Goal: Contribute content: Contribute content

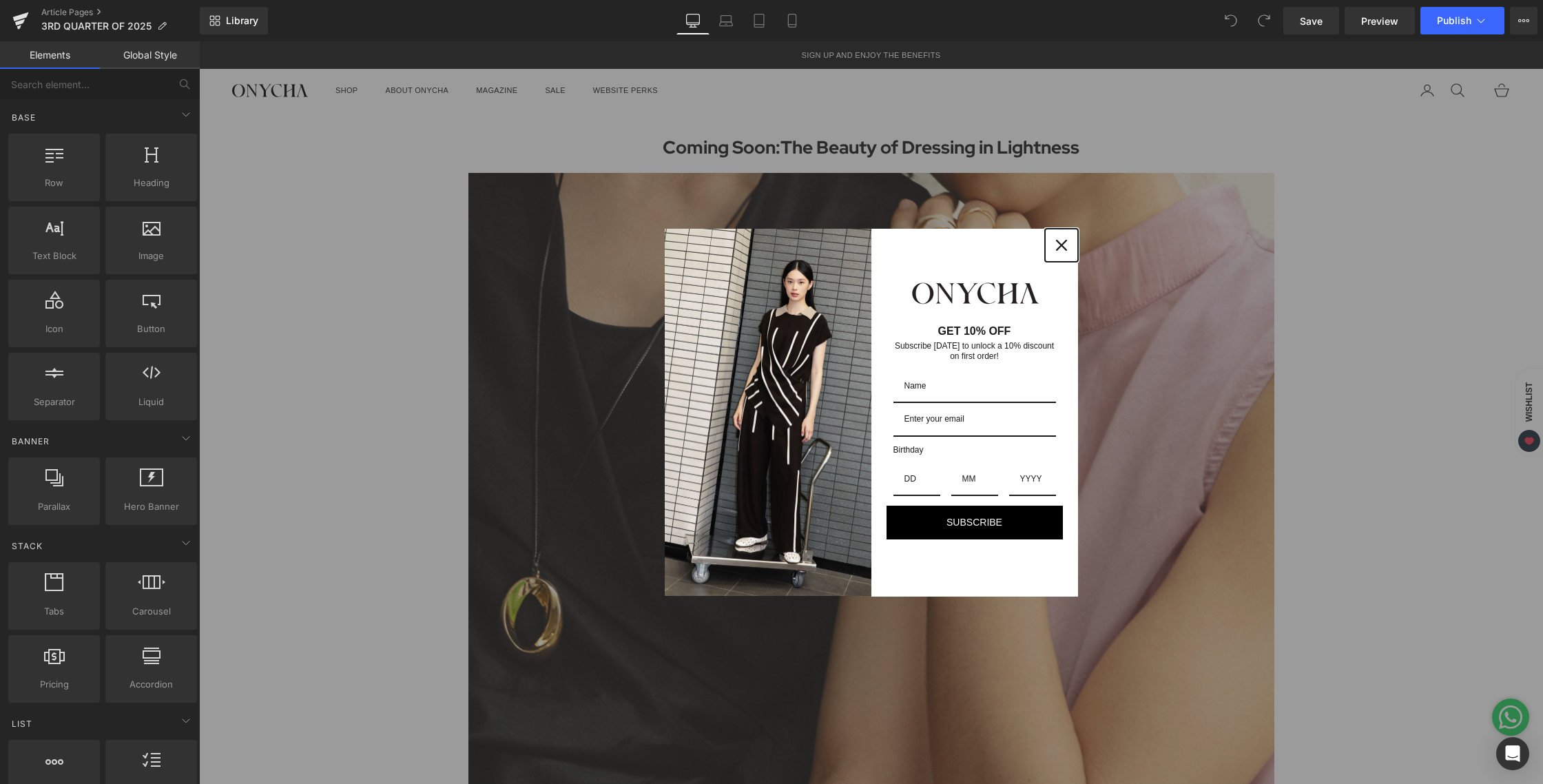
click at [1061, 248] on icon "close icon" at bounding box center [1061, 245] width 11 height 11
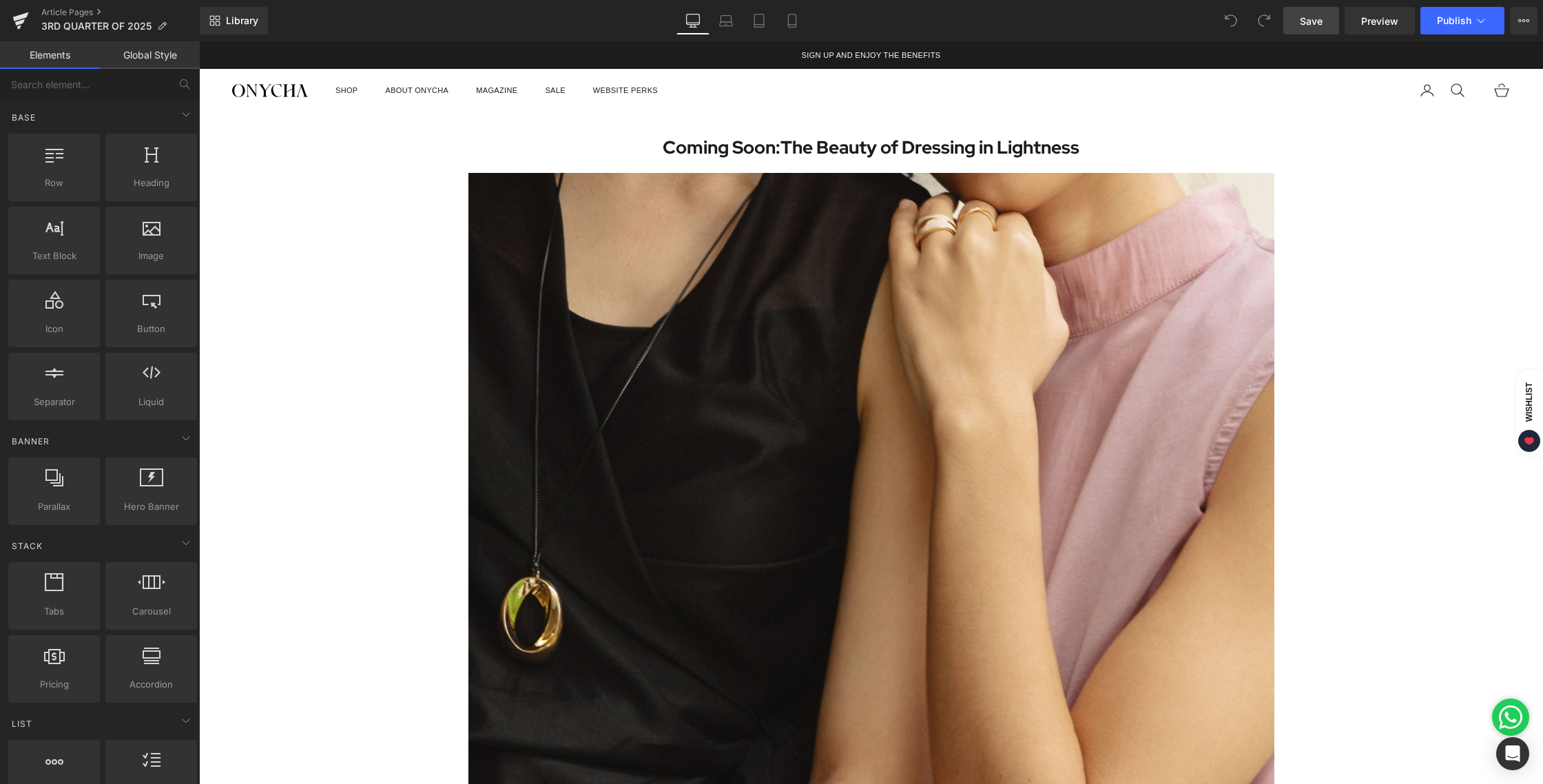
click at [1318, 26] on span "Save" at bounding box center [1311, 20] width 23 height 14
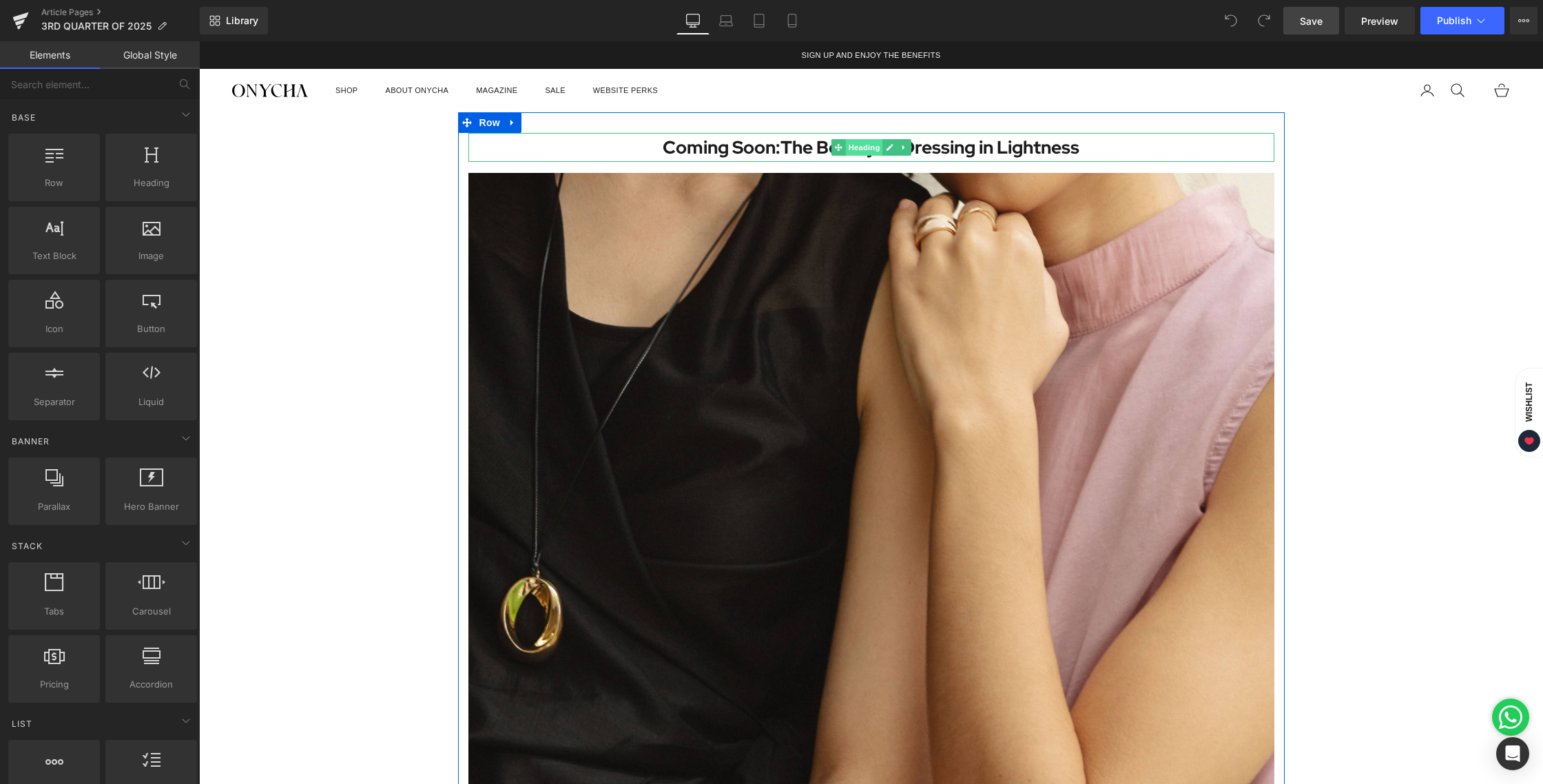
click at [866, 142] on span "Heading" at bounding box center [863, 147] width 37 height 17
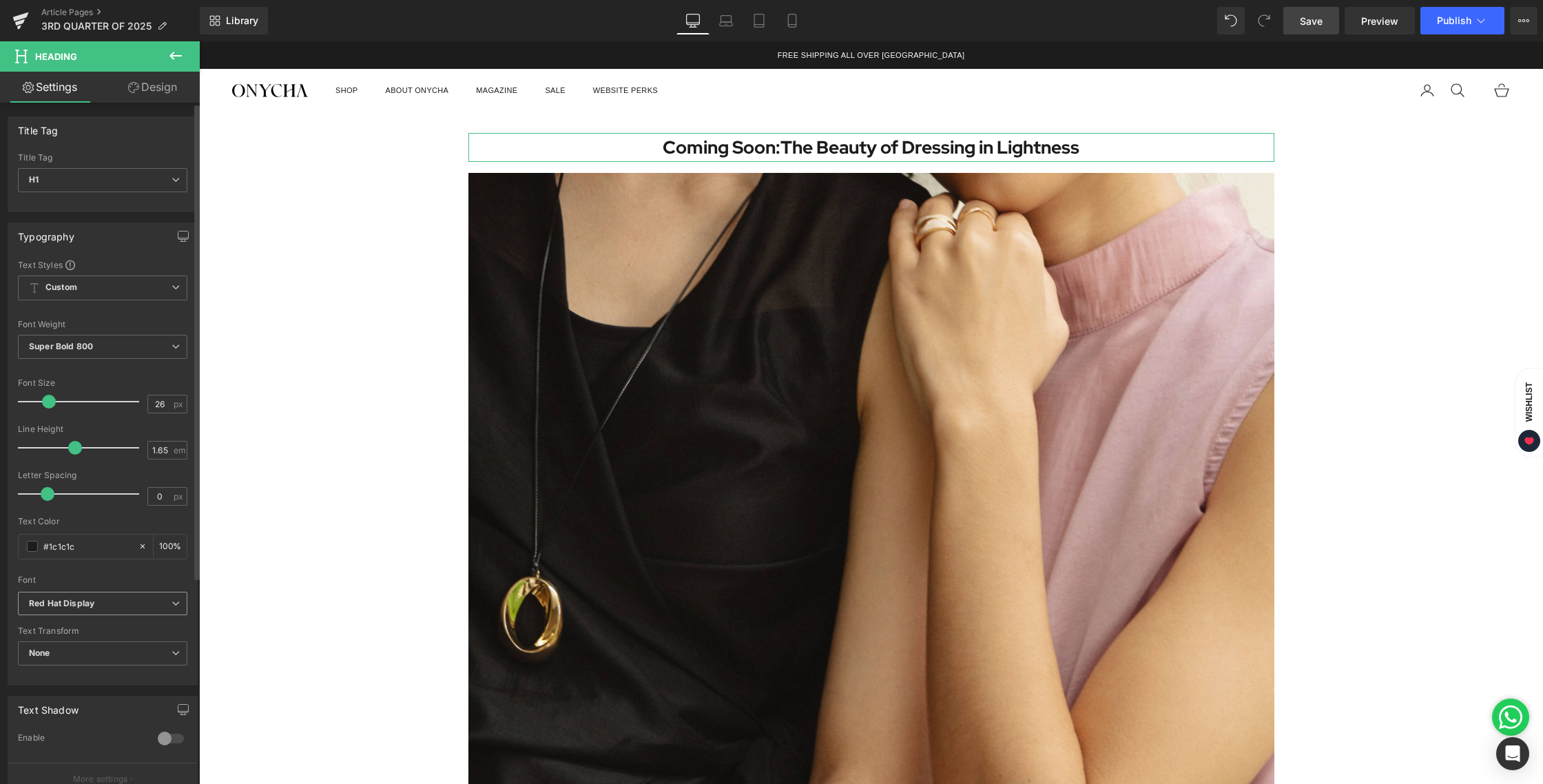
click at [87, 600] on icon "Red Hat Display" at bounding box center [61, 603] width 65 height 12
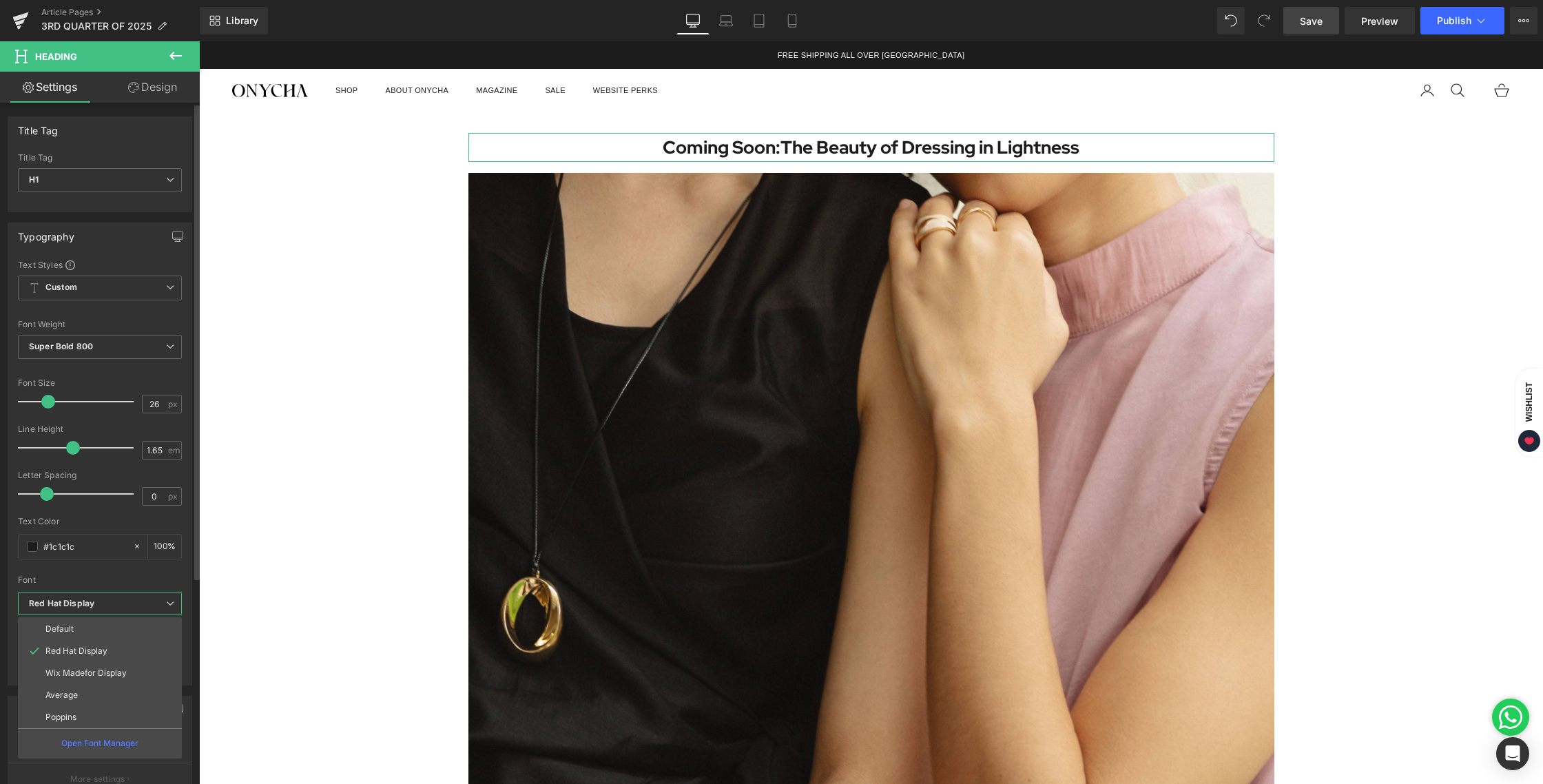
click at [87, 600] on icon "Red Hat Display" at bounding box center [61, 603] width 65 height 12
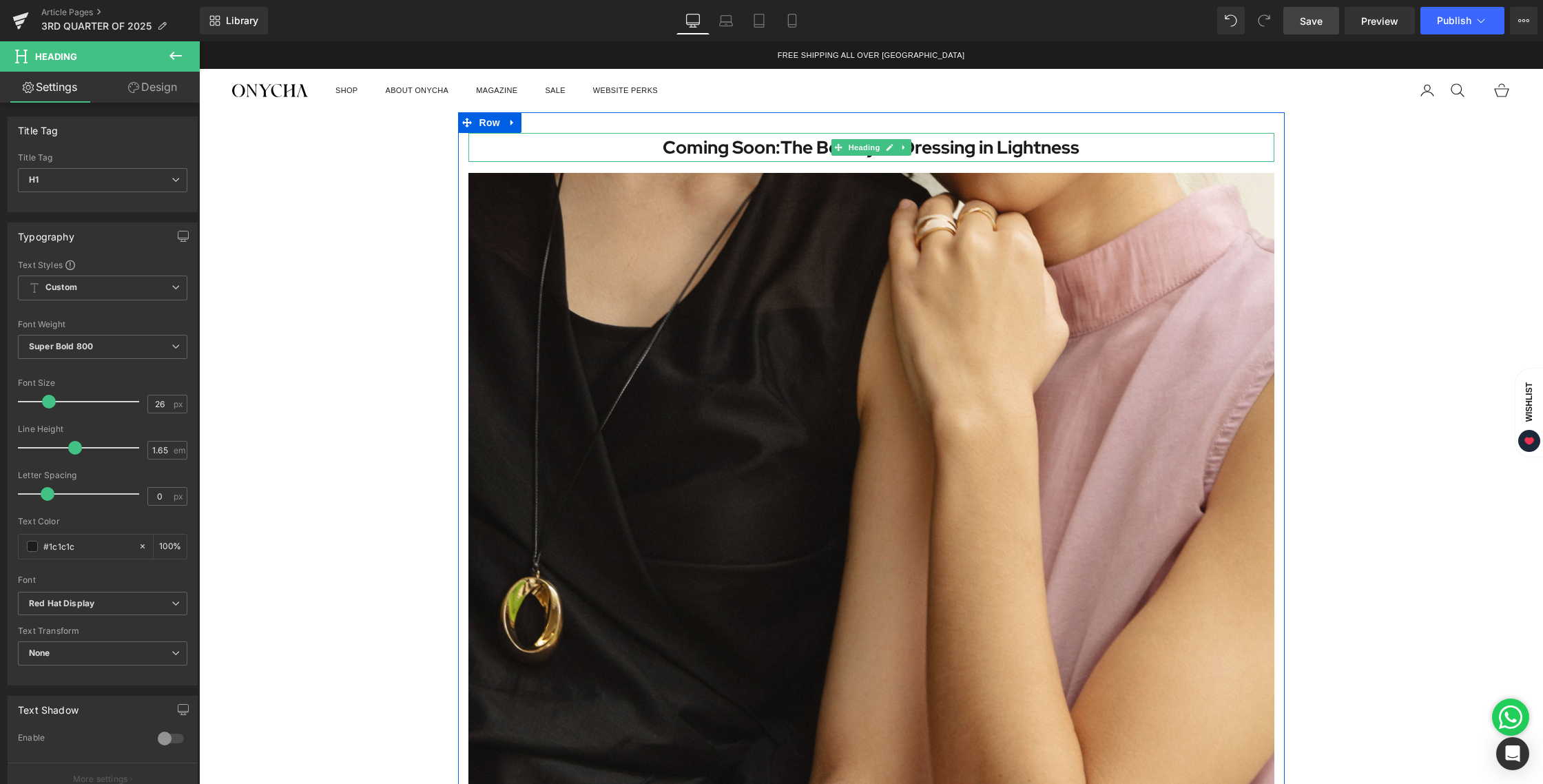
click at [735, 147] on h1 "Coming Soon: The Beauty of Dressing in Lightness" at bounding box center [871, 147] width 806 height 29
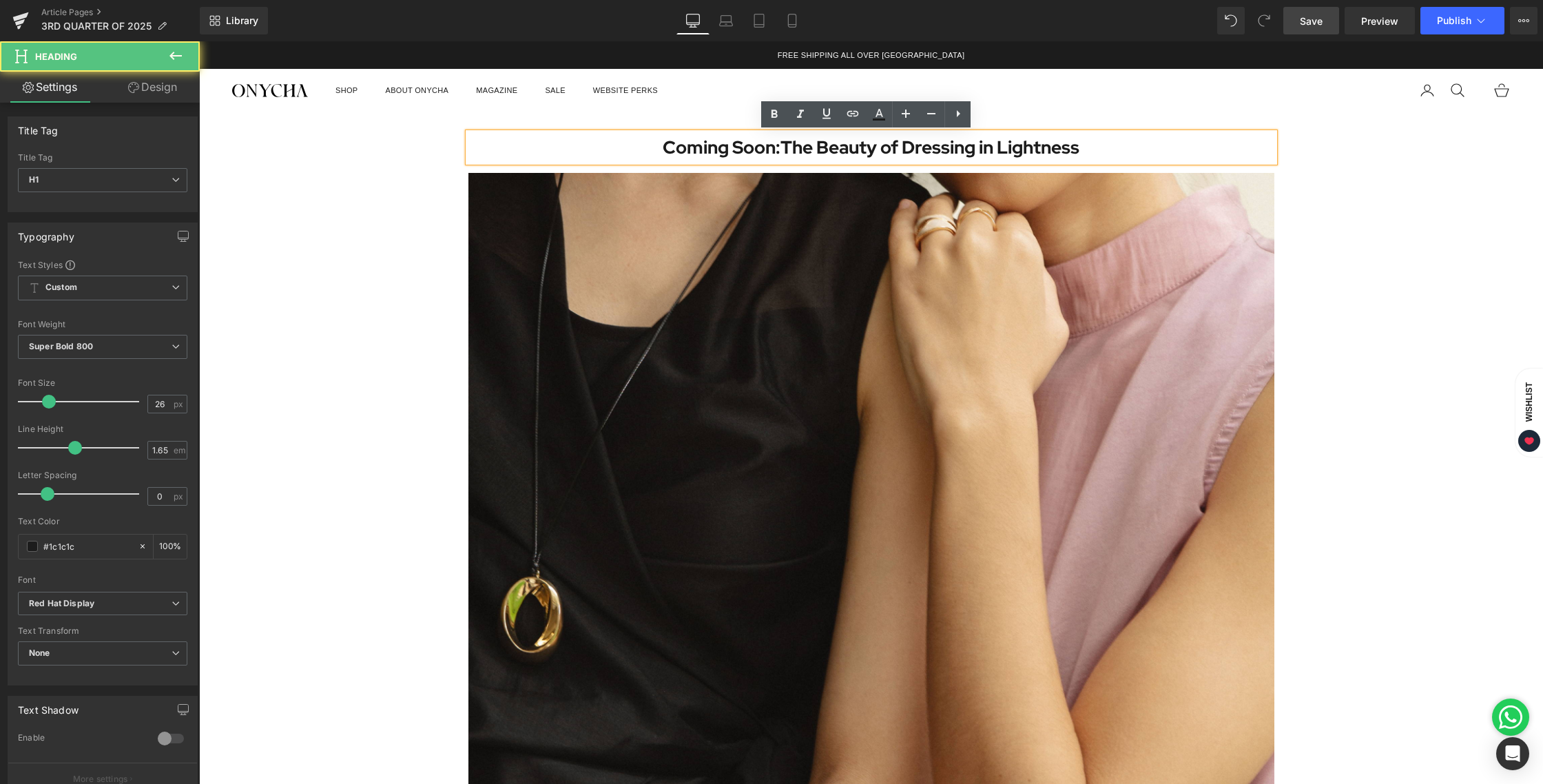
click at [707, 150] on h1 "Coming Soon: The Beauty of Dressing in Lightness" at bounding box center [871, 147] width 806 height 29
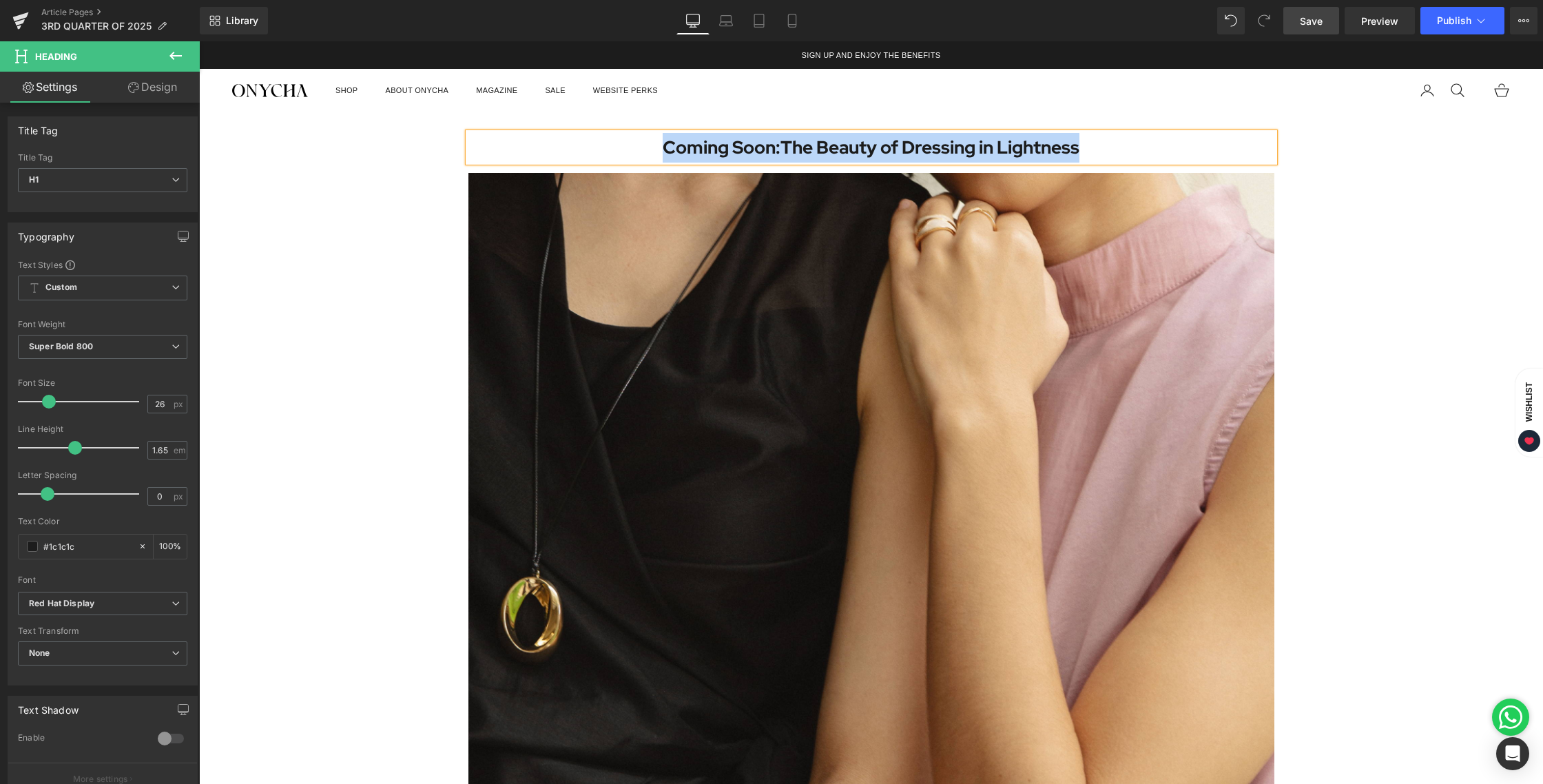
paste div
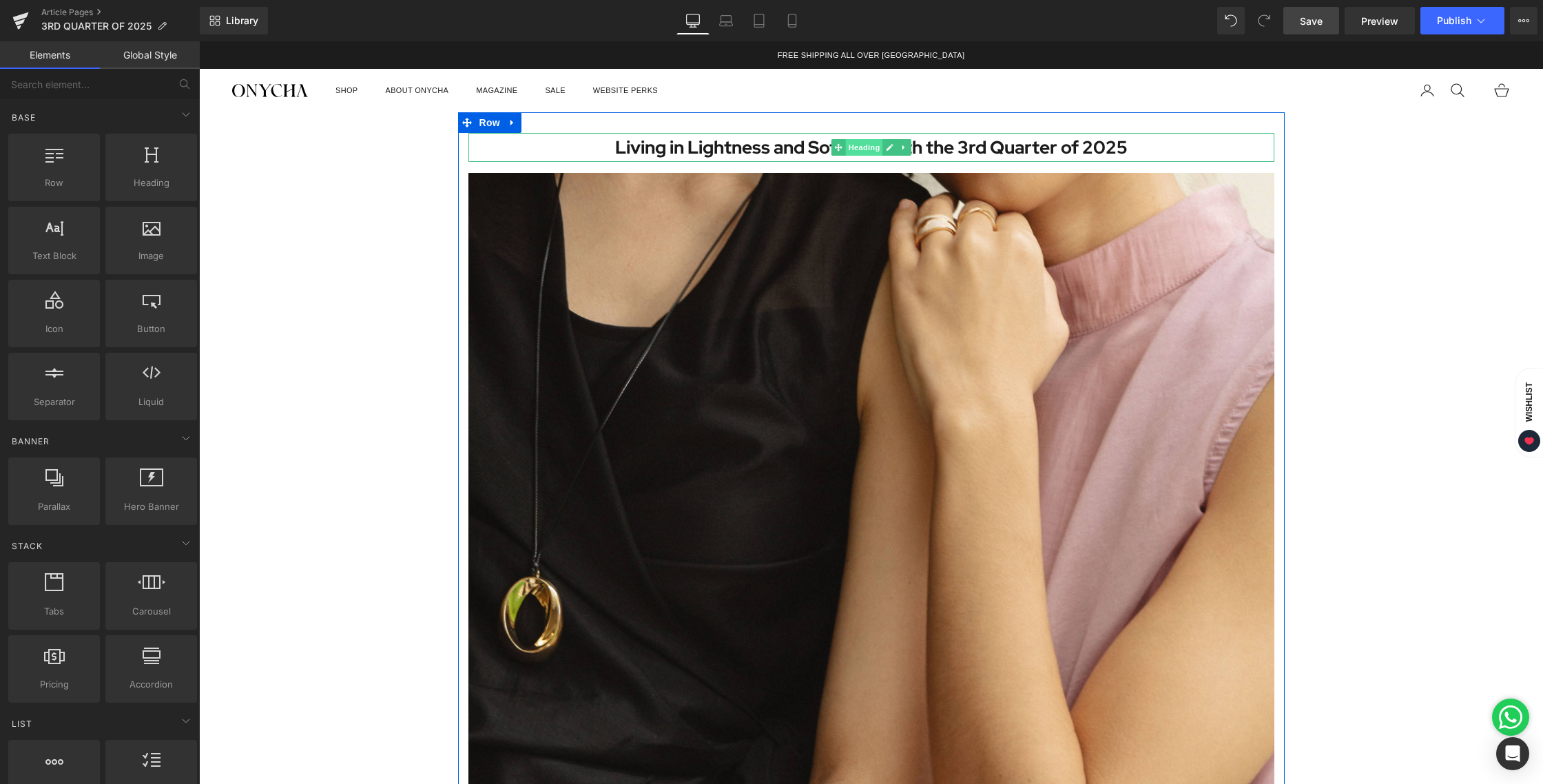
click at [863, 152] on span "Heading" at bounding box center [863, 147] width 37 height 17
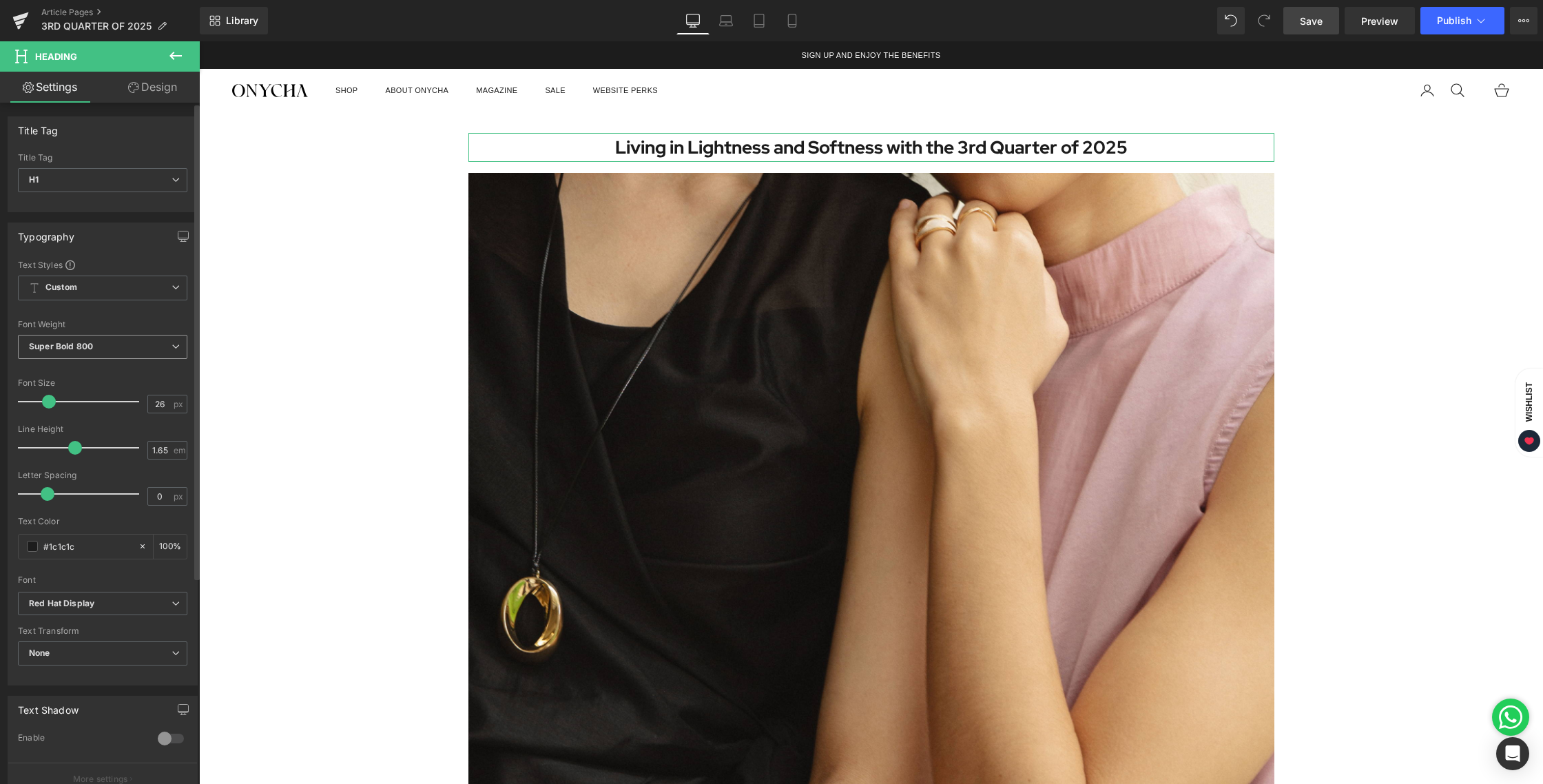
click at [64, 350] on b "Super Bold 800" at bounding box center [60, 346] width 64 height 11
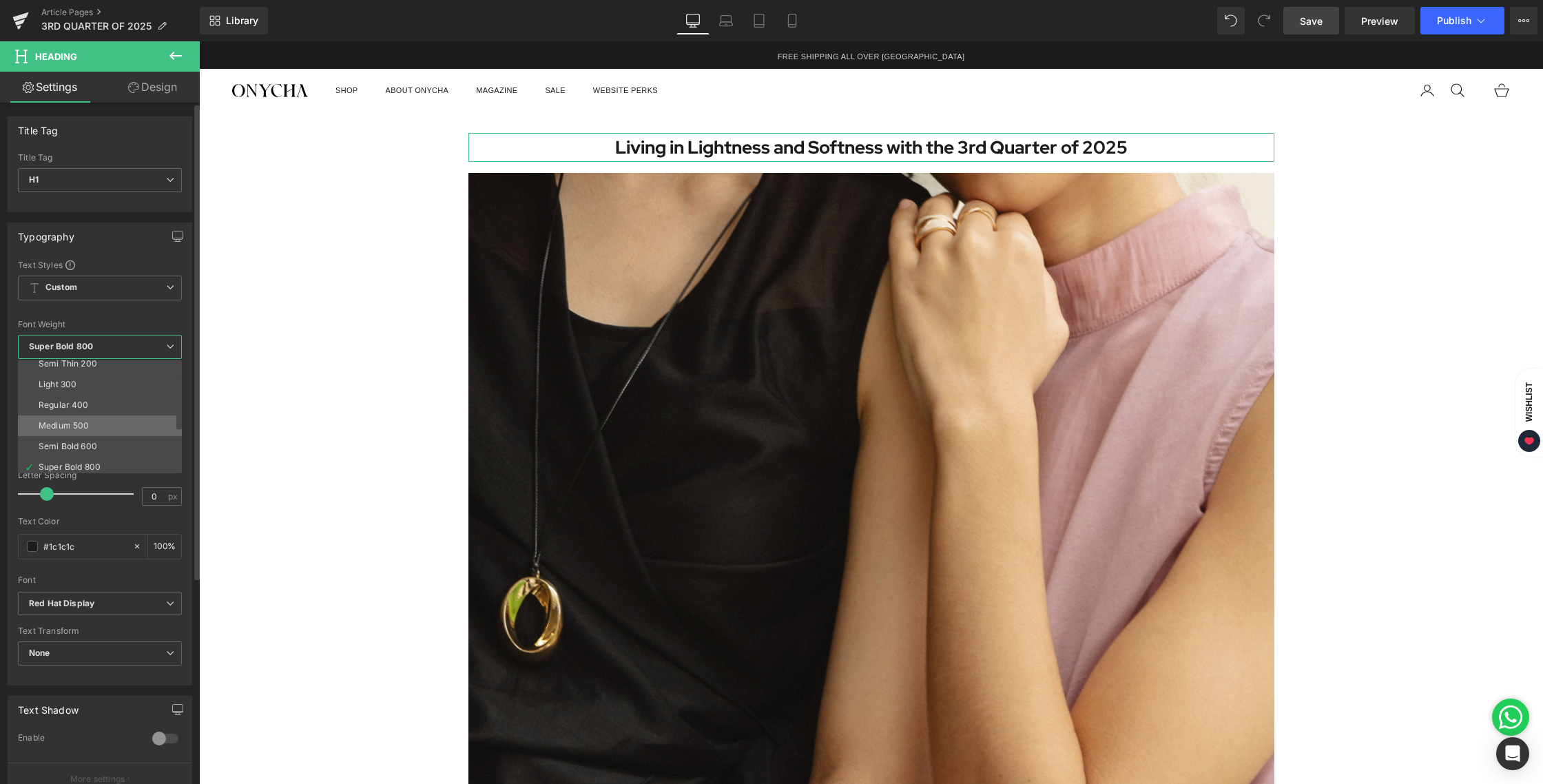
scroll to position [30, 0]
click at [96, 434] on li "Semi Bold 600" at bounding box center [103, 443] width 170 height 20
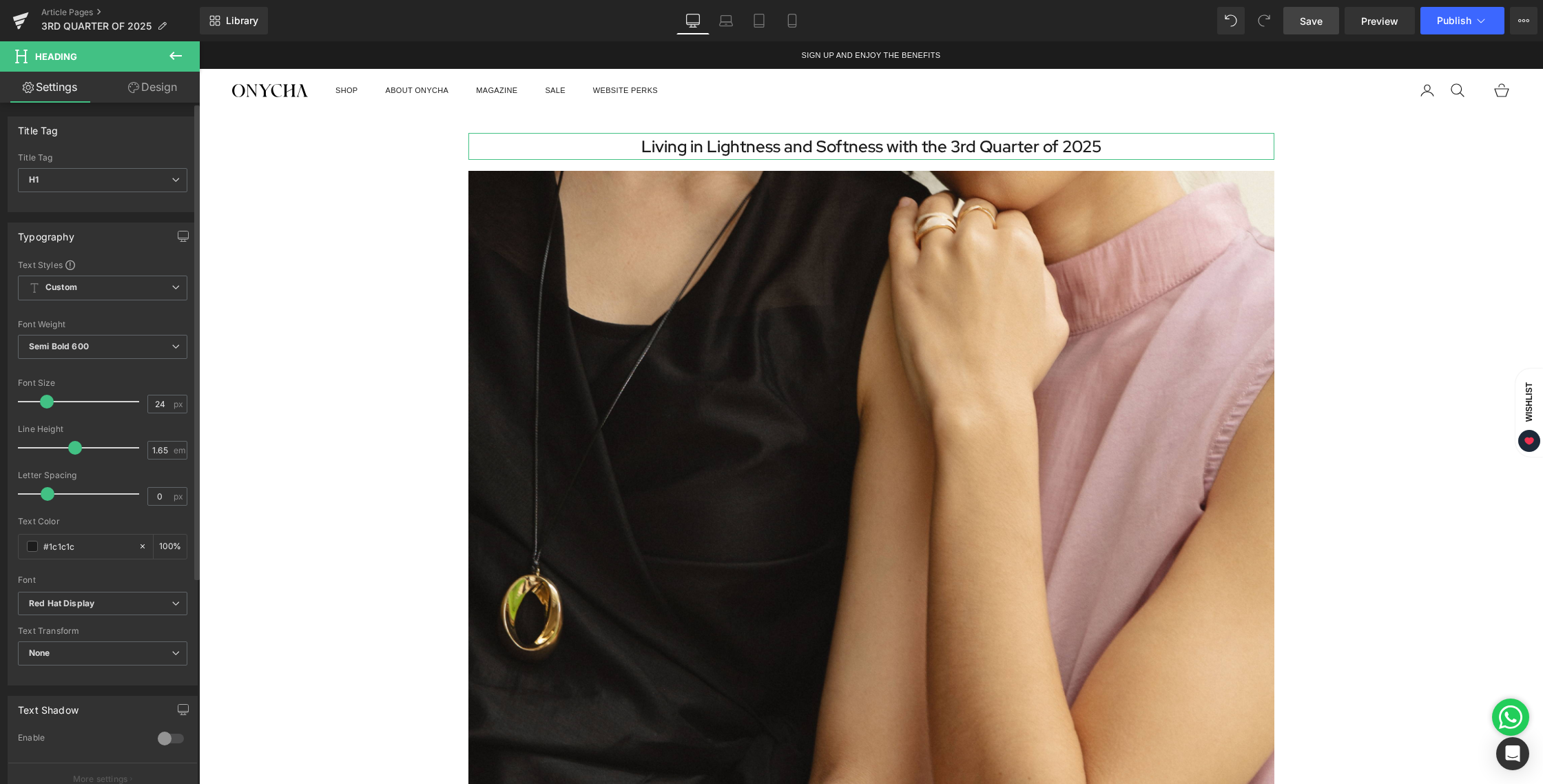
type input "23"
click at [45, 403] on span at bounding box center [45, 401] width 14 height 14
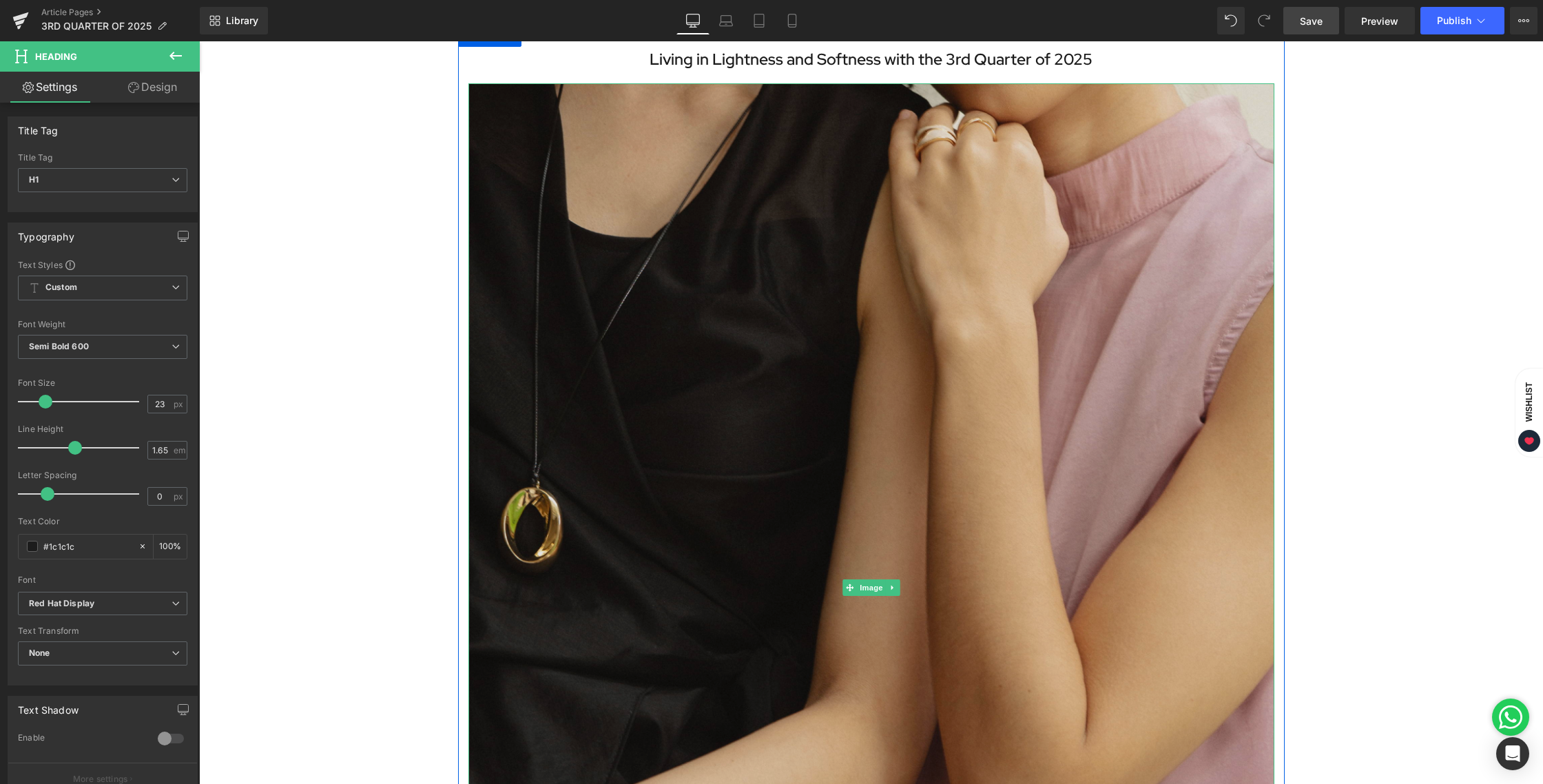
scroll to position [87, 0]
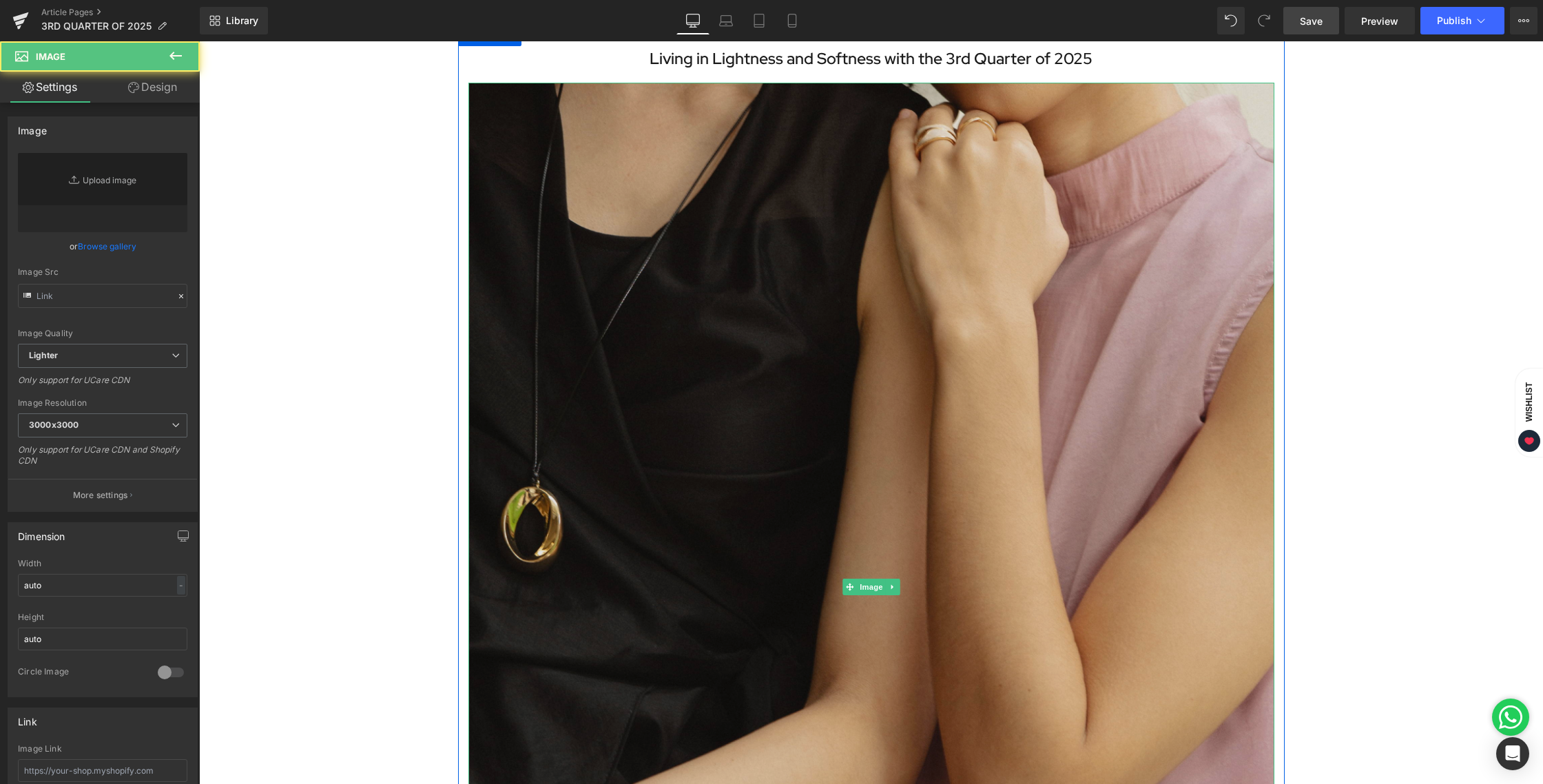
click at [882, 354] on img at bounding box center [871, 586] width 806 height 1007
type input "[URL][DOMAIN_NAME][DATE]"
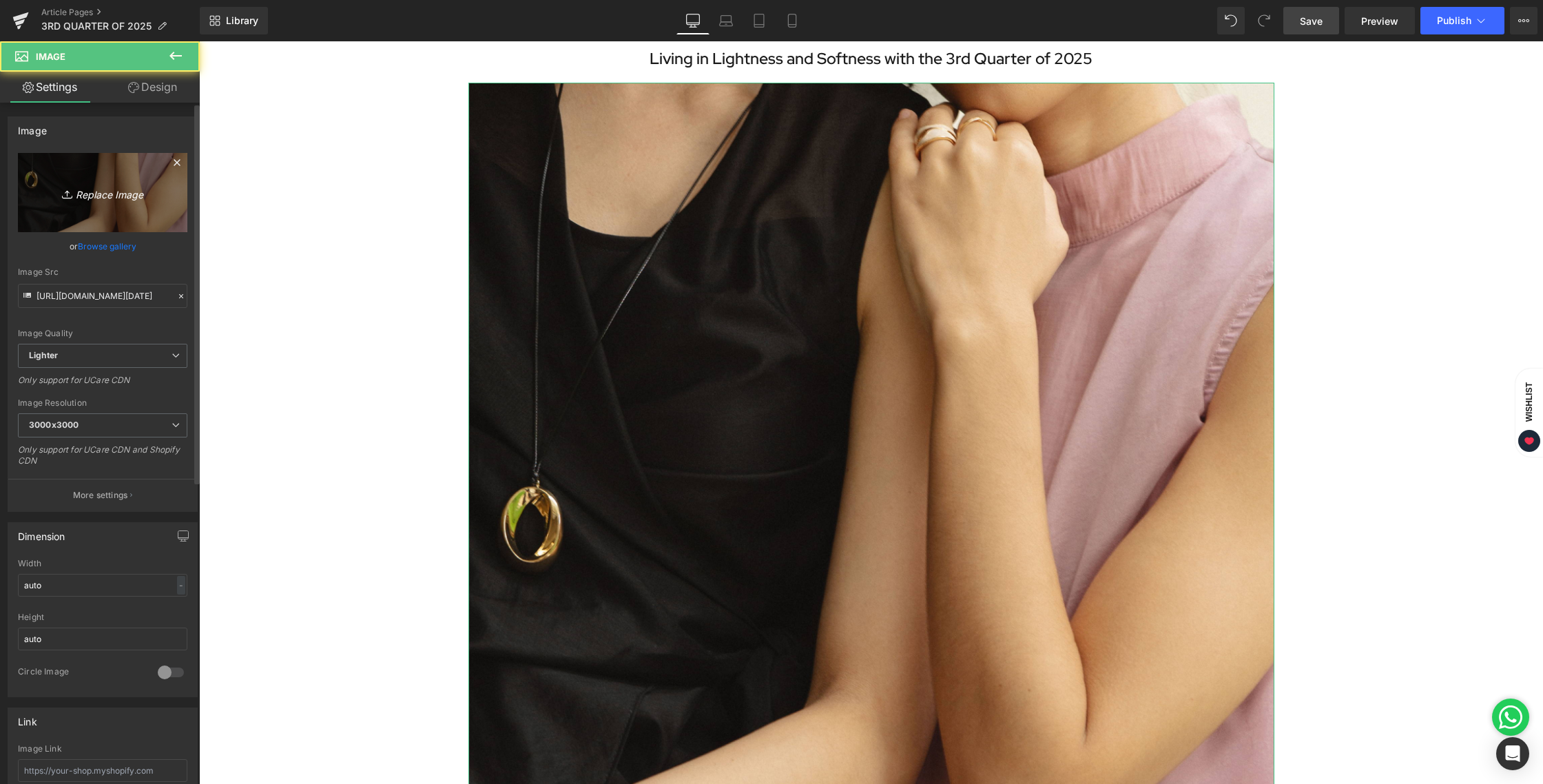
click at [84, 211] on link "Replace Image" at bounding box center [102, 192] width 169 height 79
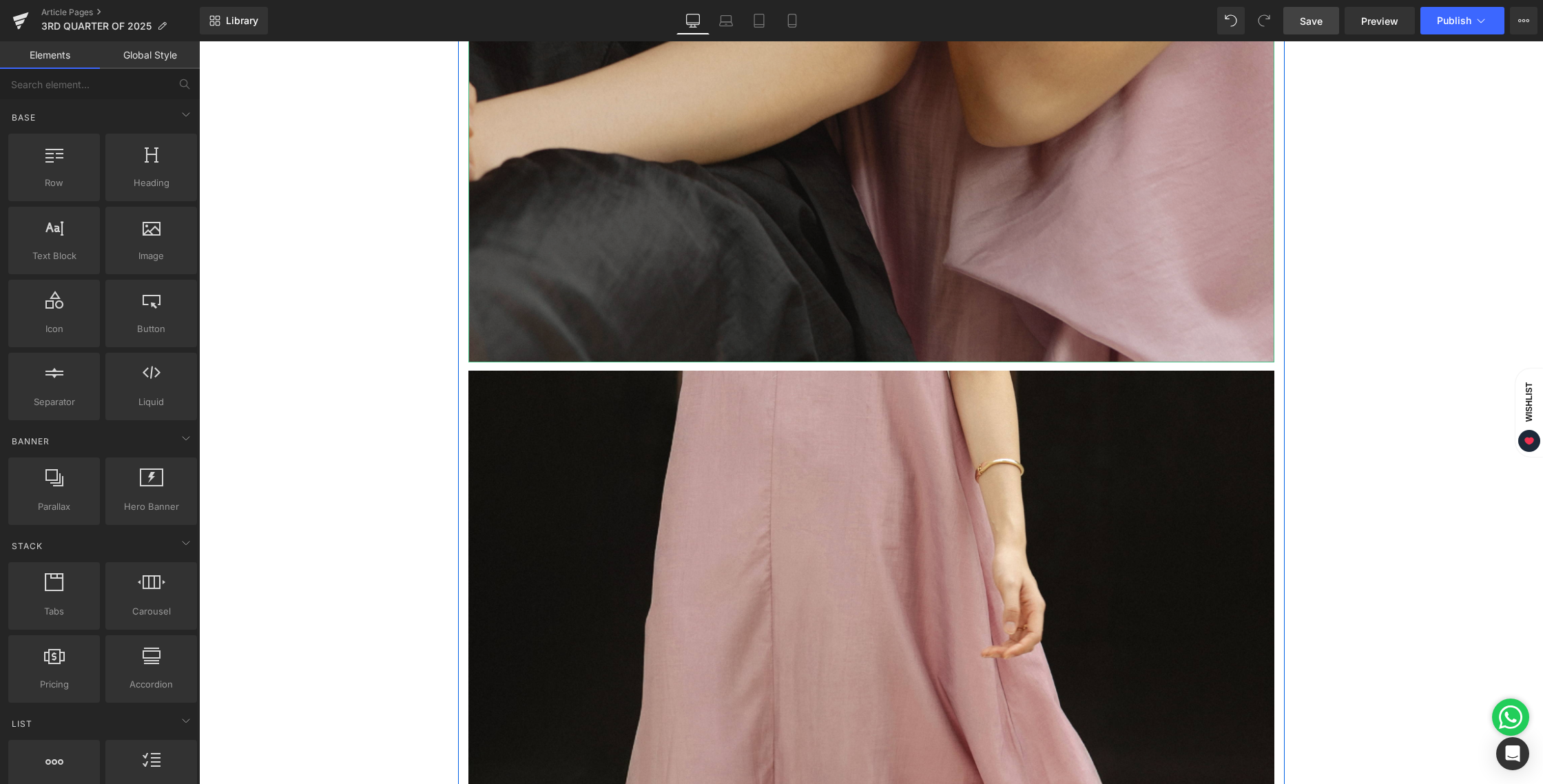
scroll to position [816, 0]
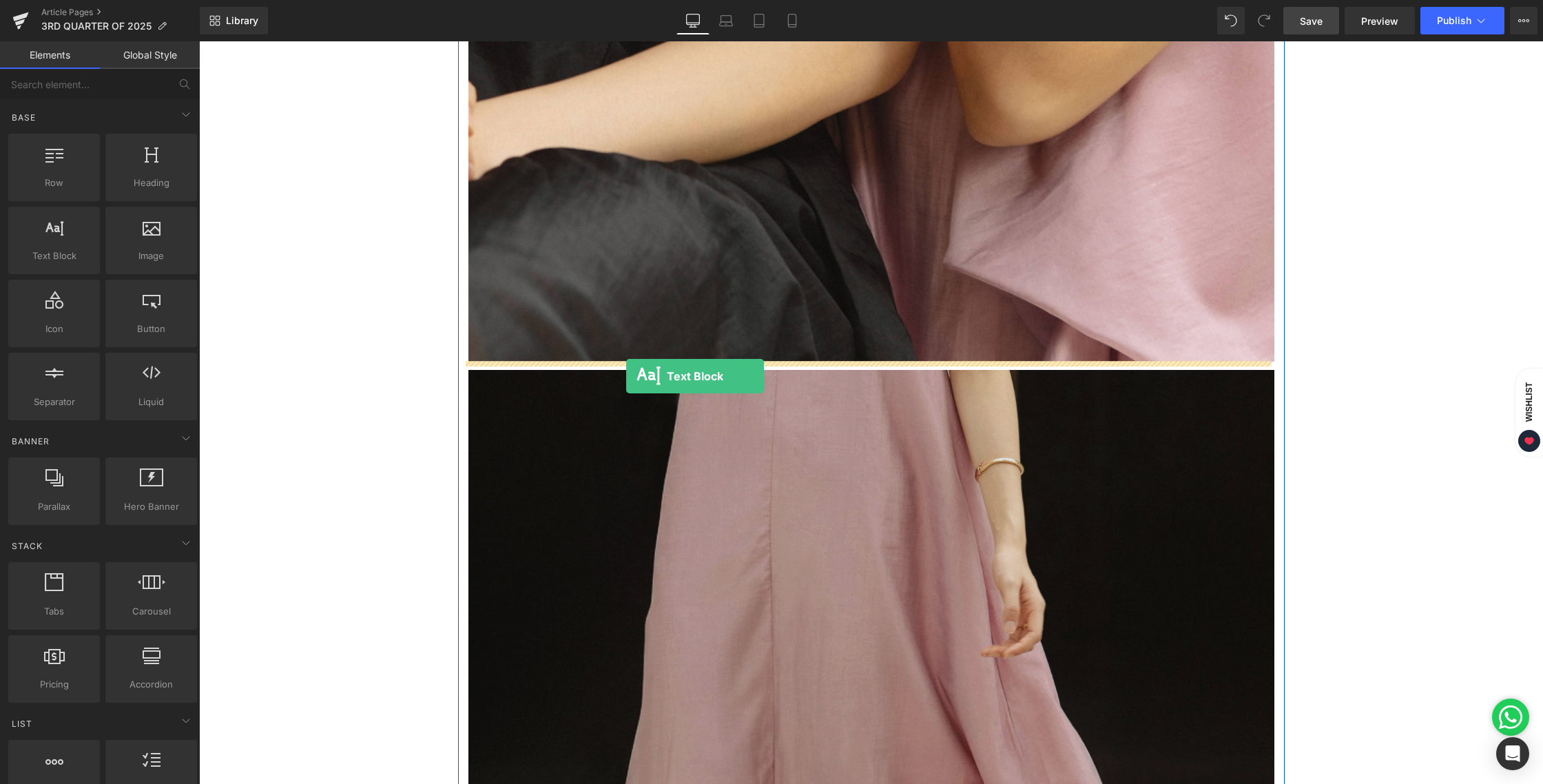
drag, startPoint x: 245, startPoint y: 275, endPoint x: 626, endPoint y: 375, distance: 393.9
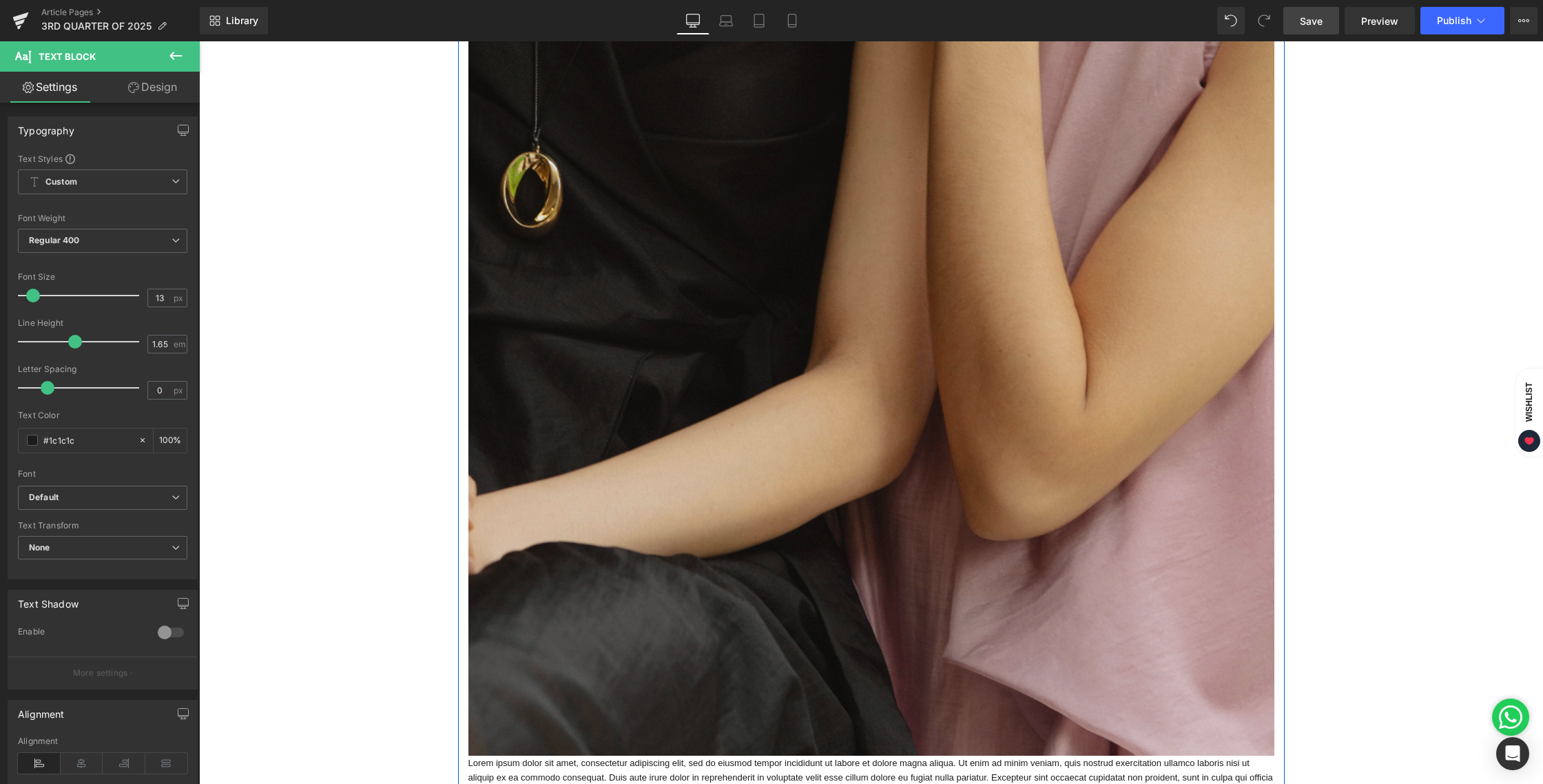
scroll to position [898, 0]
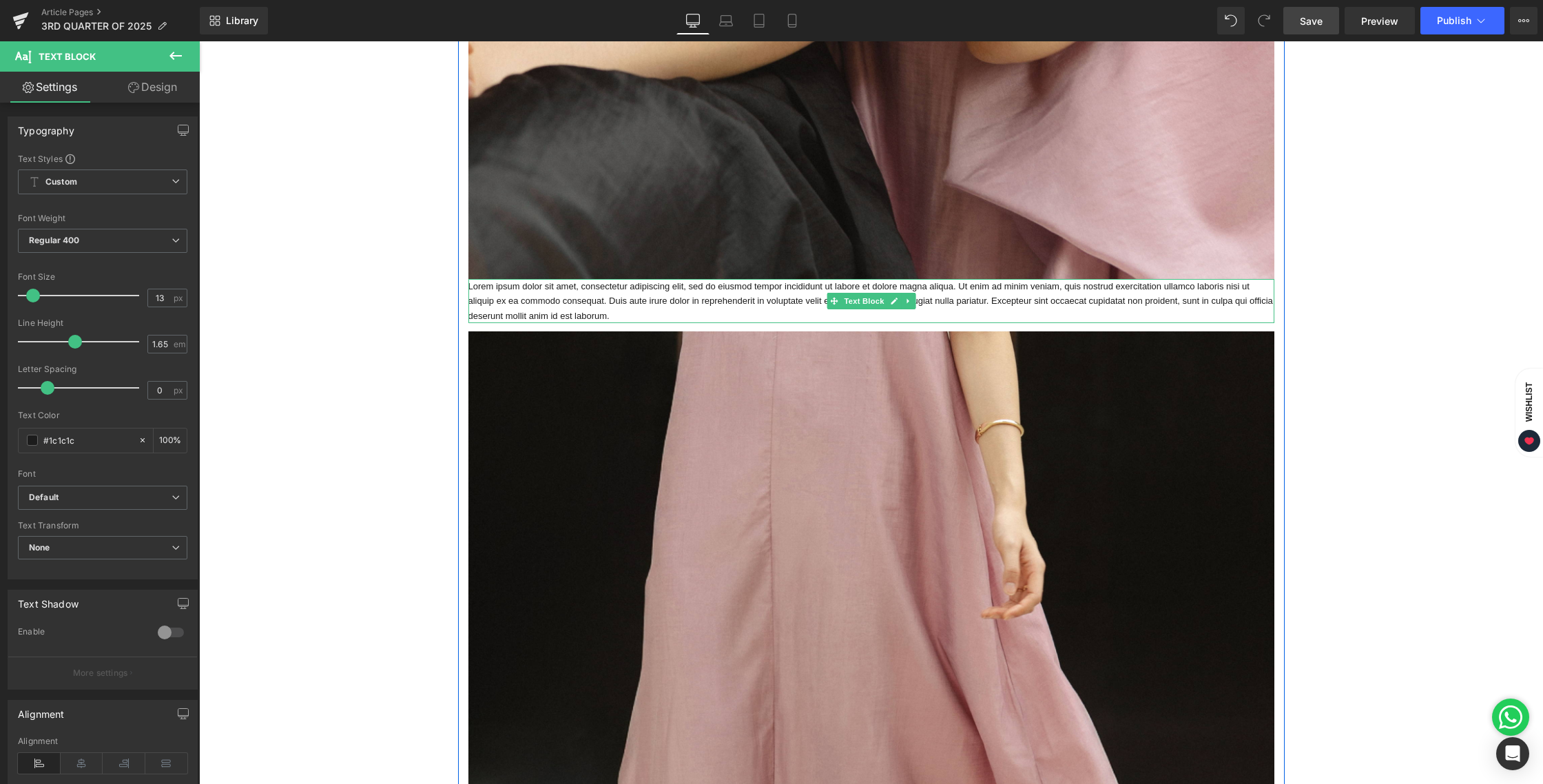
click at [603, 315] on p "Lorem ipsum dolor sit amet, consectetur adipiscing elit, sed do eiusmod tempor …" at bounding box center [871, 301] width 806 height 44
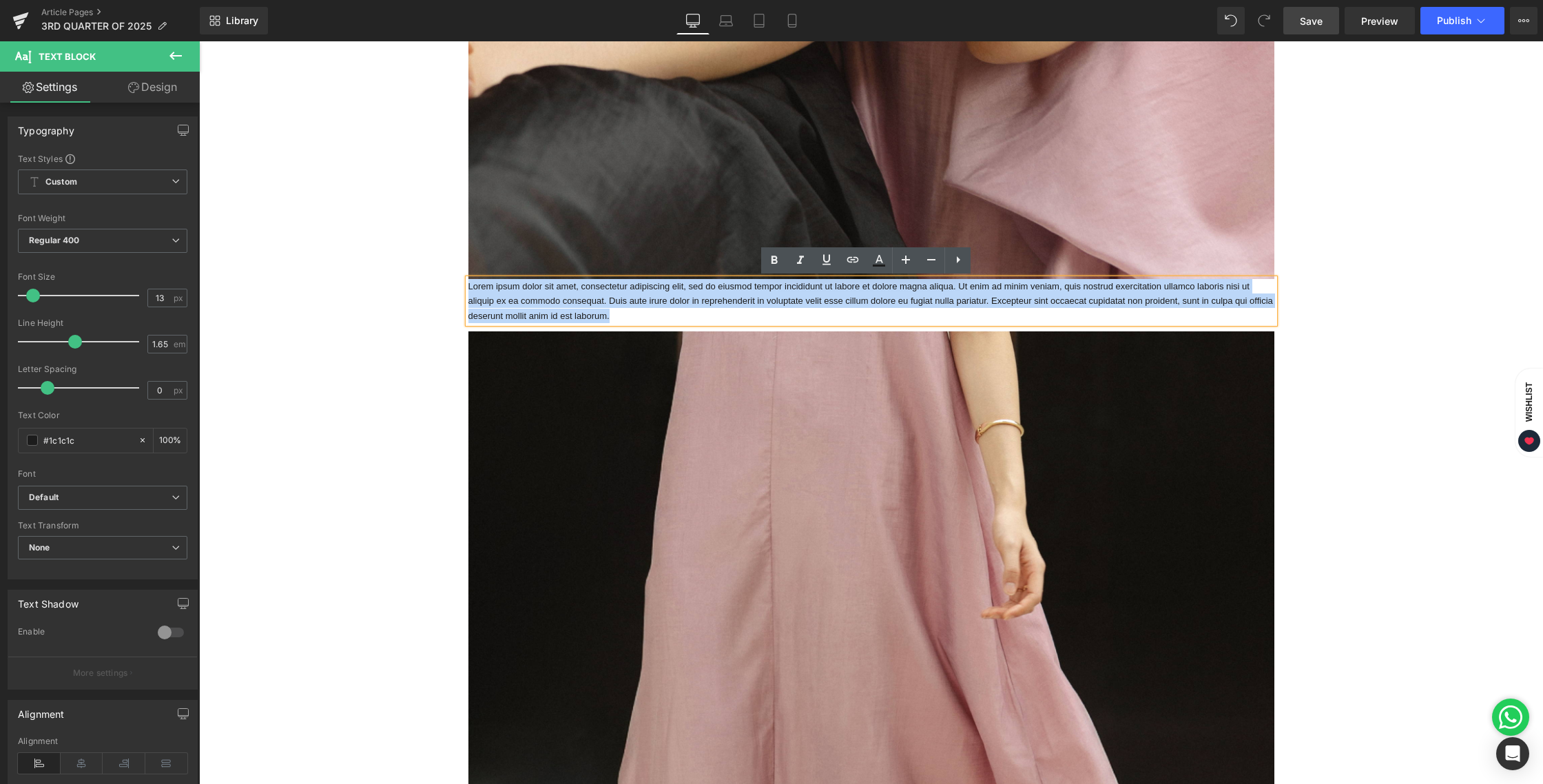
drag, startPoint x: 609, startPoint y: 316, endPoint x: 627, endPoint y: 313, distance: 18.2
click at [627, 313] on p "Lorem ipsum dolor sit amet, consectetur adipiscing elit, sed do eiusmod tempor …" at bounding box center [871, 301] width 806 height 44
paste div
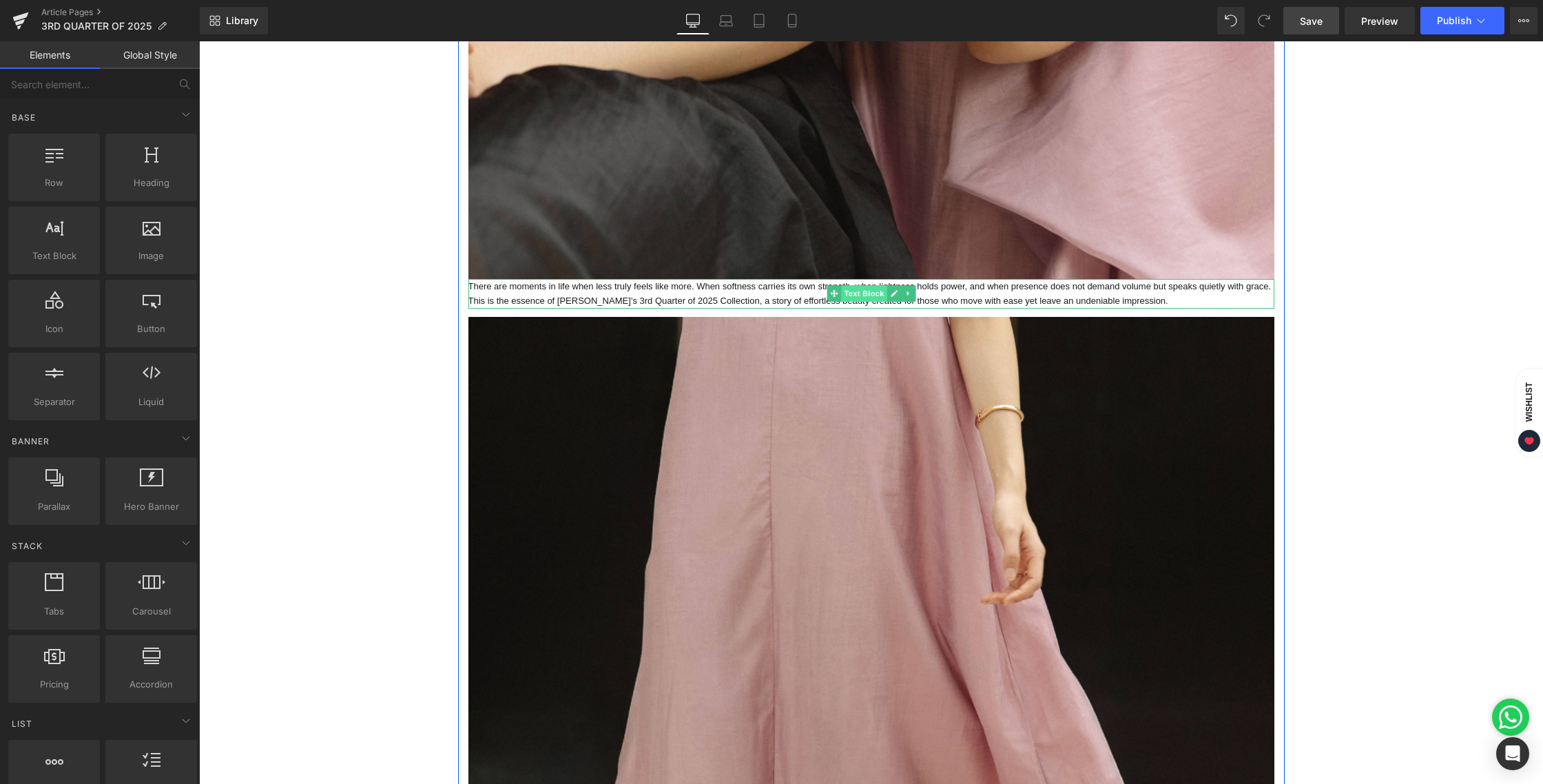
click at [861, 296] on span "Text Block" at bounding box center [864, 293] width 45 height 17
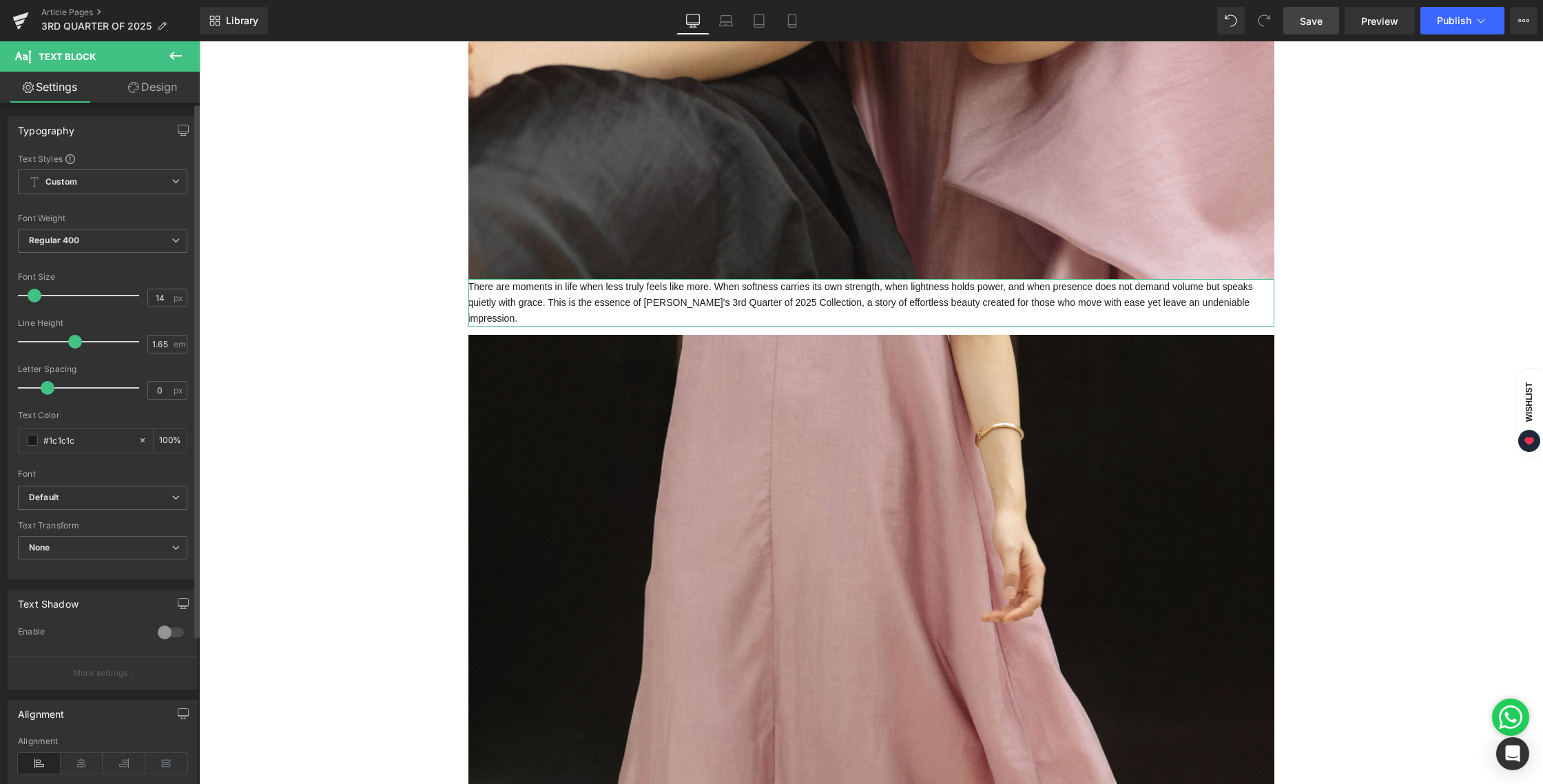
type input "15"
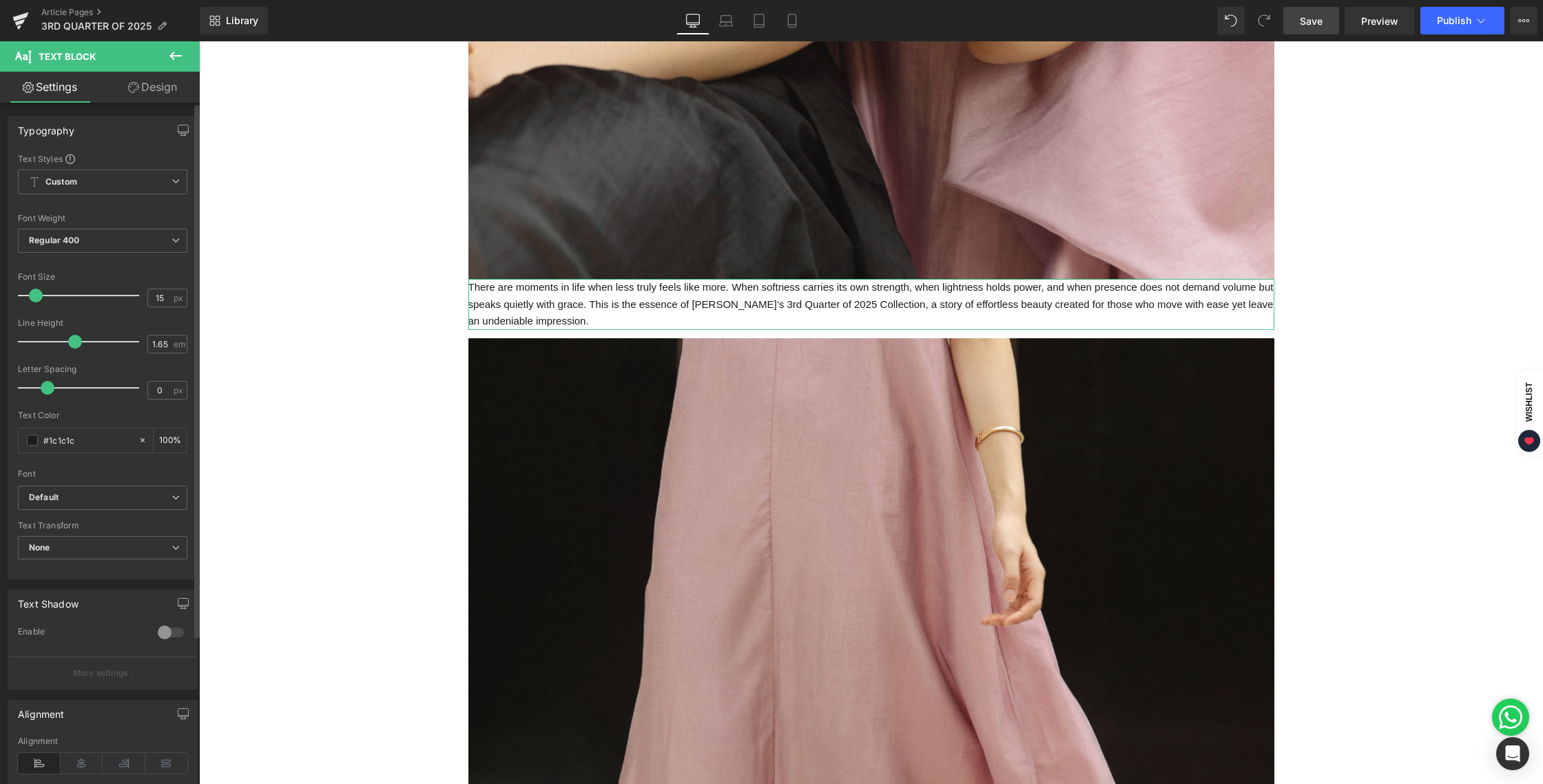
click at [35, 290] on span at bounding box center [35, 296] width 14 height 14
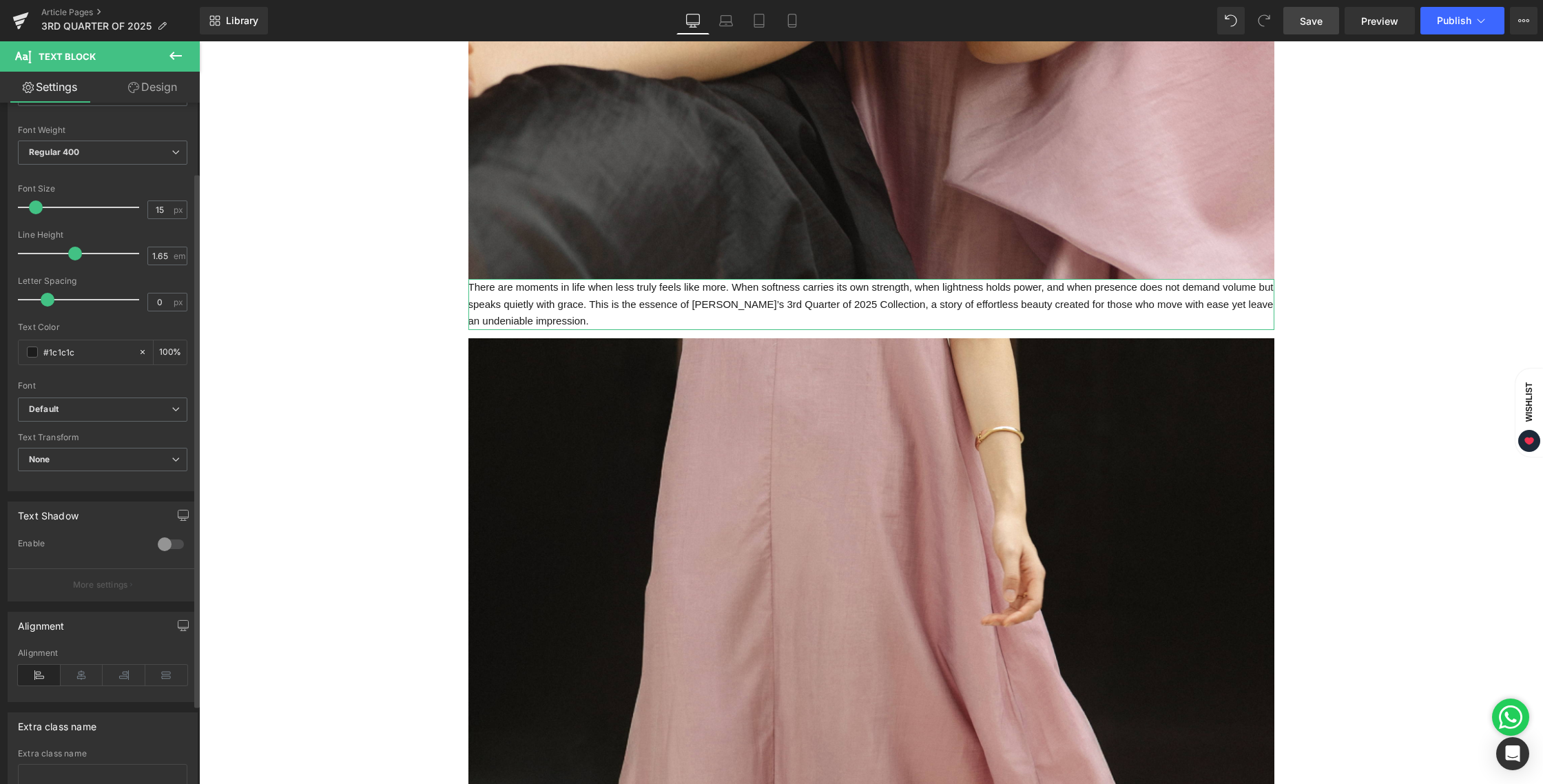
scroll to position [89, 0]
click at [81, 674] on icon at bounding box center [82, 673] width 43 height 20
click at [40, 399] on span "Default" at bounding box center [102, 409] width 169 height 24
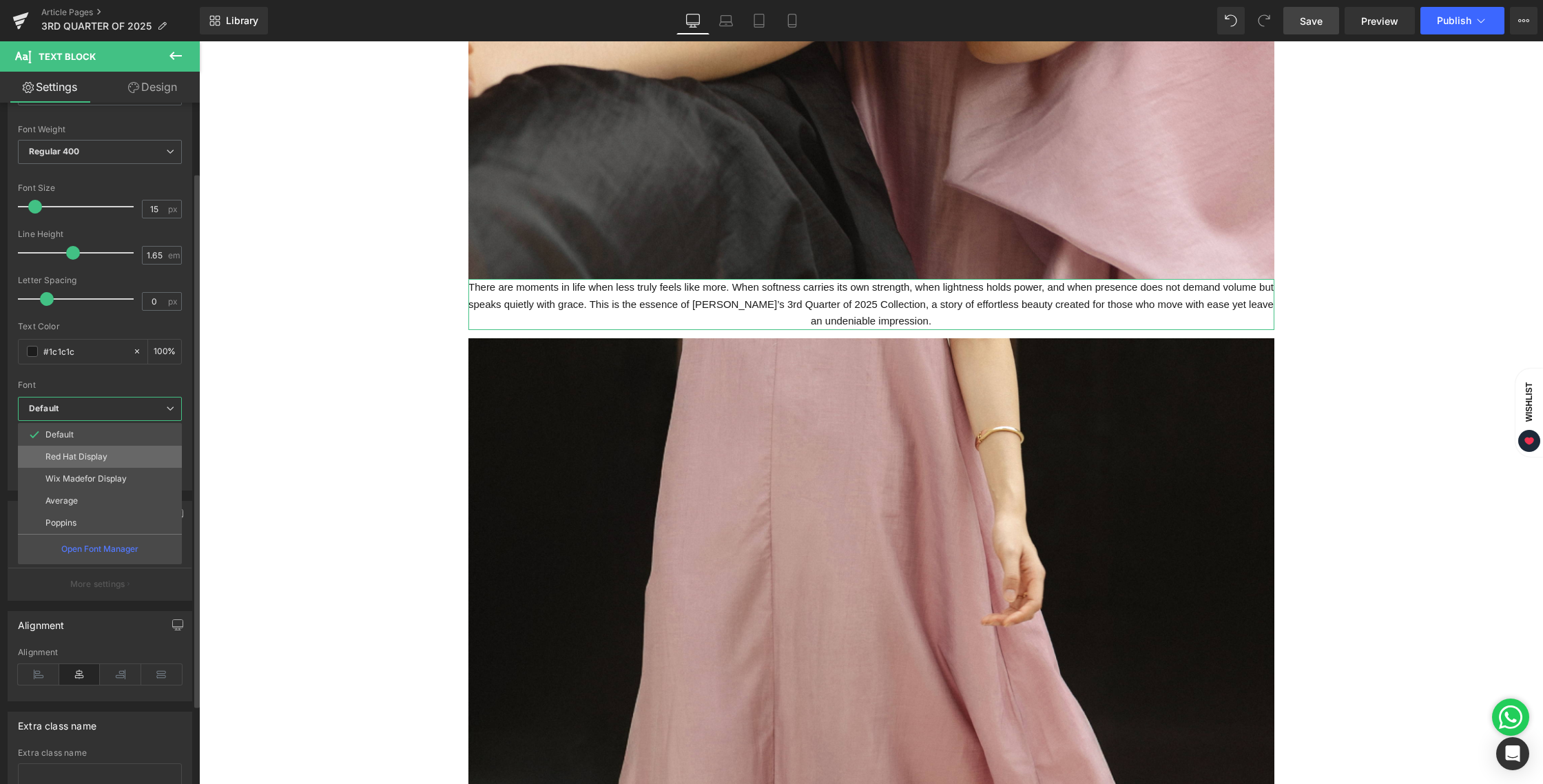
click at [60, 454] on p "Red Hat Display" at bounding box center [76, 456] width 62 height 10
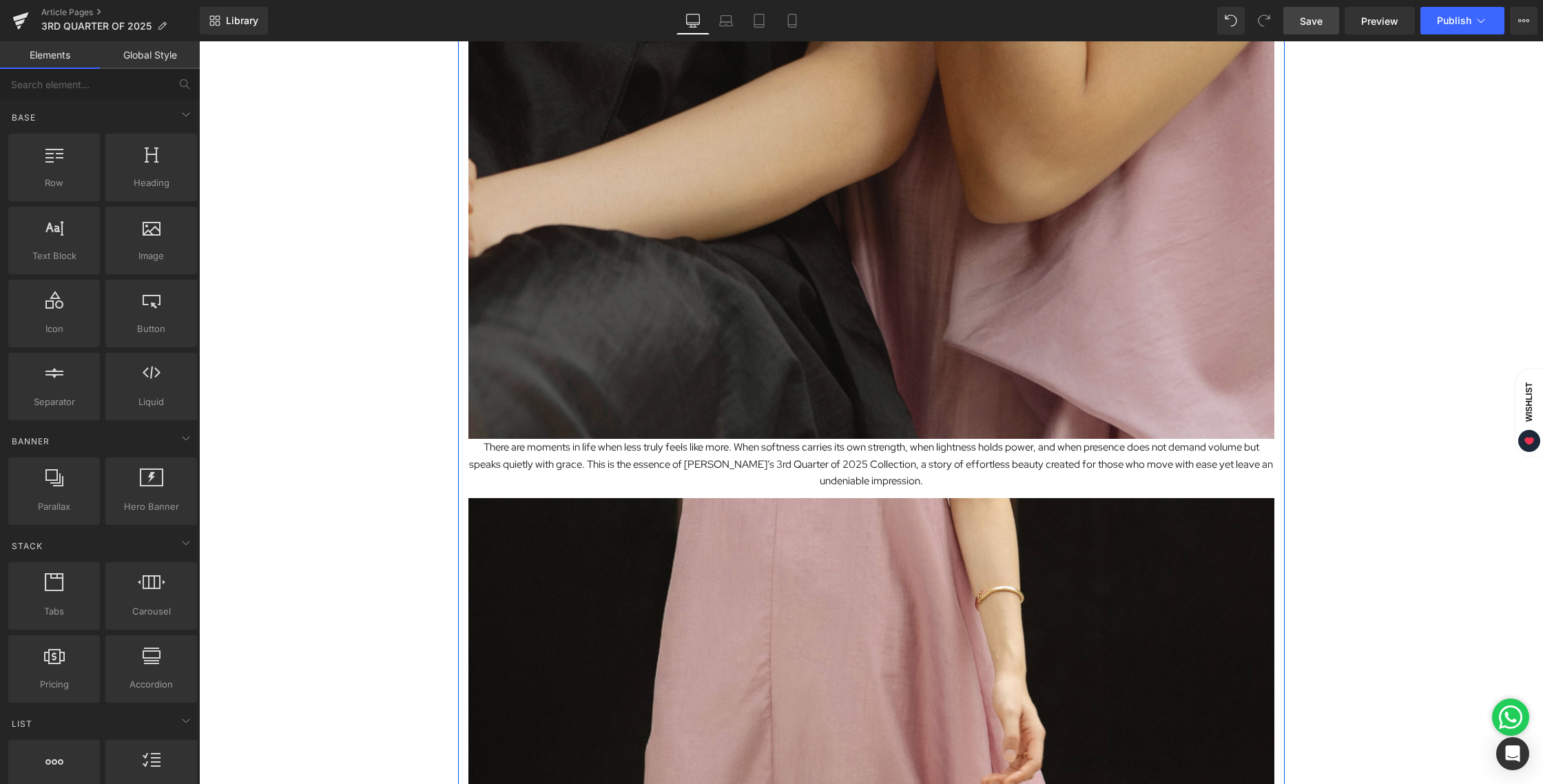
scroll to position [737, 0]
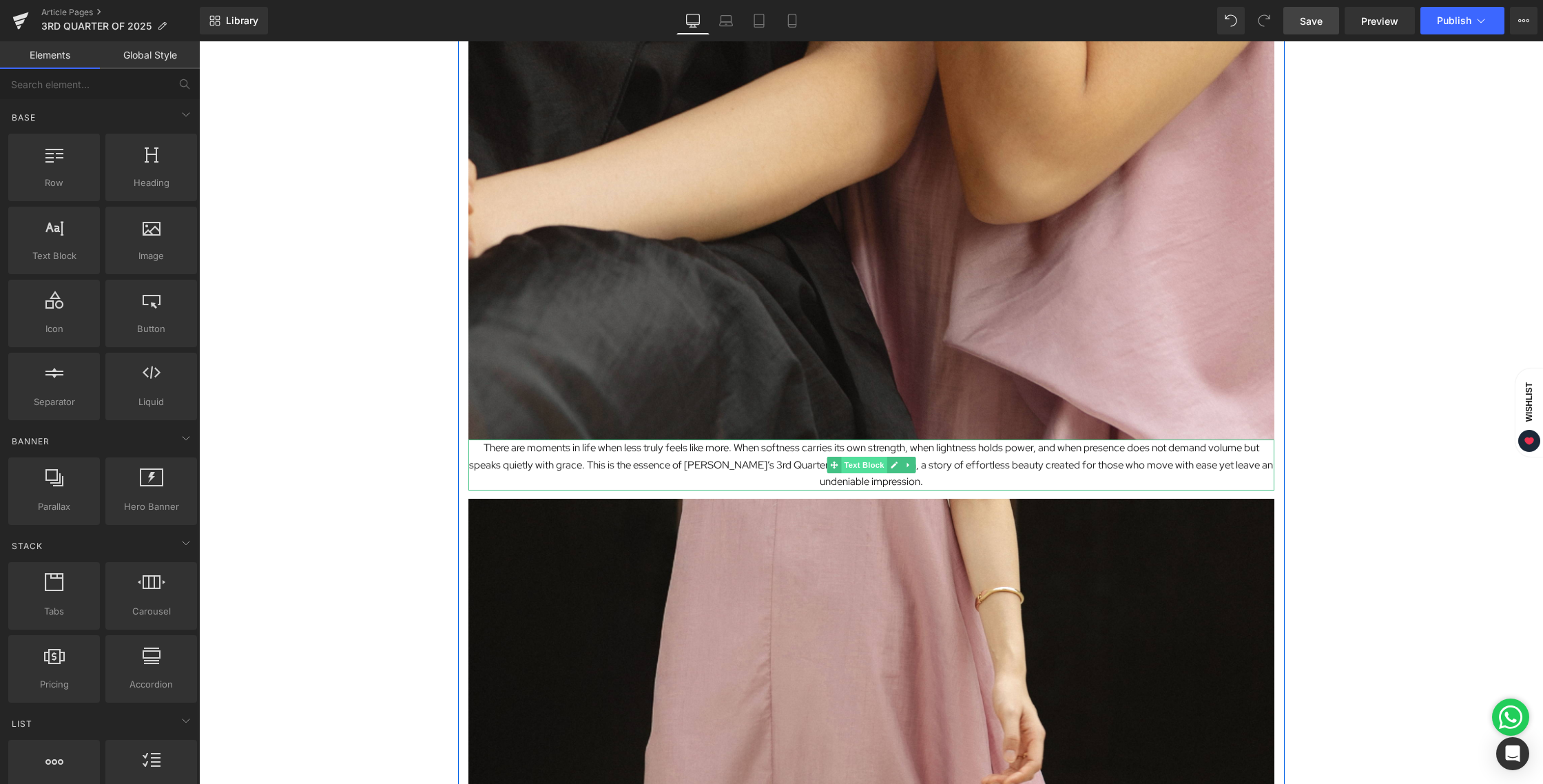
click at [844, 460] on span "Text Block" at bounding box center [864, 465] width 45 height 17
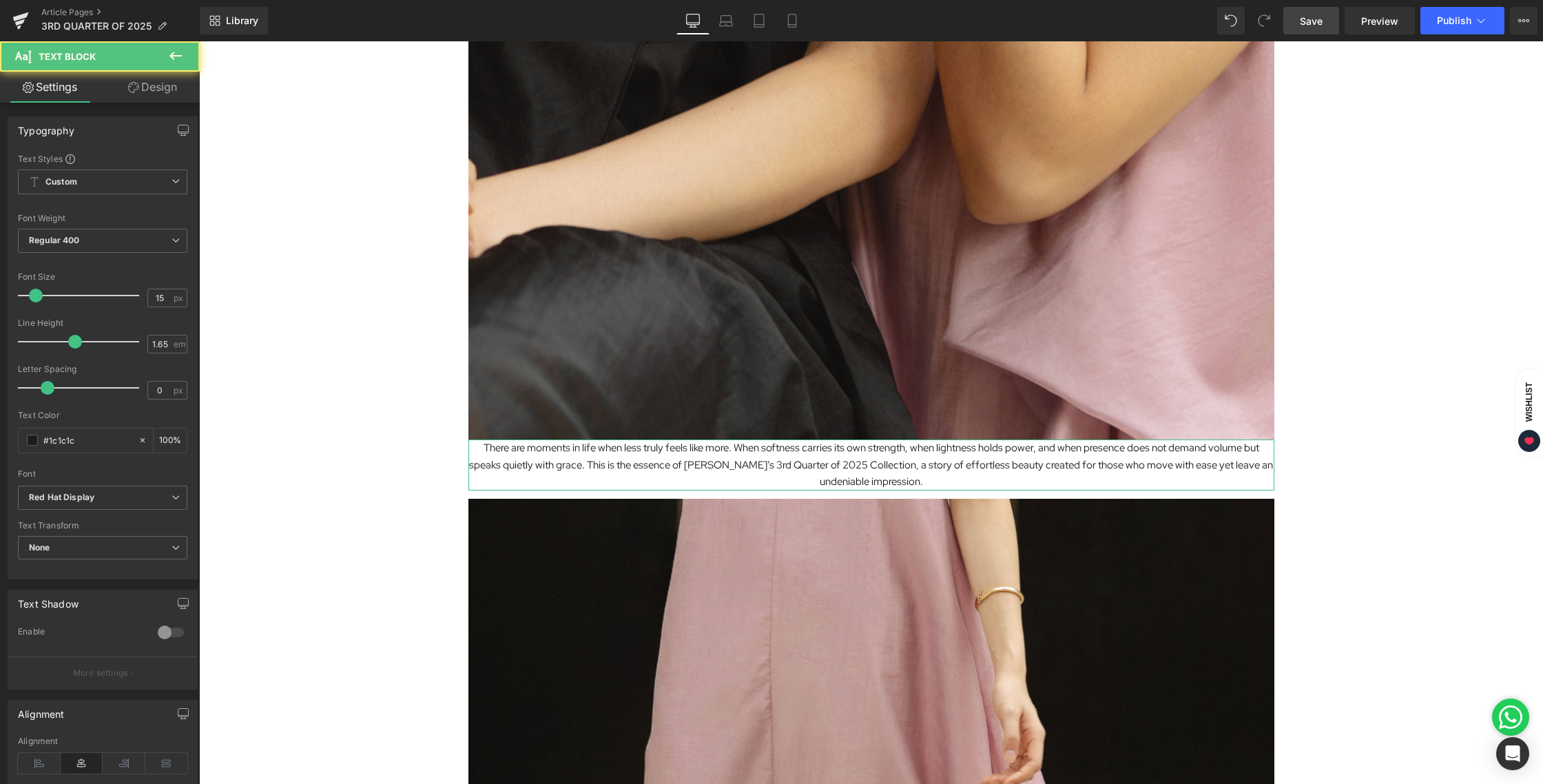
click at [135, 92] on icon at bounding box center [133, 87] width 11 height 11
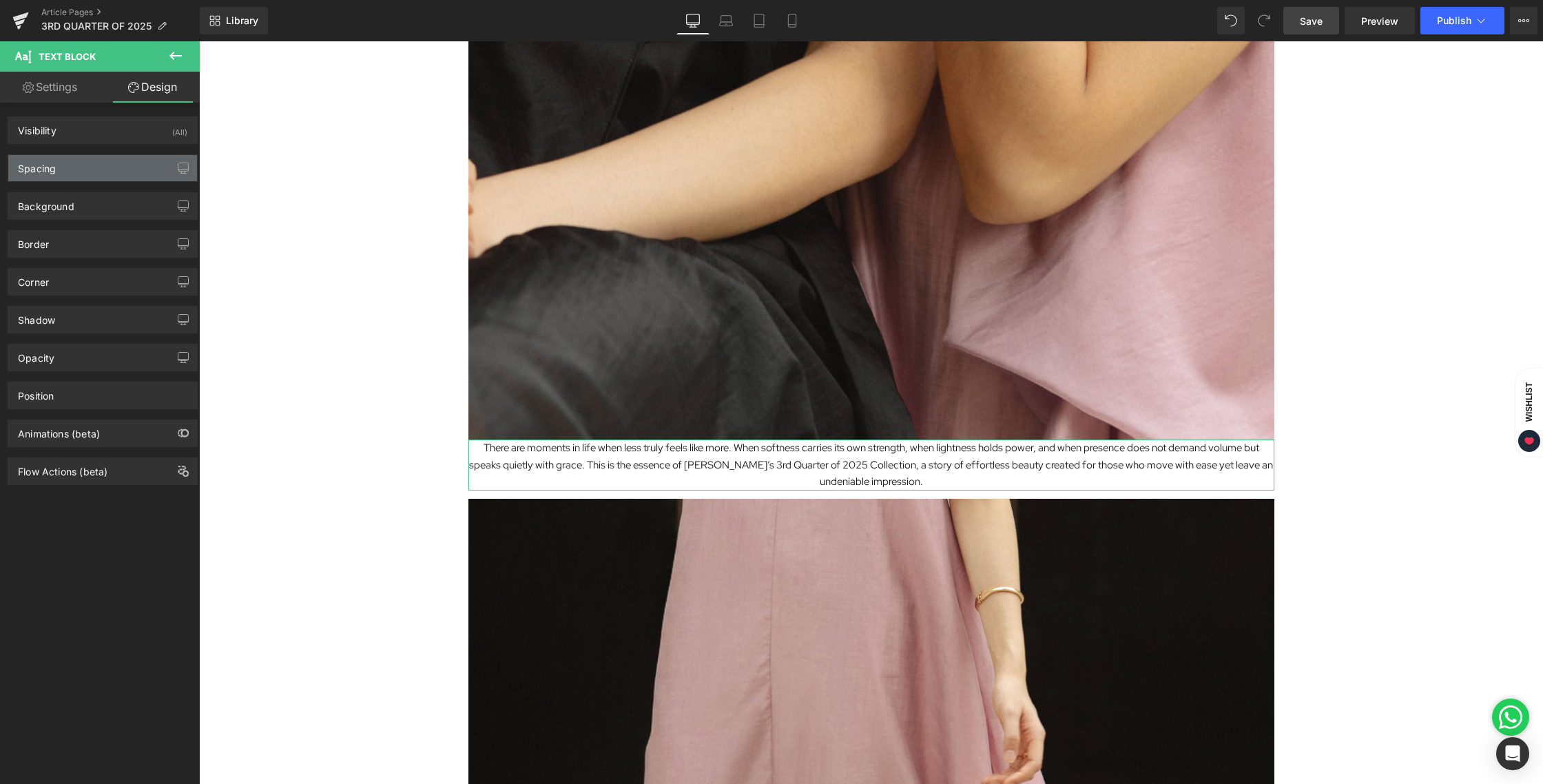
click at [75, 169] on div "Spacing" at bounding box center [102, 168] width 189 height 26
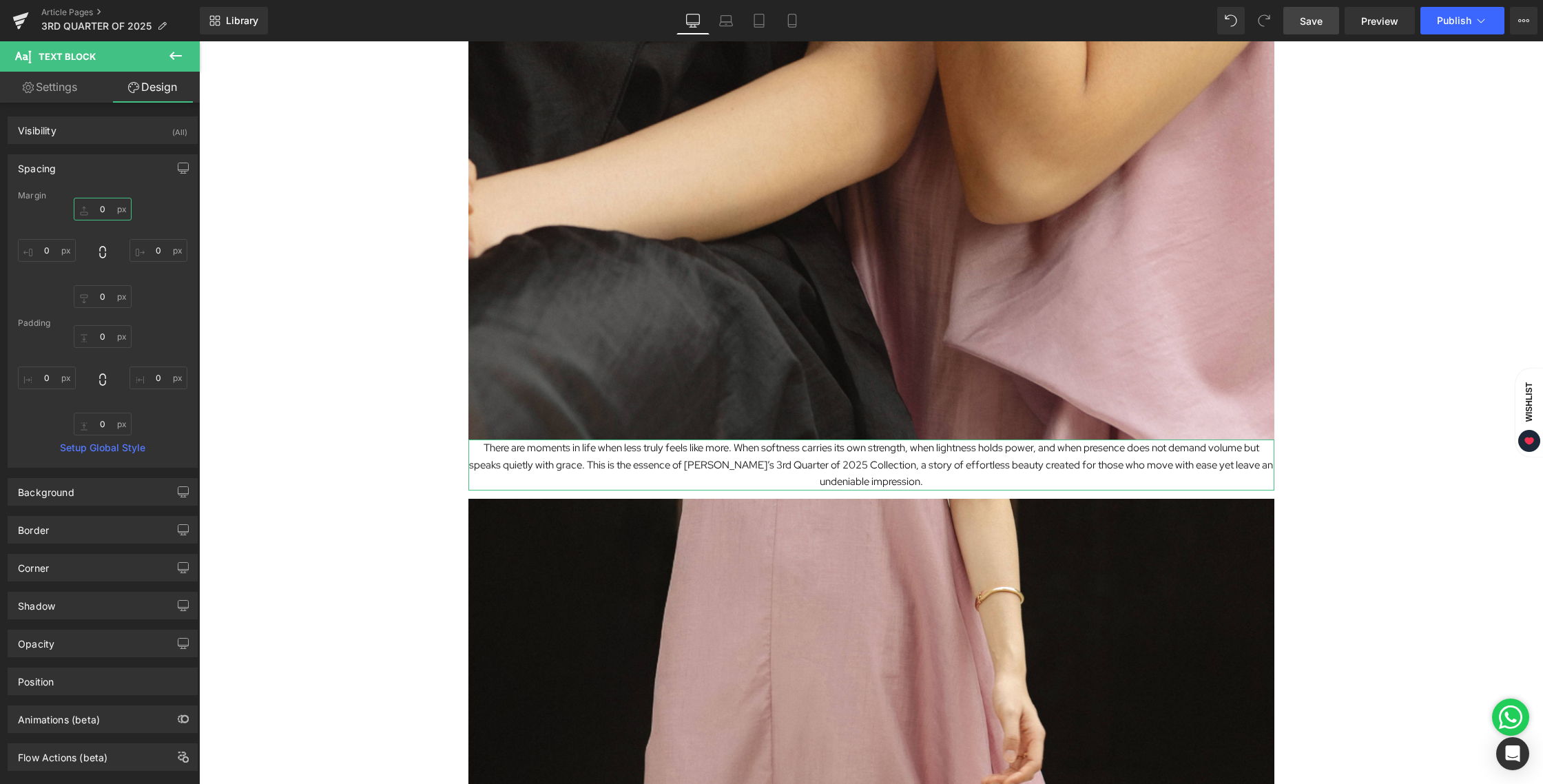
click at [108, 211] on input "0" at bounding box center [102, 209] width 58 height 23
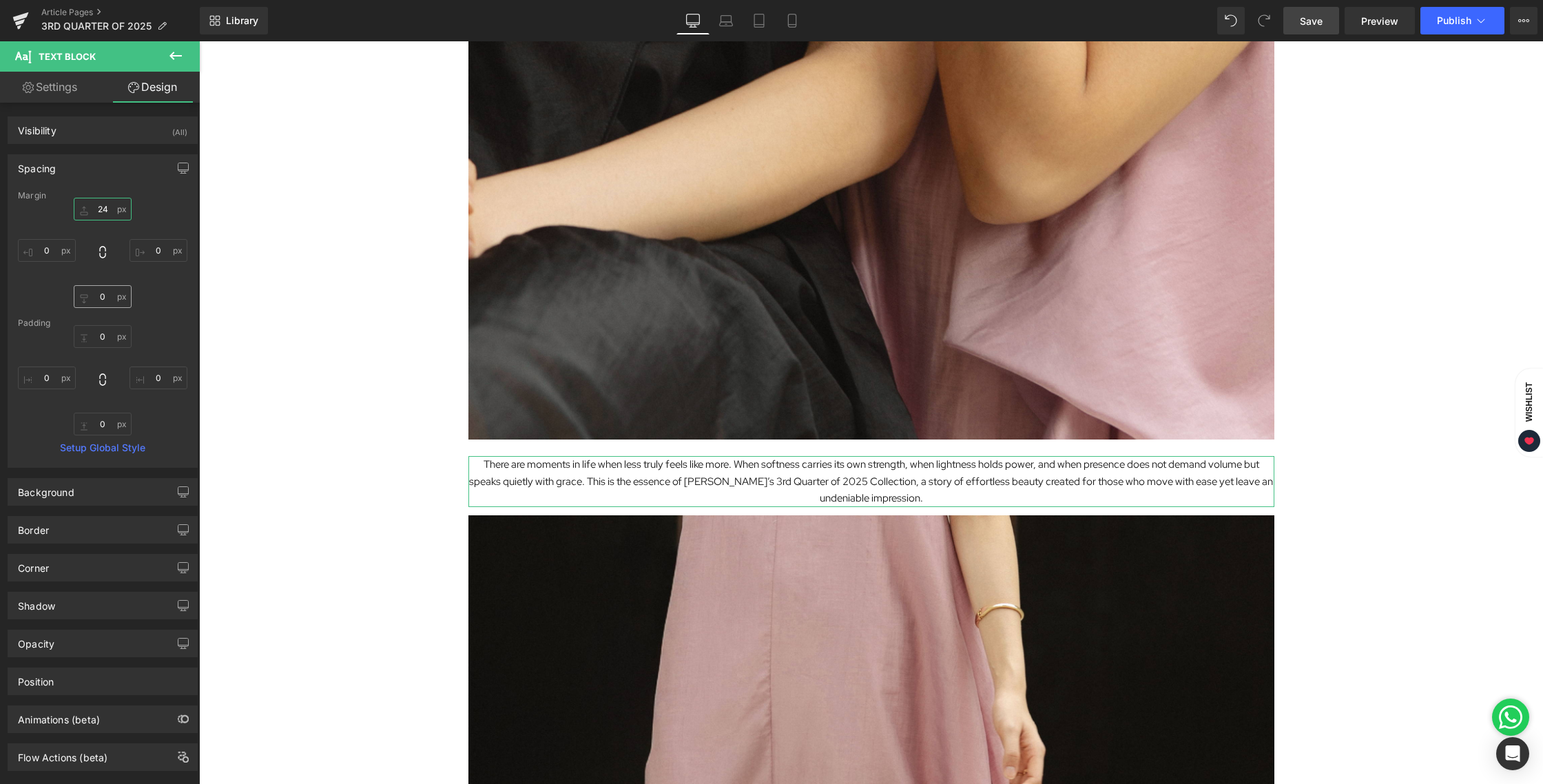
type input "24"
click at [104, 298] on input "0" at bounding box center [102, 296] width 58 height 23
type input "24"
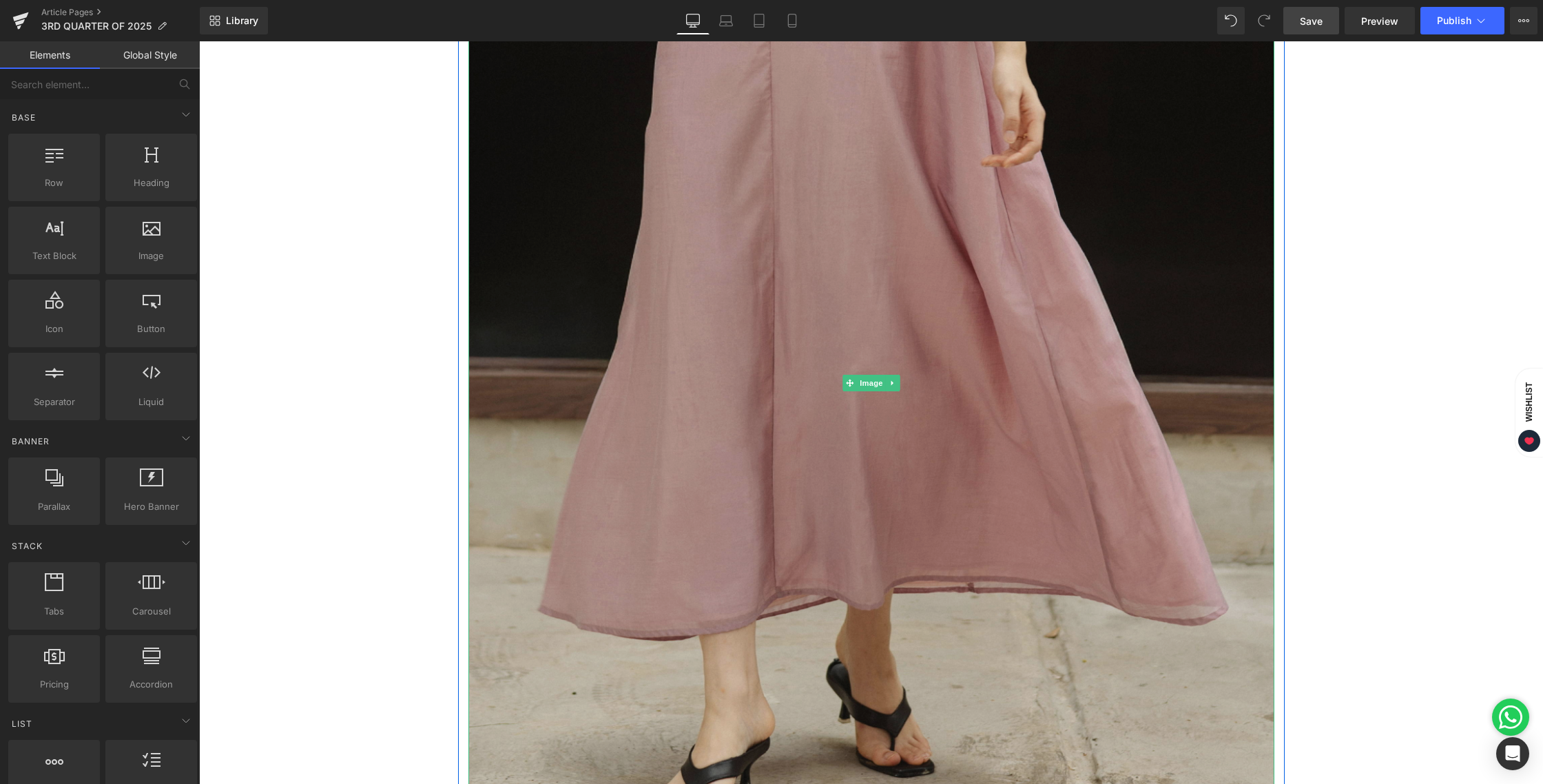
scroll to position [1406, 0]
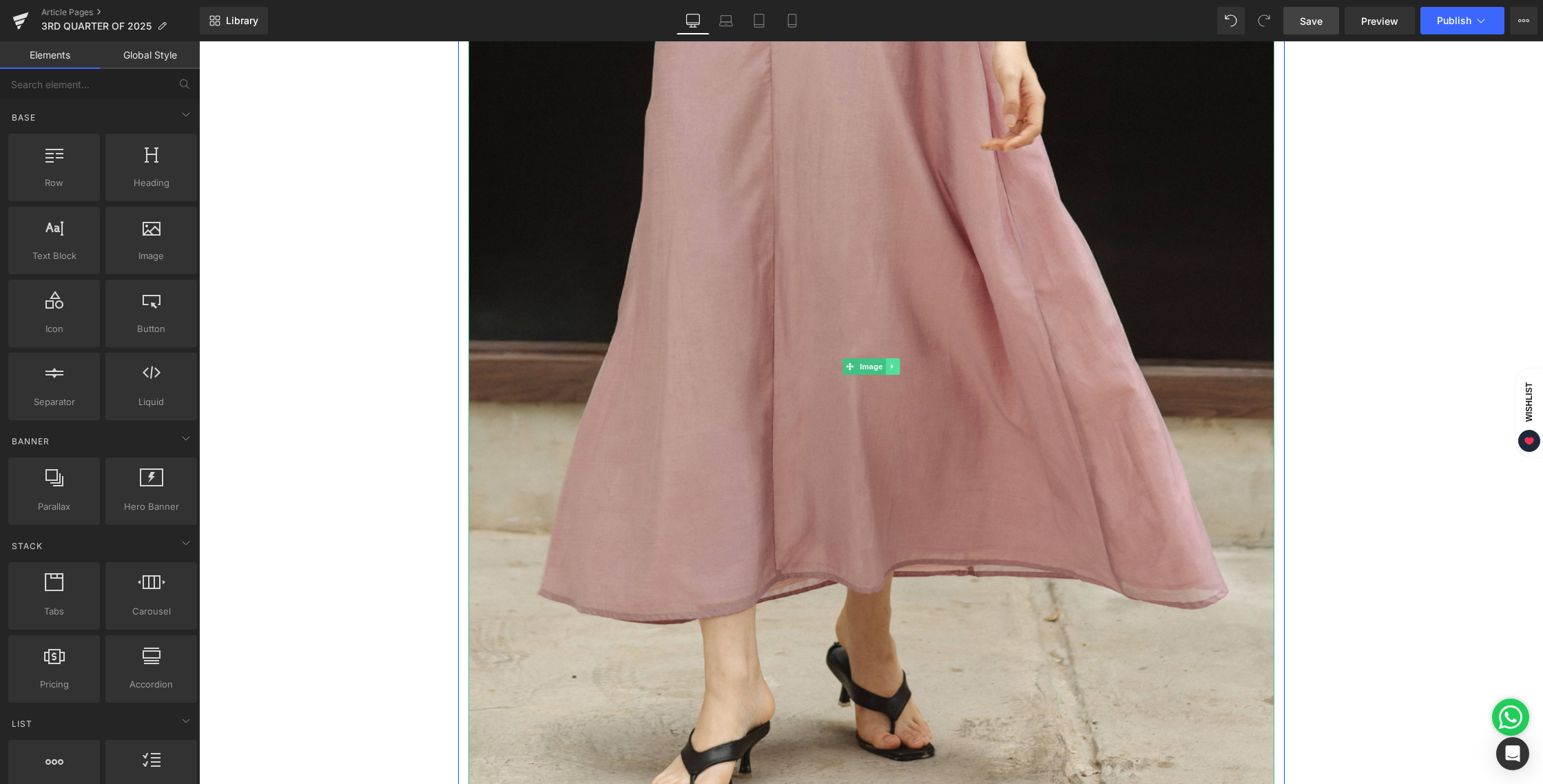
click at [890, 366] on icon at bounding box center [891, 366] width 2 height 5
click at [893, 366] on link at bounding box center [899, 366] width 14 height 17
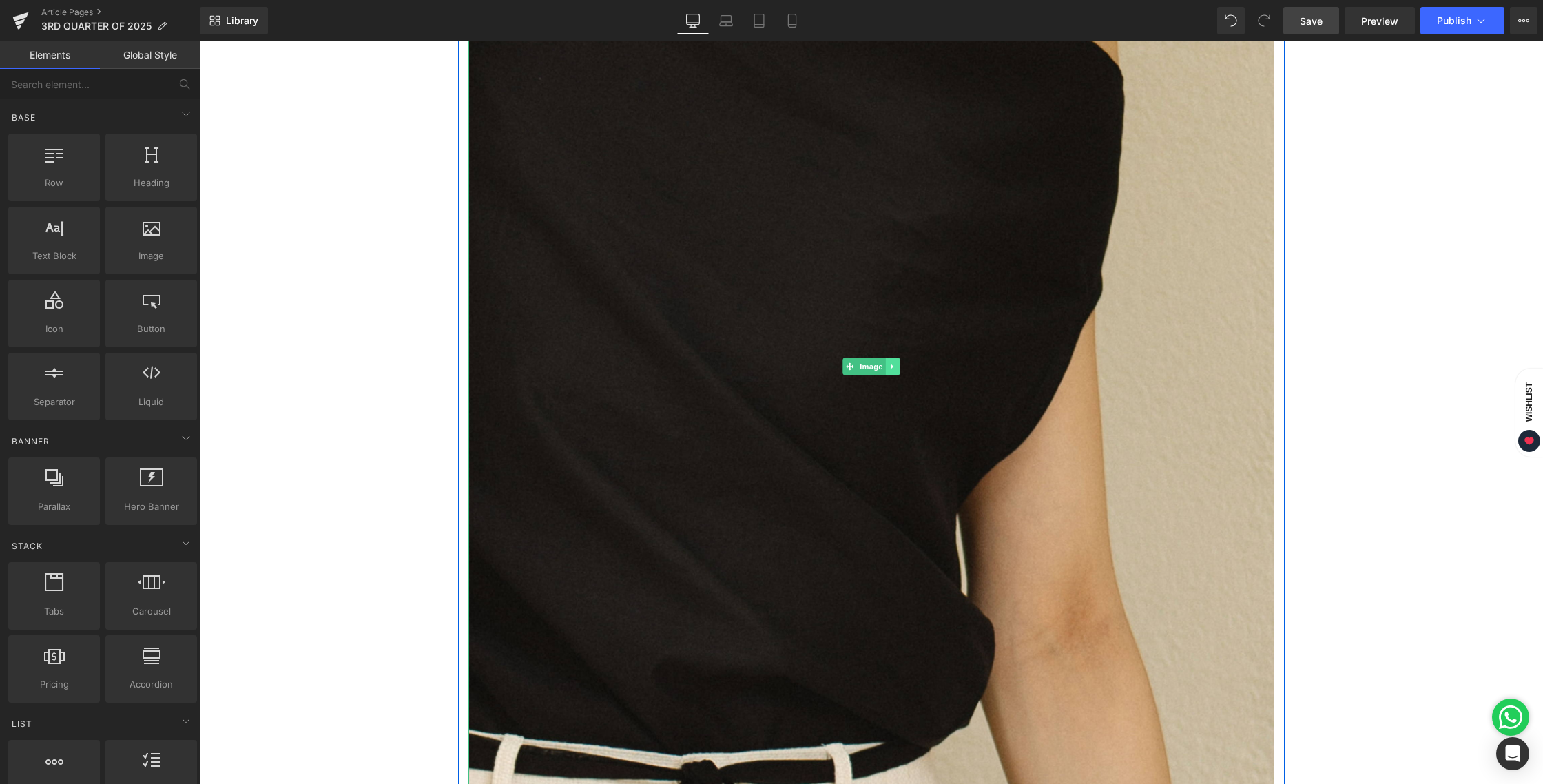
click at [890, 366] on icon at bounding box center [893, 366] width 8 height 8
click at [896, 368] on icon at bounding box center [899, 366] width 8 height 8
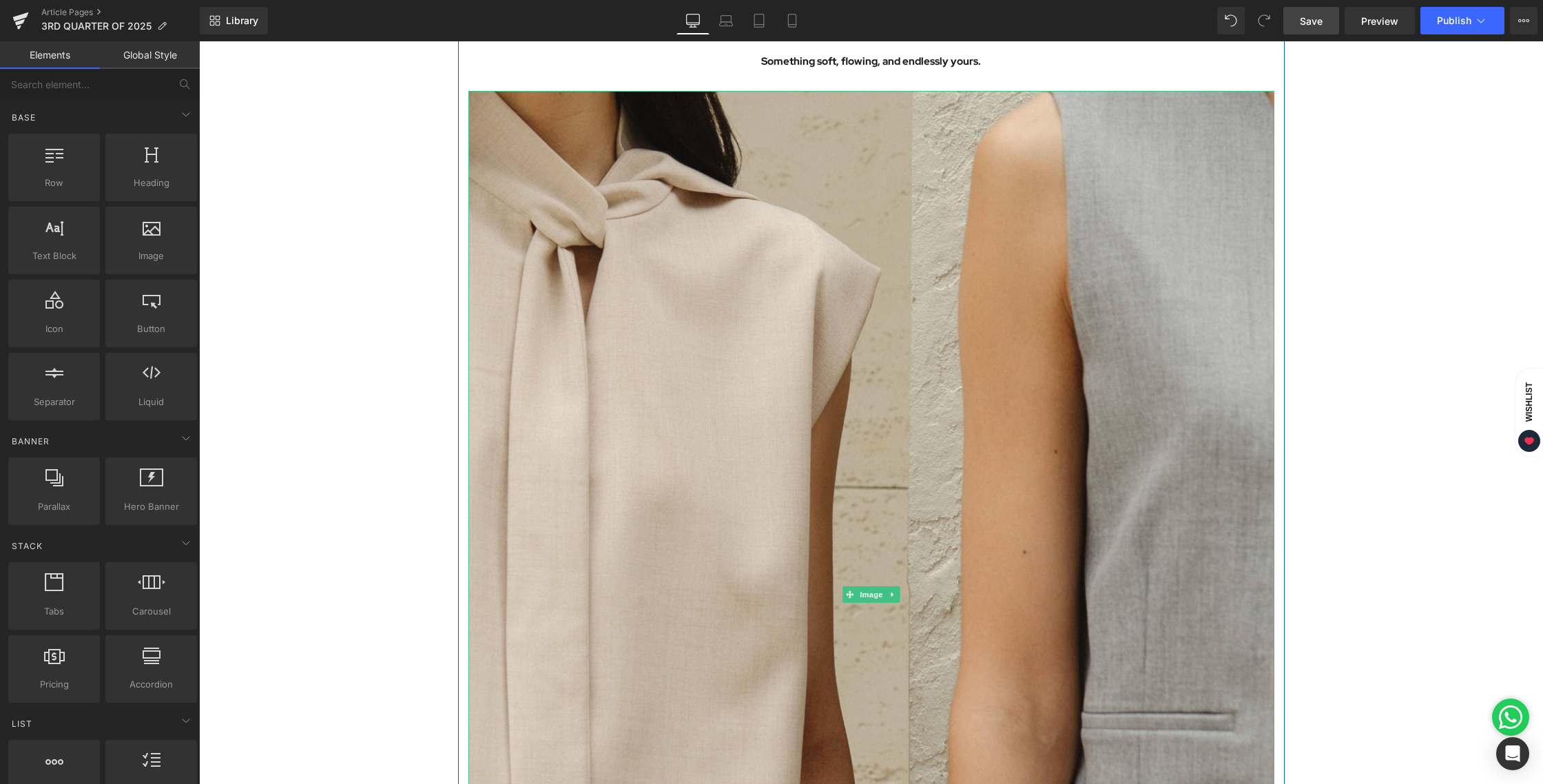
scroll to position [1401, 0]
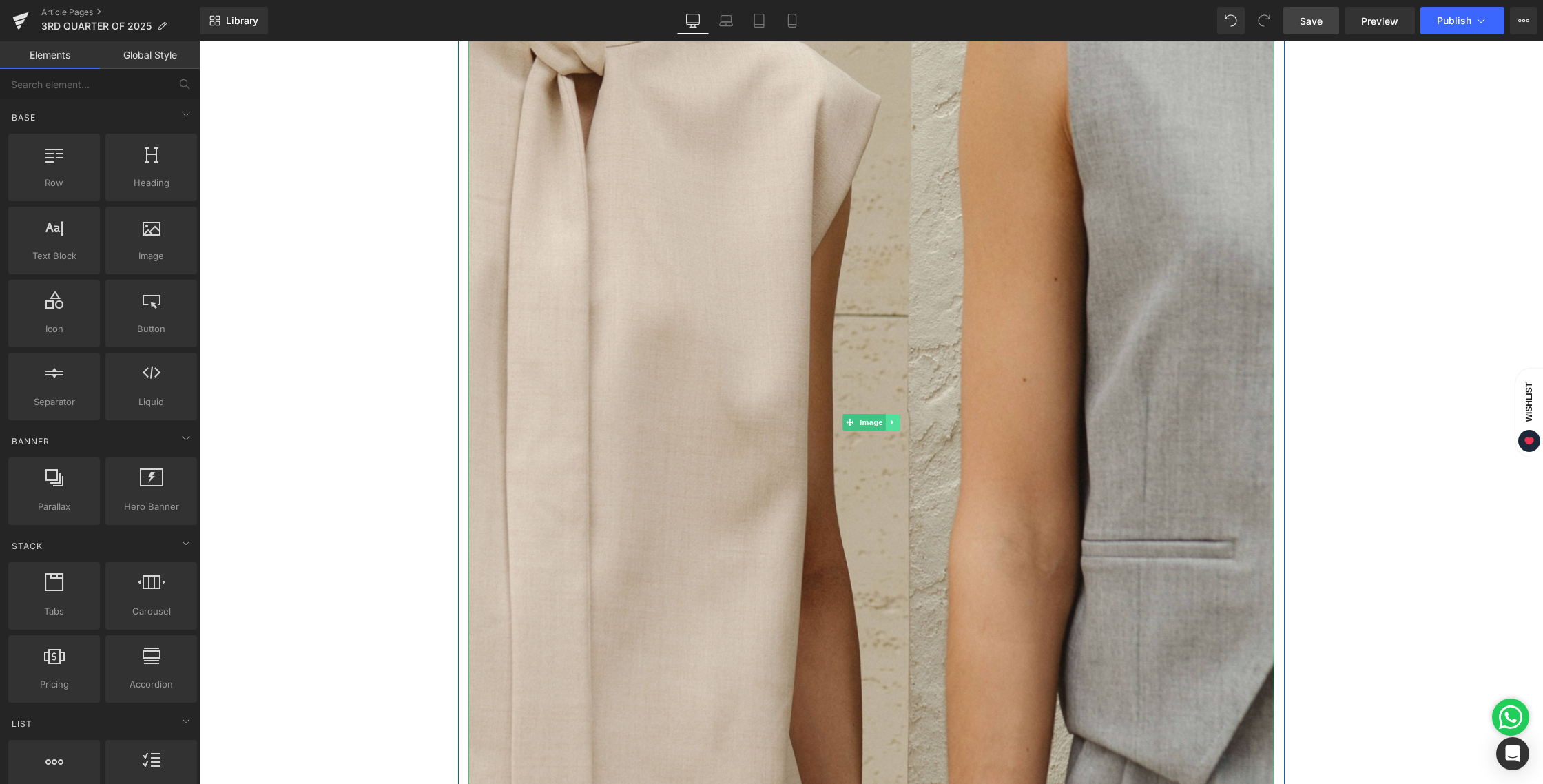
click at [893, 421] on link at bounding box center [892, 422] width 14 height 17
click at [896, 424] on icon at bounding box center [899, 422] width 8 height 8
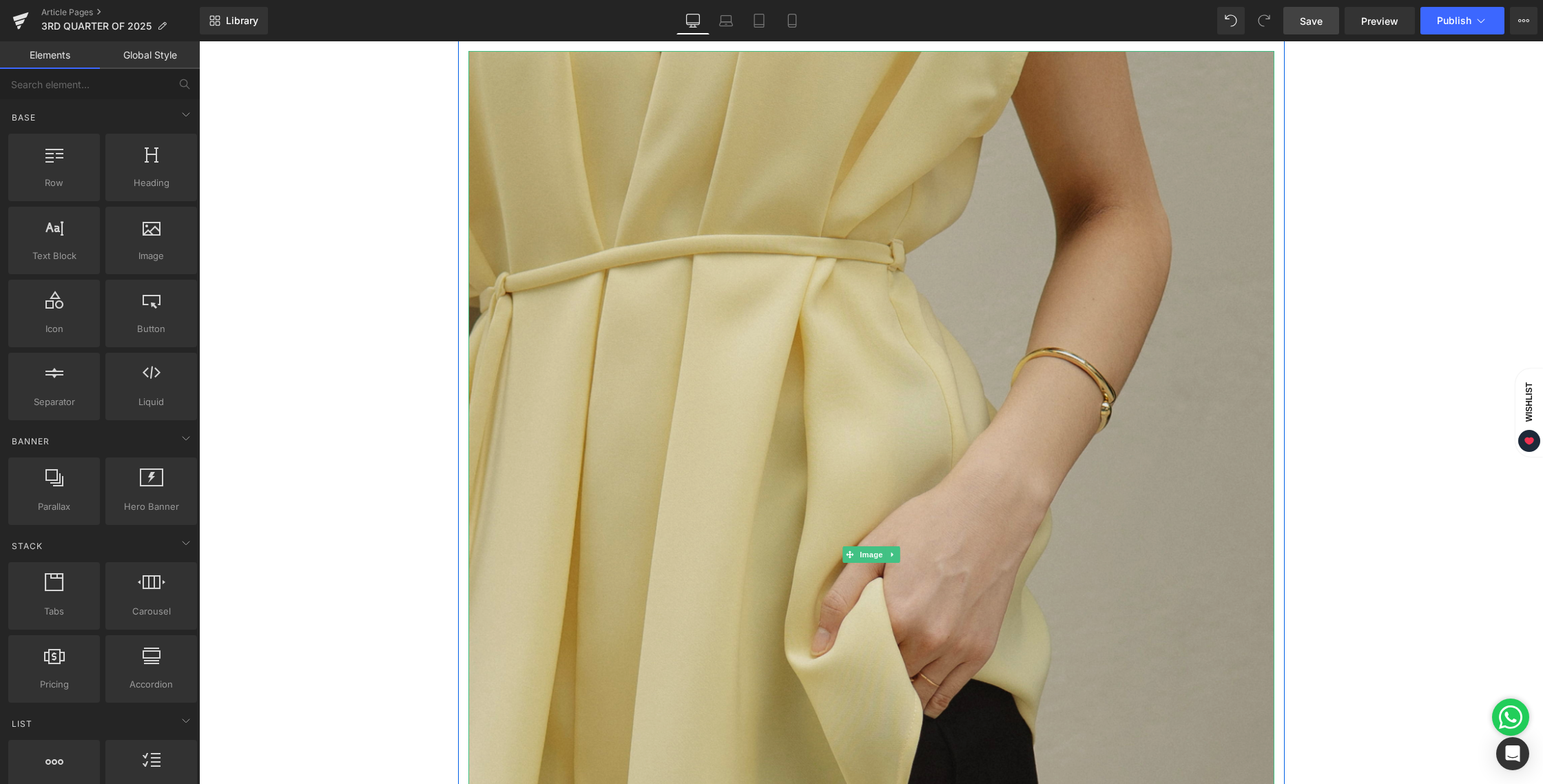
scroll to position [1424, 0]
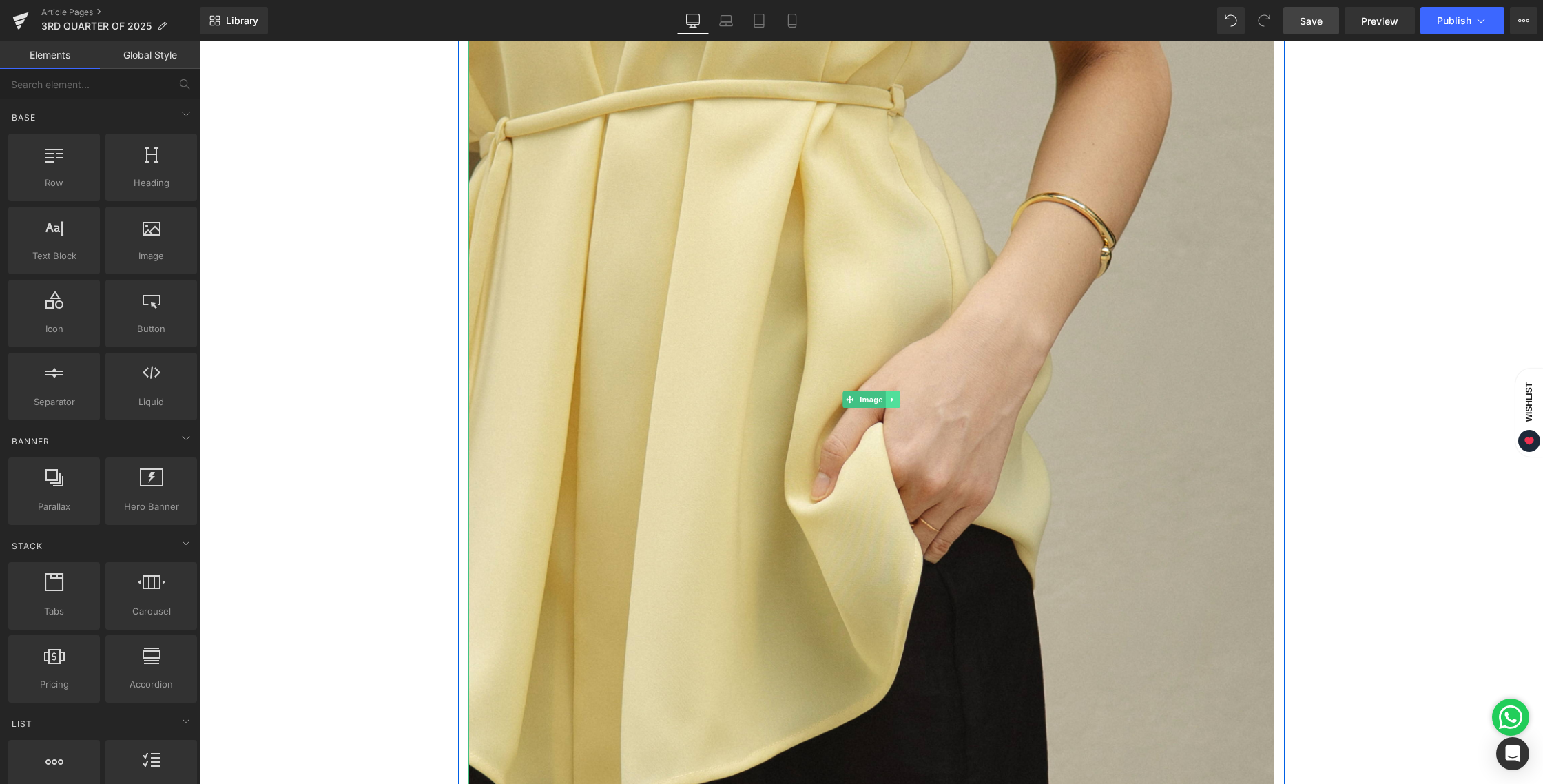
click at [885, 404] on link at bounding box center [892, 400] width 14 height 17
click at [896, 398] on icon at bounding box center [899, 400] width 8 height 8
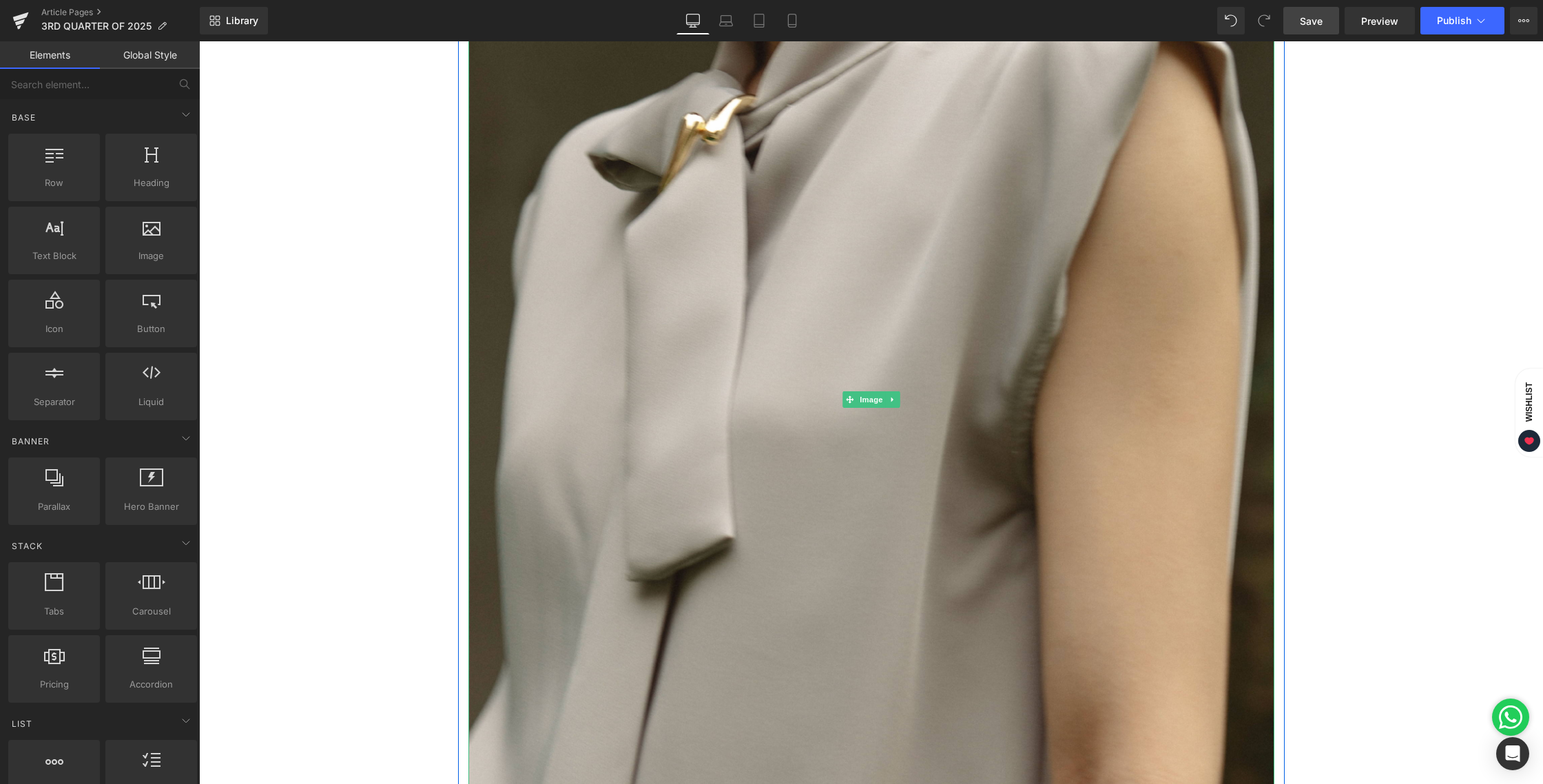
click at [894, 398] on link at bounding box center [892, 400] width 14 height 17
click at [896, 400] on icon at bounding box center [899, 400] width 8 height 8
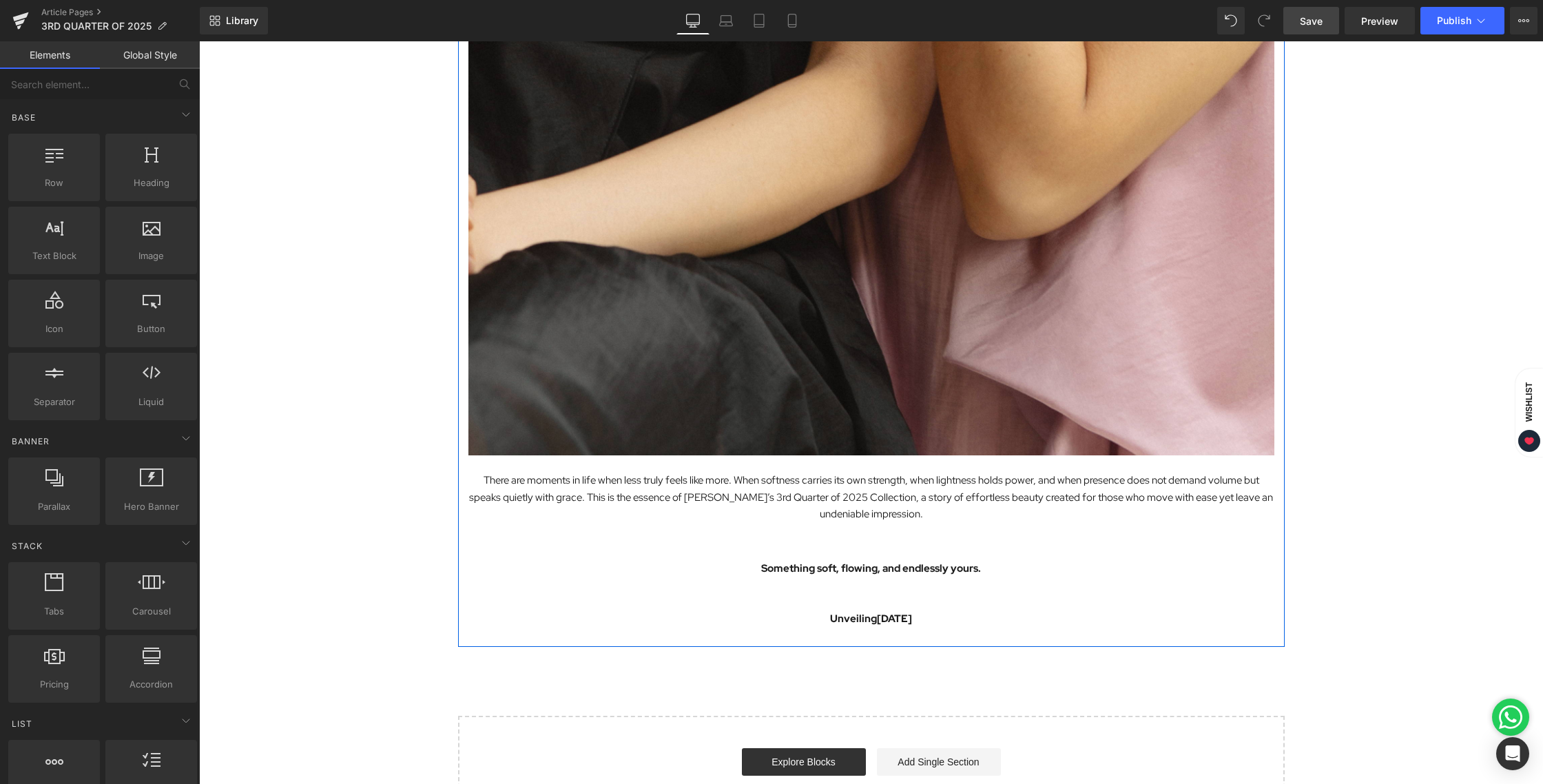
scroll to position [838, 0]
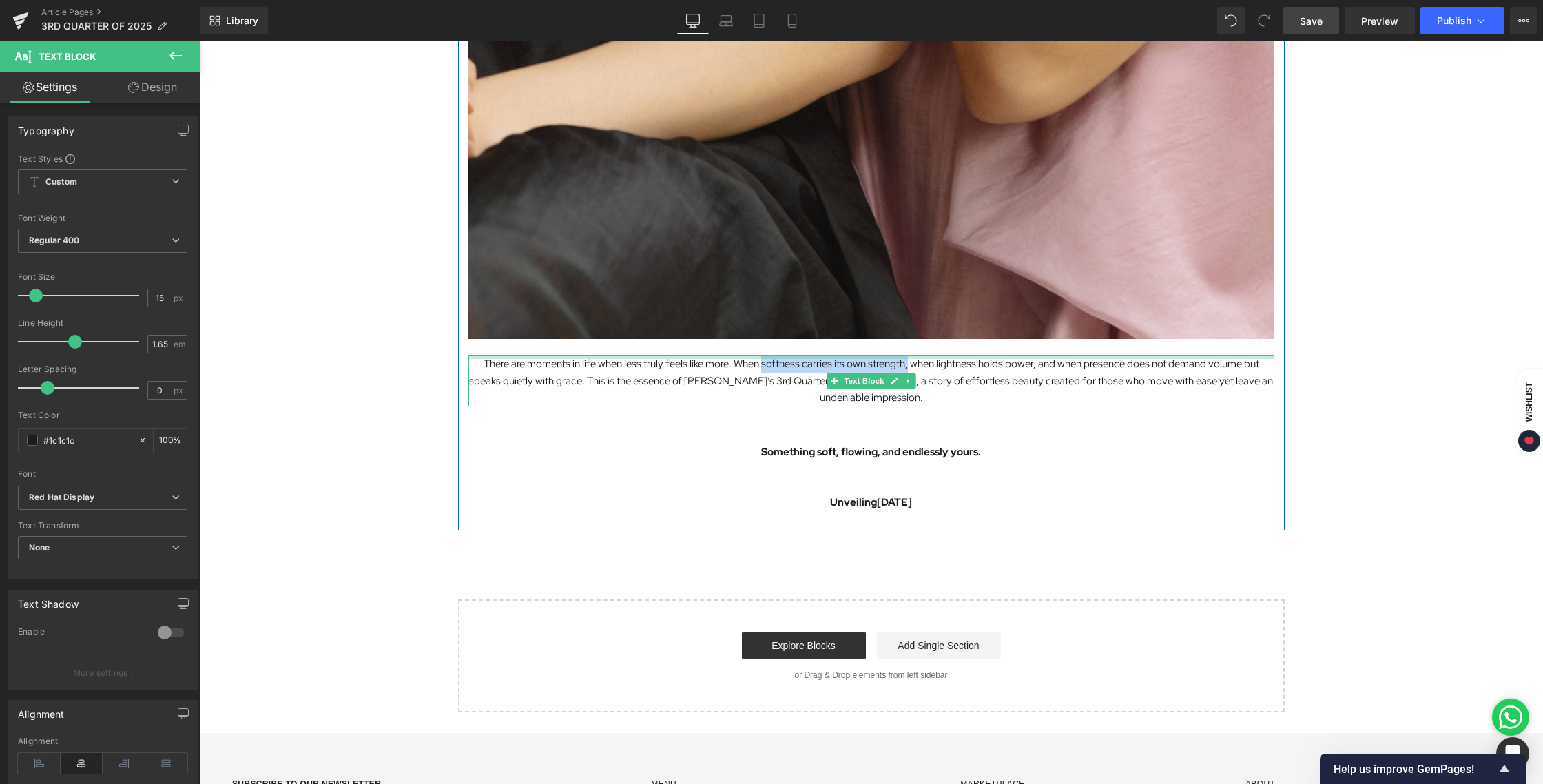
drag, startPoint x: 756, startPoint y: 360, endPoint x: 905, endPoint y: 356, distance: 149.1
click at [905, 356] on div "There are moments in life when less truly feels like more. When softness carrie…" at bounding box center [871, 381] width 806 height 51
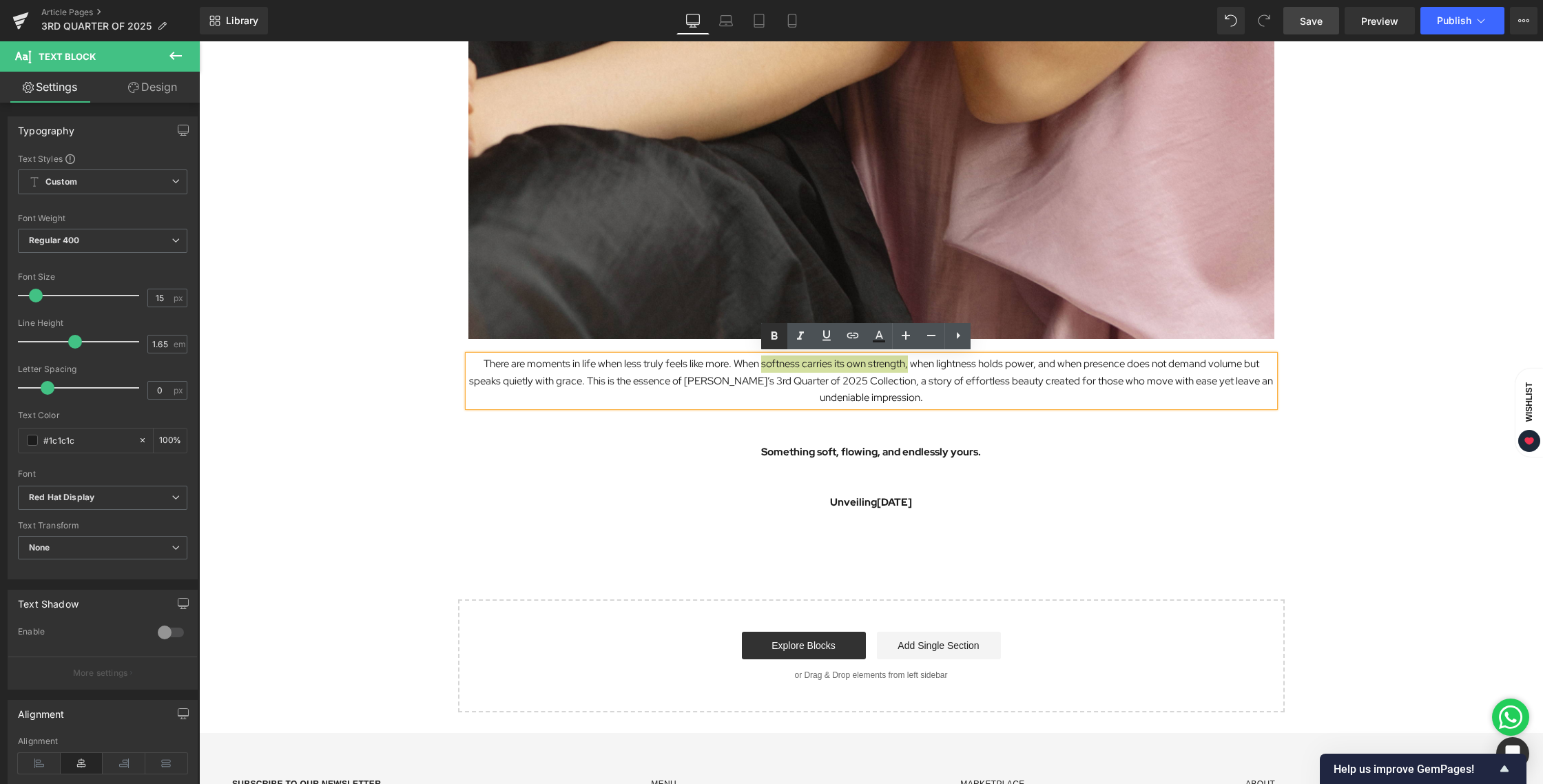
click at [781, 332] on icon at bounding box center [775, 336] width 17 height 17
drag, startPoint x: 939, startPoint y: 362, endPoint x: 1037, endPoint y: 360, distance: 98.0
click at [1037, 360] on p "There are moments in life when less truly feels like more. When softness carrie…" at bounding box center [871, 381] width 806 height 51
click at [780, 344] on icon at bounding box center [775, 336] width 17 height 17
click at [993, 366] on strong "ightness holds power," at bounding box center [991, 363] width 102 height 14
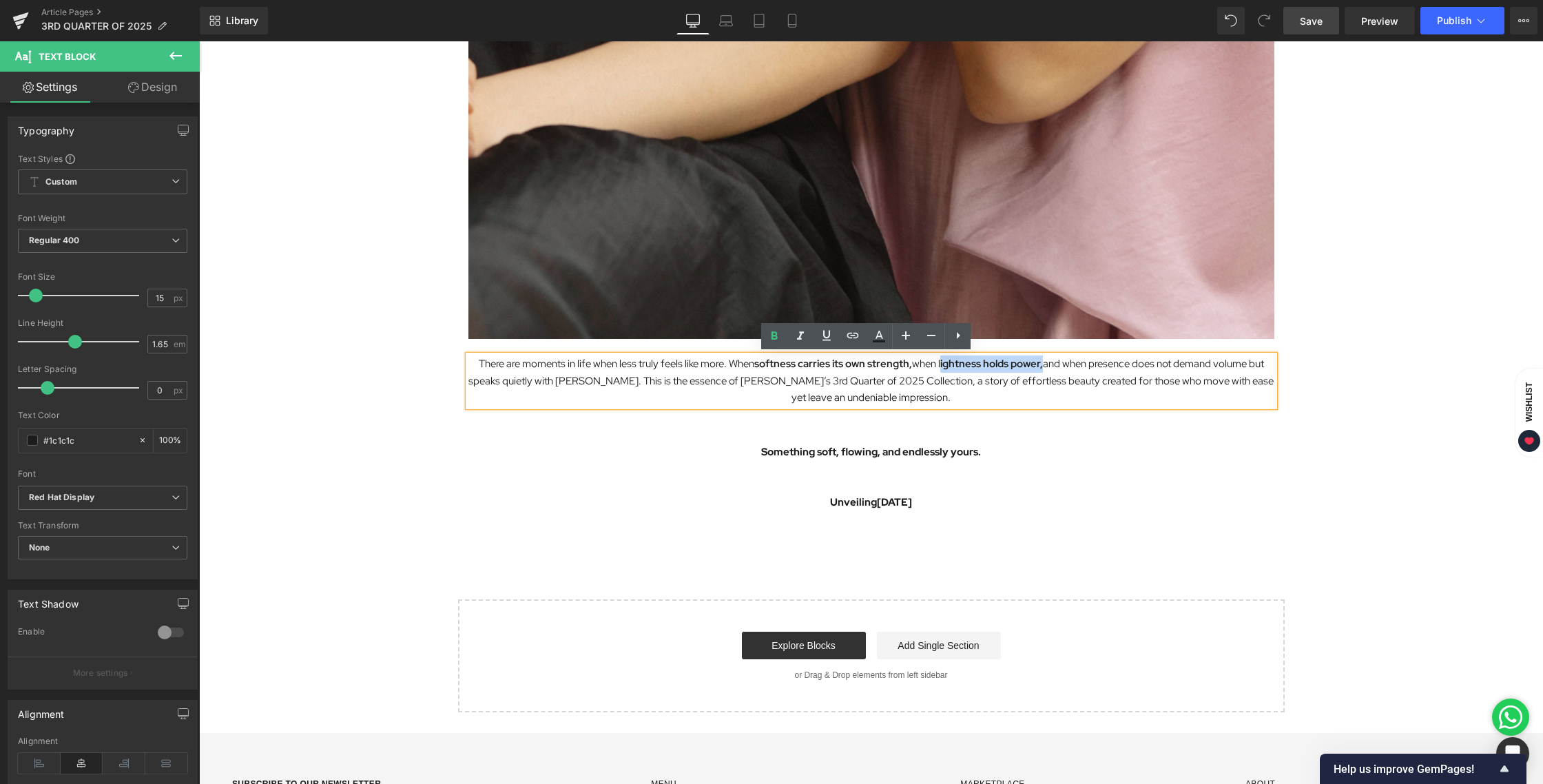
drag, startPoint x: 1040, startPoint y: 363, endPoint x: 935, endPoint y: 362, distance: 105.0
click at [935, 362] on p "There are moments in life when less truly feels like more. When softness carrie…" at bounding box center [871, 381] width 806 height 51
click at [765, 340] on link at bounding box center [774, 336] width 26 height 26
click at [952, 400] on p "There are moments in life when less truly feels like more. When softness carrie…" at bounding box center [871, 381] width 806 height 51
click at [605, 377] on p "There are moments in life when less truly feels like more. When softness carrie…" at bounding box center [871, 381] width 806 height 51
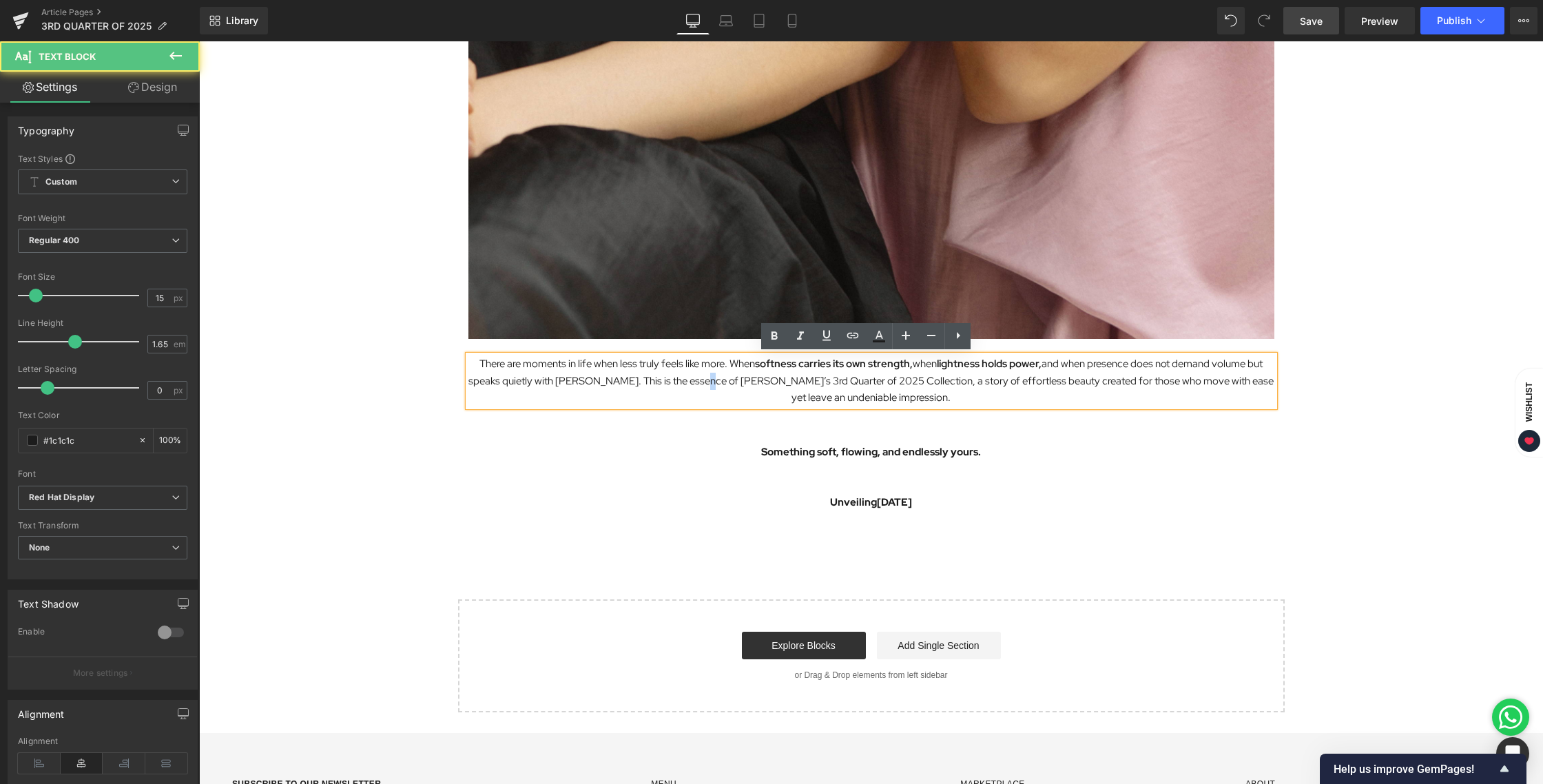
drag, startPoint x: 703, startPoint y: 381, endPoint x: 751, endPoint y: 382, distance: 48.0
click at [720, 382] on p "There are moments in life when less truly feels like more. When softness carrie…" at bounding box center [871, 381] width 806 height 51
drag, startPoint x: 751, startPoint y: 382, endPoint x: 826, endPoint y: 382, distance: 75.0
click at [826, 382] on p "There are moments in life when less truly feels like more. When softness carrie…" at bounding box center [871, 381] width 806 height 51
drag, startPoint x: 704, startPoint y: 380, endPoint x: 889, endPoint y: 379, distance: 185.0
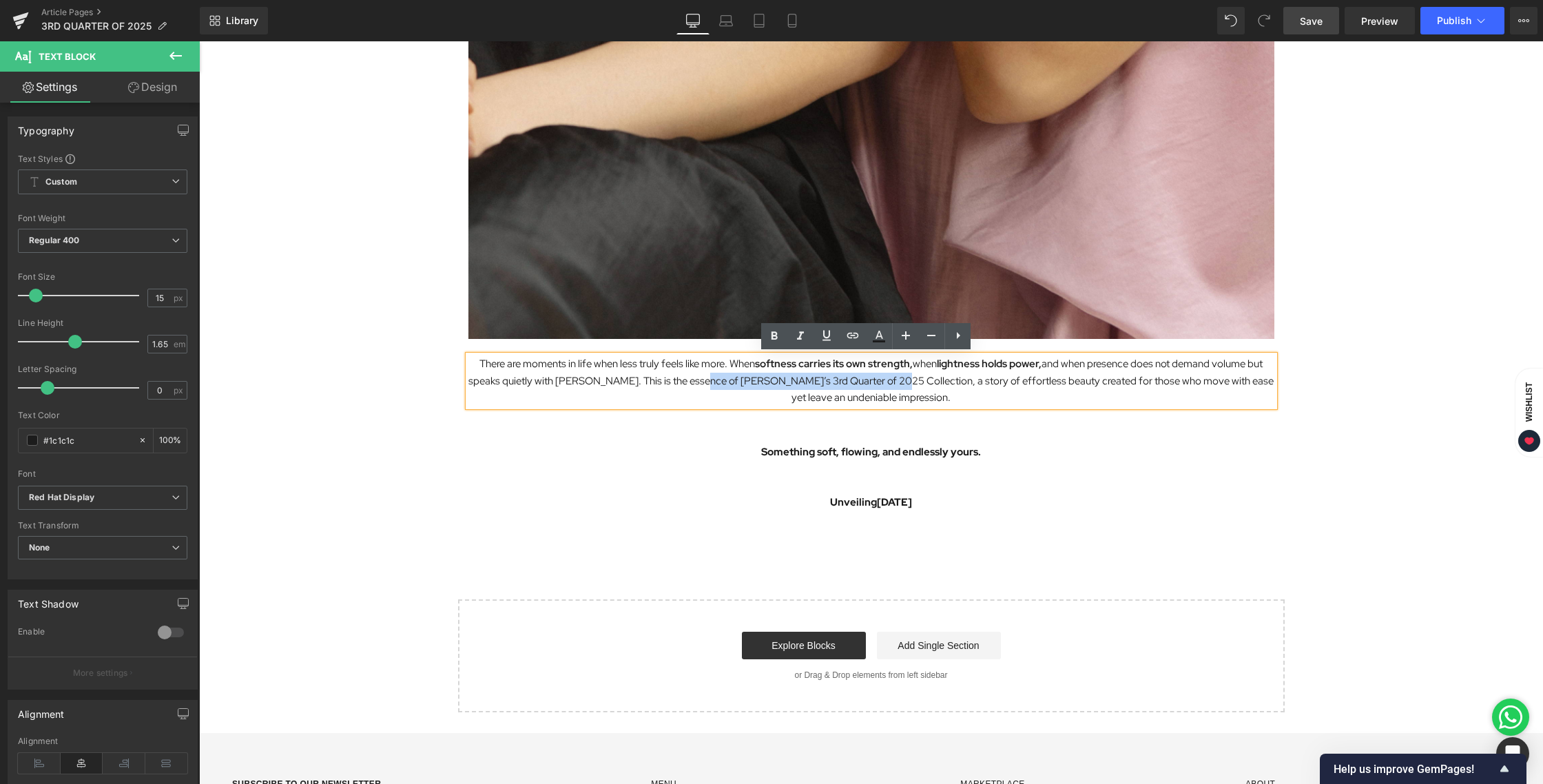
click at [890, 379] on p "There are moments in life when less truly feels like more. When softness carrie…" at bounding box center [871, 381] width 806 height 51
click at [775, 340] on icon at bounding box center [775, 336] width 17 height 17
click at [1105, 500] on p "Unveiling [DATE]" at bounding box center [871, 502] width 806 height 17
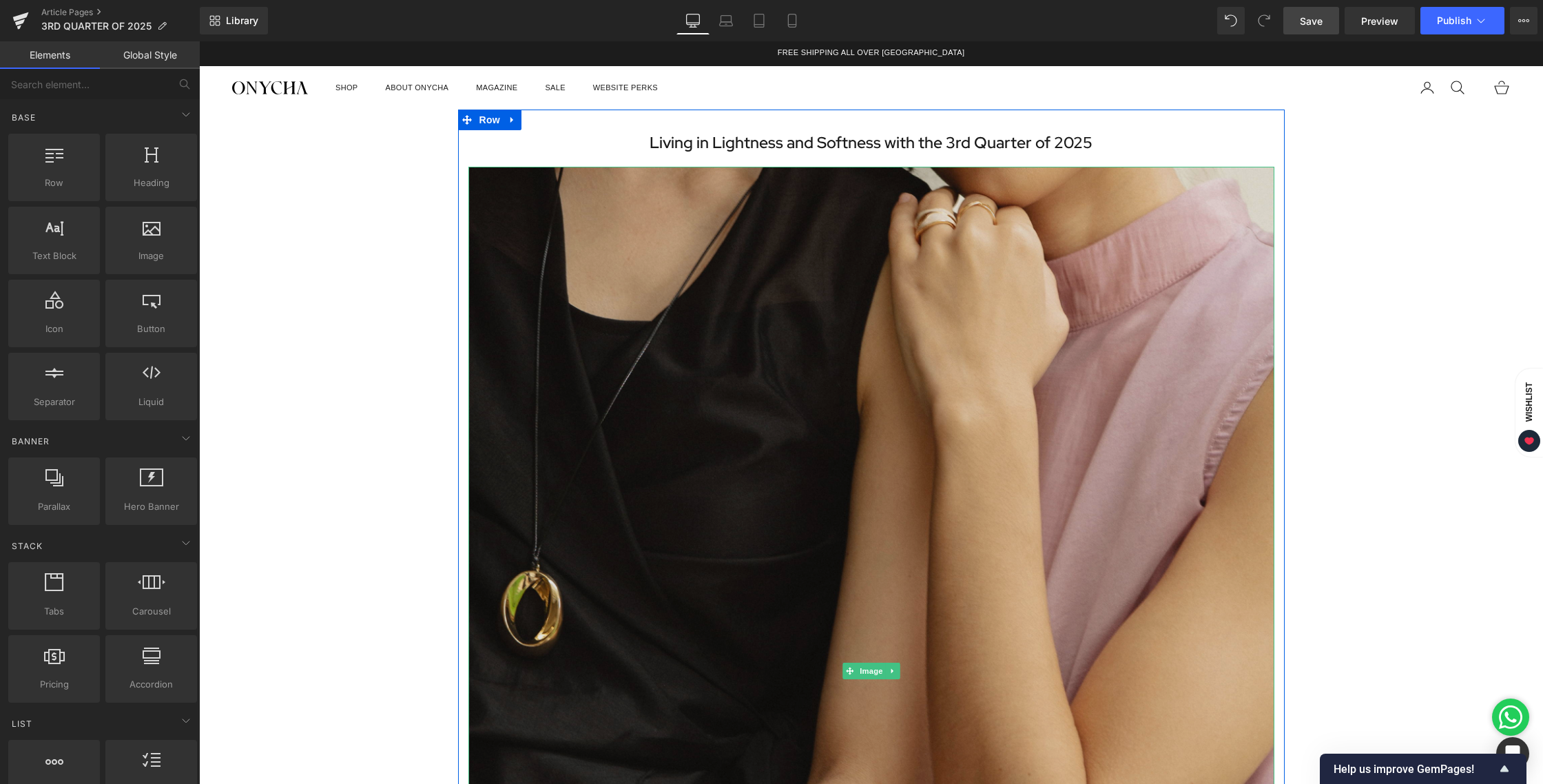
scroll to position [0, 0]
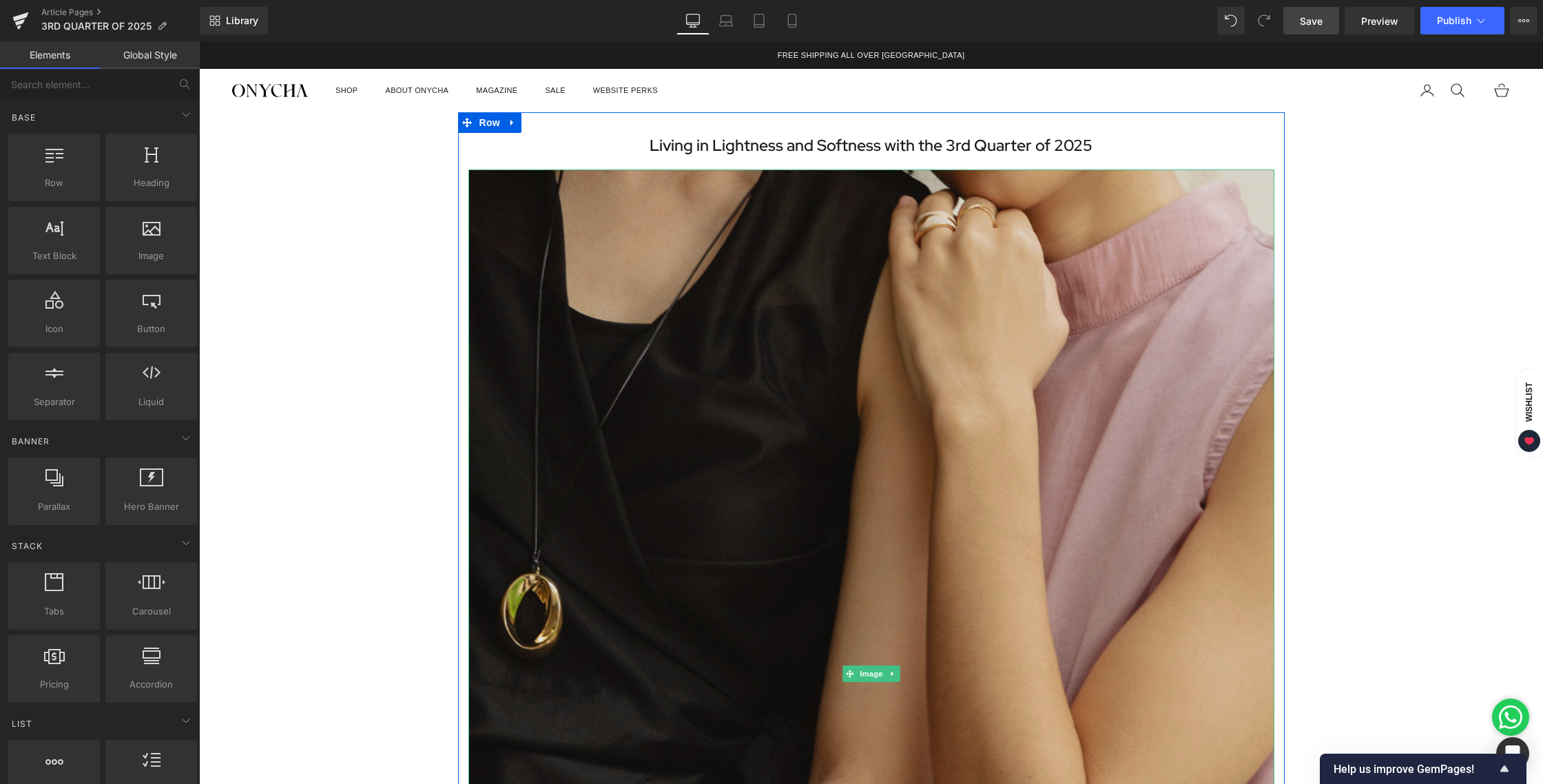
click at [867, 266] on img at bounding box center [871, 673] width 806 height 1007
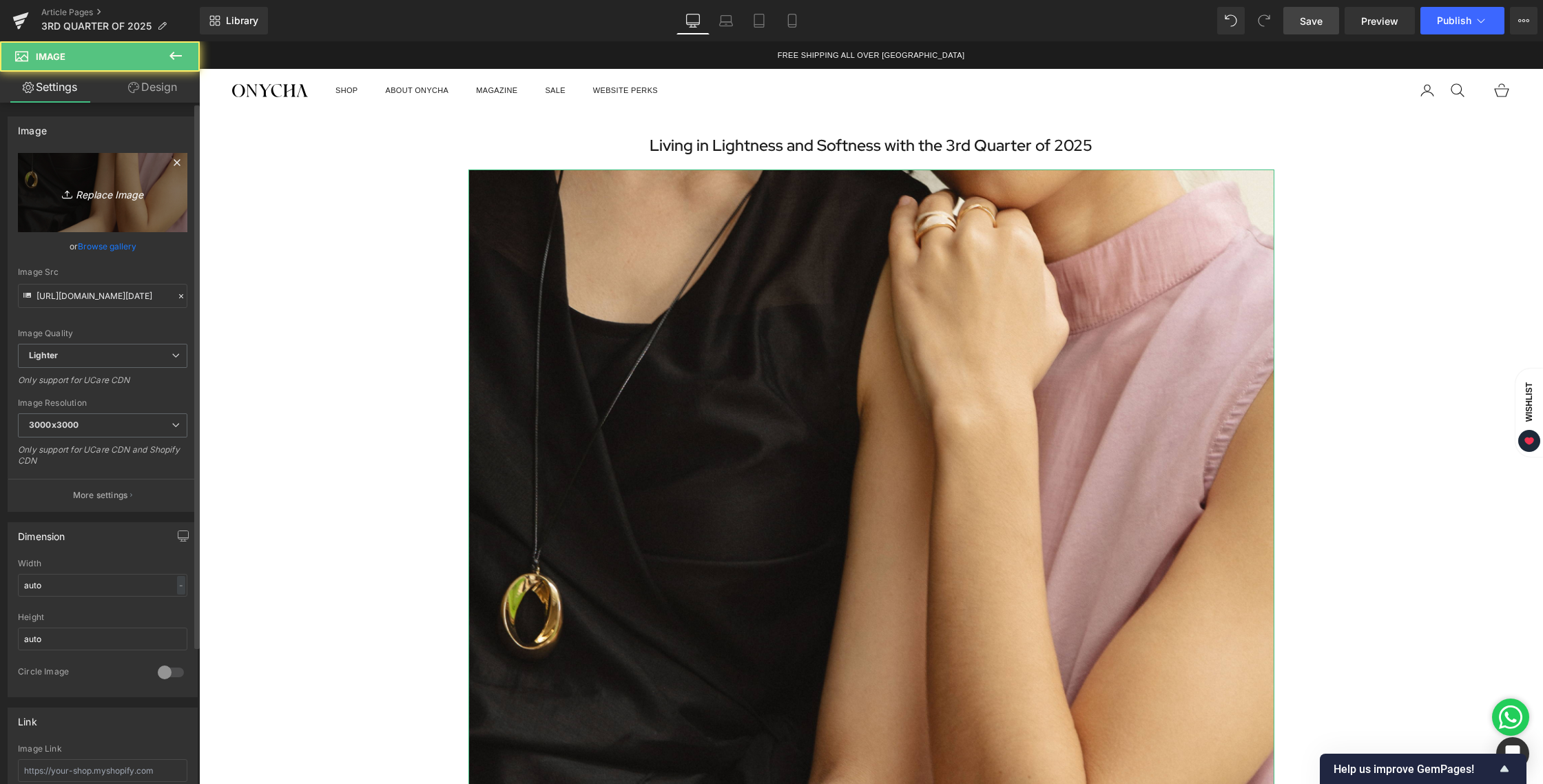
click at [63, 202] on link "Replace Image" at bounding box center [102, 192] width 169 height 79
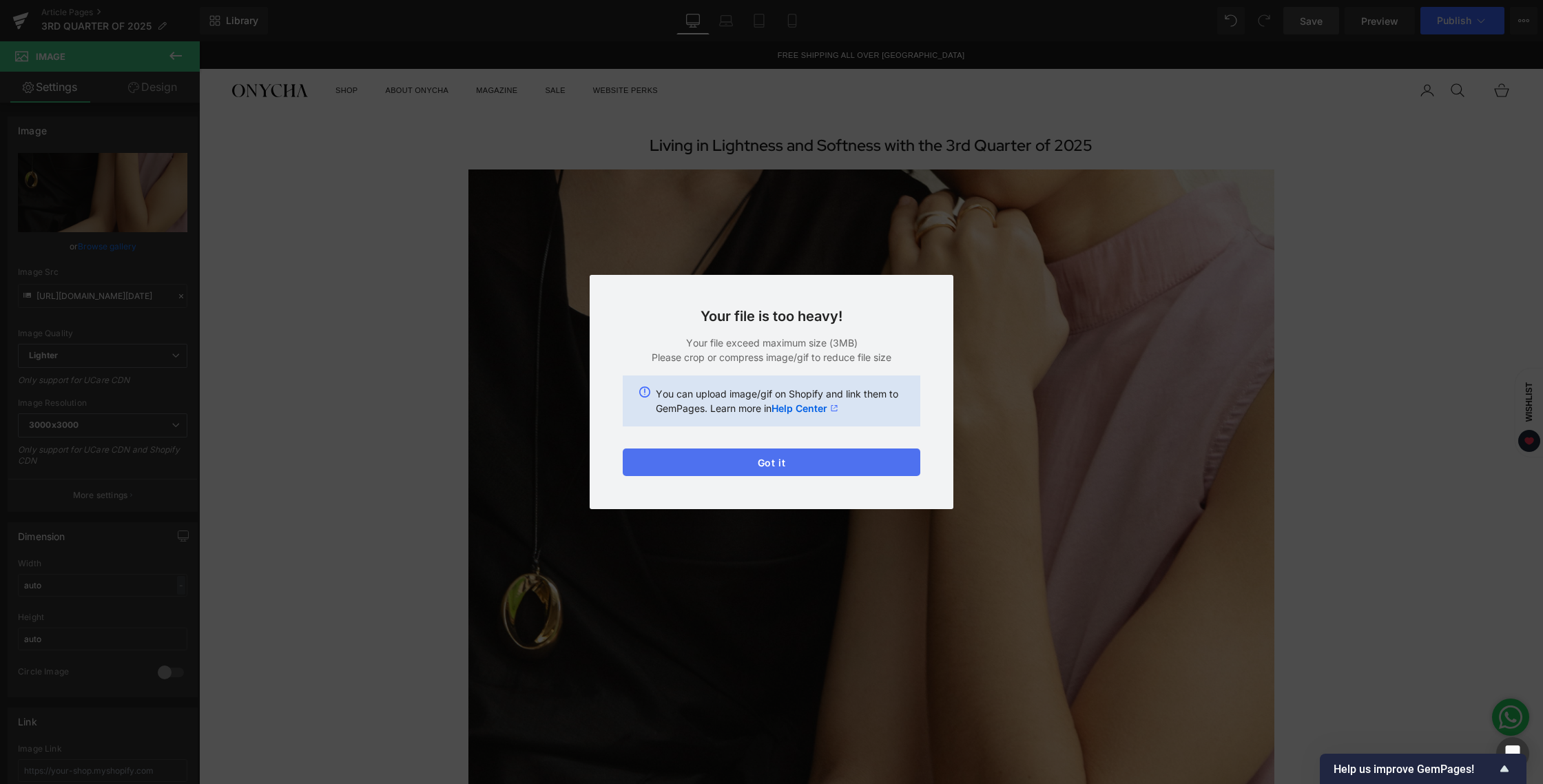
click at [762, 465] on button "Got it" at bounding box center [771, 462] width 297 height 28
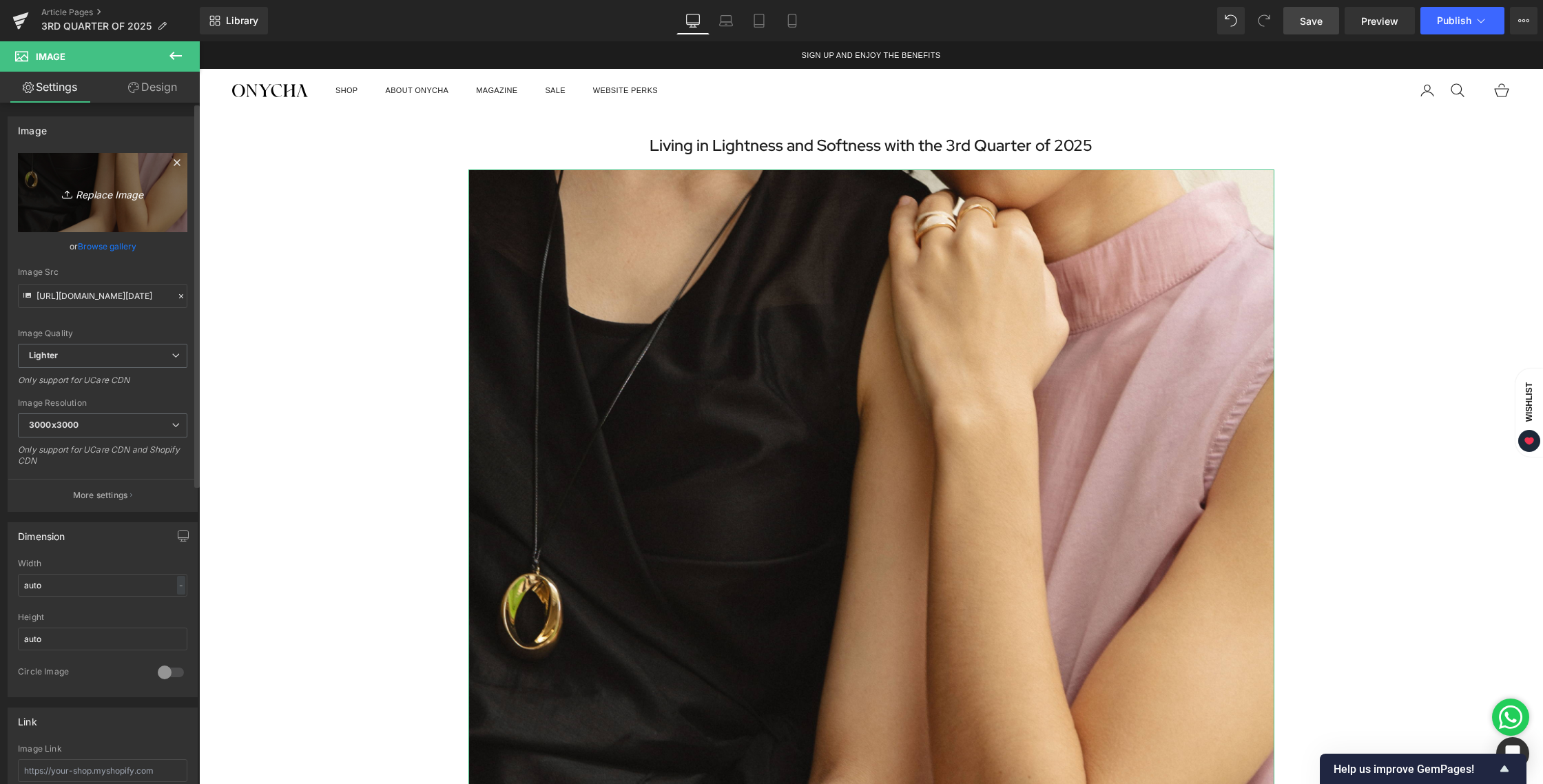
click at [117, 191] on icon "Replace Image" at bounding box center [102, 192] width 110 height 17
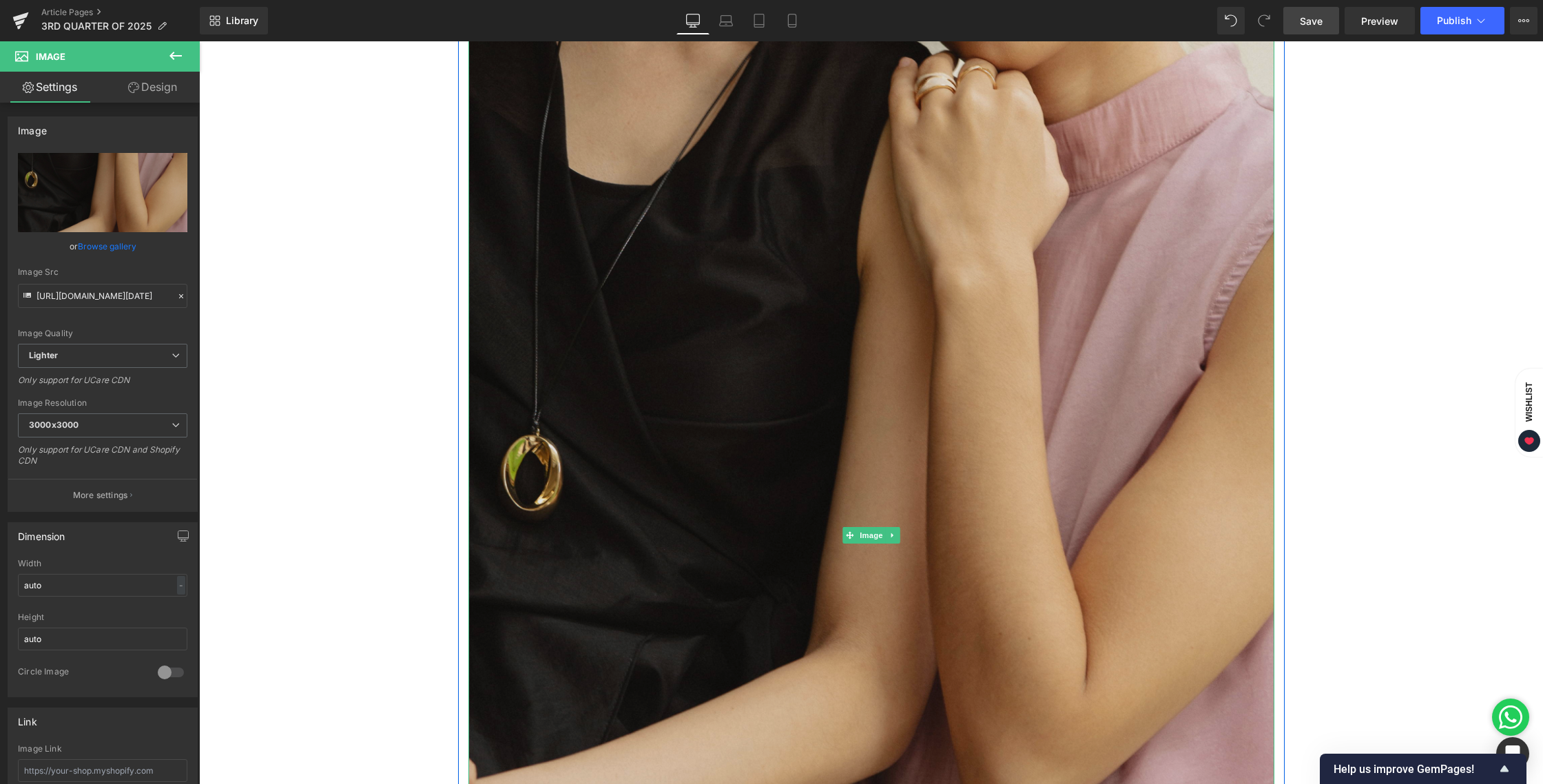
scroll to position [138, 0]
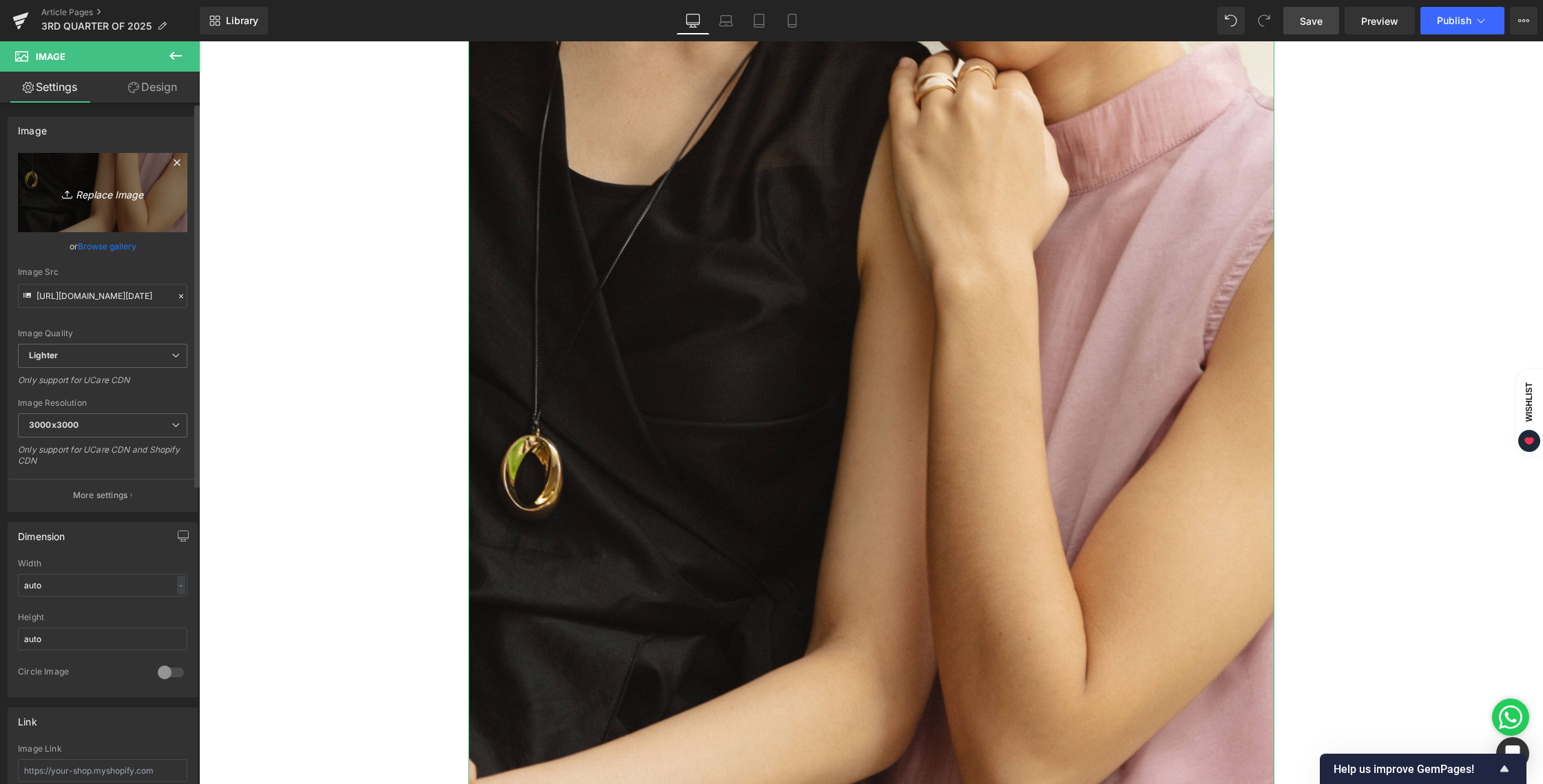
click at [121, 181] on link "Replace Image" at bounding box center [102, 192] width 169 height 79
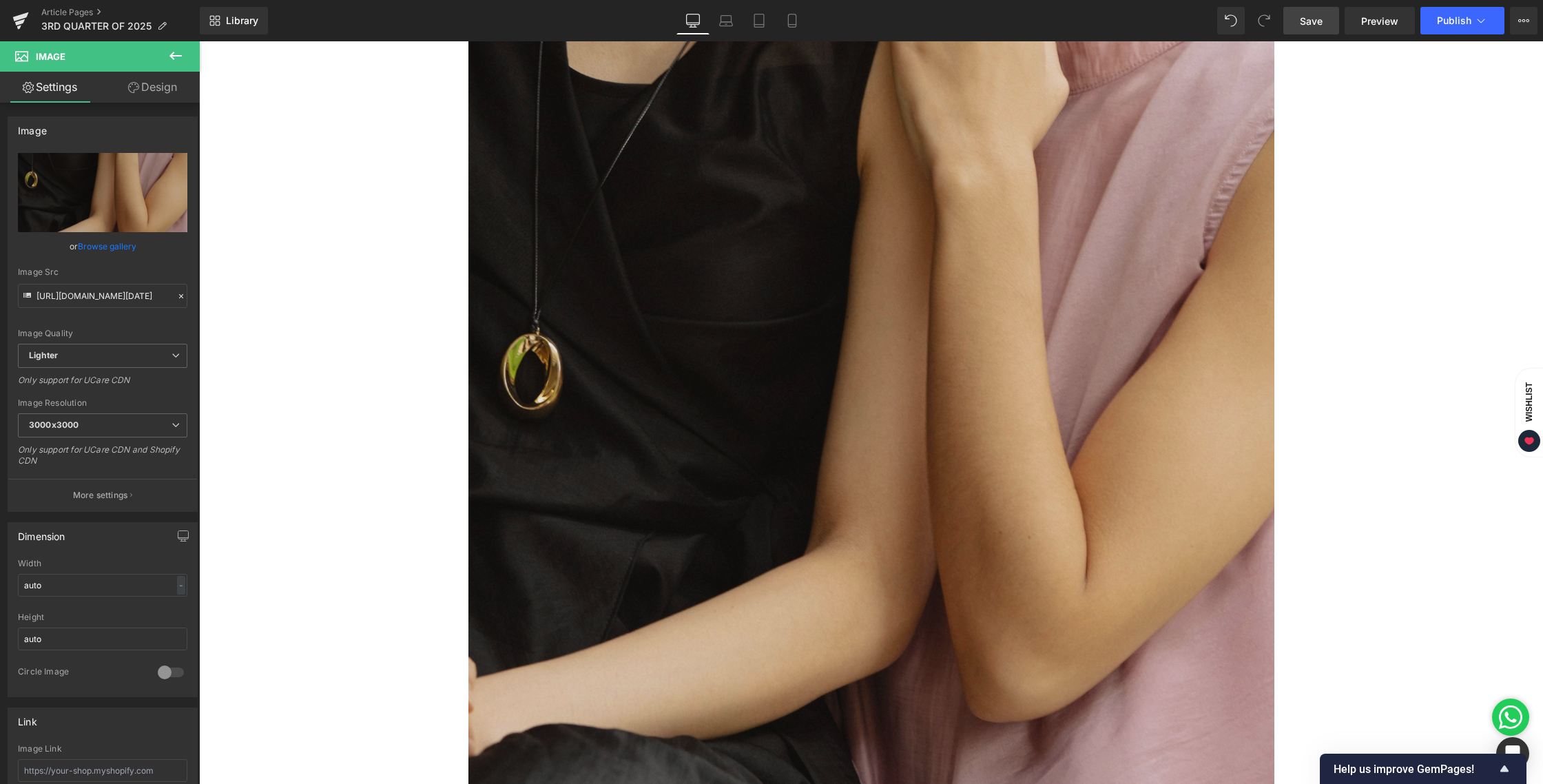
scroll to position [150, 0]
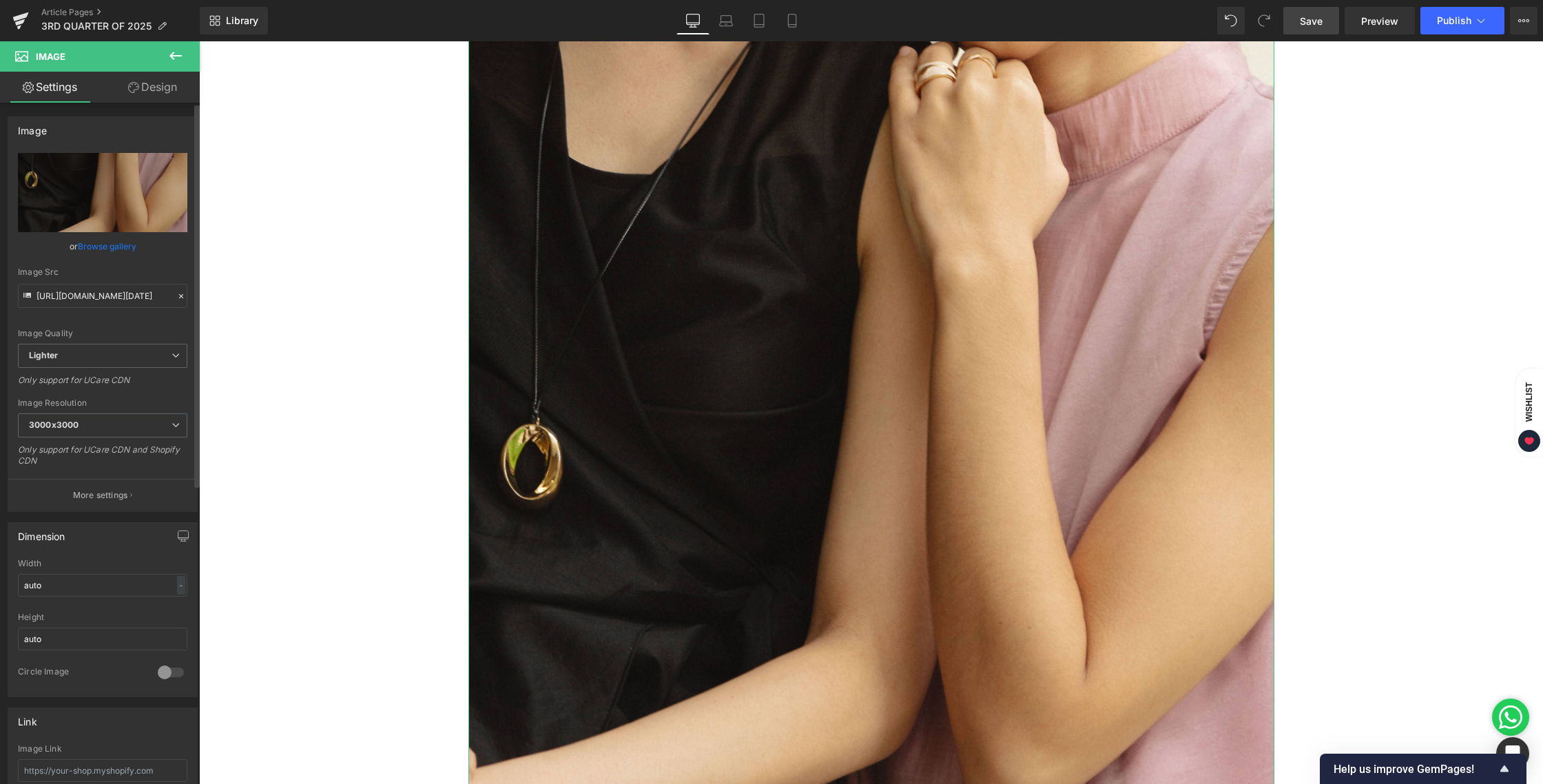
click at [94, 241] on link "Browse gallery" at bounding box center [107, 246] width 59 height 24
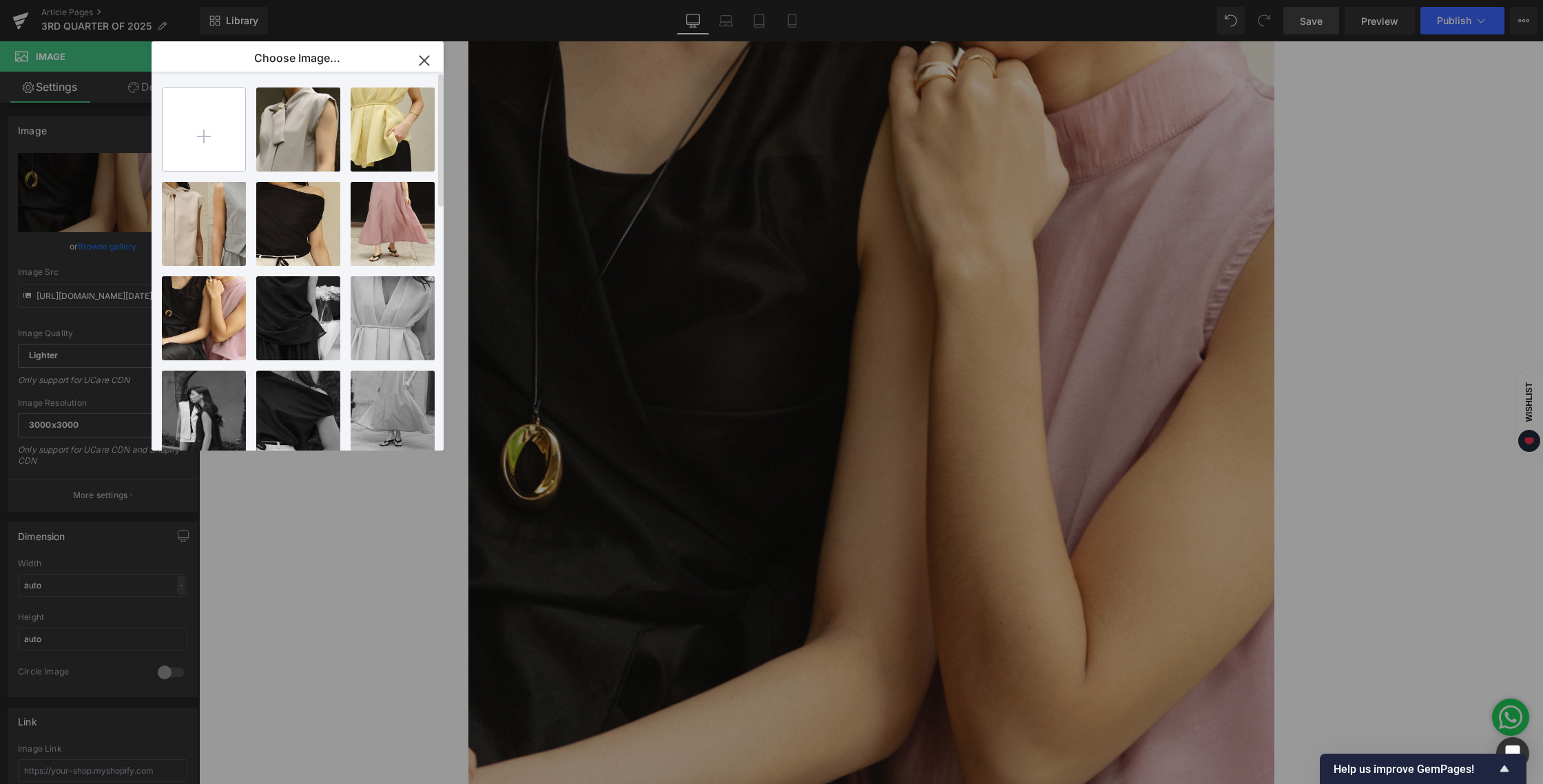
click at [221, 142] on input "file" at bounding box center [204, 129] width 83 height 83
type input "C:\fakepath\BLOG [DATE]-01.jpg"
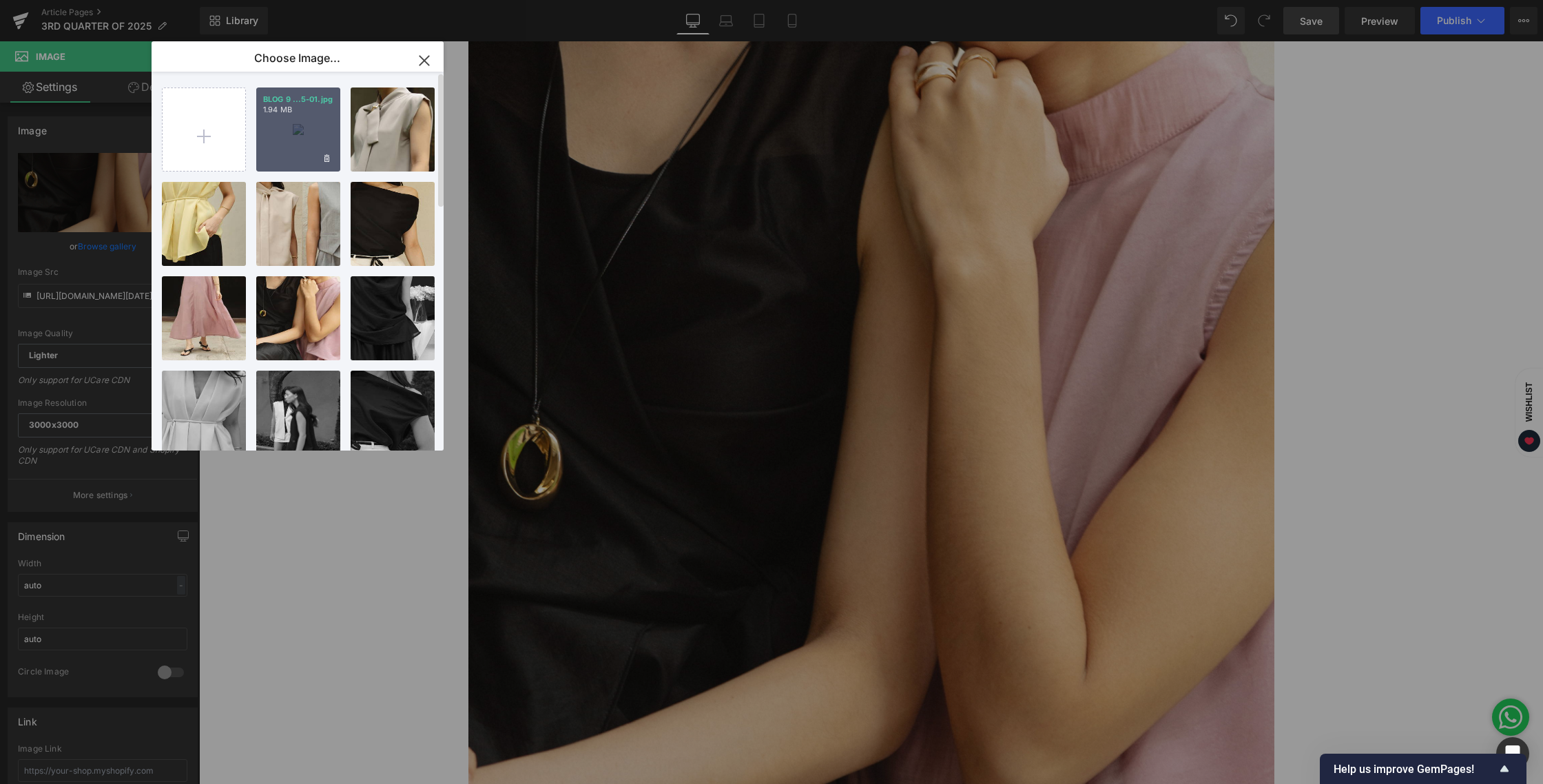
click at [294, 147] on div "BLOG 9 ...5-01.jpg 1.94 MB" at bounding box center [298, 129] width 84 height 84
type input "[URL][DOMAIN_NAME][DATE]"
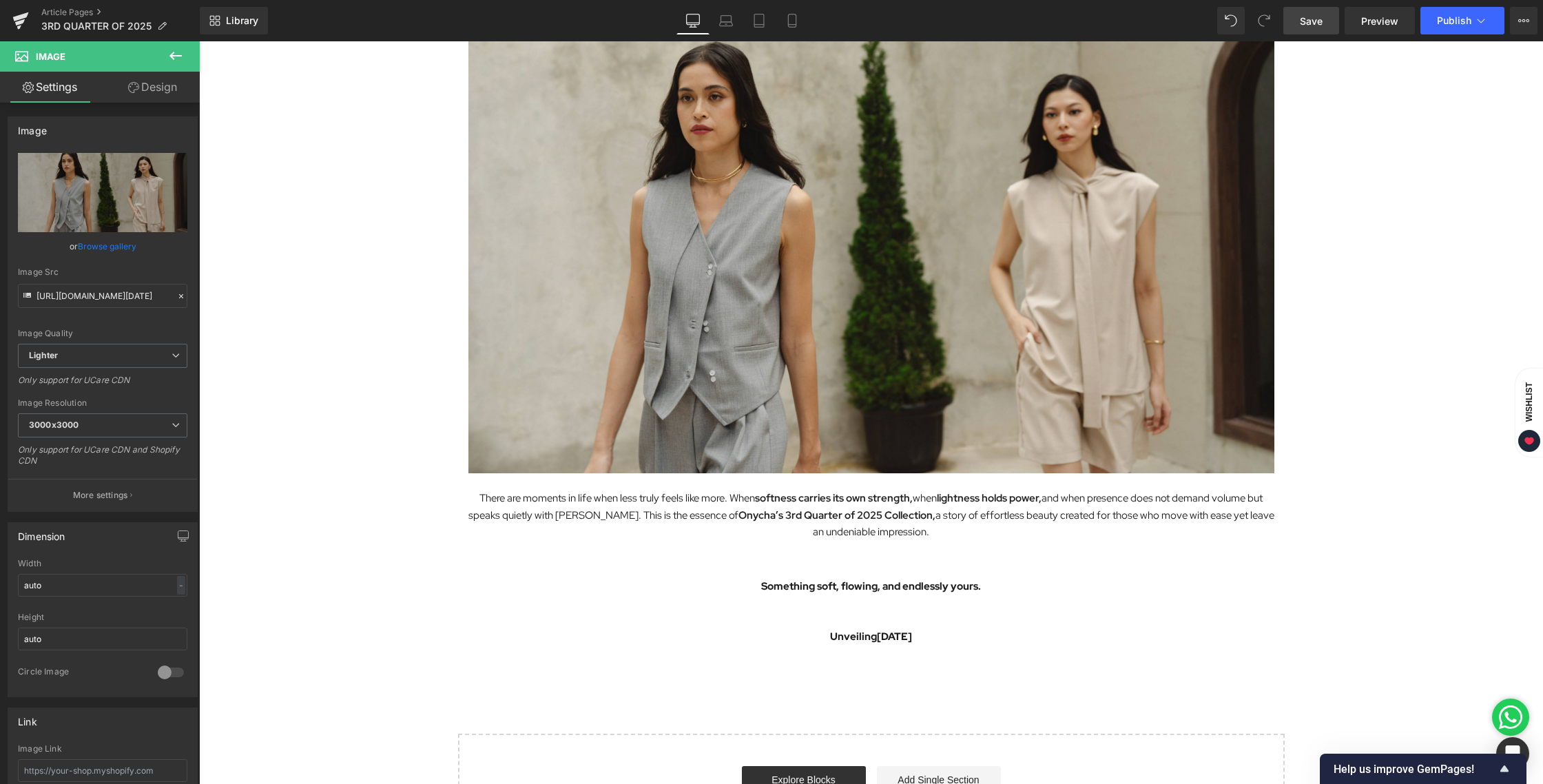
scroll to position [210, 0]
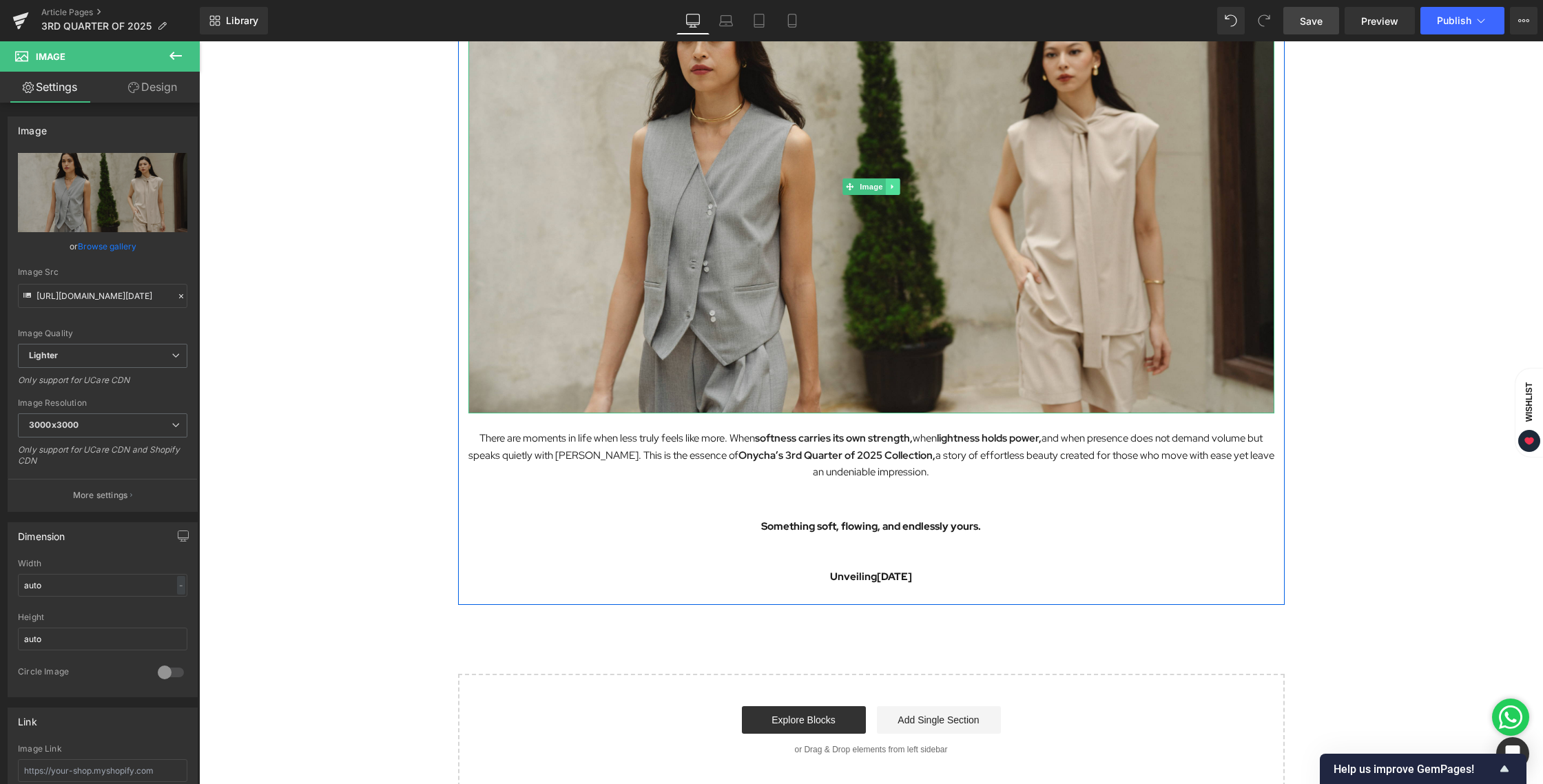
click at [890, 184] on icon at bounding box center [891, 186] width 2 height 5
click at [883, 184] on icon at bounding box center [886, 187] width 8 height 8
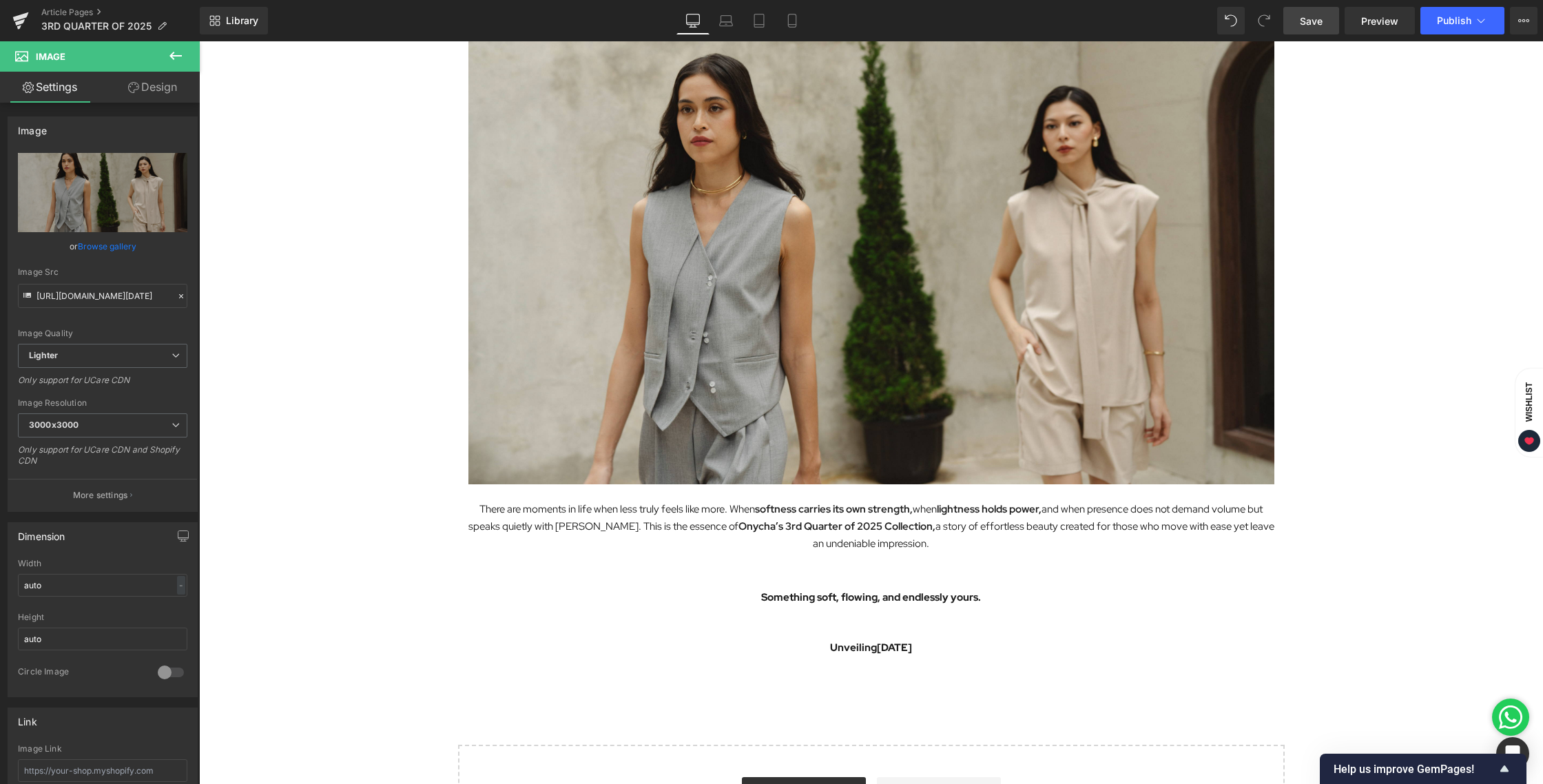
scroll to position [606, 0]
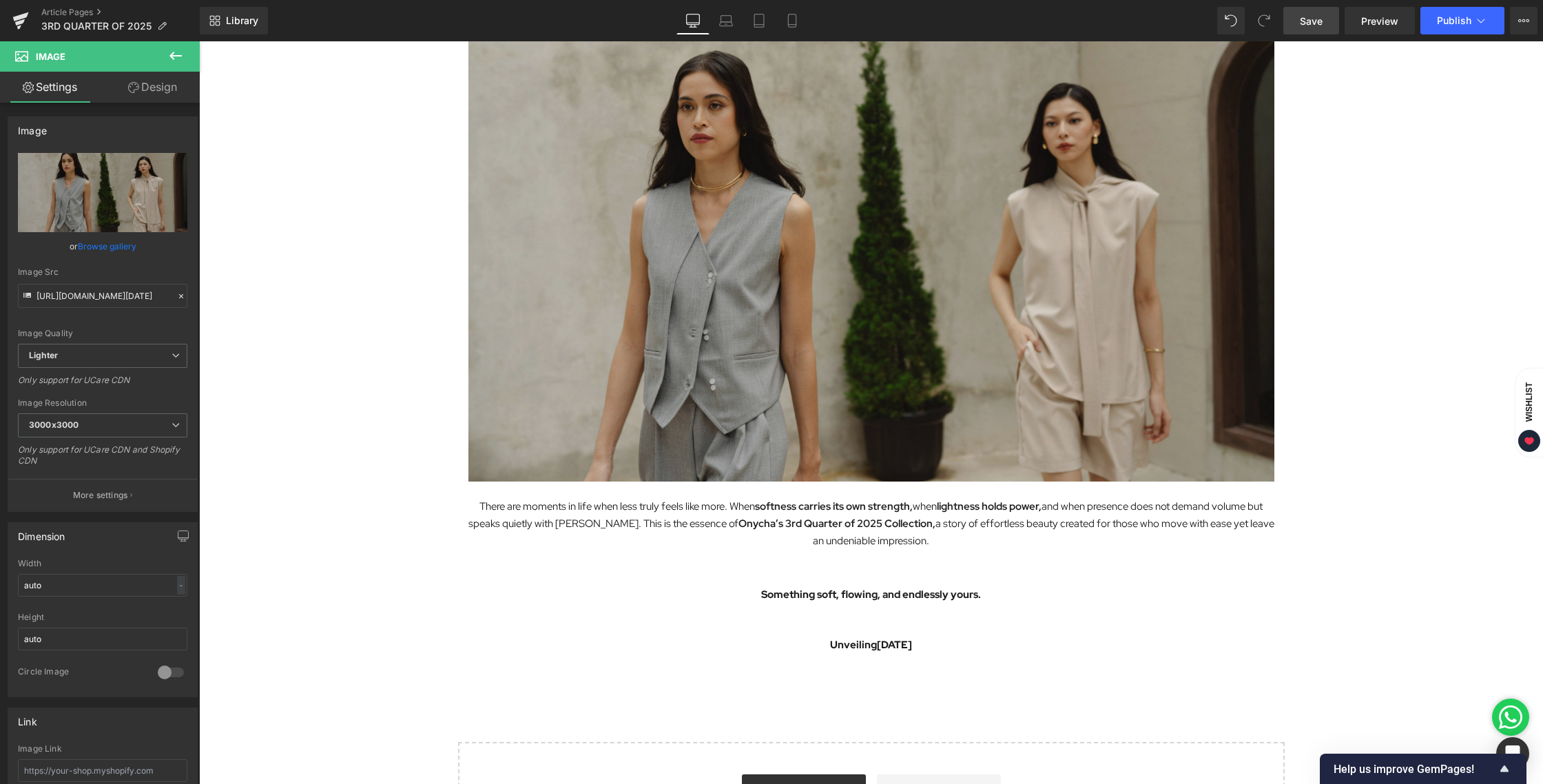
click at [948, 195] on img at bounding box center [871, 255] width 806 height 453
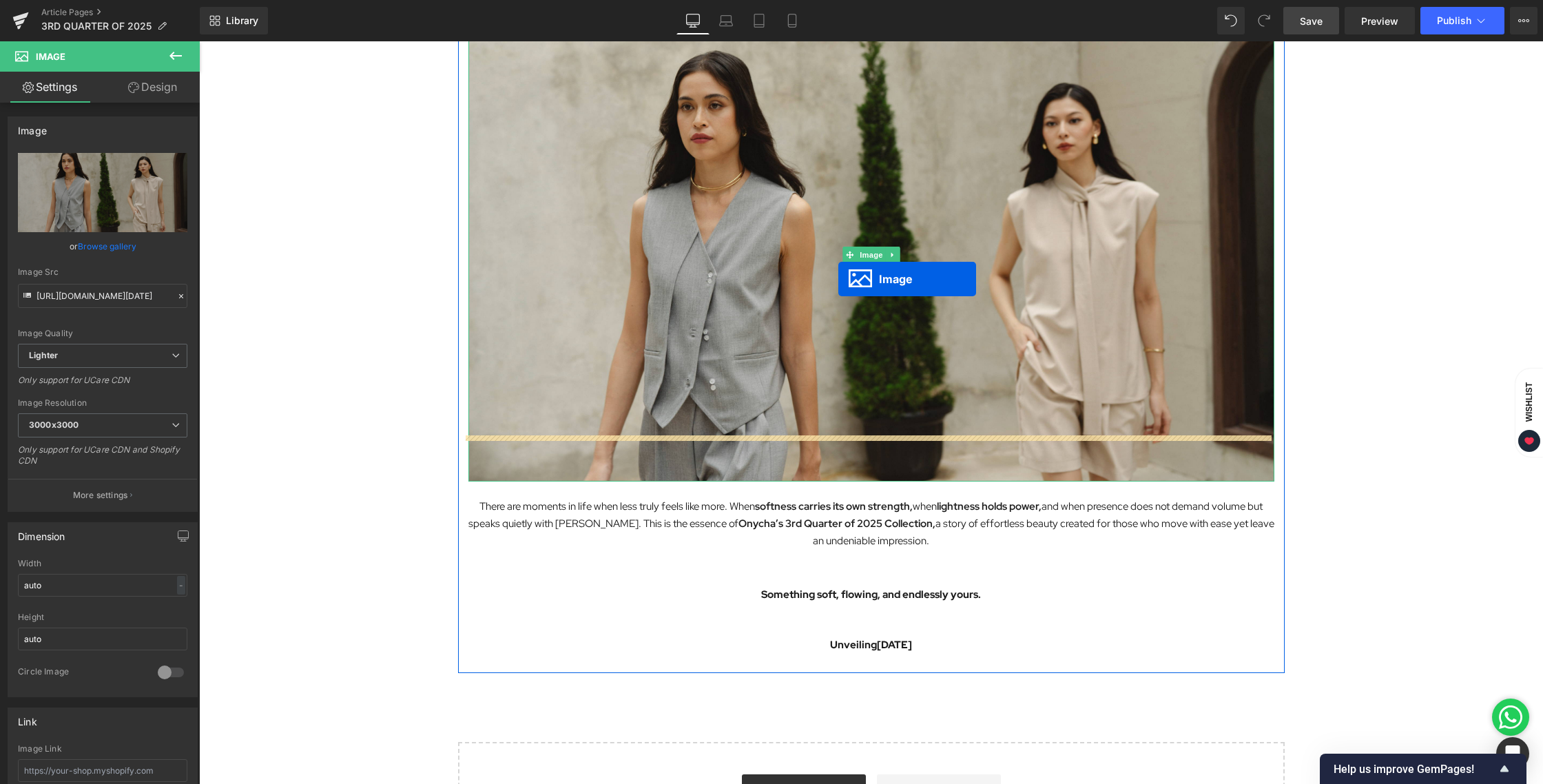
scroll to position [187, 0]
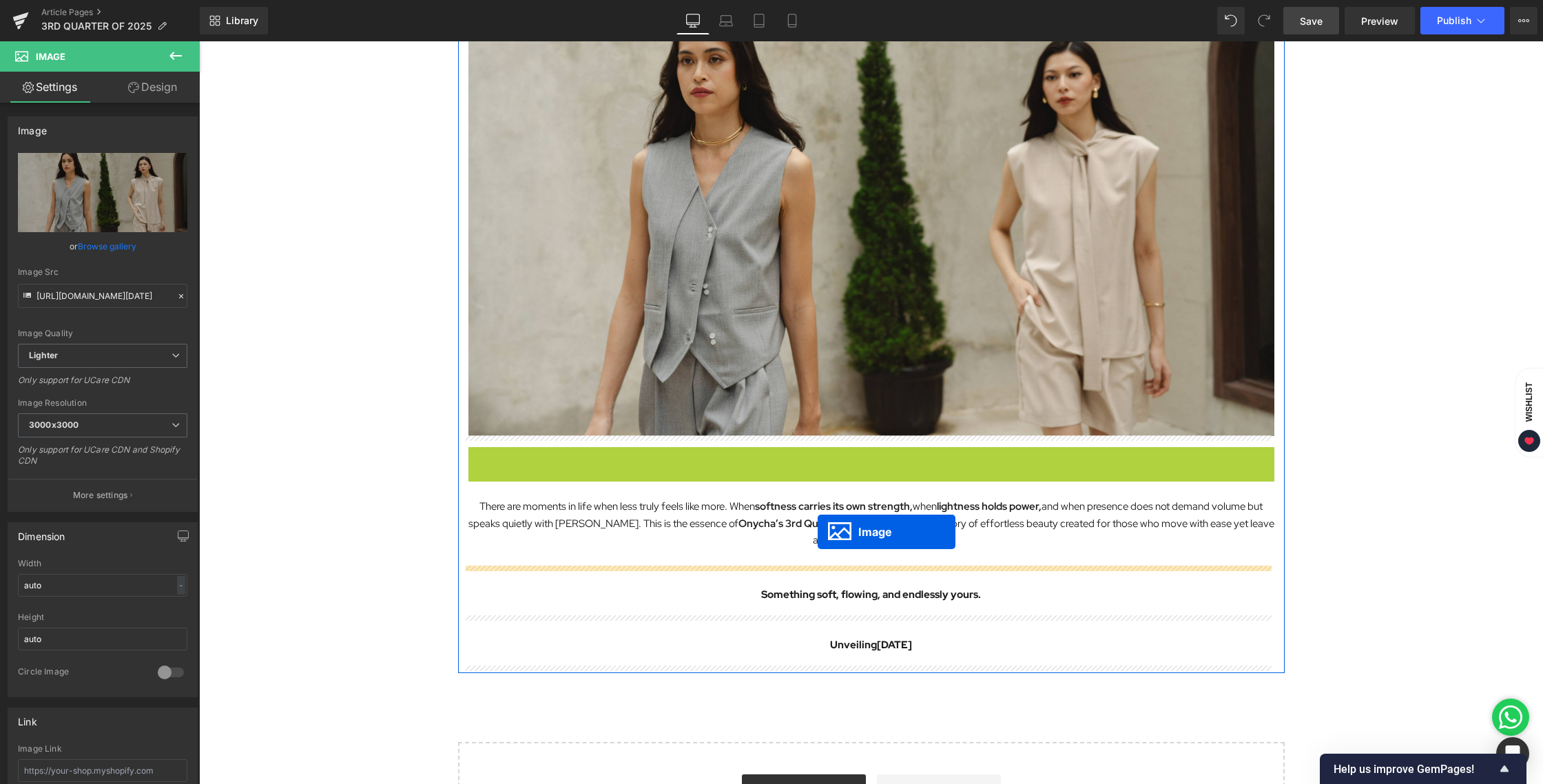
drag, startPoint x: 843, startPoint y: 253, endPoint x: 817, endPoint y: 531, distance: 279.2
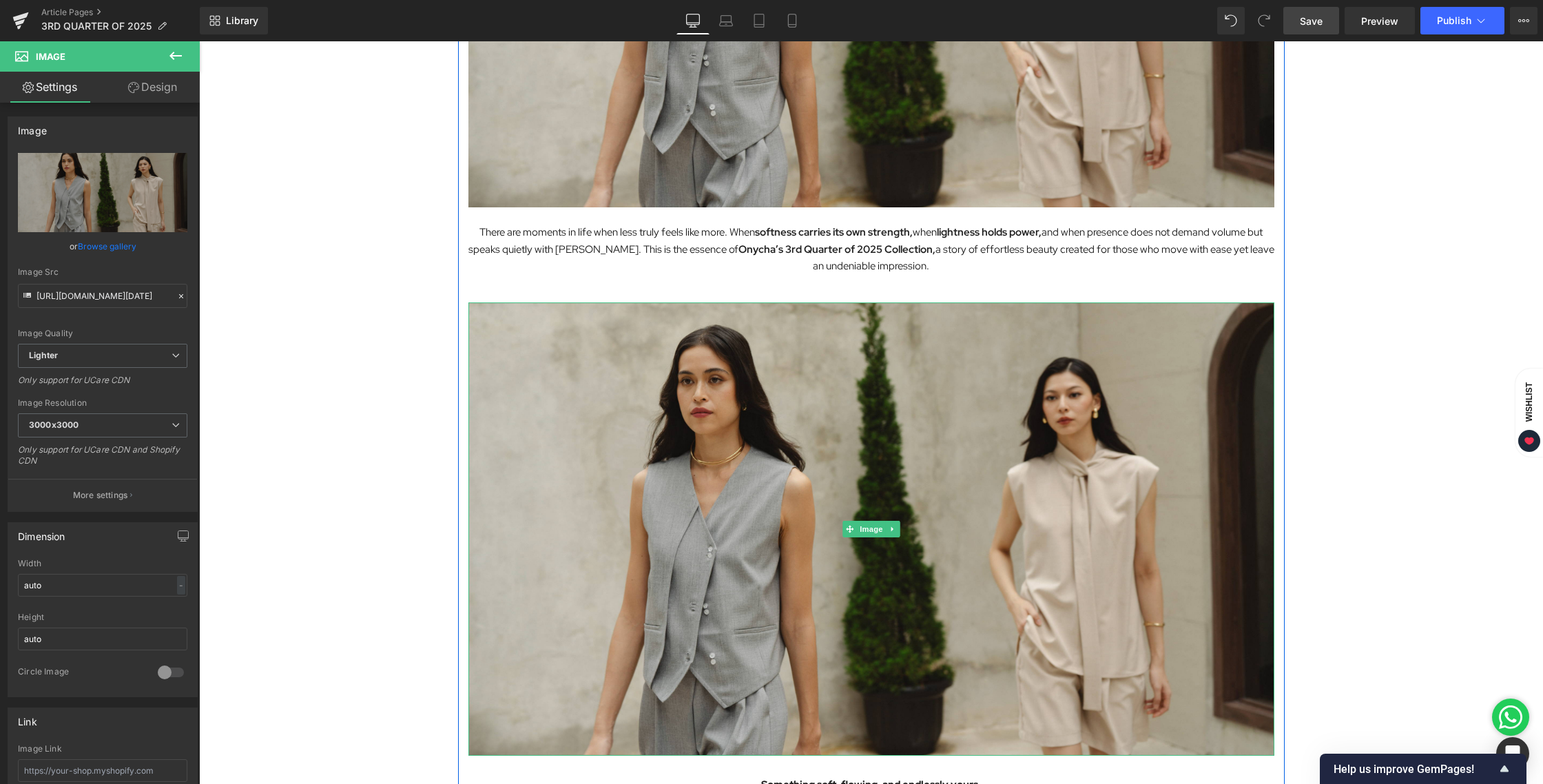
scroll to position [413, 0]
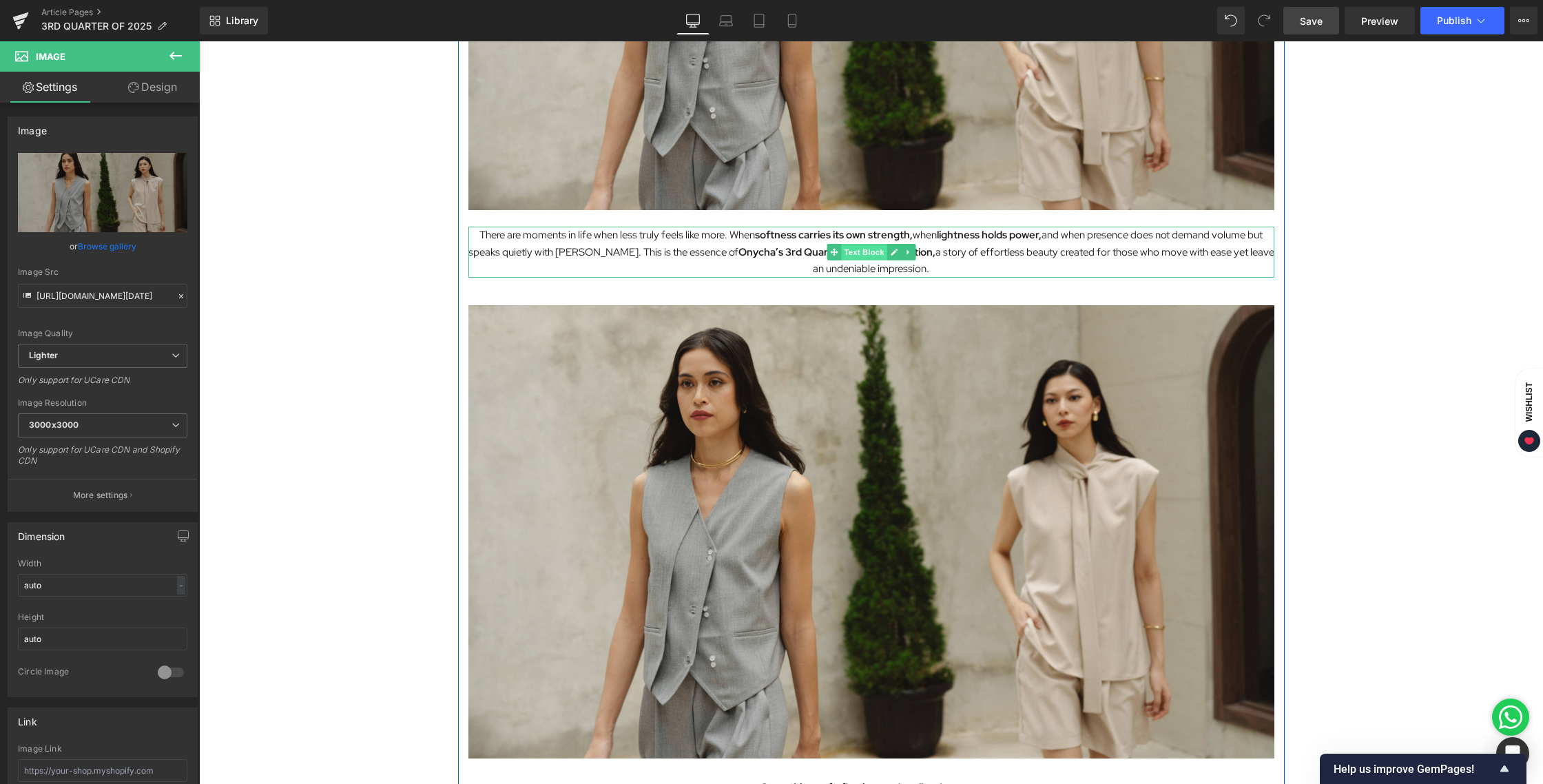
click at [844, 251] on span "Text Block" at bounding box center [864, 252] width 45 height 17
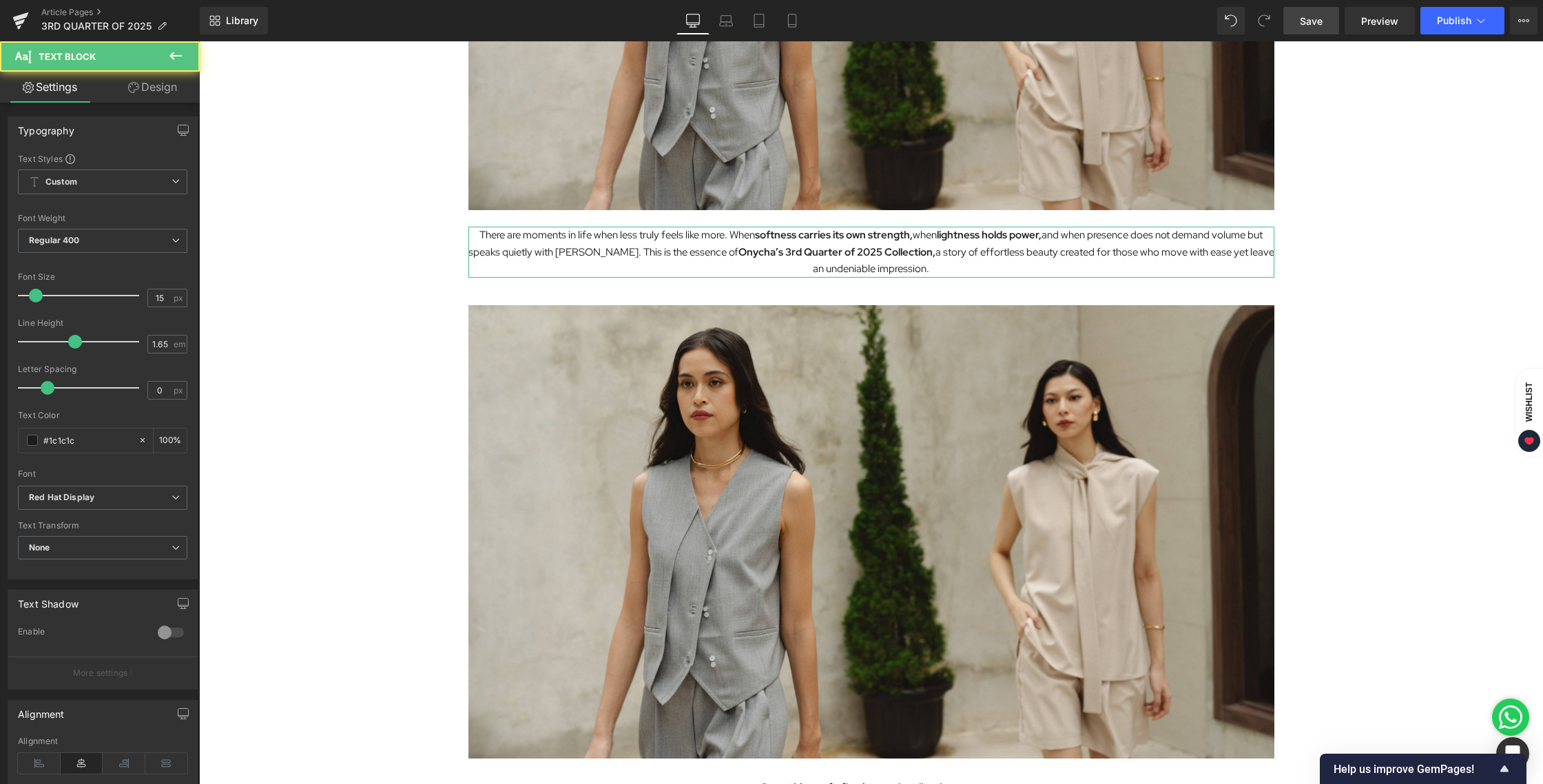
click at [156, 93] on link "Design" at bounding box center [152, 87] width 100 height 31
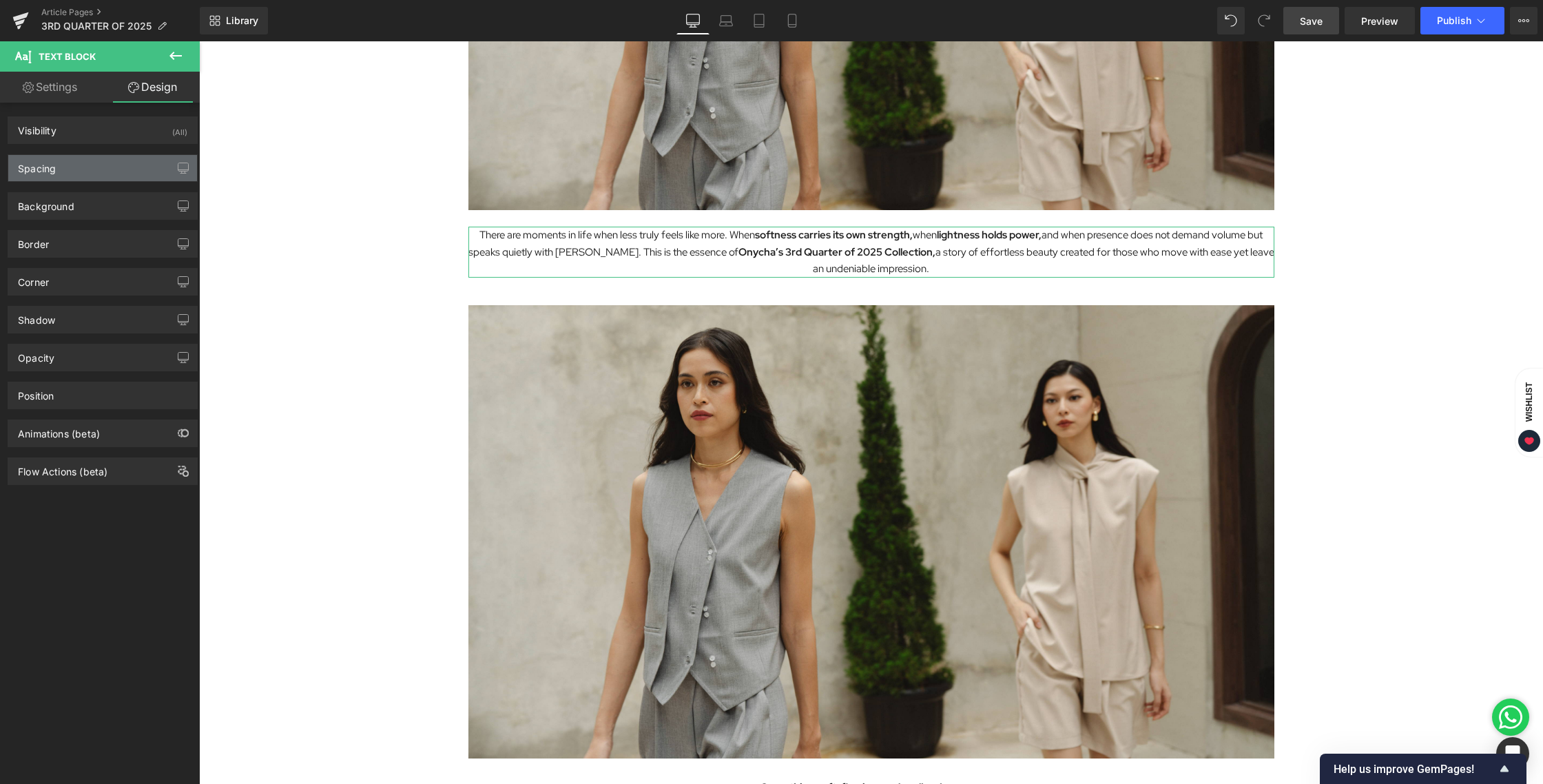
click at [72, 175] on div "Spacing" at bounding box center [102, 168] width 189 height 26
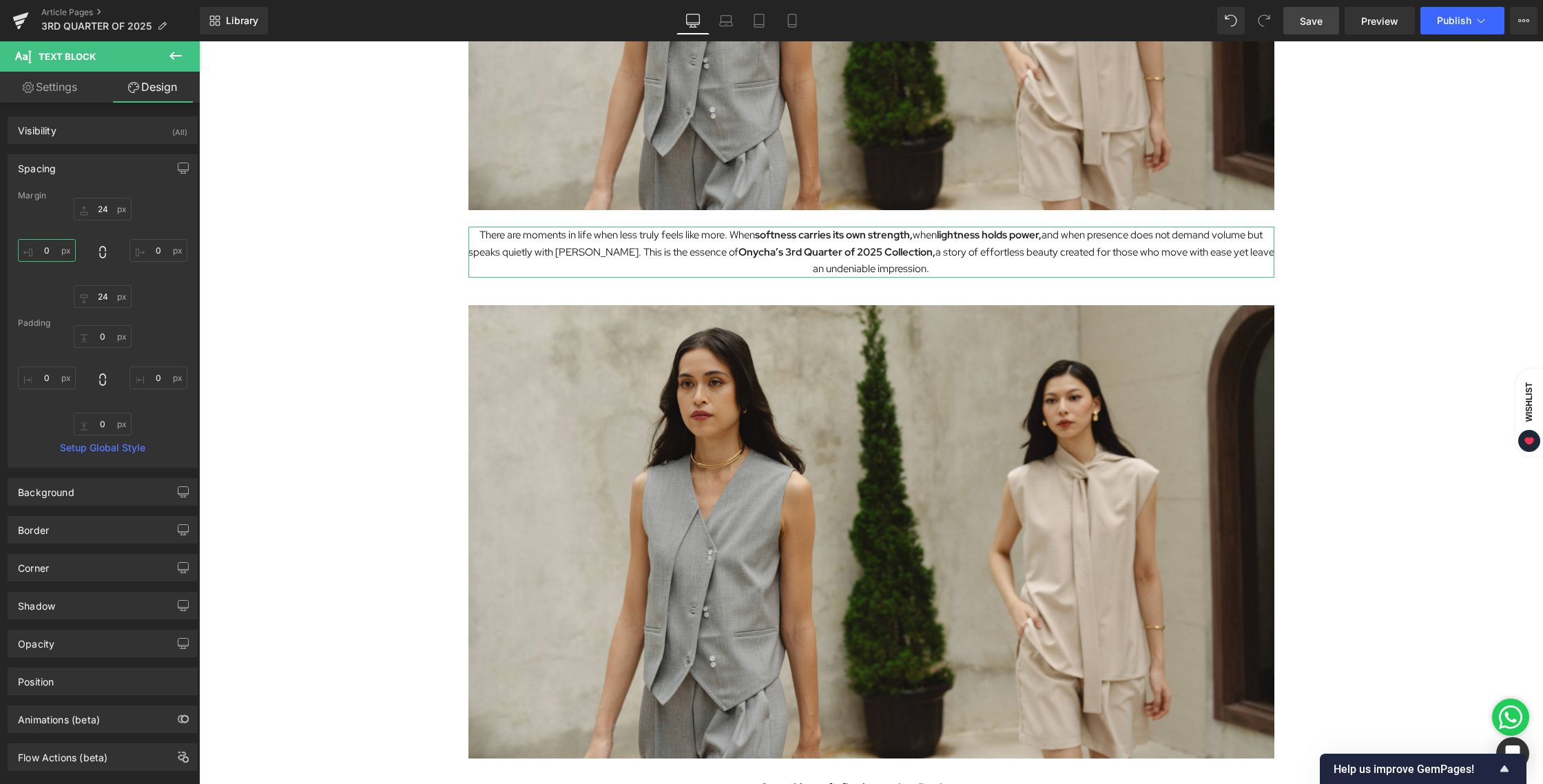
click at [39, 242] on input "0" at bounding box center [47, 251] width 58 height 23
type input "15"
click at [157, 257] on input "0" at bounding box center [158, 251] width 58 height 23
type input "15"
click at [843, 248] on span "Text Block" at bounding box center [864, 252] width 45 height 17
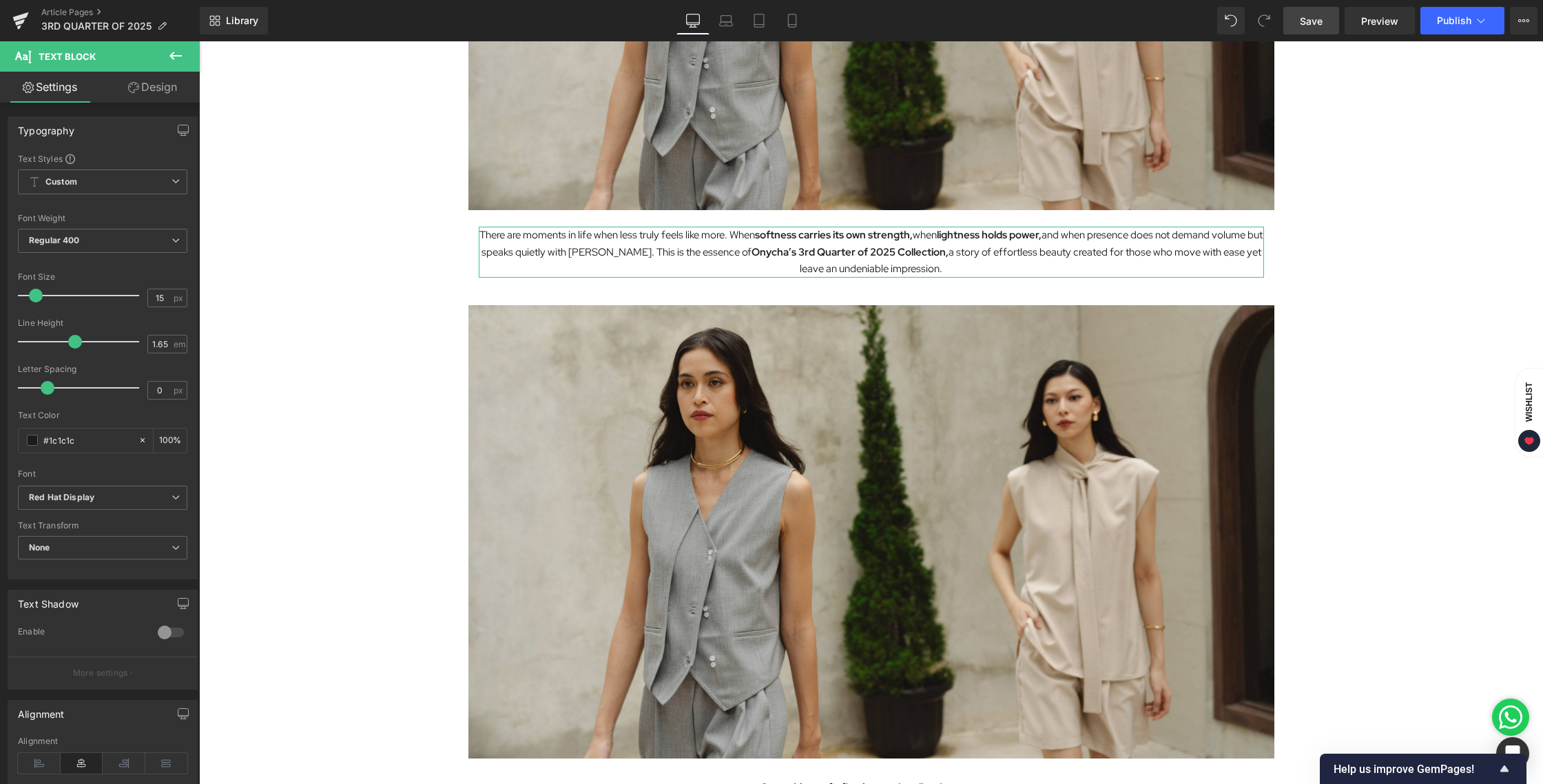
click at [166, 93] on link "Design" at bounding box center [152, 87] width 100 height 31
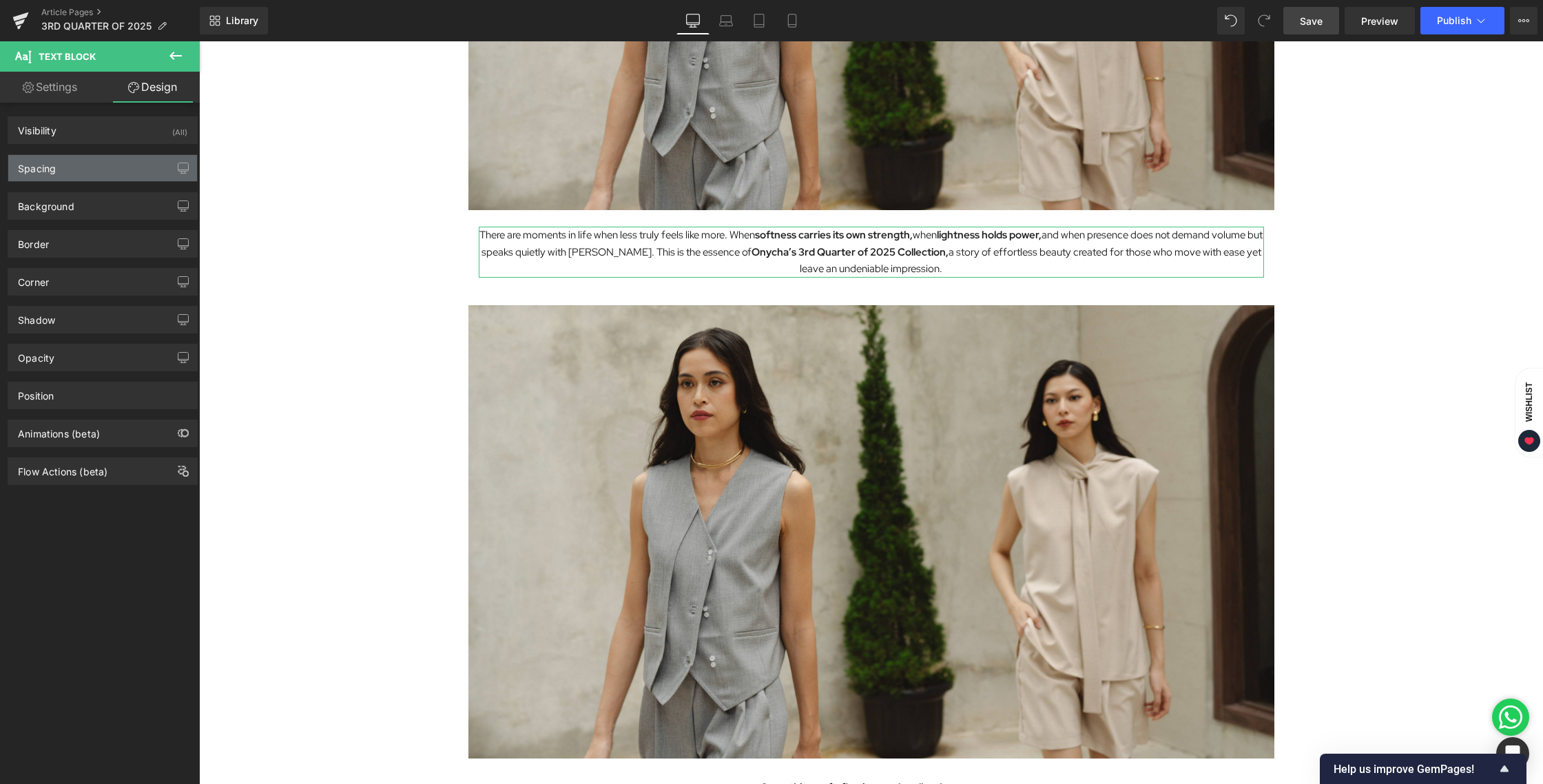
click at [50, 167] on div "Spacing" at bounding box center [37, 165] width 38 height 20
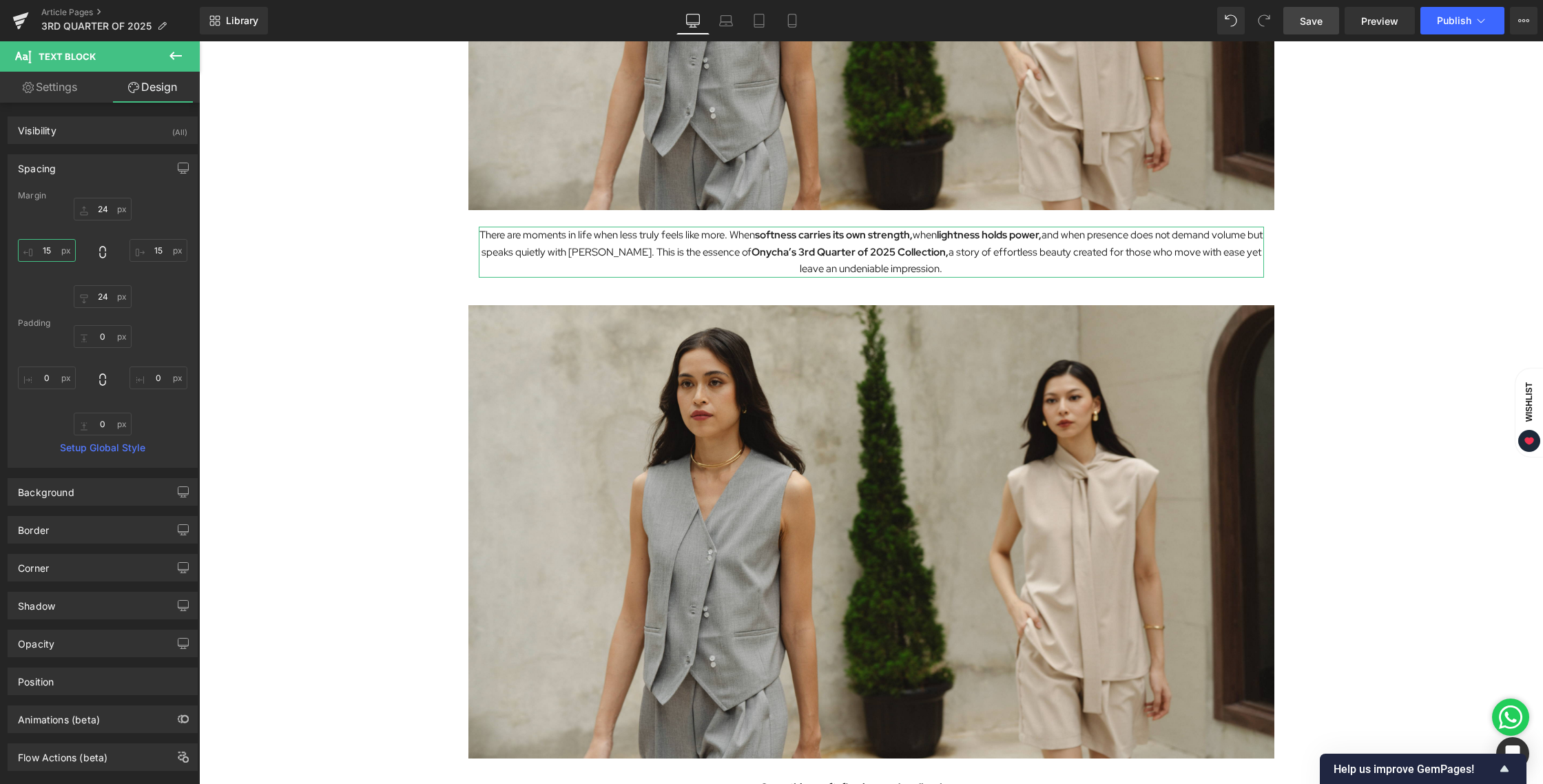
click at [56, 252] on input "15" at bounding box center [47, 251] width 58 height 23
type input "30"
click at [148, 256] on input "15" at bounding box center [158, 251] width 58 height 23
type input "30"
click at [321, 325] on div "Living in Lightness and Softness with the 3rd Quarter of 2025 Heading Image The…" at bounding box center [872, 373] width 1344 height 1348
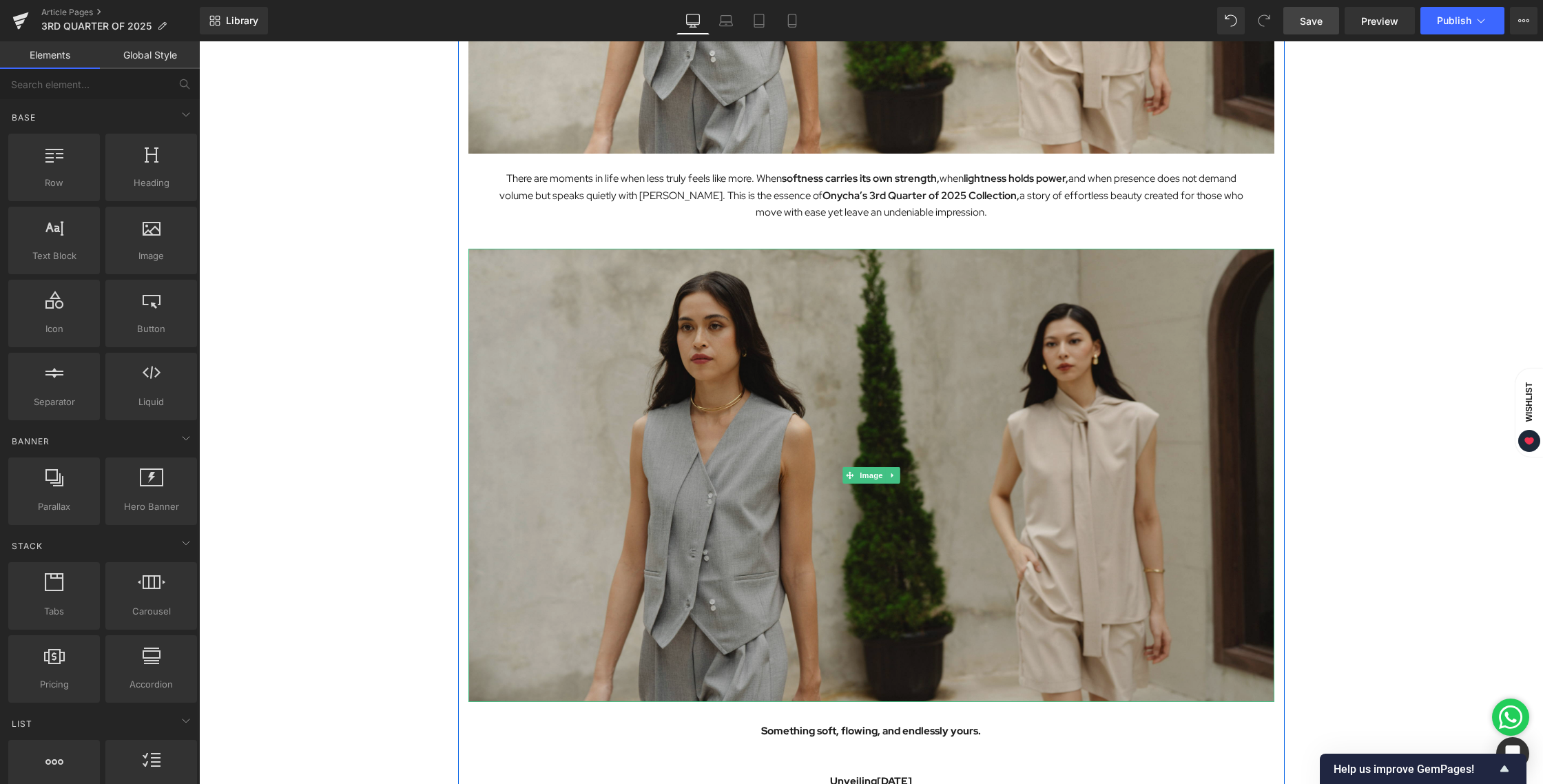
scroll to position [475, 0]
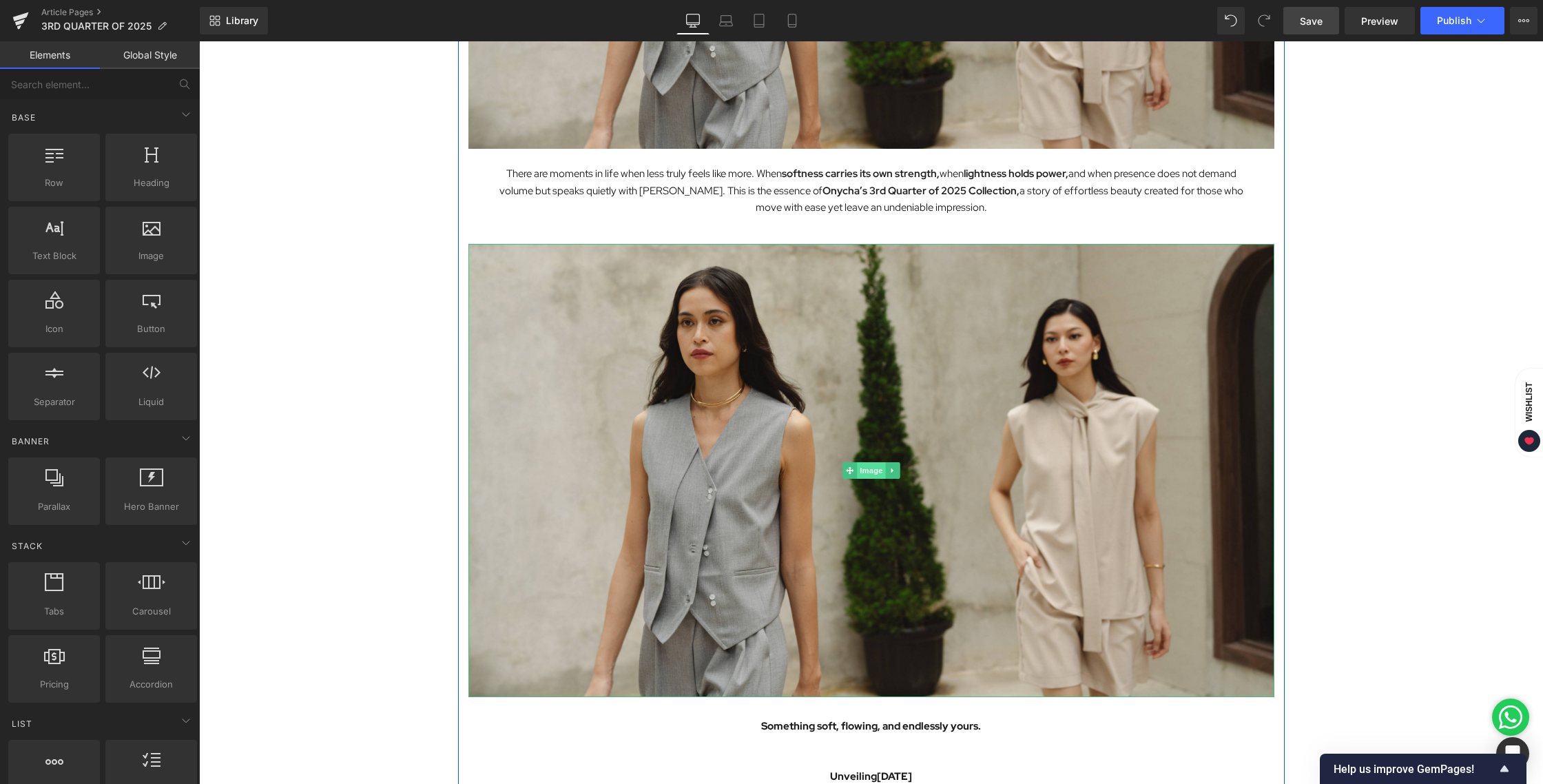
click at [858, 469] on span "Image" at bounding box center [872, 470] width 29 height 17
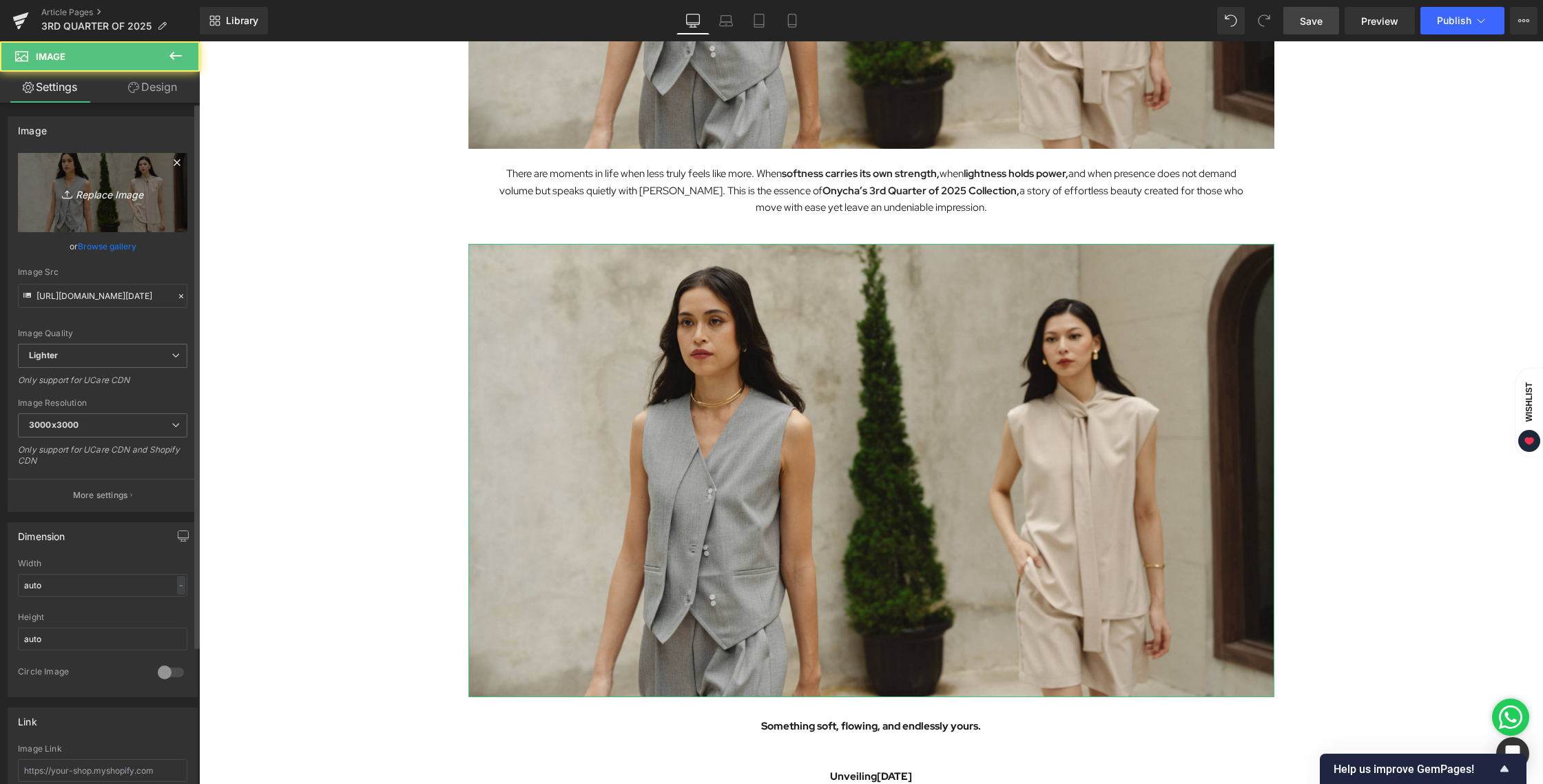
click at [120, 205] on link "Replace Image" at bounding box center [102, 192] width 169 height 79
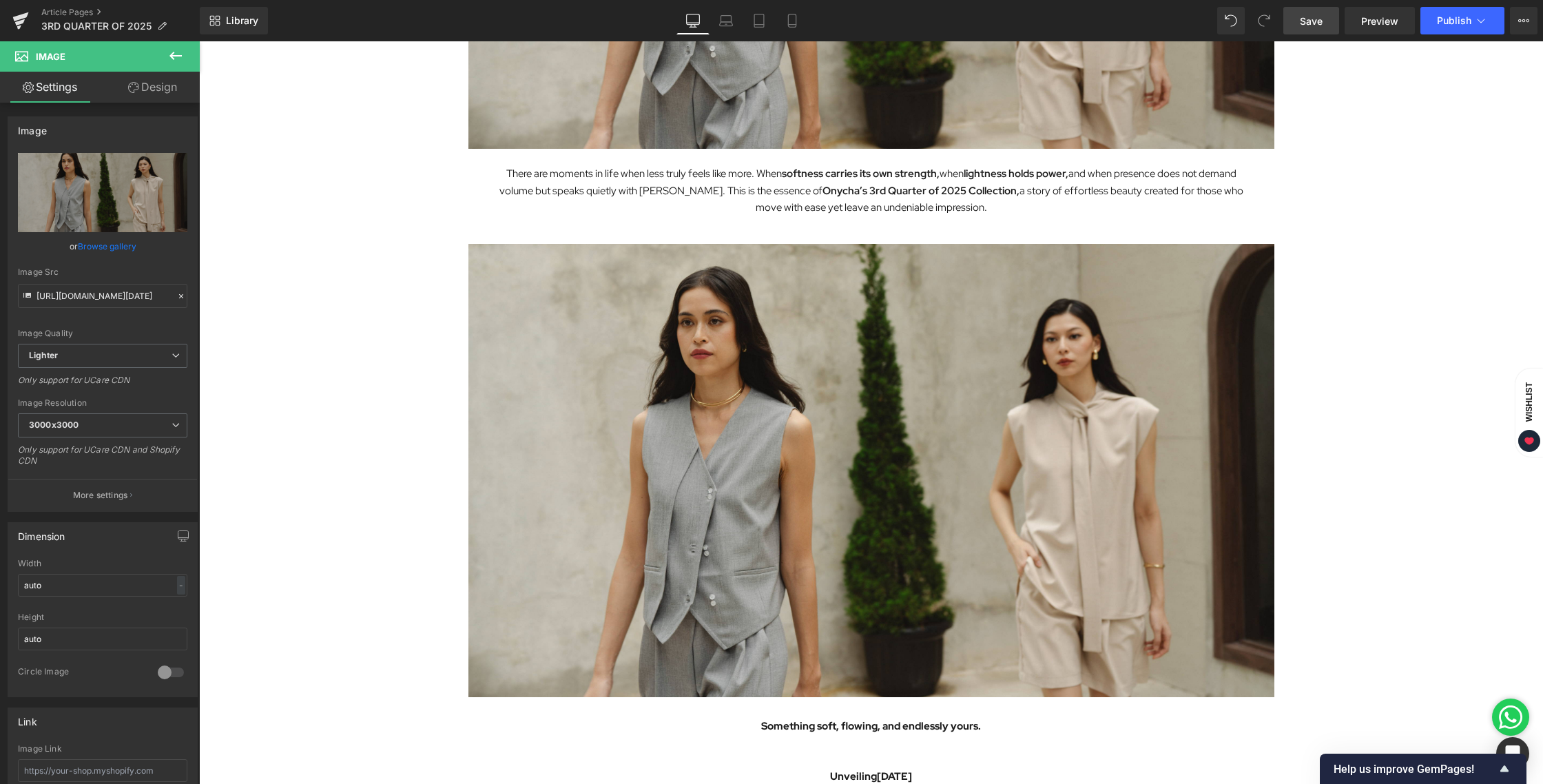
type input "C:\fakepath\BLOG [DATE]-02.jpg"
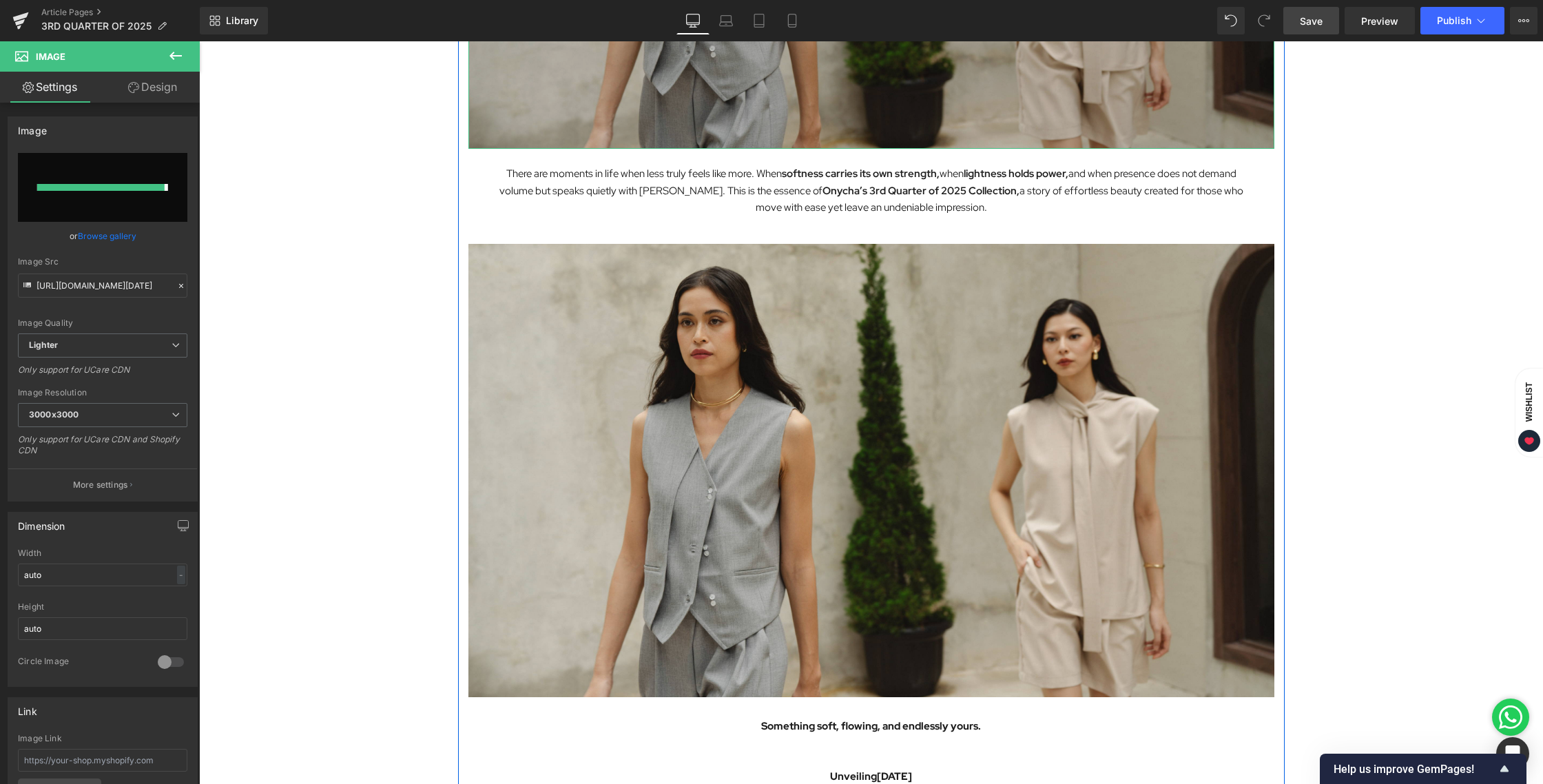
type input "[URL][DOMAIN_NAME][DATE]"
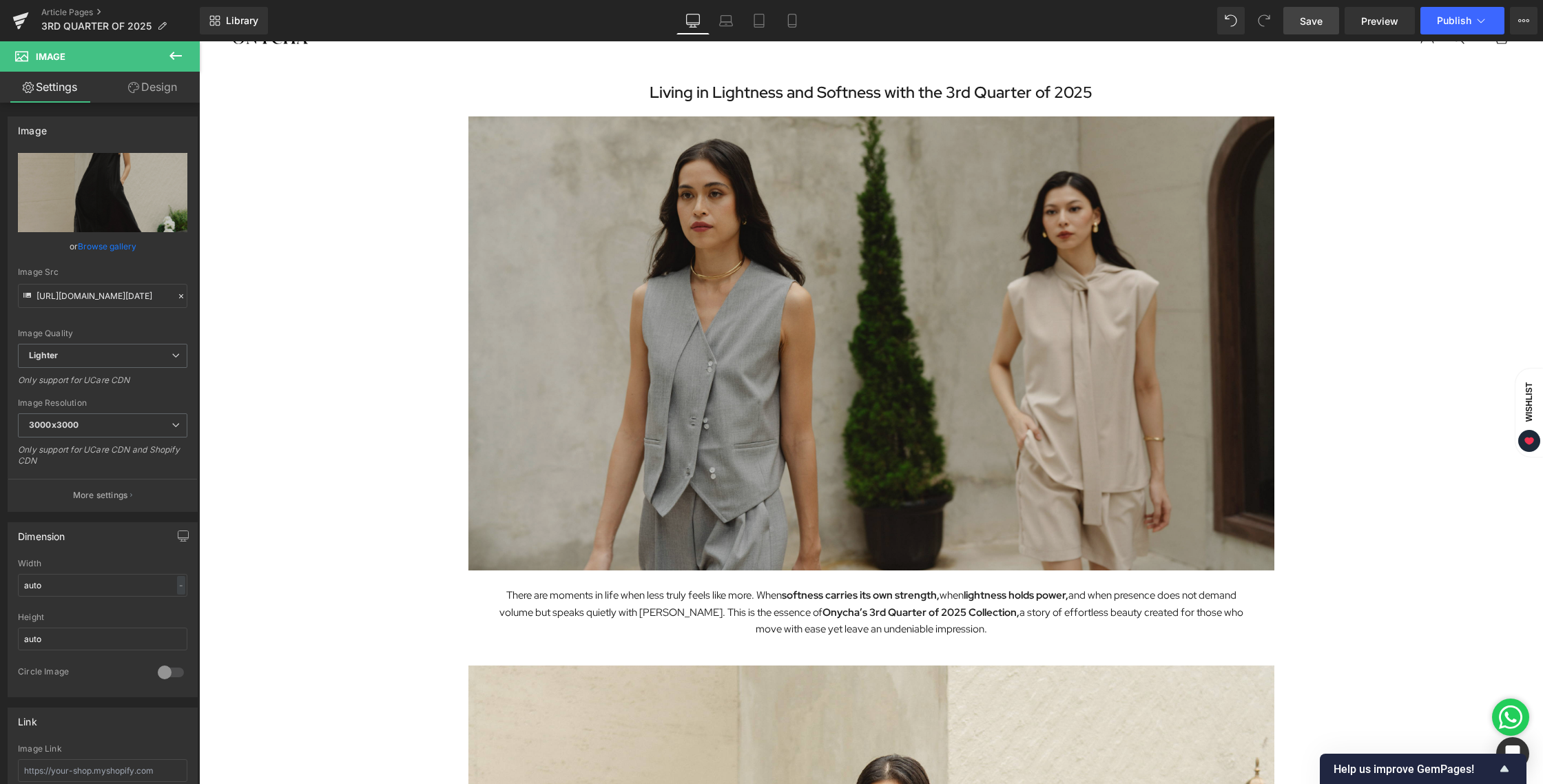
scroll to position [53, 0]
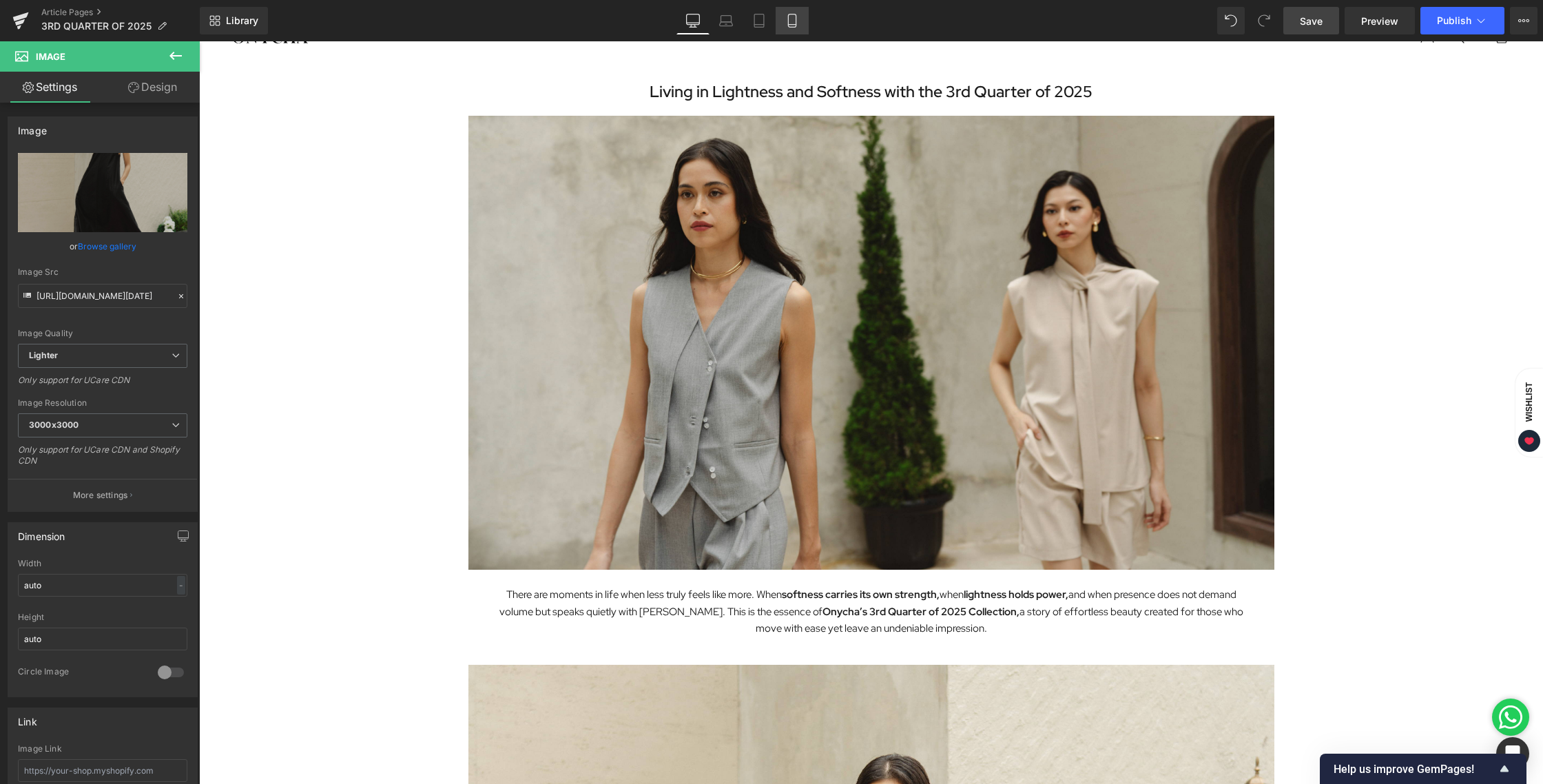
click at [781, 19] on link "Mobile" at bounding box center [793, 20] width 33 height 28
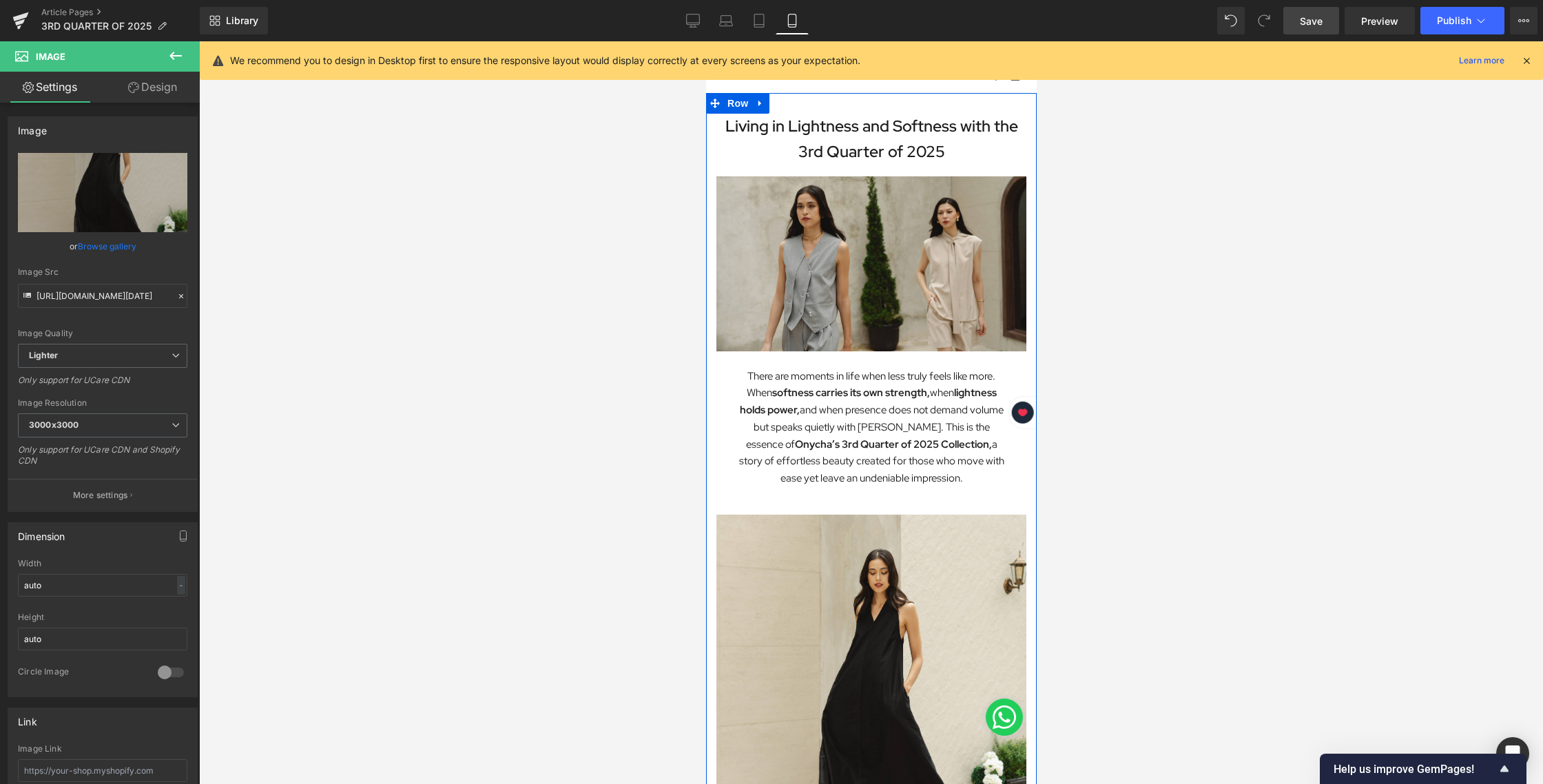
scroll to position [0, 0]
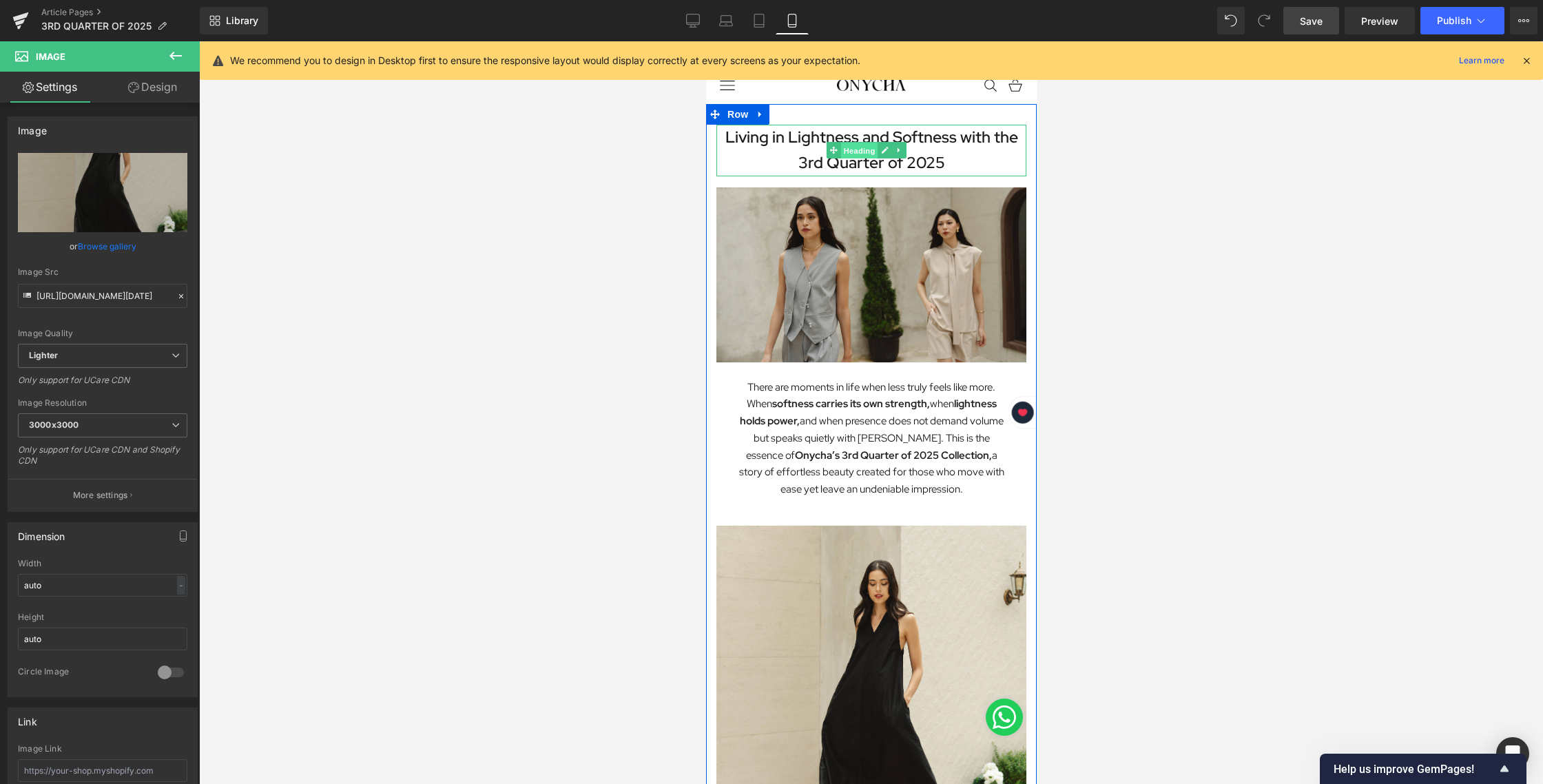
click at [858, 149] on span "Heading" at bounding box center [858, 150] width 37 height 17
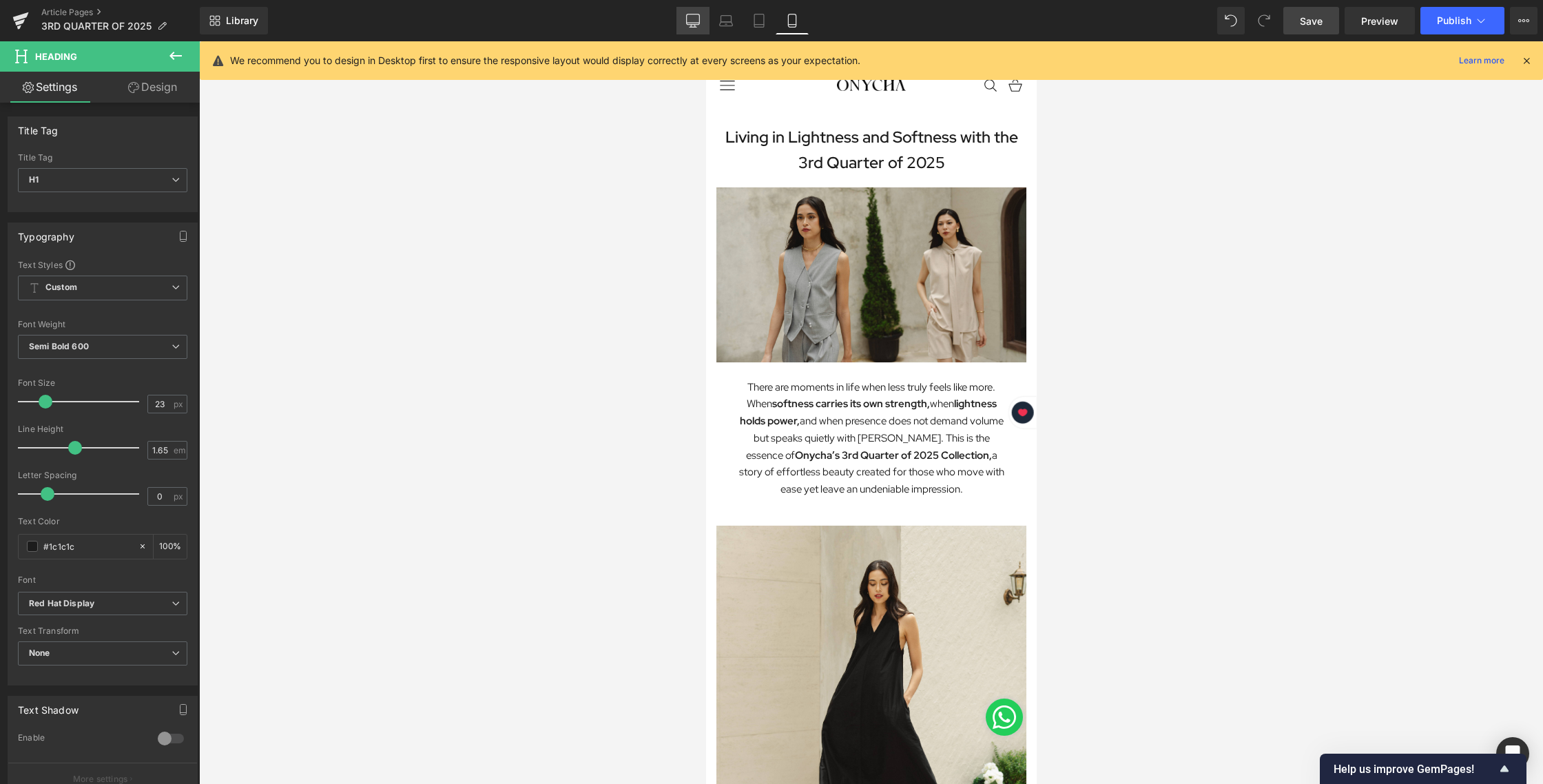
click at [697, 18] on icon at bounding box center [693, 20] width 14 height 14
type input "100"
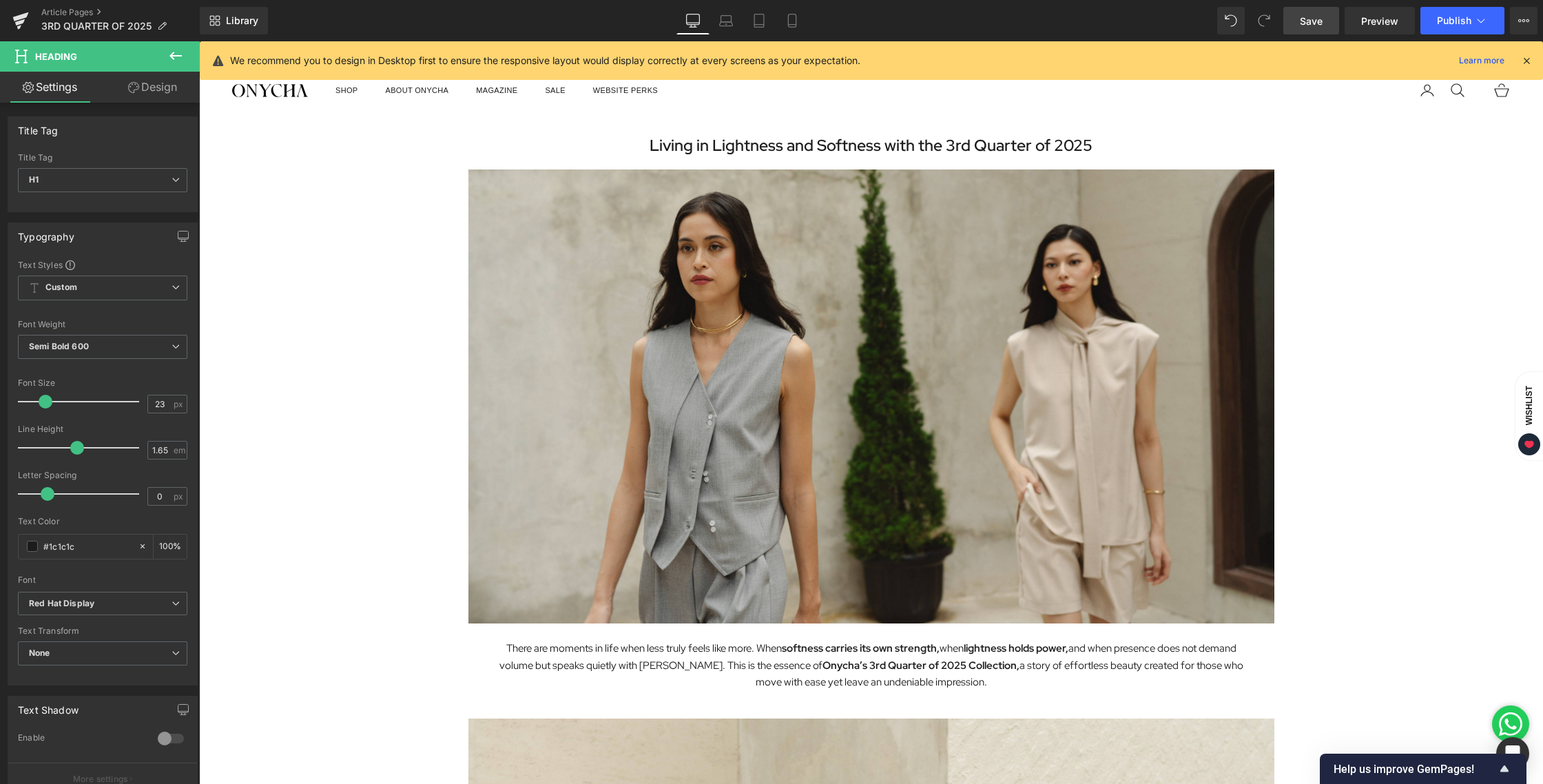
scroll to position [8, 0]
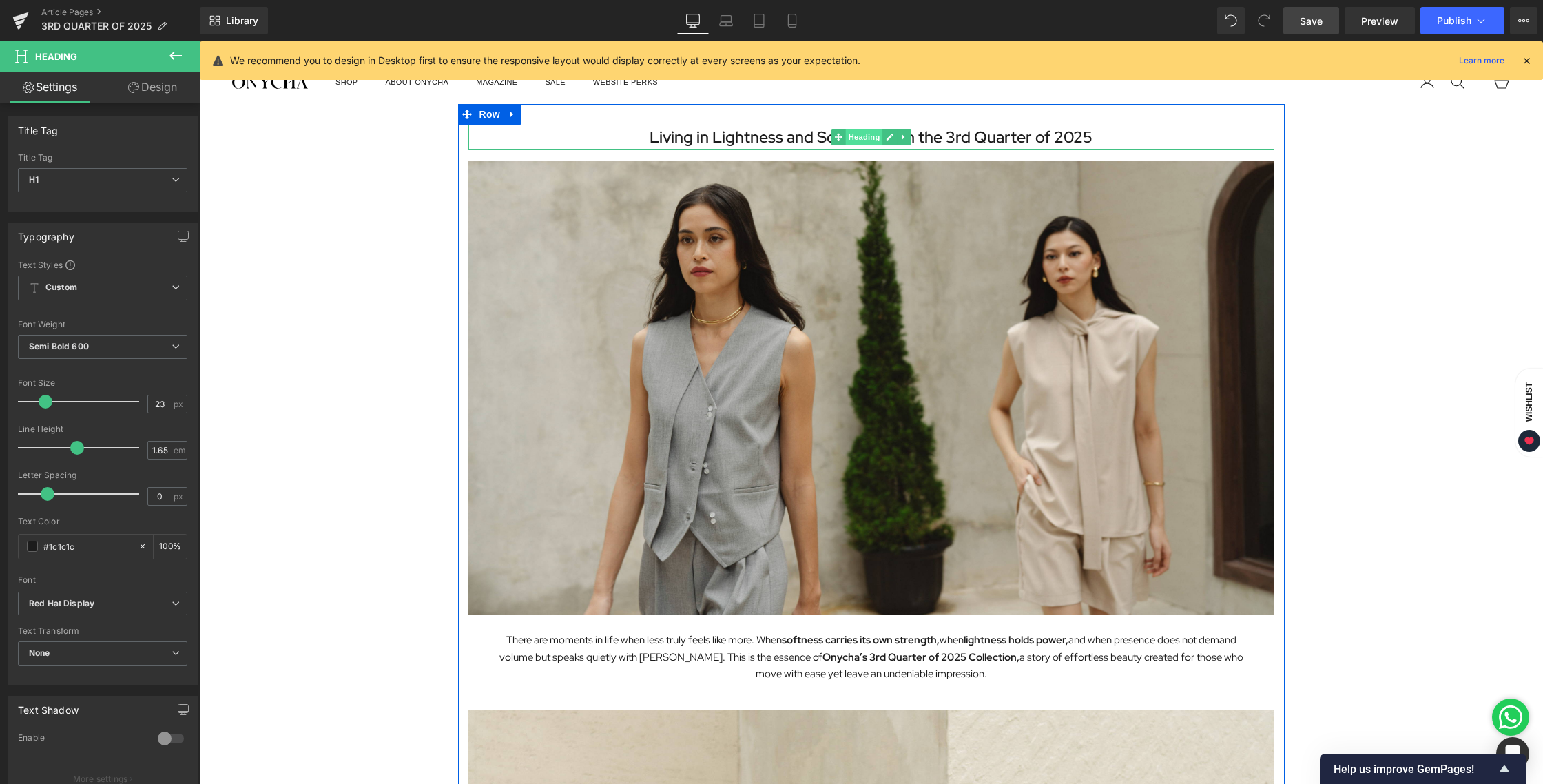
click at [845, 141] on span "Heading" at bounding box center [863, 137] width 37 height 17
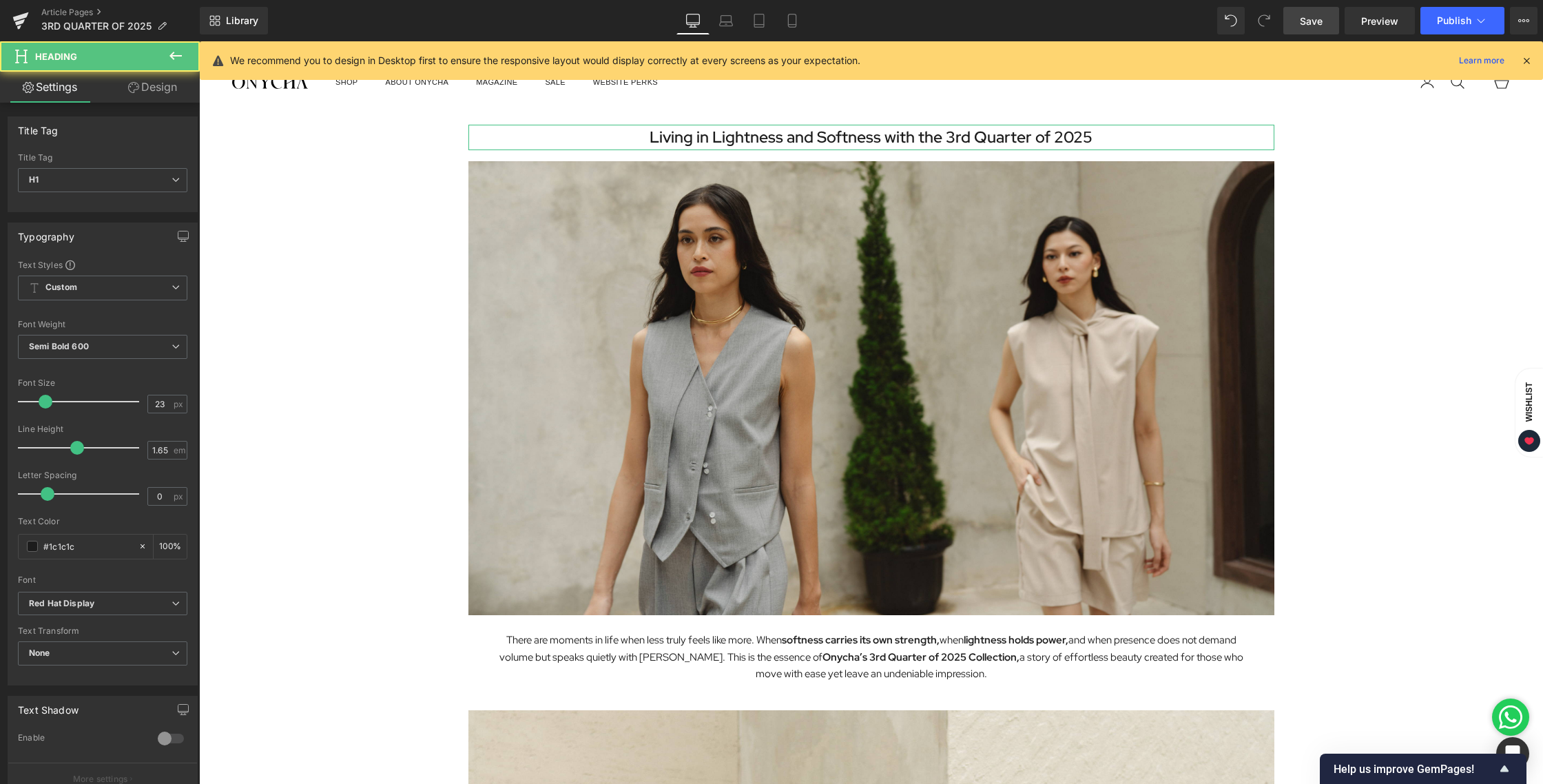
click at [157, 93] on link "Design" at bounding box center [152, 87] width 100 height 31
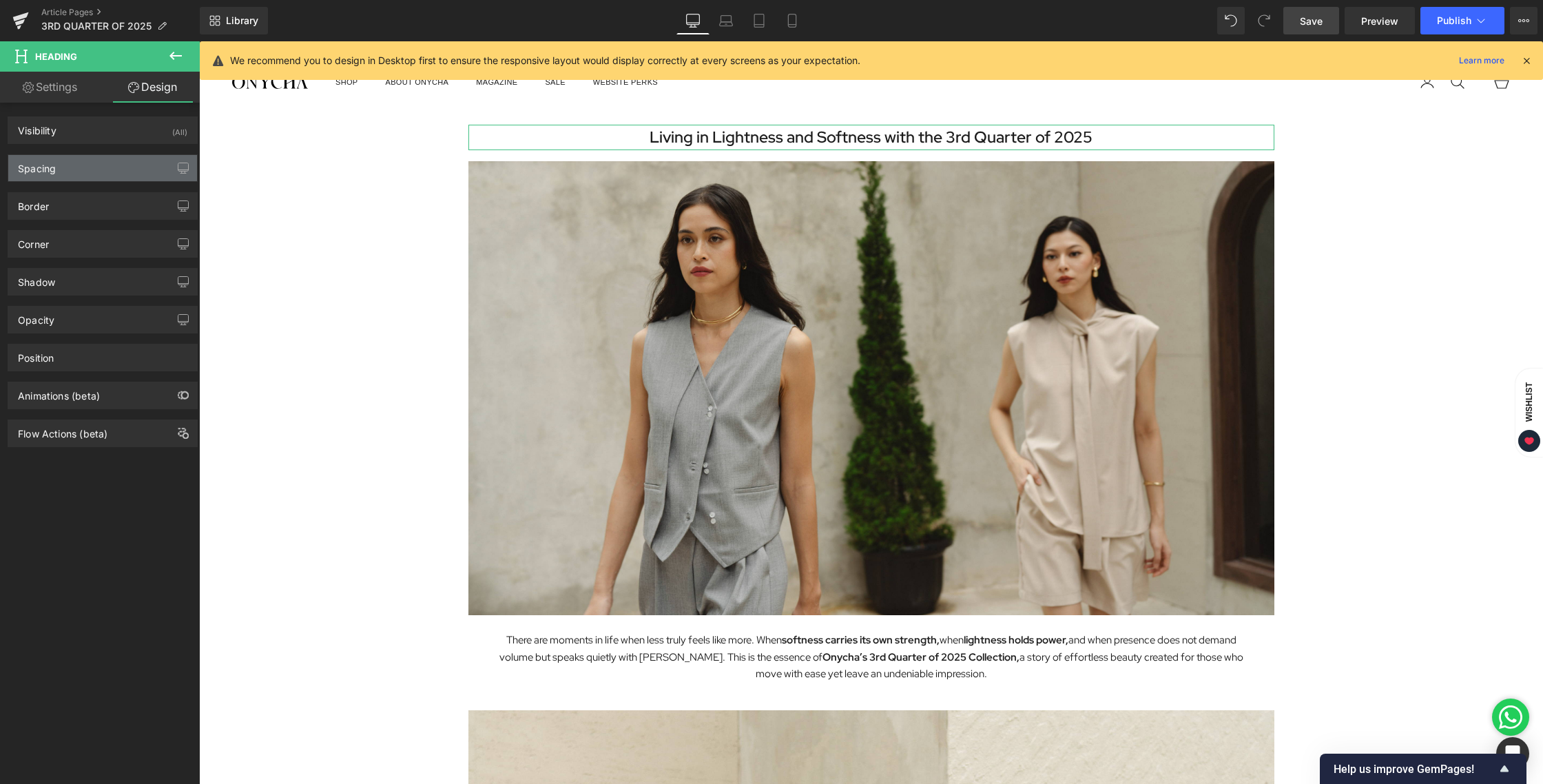
click at [83, 175] on div "Spacing" at bounding box center [102, 168] width 189 height 26
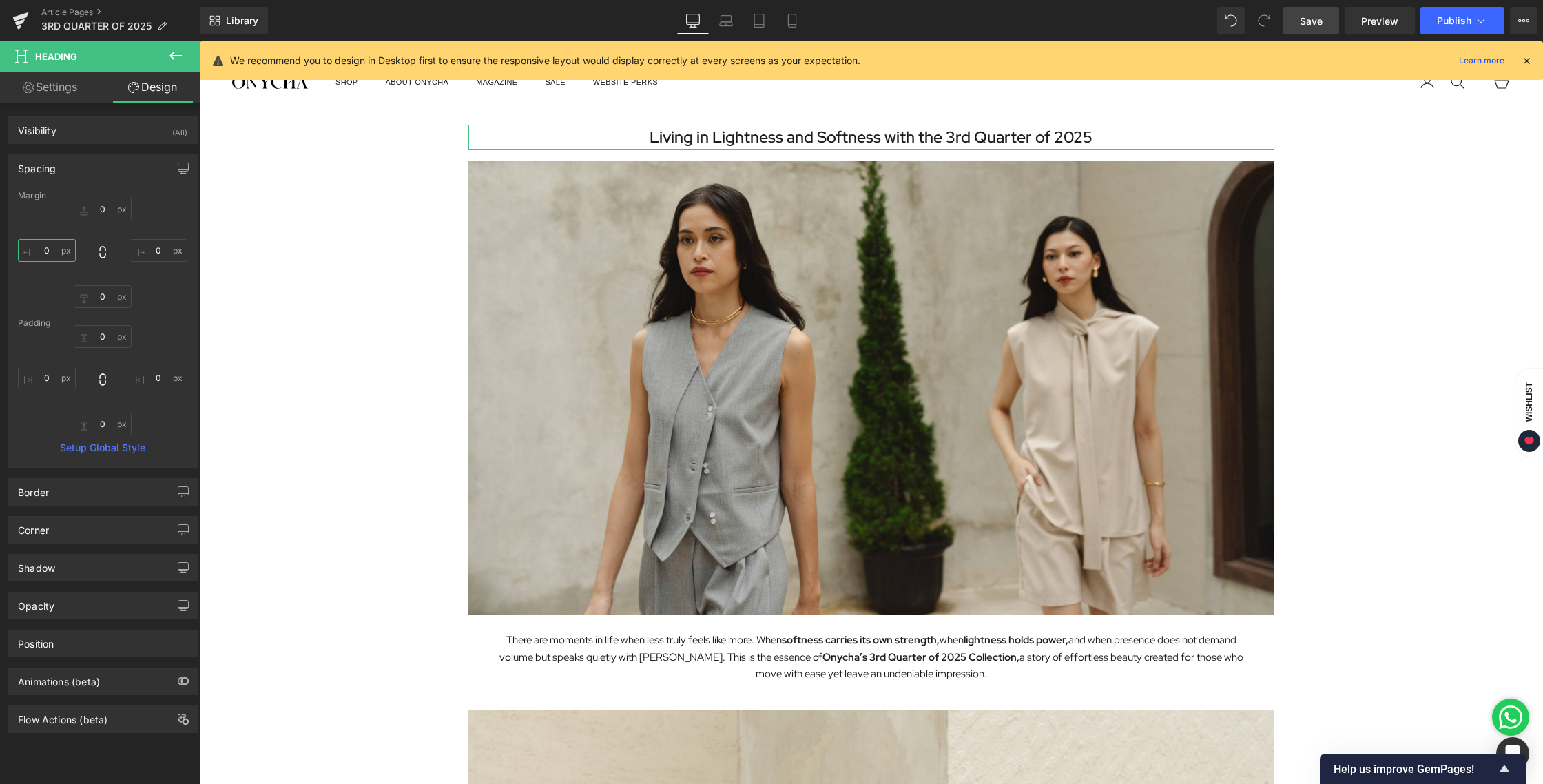
click at [53, 257] on input "0" at bounding box center [47, 251] width 58 height 23
type input "30"
click at [163, 254] on input "0" at bounding box center [158, 251] width 58 height 23
type input "30"
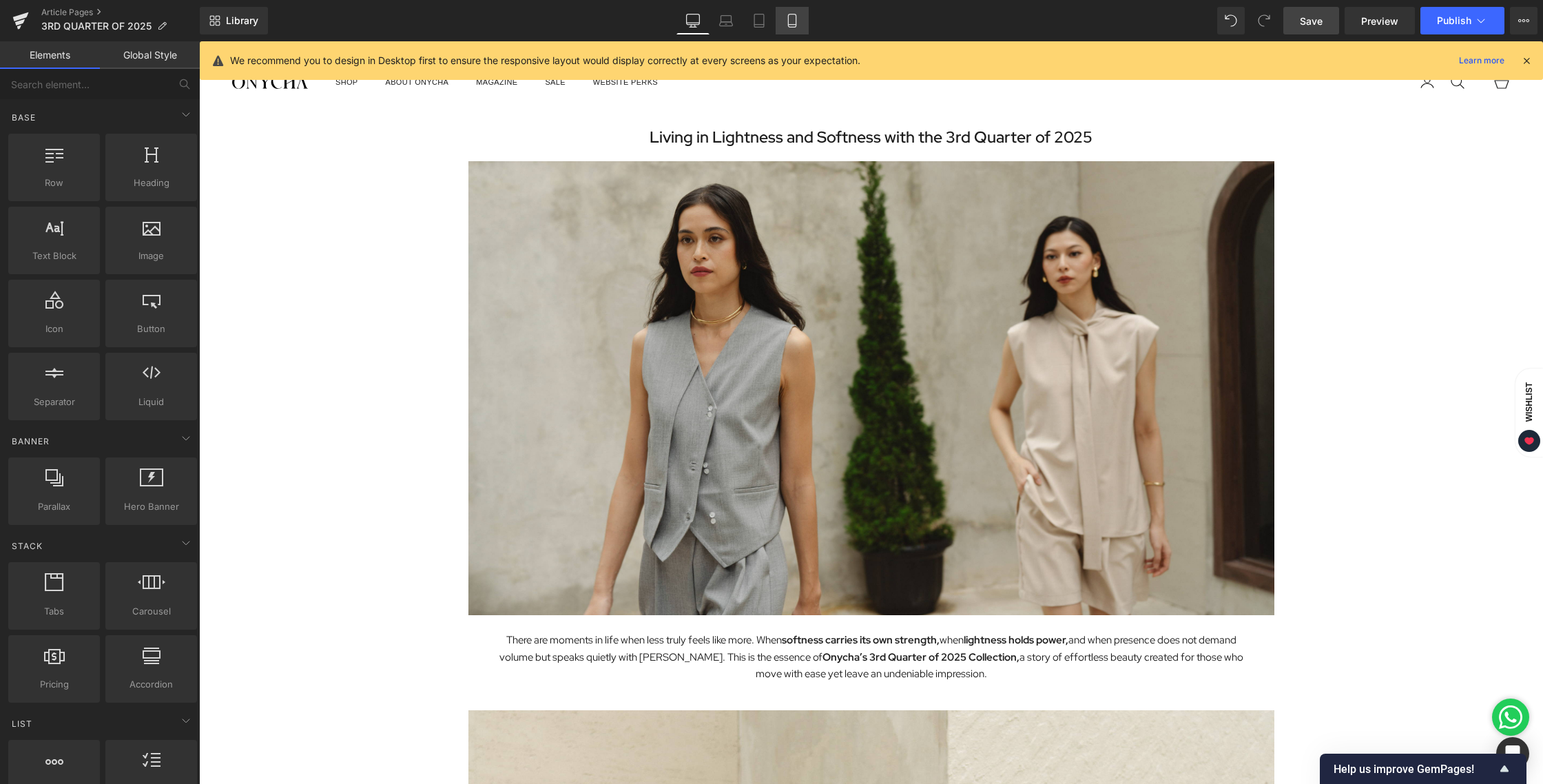
click at [790, 26] on icon at bounding box center [792, 20] width 14 height 14
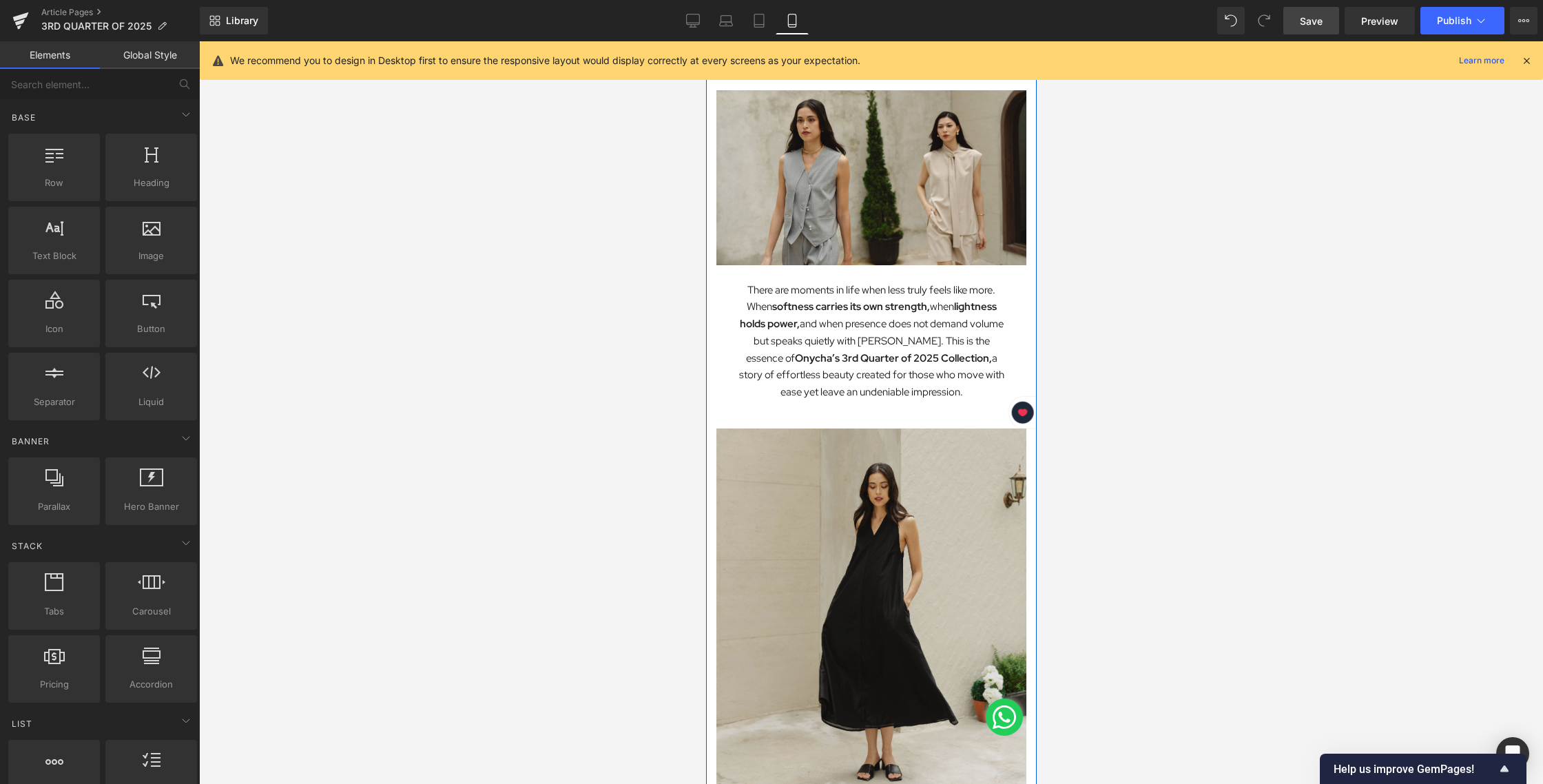
scroll to position [0, 0]
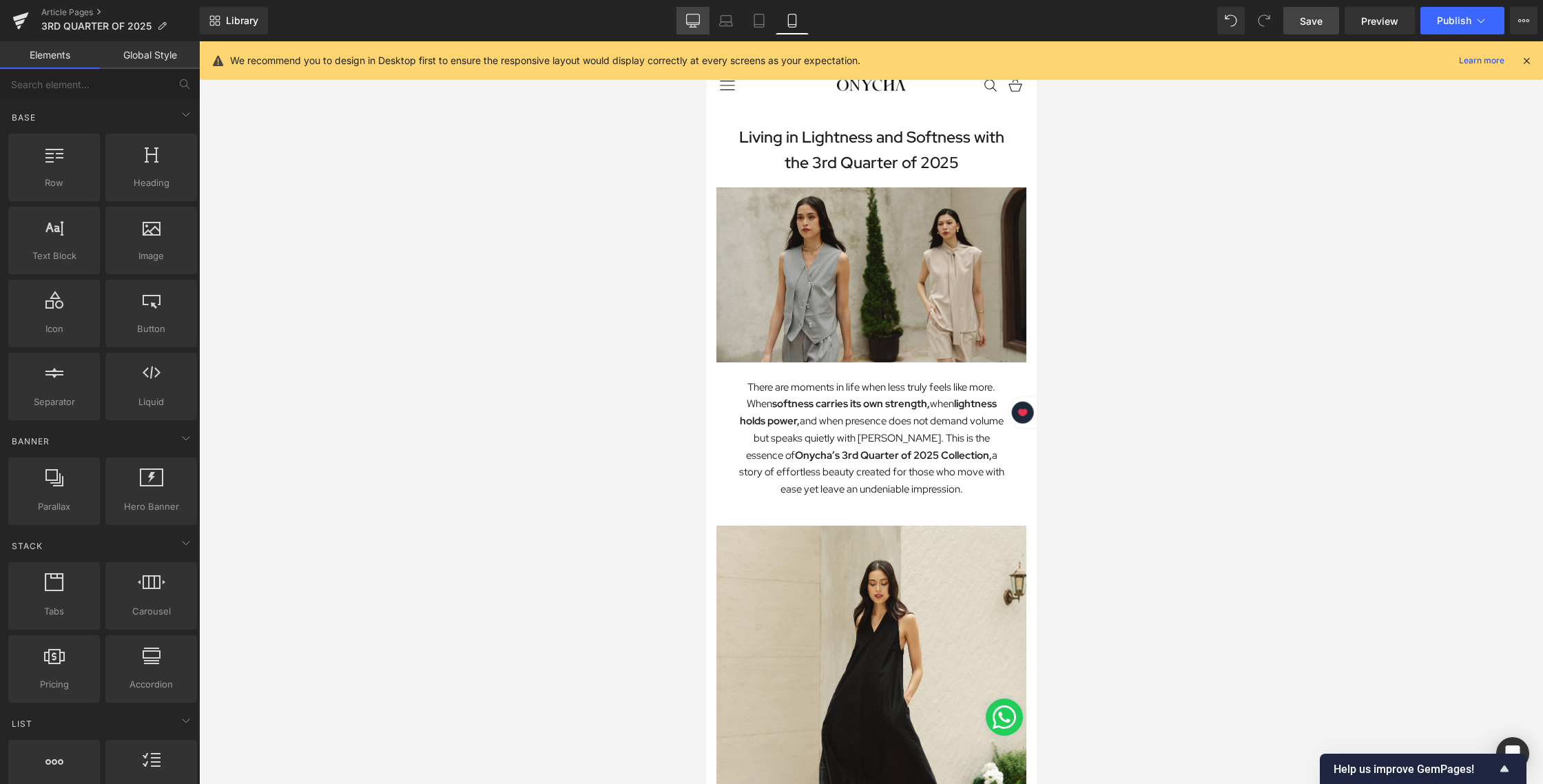
click at [694, 25] on icon at bounding box center [693, 20] width 14 height 14
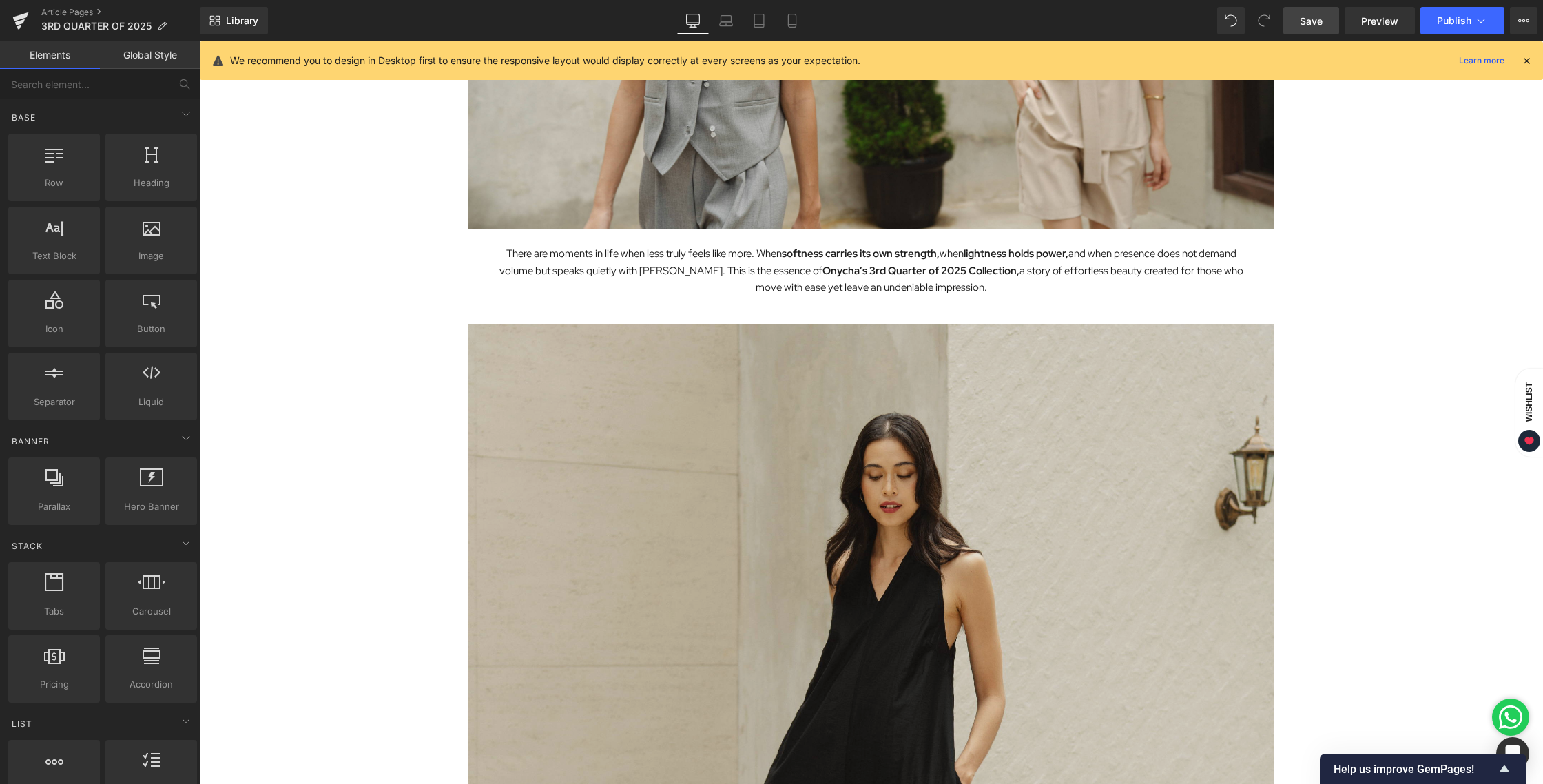
scroll to position [403, 0]
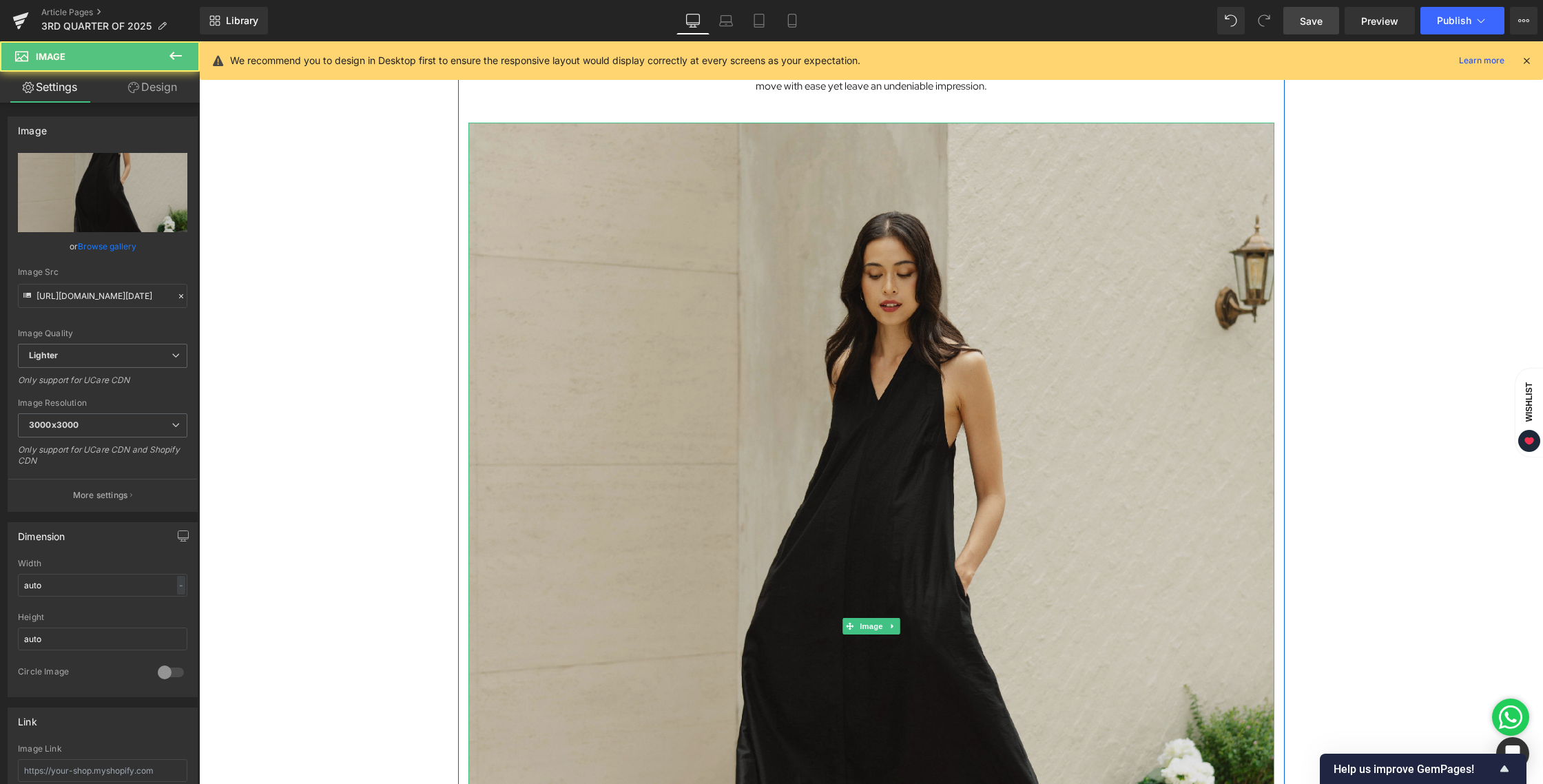
scroll to position [608, 0]
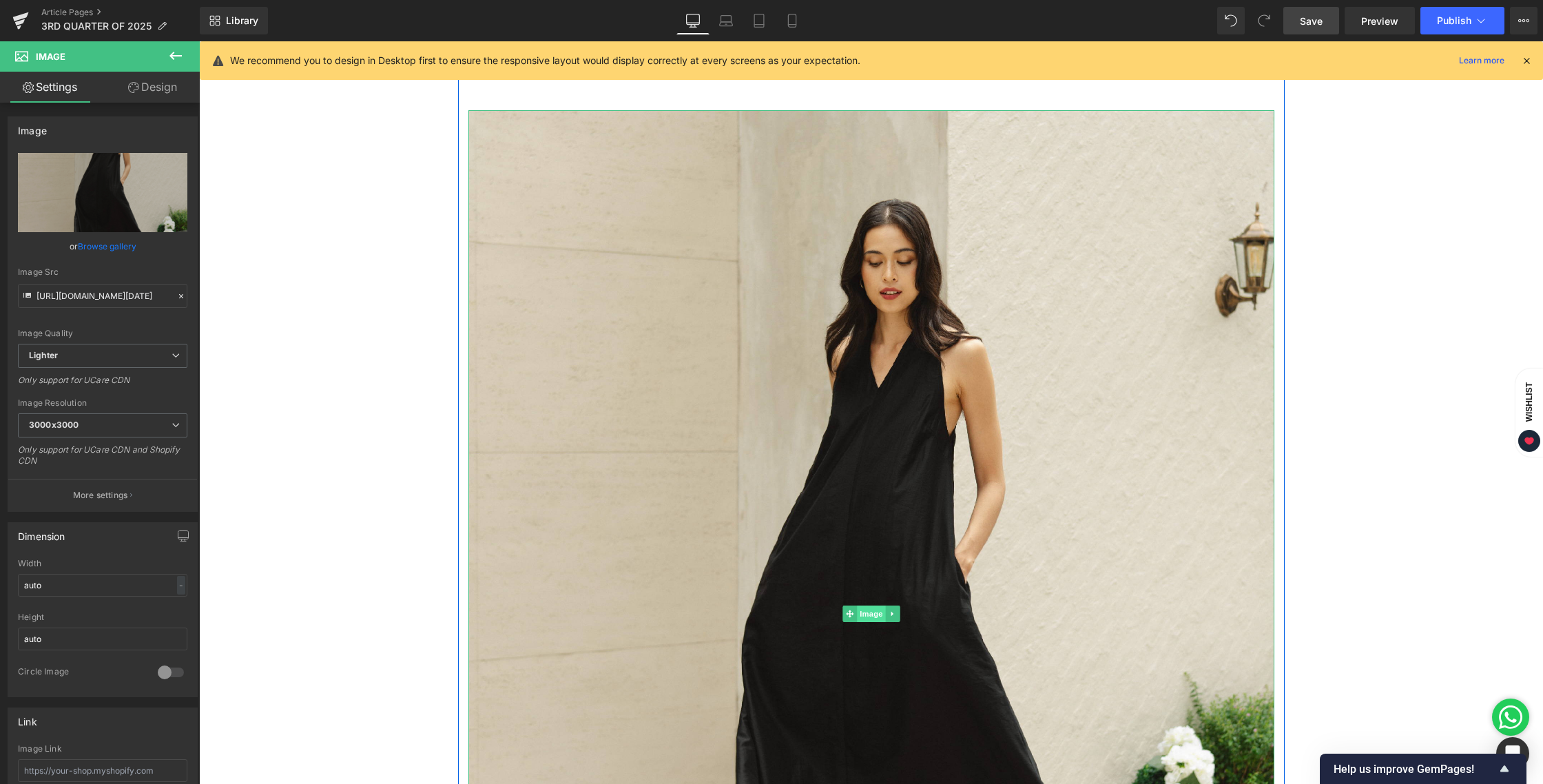
click at [861, 615] on span "Image" at bounding box center [872, 614] width 29 height 17
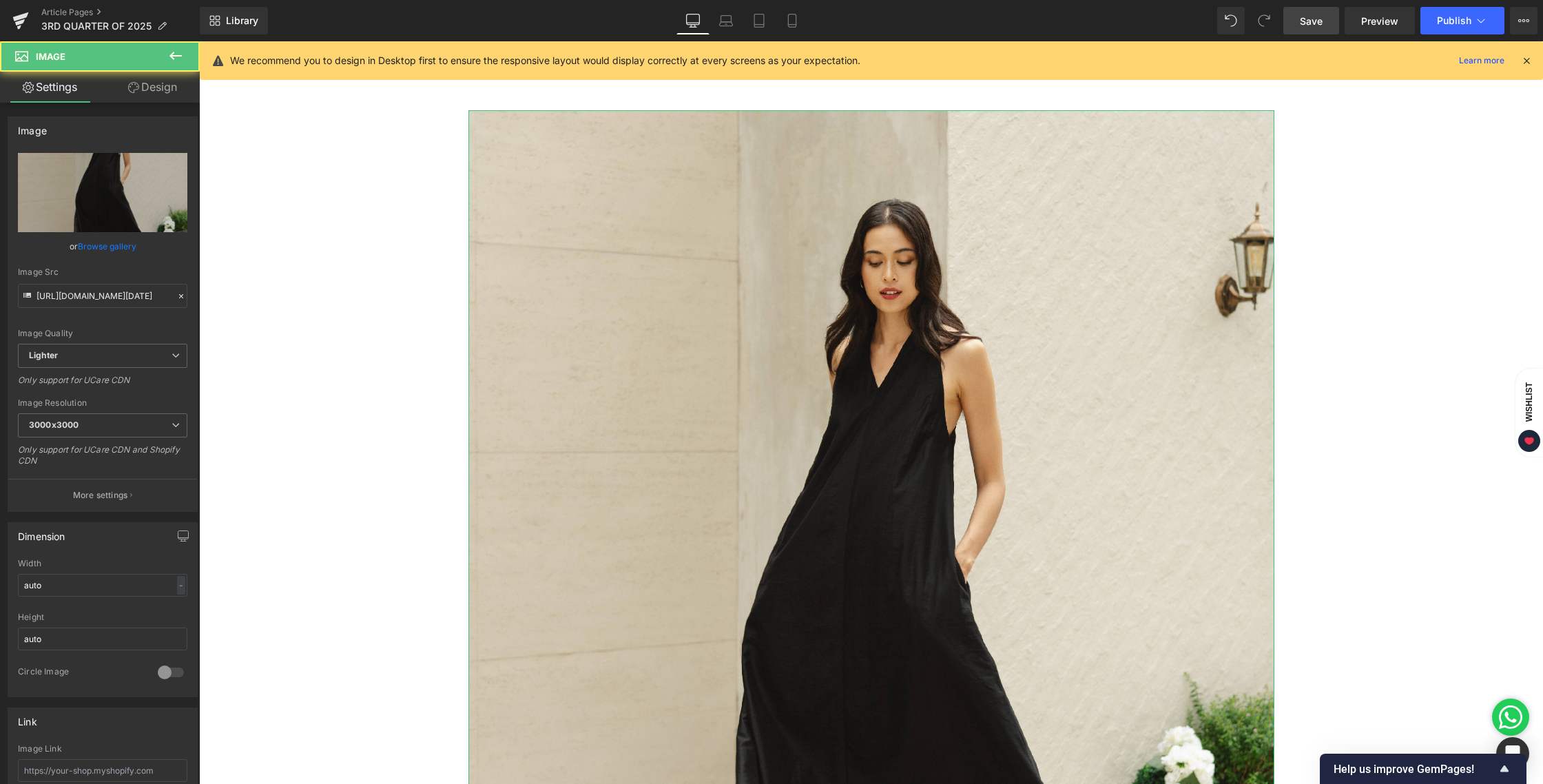
click at [145, 94] on link "Design" at bounding box center [152, 87] width 100 height 31
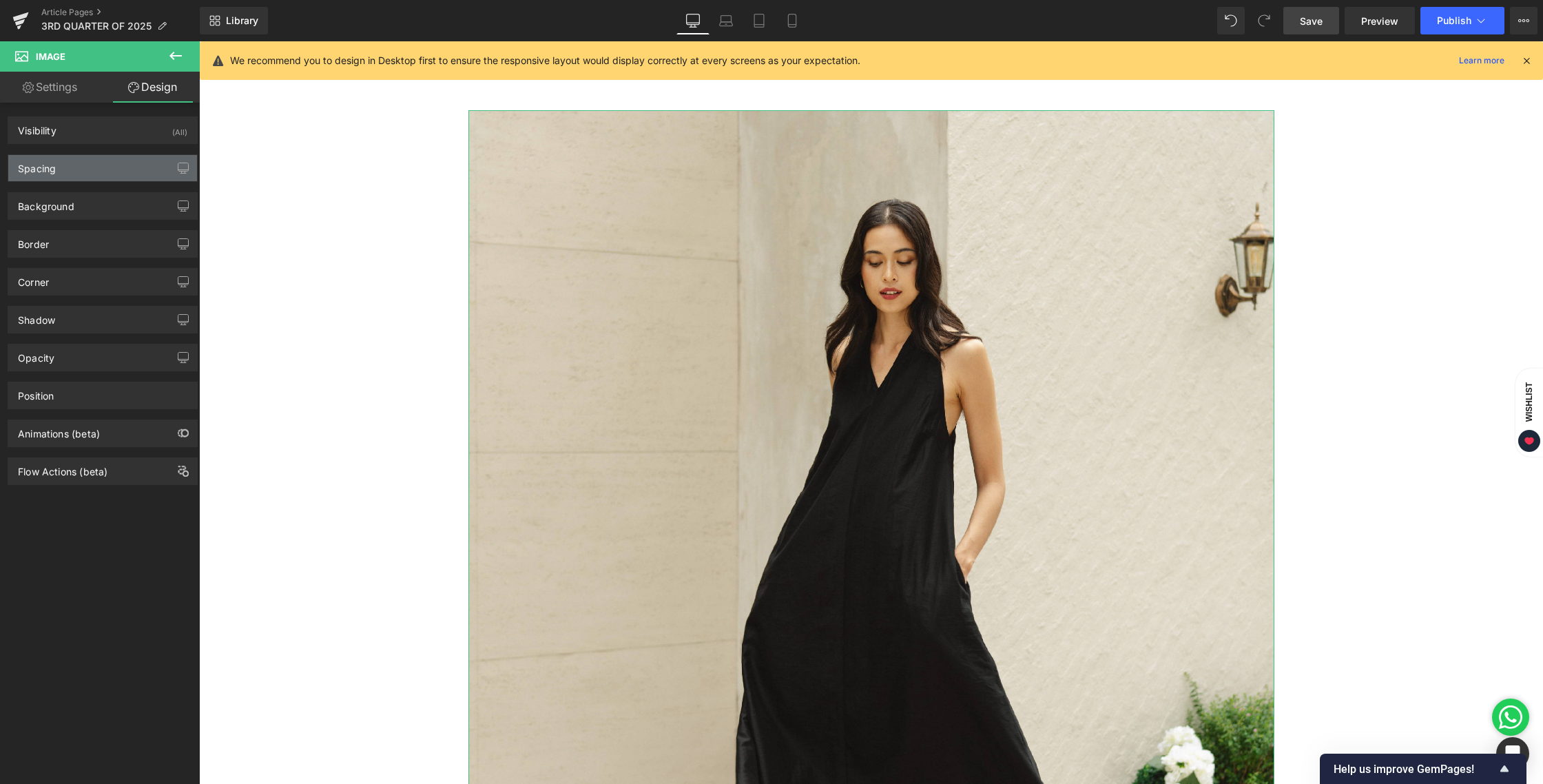
click at [52, 172] on div "Spacing" at bounding box center [37, 165] width 38 height 20
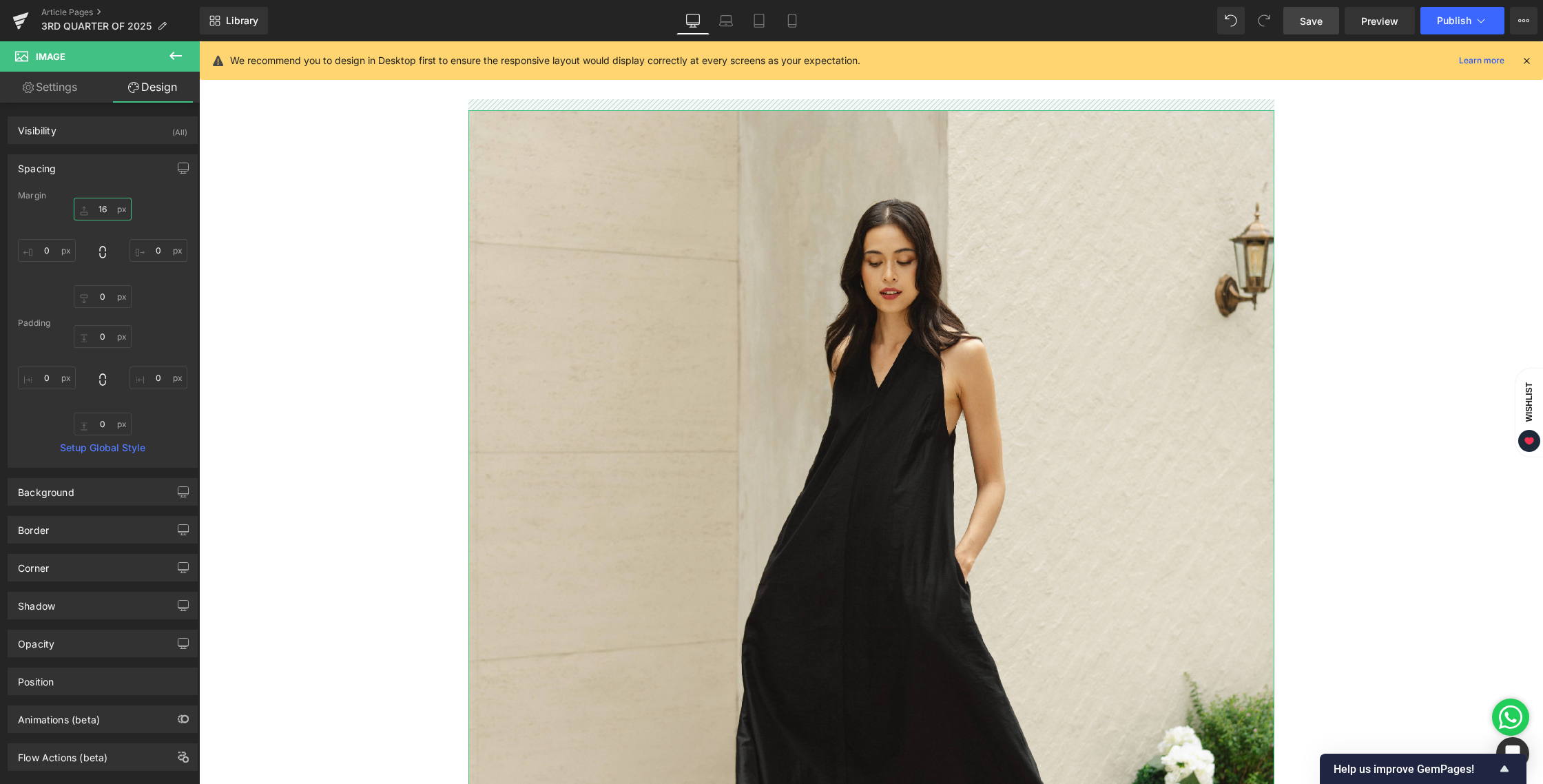
click at [105, 210] on input "16" at bounding box center [102, 209] width 58 height 23
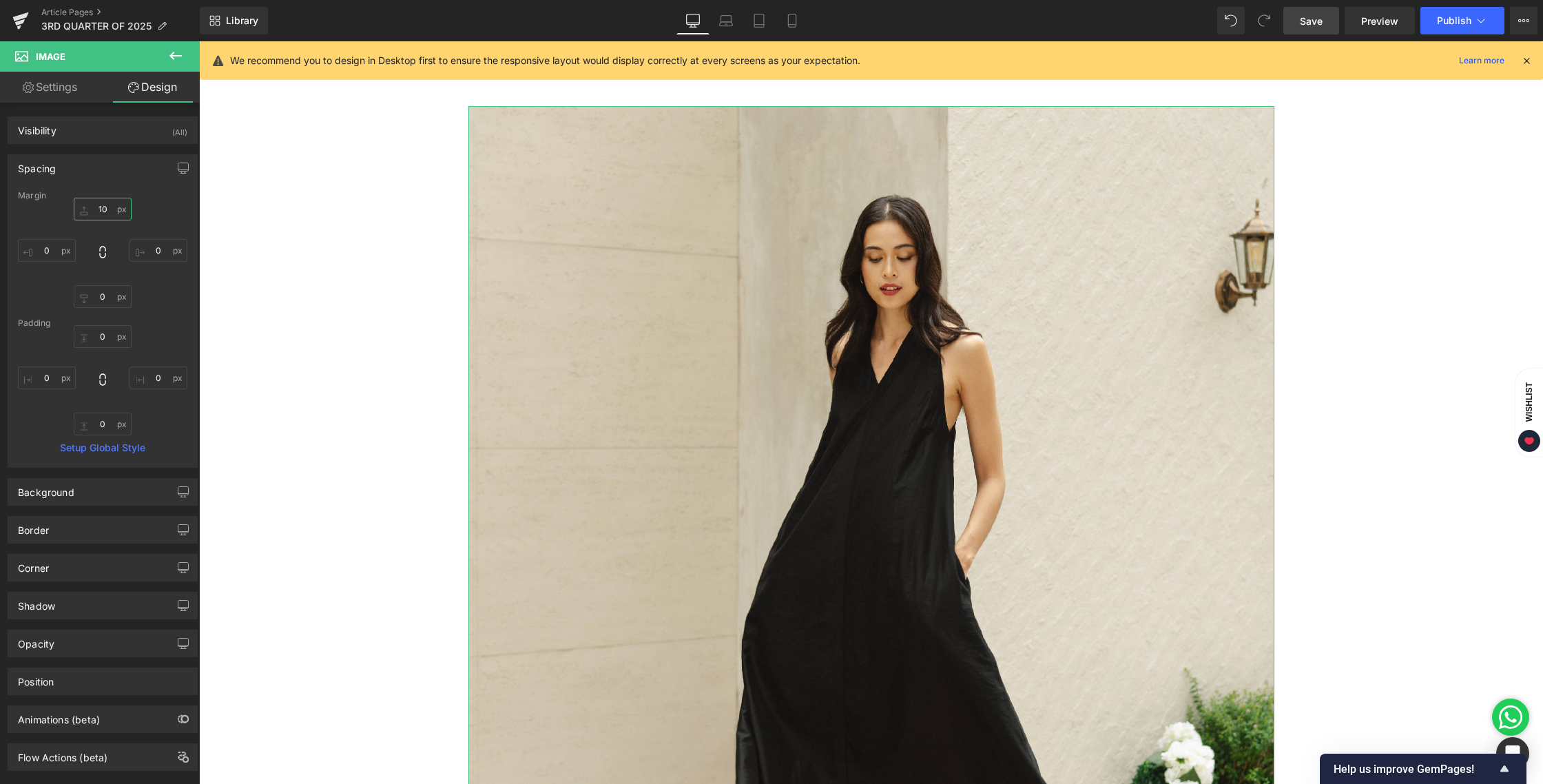
type input "10"
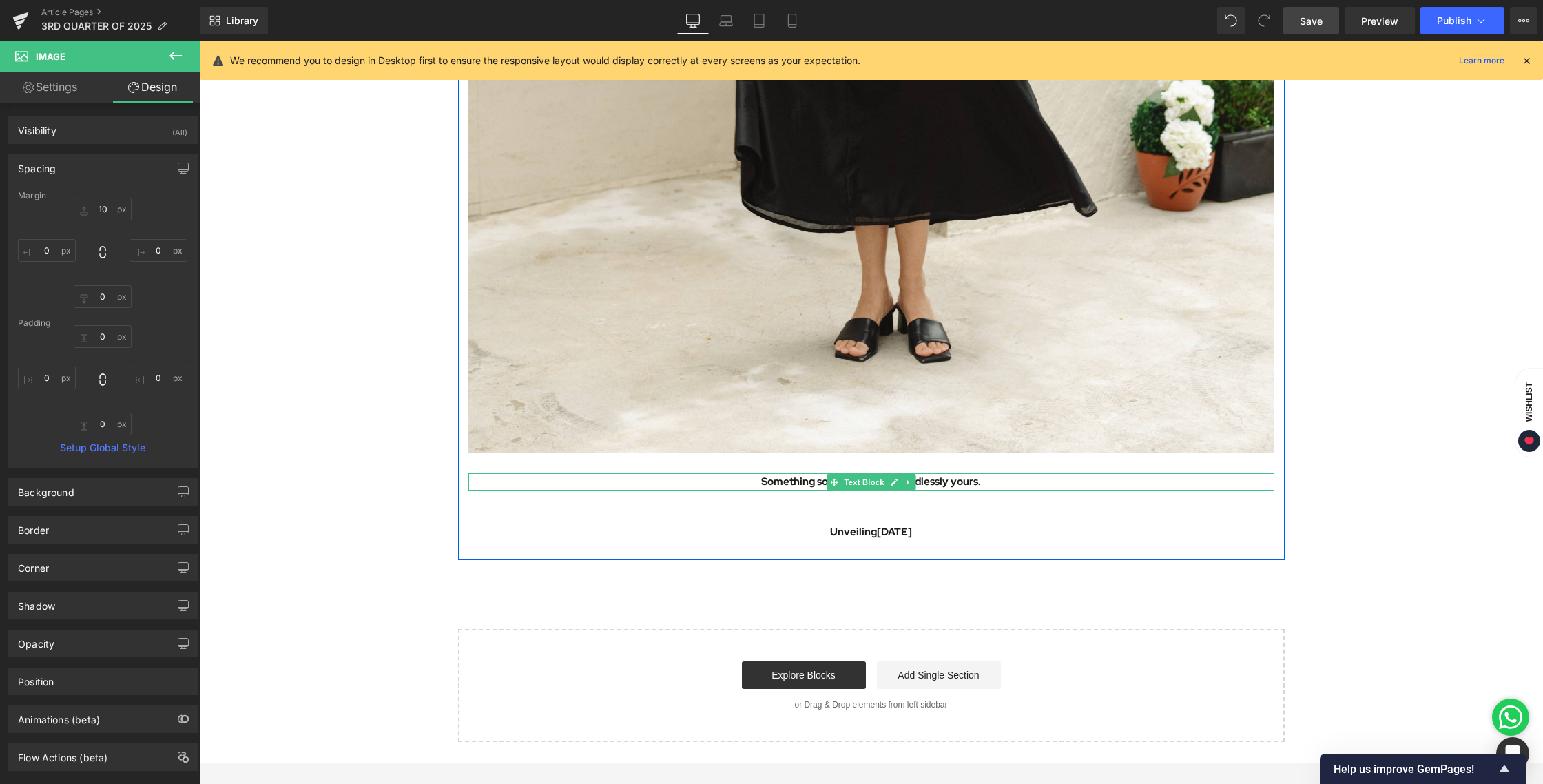
scroll to position [1293, 0]
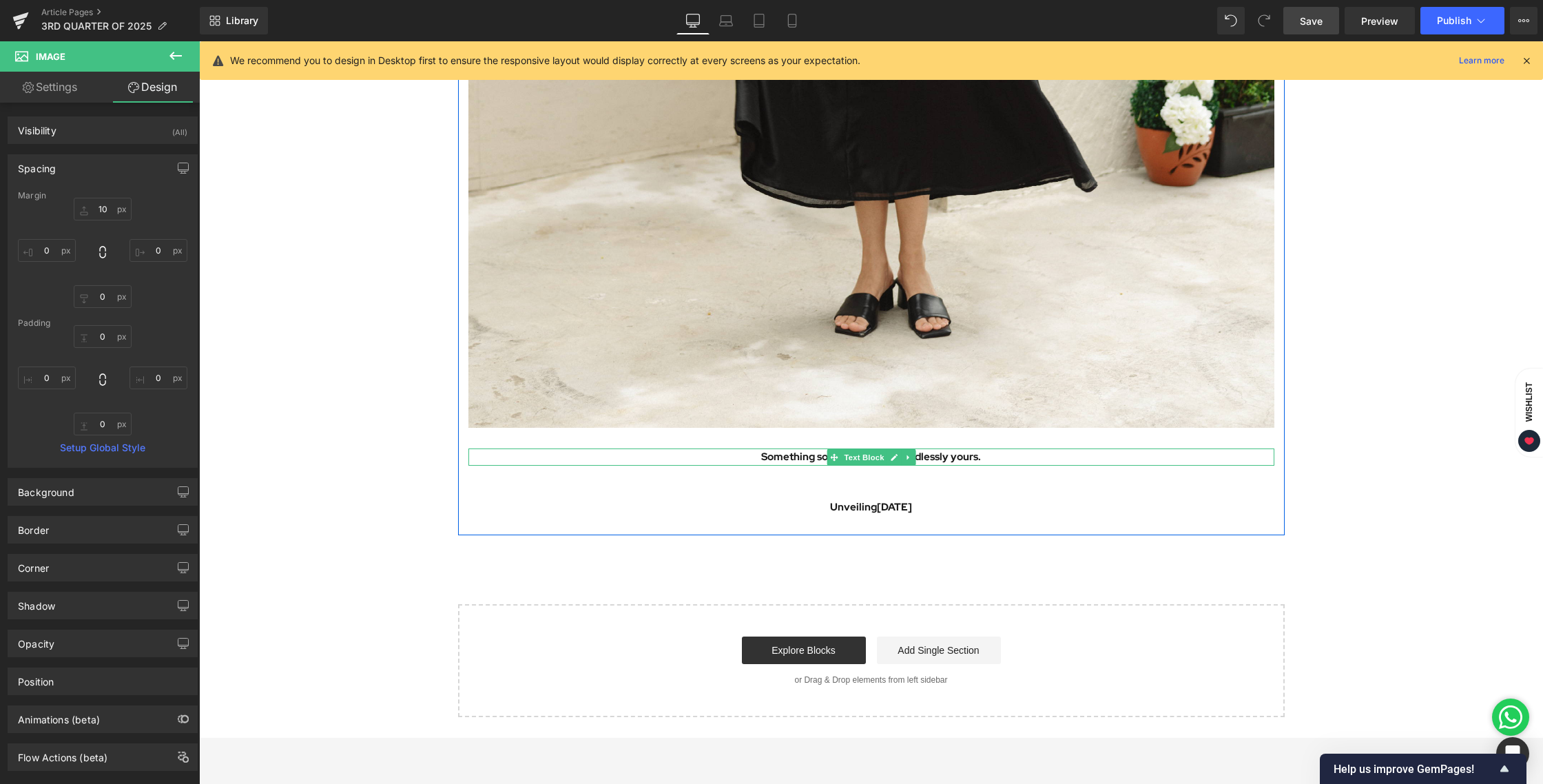
click at [780, 453] on p "Something soft, flowing, and endlessly yours." at bounding box center [871, 457] width 806 height 17
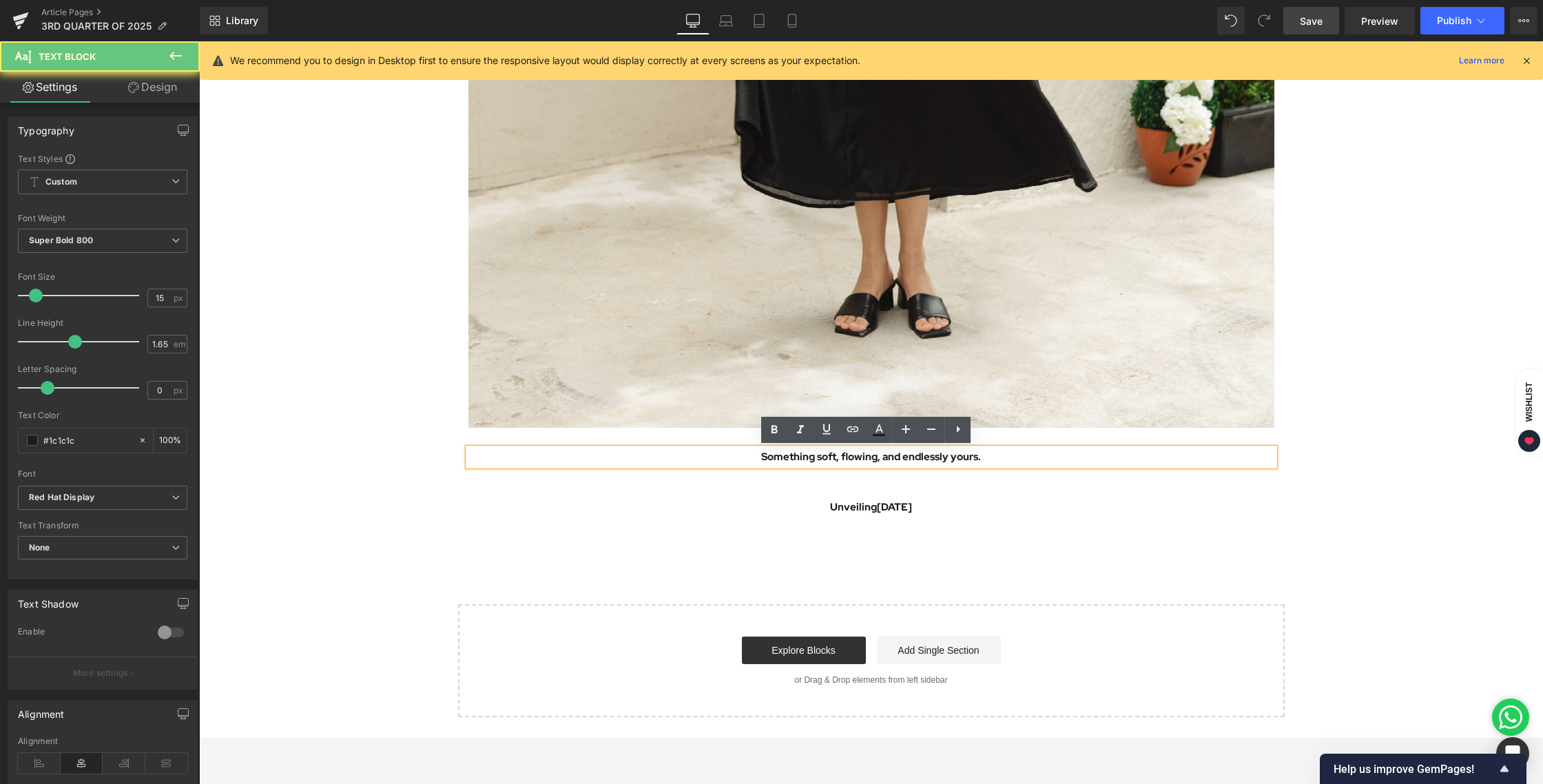
click at [768, 457] on p "Something soft, flowing, and endlessly yours." at bounding box center [871, 457] width 806 height 17
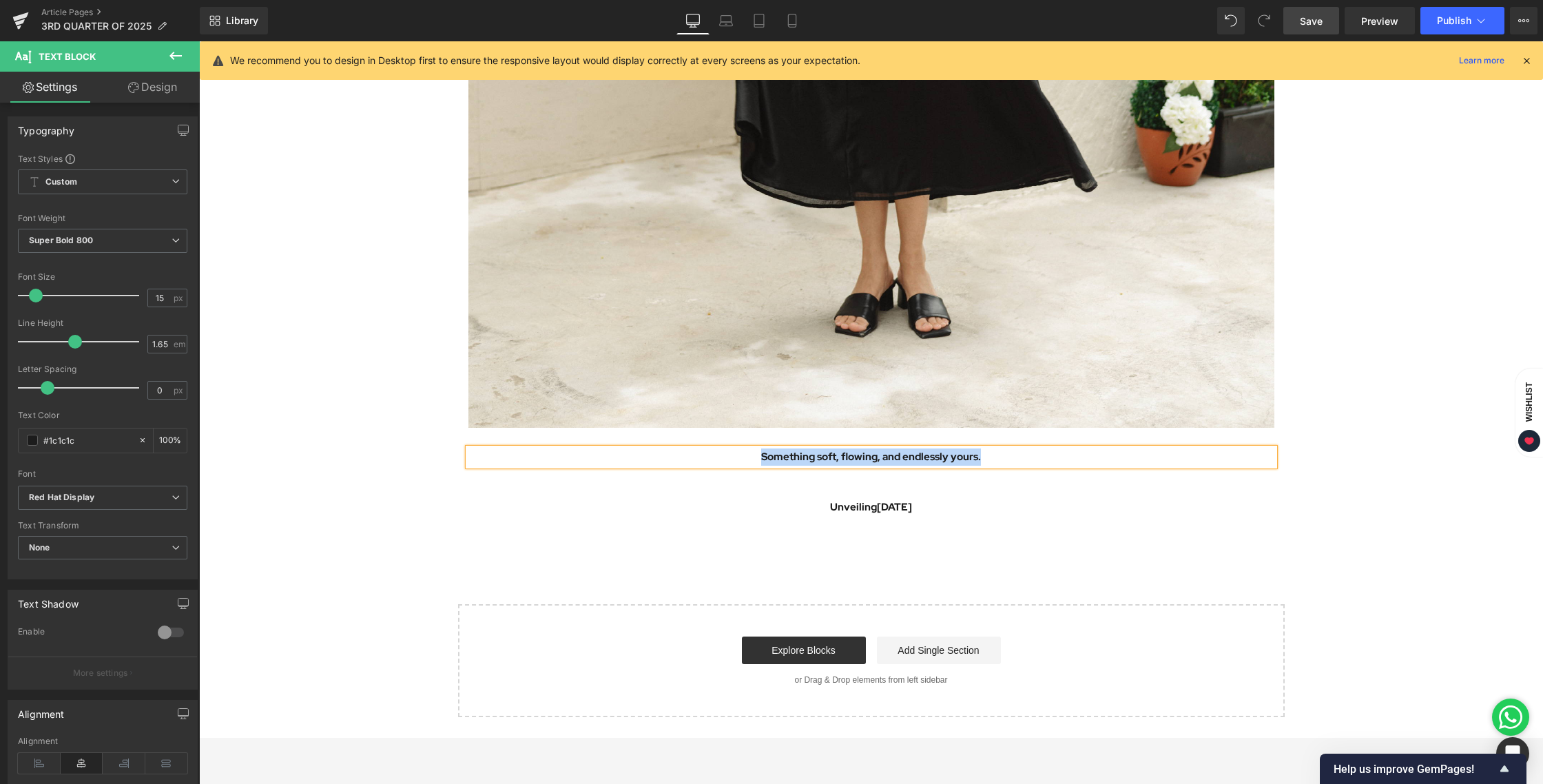
paste div
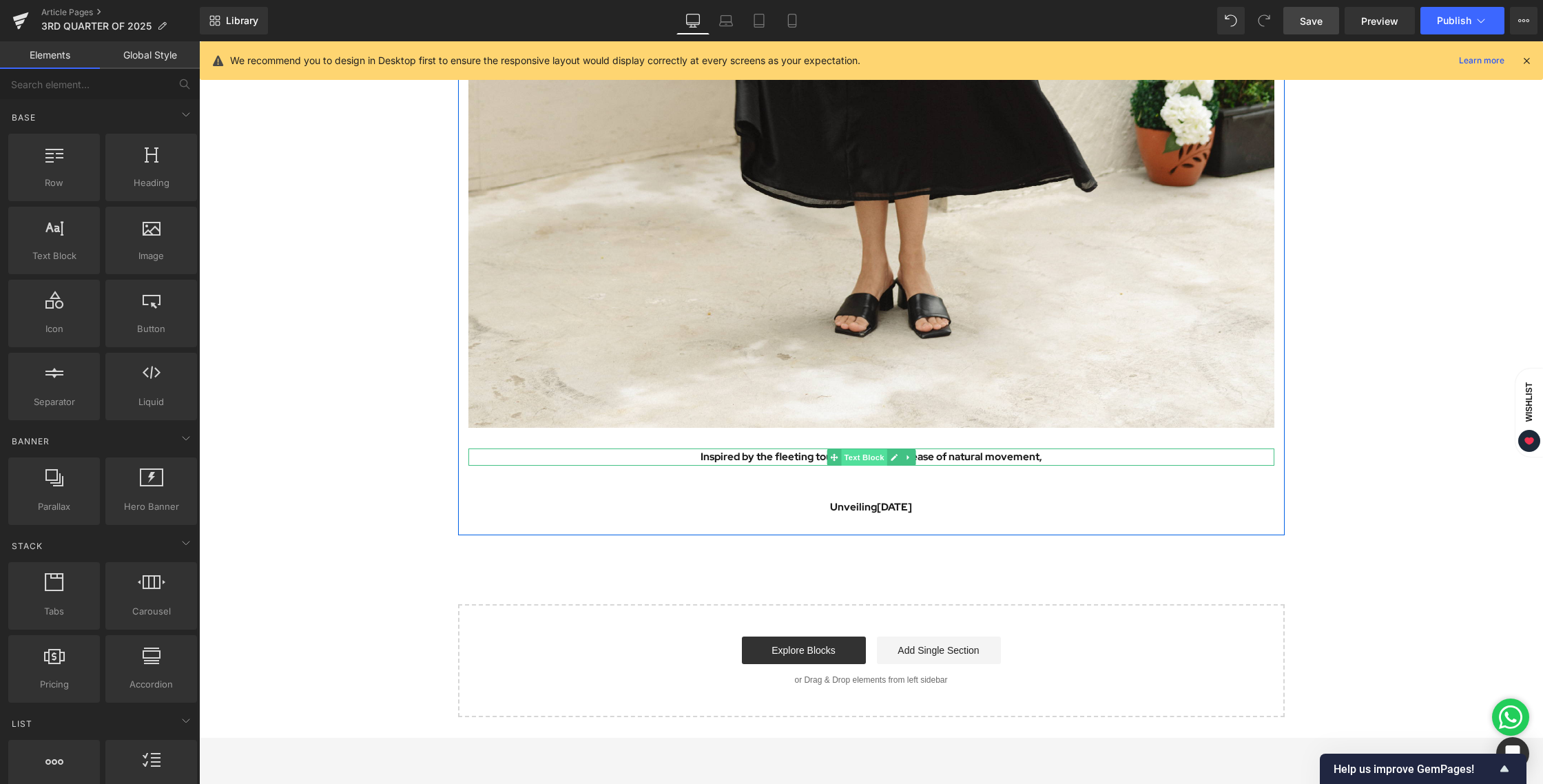
click at [856, 455] on span "Text Block" at bounding box center [864, 457] width 45 height 17
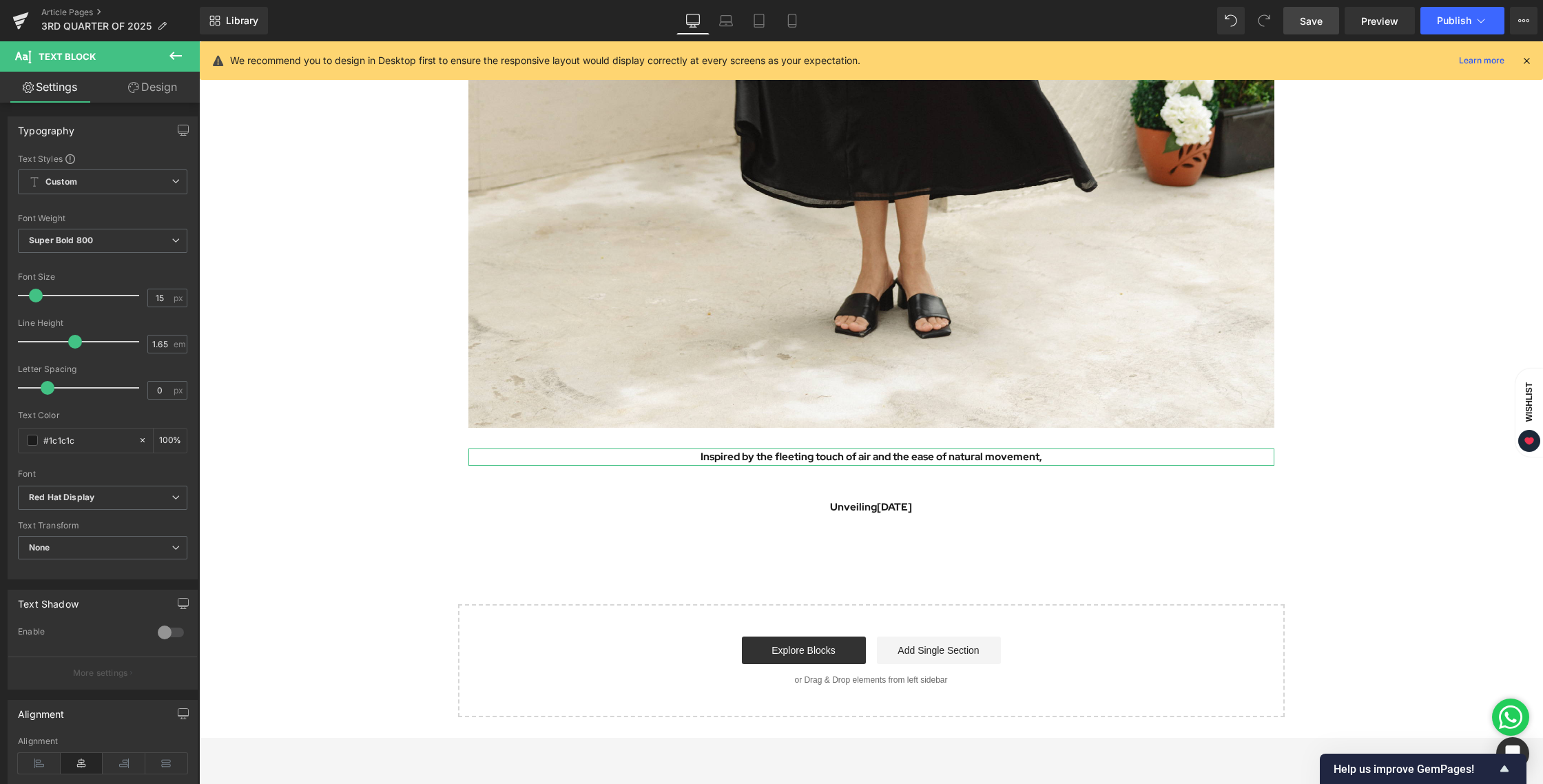
click at [135, 93] on icon at bounding box center [133, 87] width 11 height 11
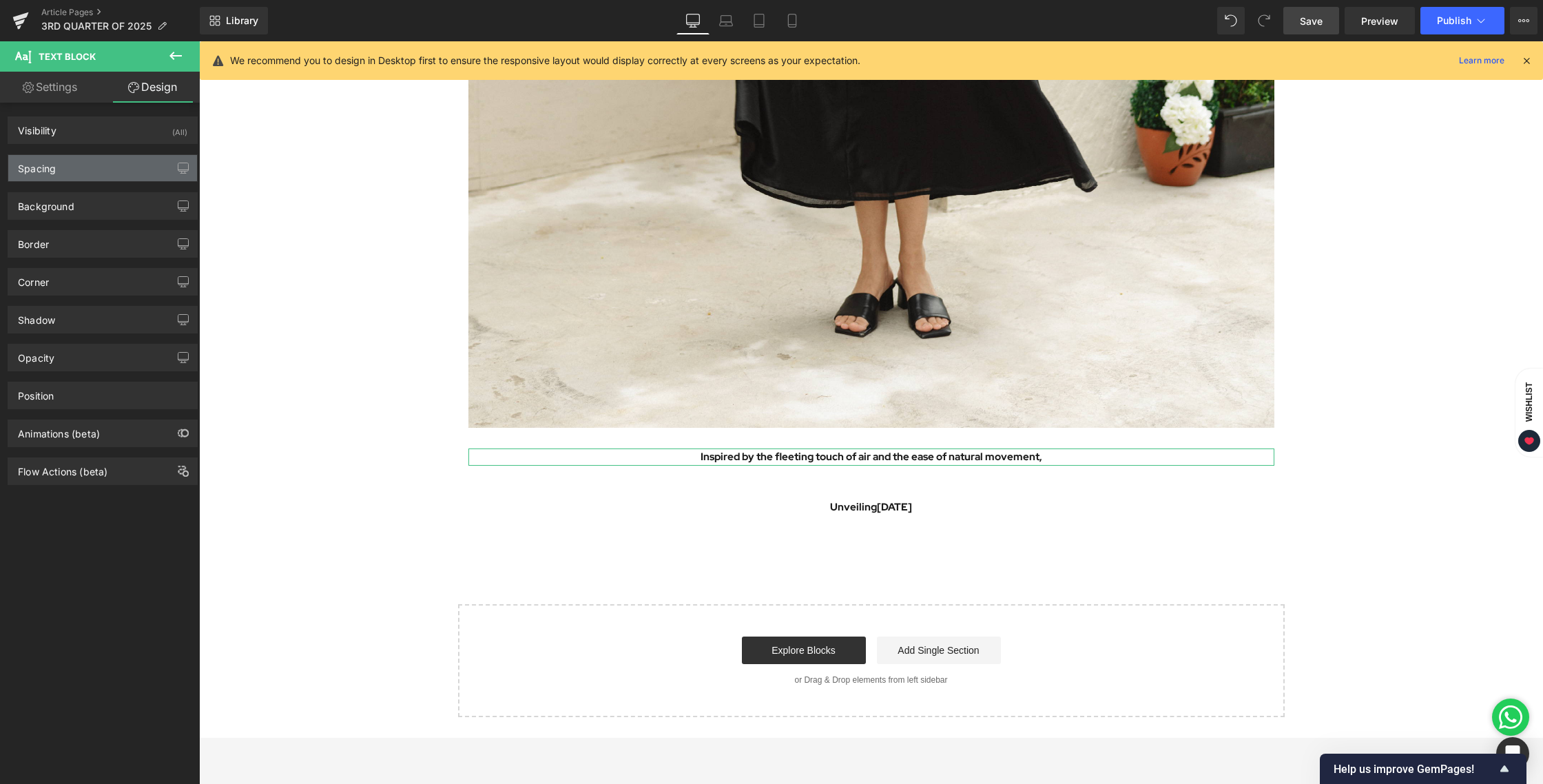
click at [61, 168] on div "Spacing" at bounding box center [102, 168] width 189 height 26
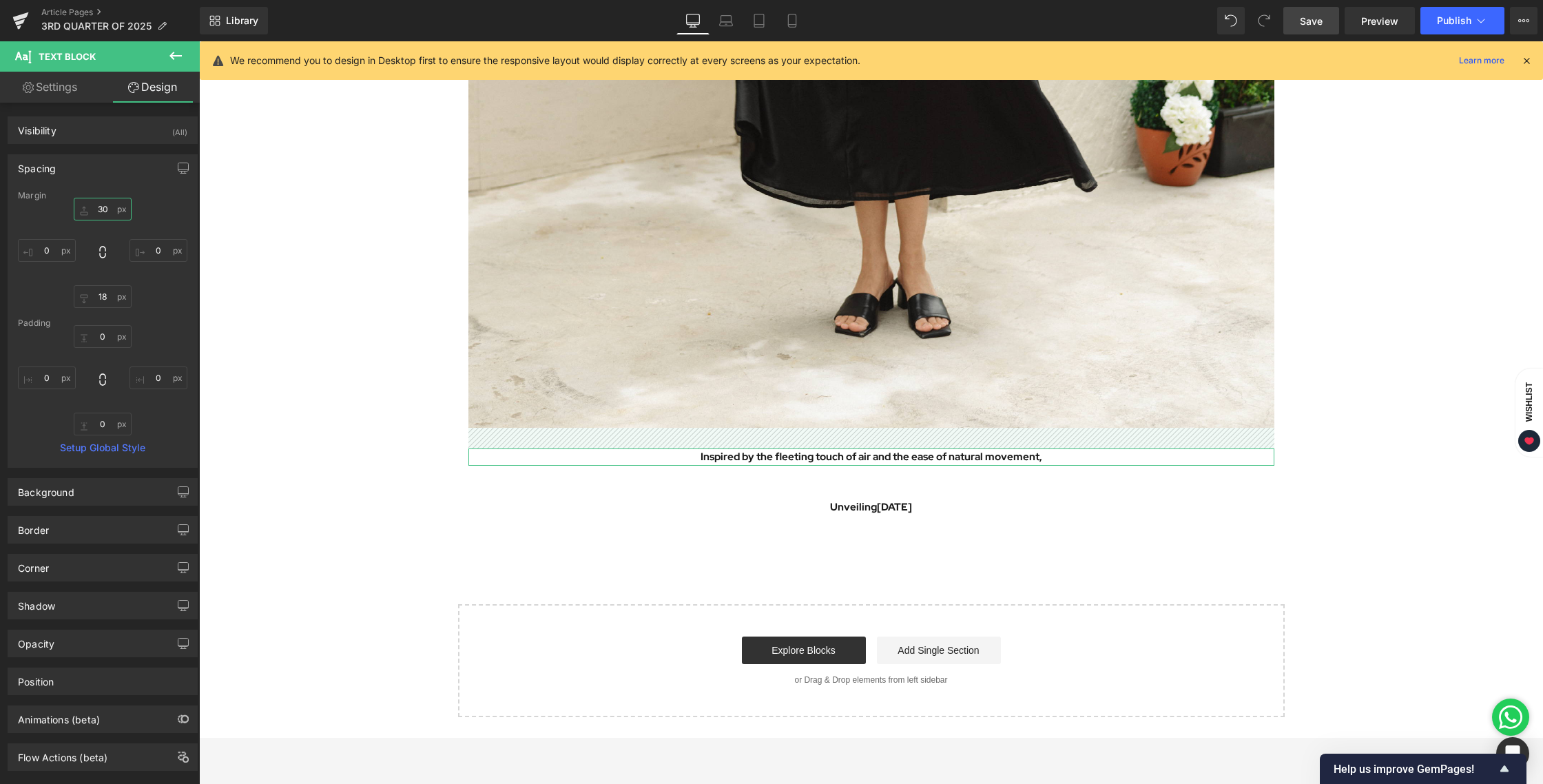
click at [103, 211] on input "30" at bounding box center [102, 209] width 58 height 23
click at [53, 251] on input "0" at bounding box center [47, 251] width 58 height 23
type input "30"
click at [156, 248] on input "0" at bounding box center [158, 251] width 58 height 23
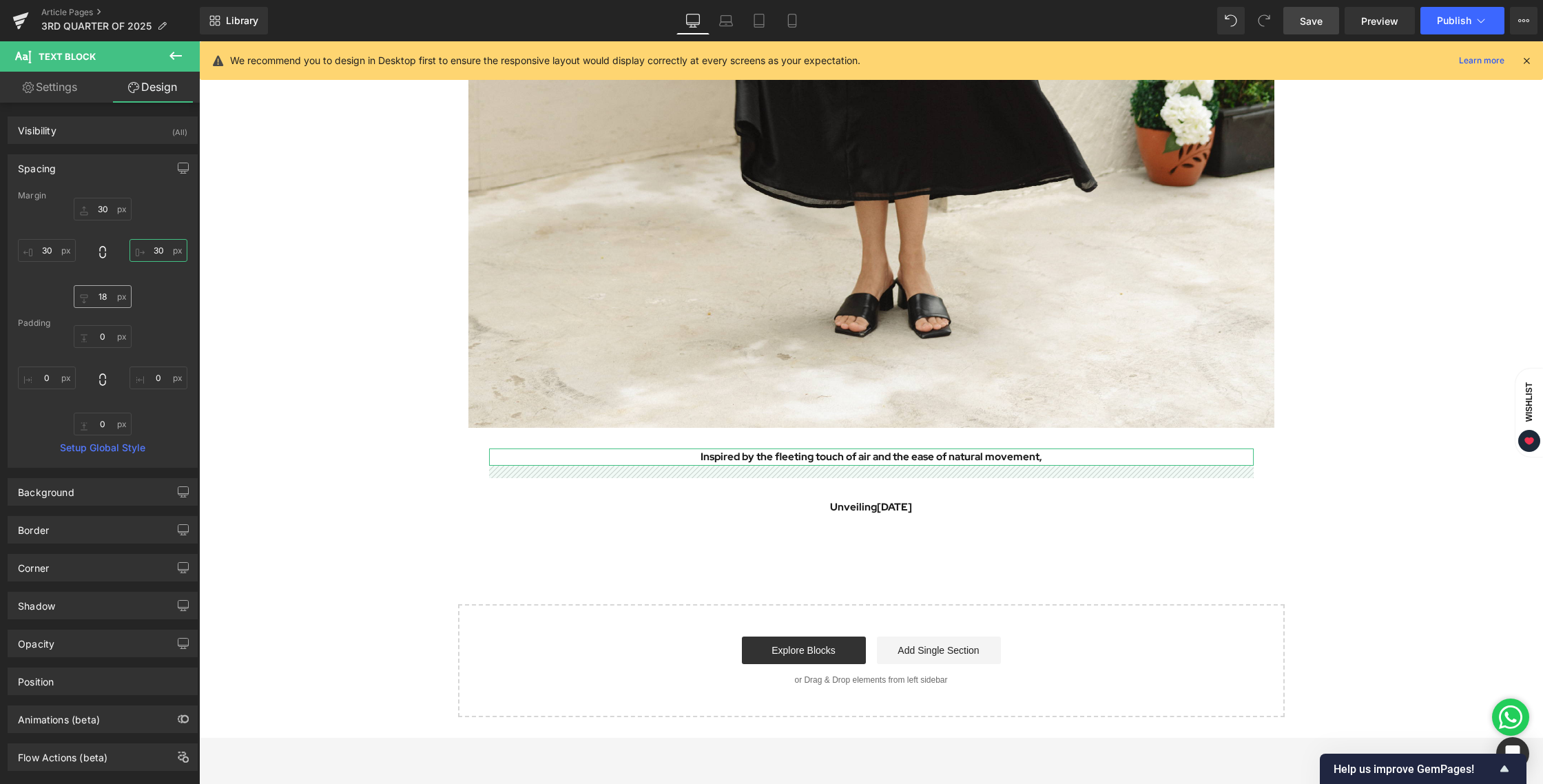
type input "30"
click at [102, 302] on input "18" at bounding box center [102, 296] width 58 height 23
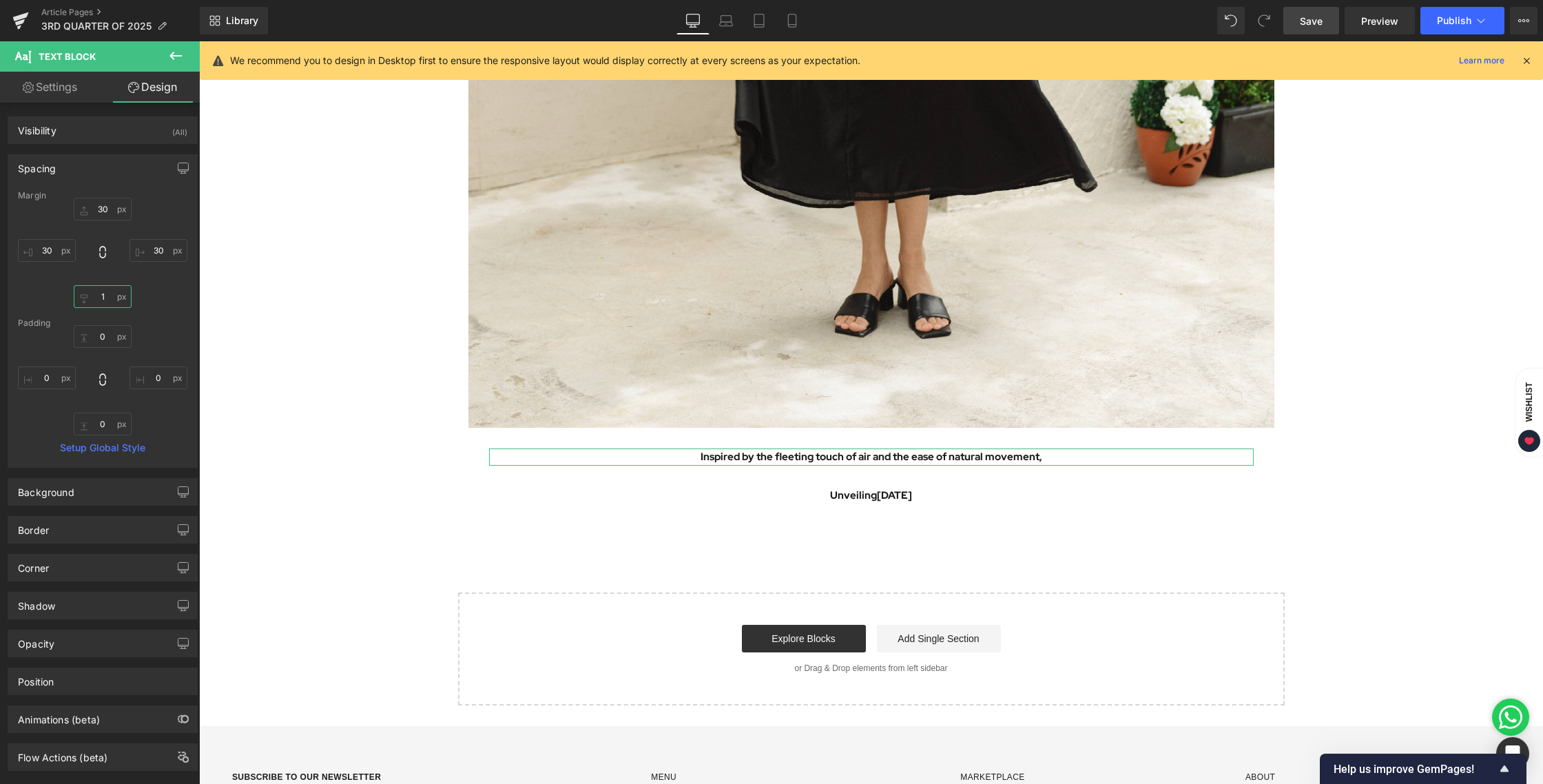
type input "10"
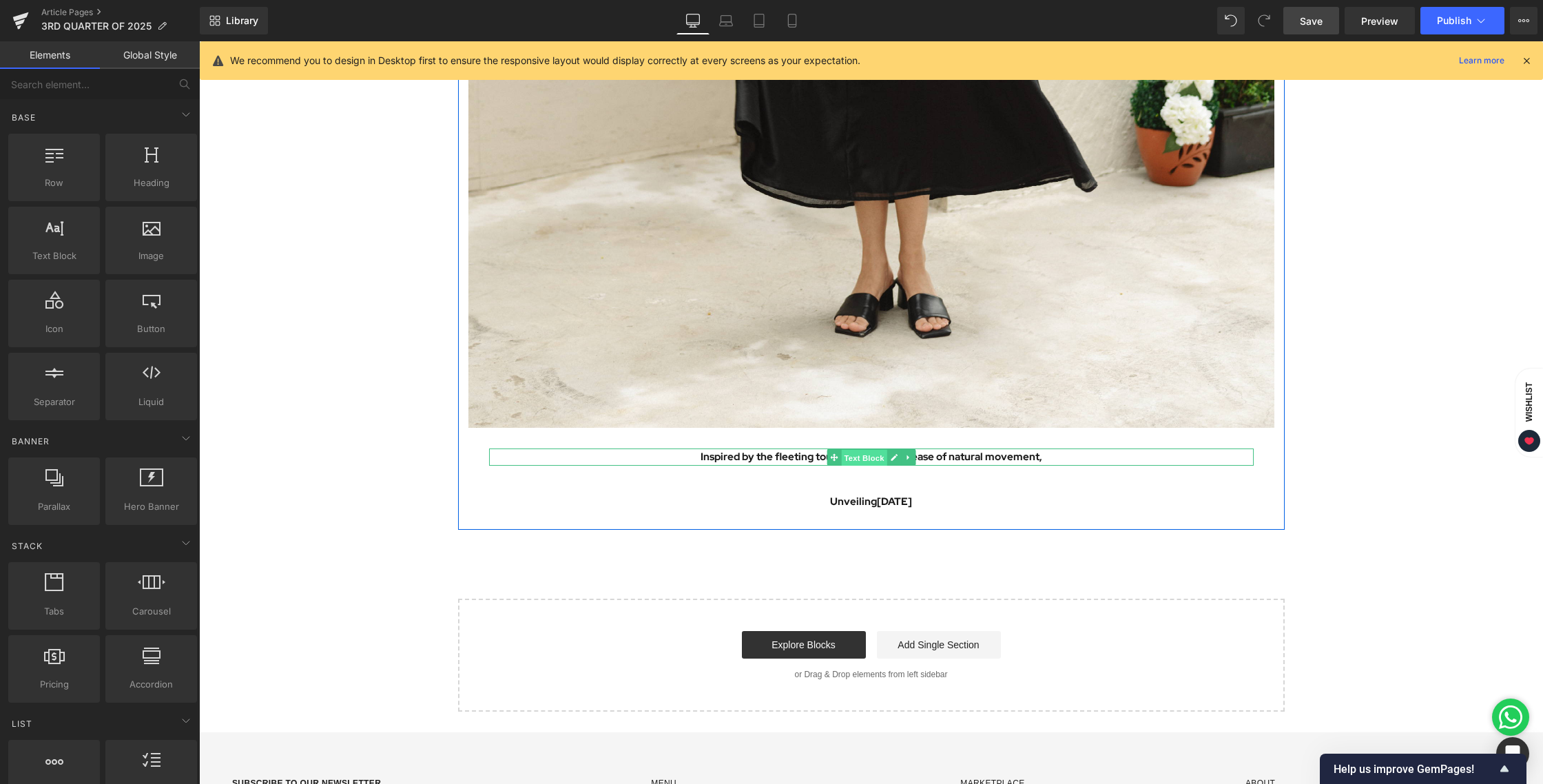
click at [866, 461] on span "Text Block" at bounding box center [864, 457] width 45 height 17
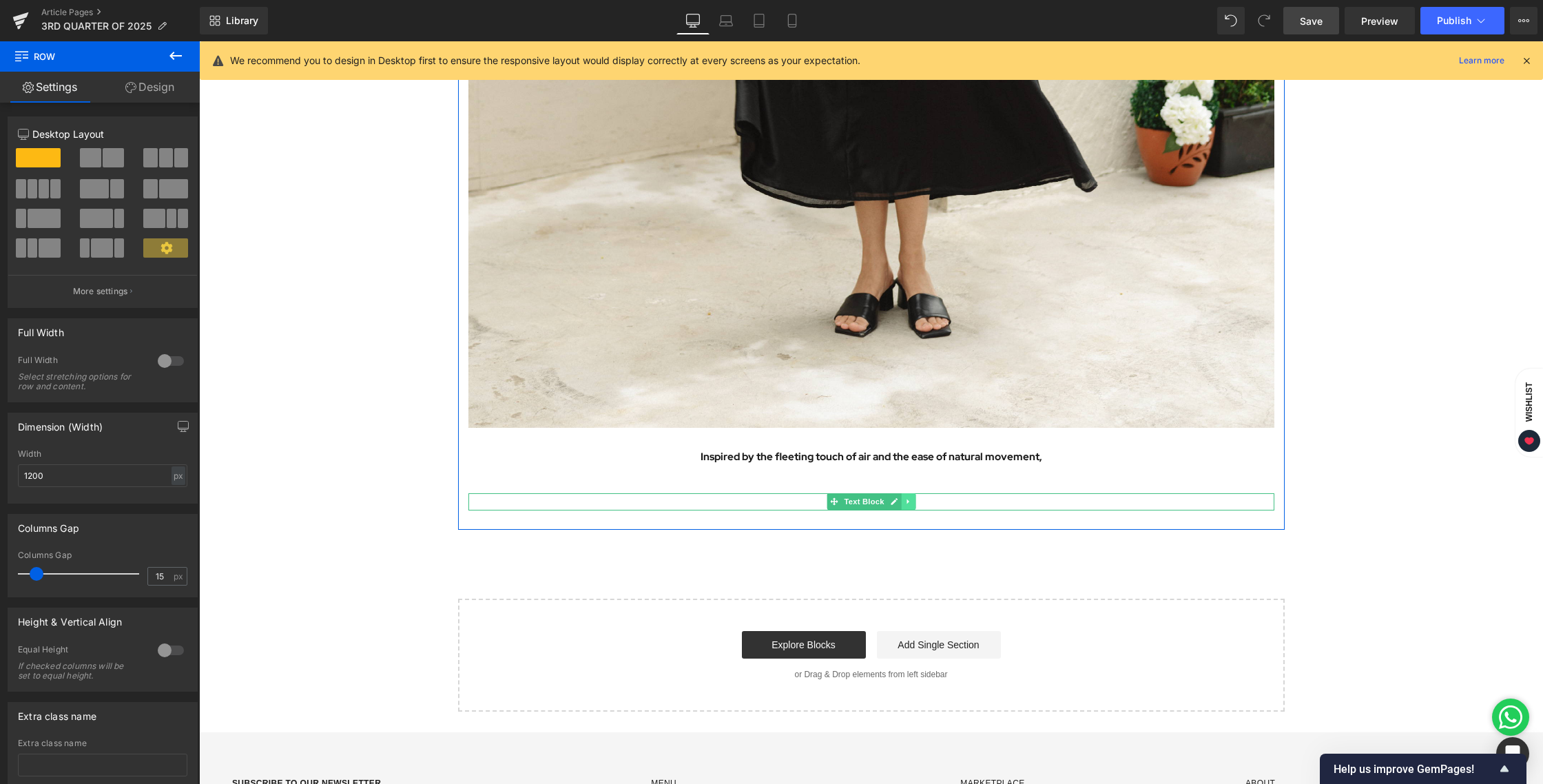
click at [904, 496] on link at bounding box center [908, 501] width 14 height 17
click at [899, 497] on icon at bounding box center [901, 501] width 8 height 8
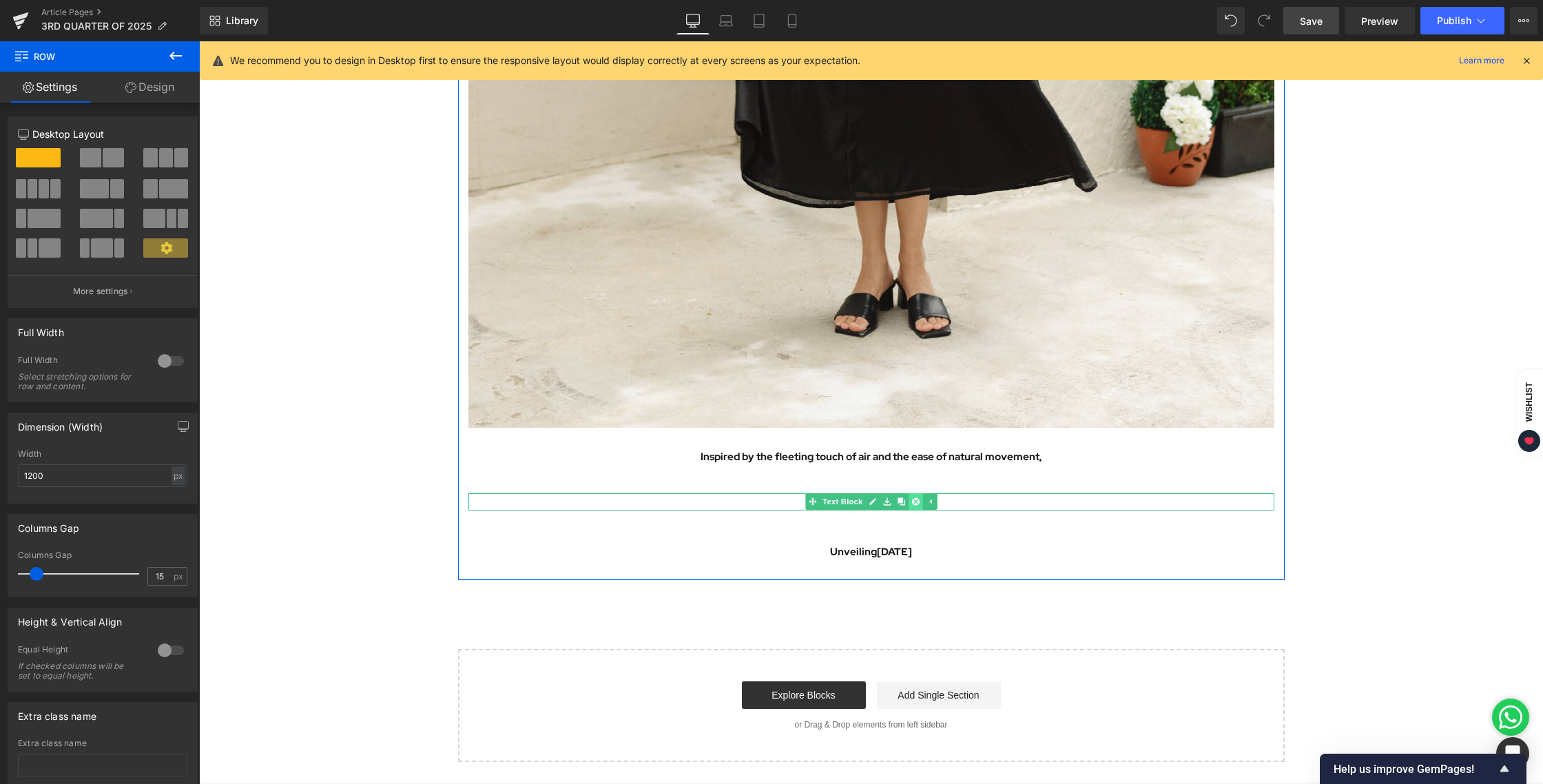
click at [912, 499] on icon at bounding box center [915, 502] width 8 height 8
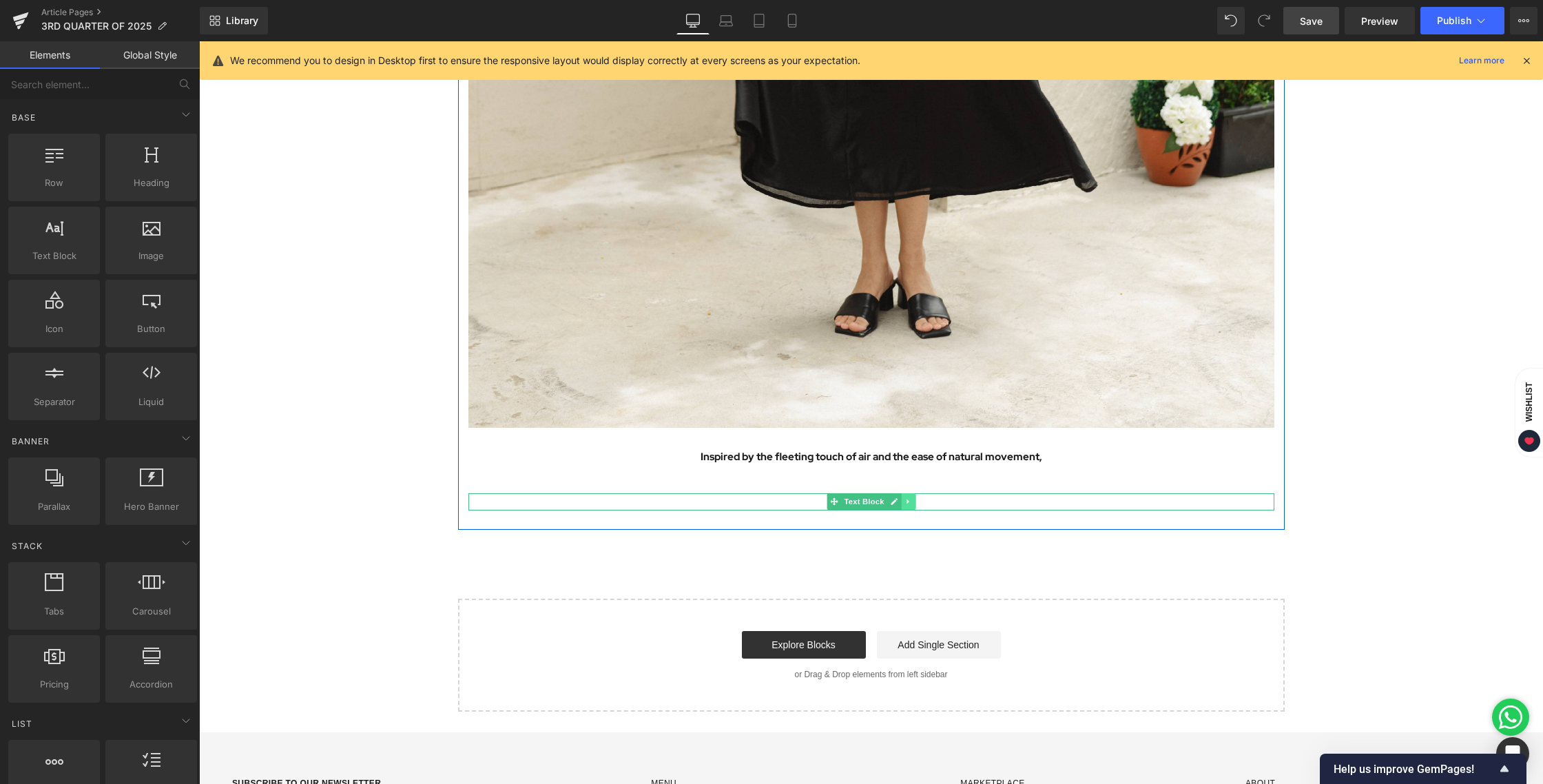
click at [905, 497] on link at bounding box center [908, 501] width 14 height 17
click at [911, 501] on icon at bounding box center [915, 502] width 8 height 8
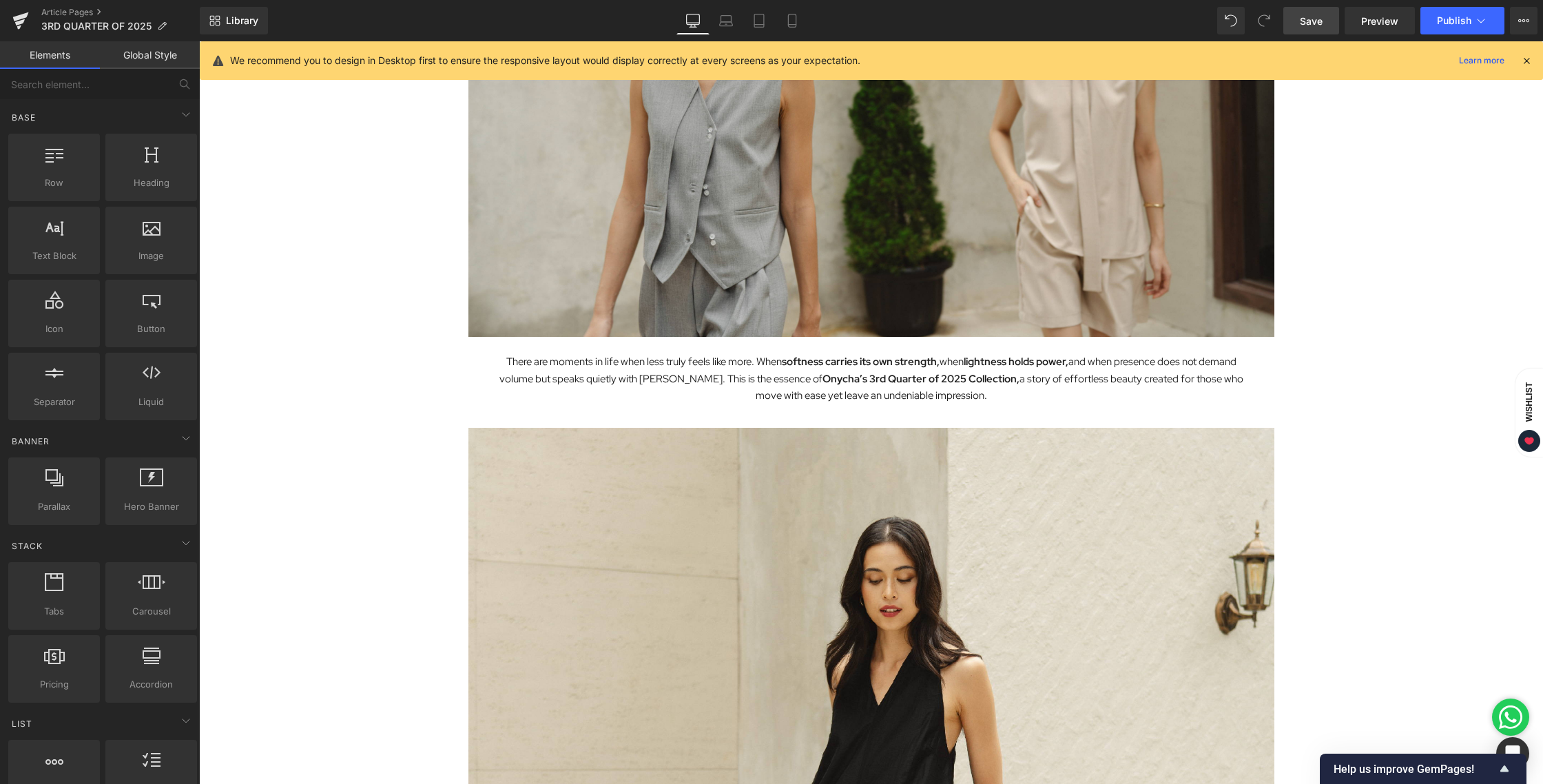
scroll to position [284, 0]
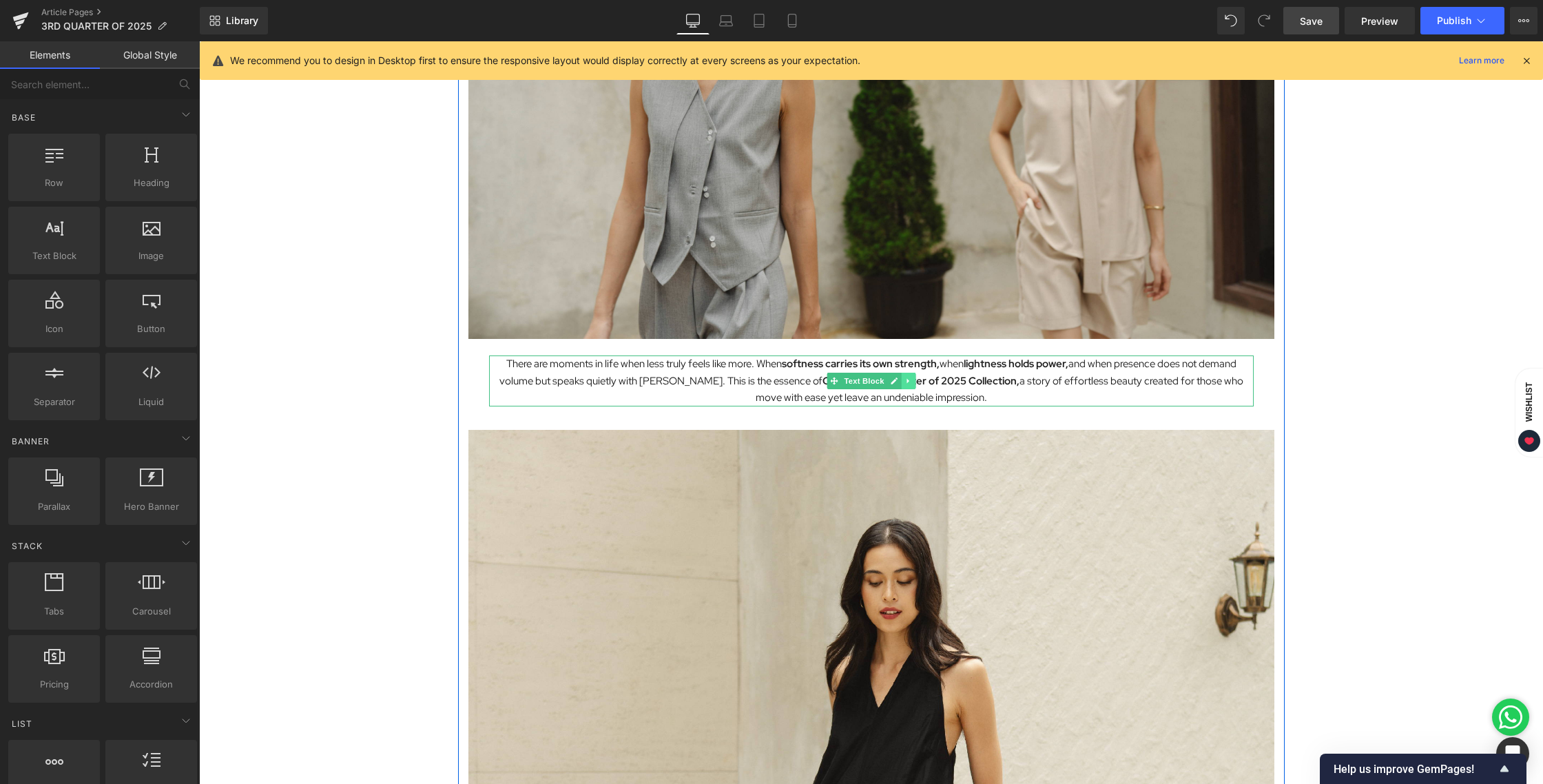
click at [905, 380] on icon at bounding box center [908, 381] width 8 height 8
click at [899, 380] on link at bounding box center [901, 381] width 14 height 17
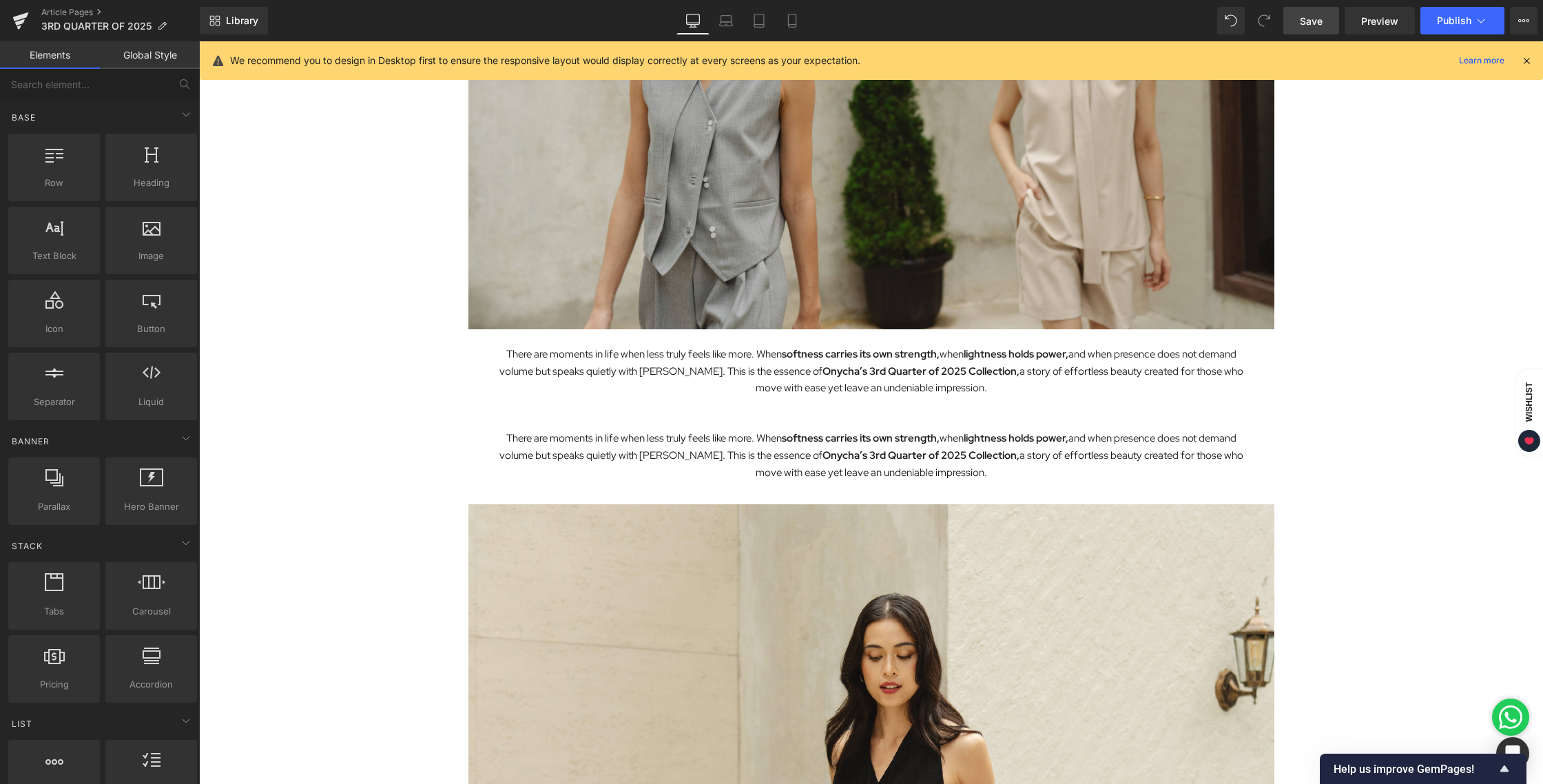
scroll to position [307, 0]
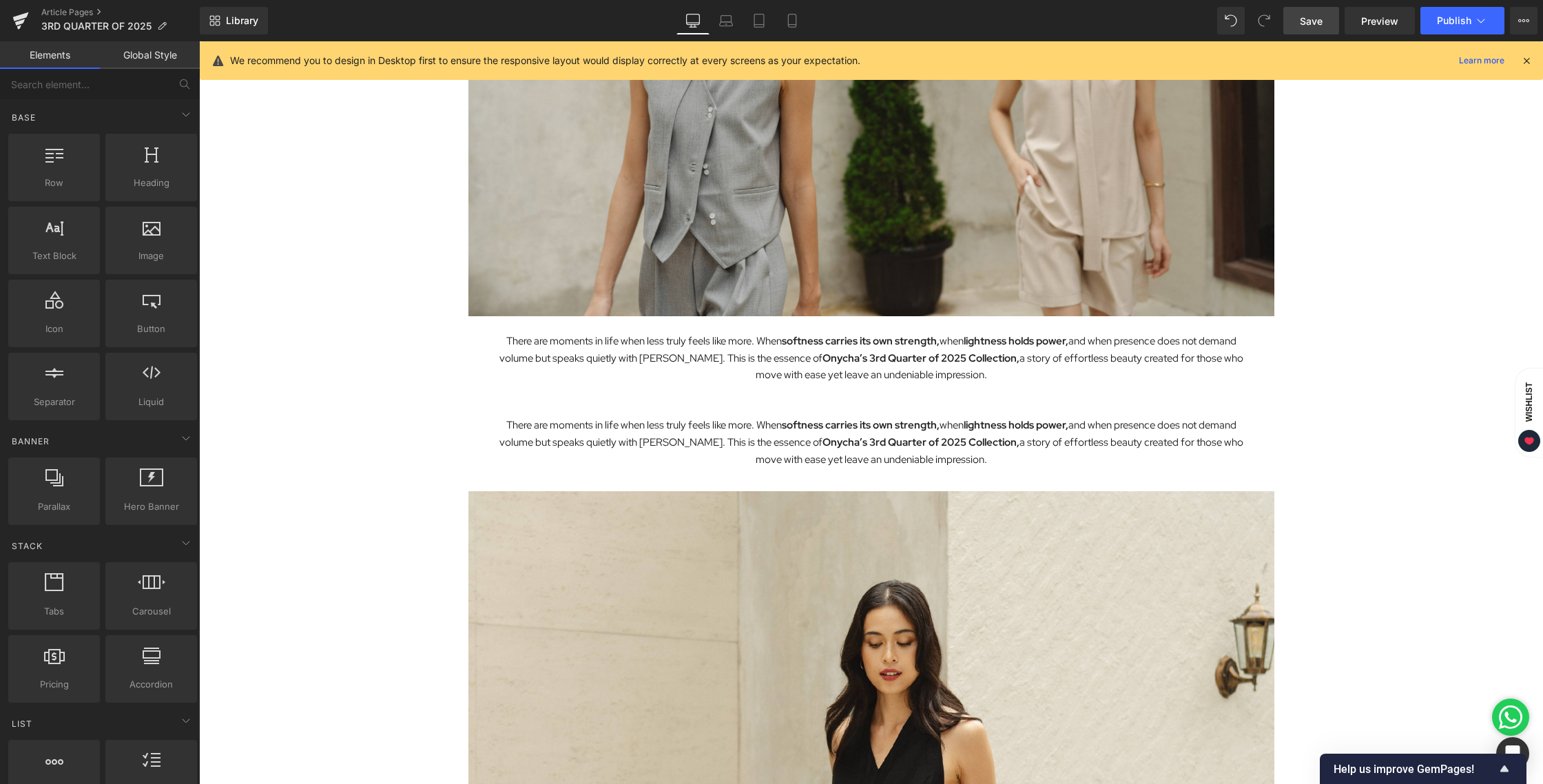
click at [1356, 522] on div "Living in Lightness and Softness with the 3rd Quarter of 2025 Heading Image The…" at bounding box center [872, 768] width 1344 height 1927
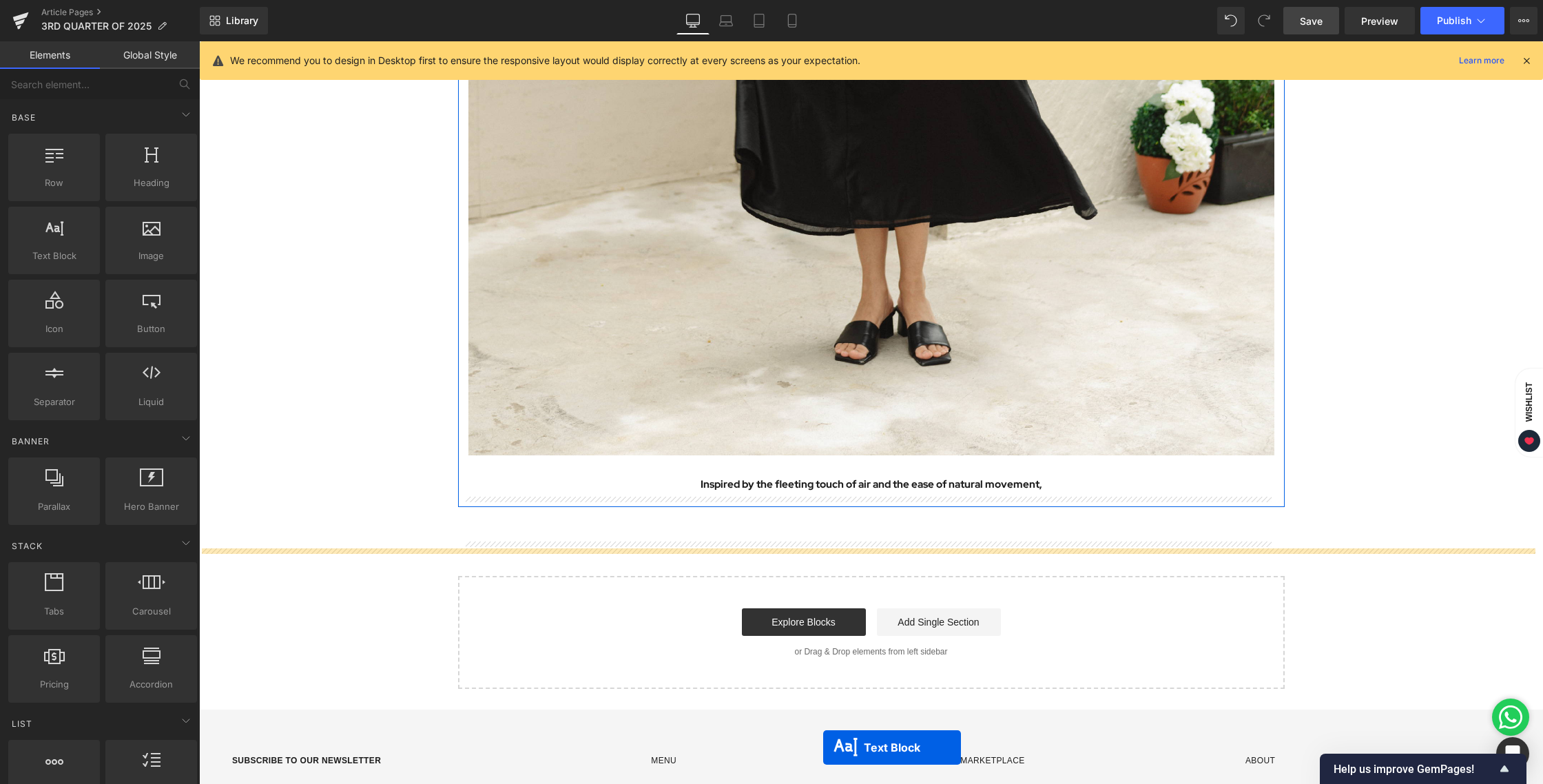
scroll to position [1340, 0]
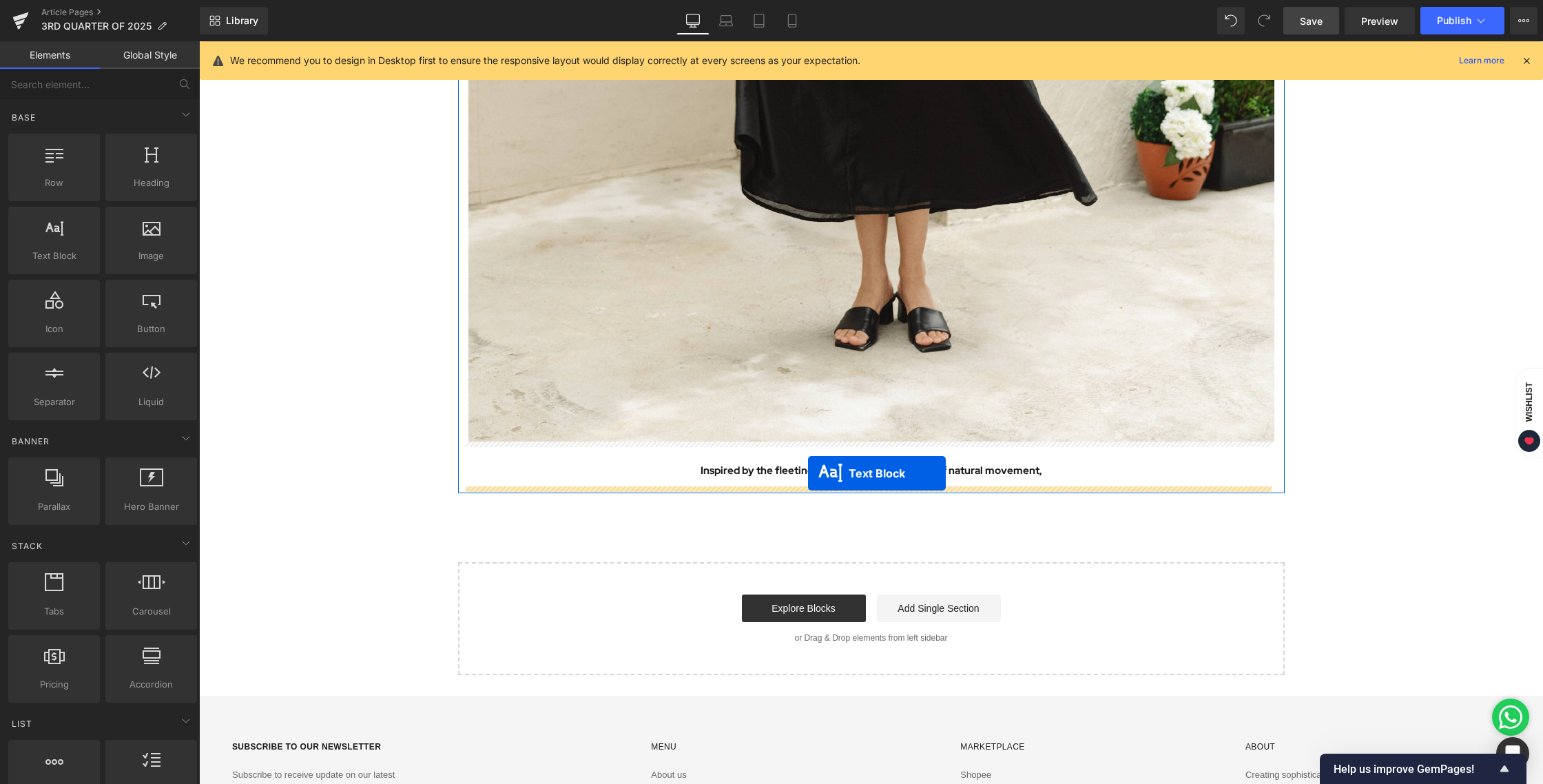
drag, startPoint x: 826, startPoint y: 445, endPoint x: 808, endPoint y: 473, distance: 33.3
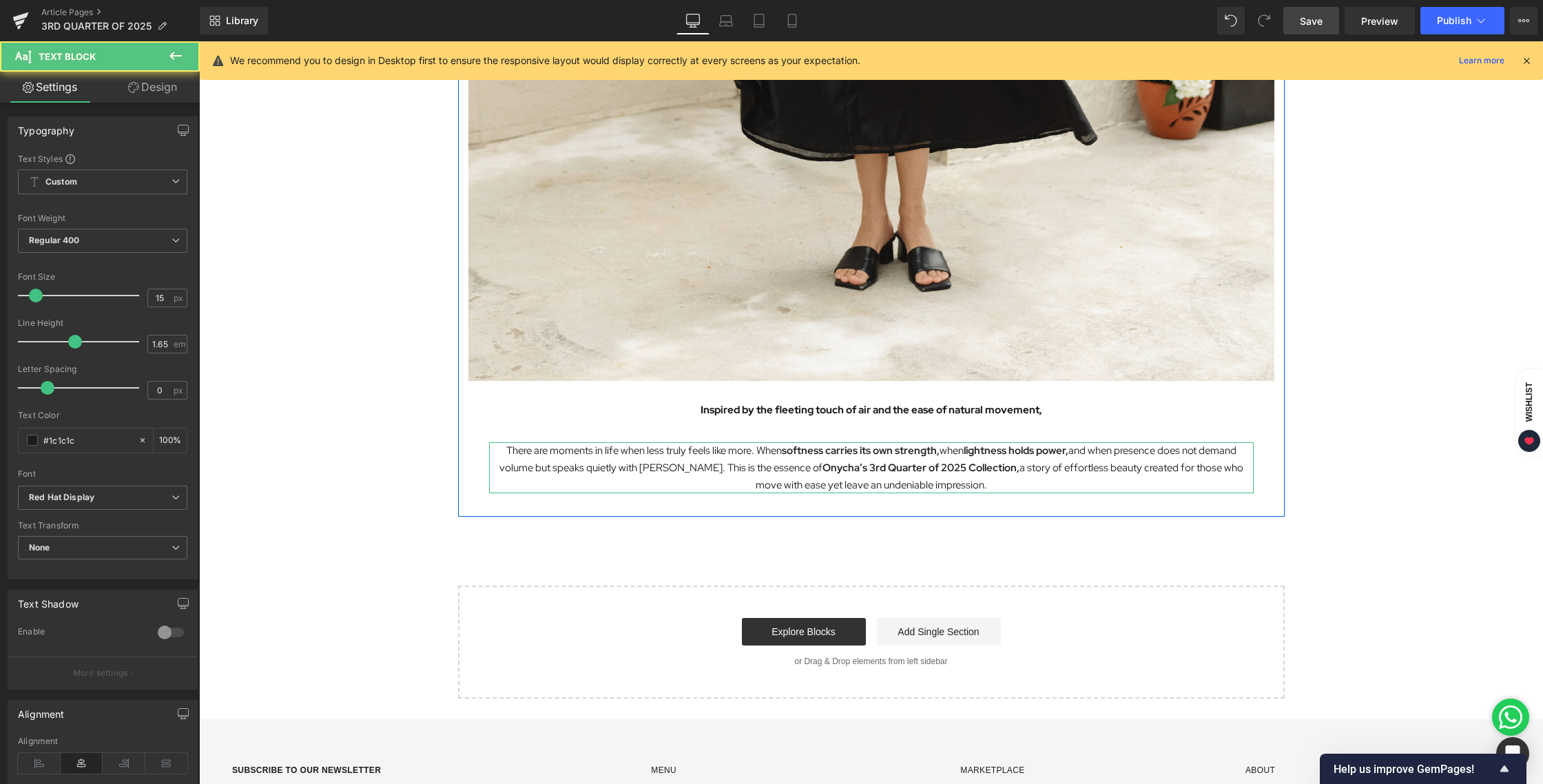
scroll to position [1280, 0]
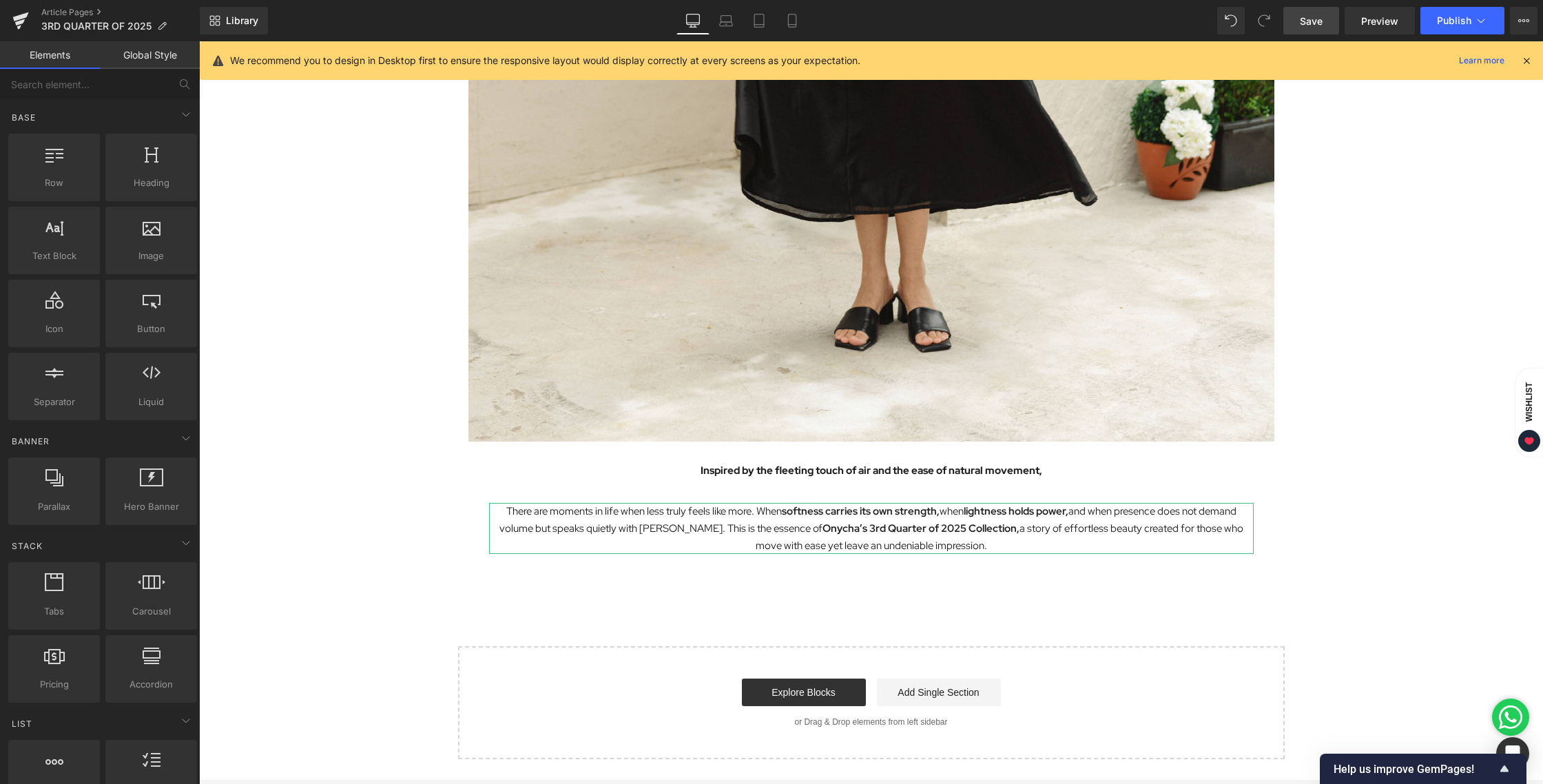
click at [958, 548] on p "There are moments in life when less truly feels like more. When softness carrie…" at bounding box center [872, 528] width 765 height 51
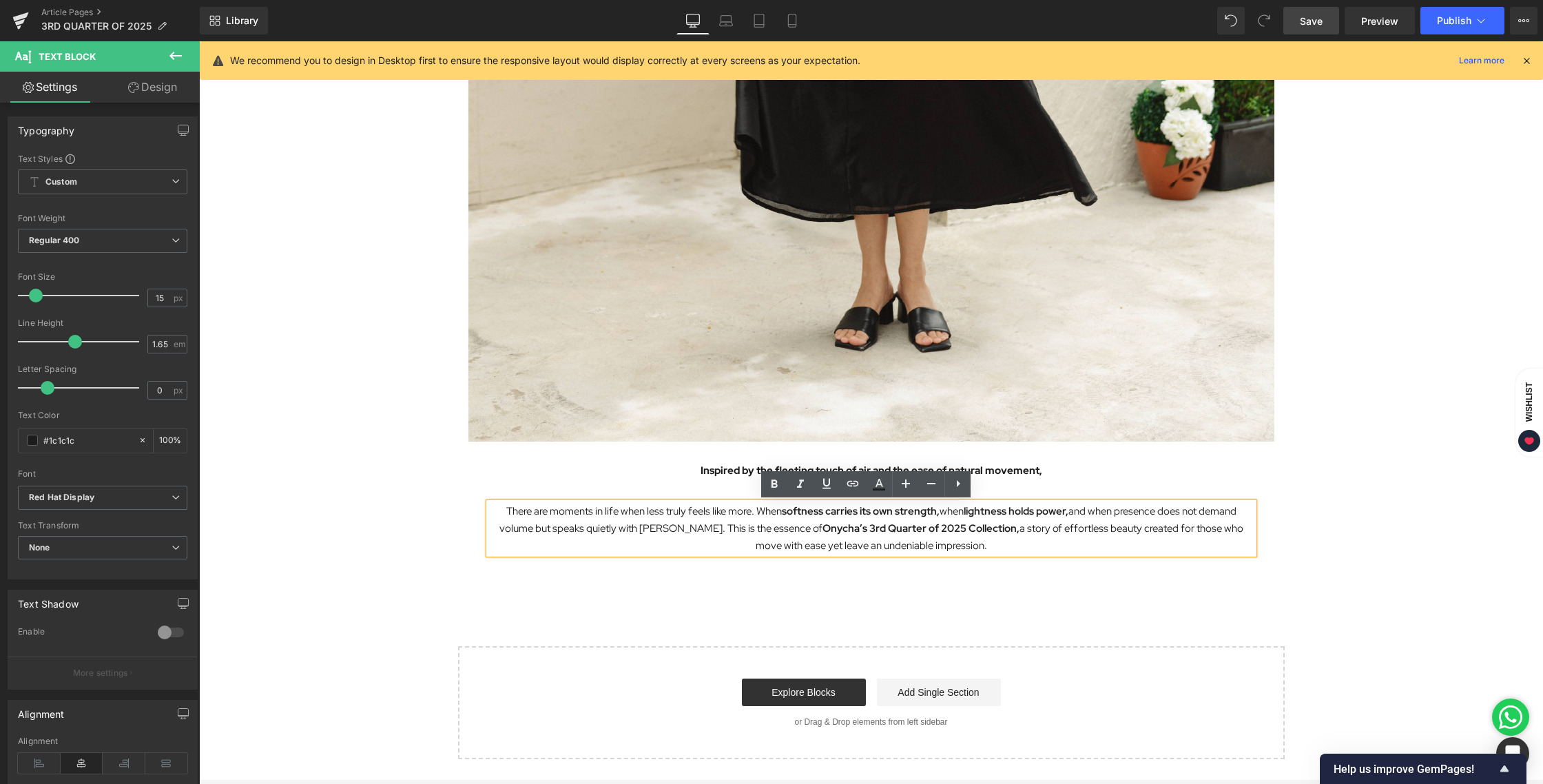
drag, startPoint x: 960, startPoint y: 545, endPoint x: 469, endPoint y: 503, distance: 492.8
paste div
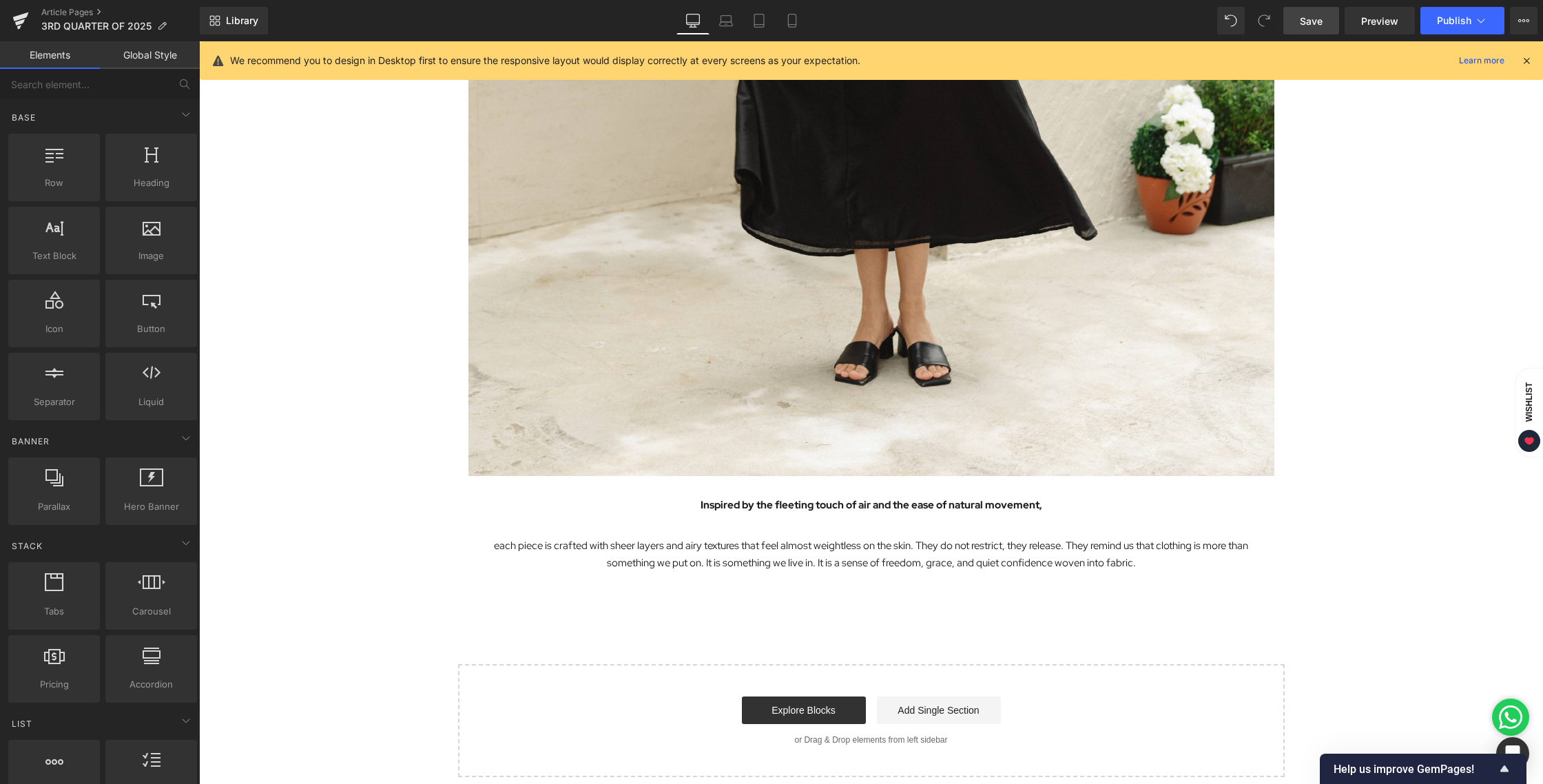
scroll to position [1244, 0]
click at [779, 18] on link "Mobile" at bounding box center [793, 20] width 33 height 28
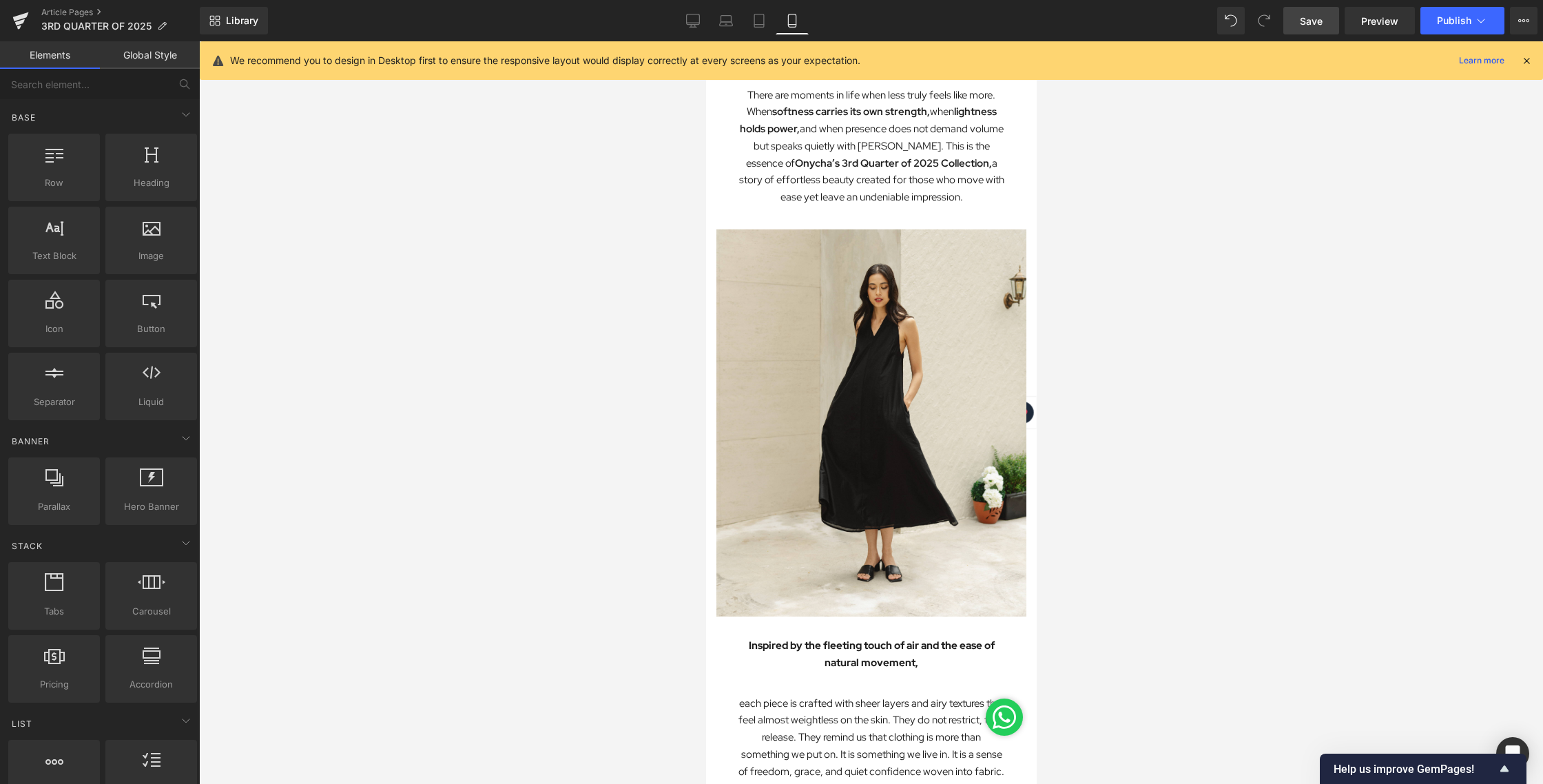
scroll to position [423, 0]
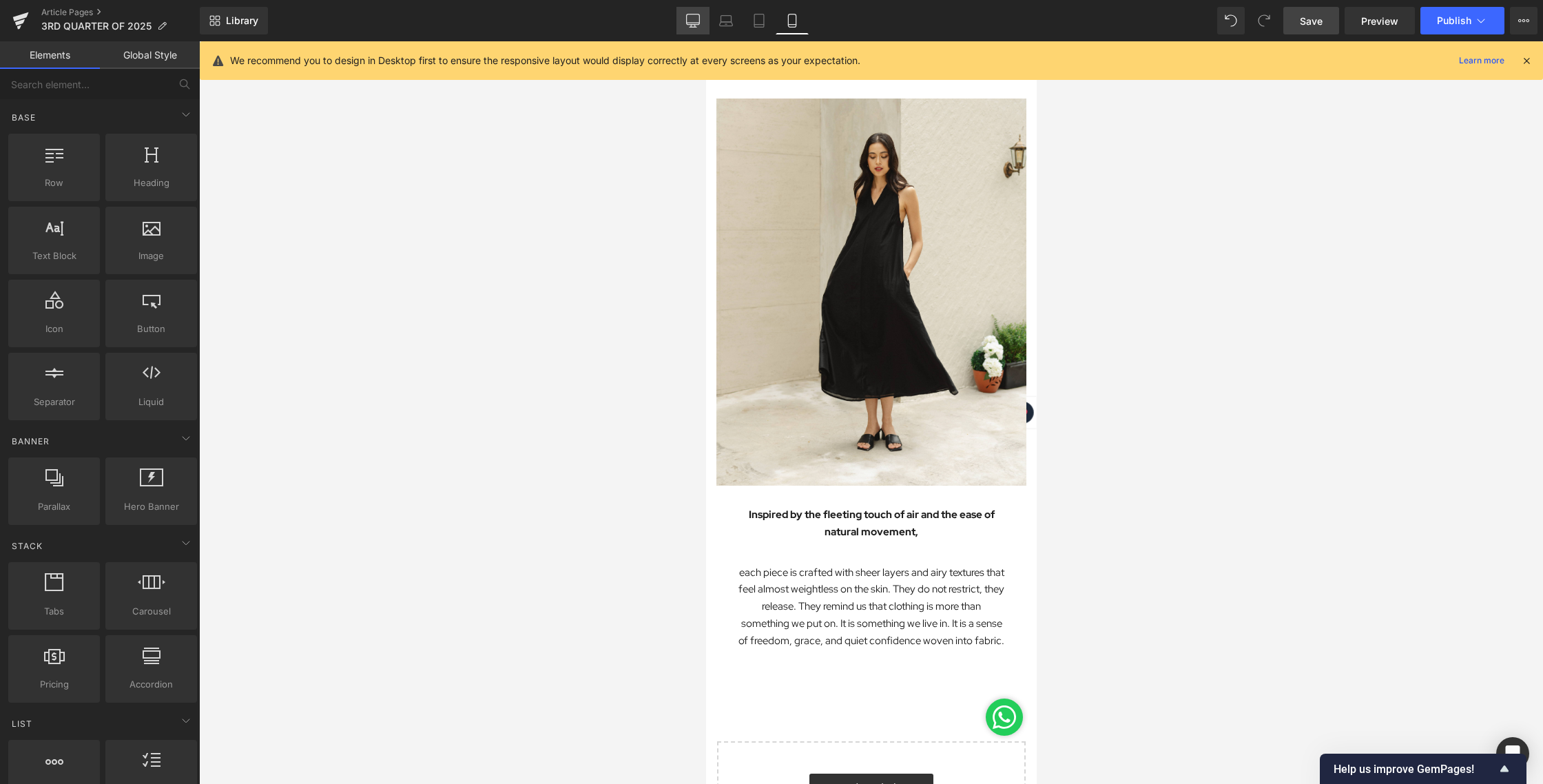
click at [695, 24] on icon at bounding box center [693, 20] width 13 height 11
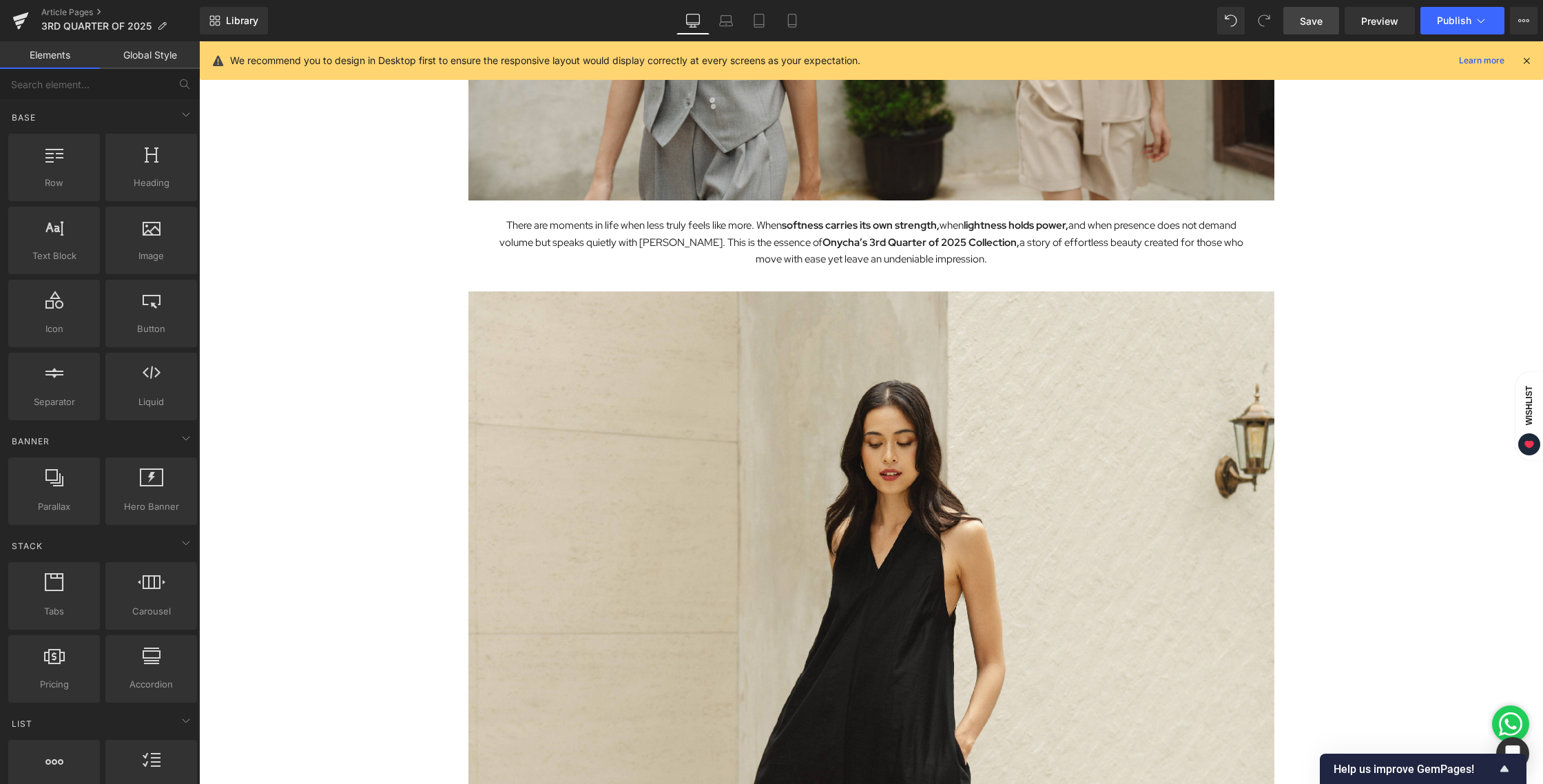
scroll to position [1519, 0]
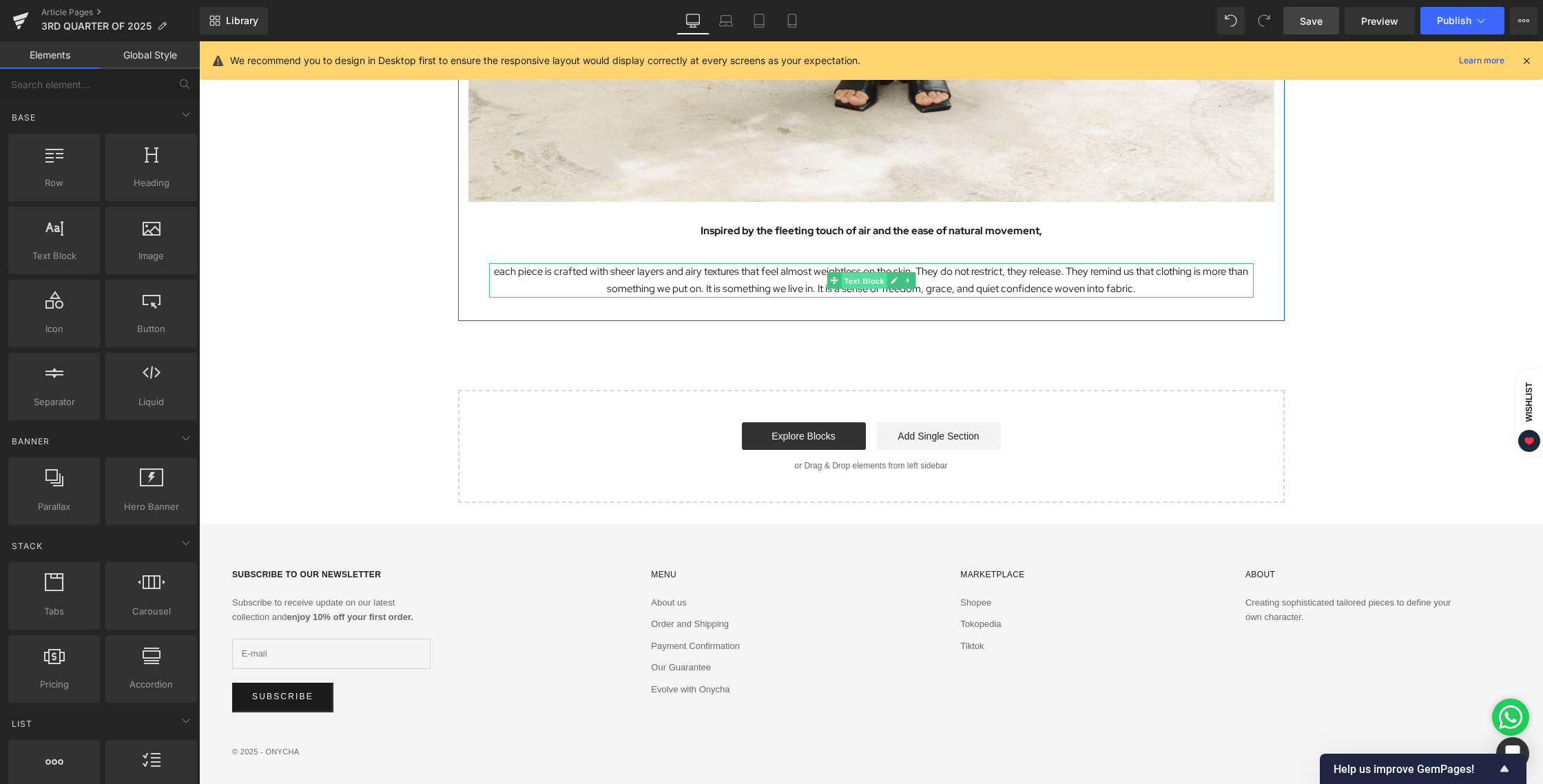
click at [843, 279] on span "Text Block" at bounding box center [864, 281] width 45 height 17
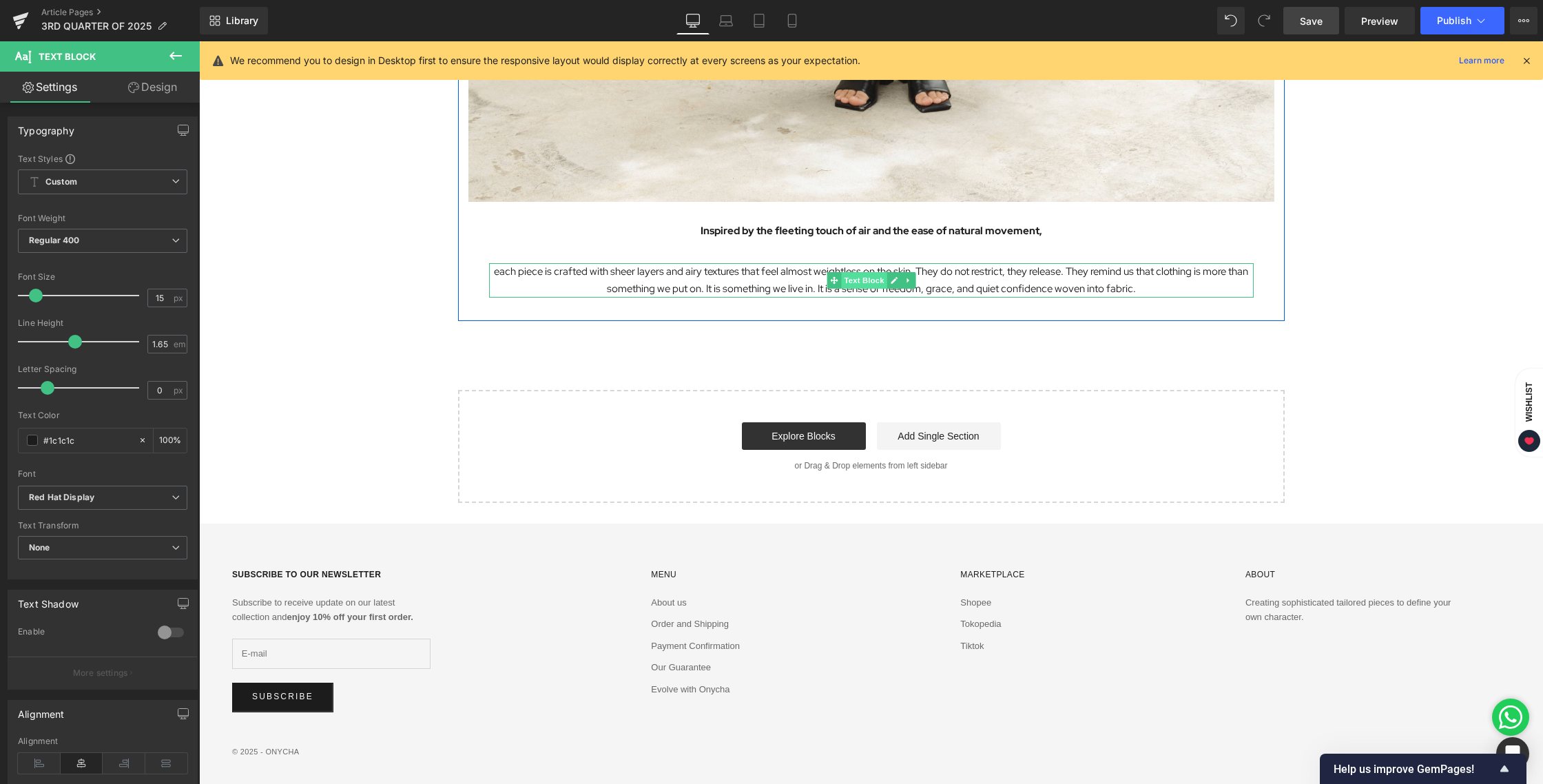
click at [855, 279] on span "Text Block" at bounding box center [864, 281] width 45 height 17
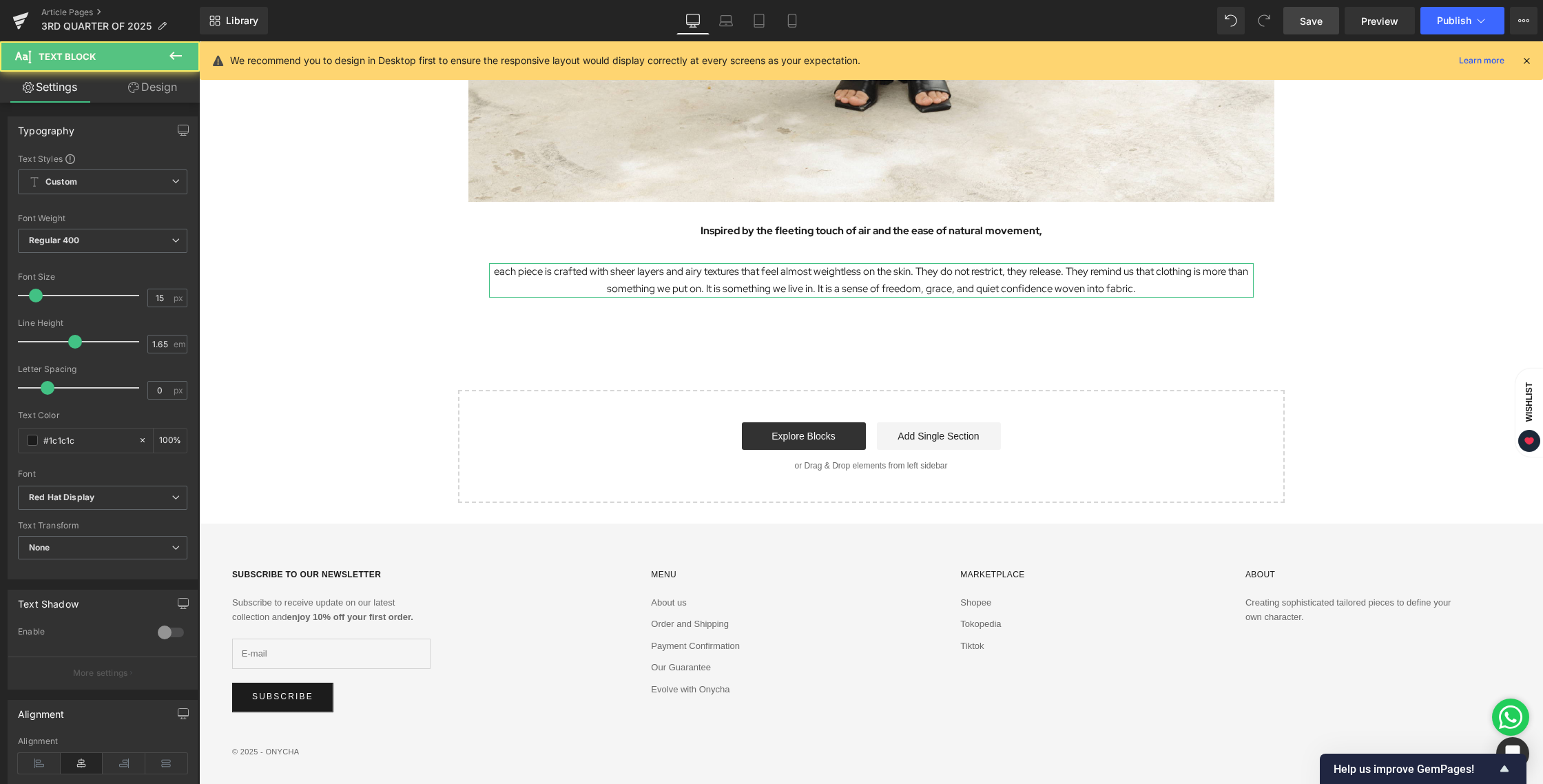
click at [158, 96] on link "Design" at bounding box center [152, 87] width 100 height 31
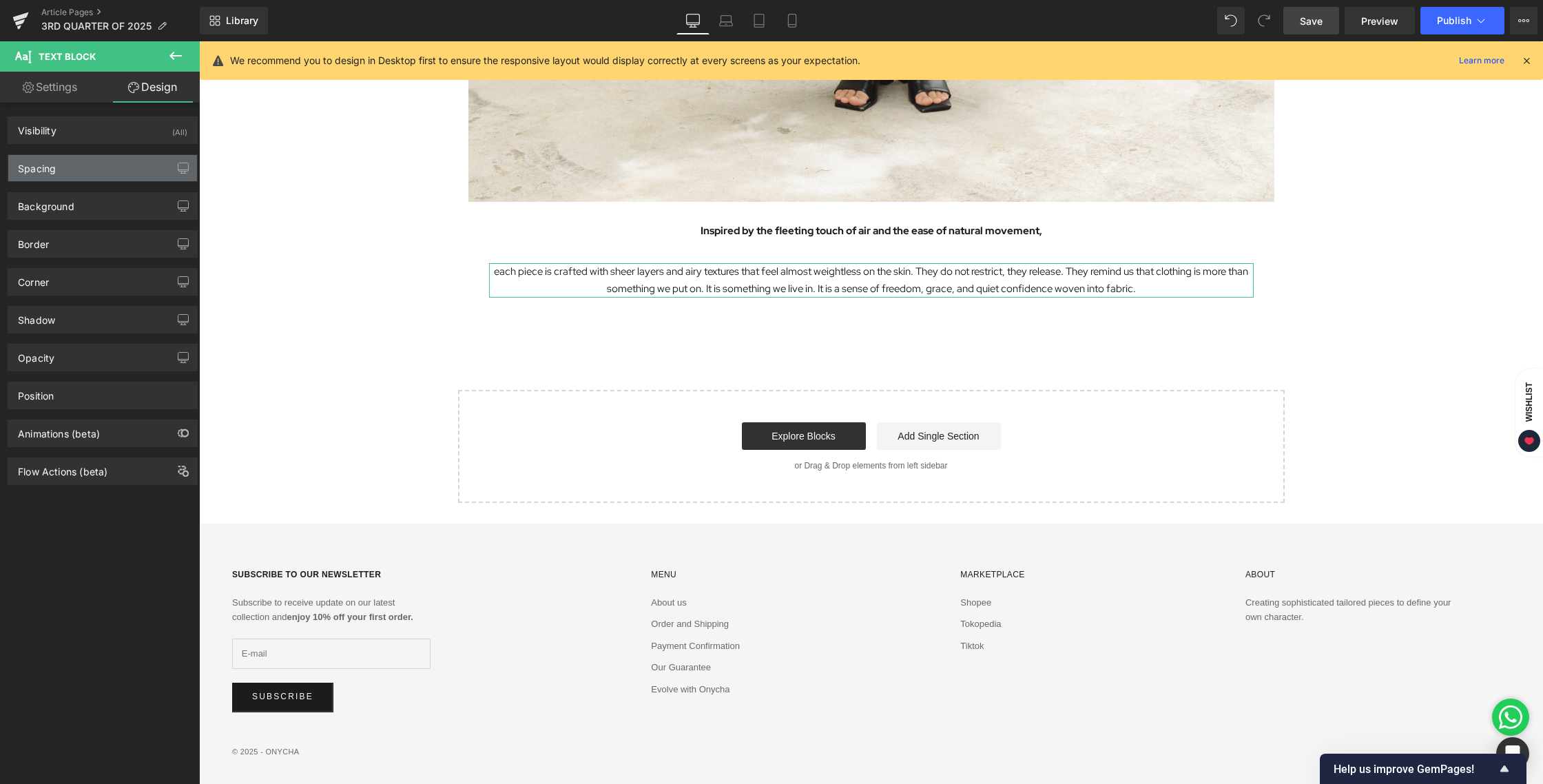
click at [64, 169] on div "Spacing" at bounding box center [102, 168] width 189 height 26
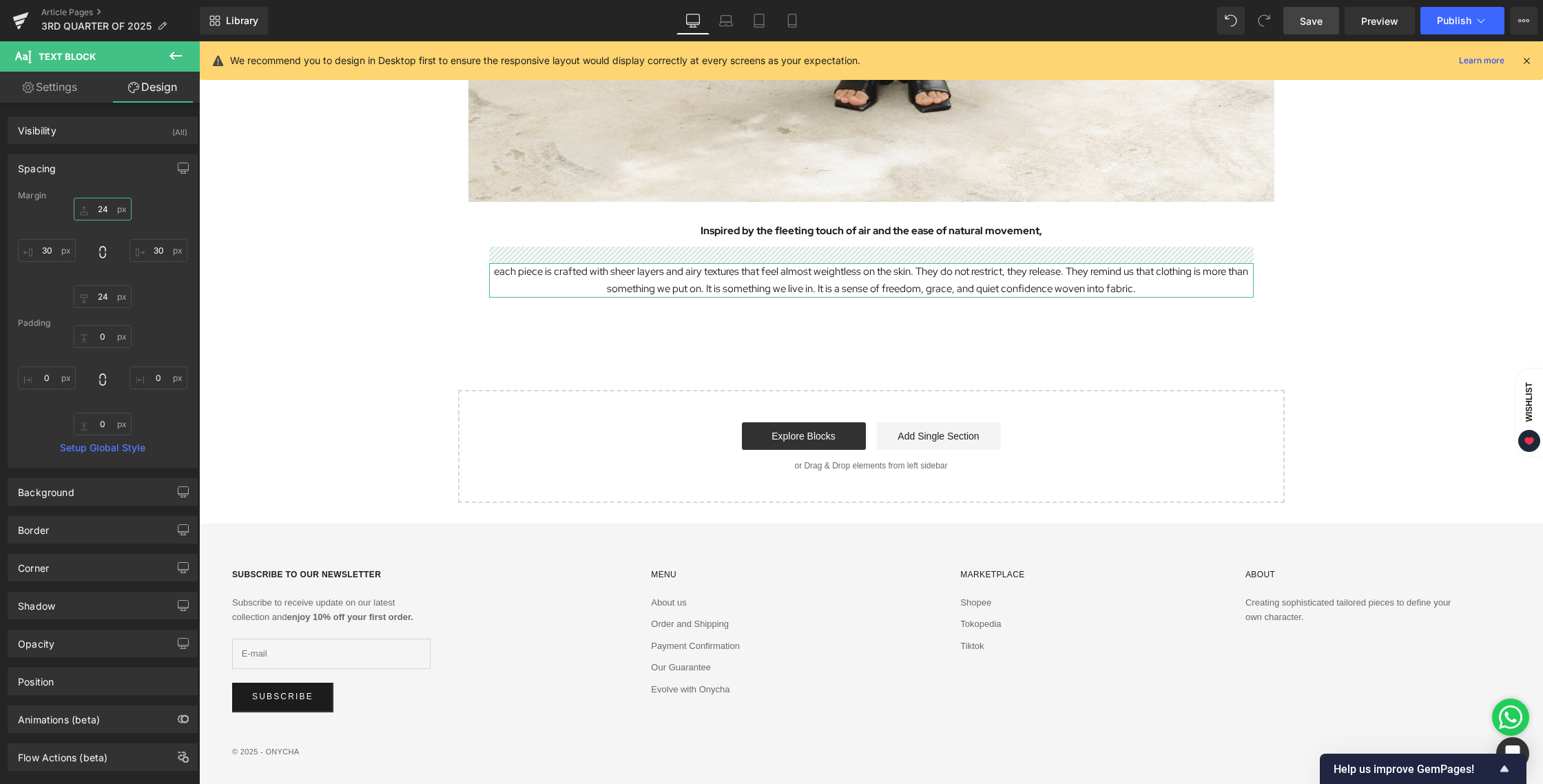
click at [102, 214] on input "24" at bounding box center [102, 209] width 58 height 23
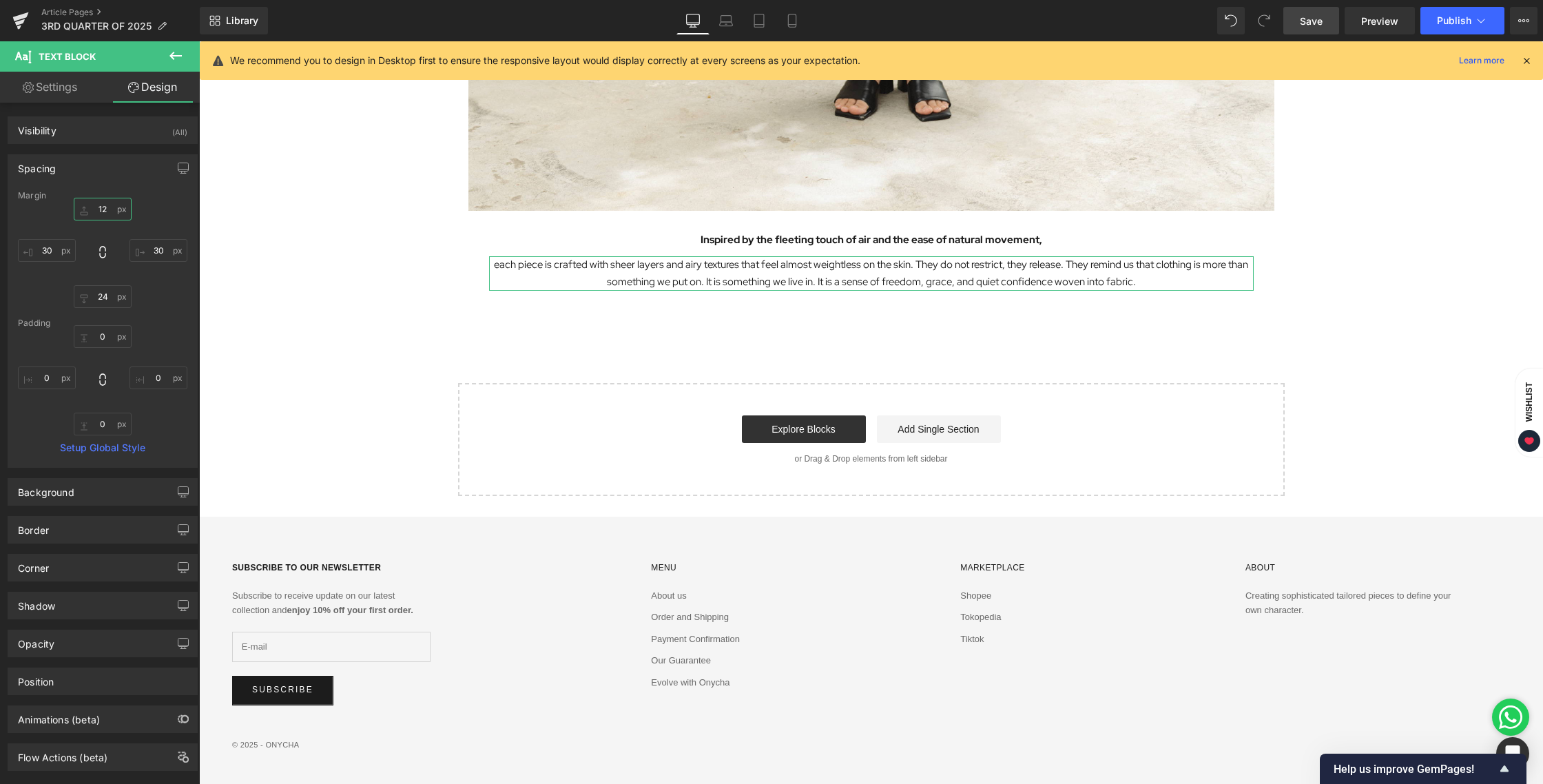
scroll to position [1518, 0]
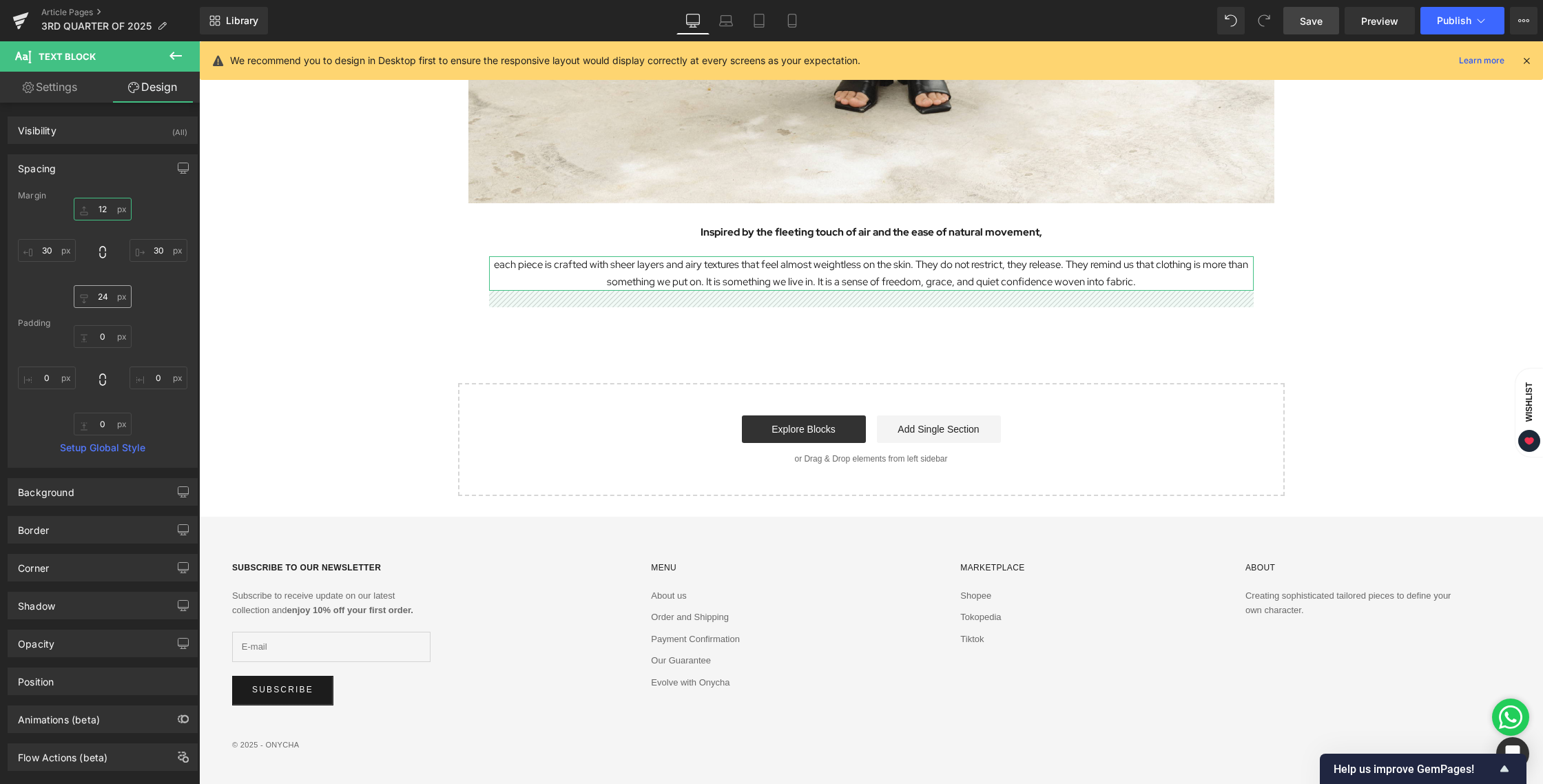
type input "12"
click at [102, 296] on input "24" at bounding box center [102, 296] width 58 height 23
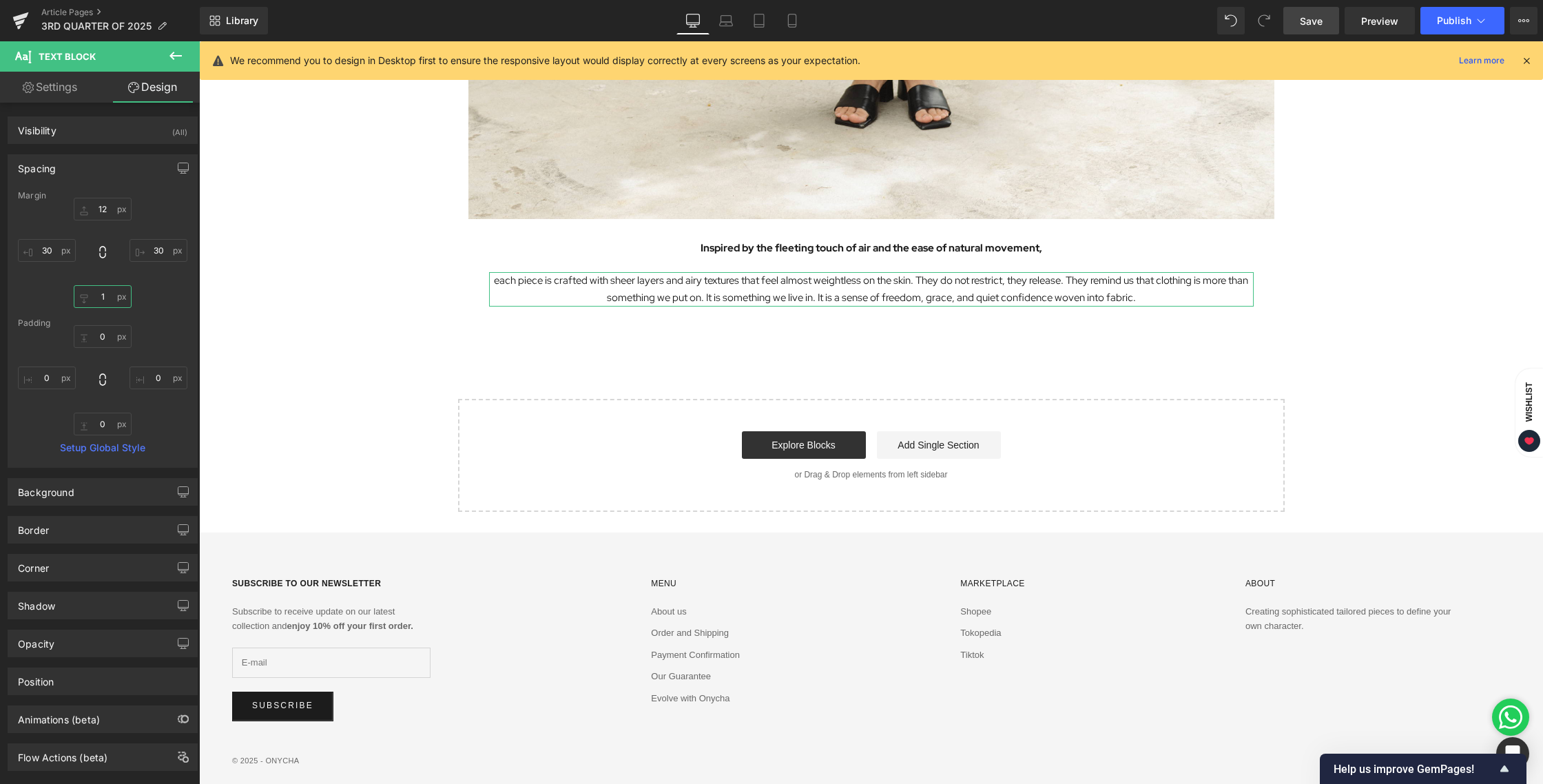
type input "12"
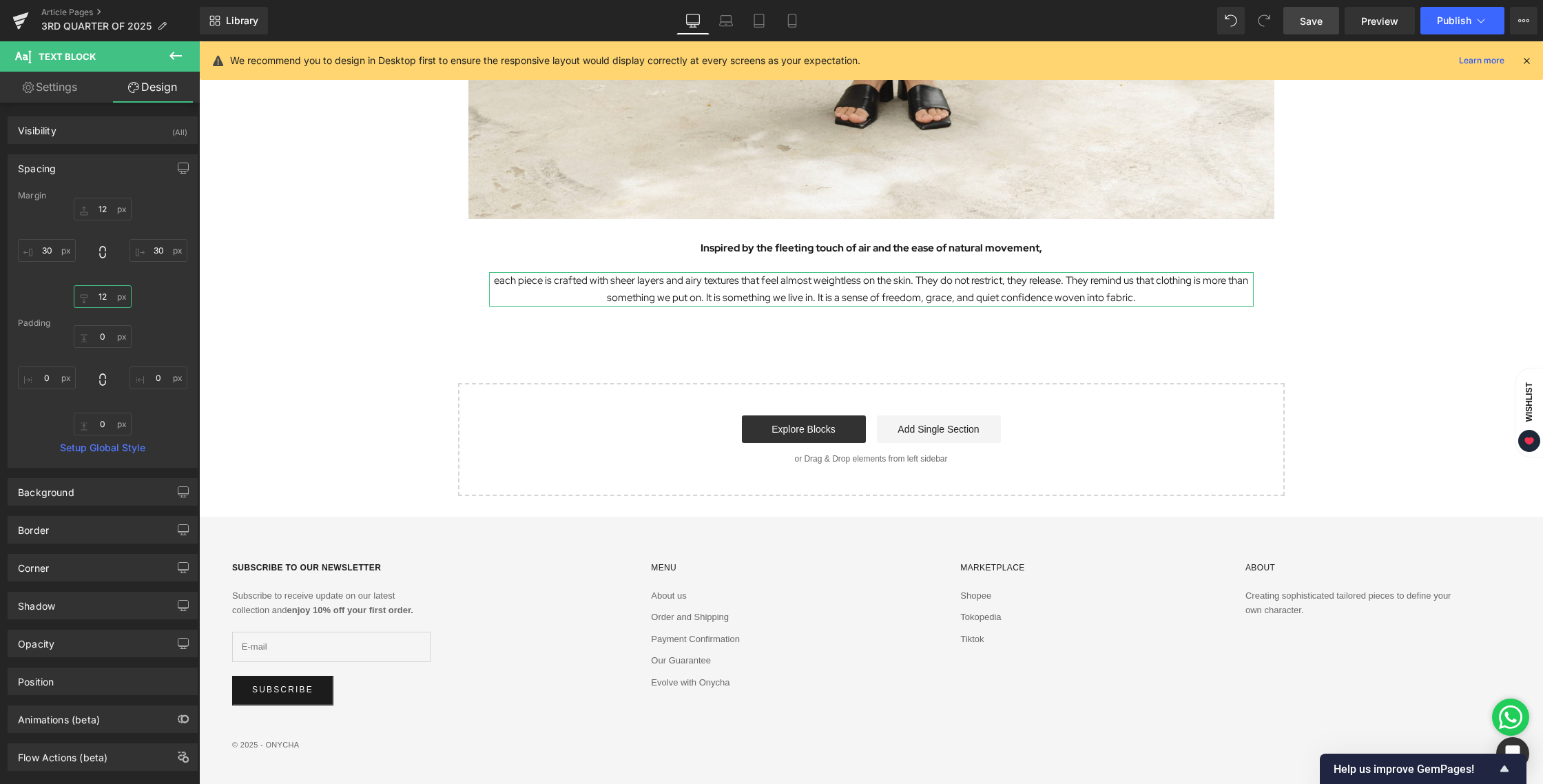
scroll to position [1509, 0]
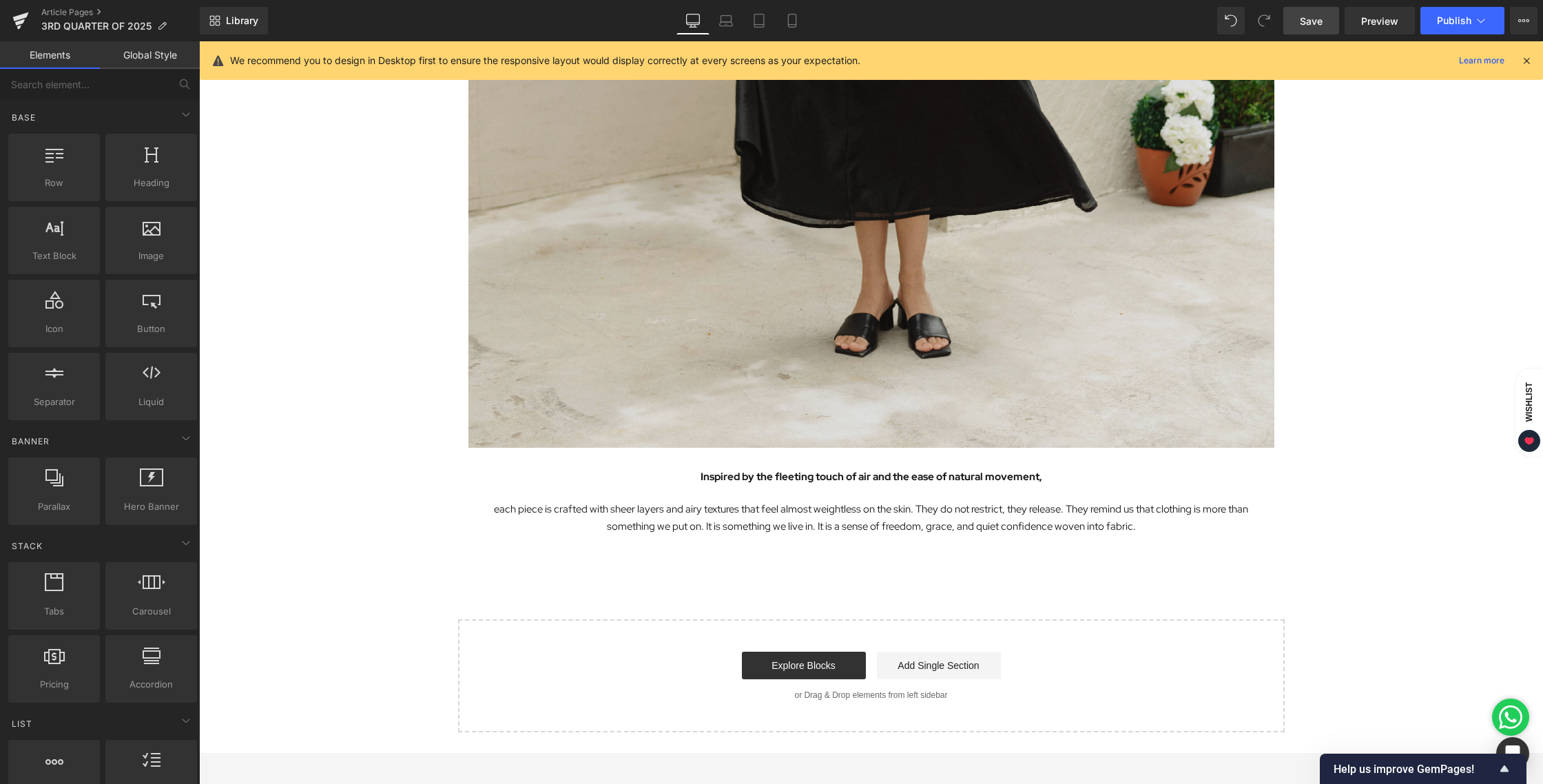
scroll to position [1269, 0]
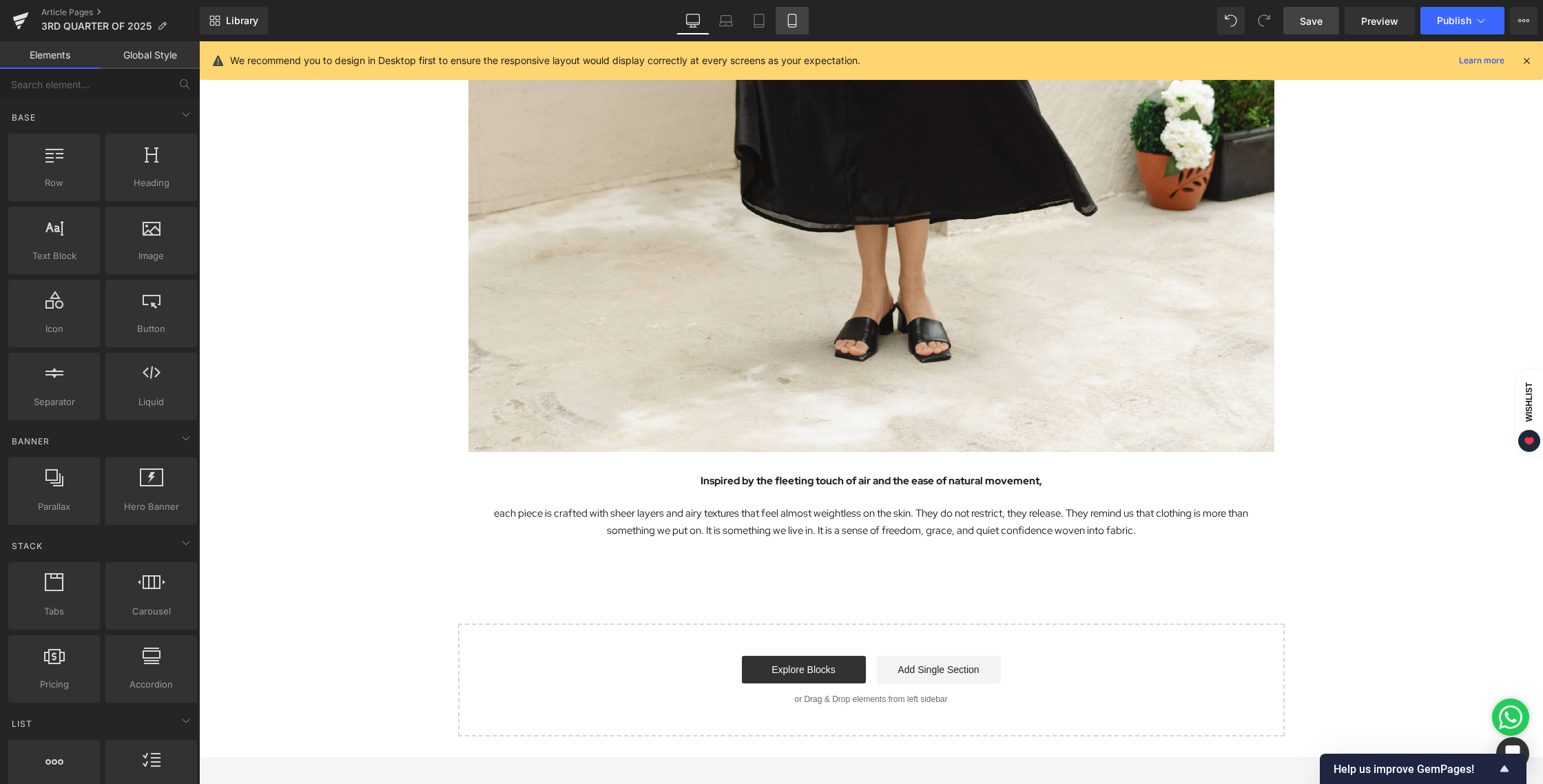
click at [798, 12] on link "Mobile" at bounding box center [793, 20] width 33 height 28
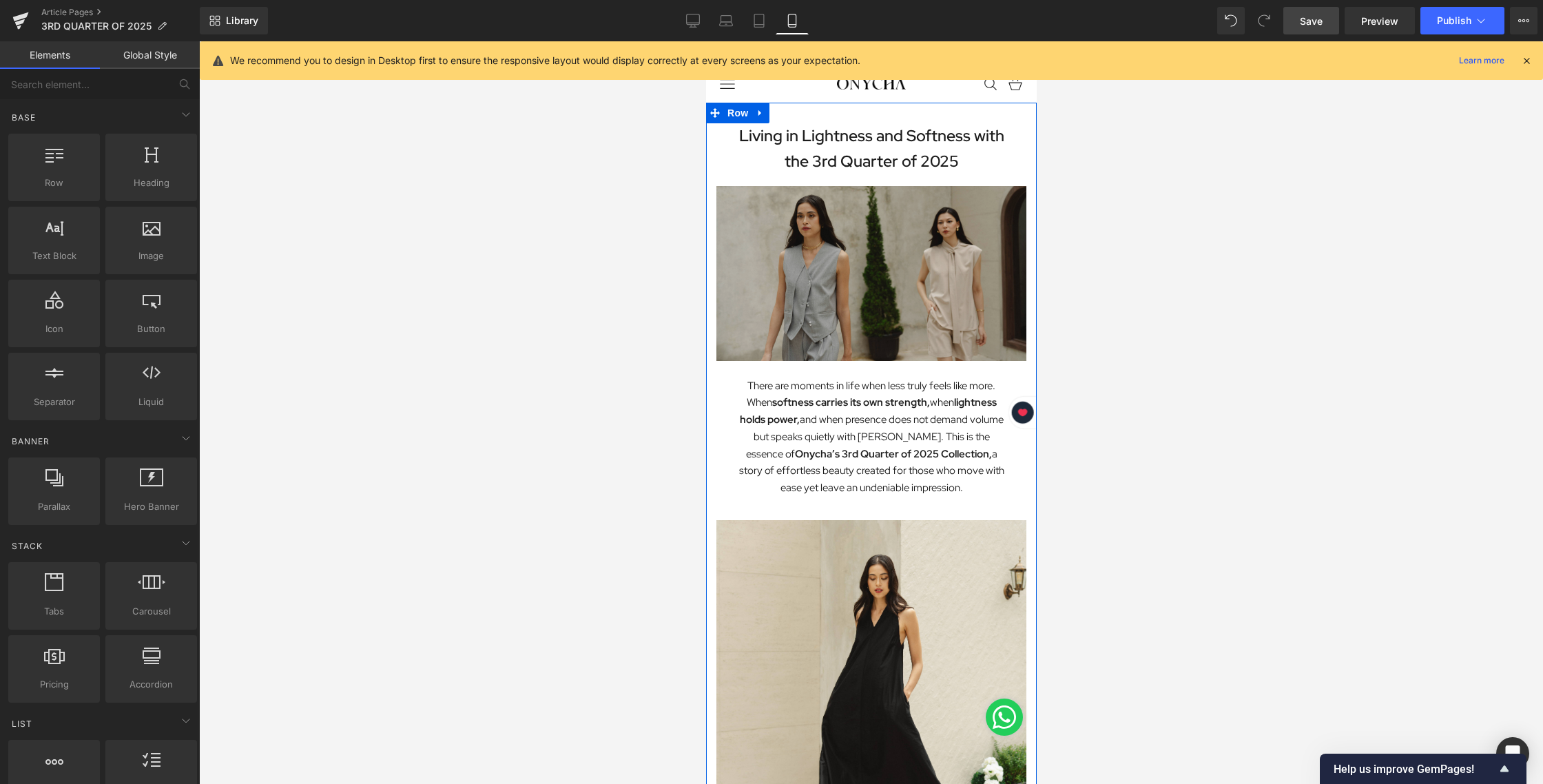
scroll to position [0, 0]
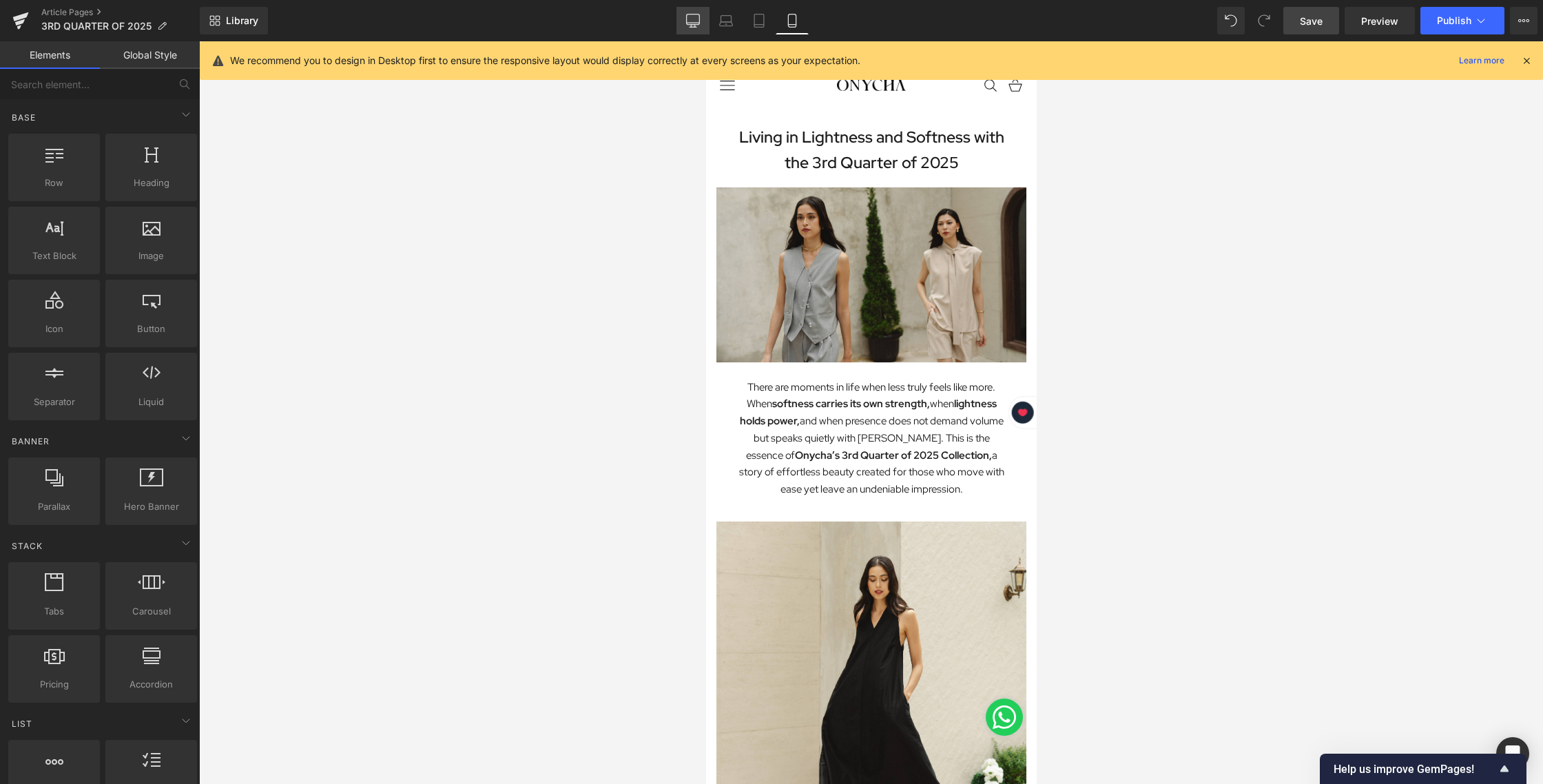
click at [692, 13] on link "Desktop" at bounding box center [693, 20] width 33 height 28
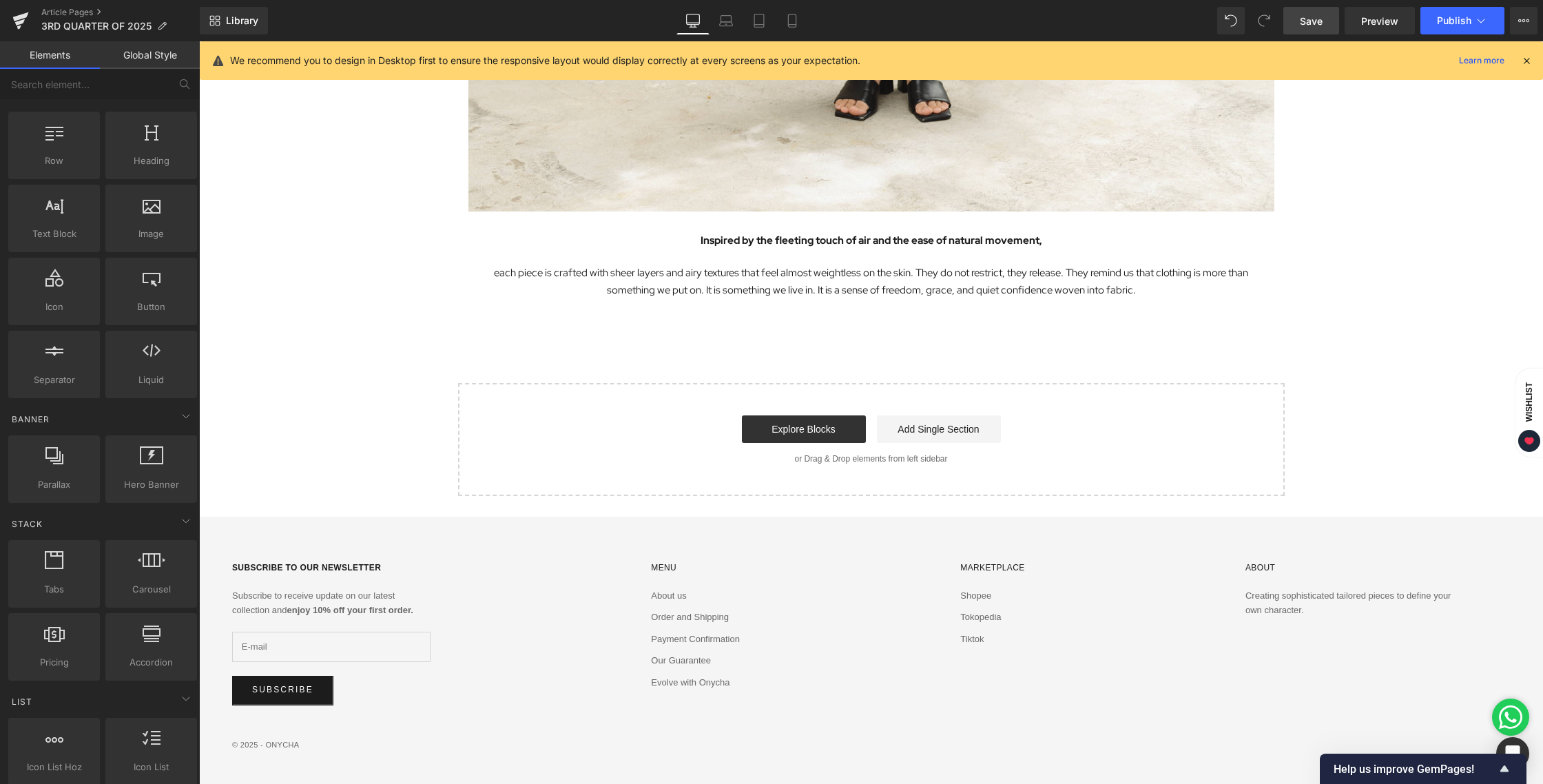
scroll to position [63, 0]
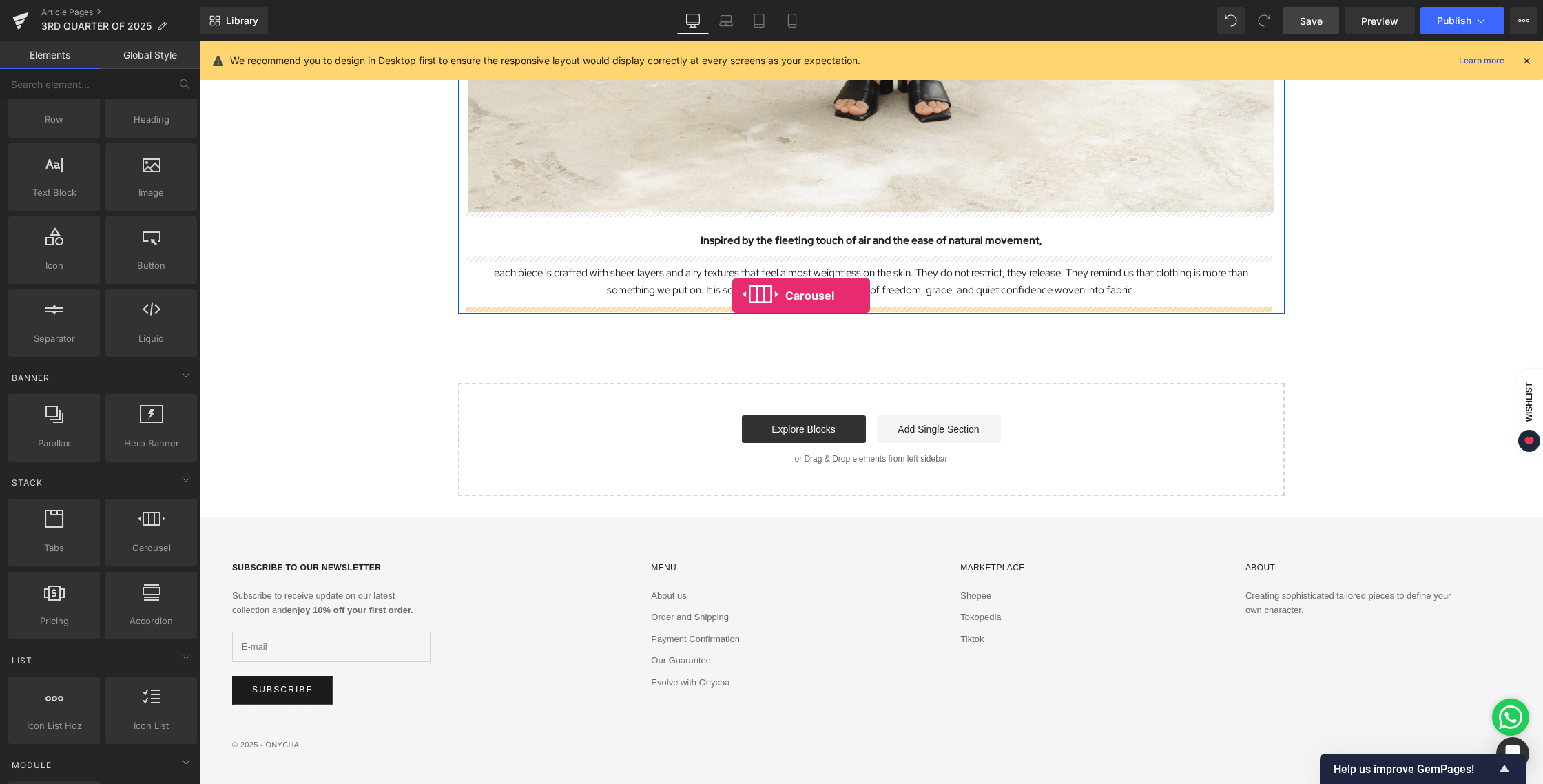
drag, startPoint x: 348, startPoint y: 567, endPoint x: 732, endPoint y: 296, distance: 470.0
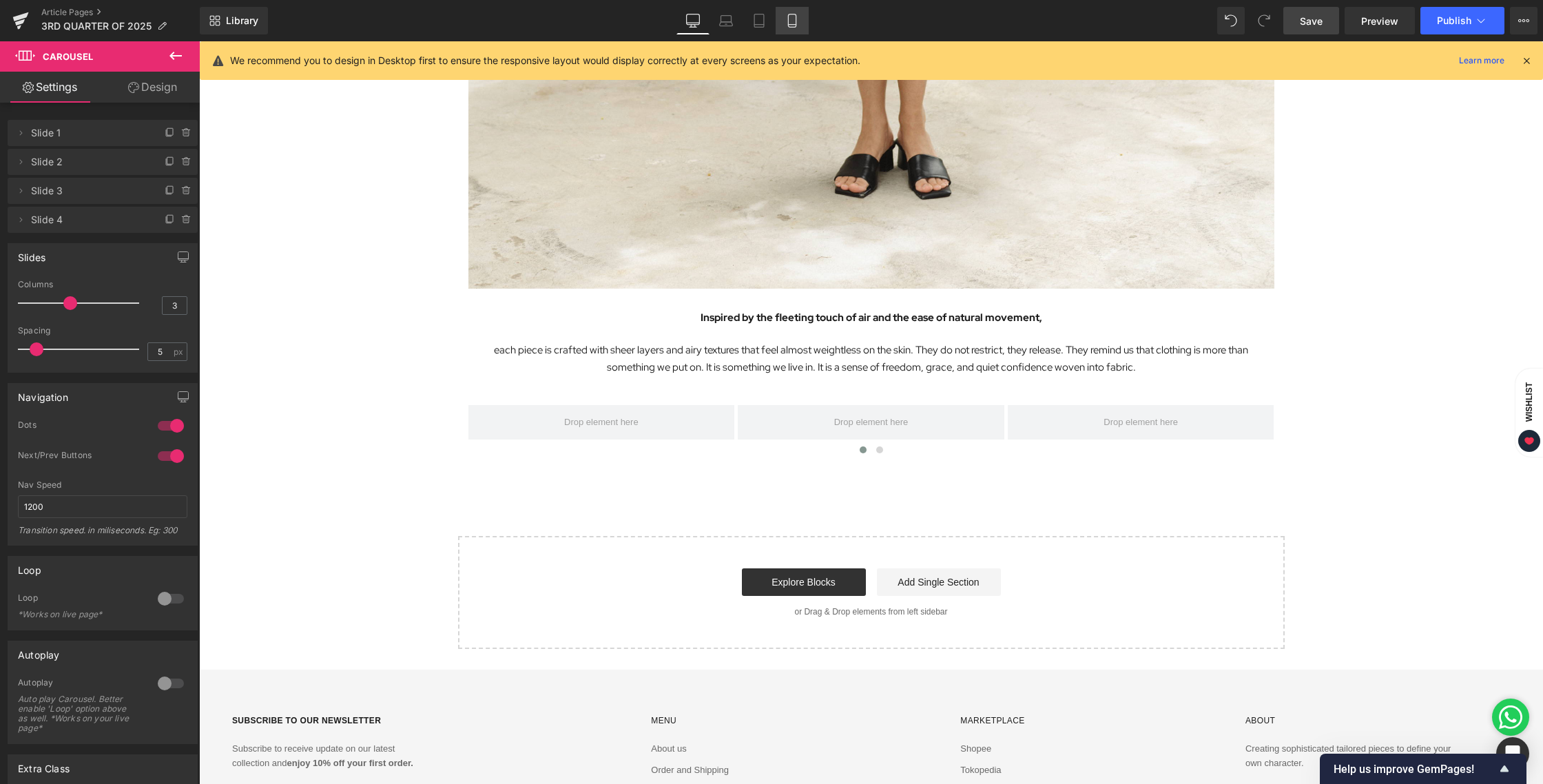
click at [785, 16] on link "Mobile" at bounding box center [793, 20] width 33 height 28
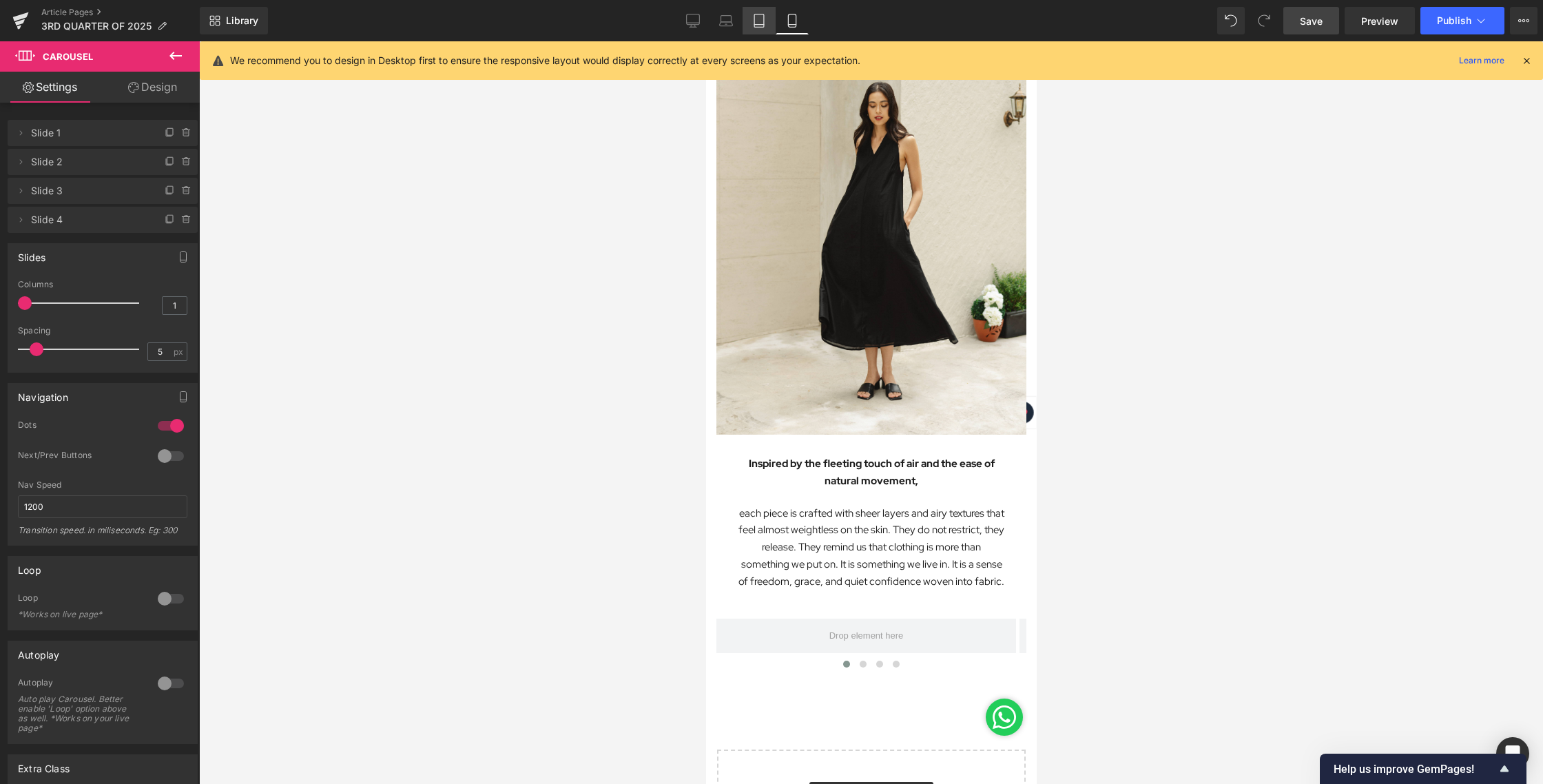
click at [763, 9] on link "Tablet" at bounding box center [759, 20] width 33 height 28
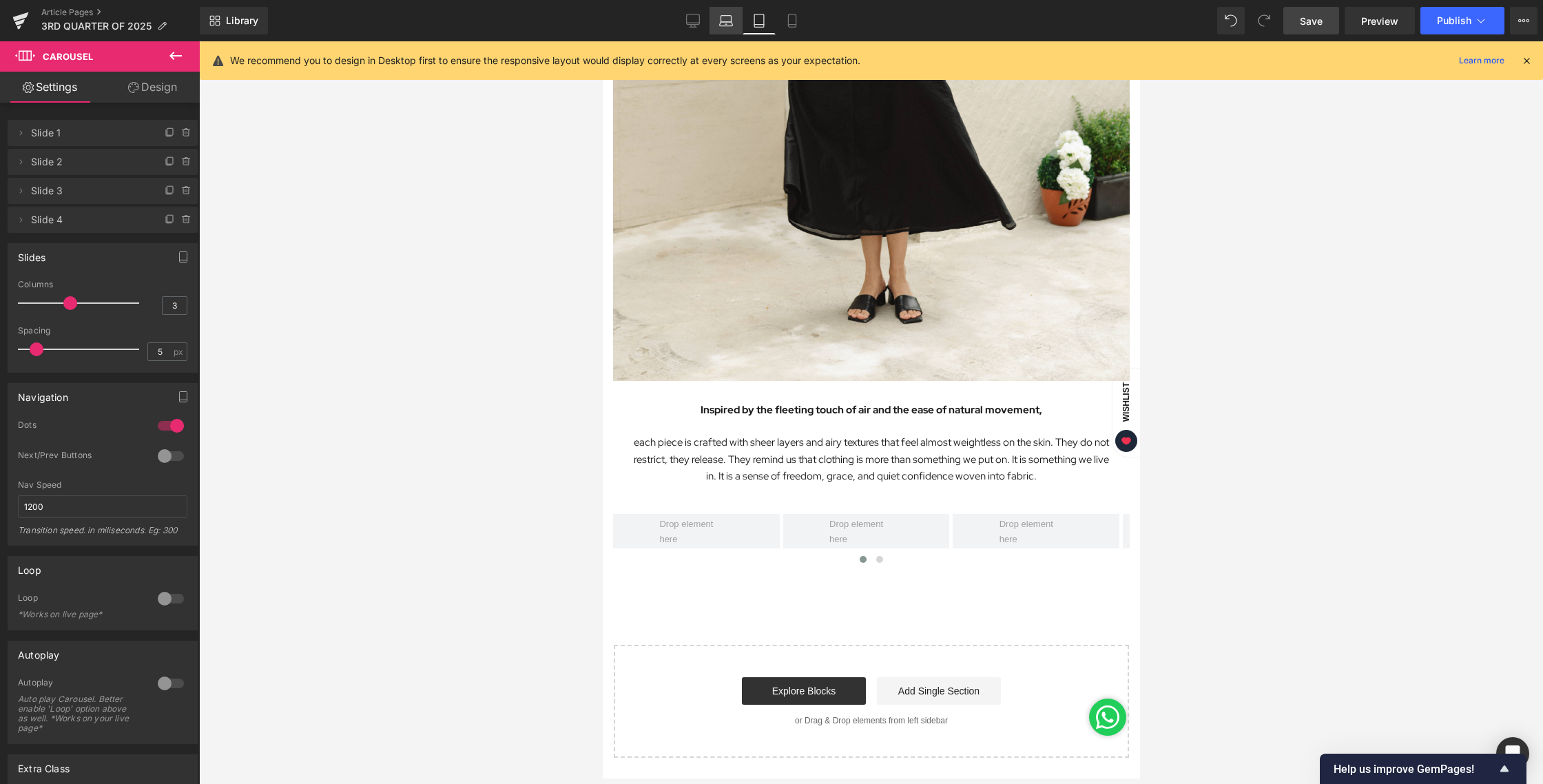
click at [725, 32] on link "Laptop" at bounding box center [726, 20] width 33 height 28
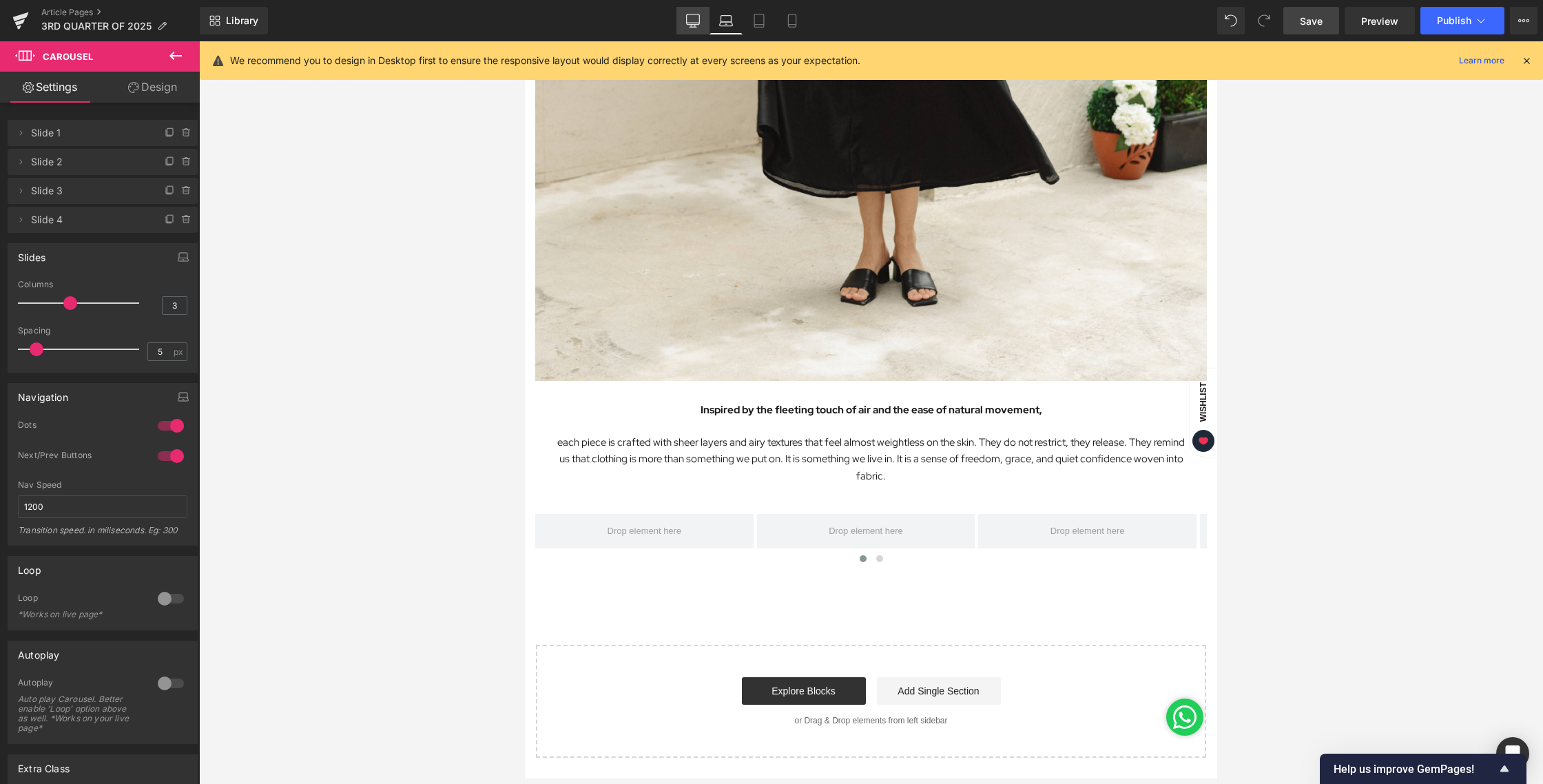
click at [680, 22] on link "Desktop" at bounding box center [693, 20] width 33 height 28
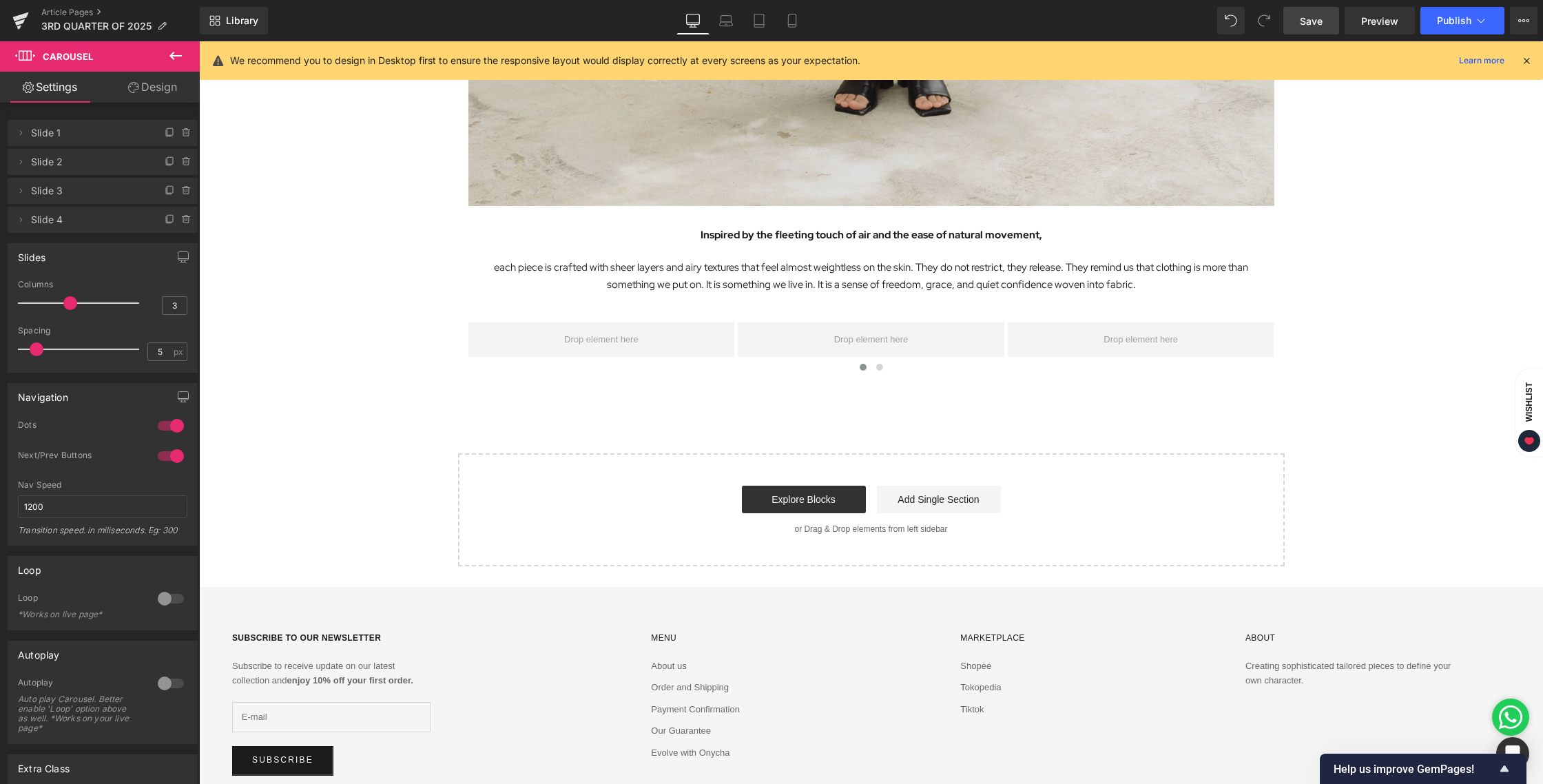
scroll to position [1525, 0]
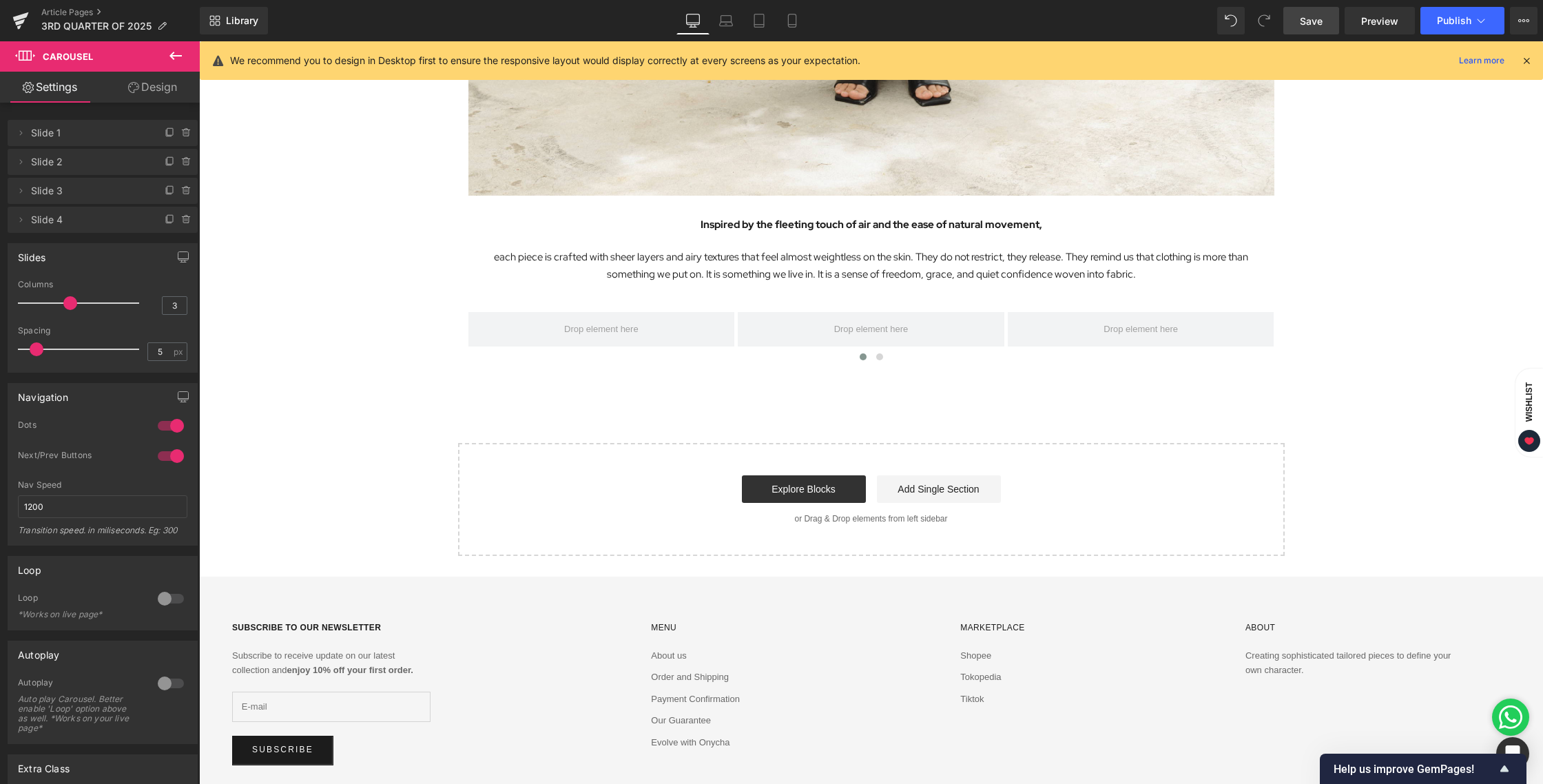
click at [184, 56] on button at bounding box center [175, 56] width 48 height 30
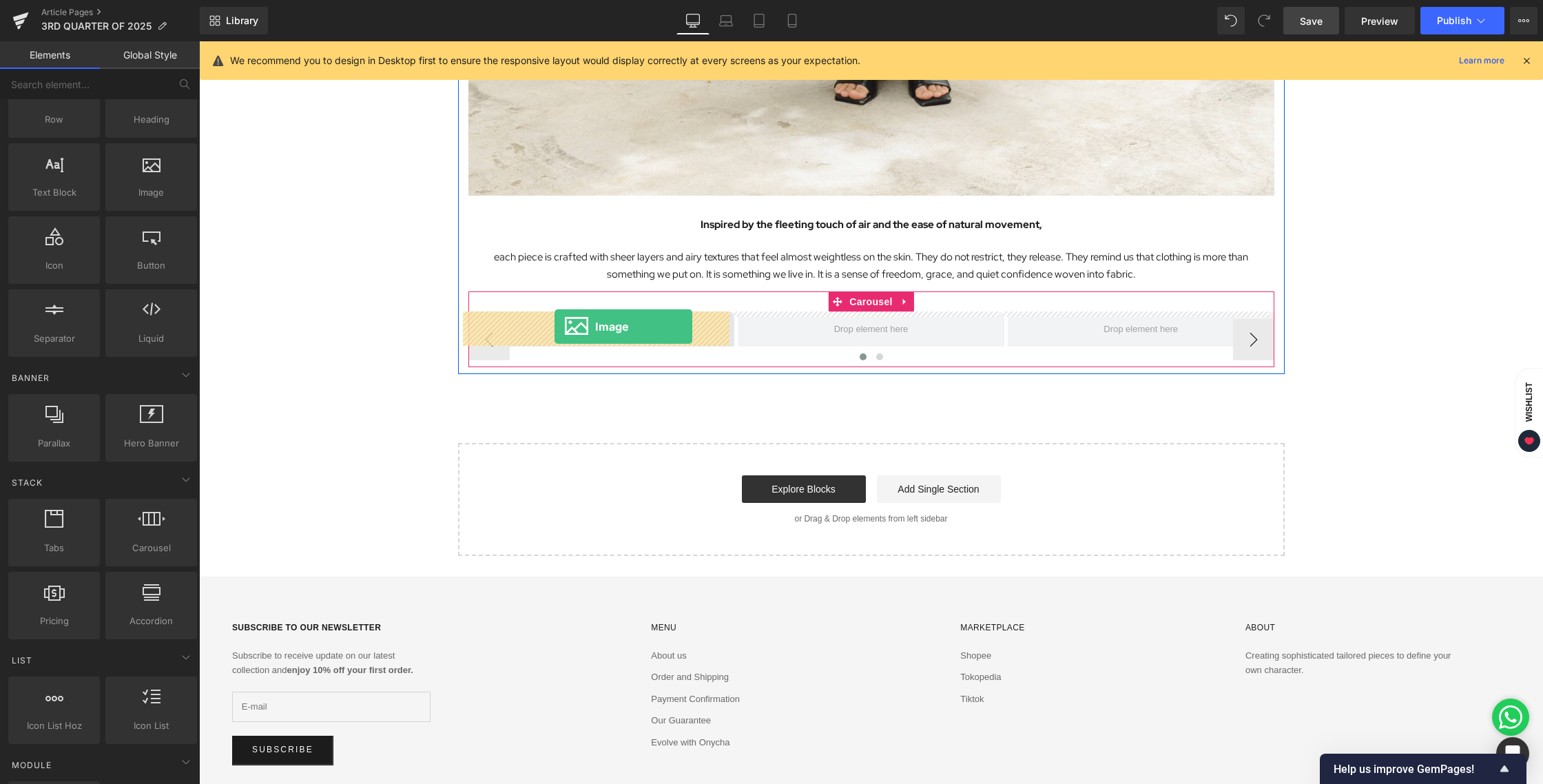
drag, startPoint x: 358, startPoint y: 234, endPoint x: 555, endPoint y: 327, distance: 217.8
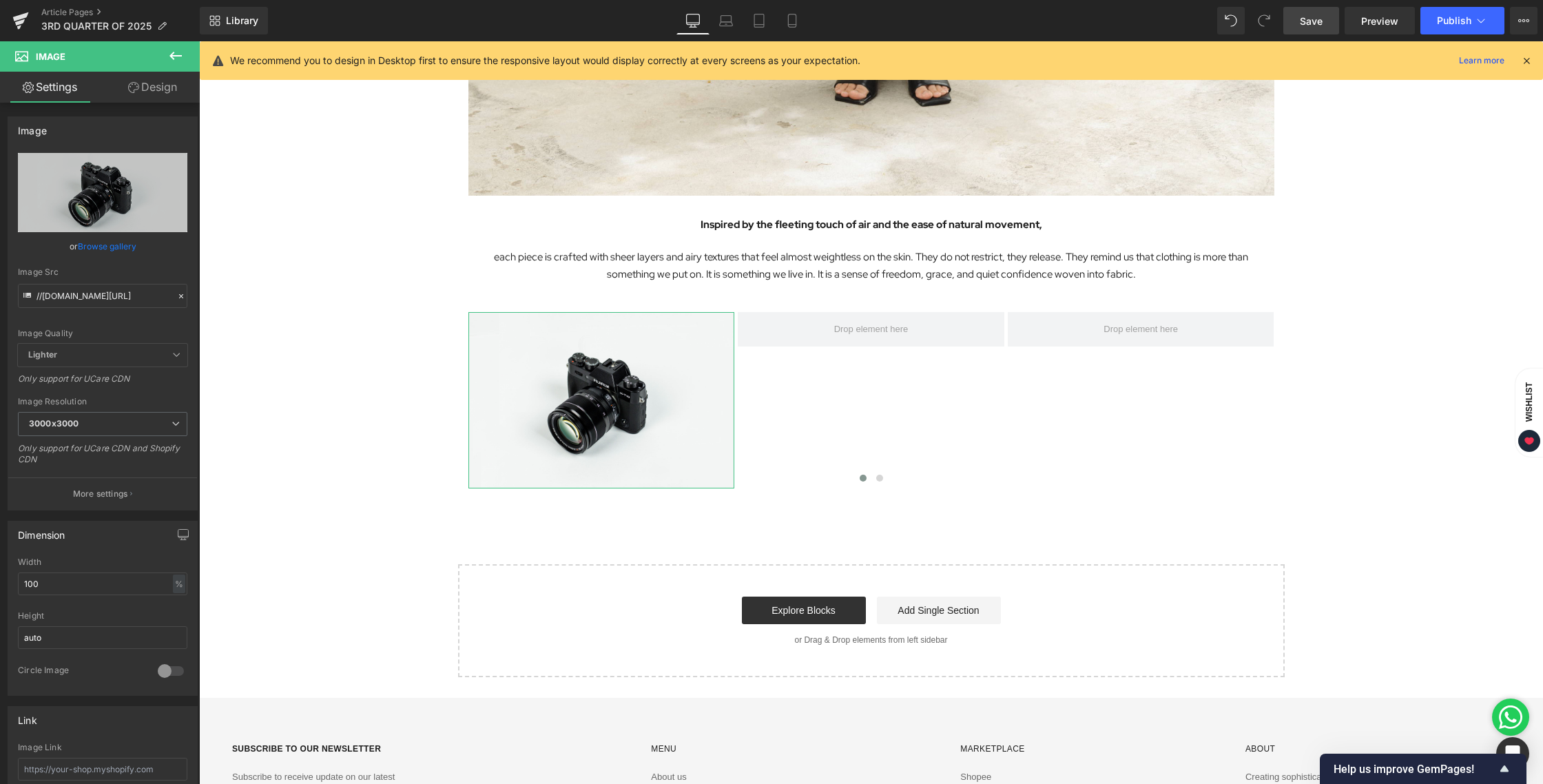
click at [142, 92] on link "Design" at bounding box center [152, 87] width 100 height 31
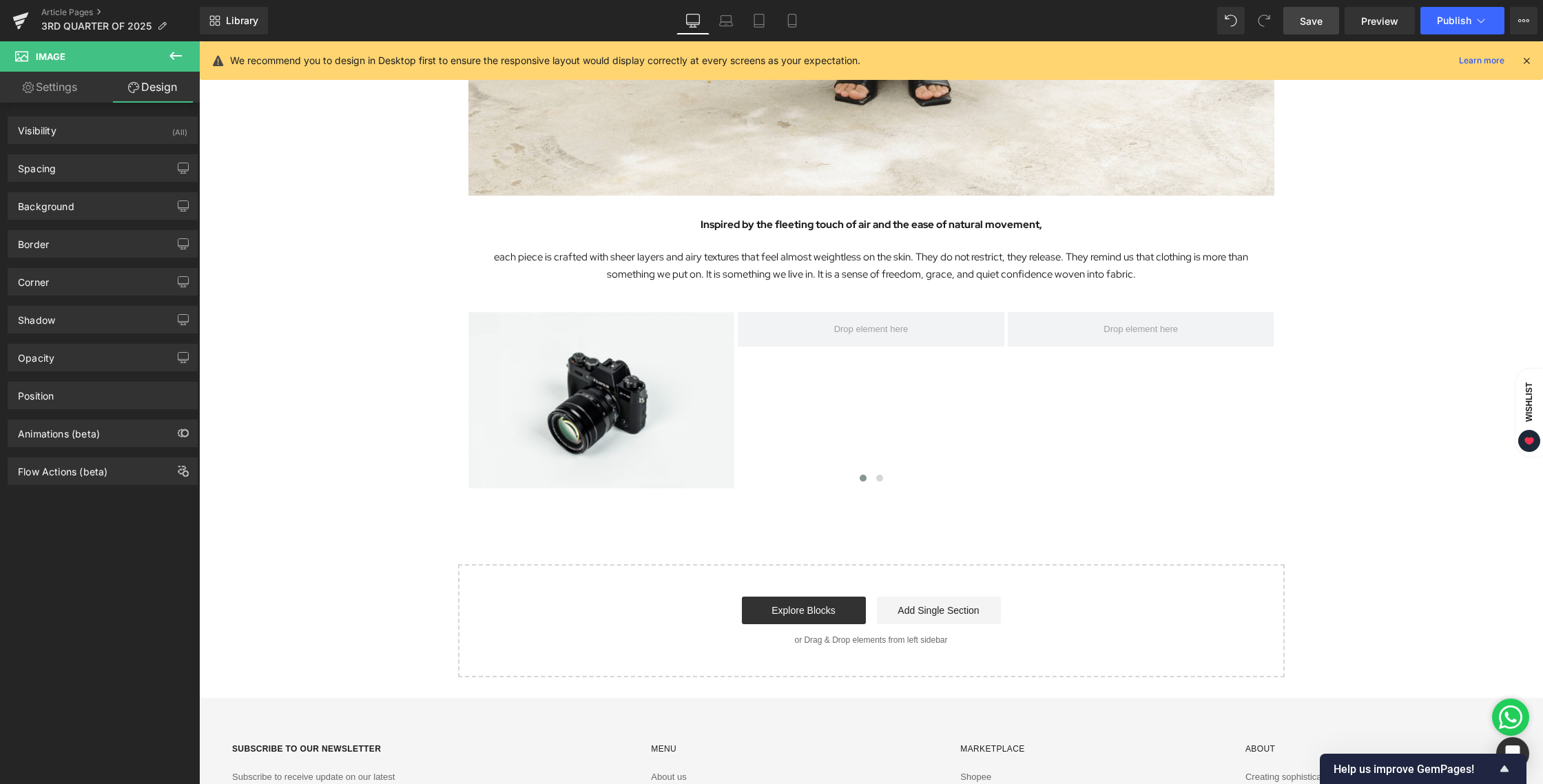
click at [183, 55] on icon at bounding box center [175, 56] width 17 height 17
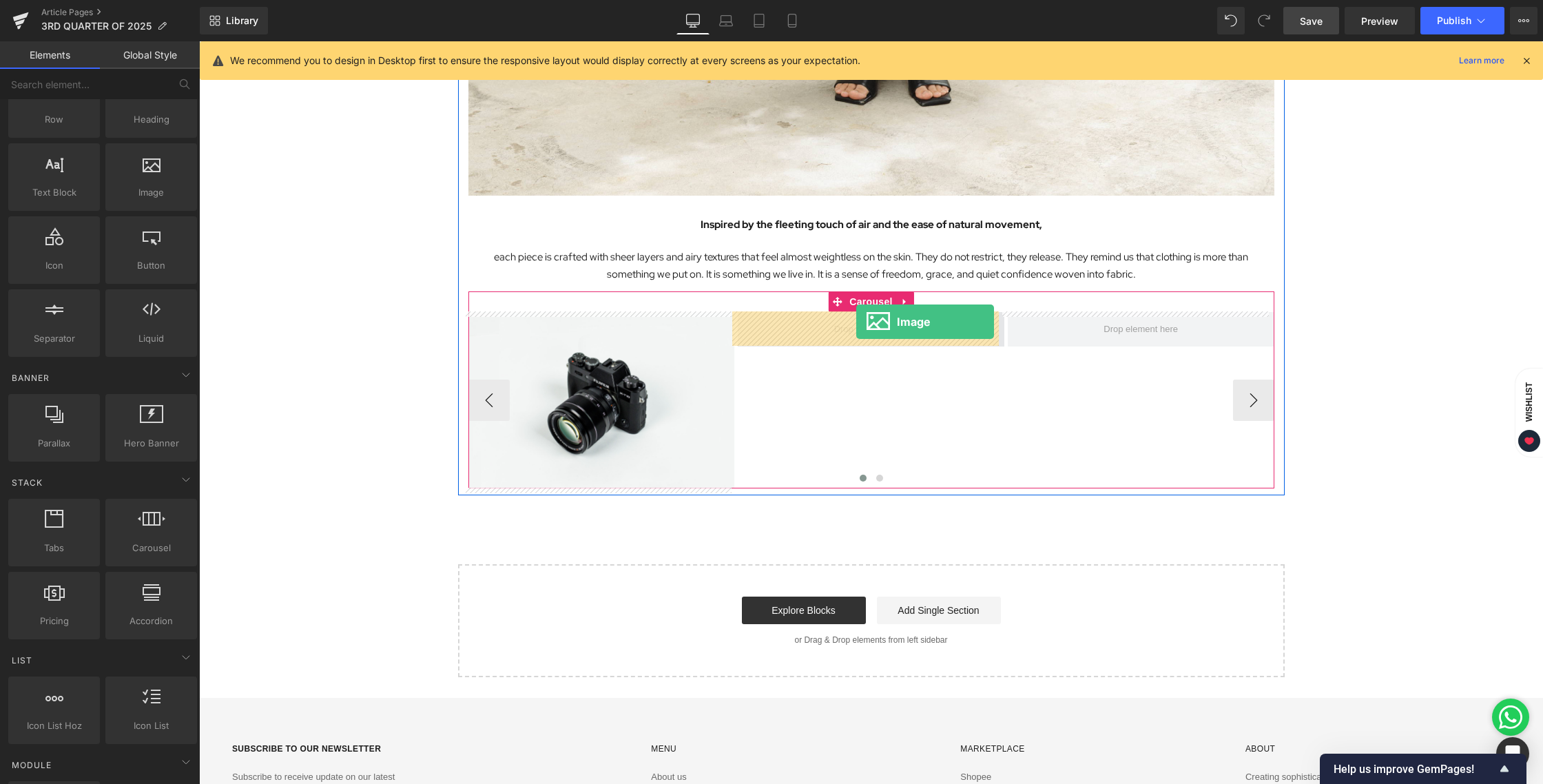
drag, startPoint x: 352, startPoint y: 223, endPoint x: 857, endPoint y: 321, distance: 514.4
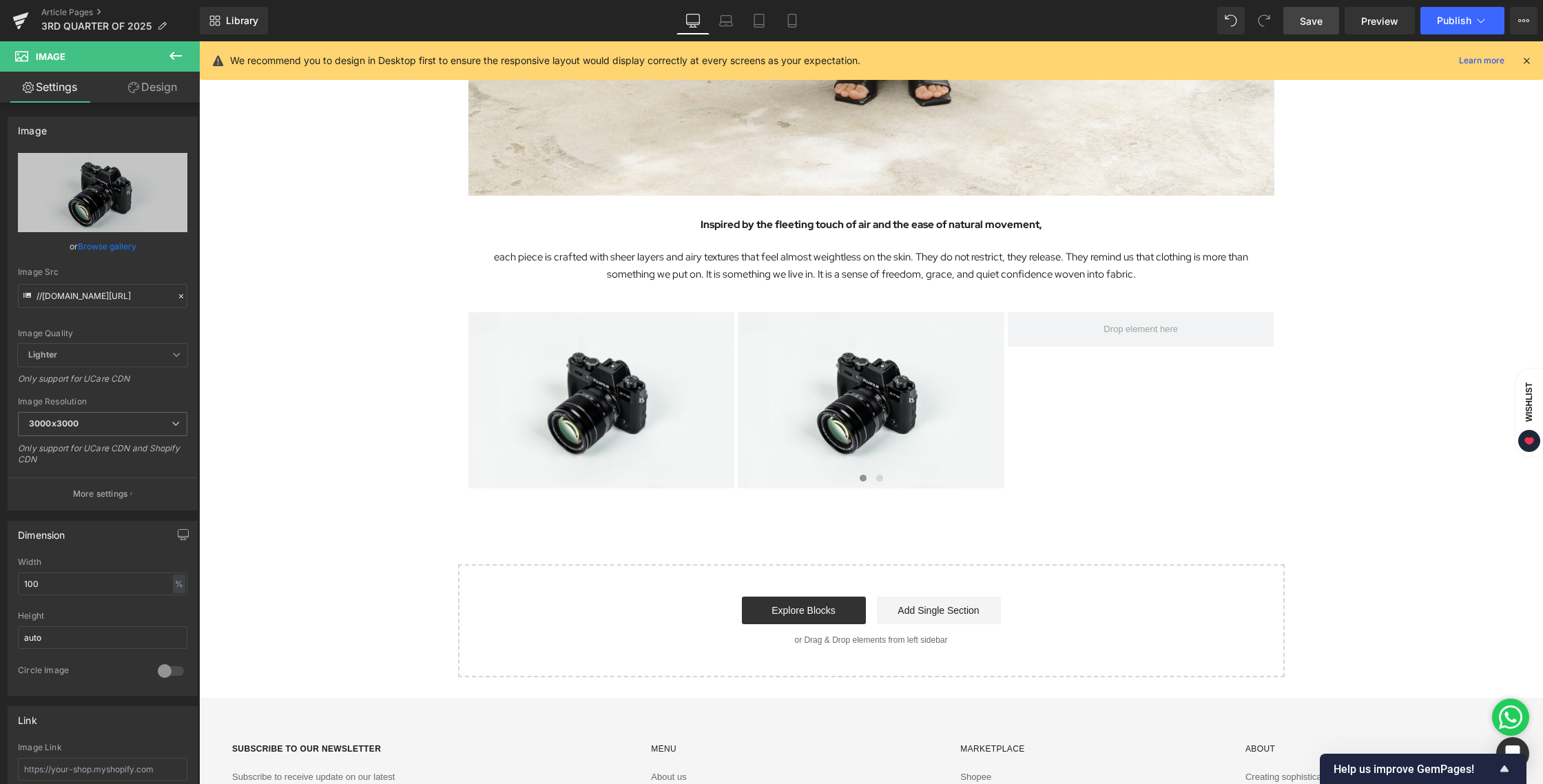
click at [174, 51] on icon at bounding box center [175, 56] width 17 height 17
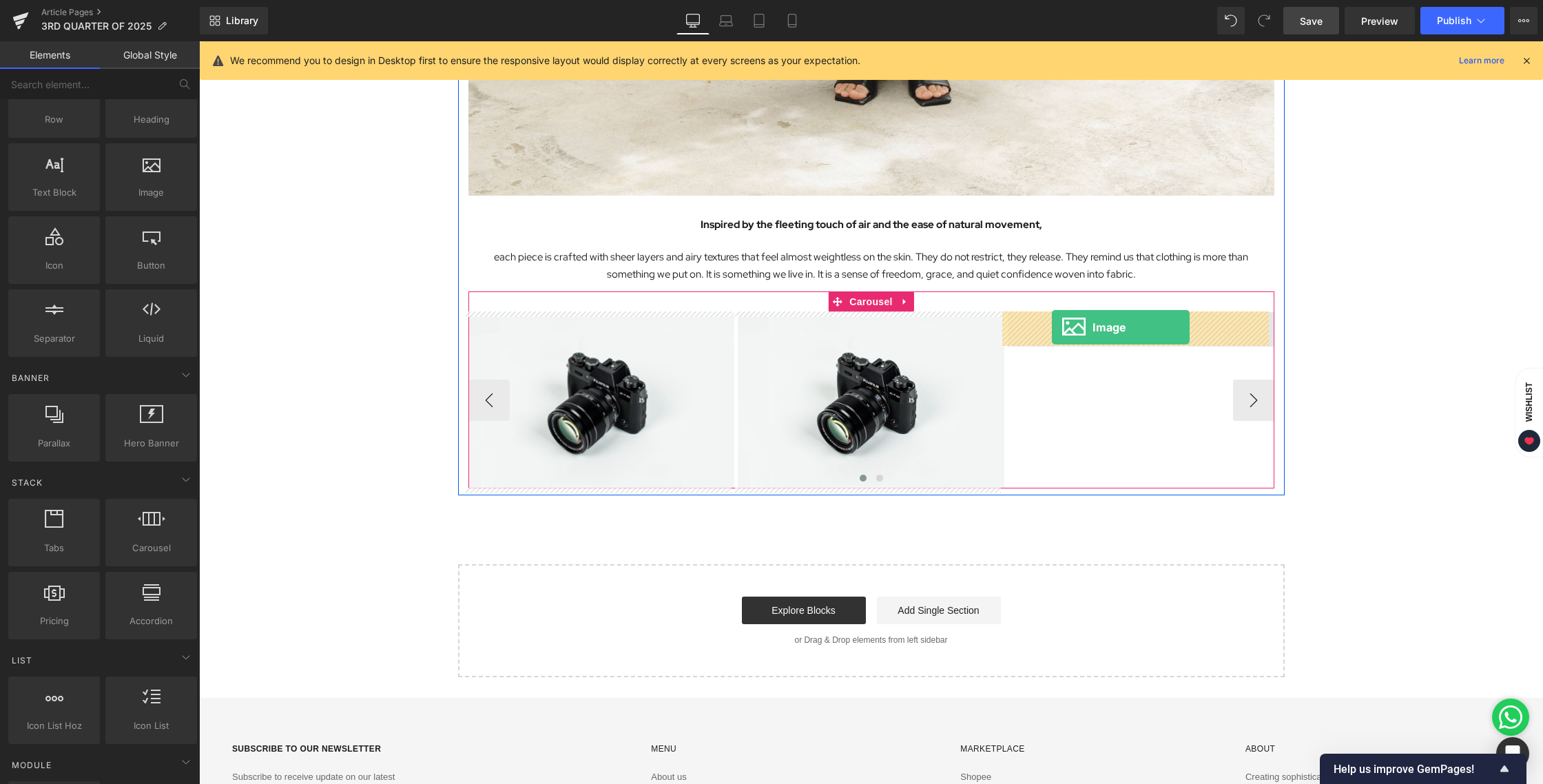
drag, startPoint x: 338, startPoint y: 220, endPoint x: 1052, endPoint y: 327, distance: 722.0
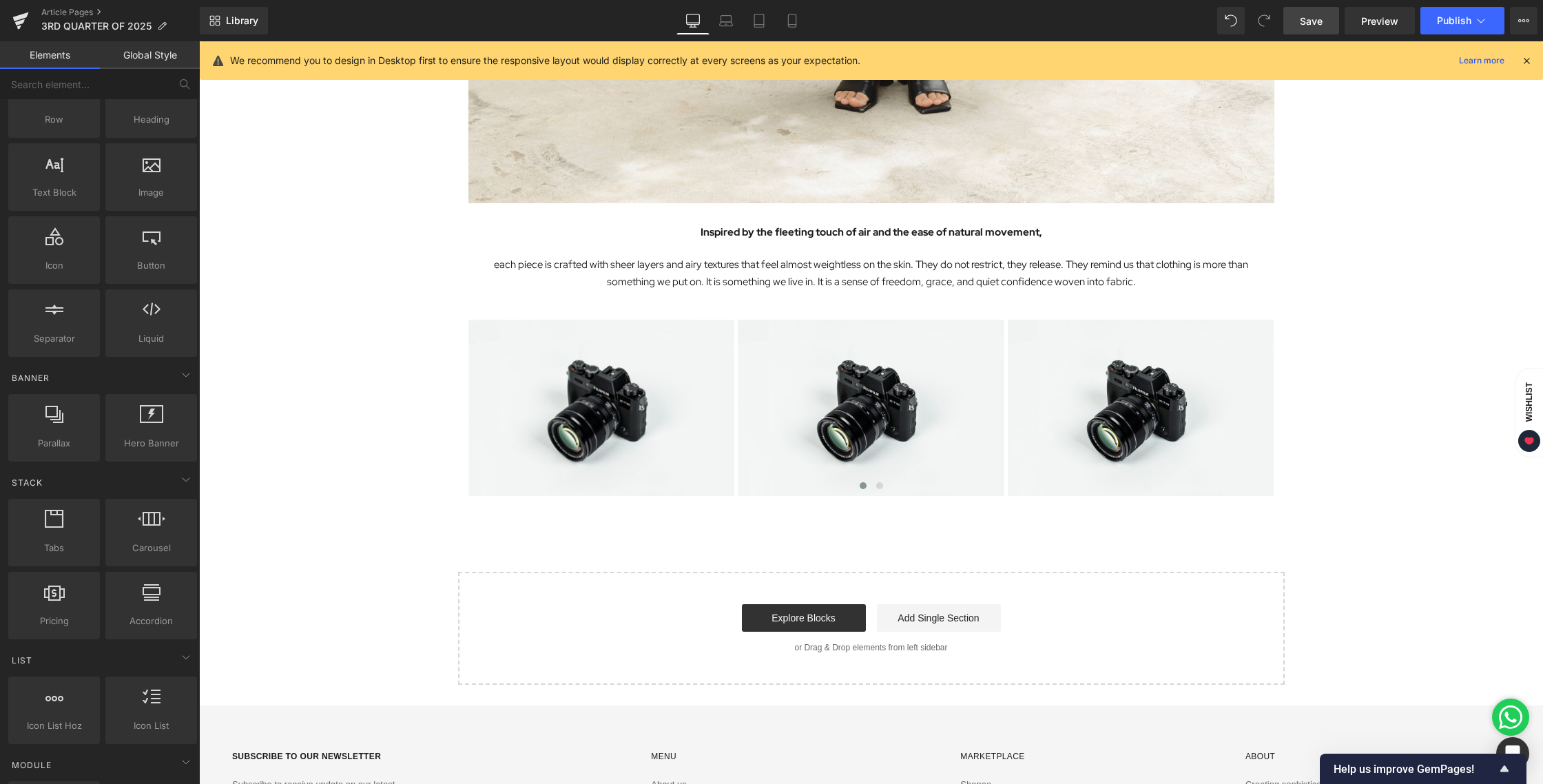
scroll to position [1529, 0]
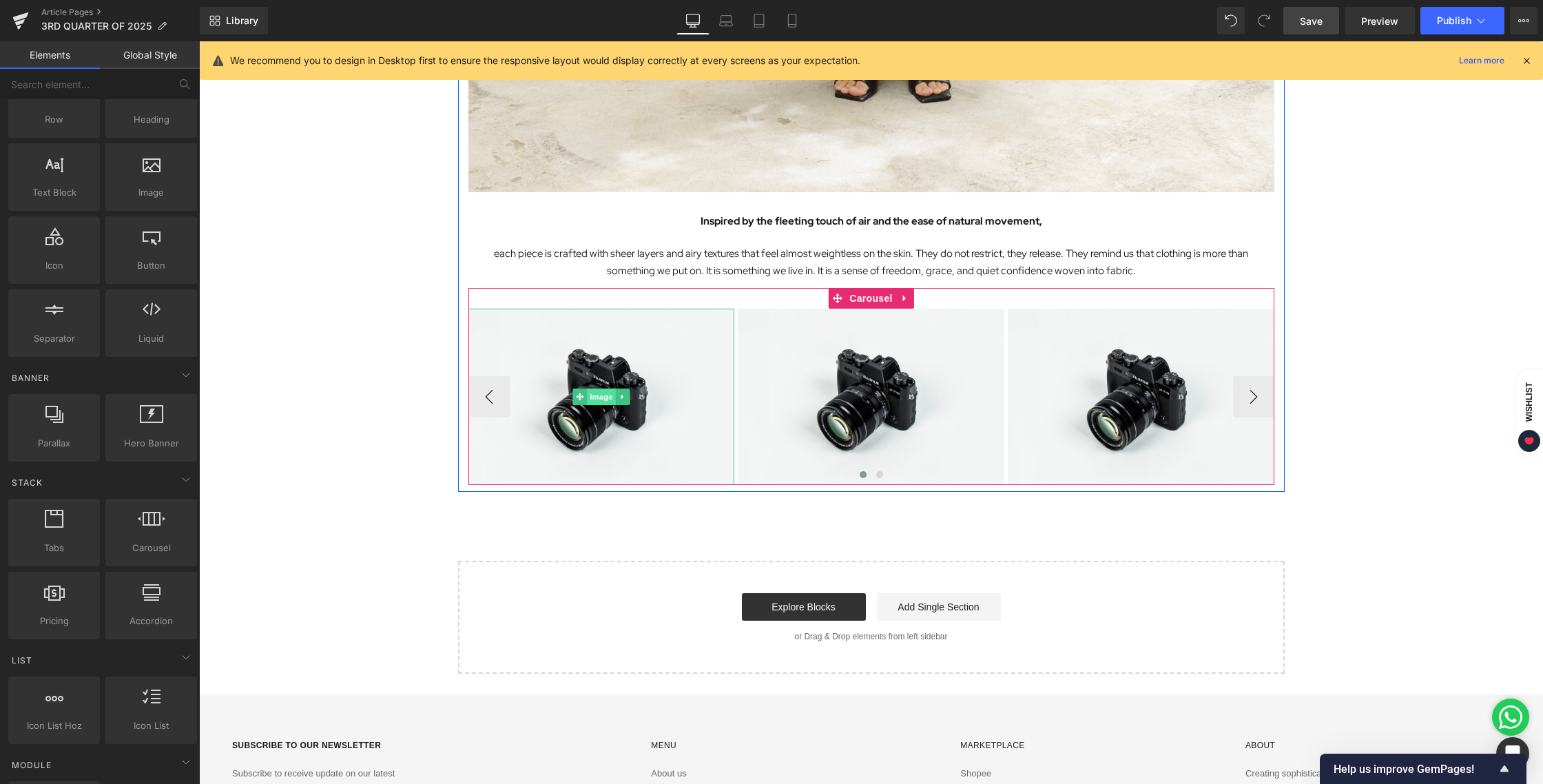
click at [602, 403] on span "Image" at bounding box center [601, 397] width 29 height 17
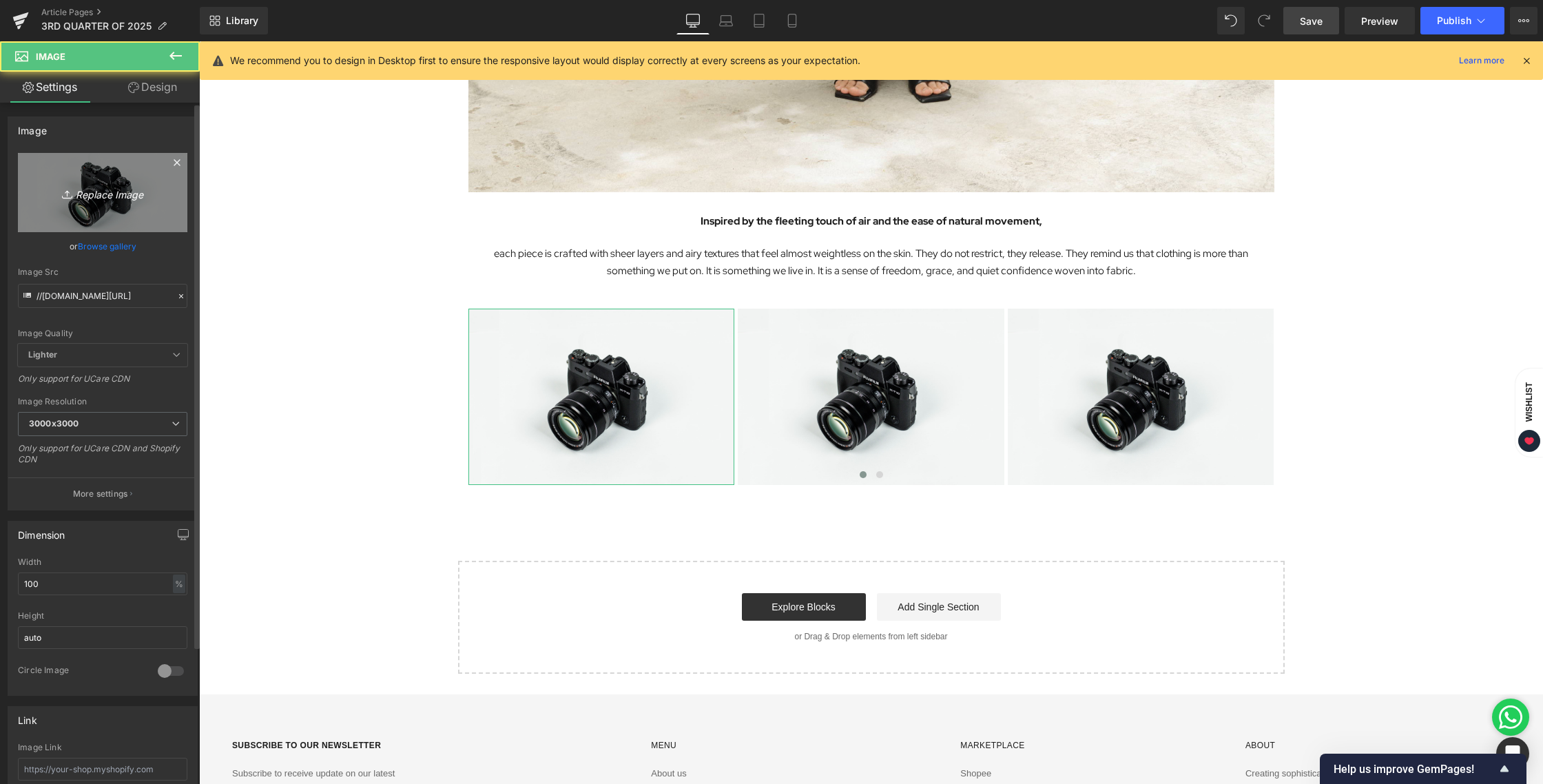
click at [95, 182] on link "Replace Image" at bounding box center [102, 192] width 169 height 79
type input "C:\fakepath\BLOG [DATE]-03.jpg"
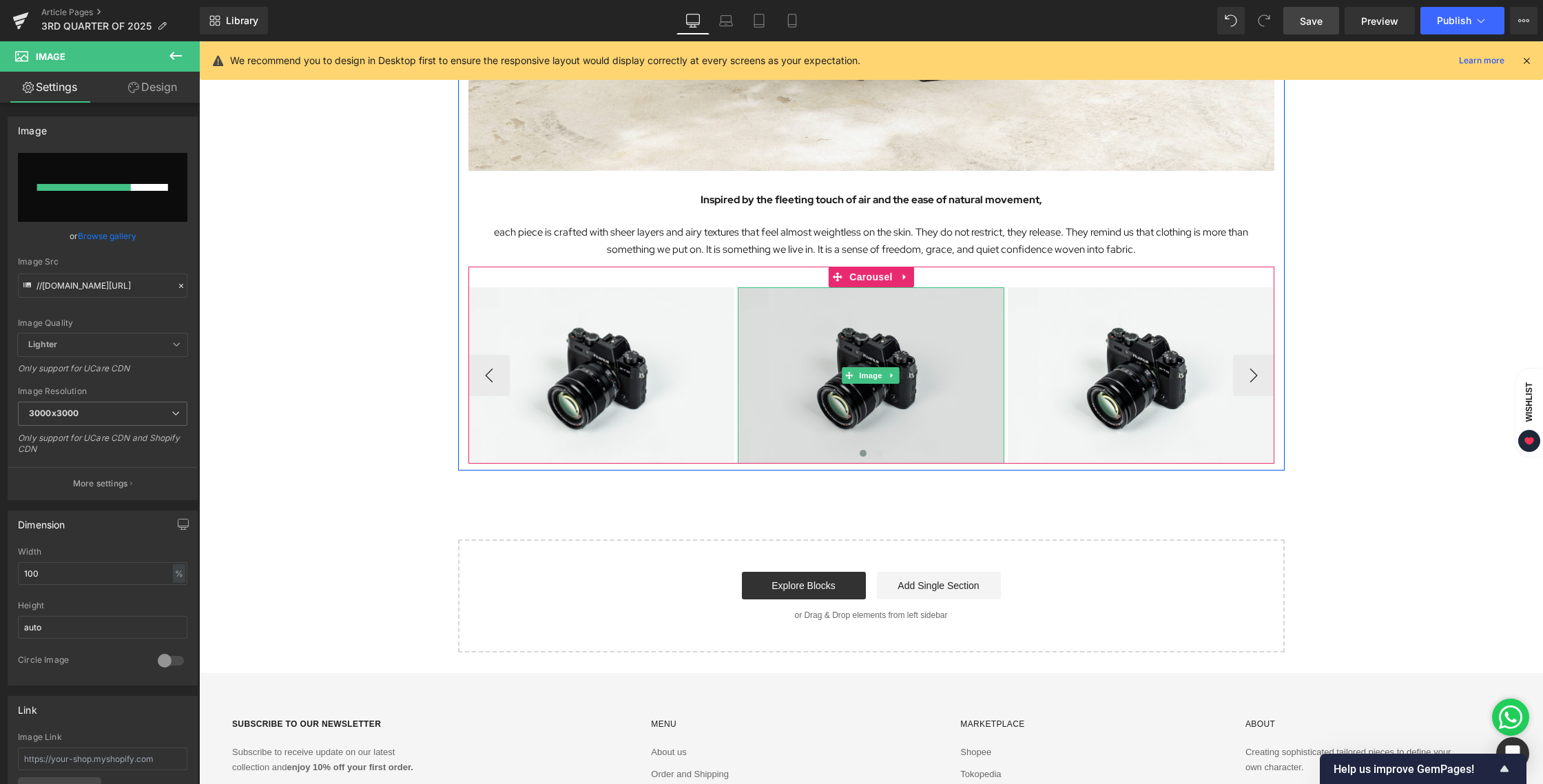
scroll to position [1551, 0]
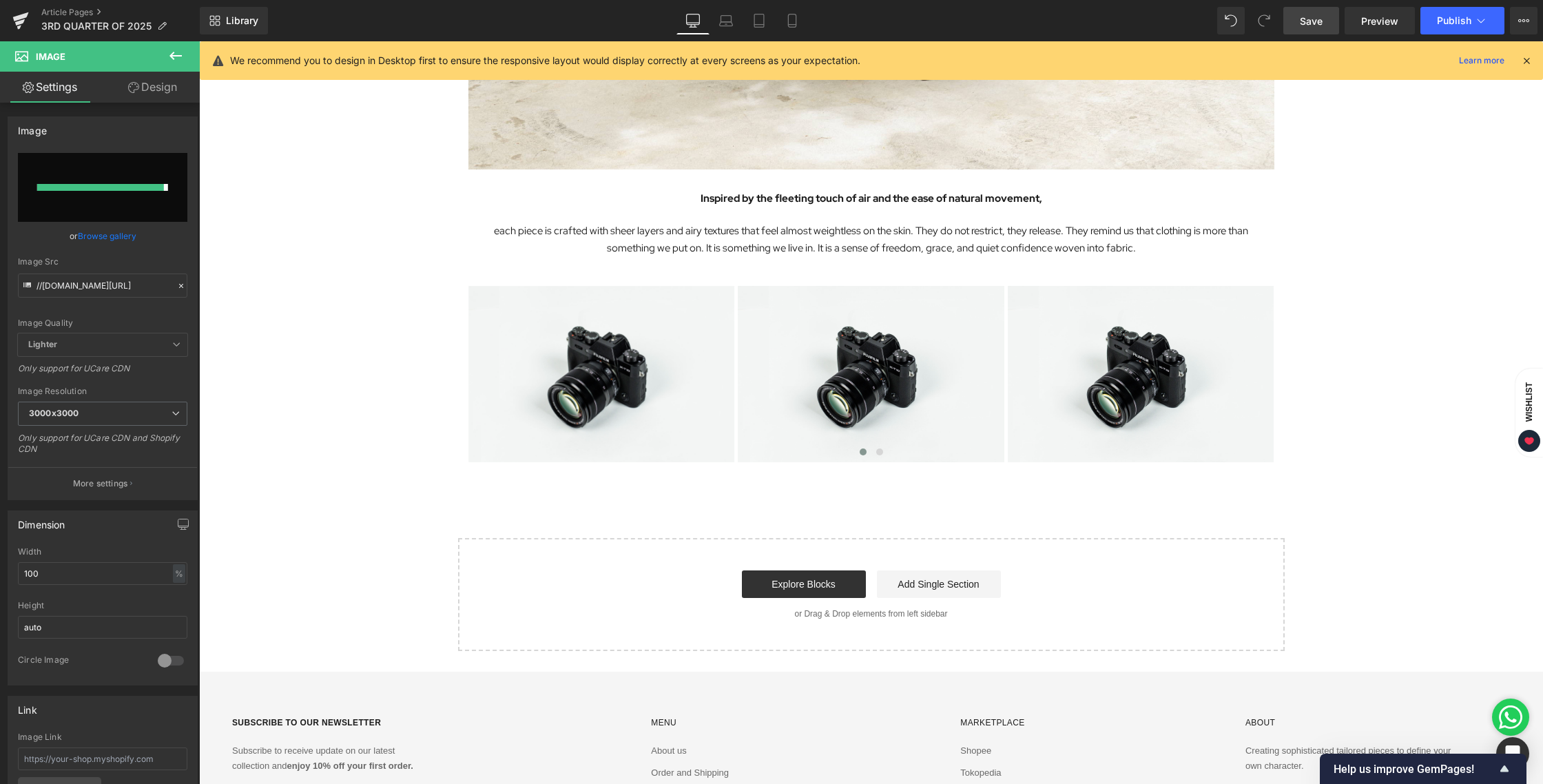
type input "[URL][DOMAIN_NAME][DATE]"
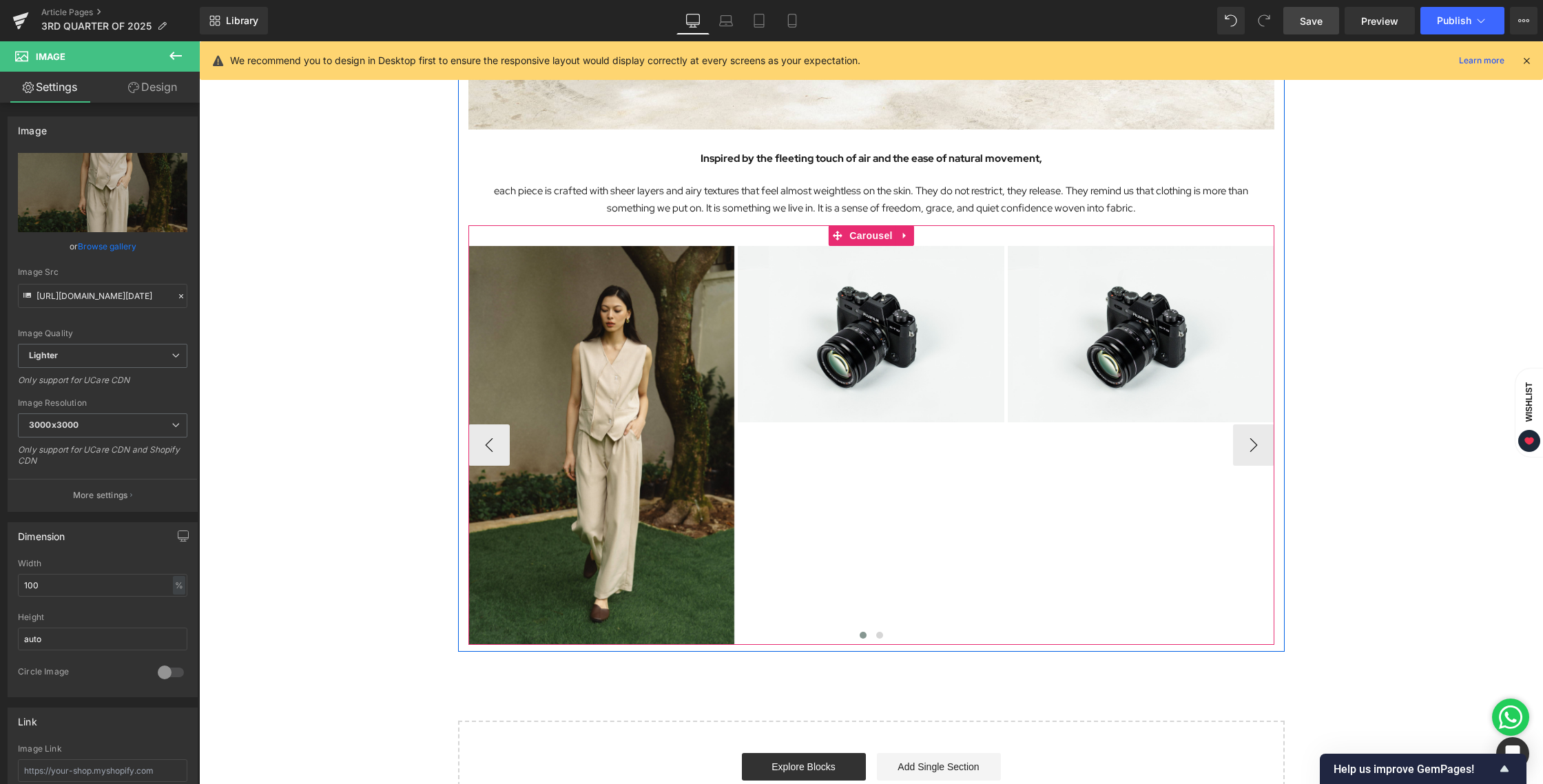
scroll to position [1593, 0]
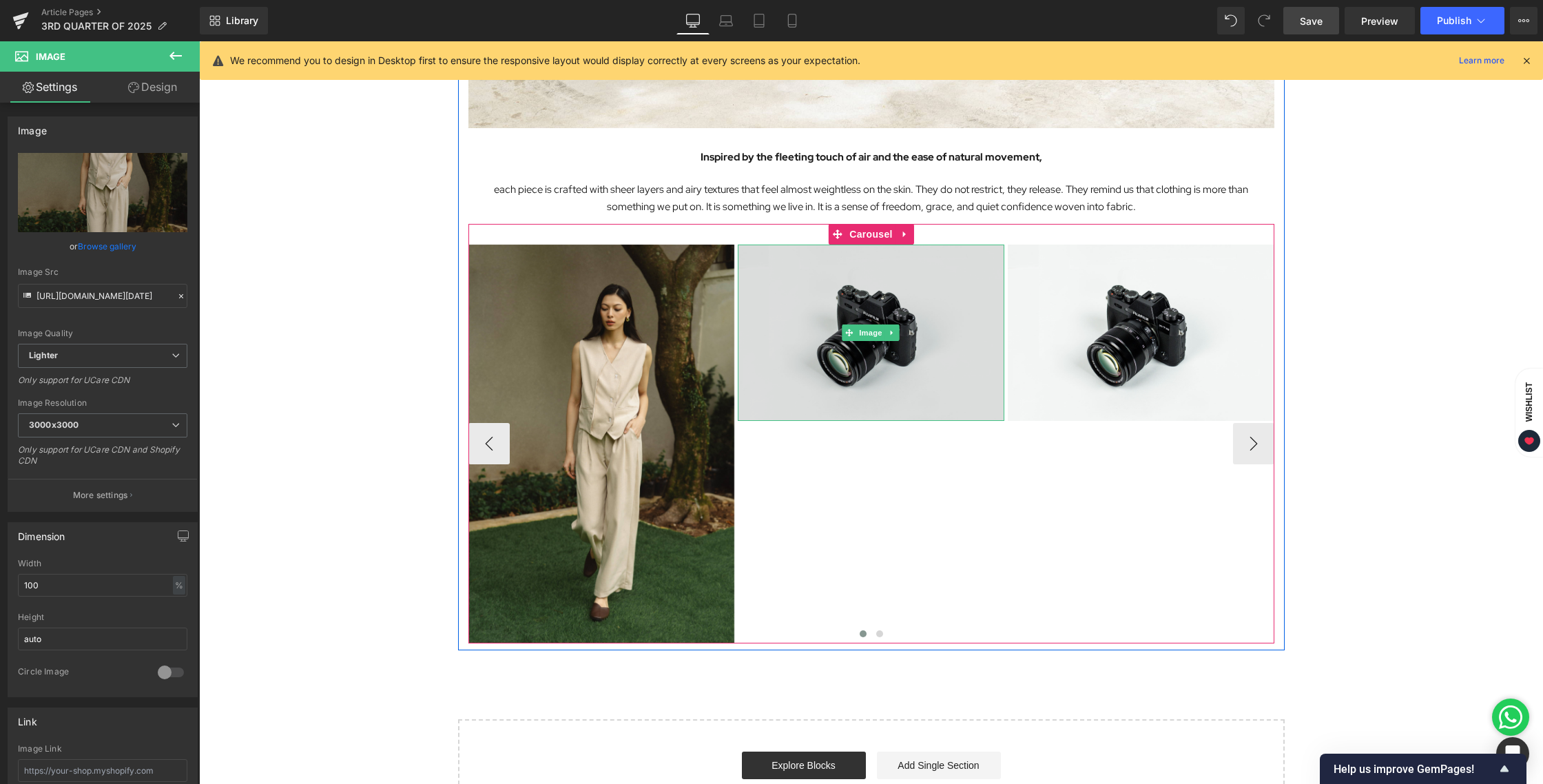
click at [874, 296] on img at bounding box center [871, 333] width 266 height 176
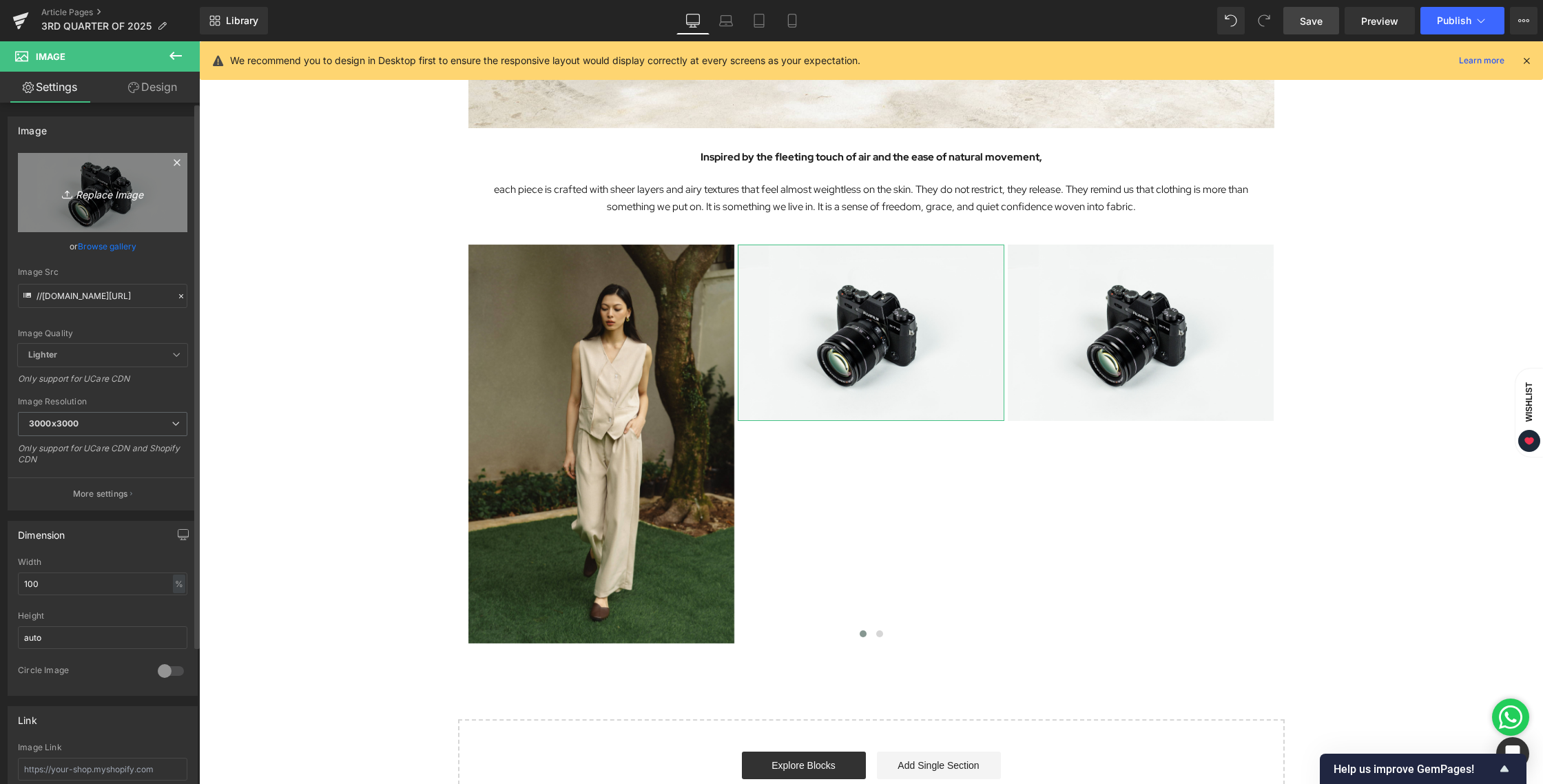
click at [88, 187] on icon "Replace Image" at bounding box center [102, 192] width 110 height 17
type input "C:\fakepath\BLOG [DATE]-04.jpg"
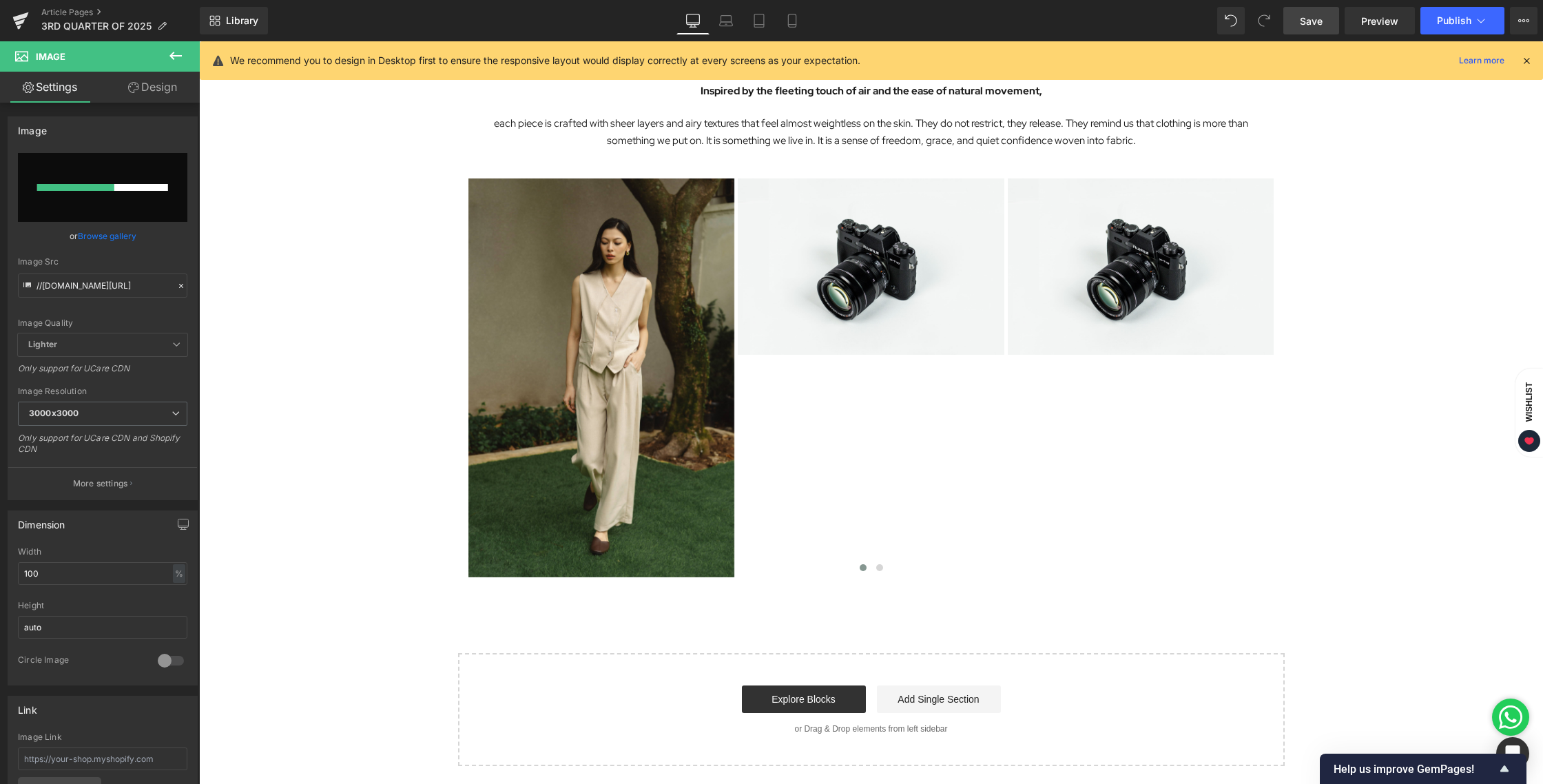
scroll to position [1671, 0]
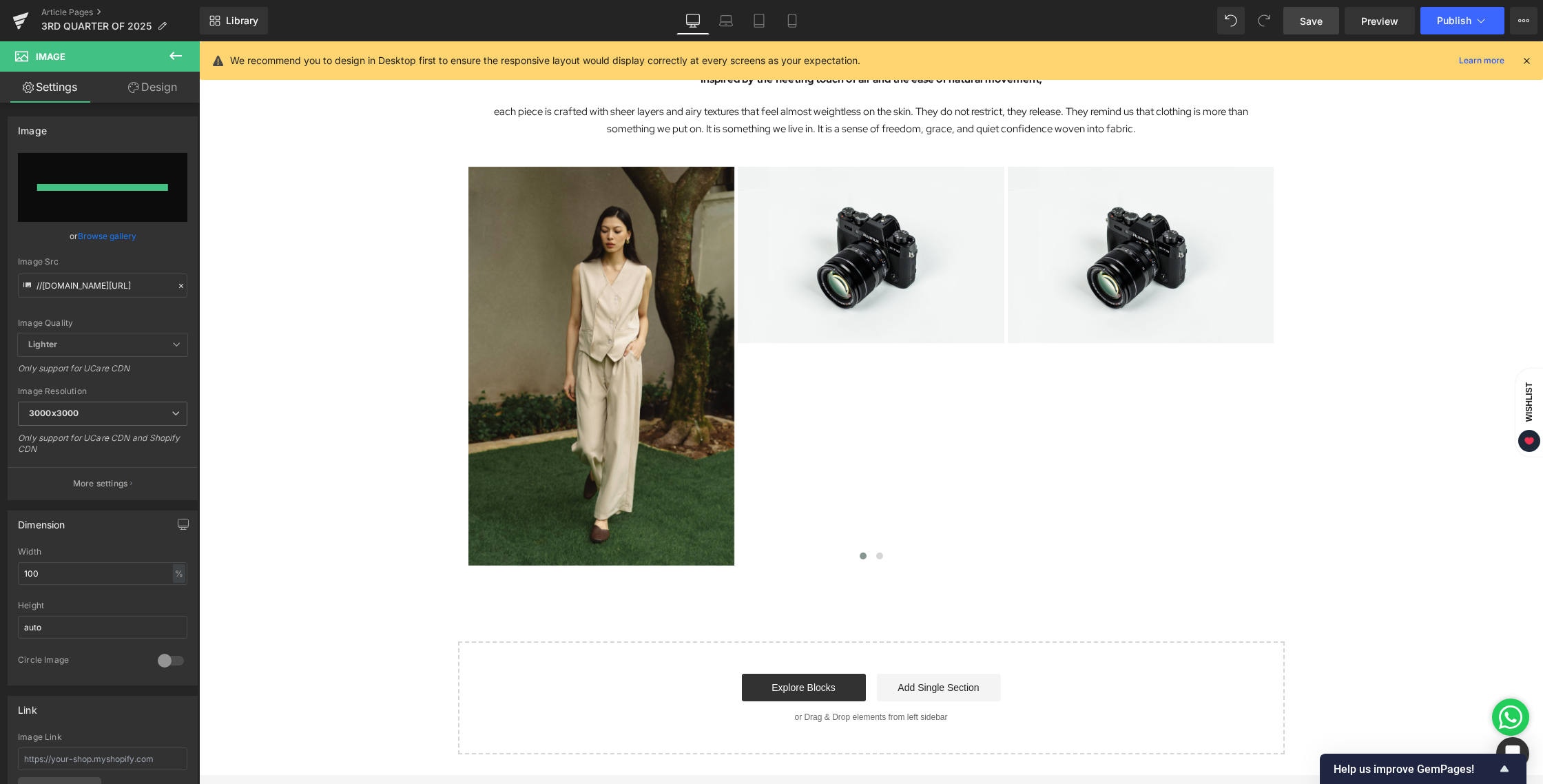
type input "[URL][DOMAIN_NAME][DATE]"
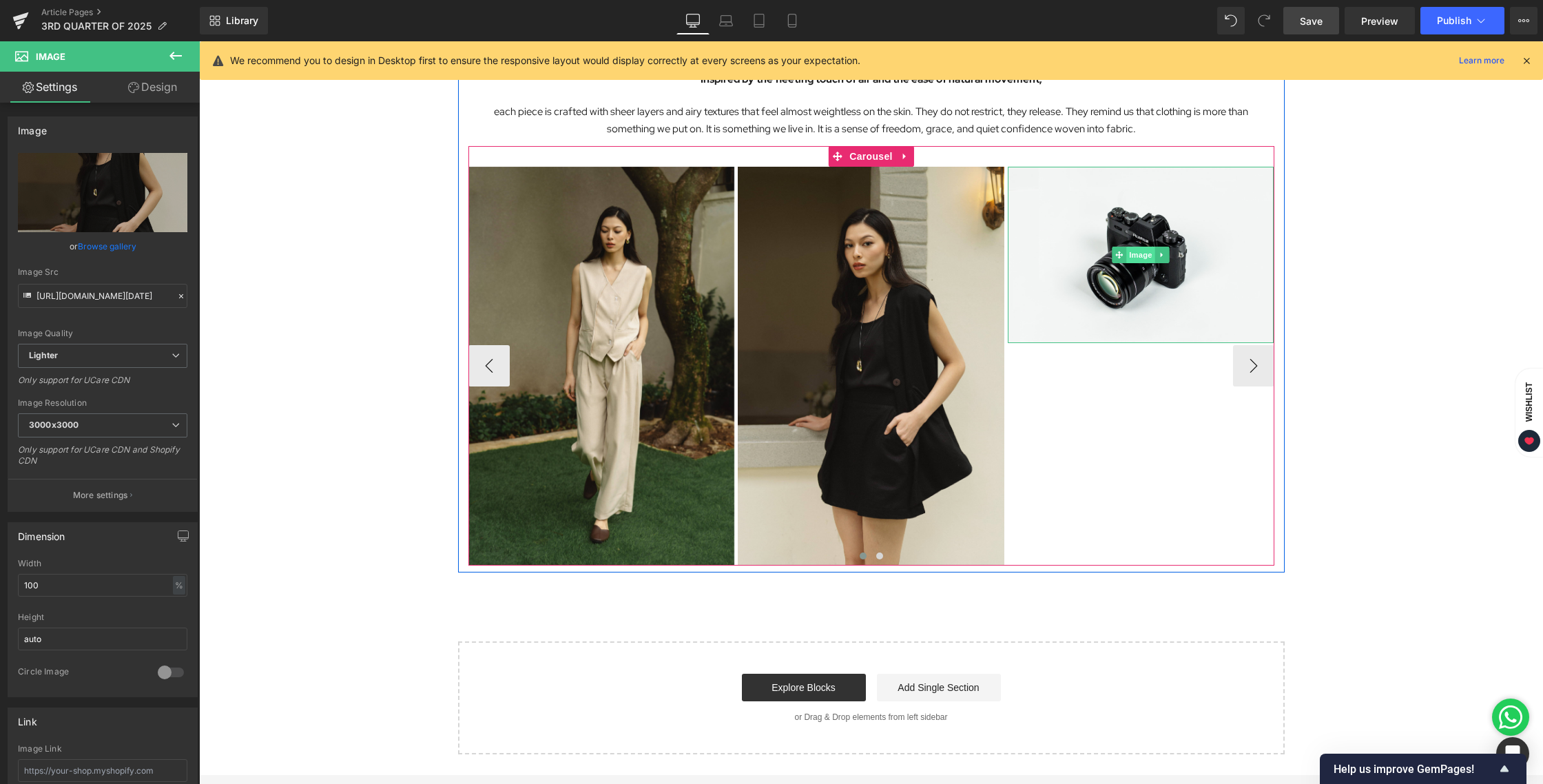
click at [1127, 254] on span "Image" at bounding box center [1141, 255] width 29 height 17
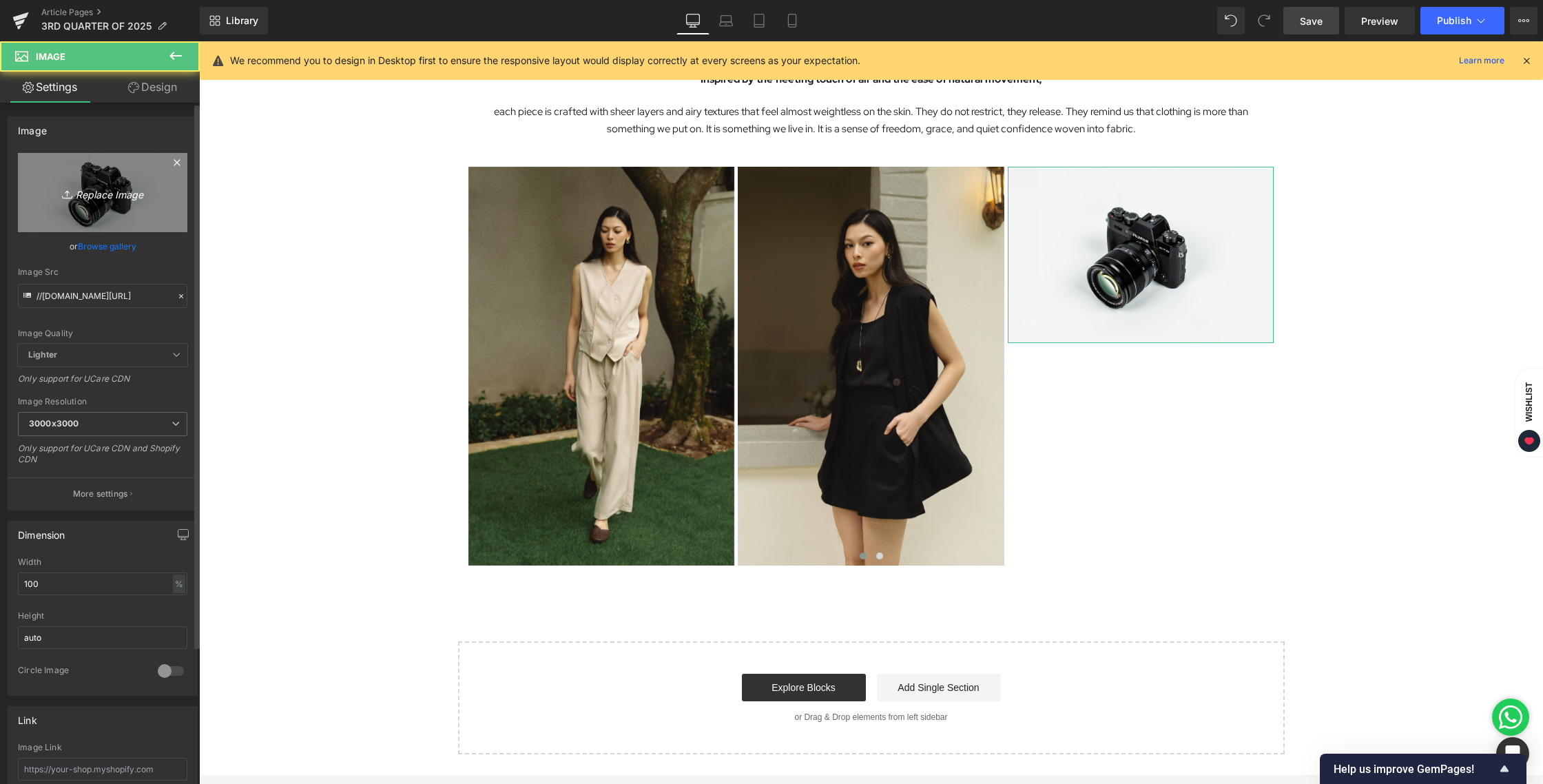
click at [83, 191] on icon "Replace Image" at bounding box center [102, 192] width 110 height 17
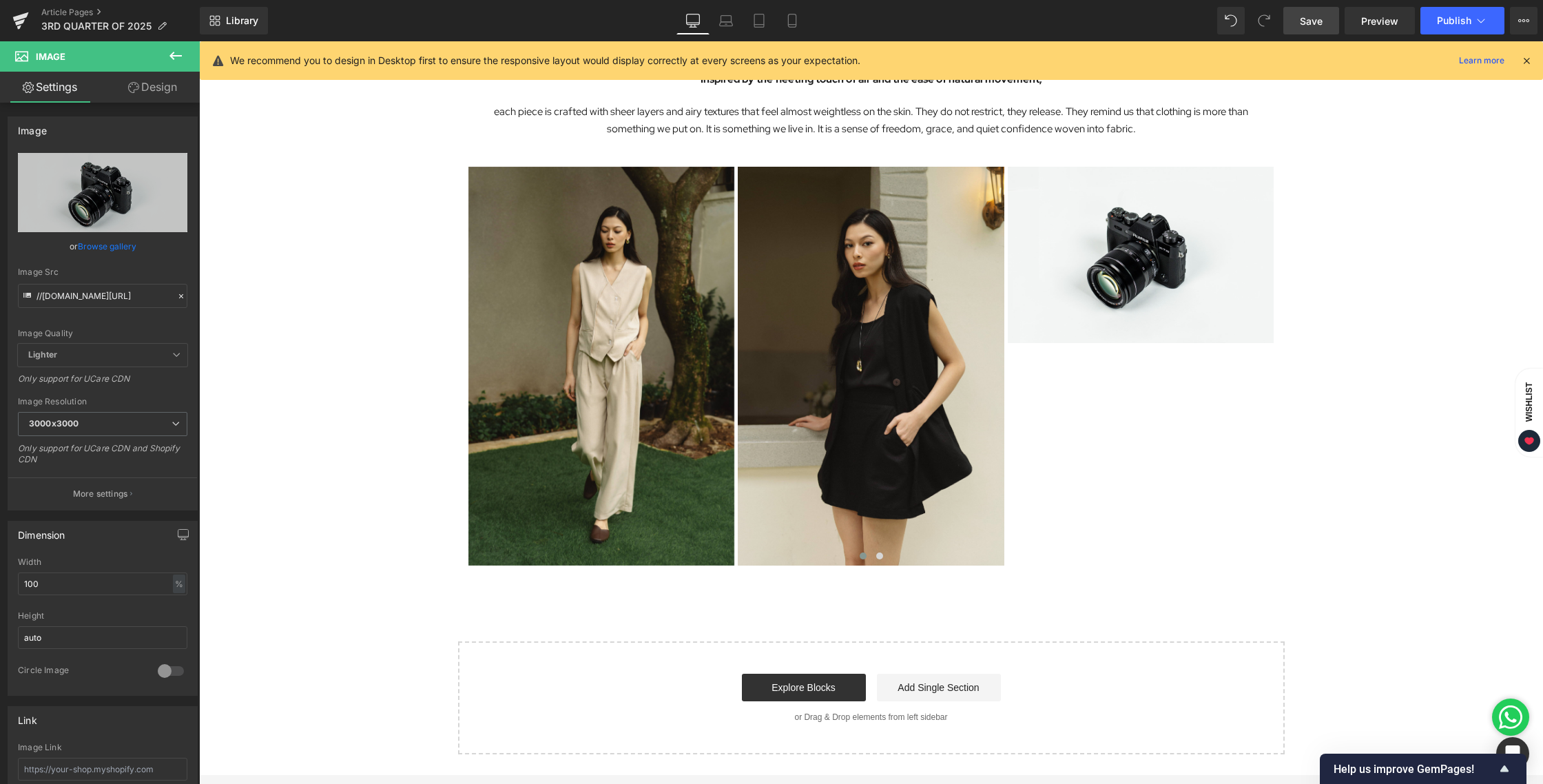
type input "C:\fakepath\BLOG [DATE]-05.jpg"
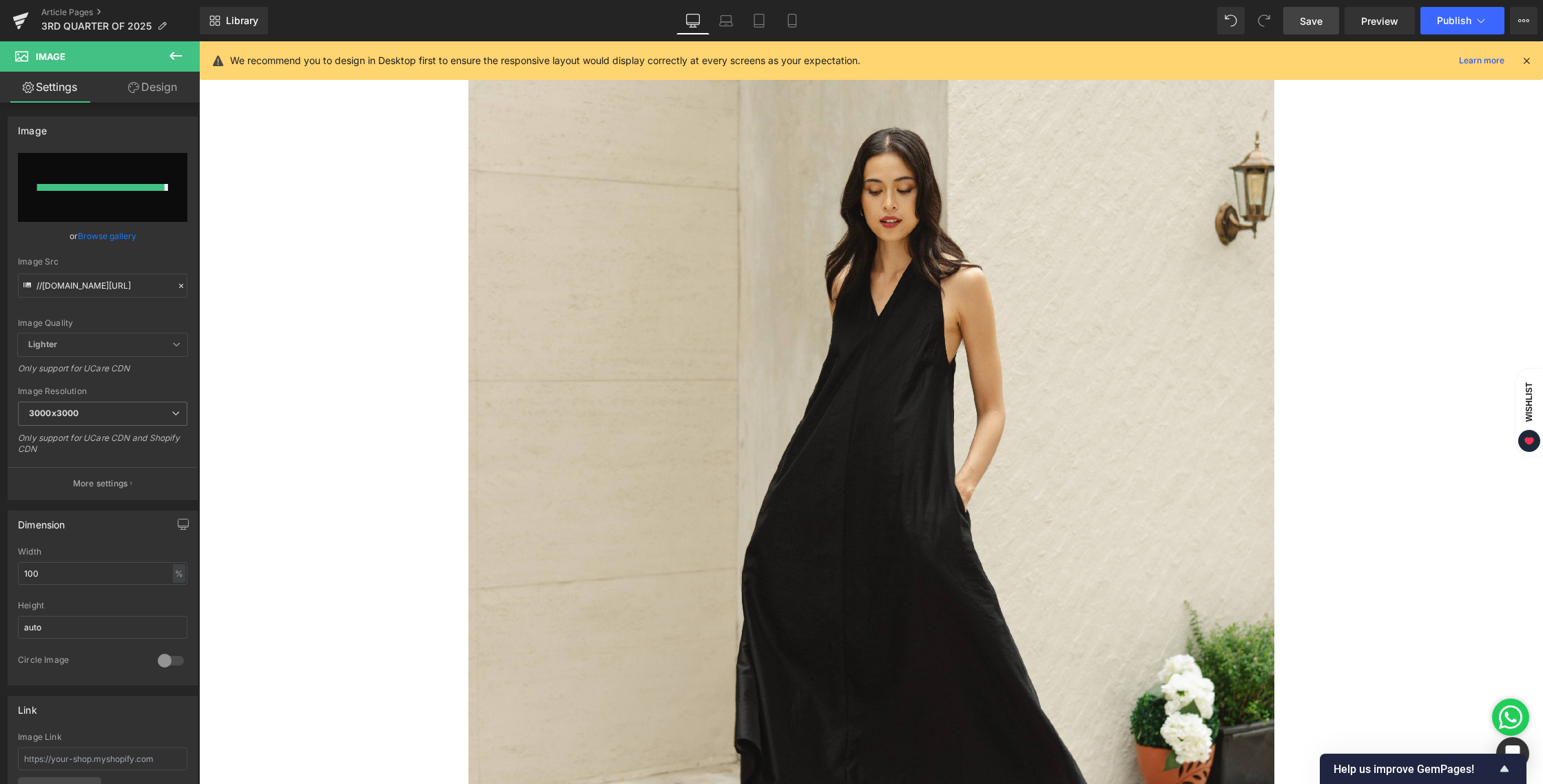
type input "[URL][DOMAIN_NAME][DATE]"
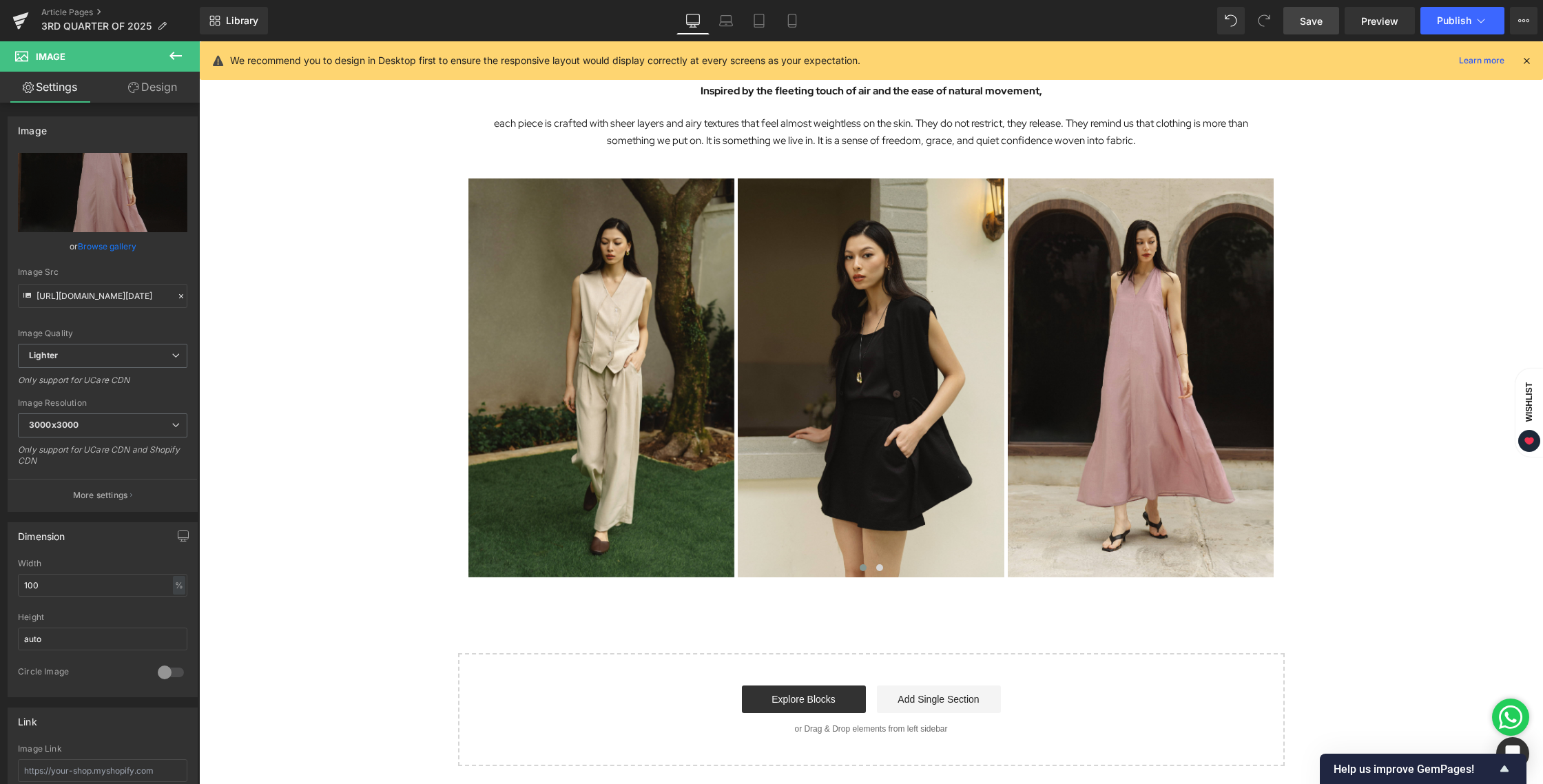
scroll to position [1661, 0]
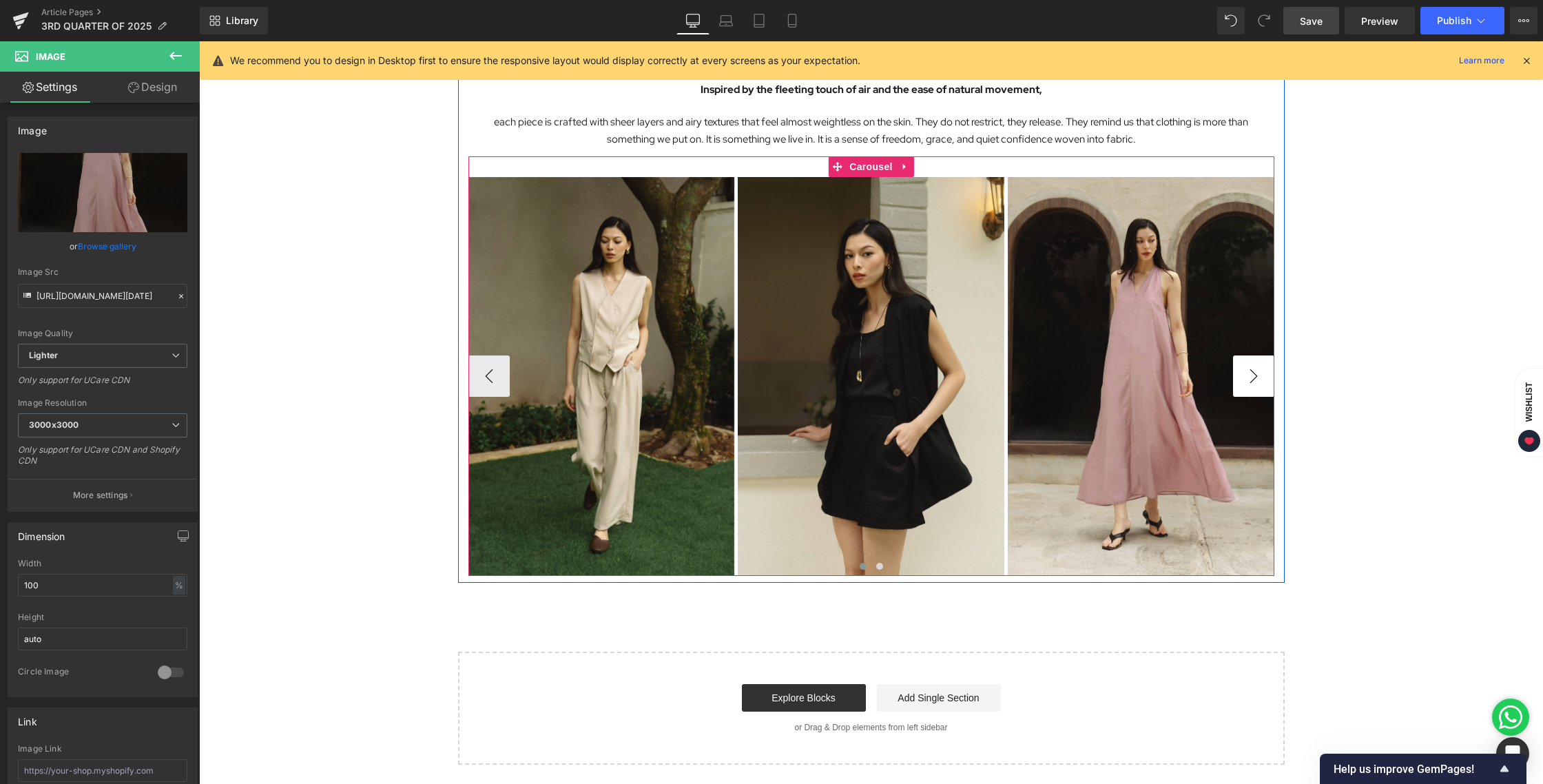
click at [1258, 379] on button "›" at bounding box center [1253, 375] width 41 height 41
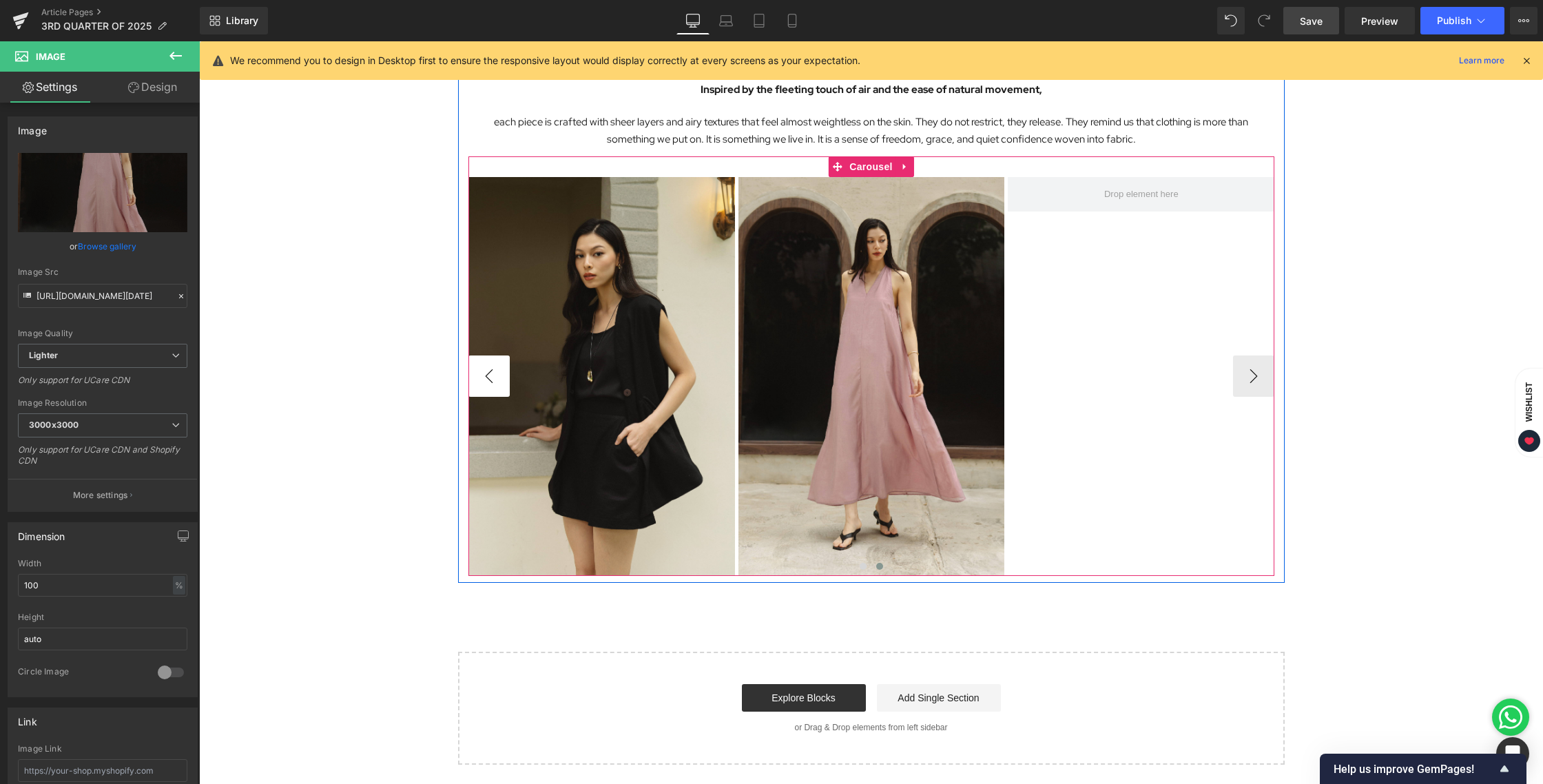
click at [482, 363] on button "‹" at bounding box center [488, 375] width 41 height 41
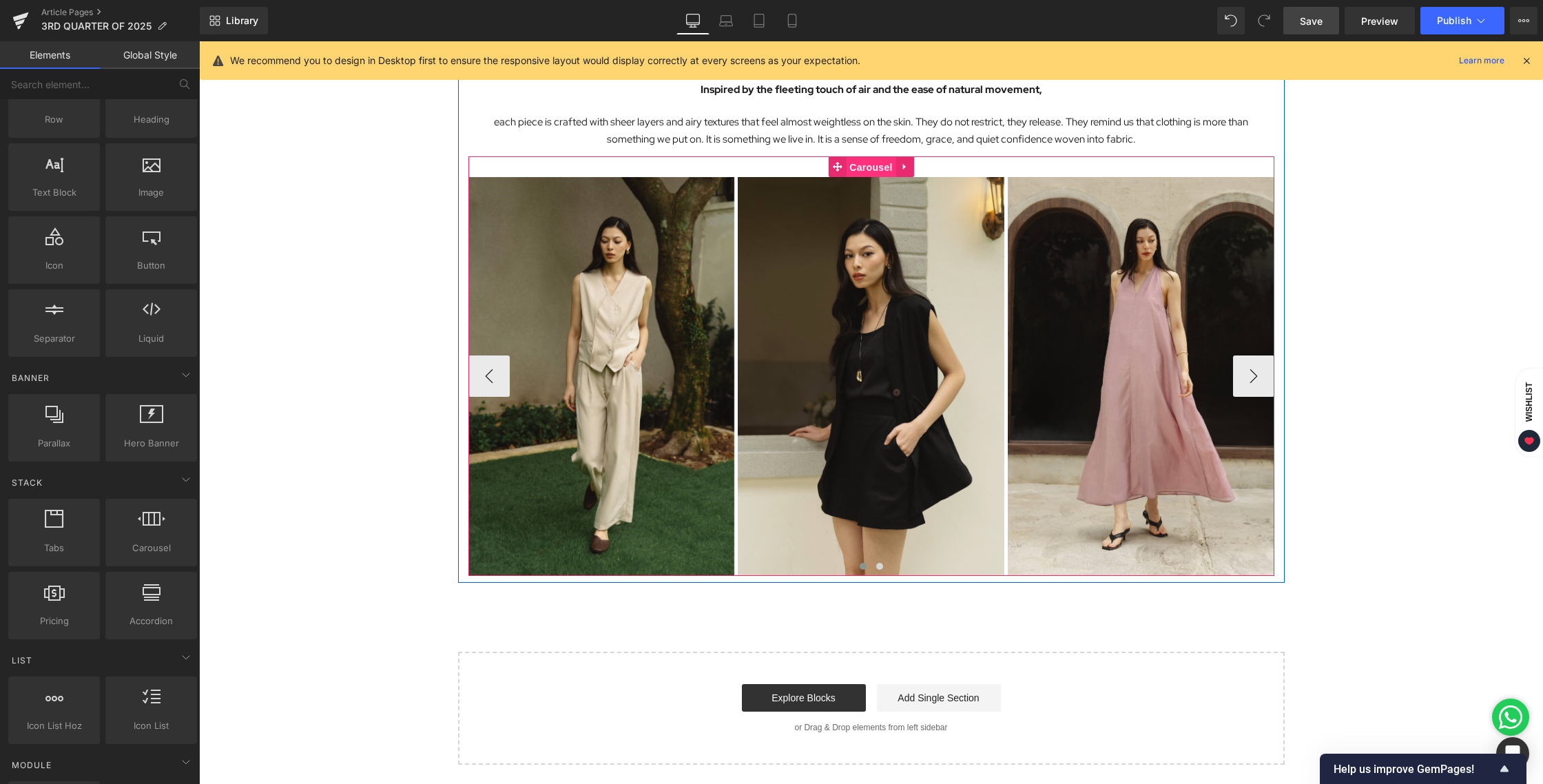
click at [878, 167] on span "Carousel" at bounding box center [871, 167] width 50 height 20
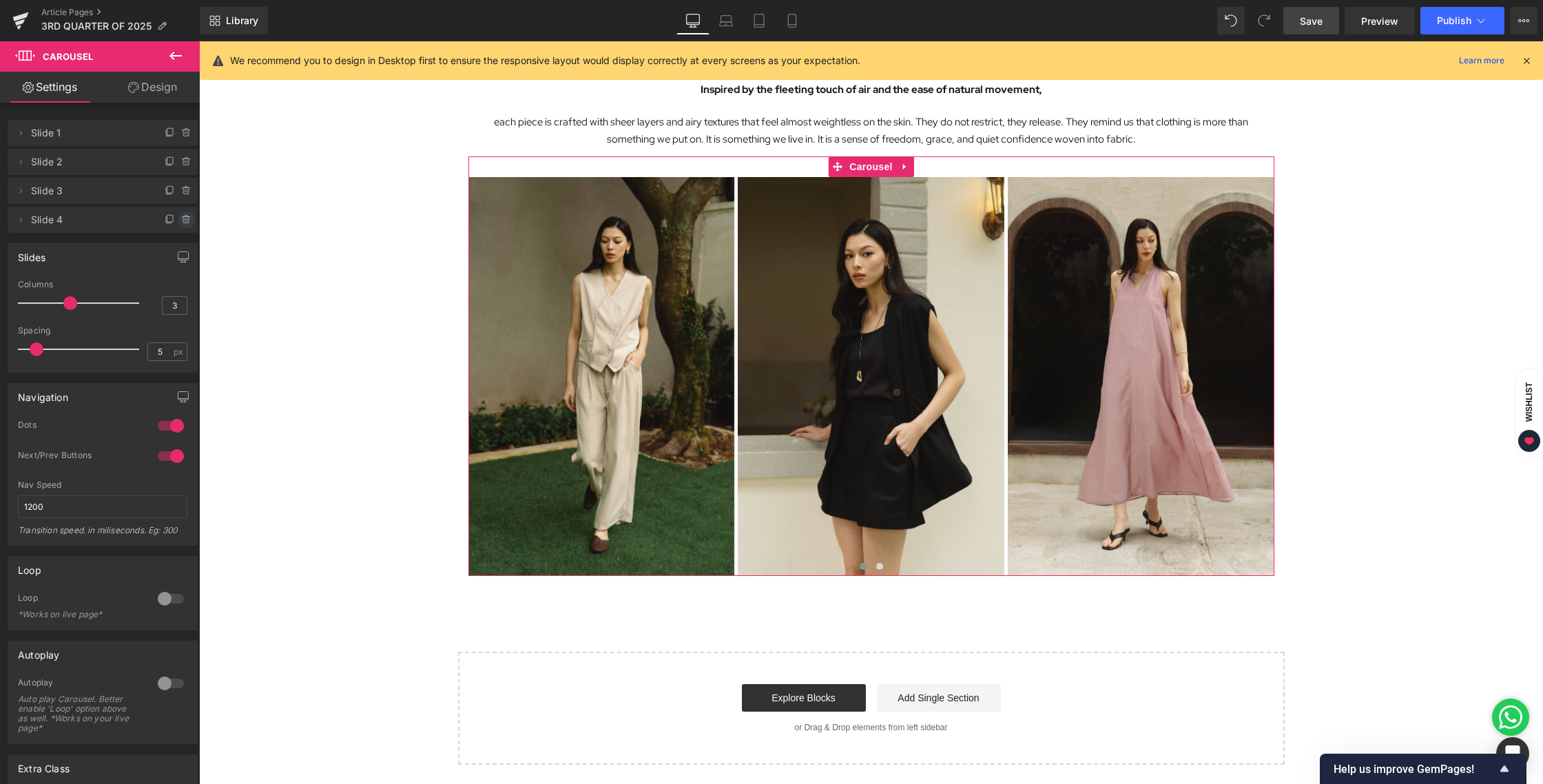
click at [187, 219] on icon at bounding box center [187, 220] width 0 height 3
click at [184, 223] on button "Delete" at bounding box center [172, 220] width 44 height 18
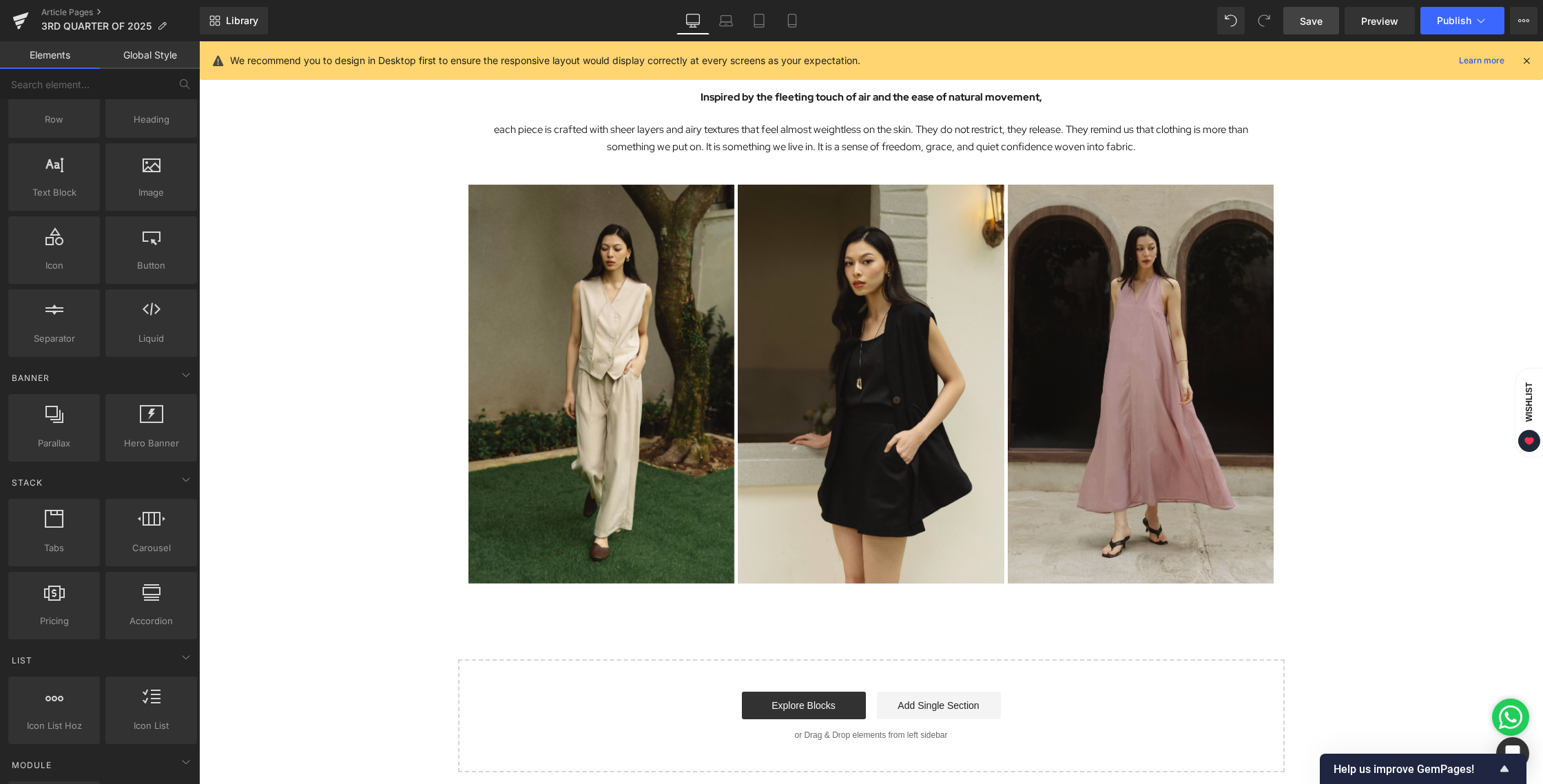
scroll to position [1652, 0]
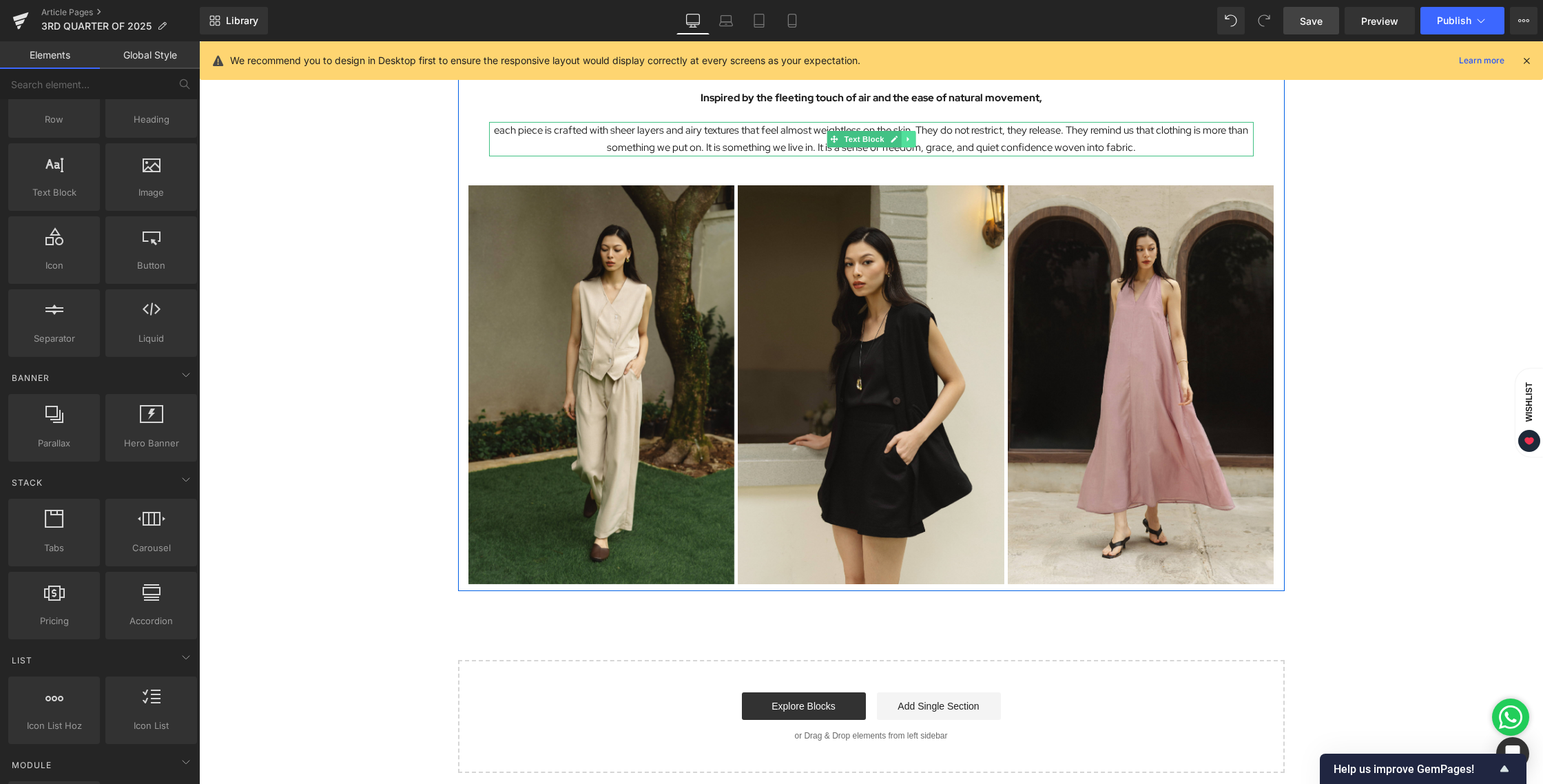
click at [905, 141] on icon at bounding box center [908, 138] width 8 height 8
click at [897, 141] on icon at bounding box center [901, 138] width 8 height 8
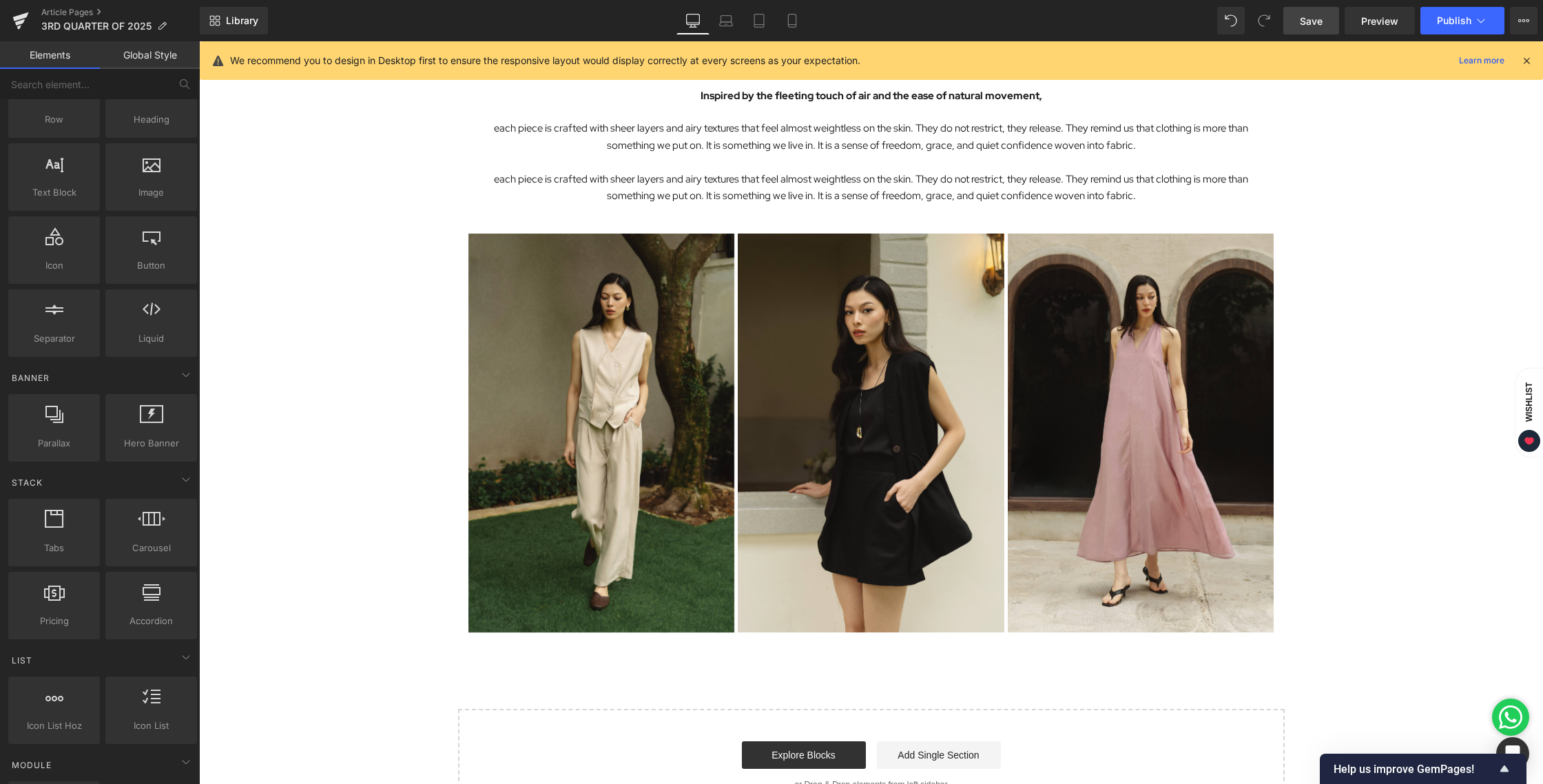
scroll to position [1655, 0]
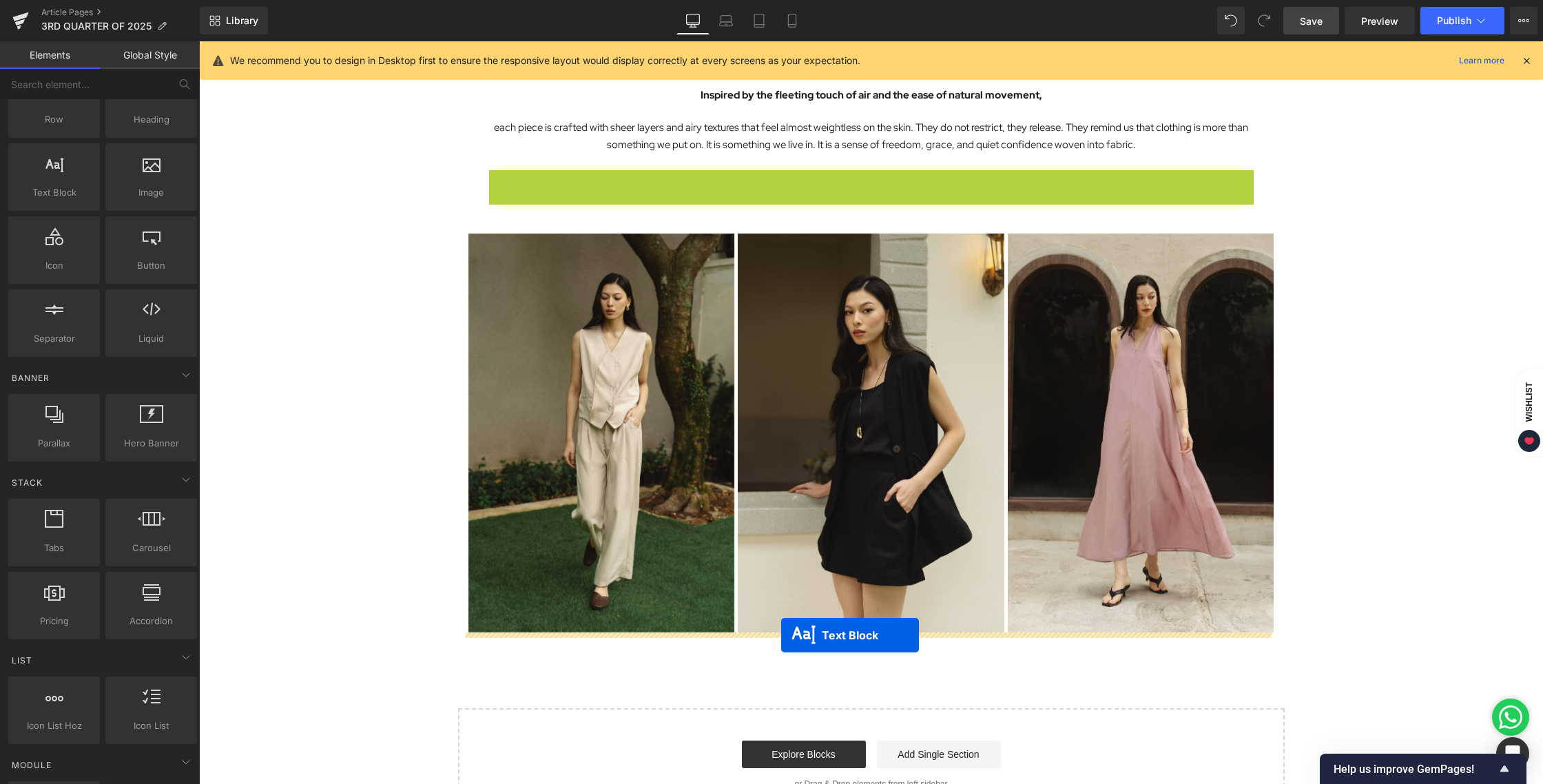
drag, startPoint x: 825, startPoint y: 191, endPoint x: 781, endPoint y: 634, distance: 445.2
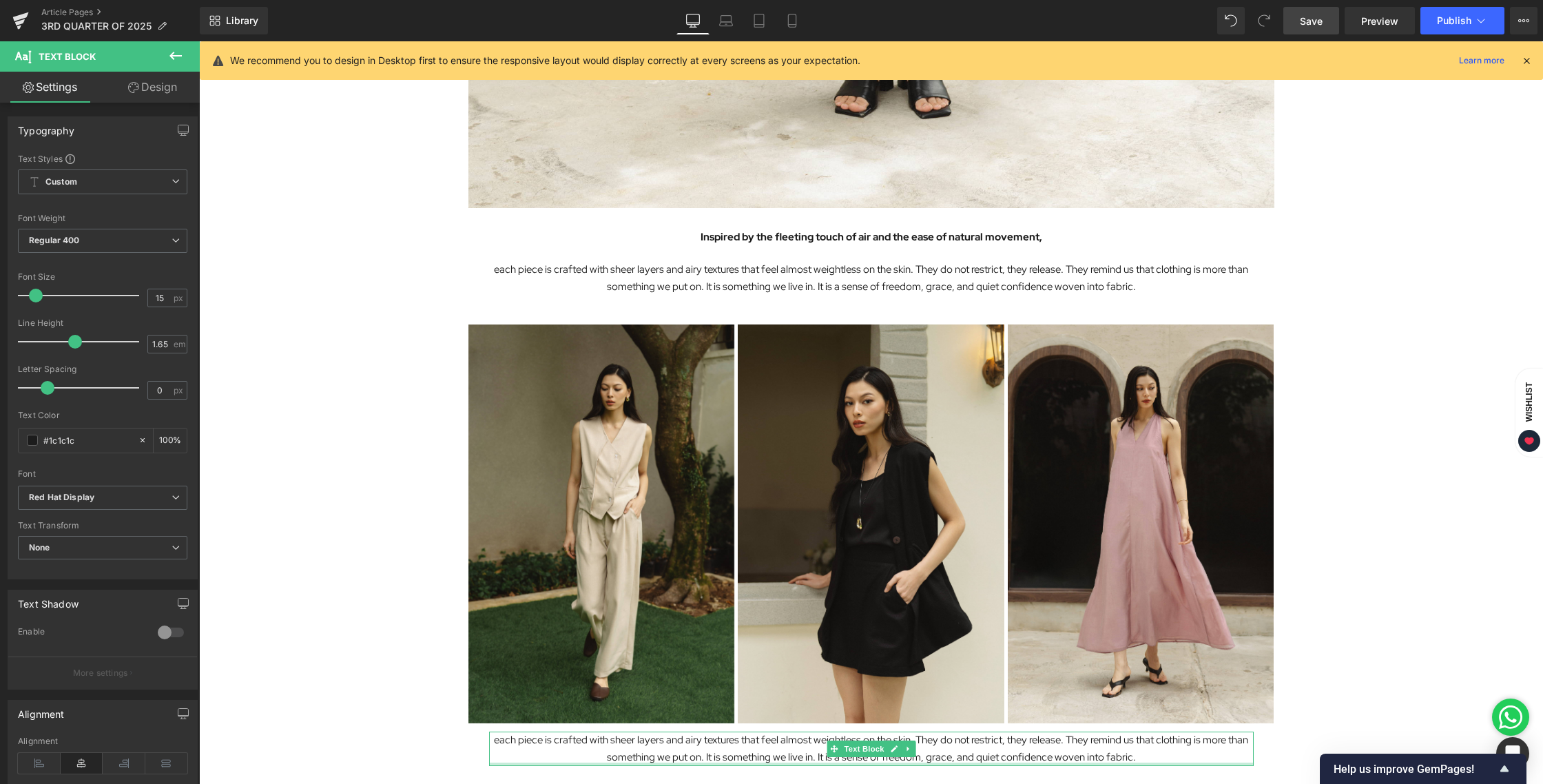
scroll to position [1514, 0]
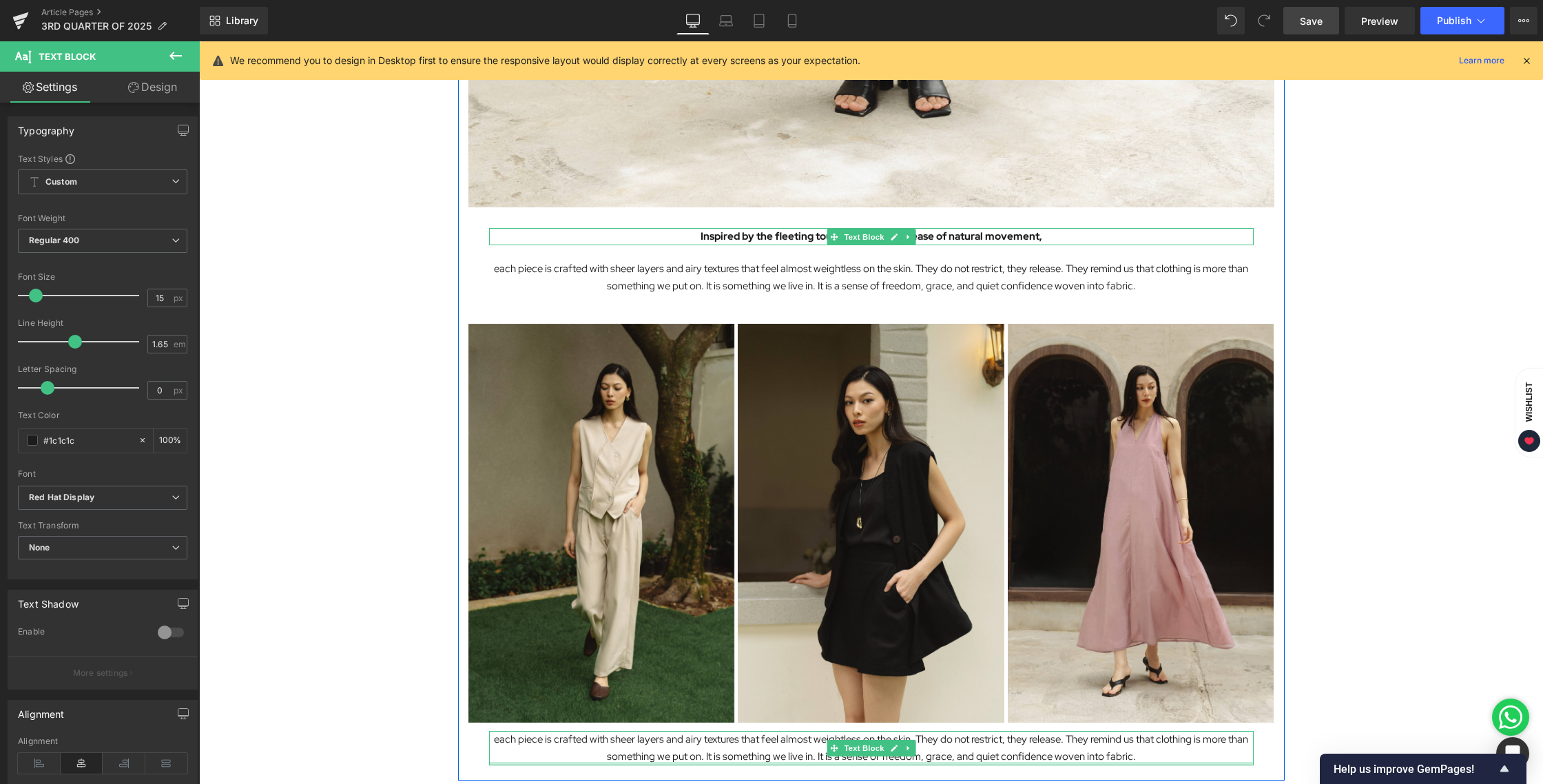
click at [865, 232] on span "Text Block" at bounding box center [864, 237] width 45 height 17
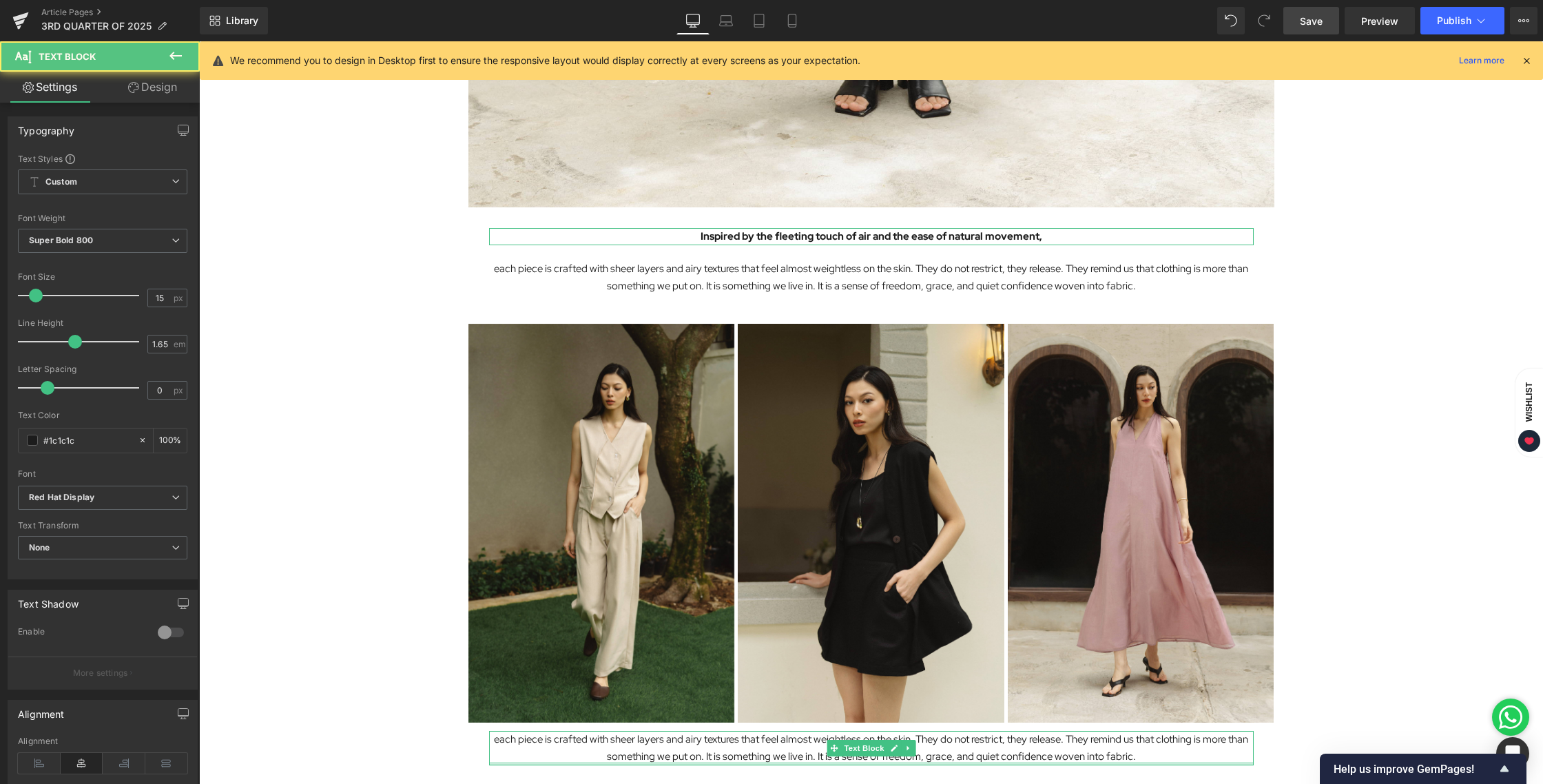
click at [163, 88] on link "Design" at bounding box center [152, 87] width 100 height 31
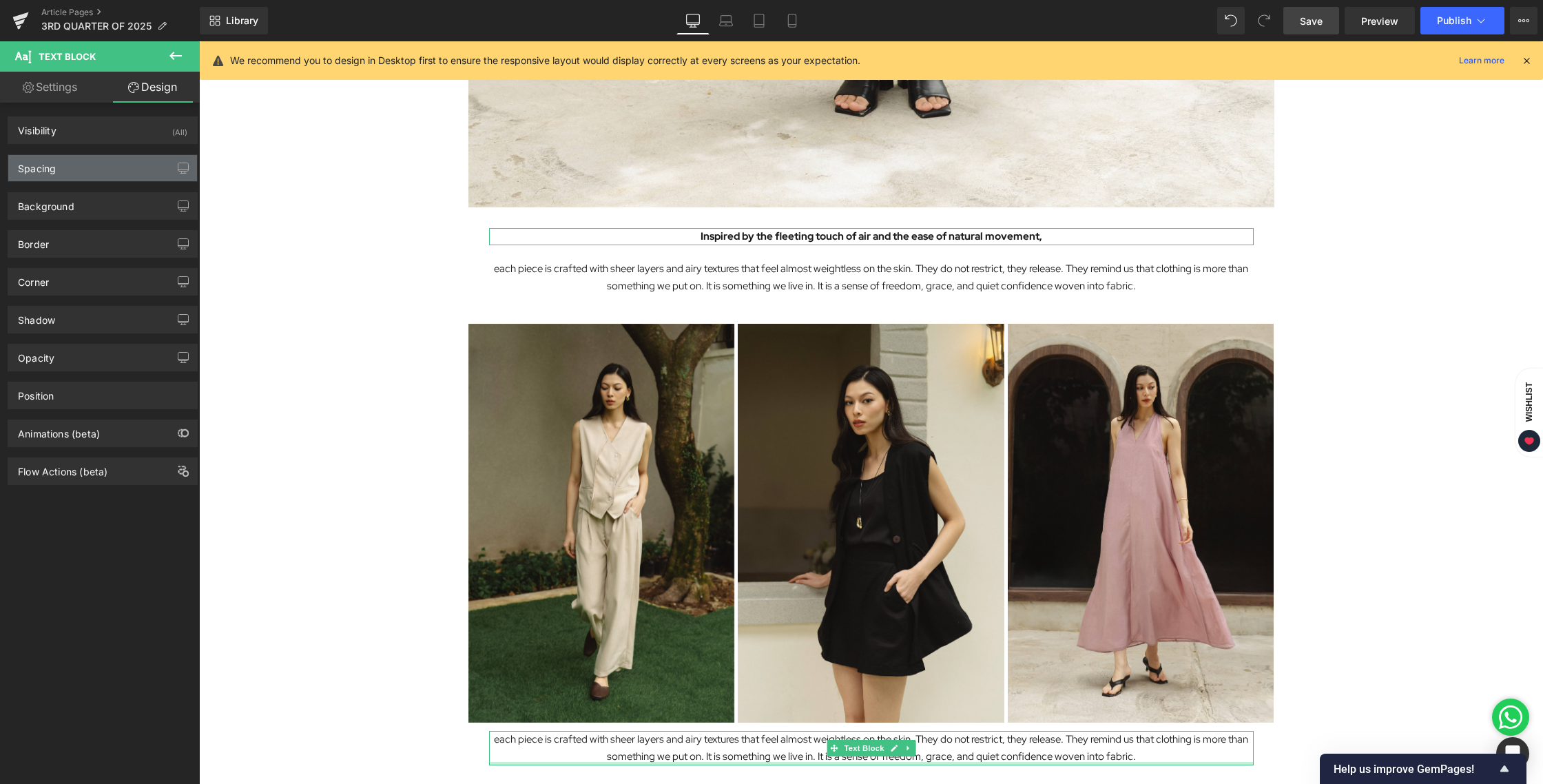
click at [97, 177] on div "Spacing" at bounding box center [102, 168] width 189 height 26
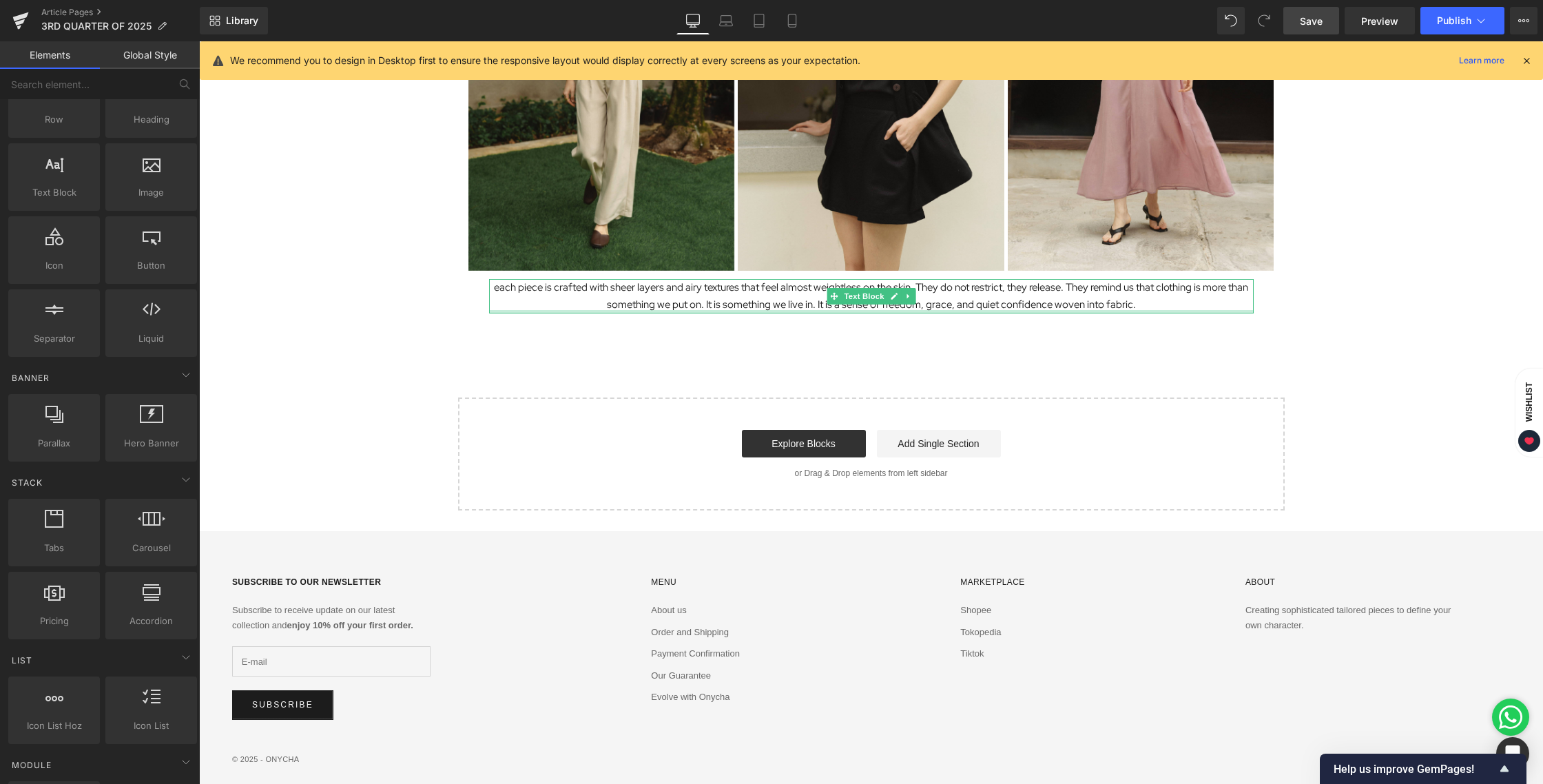
scroll to position [1980, 0]
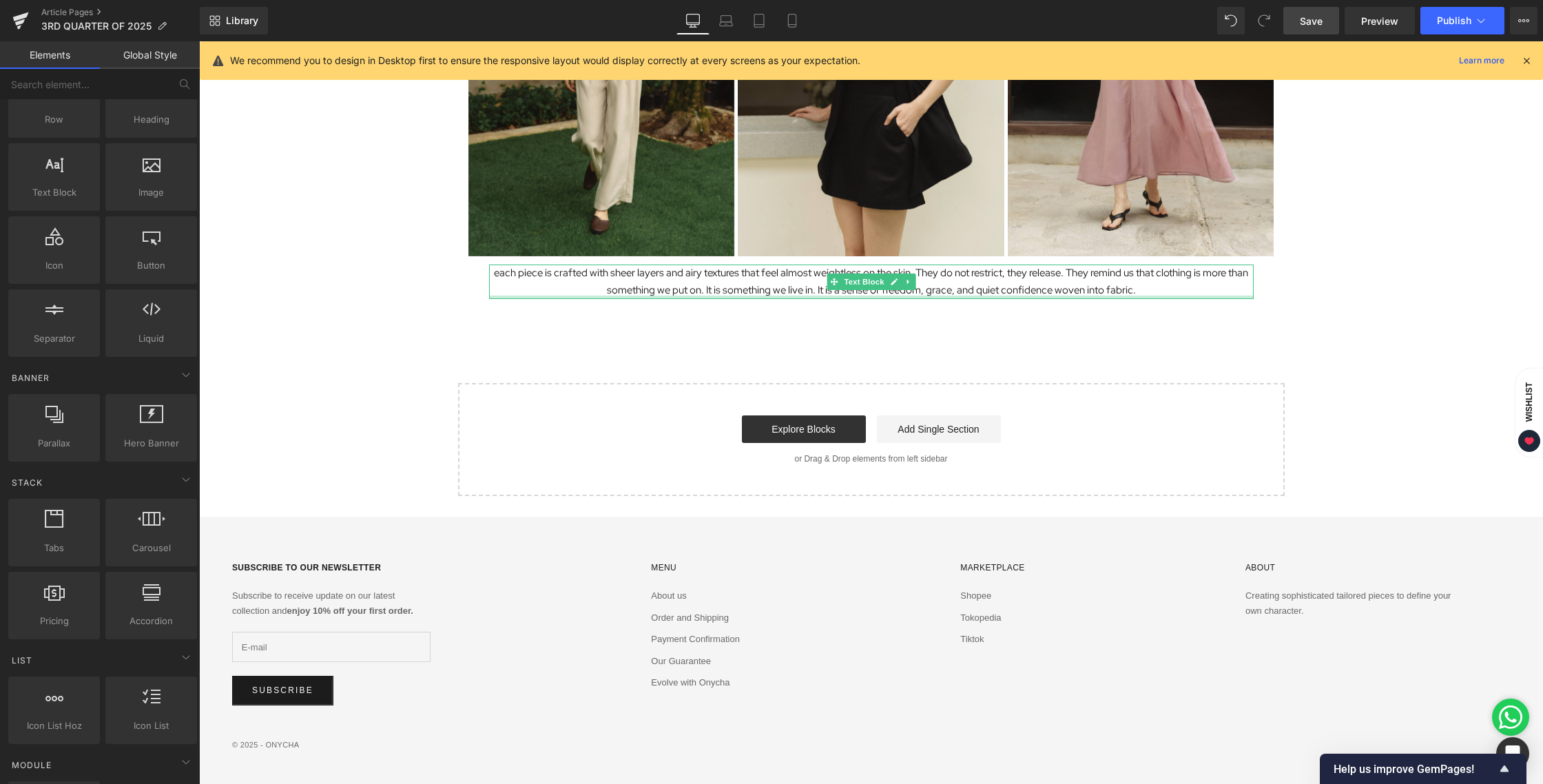
click at [859, 284] on span "Text Block" at bounding box center [864, 281] width 45 height 17
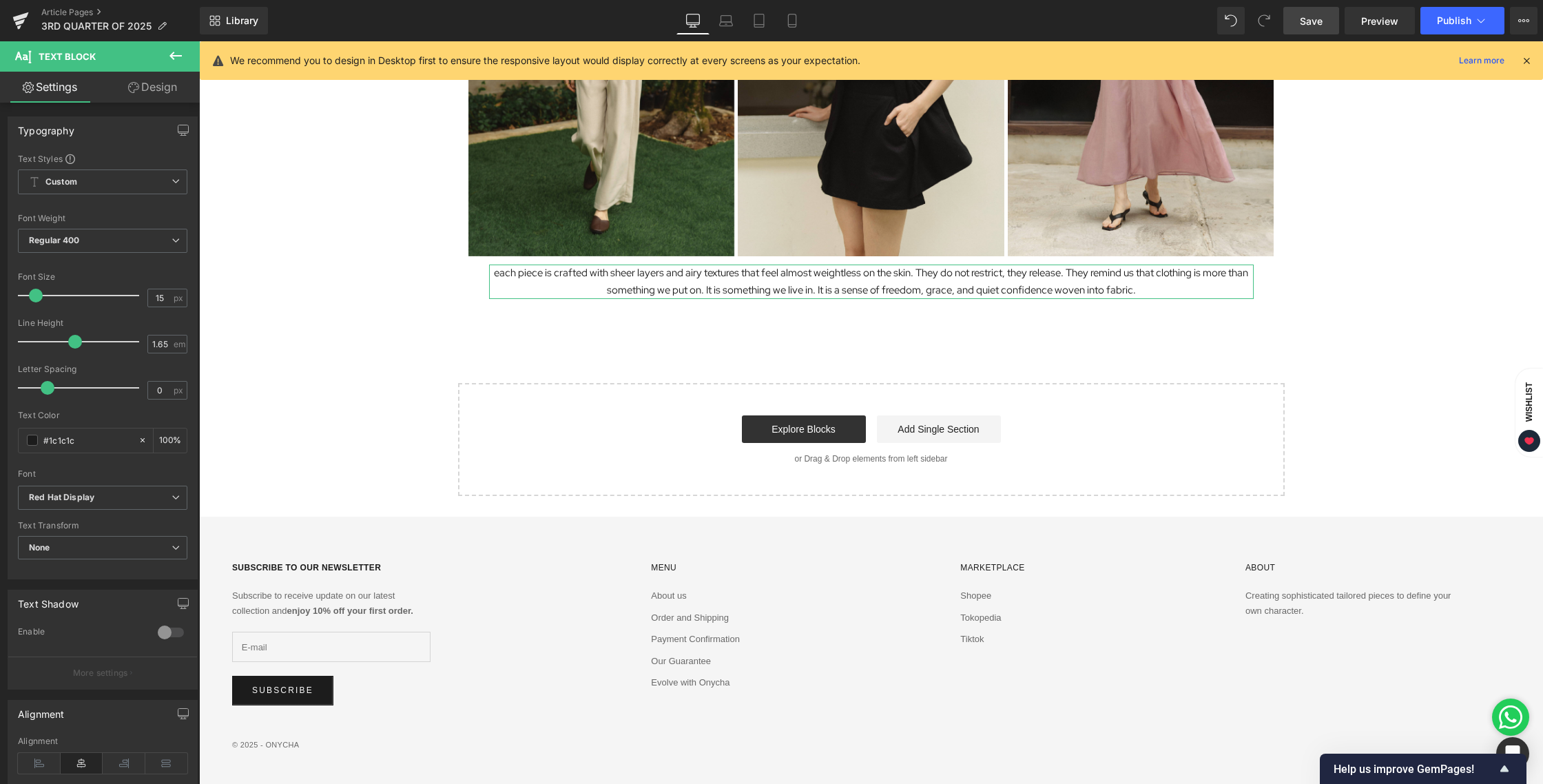
click at [156, 93] on link "Design" at bounding box center [152, 87] width 100 height 31
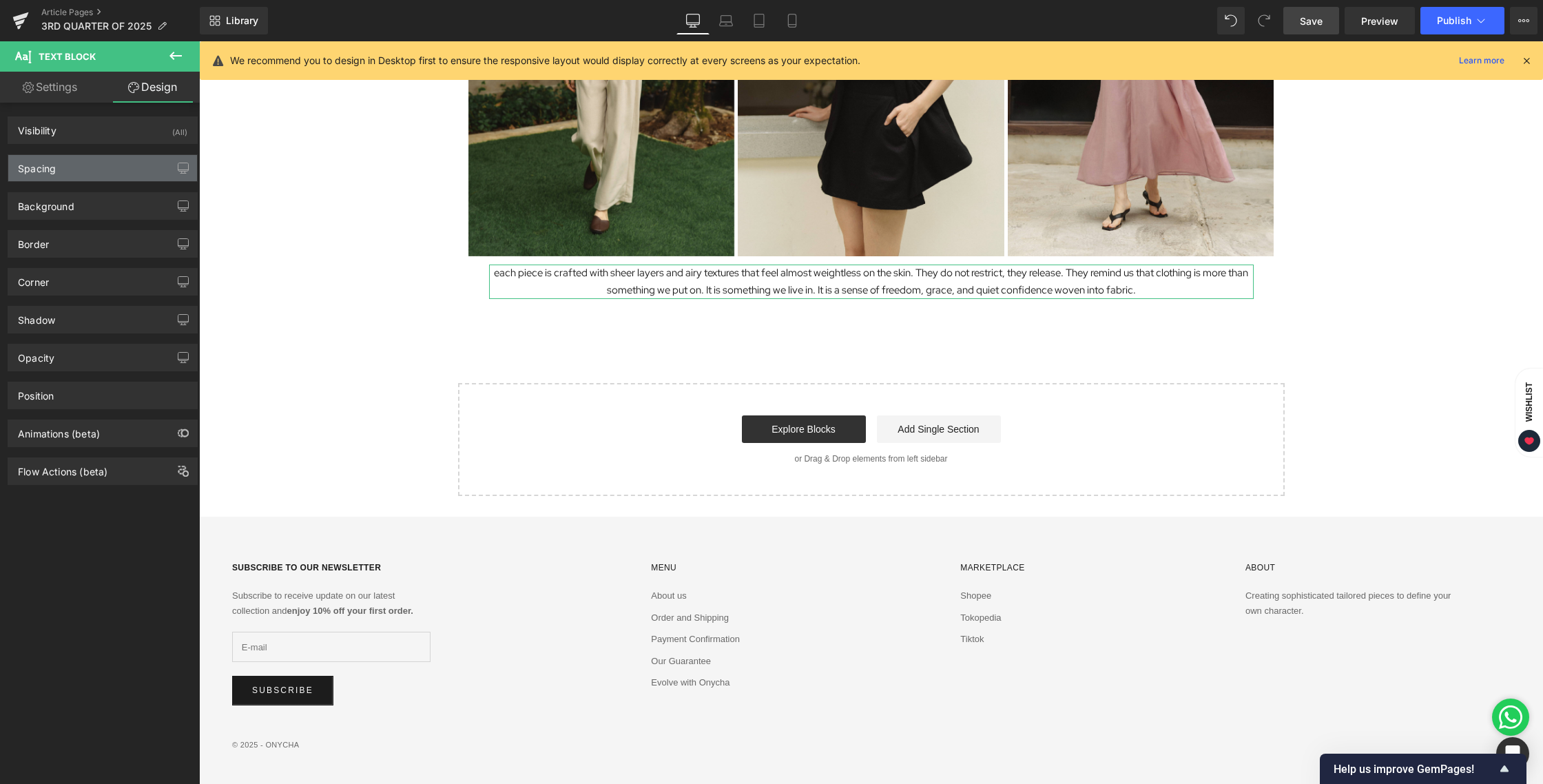
click at [90, 173] on div "Spacing" at bounding box center [102, 168] width 189 height 26
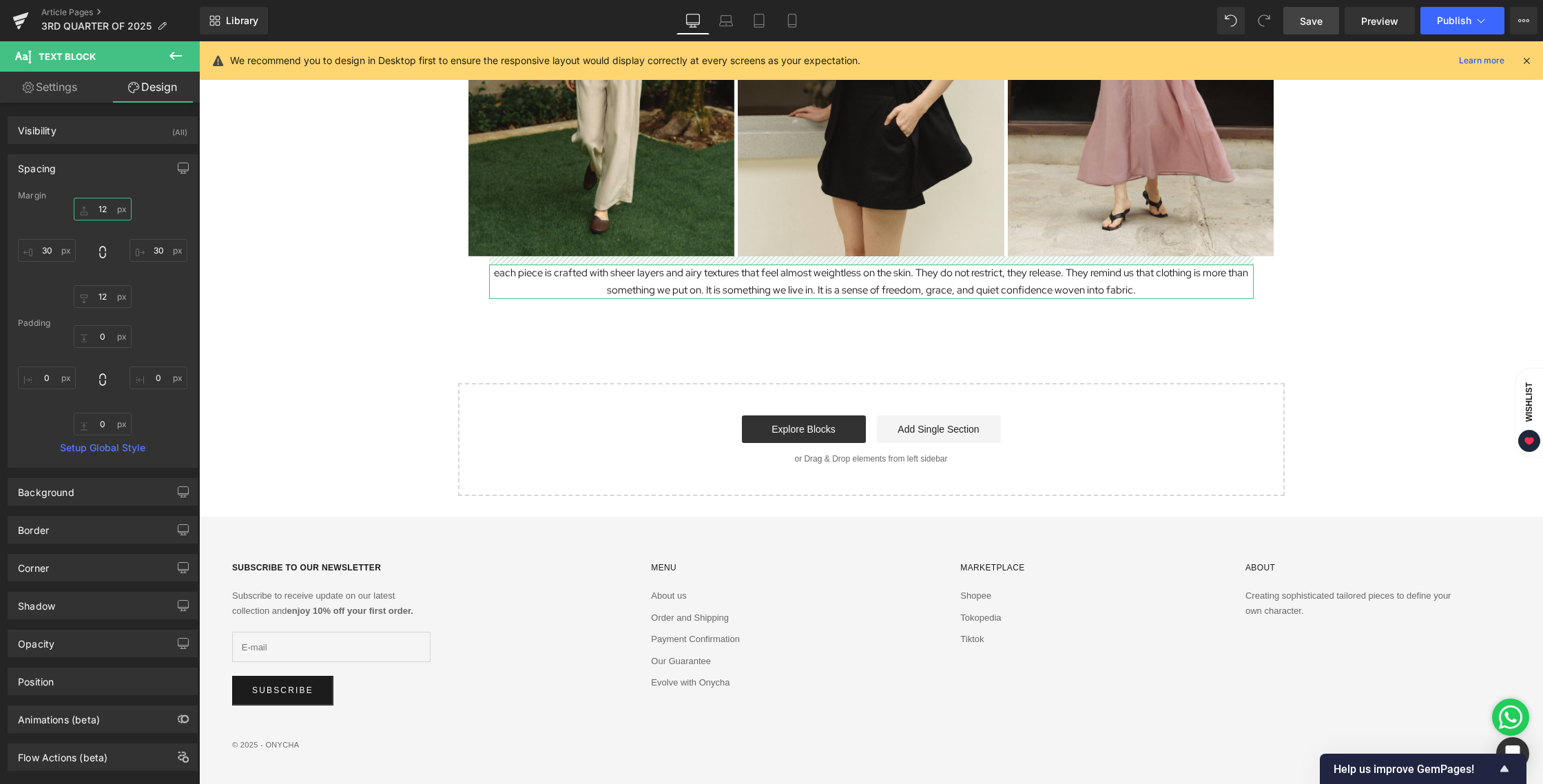
click at [93, 209] on input "12" at bounding box center [102, 209] width 58 height 23
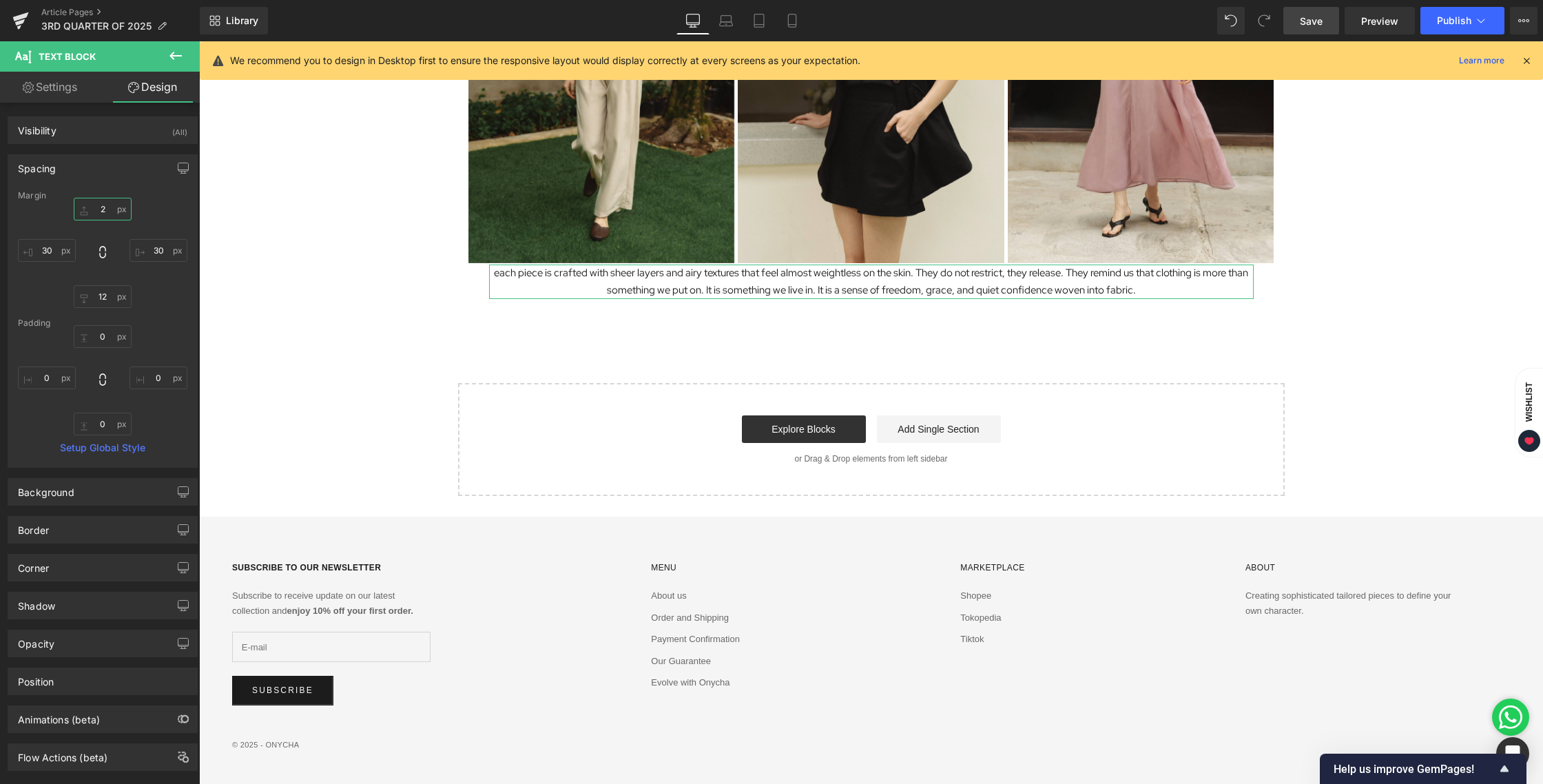
type input "24"
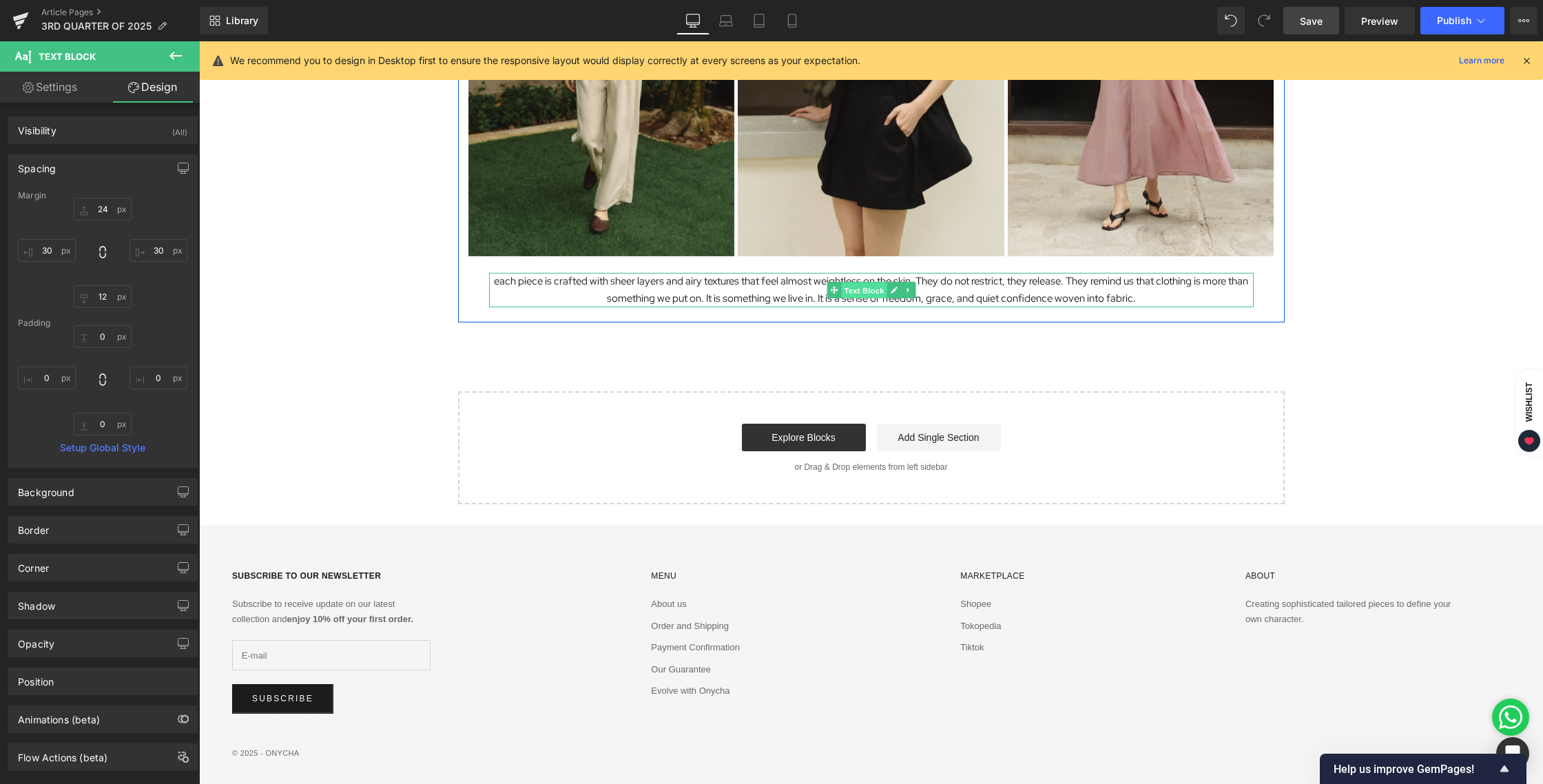
click at [852, 290] on span "Text Block" at bounding box center [864, 290] width 45 height 17
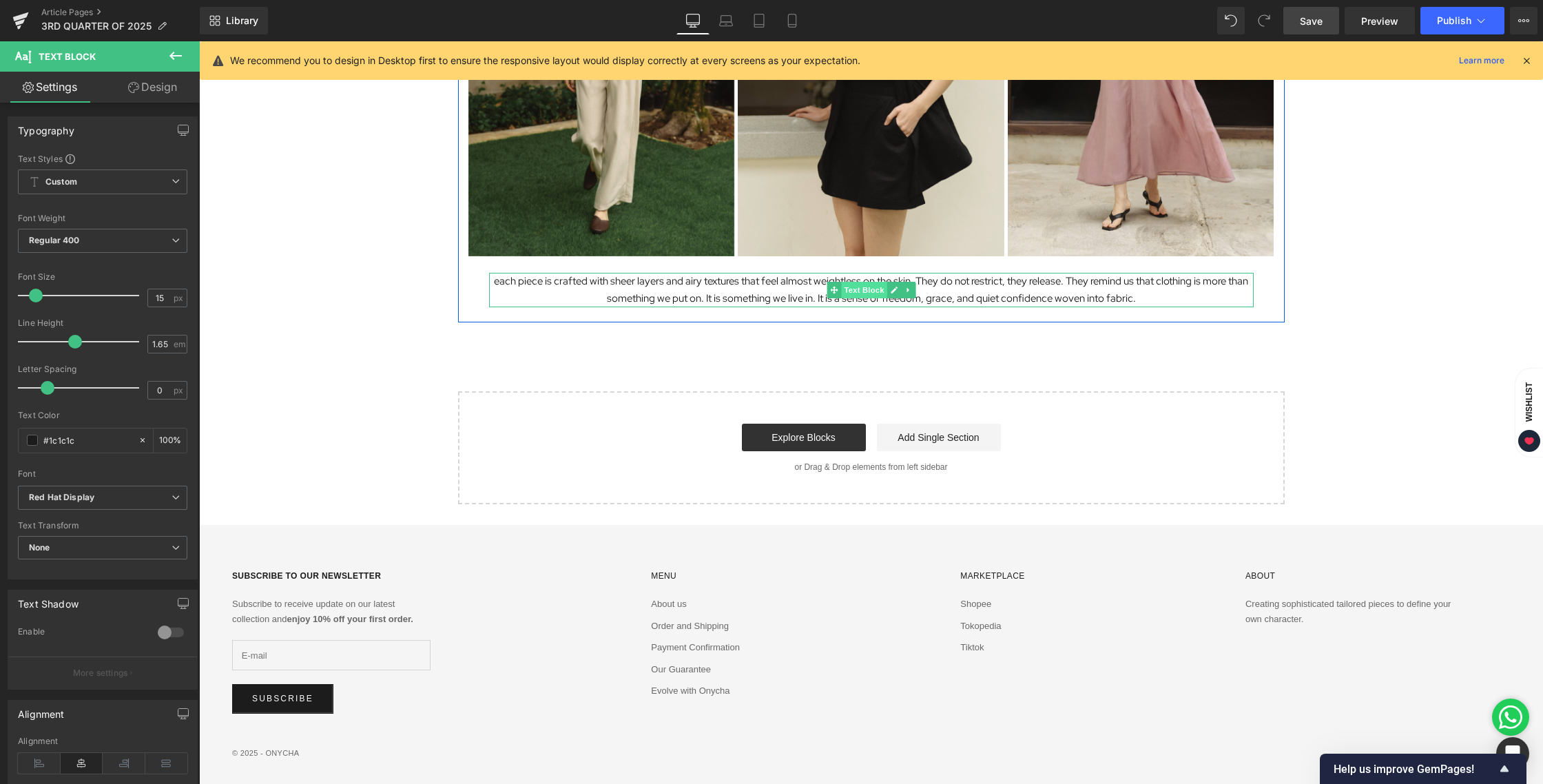
click at [843, 285] on span "Text Block" at bounding box center [864, 290] width 45 height 17
click at [157, 85] on link "Design" at bounding box center [152, 87] width 100 height 31
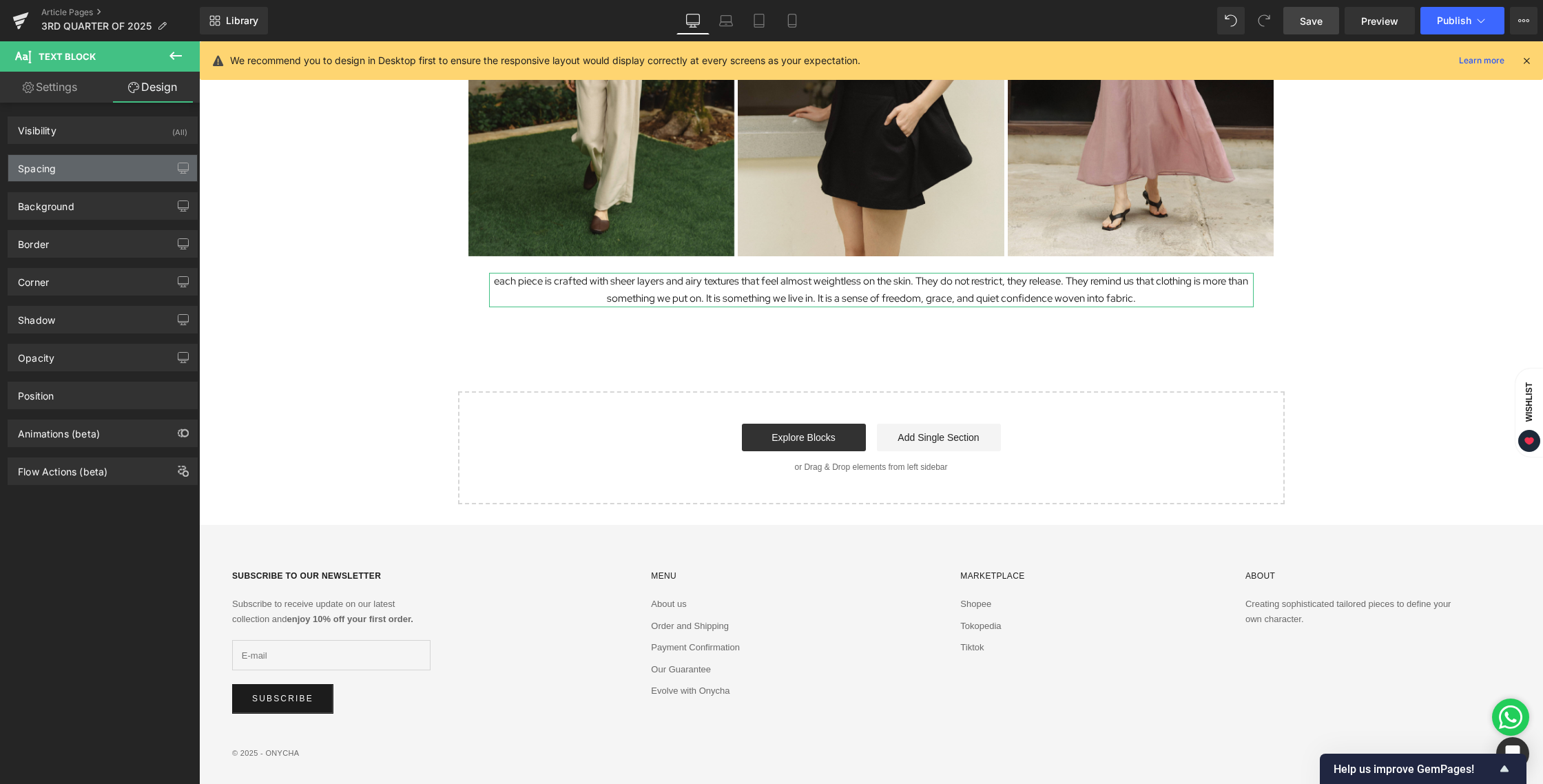
click at [59, 166] on div "Spacing" at bounding box center [102, 168] width 189 height 26
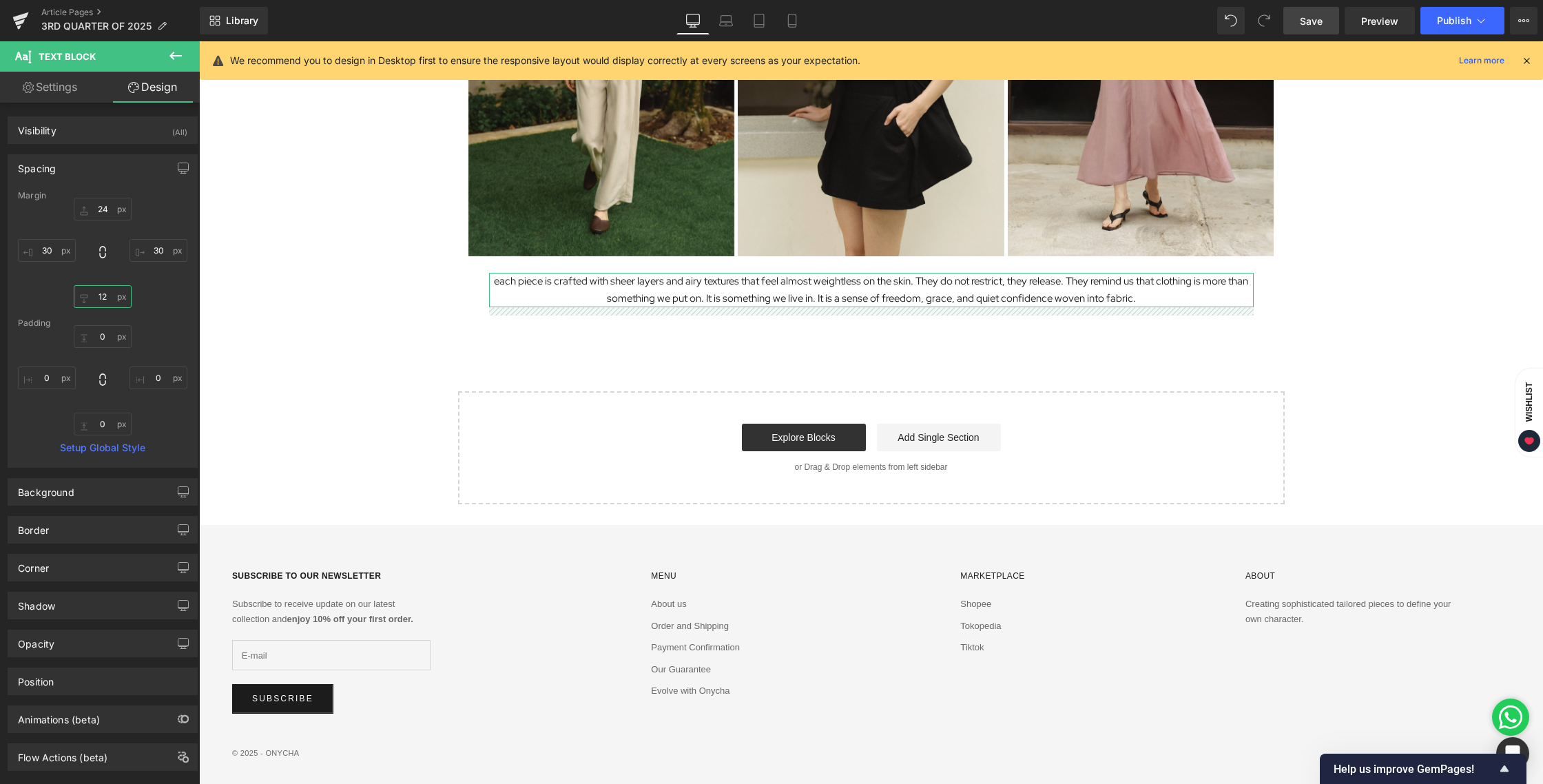
click at [103, 297] on input "12" at bounding box center [102, 296] width 58 height 23
type input "24"
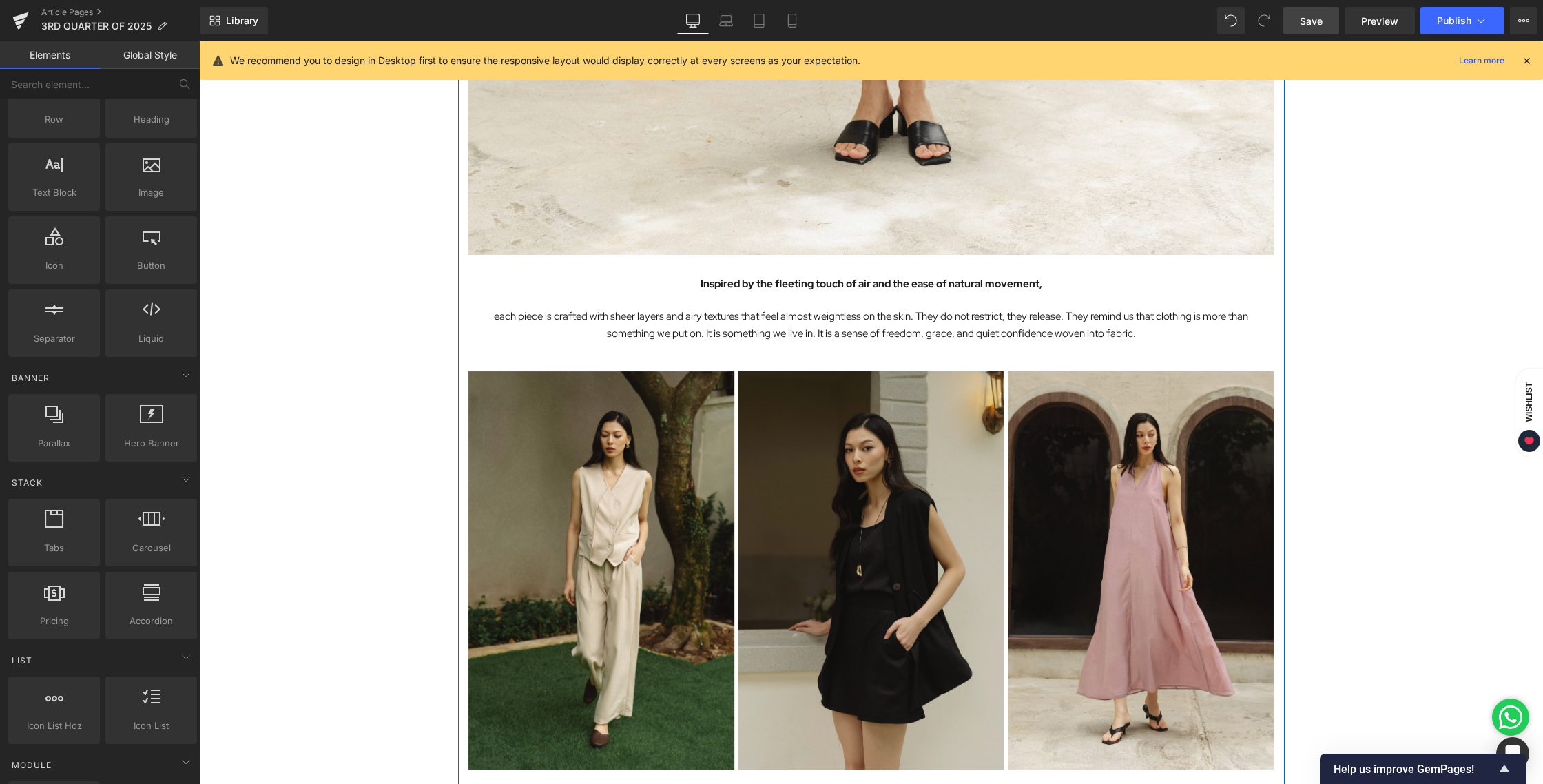
scroll to position [1924, 0]
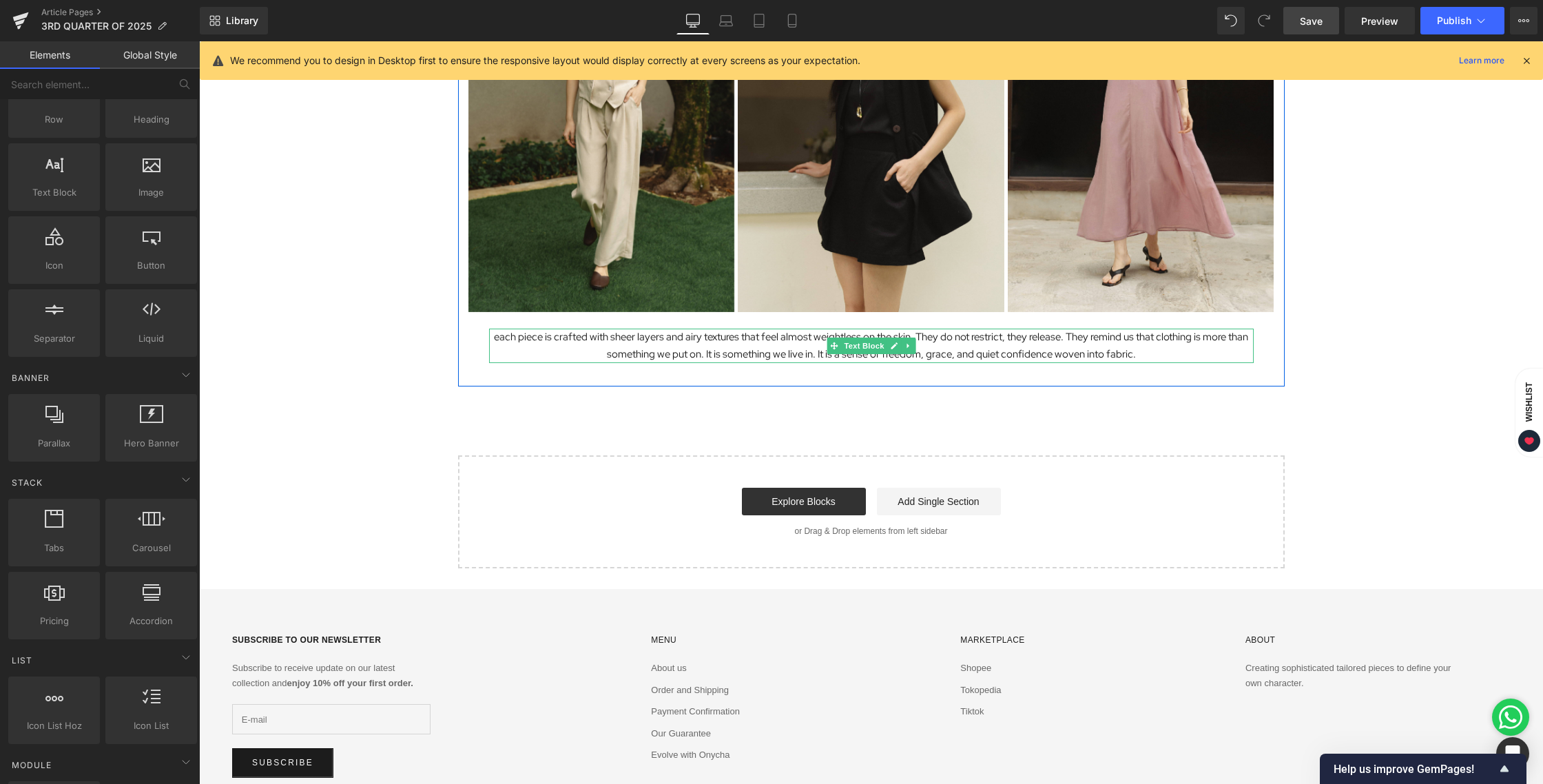
click at [595, 348] on p "each piece is crafted with sheer layers and airy textures that feel almost weig…" at bounding box center [872, 346] width 765 height 35
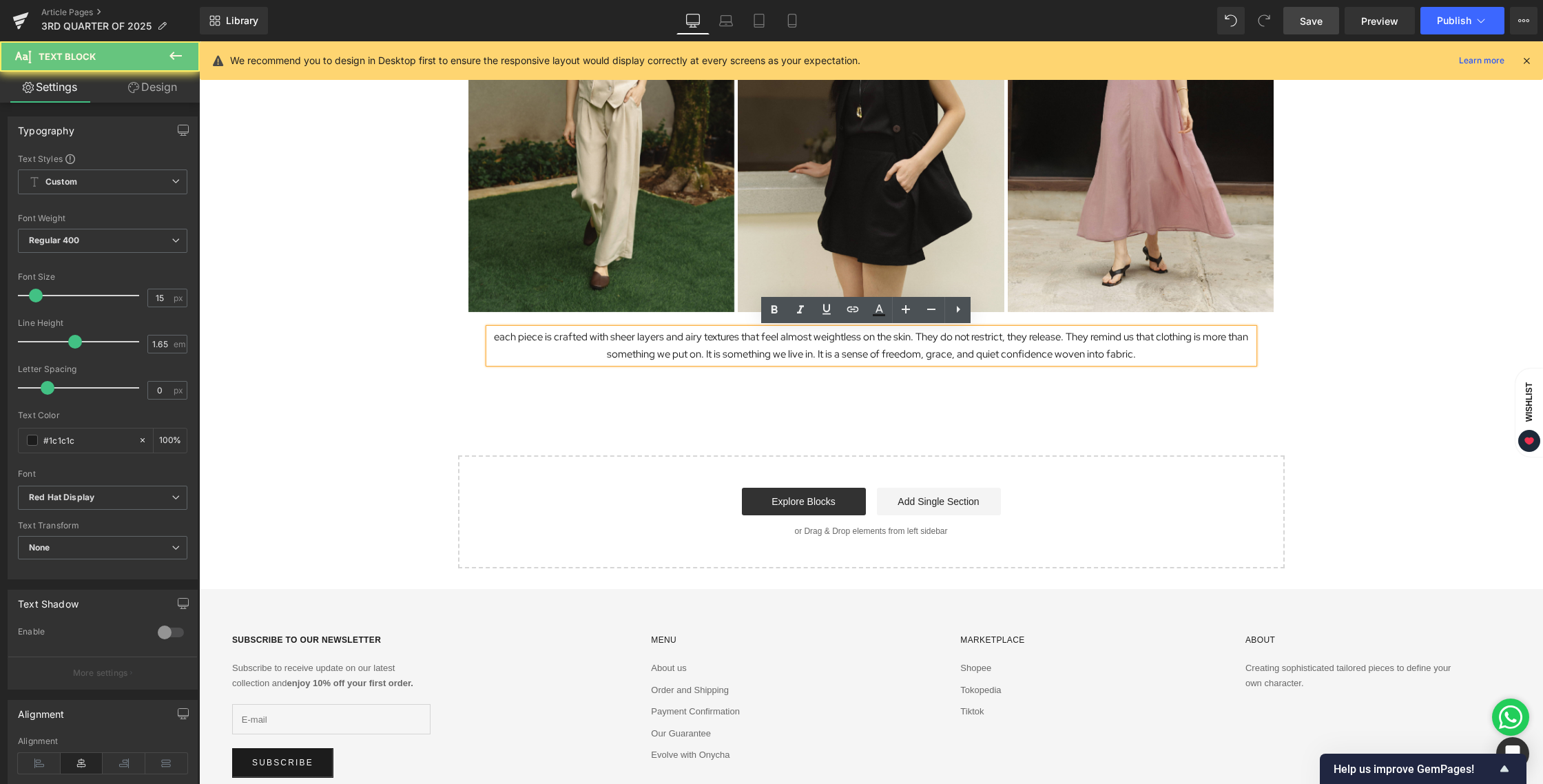
click at [594, 351] on p "each piece is crafted with sheer layers and airy textures that feel almost weig…" at bounding box center [872, 346] width 765 height 35
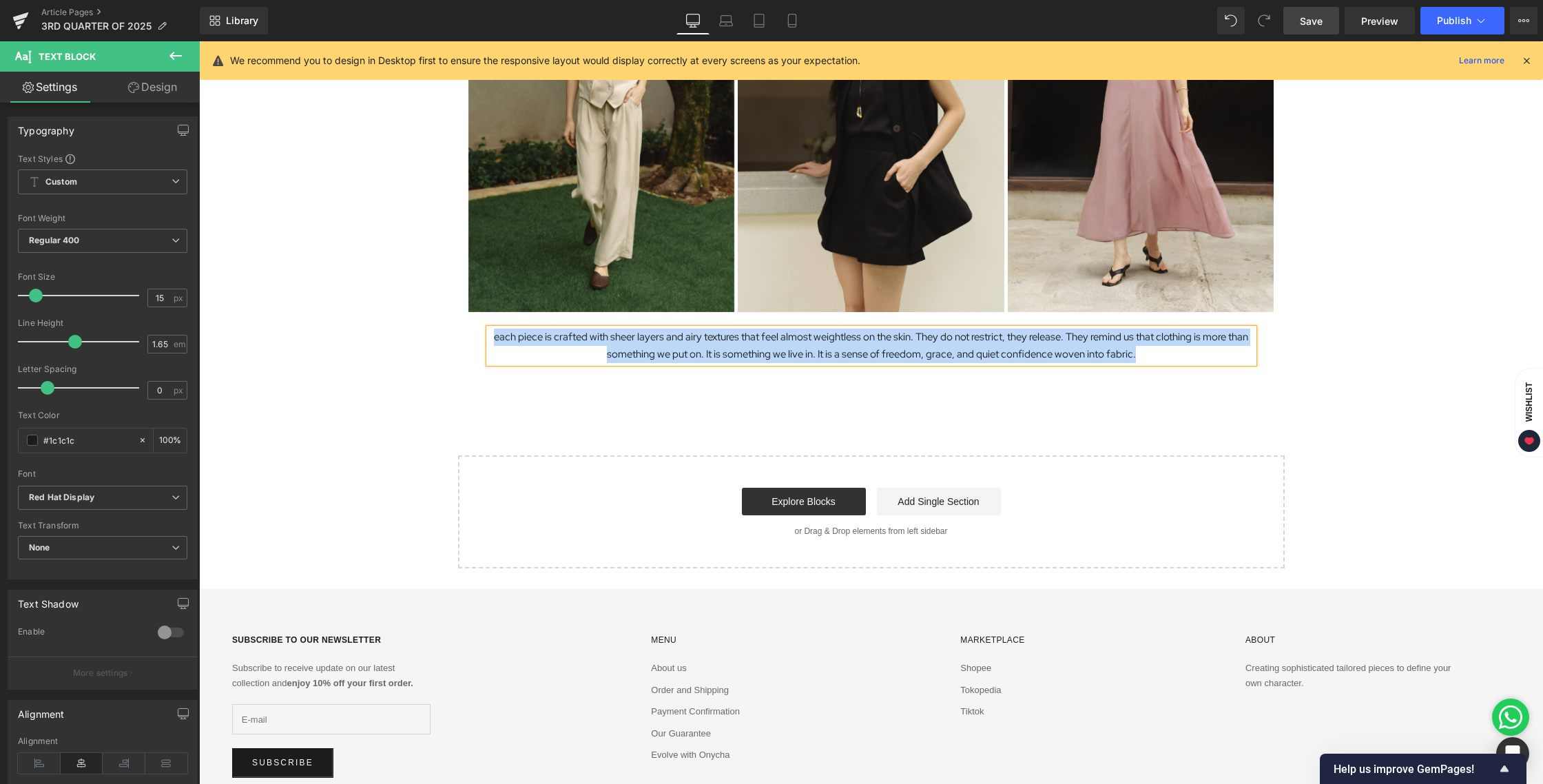
paste div
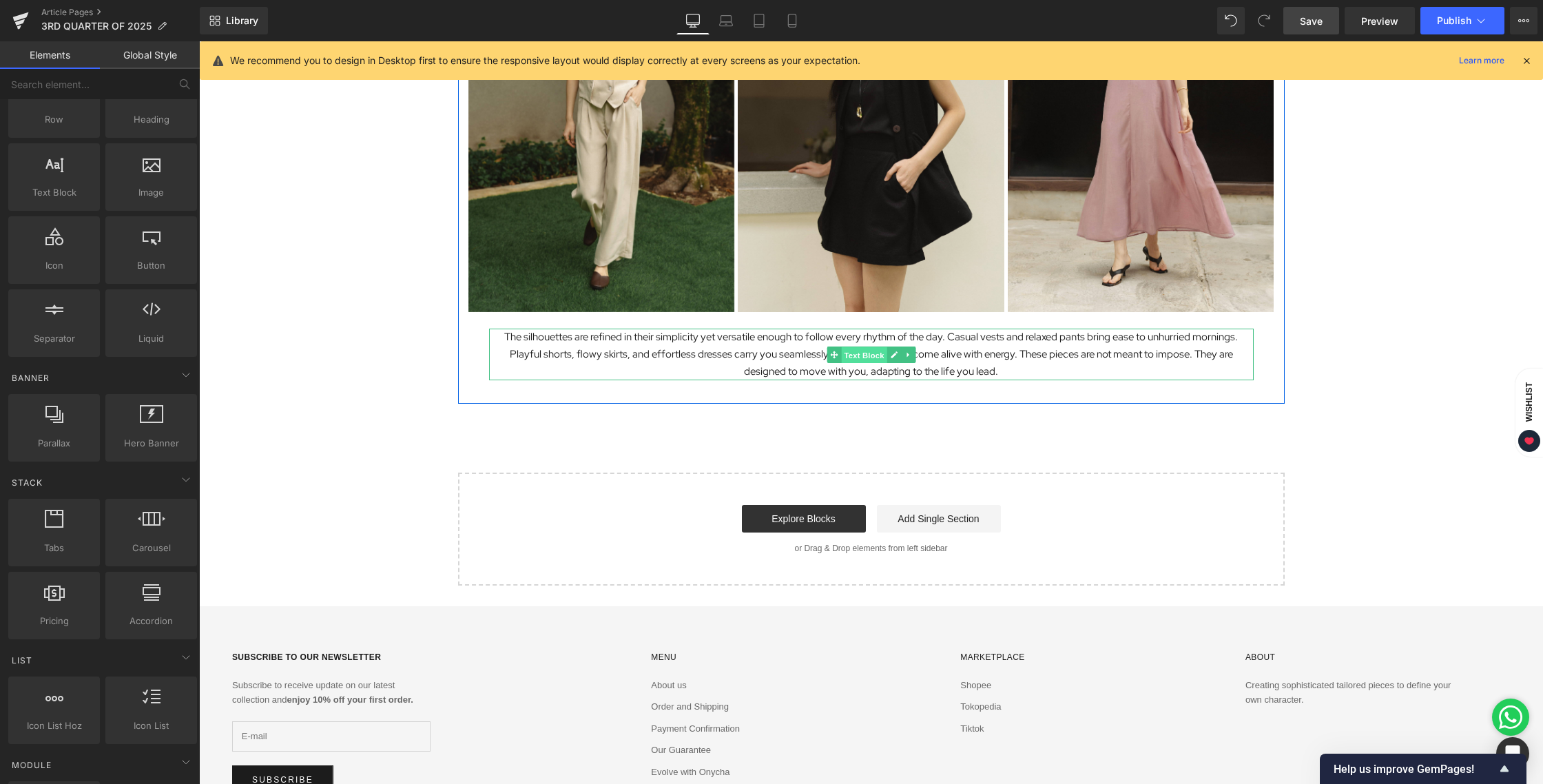
click at [858, 354] on span "Text Block" at bounding box center [864, 354] width 45 height 17
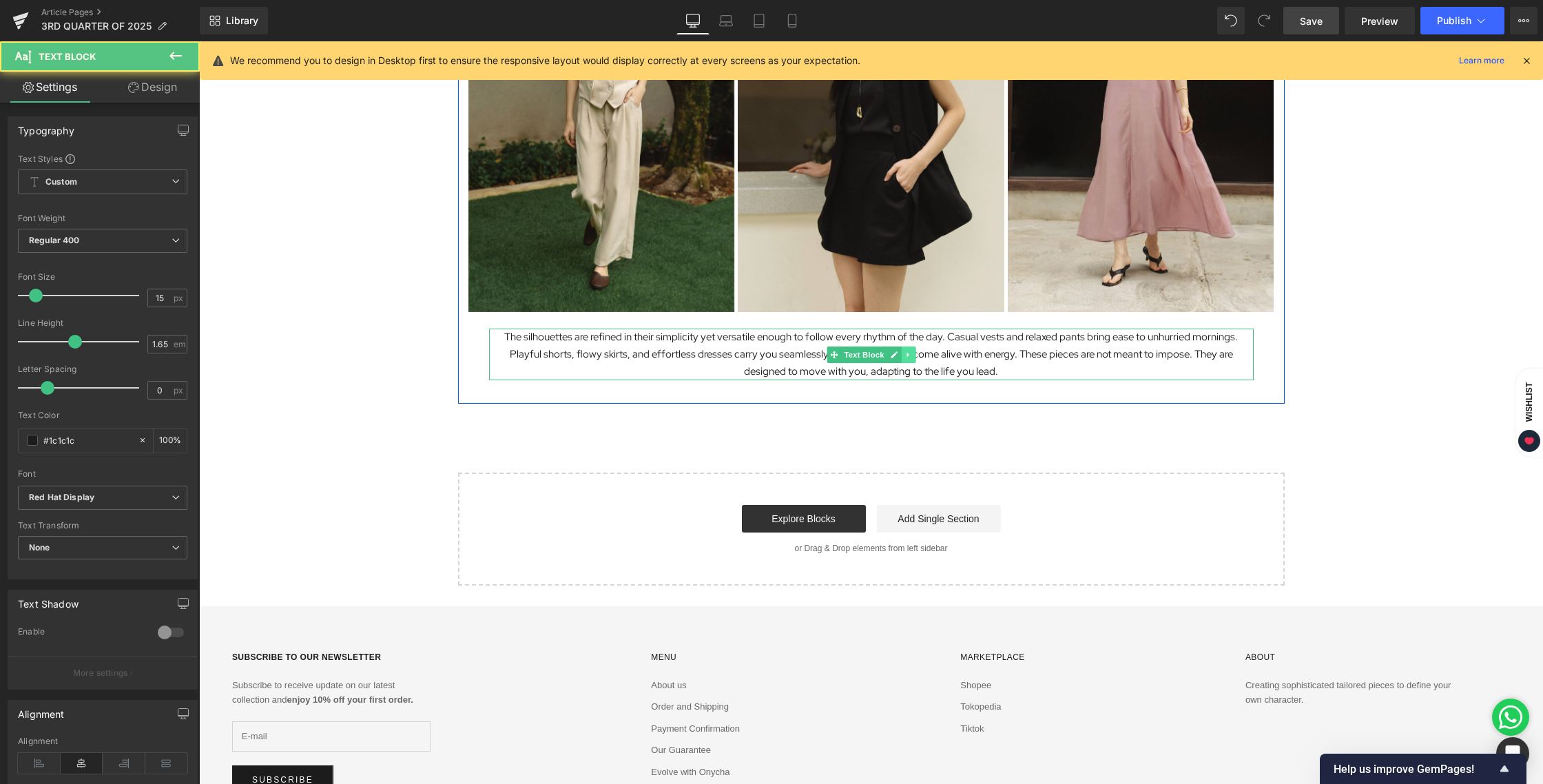
click at [905, 356] on icon at bounding box center [908, 354] width 8 height 8
click at [899, 356] on icon at bounding box center [901, 354] width 8 height 8
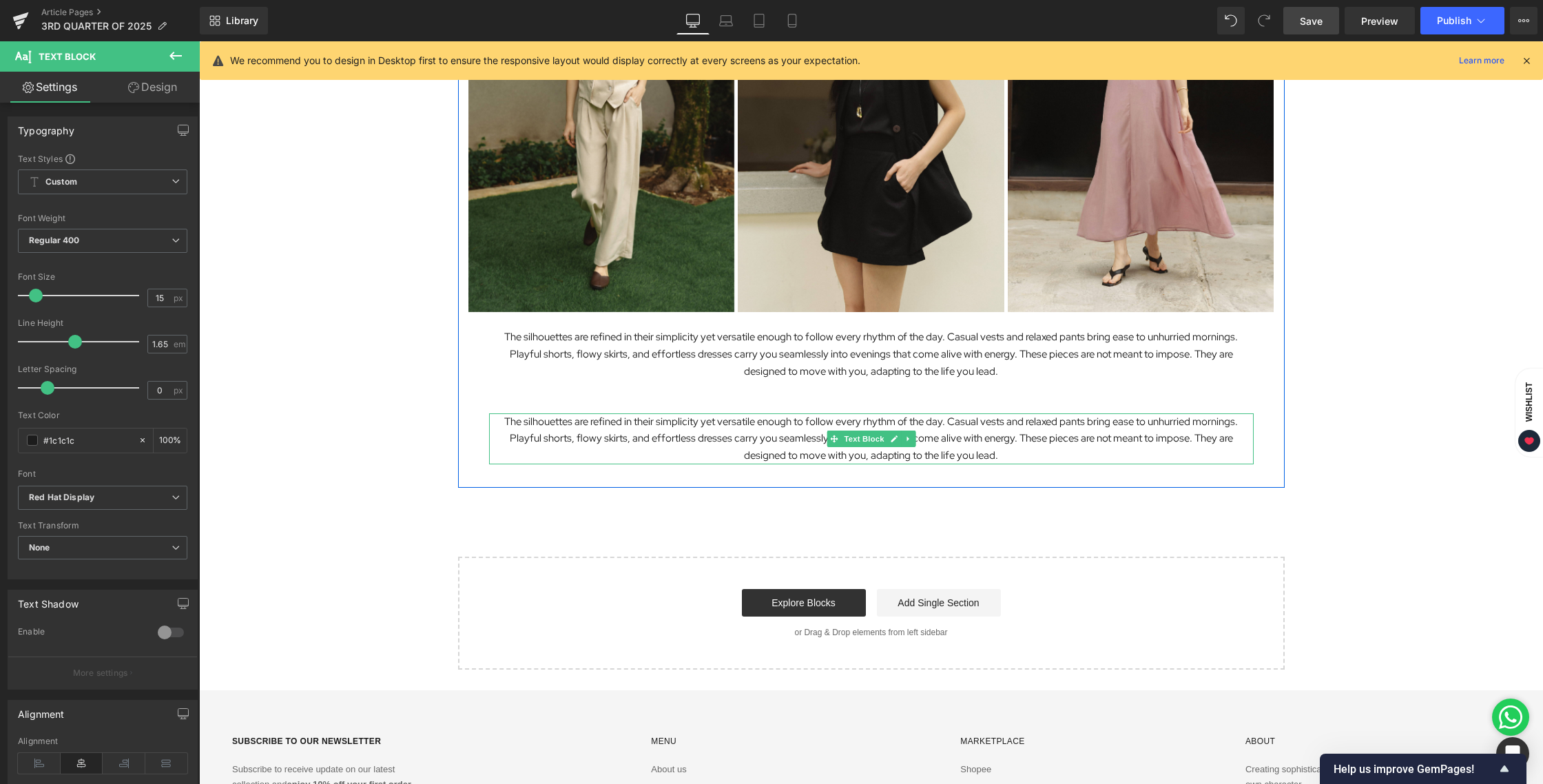
click at [649, 421] on p "The silhouettes are refined in their simplicity yet versatile enough to follow …" at bounding box center [872, 439] width 765 height 51
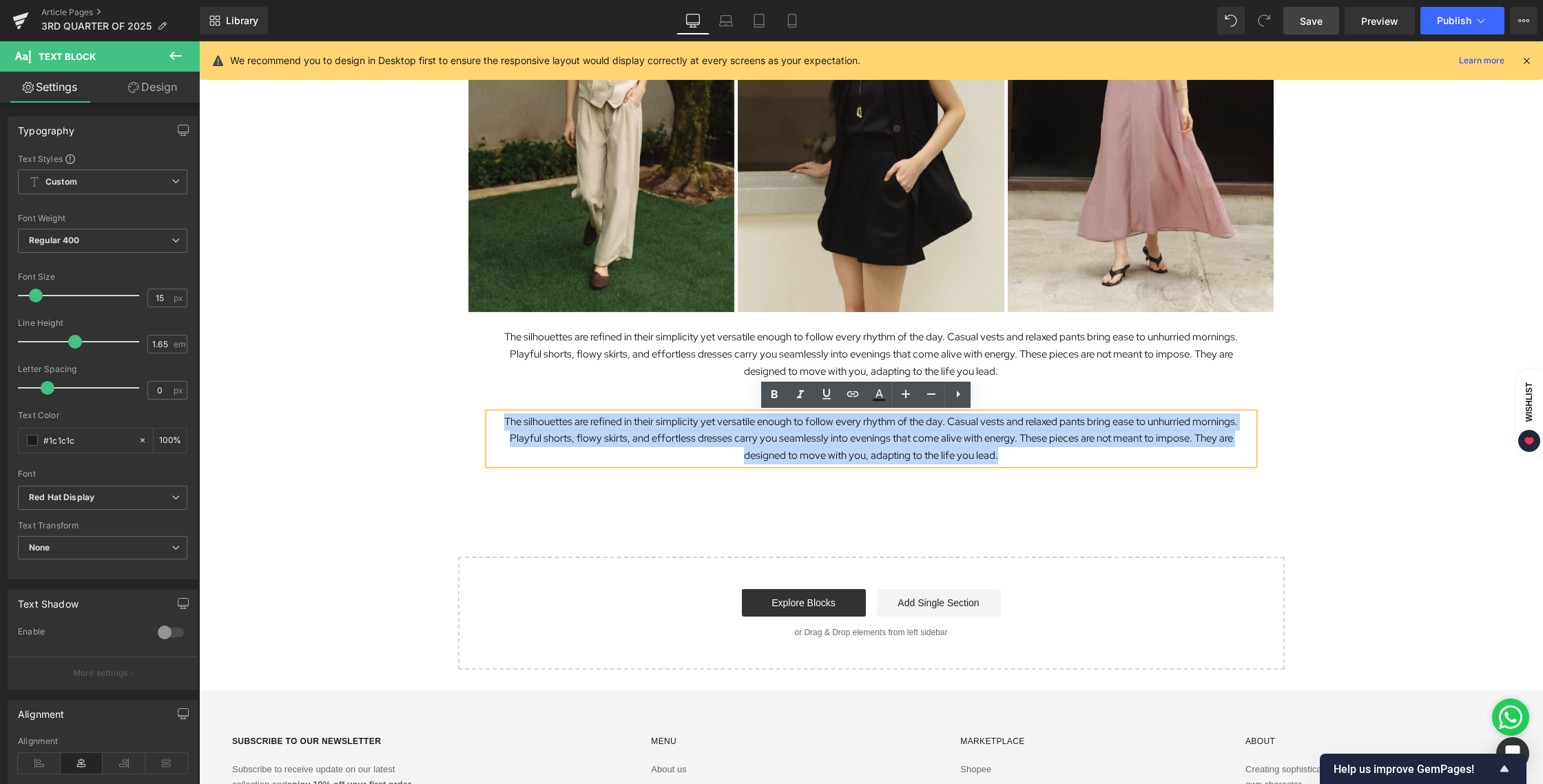
drag, startPoint x: 488, startPoint y: 421, endPoint x: 1006, endPoint y: 457, distance: 519.2
click at [1006, 457] on p "The silhouettes are refined in their simplicity yet versatile enough to follow …" at bounding box center [872, 439] width 765 height 51
paste div
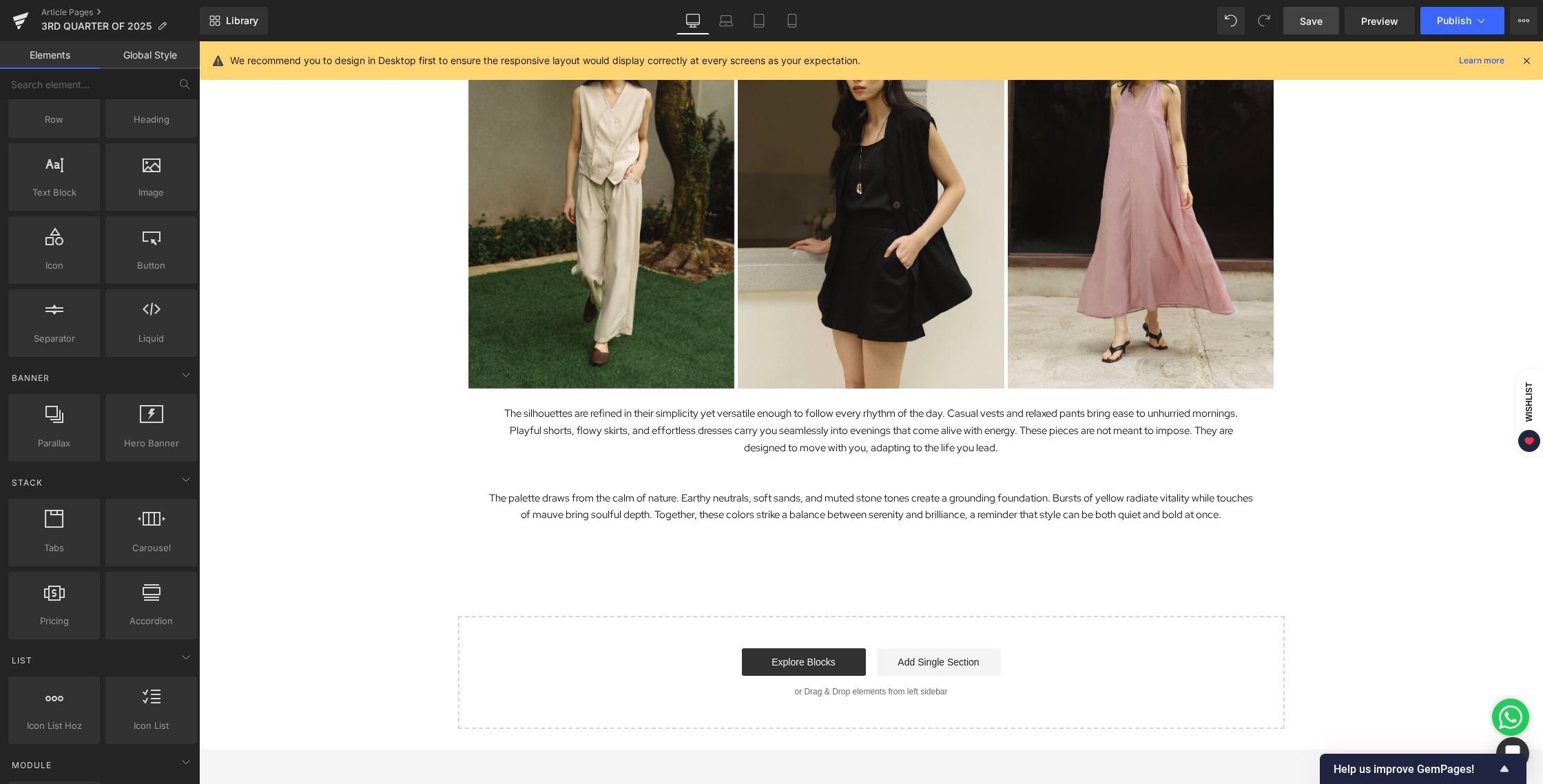
scroll to position [1849, 0]
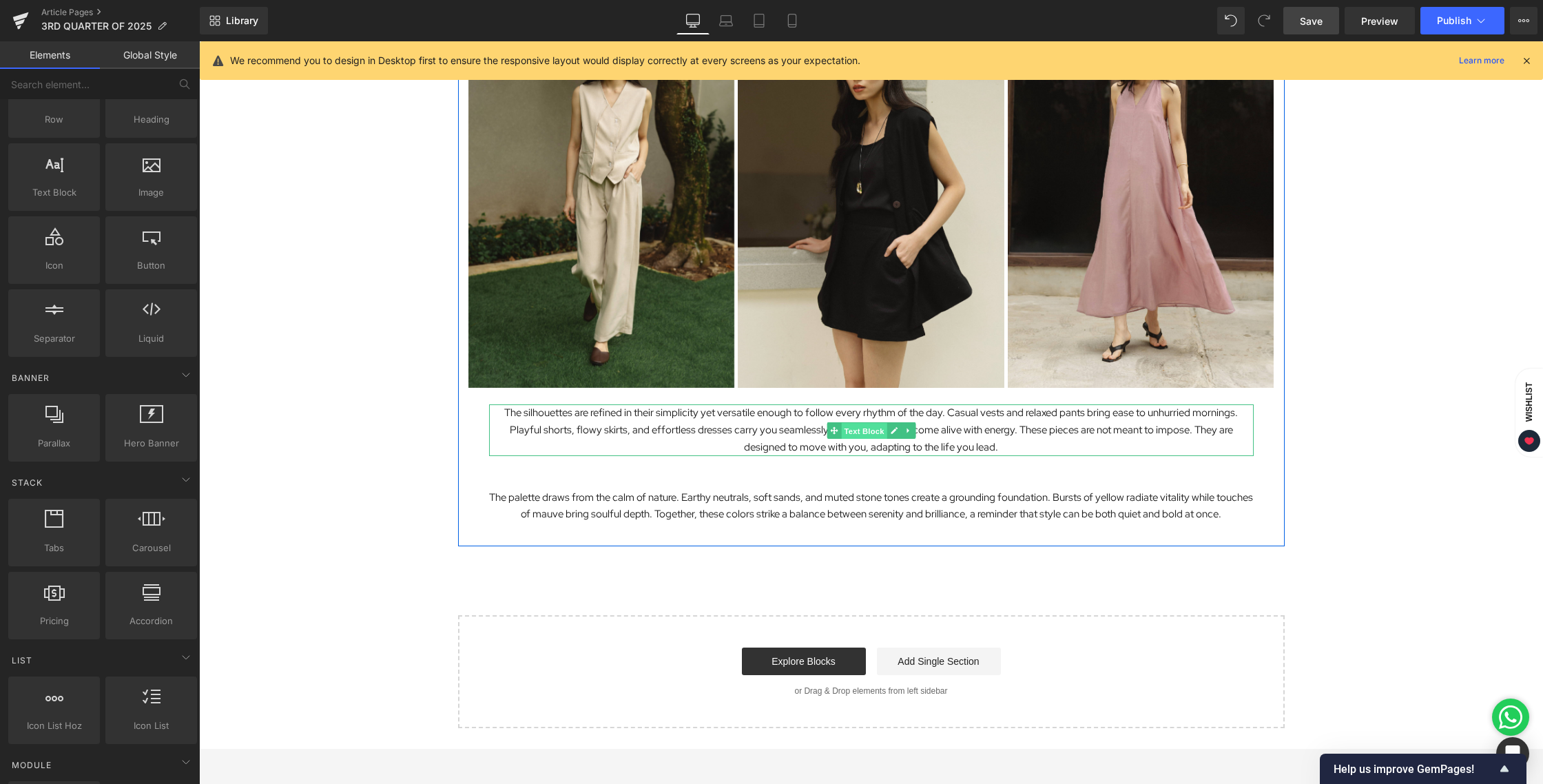
click at [847, 427] on span "Text Block" at bounding box center [864, 430] width 45 height 17
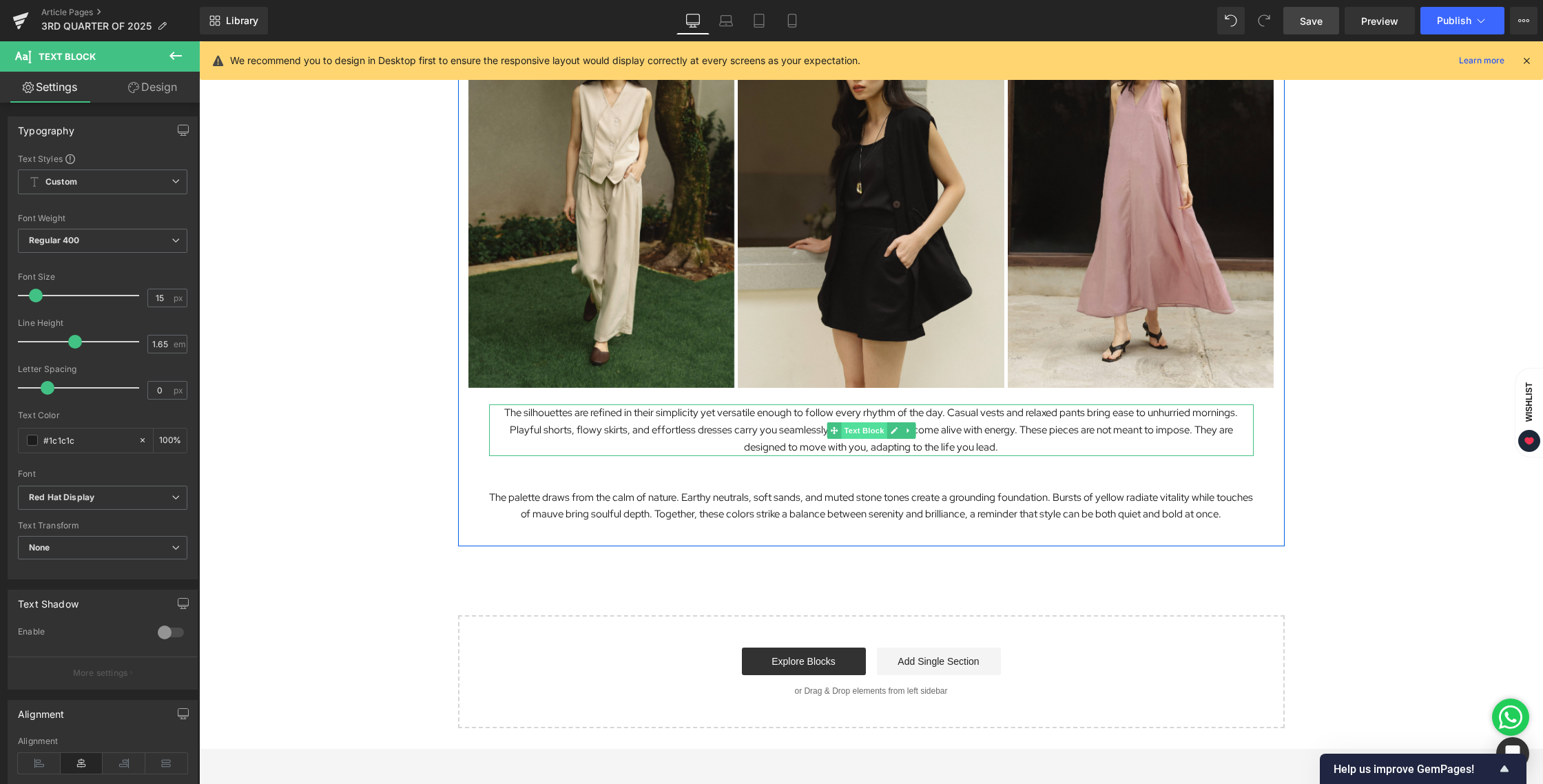
click at [848, 430] on span "Text Block" at bounding box center [864, 430] width 45 height 17
click at [846, 506] on span "Text Block" at bounding box center [864, 506] width 45 height 17
click at [856, 504] on span "Text Block" at bounding box center [864, 506] width 45 height 17
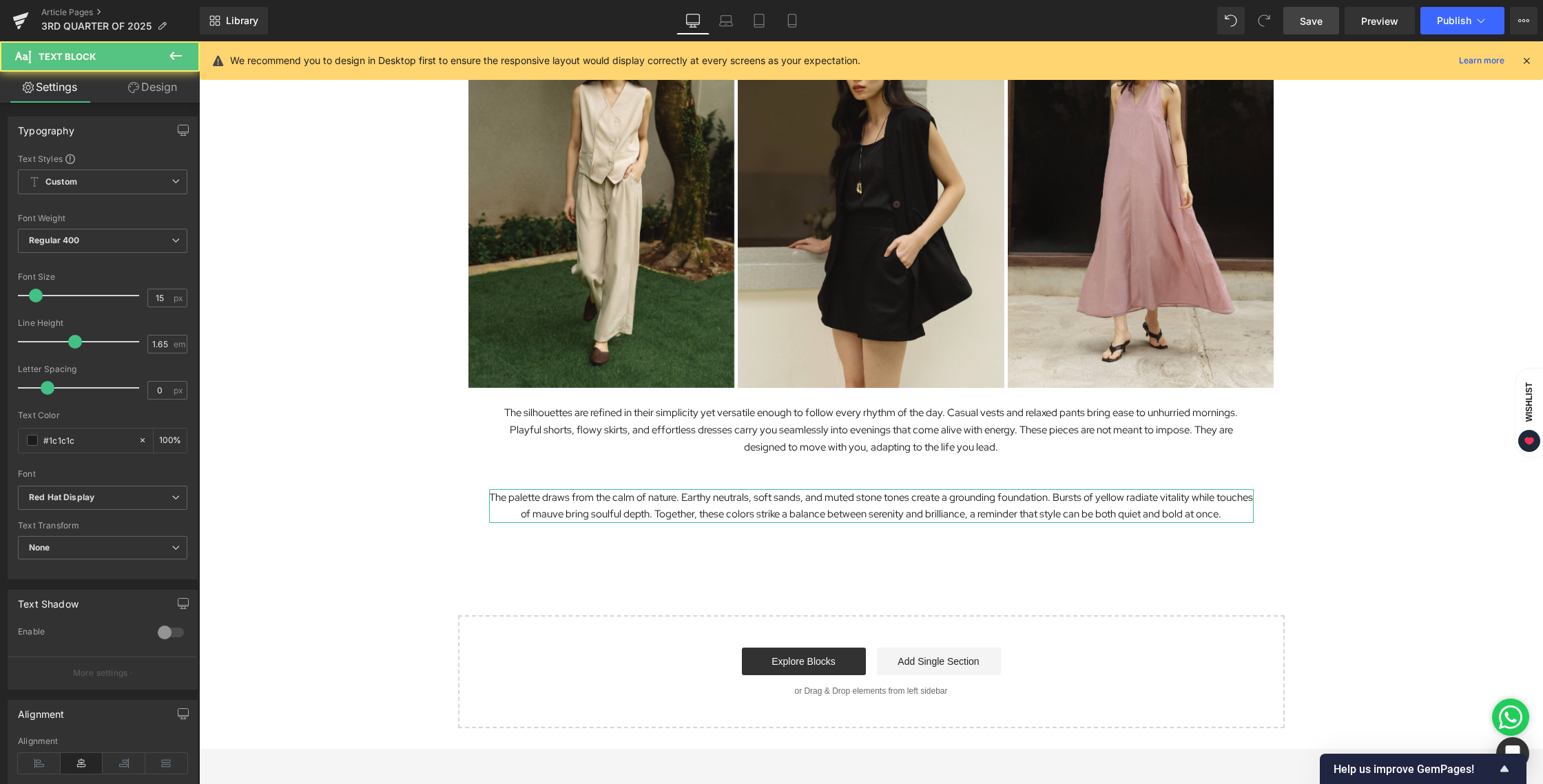
click at [138, 81] on link "Design" at bounding box center [152, 87] width 100 height 31
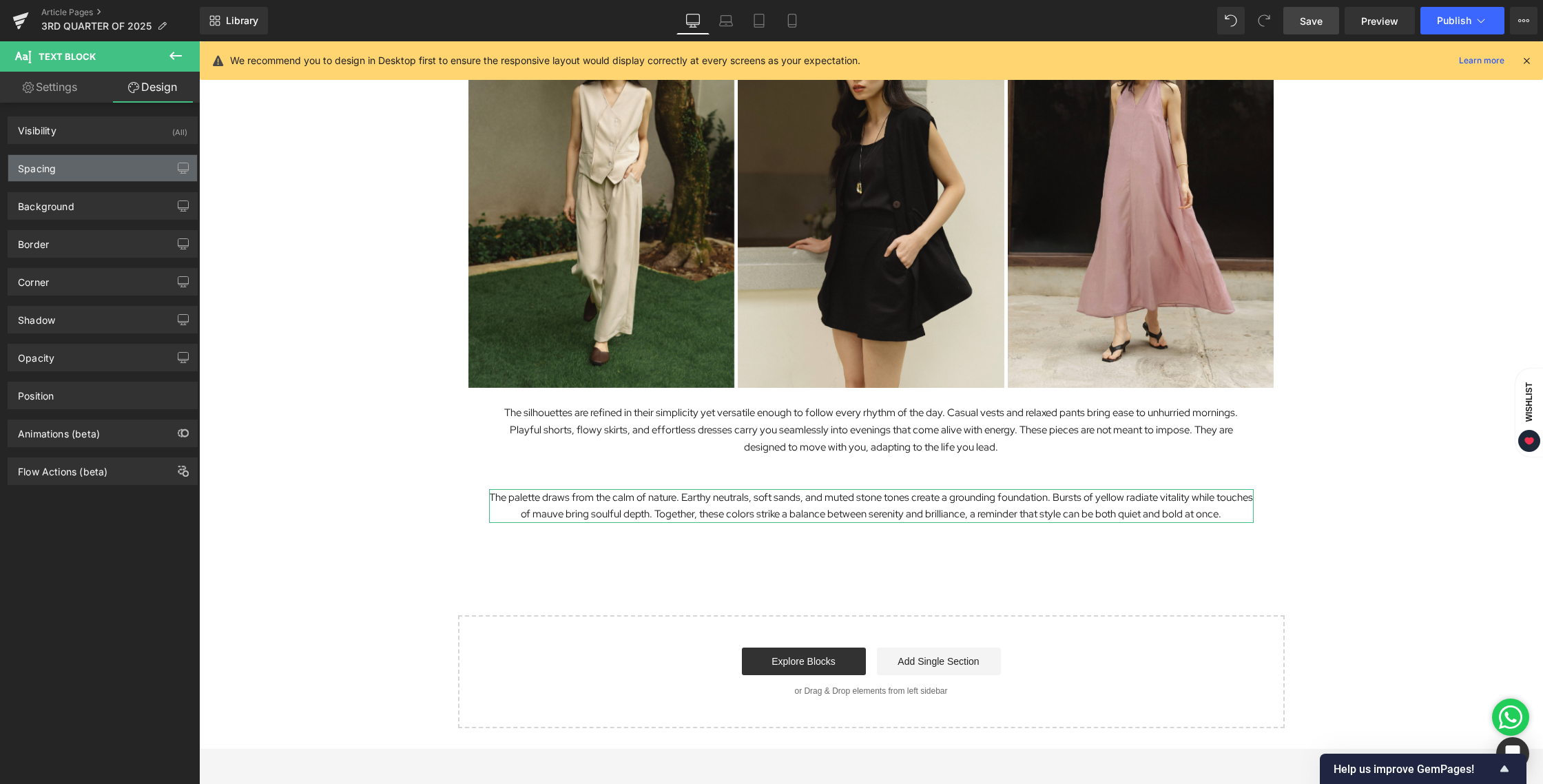
type input "24"
type input "30"
type input "24"
type input "30"
type input "0"
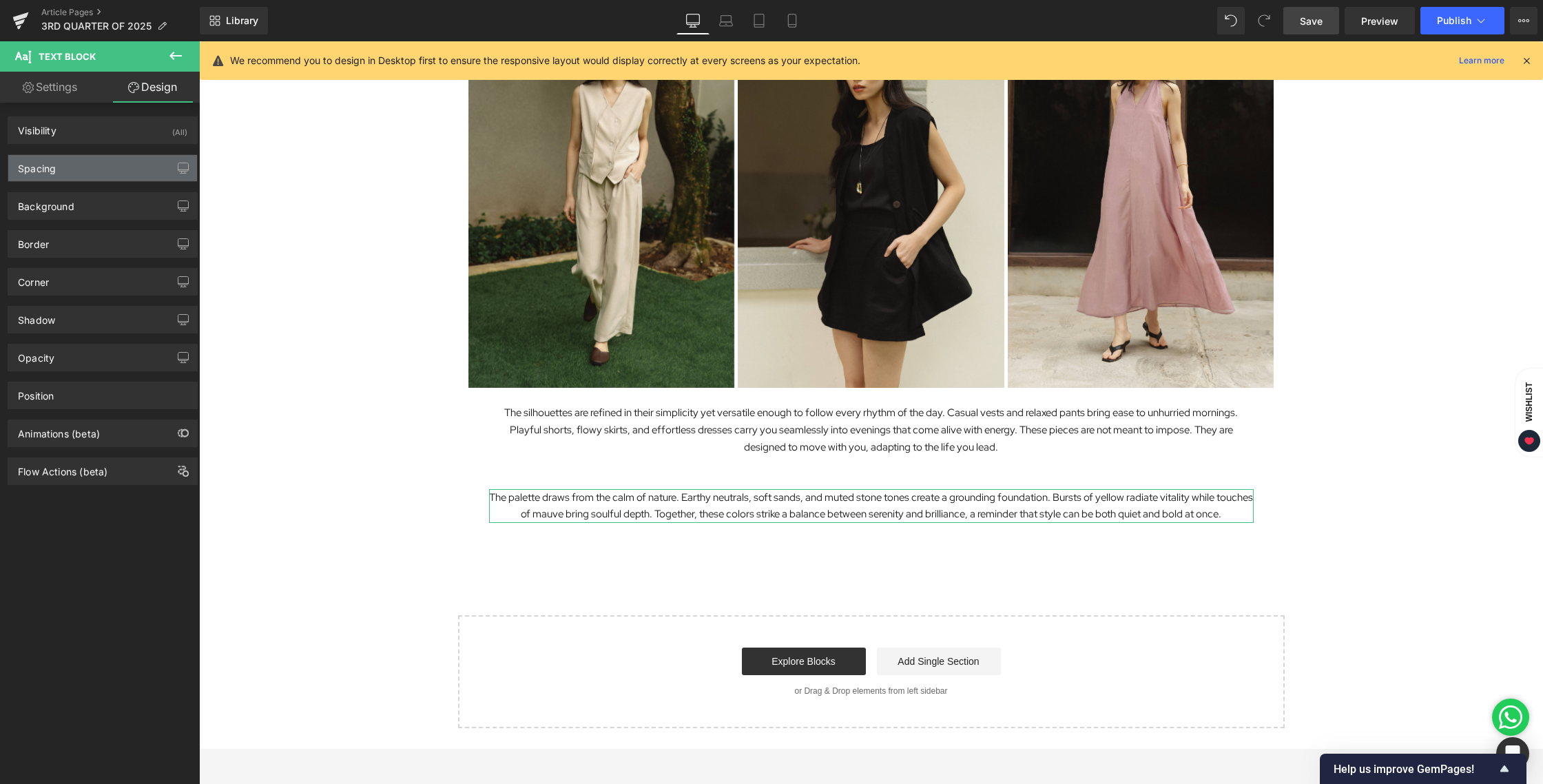
type input "0"
click at [96, 175] on div "Spacing" at bounding box center [102, 168] width 189 height 26
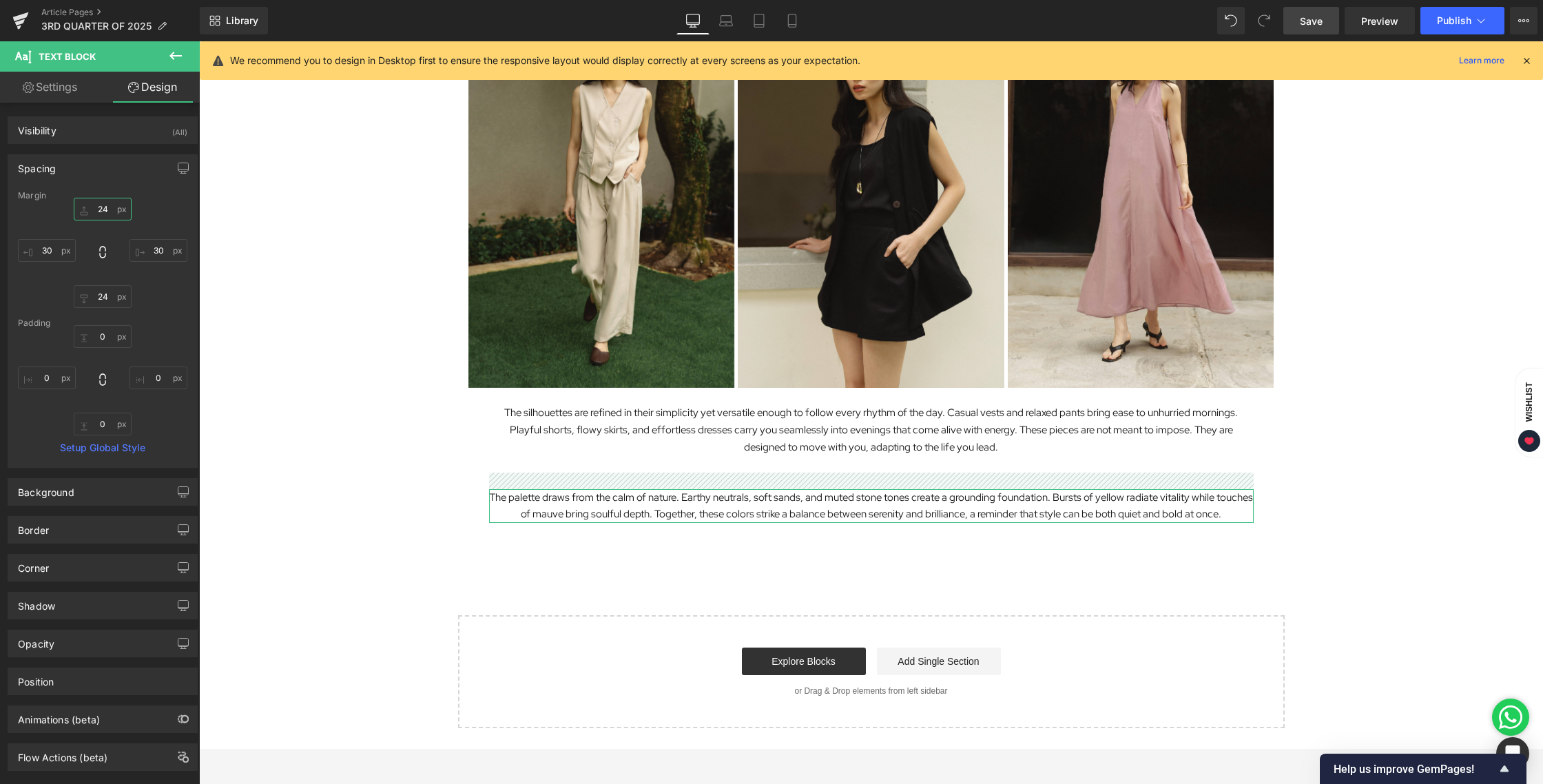
click at [97, 211] on input "24" at bounding box center [102, 209] width 58 height 23
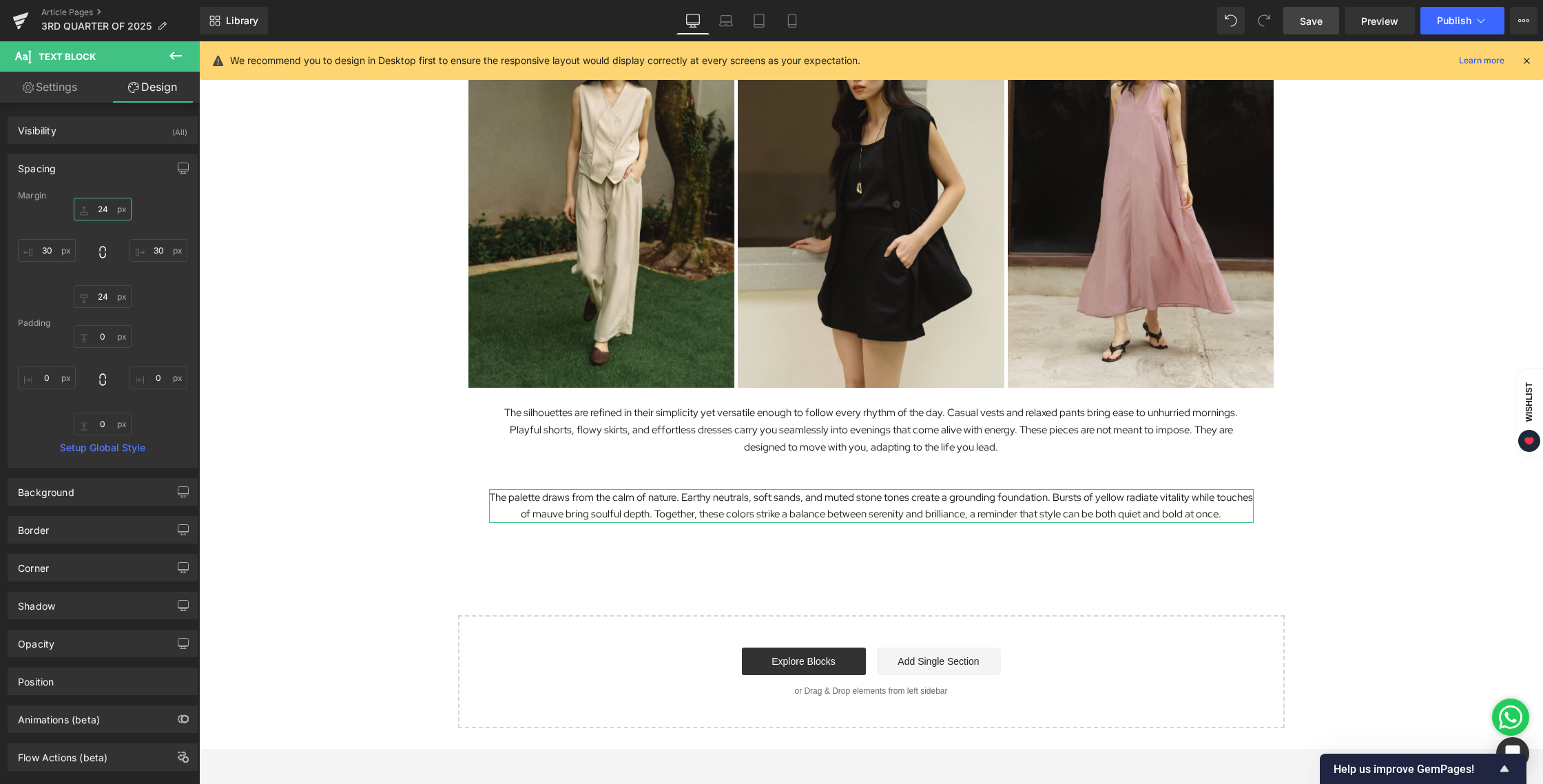
type input "5"
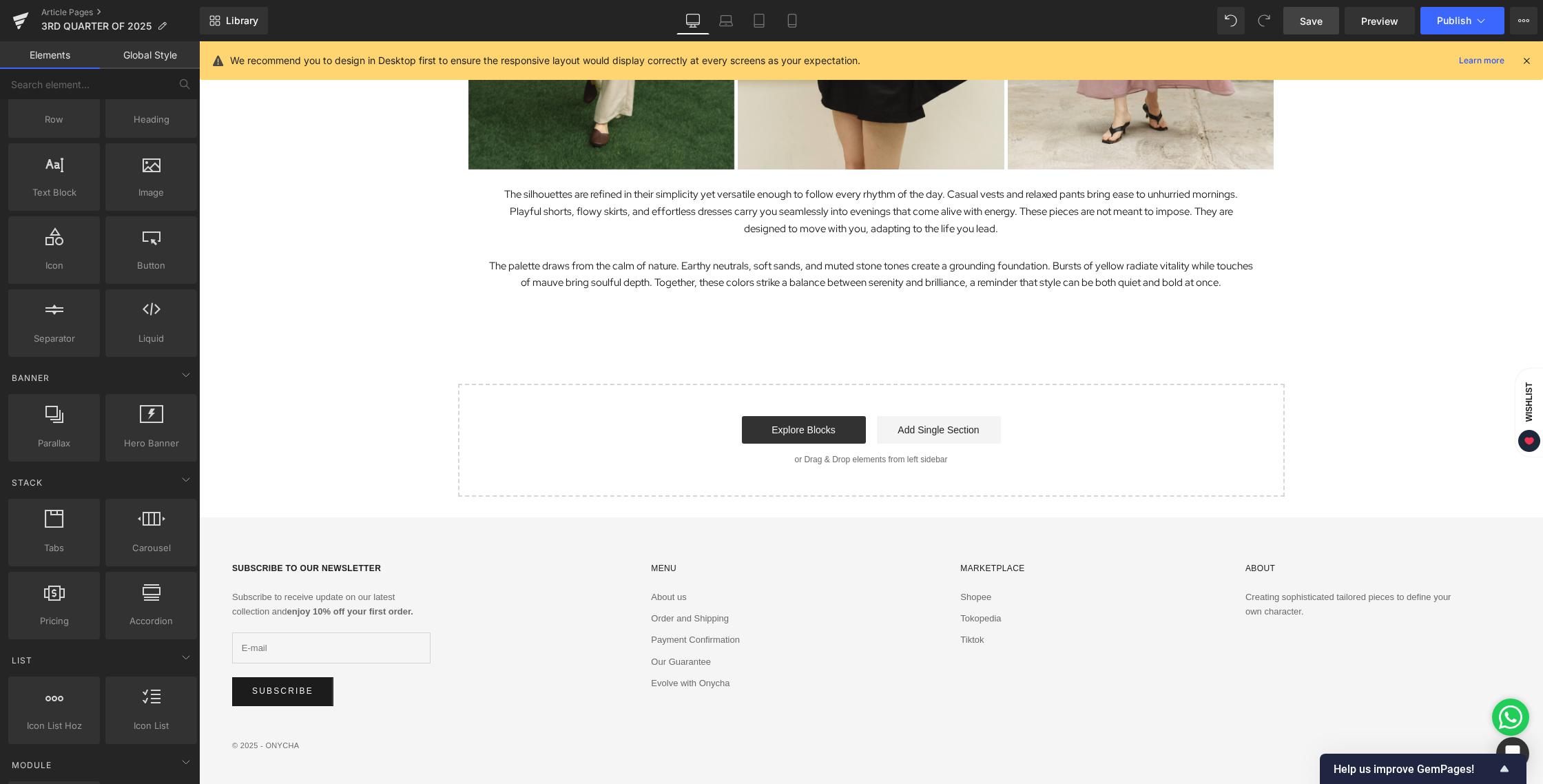
scroll to position [2068, 0]
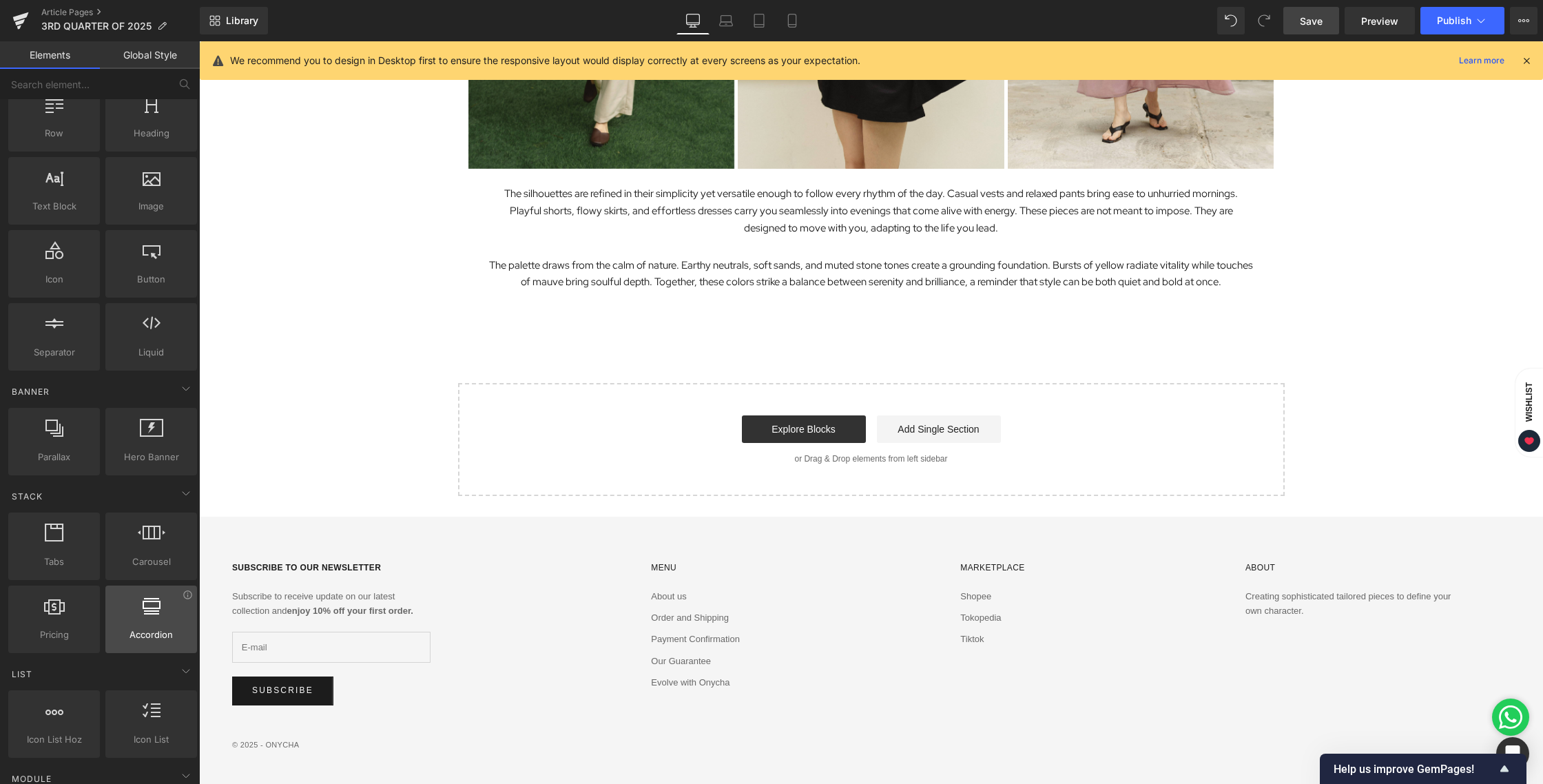
scroll to position [84, 0]
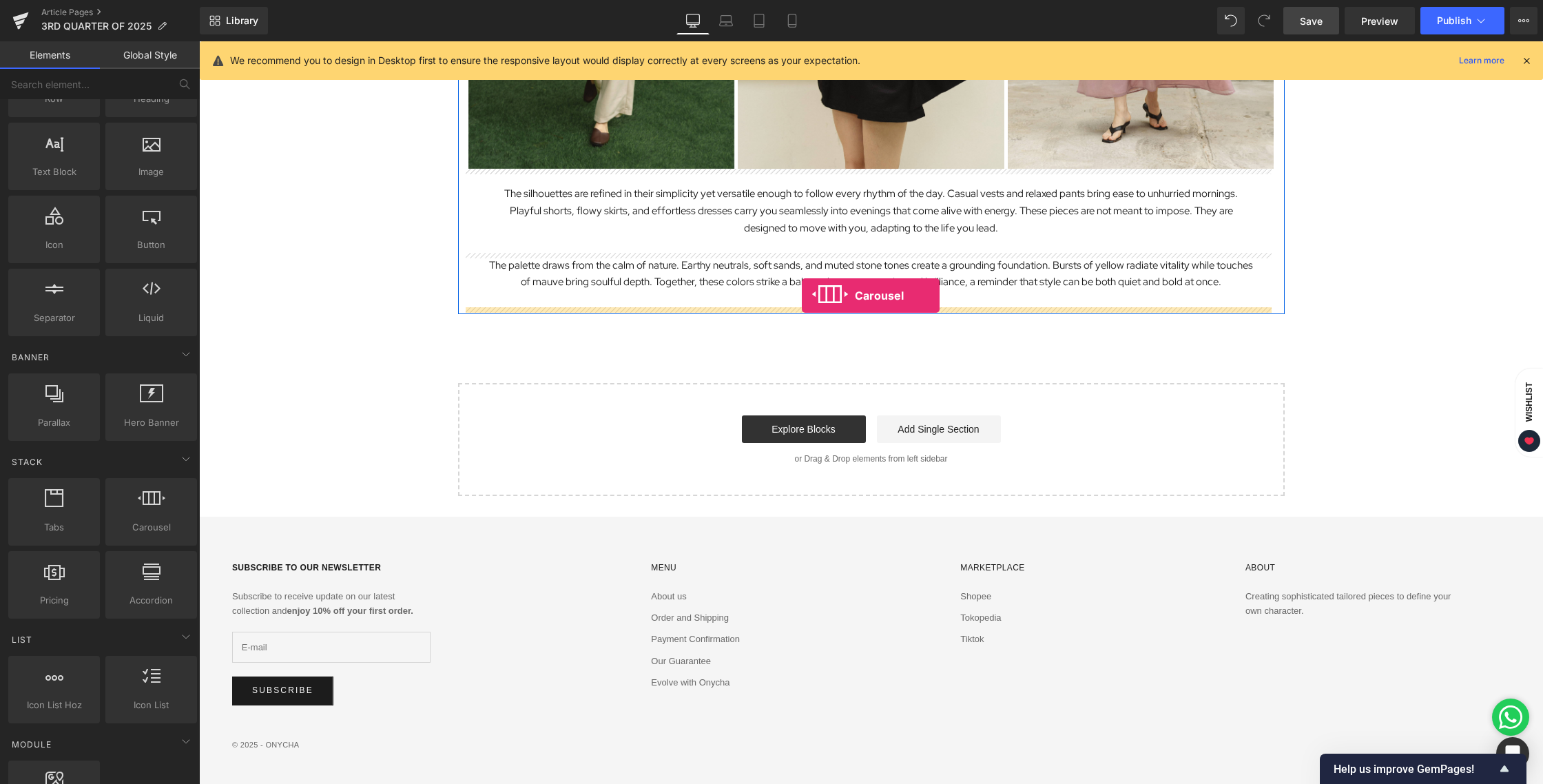
drag, startPoint x: 351, startPoint y: 557, endPoint x: 802, endPoint y: 295, distance: 521.6
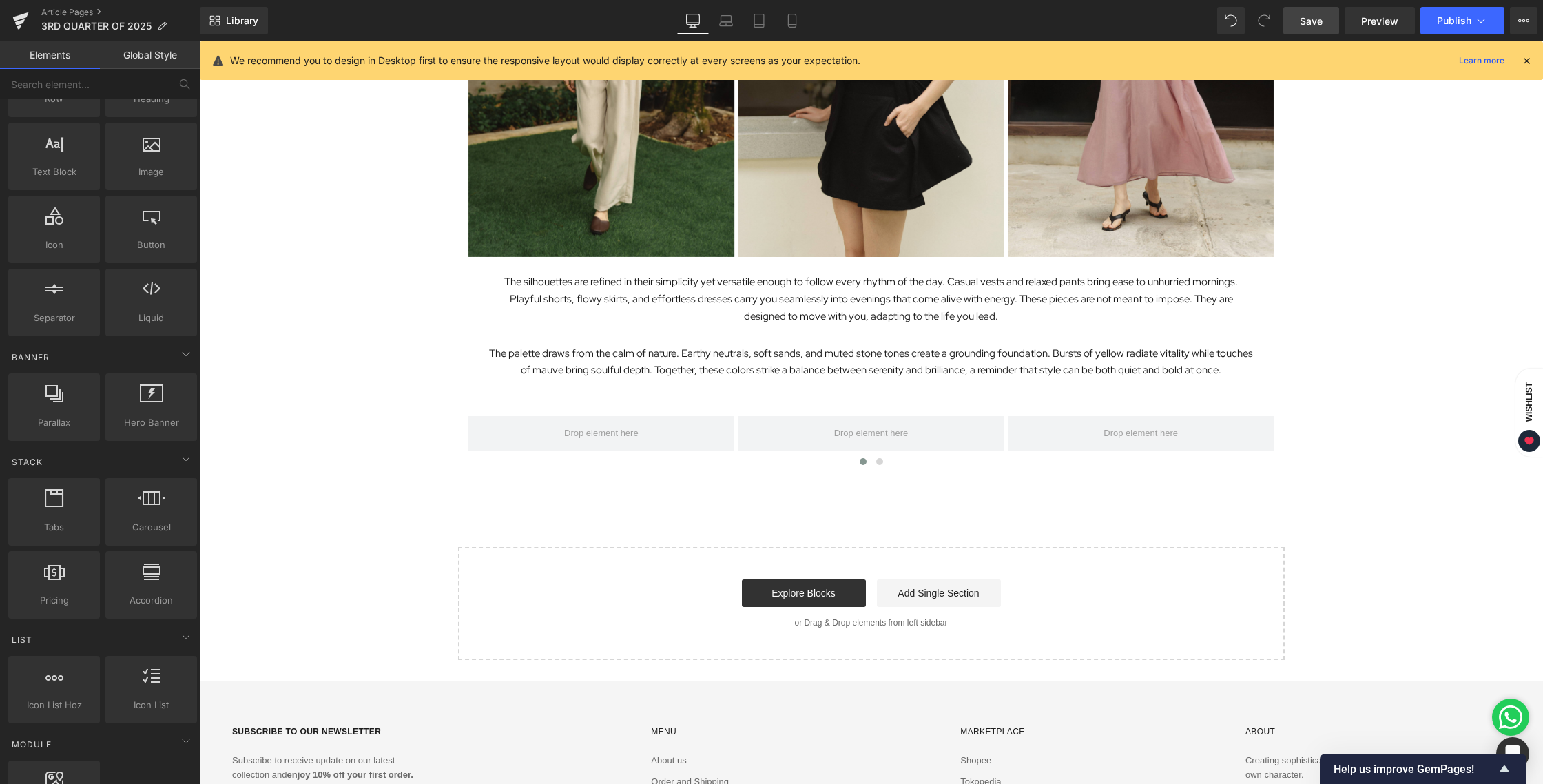
scroll to position [1979, 0]
click at [857, 362] on span "Text Block" at bounding box center [864, 362] width 45 height 17
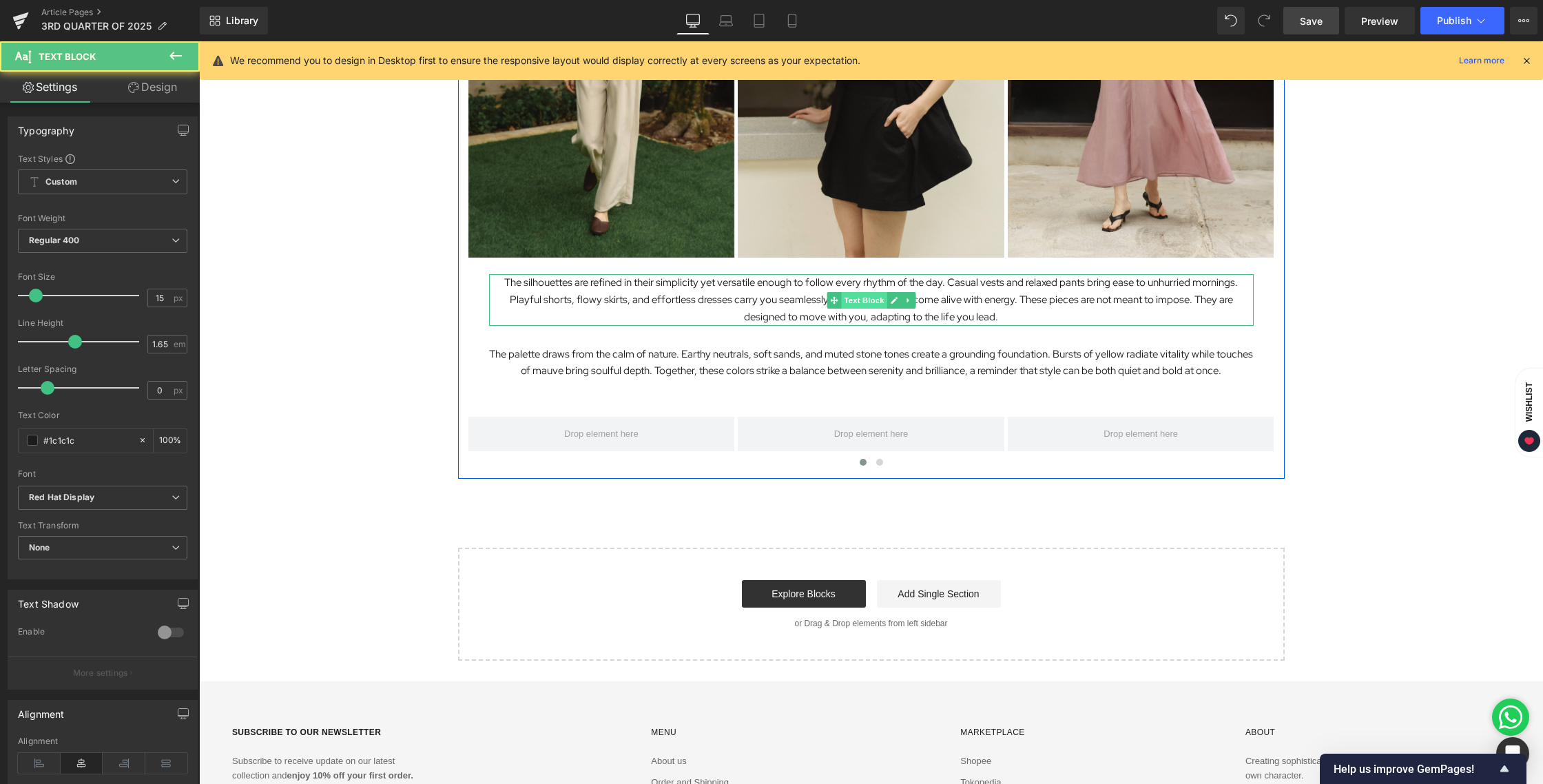
click at [858, 303] on span "Text Block" at bounding box center [864, 300] width 45 height 17
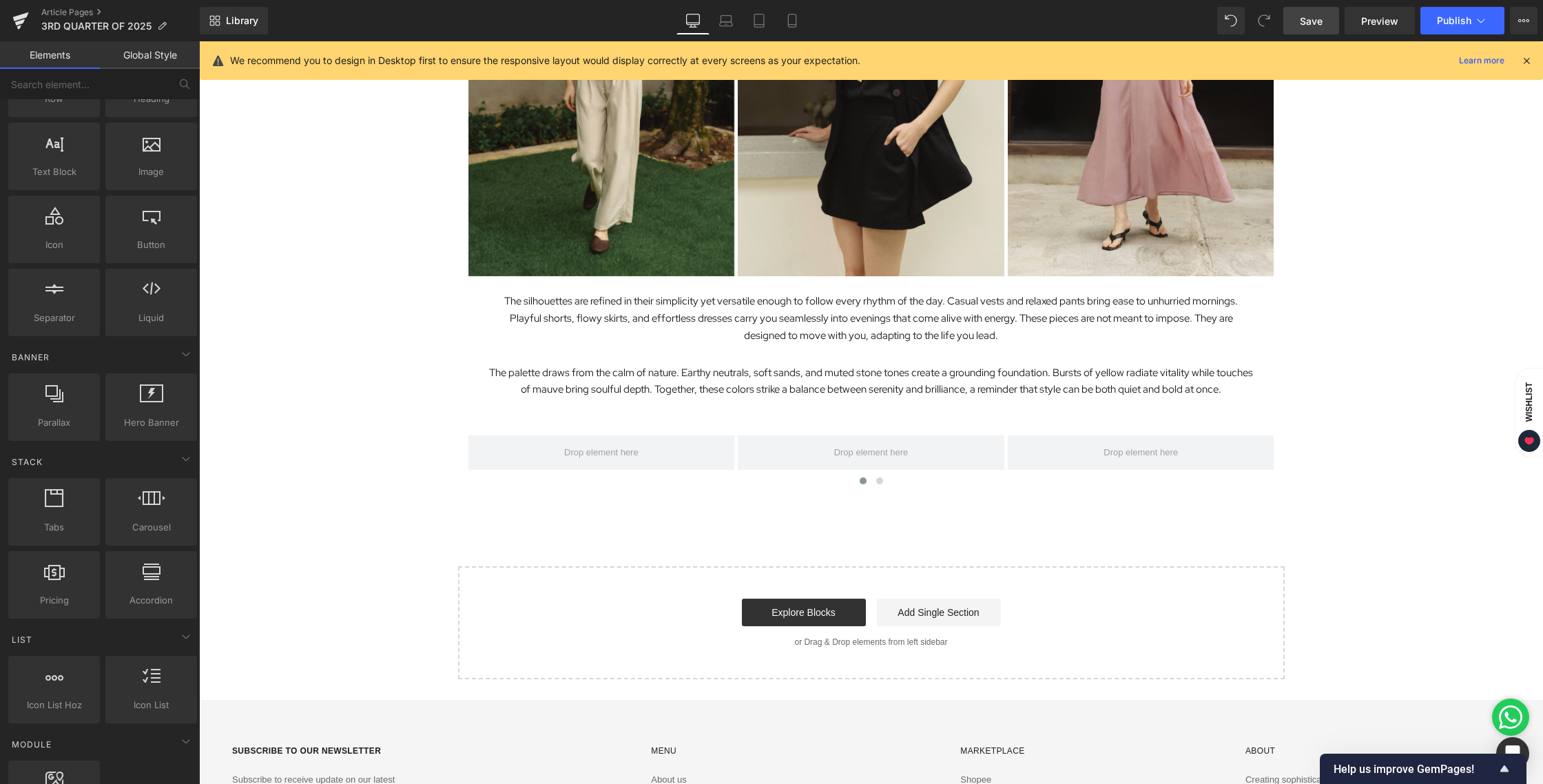
scroll to position [2035, 0]
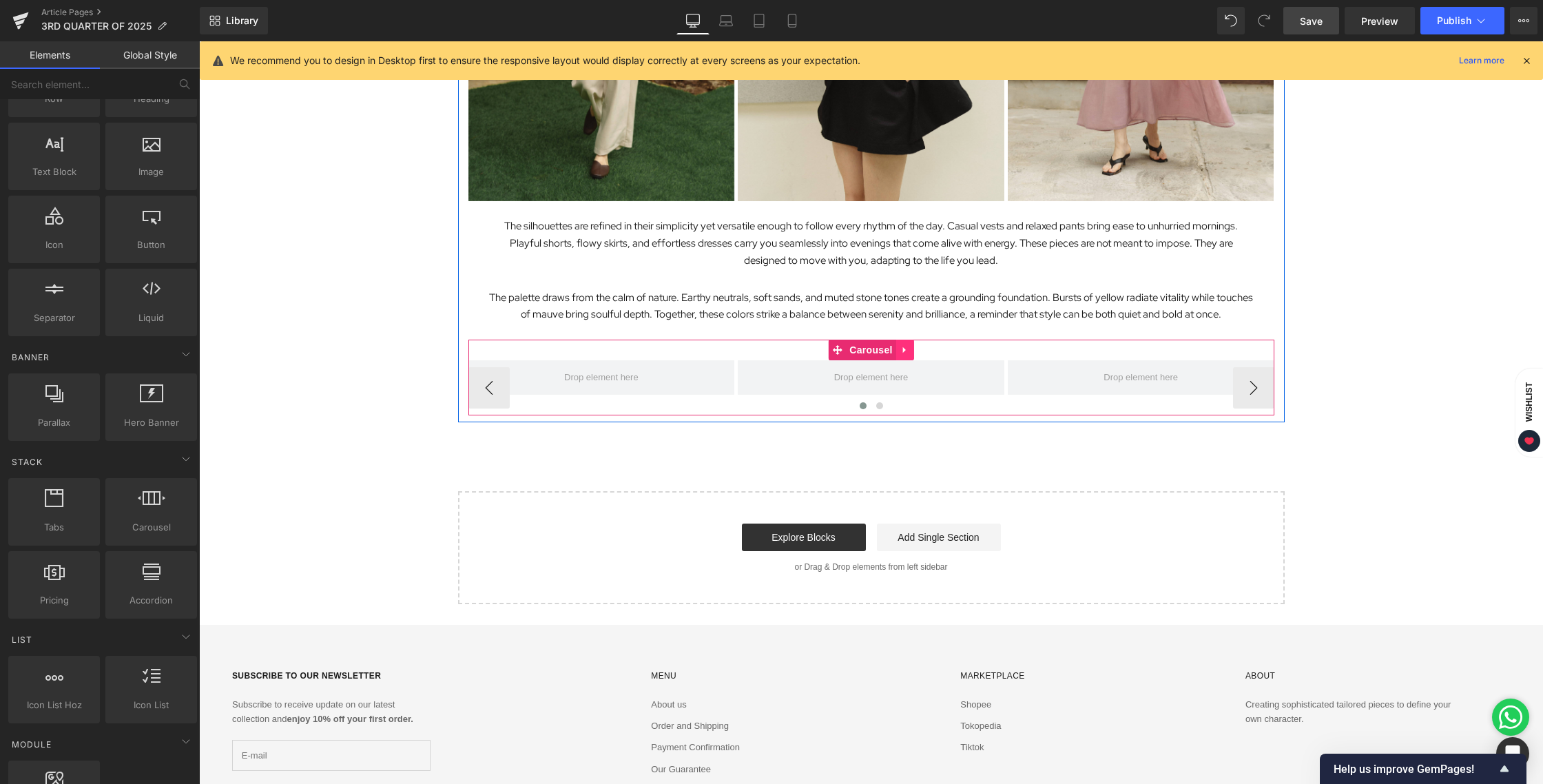
click at [900, 352] on icon at bounding box center [905, 351] width 10 height 11
click at [909, 351] on icon at bounding box center [914, 350] width 10 height 10
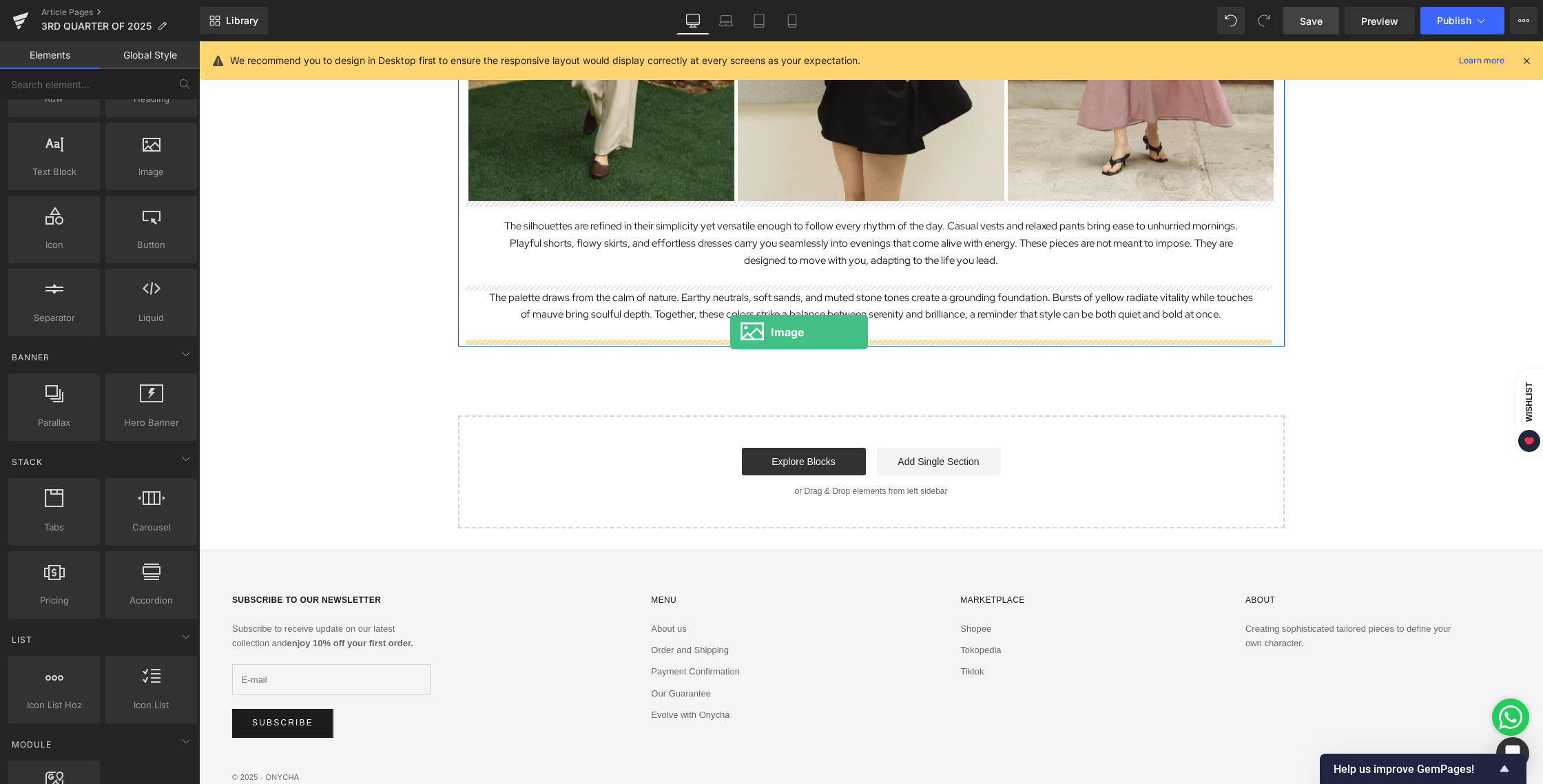
drag, startPoint x: 378, startPoint y: 226, endPoint x: 730, endPoint y: 332, distance: 367.6
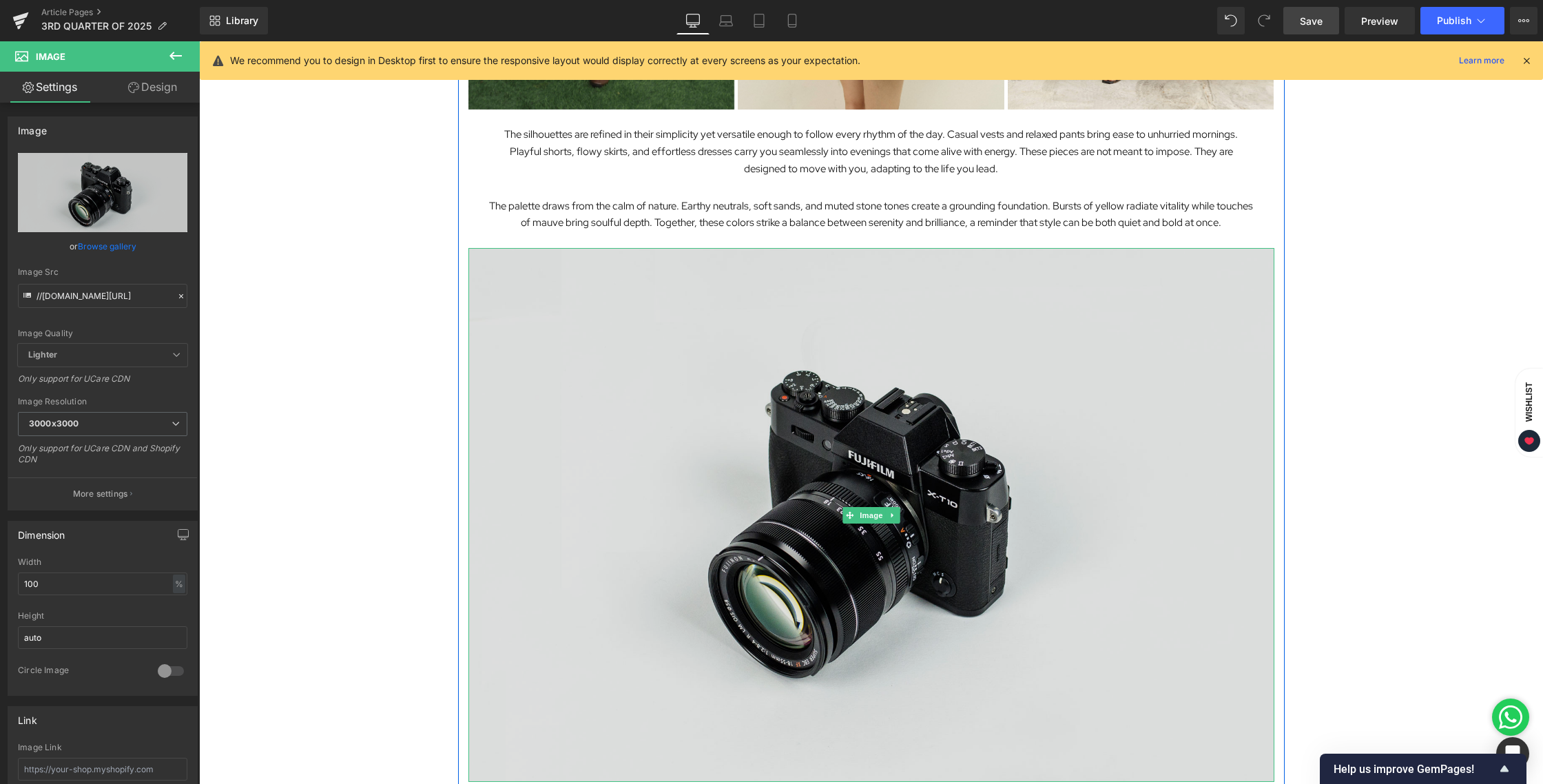
scroll to position [2187, 0]
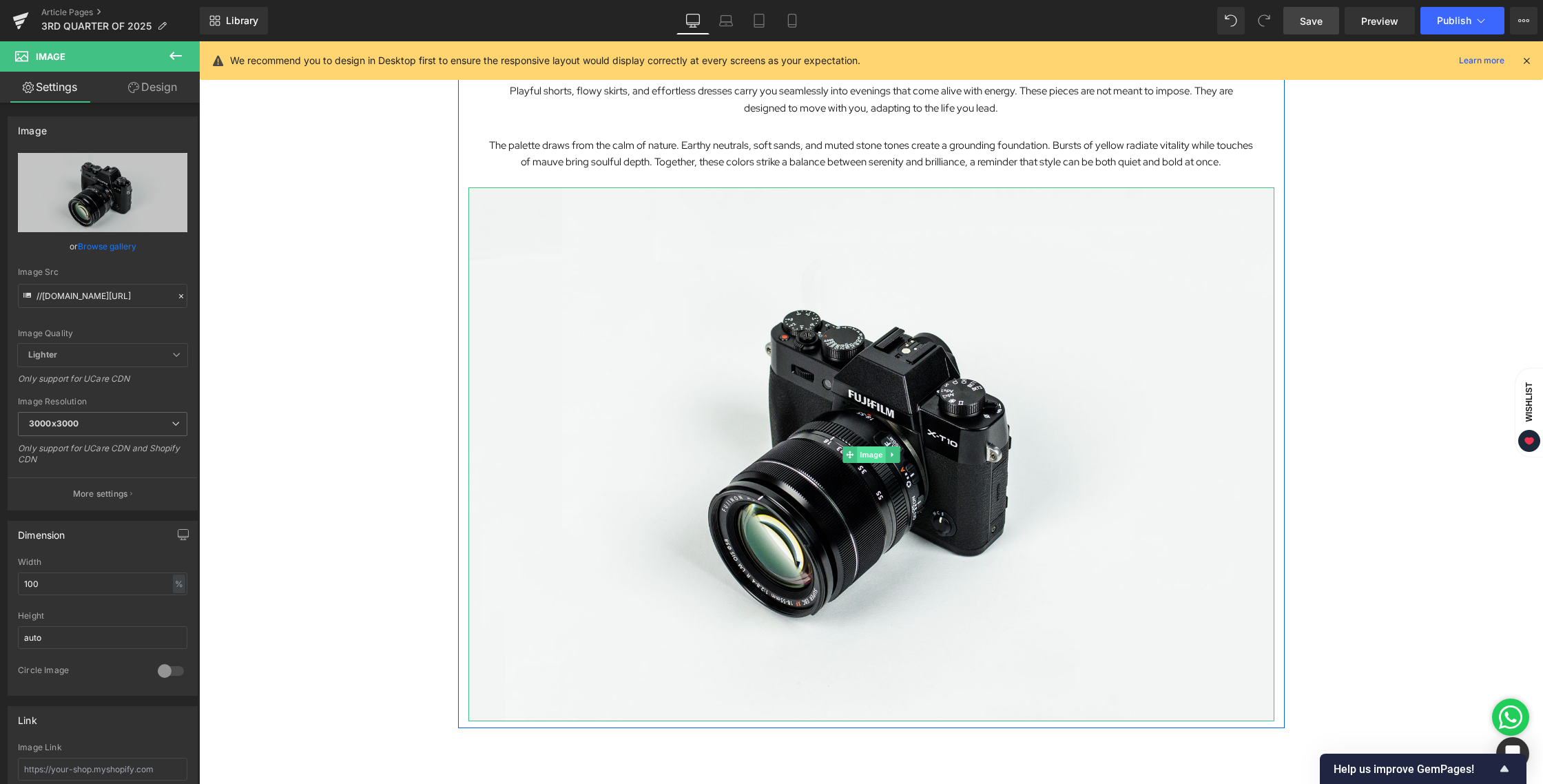
click at [864, 454] on span "Image" at bounding box center [872, 454] width 29 height 17
click at [885, 454] on link at bounding box center [892, 454] width 14 height 17
click at [896, 454] on icon at bounding box center [899, 454] width 8 height 8
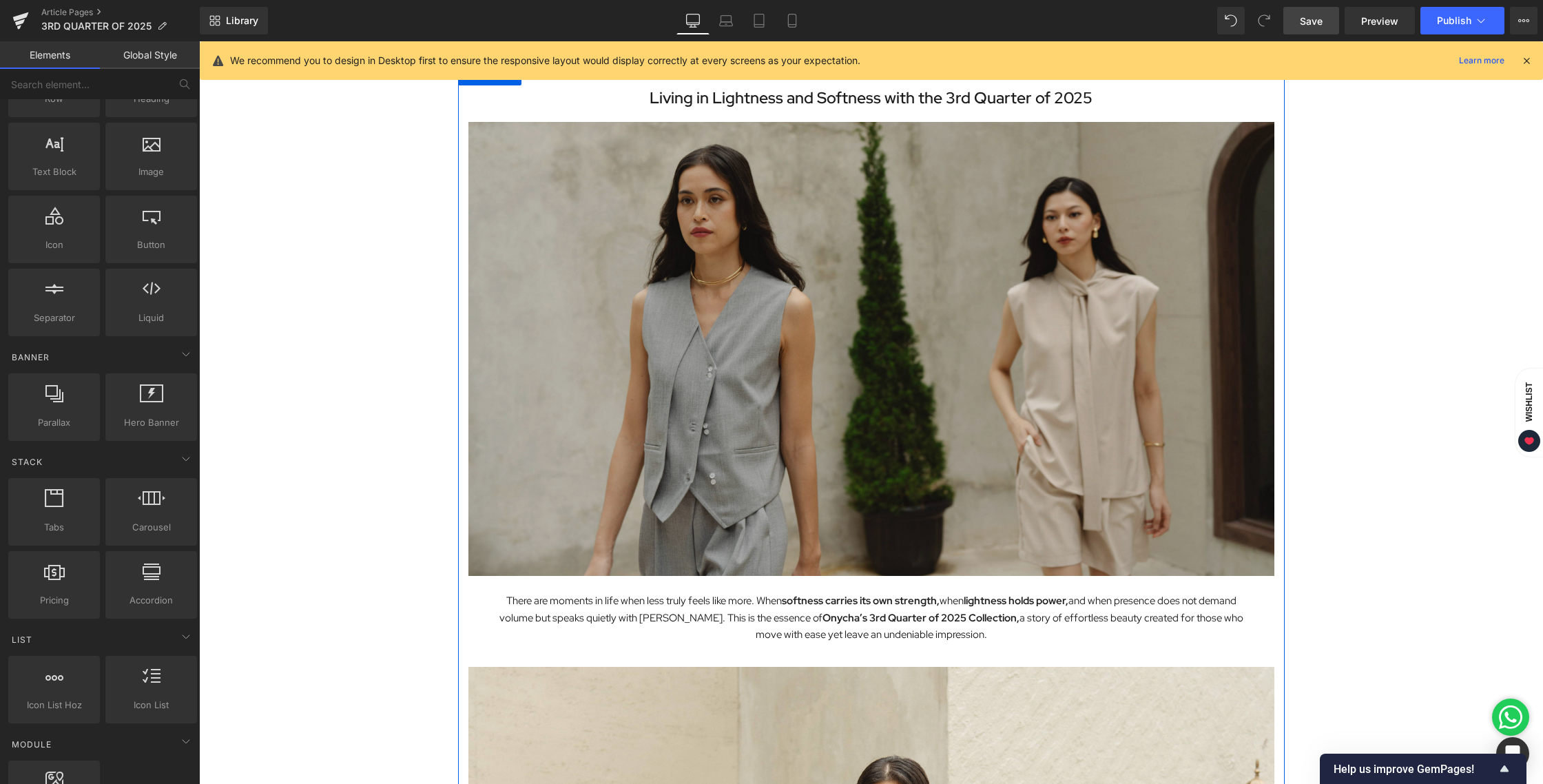
scroll to position [0, 0]
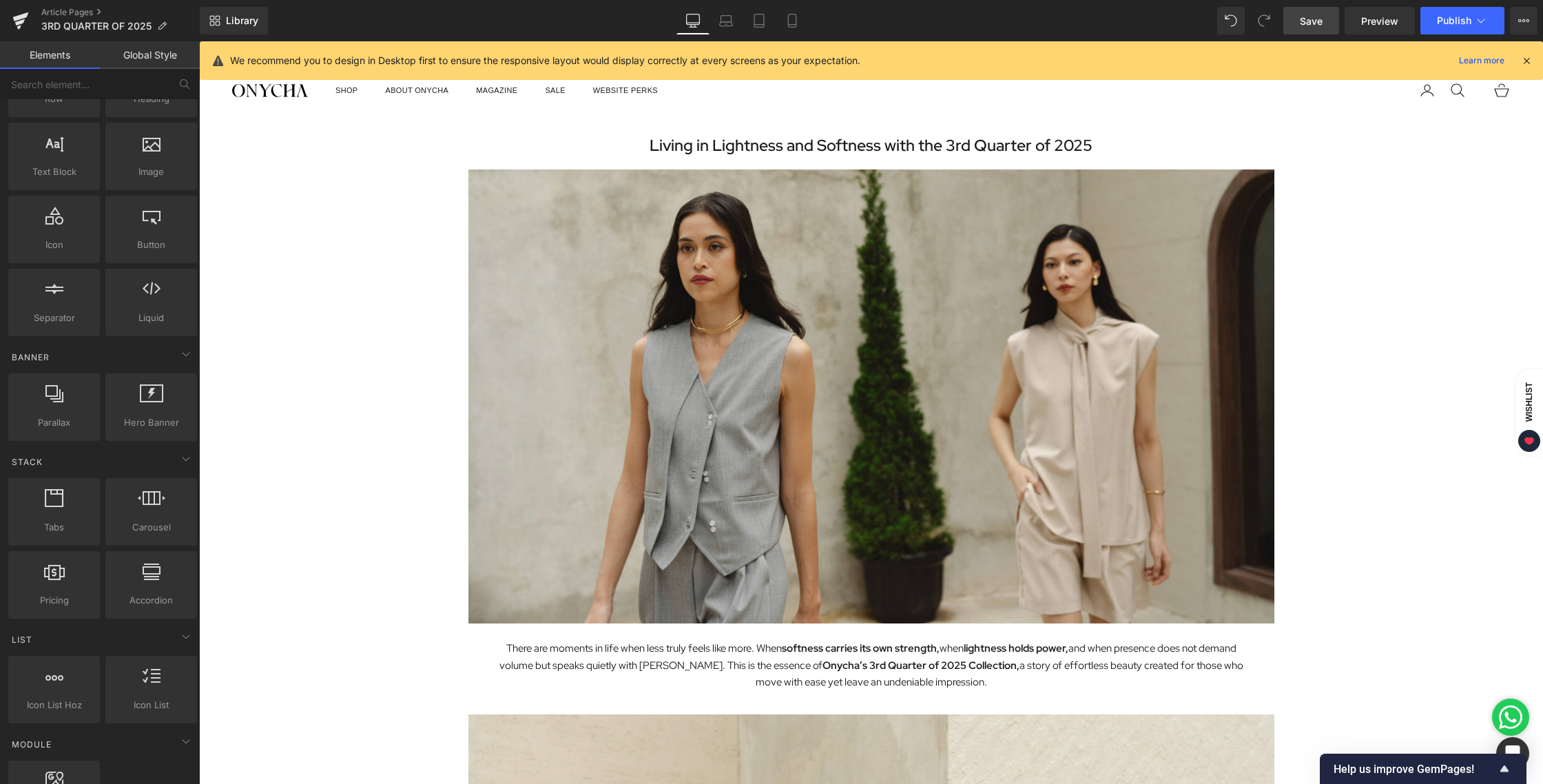
click at [838, 396] on link "Image" at bounding box center [842, 397] width 43 height 17
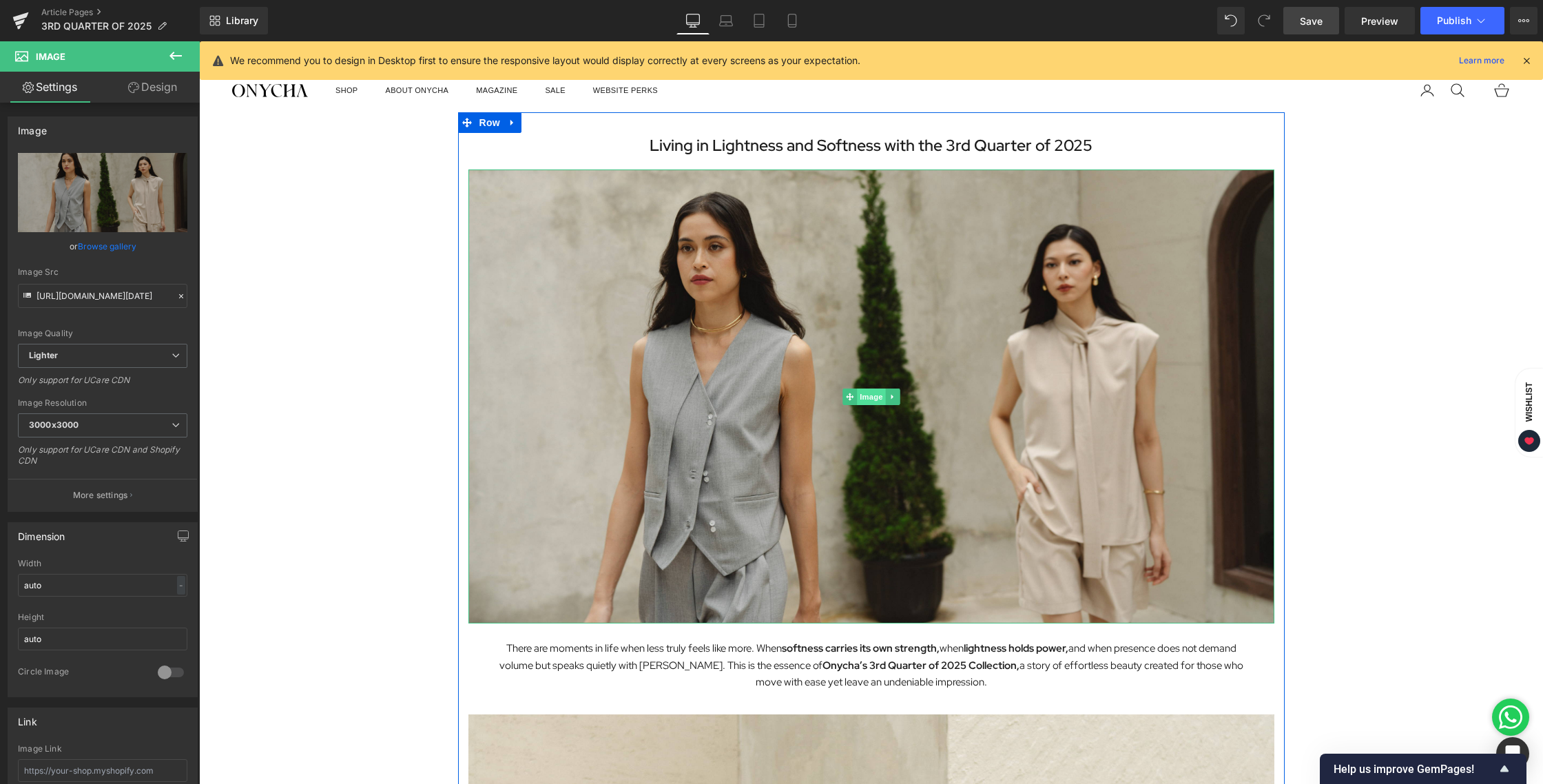
click at [859, 400] on span "Image" at bounding box center [872, 397] width 29 height 17
click at [890, 397] on icon at bounding box center [893, 397] width 8 height 8
click at [882, 397] on icon at bounding box center [886, 397] width 8 height 8
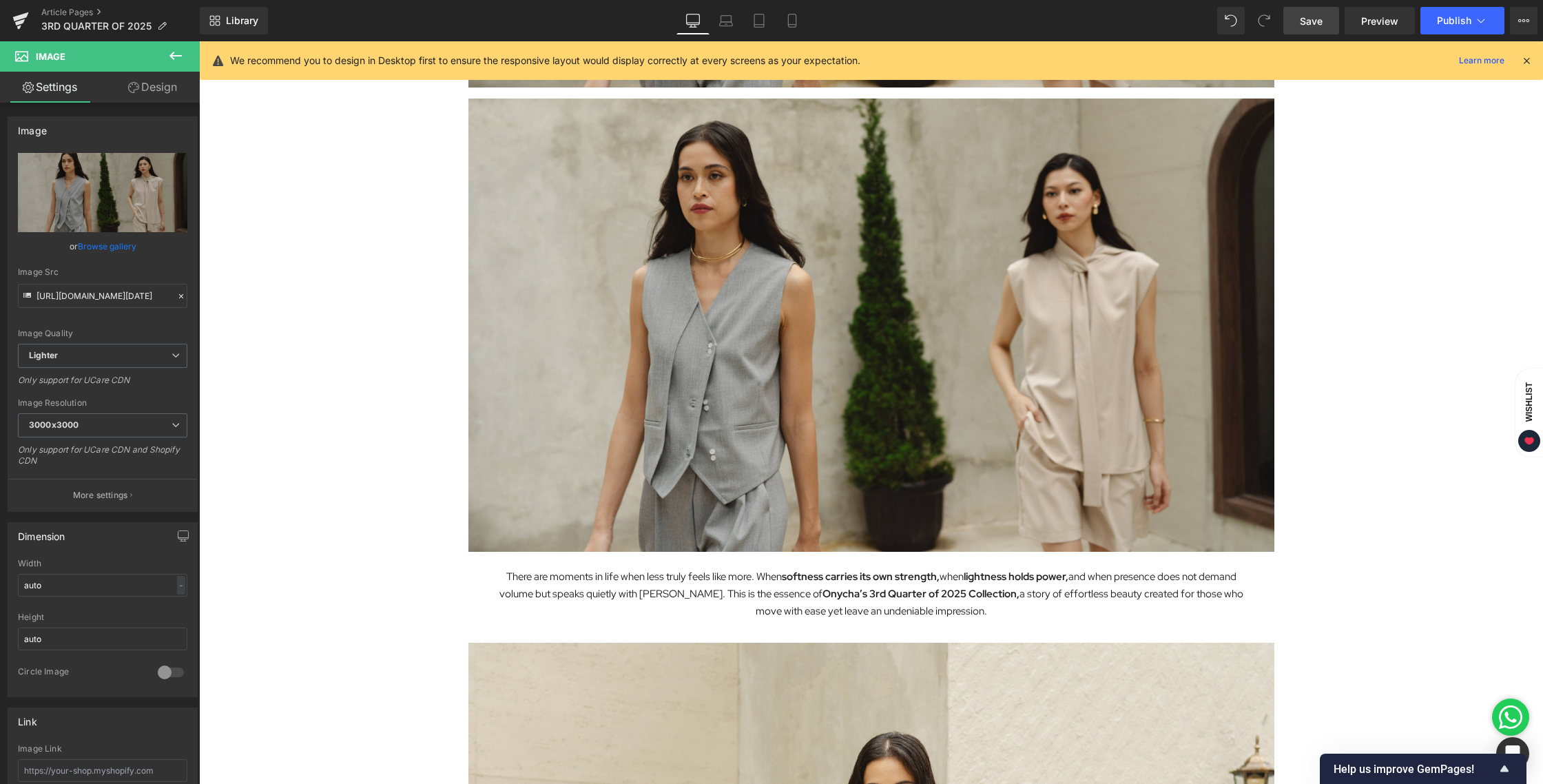
scroll to position [538, 0]
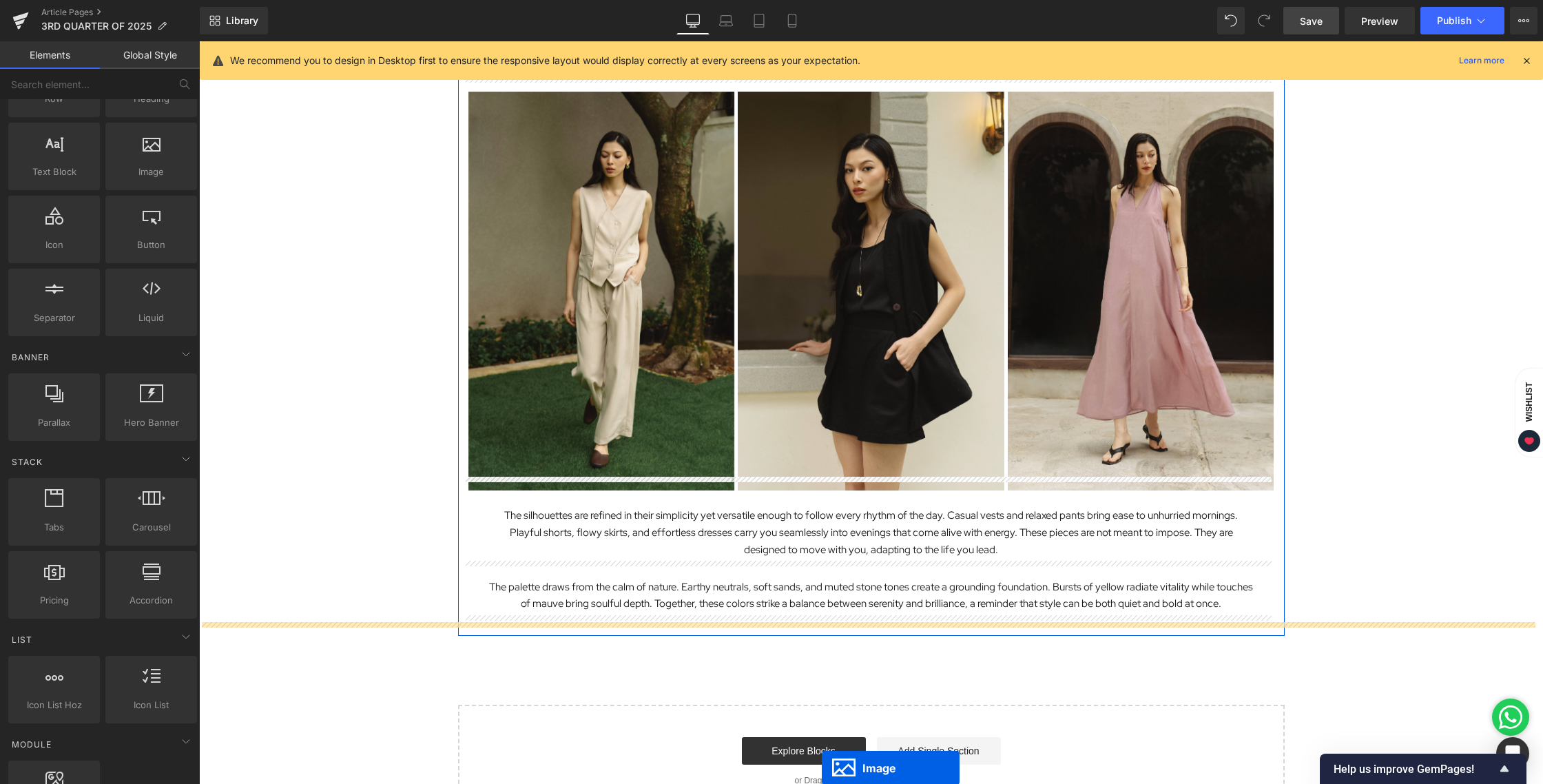
scroll to position [1888, 0]
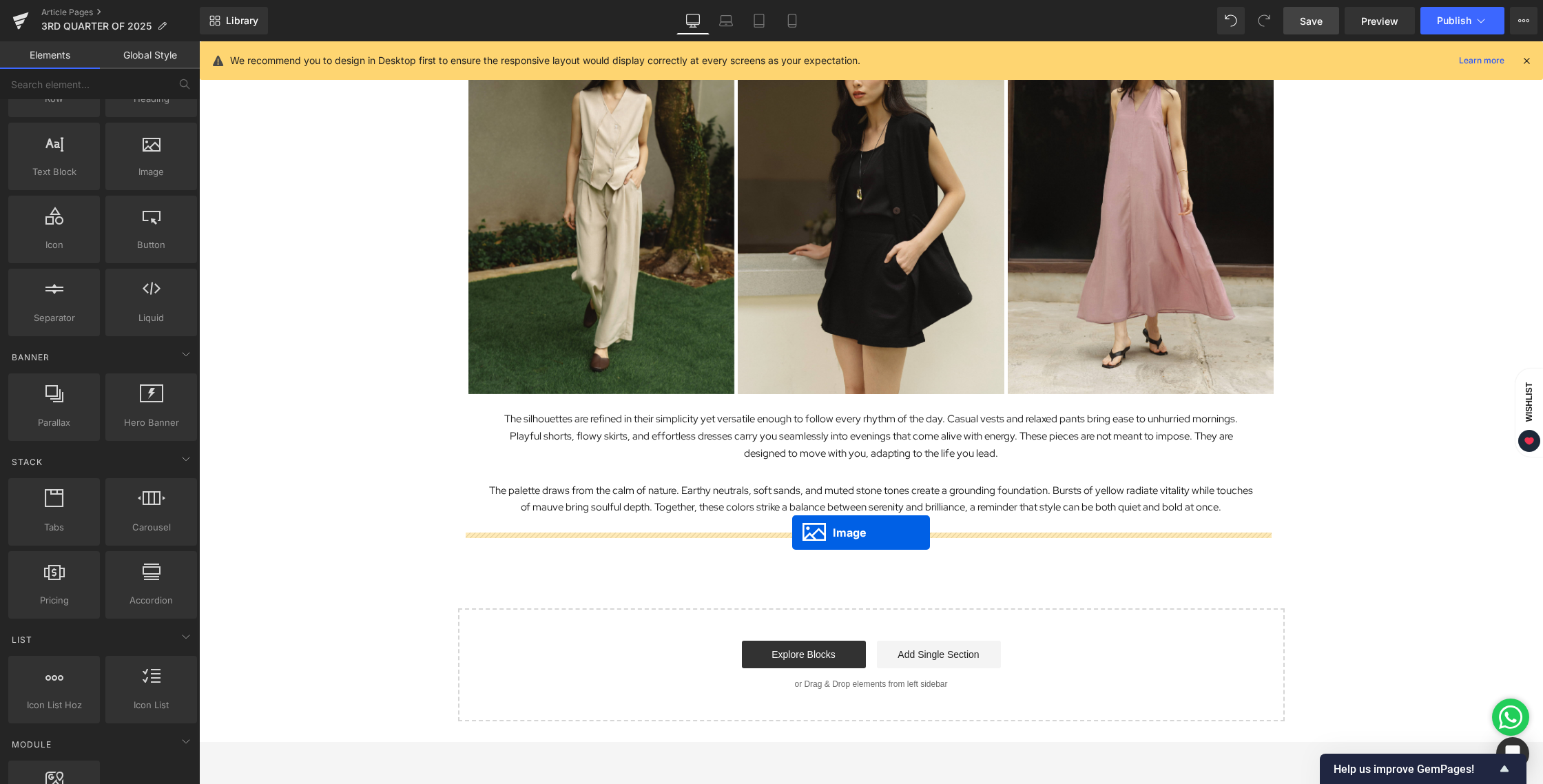
drag, startPoint x: 841, startPoint y: 322, endPoint x: 793, endPoint y: 533, distance: 216.4
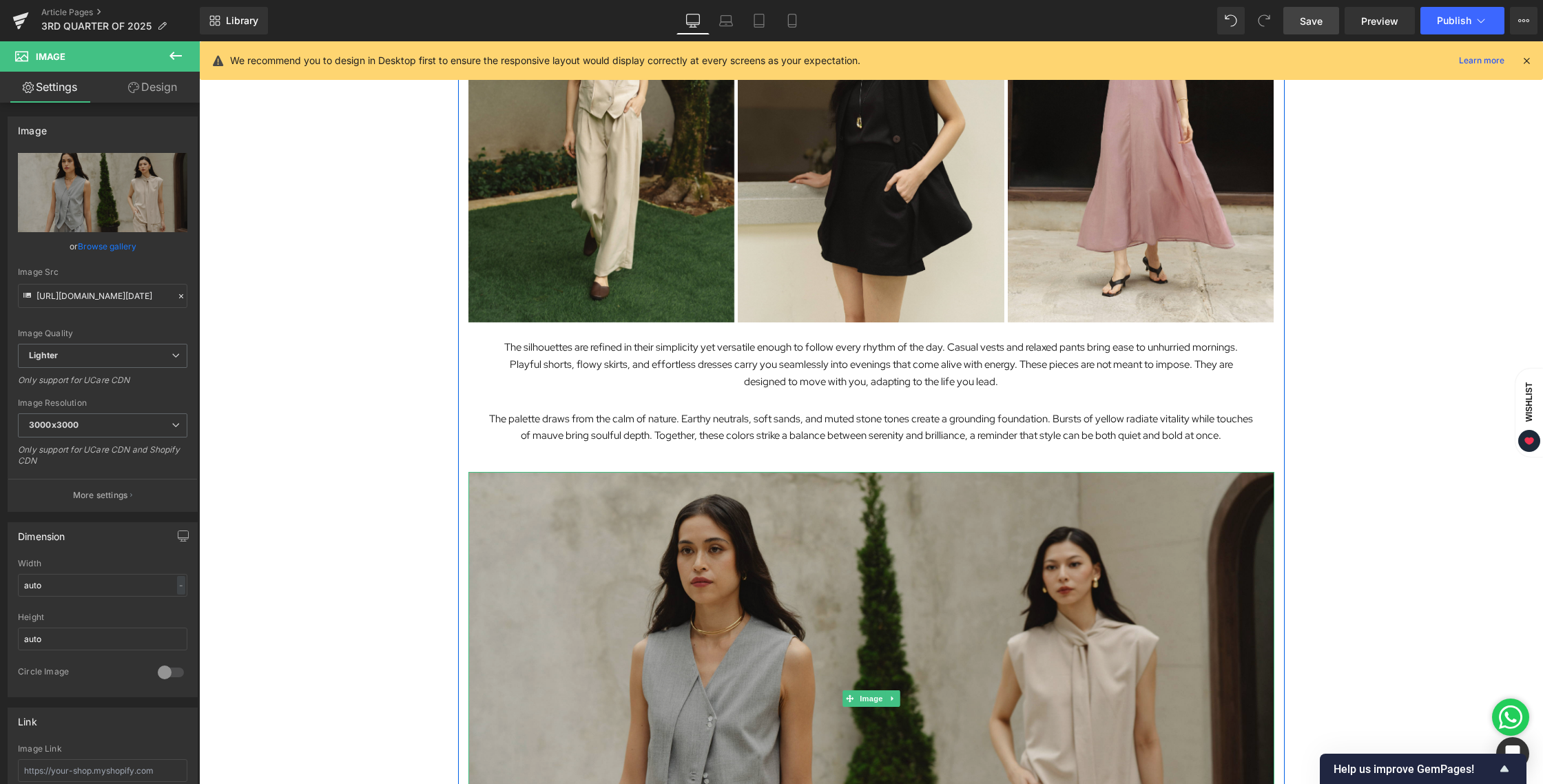
scroll to position [1914, 0]
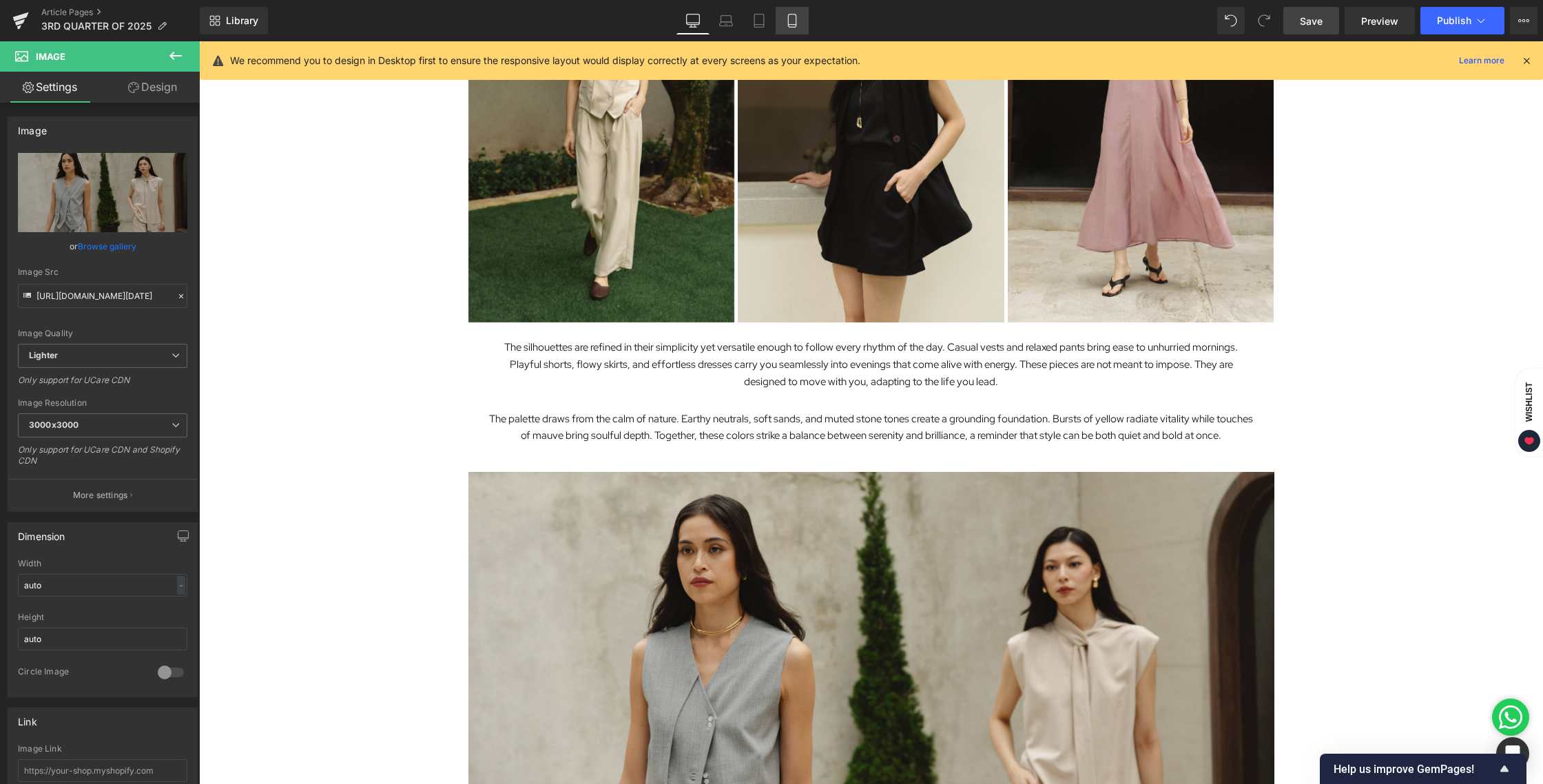
click at [784, 23] on link "Mobile" at bounding box center [793, 20] width 33 height 28
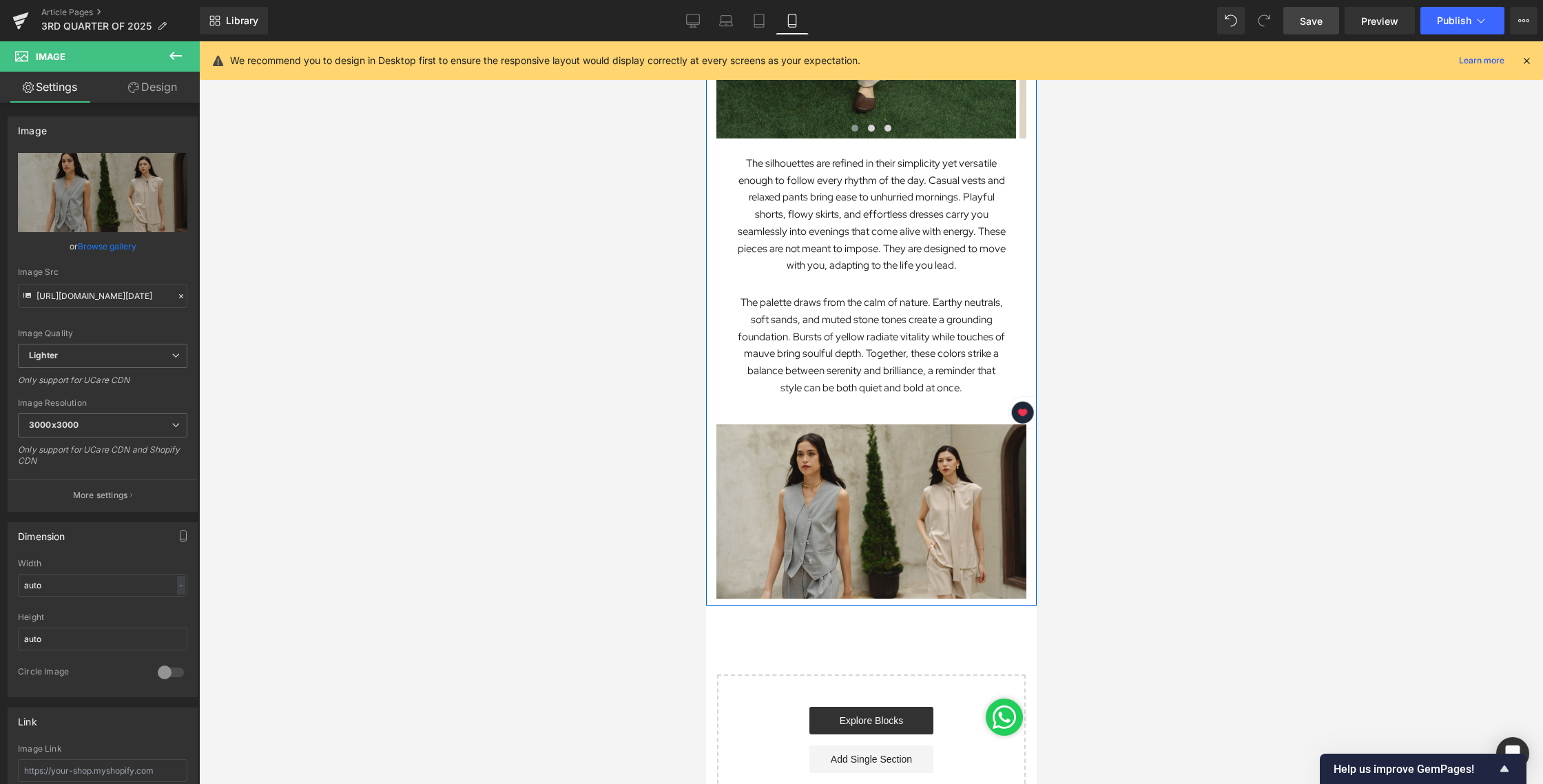
scroll to position [1408, 0]
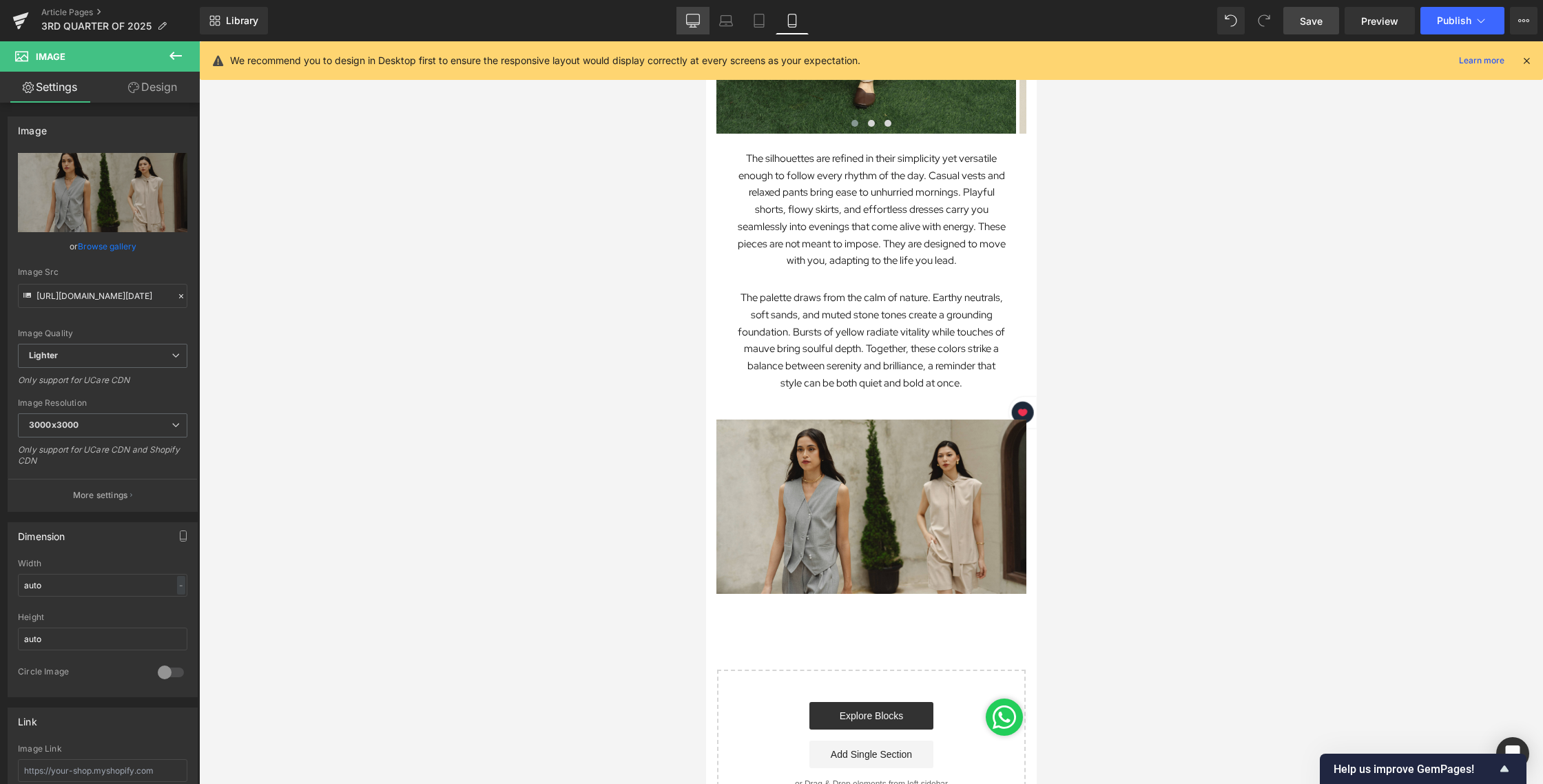
click at [691, 20] on icon at bounding box center [693, 20] width 14 height 14
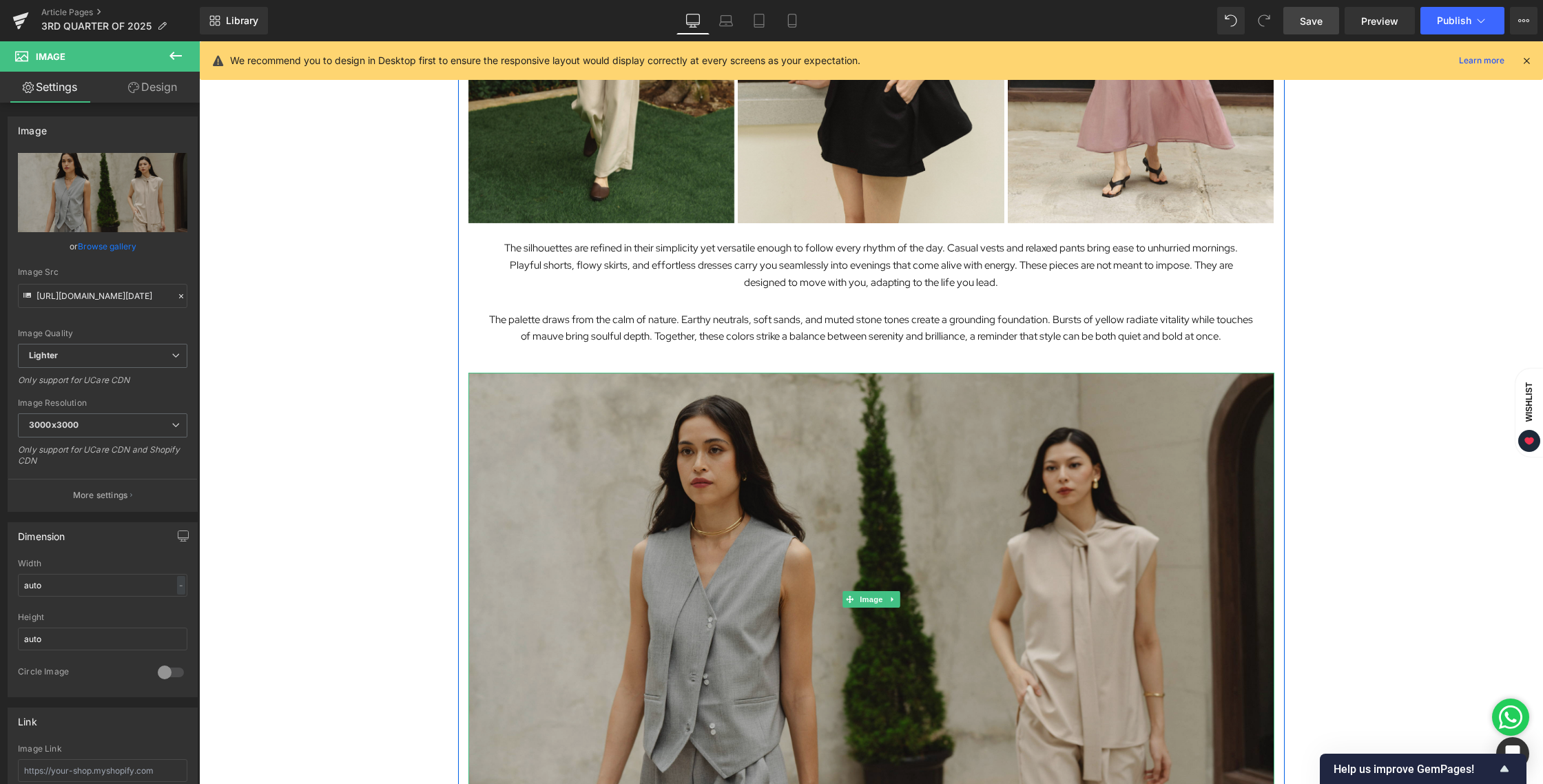
scroll to position [2023, 0]
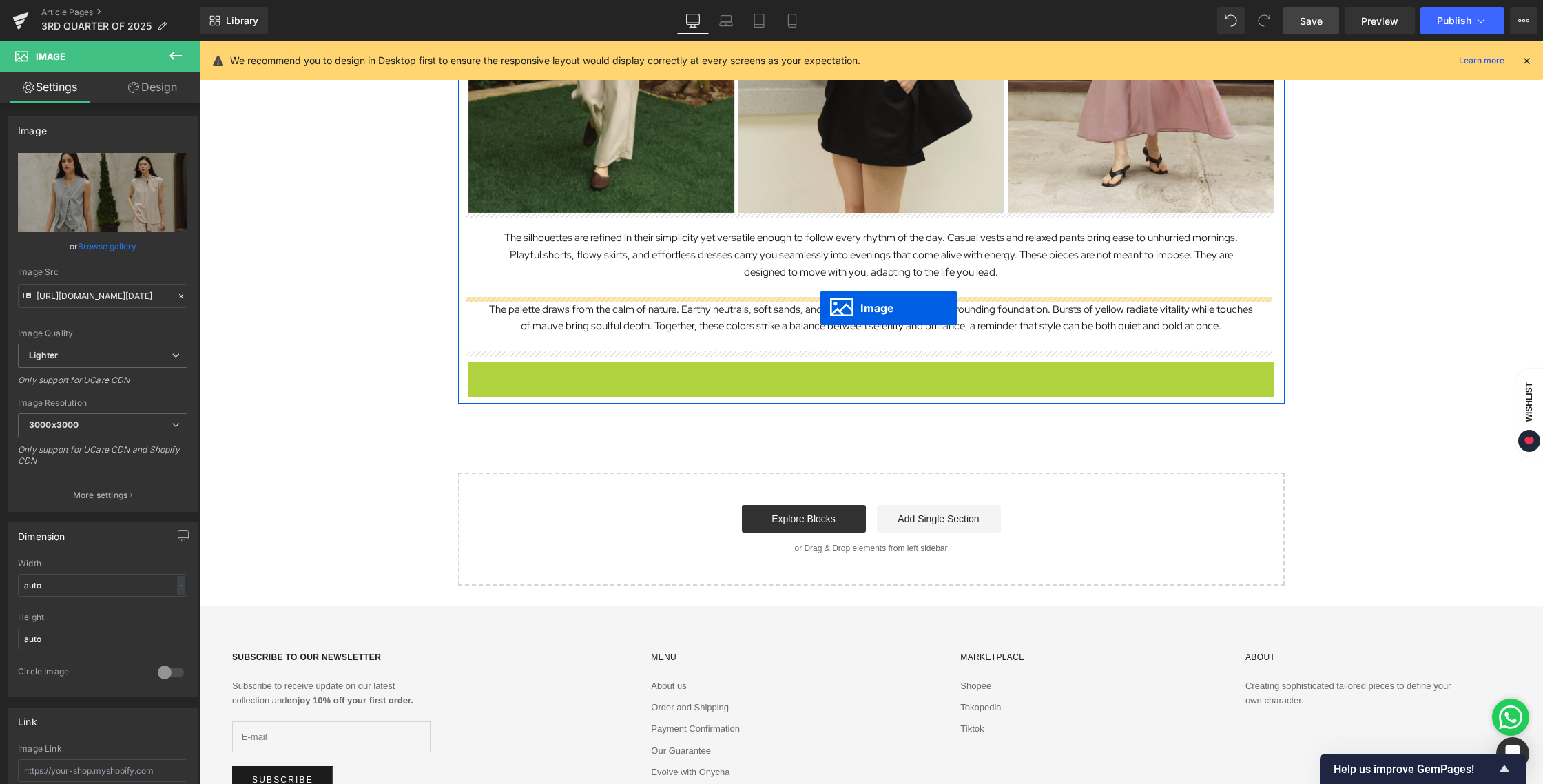
drag, startPoint x: 842, startPoint y: 588, endPoint x: 820, endPoint y: 308, distance: 280.9
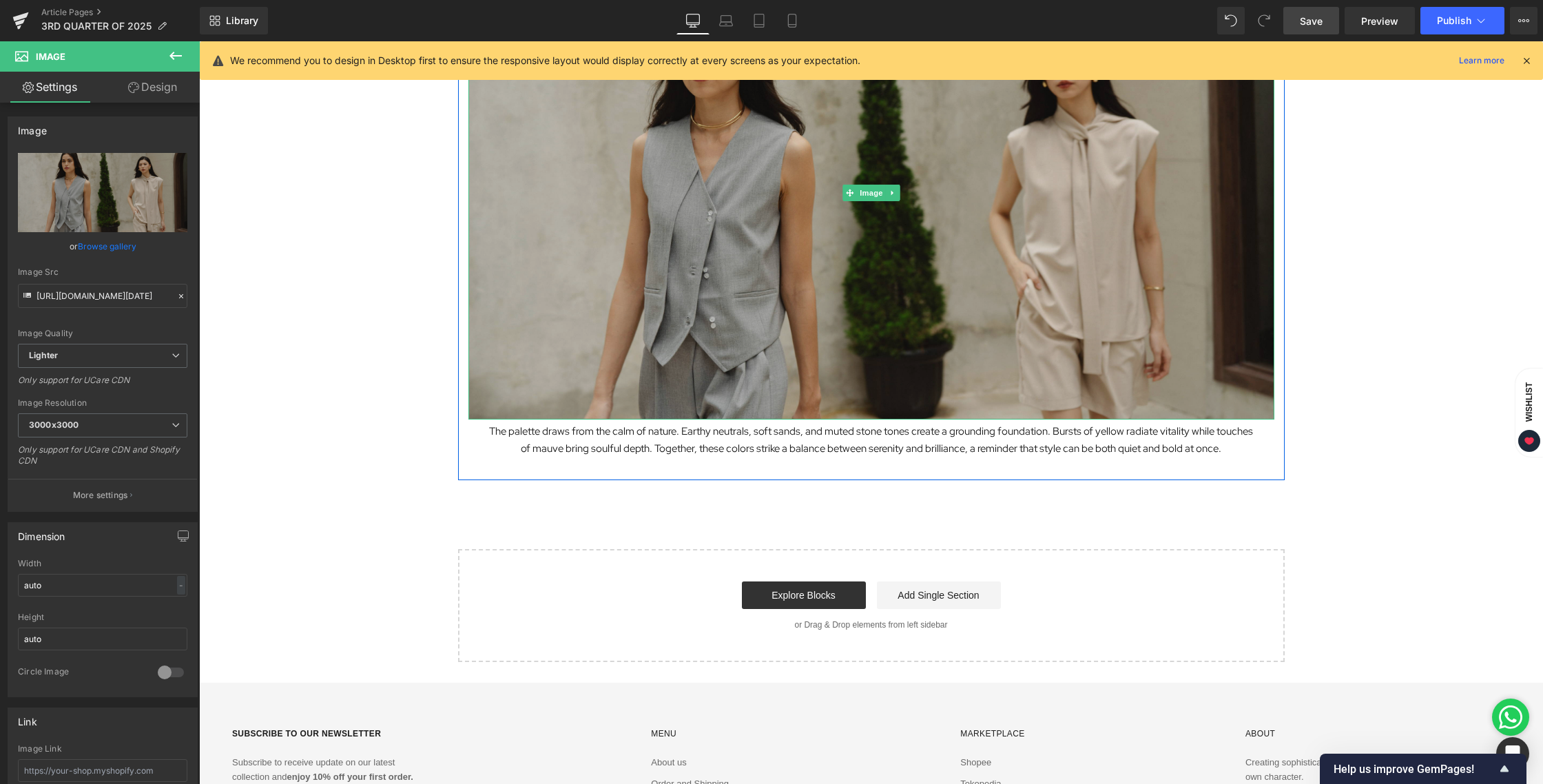
scroll to position [2499, 0]
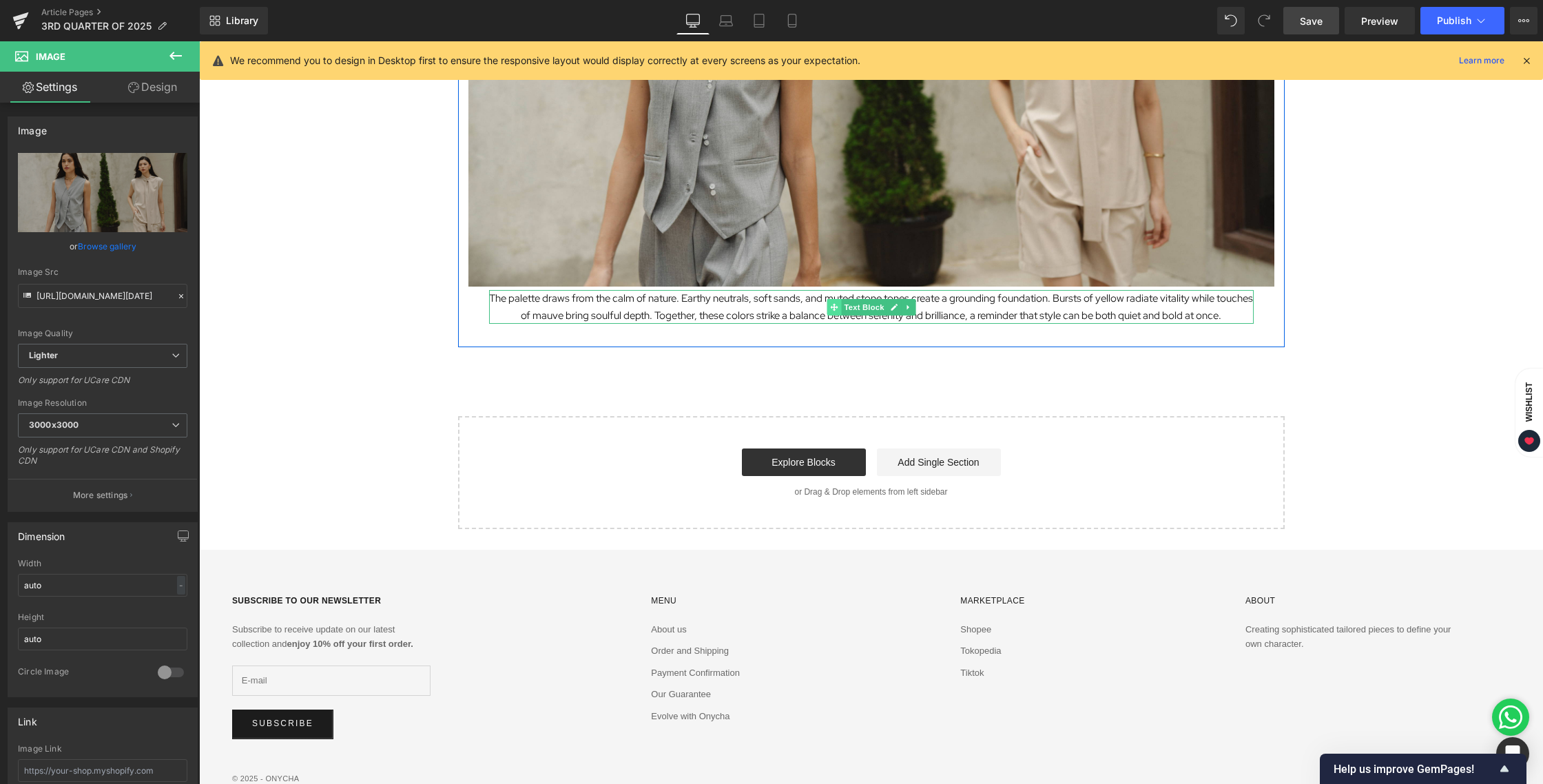
click at [832, 312] on span at bounding box center [833, 307] width 14 height 17
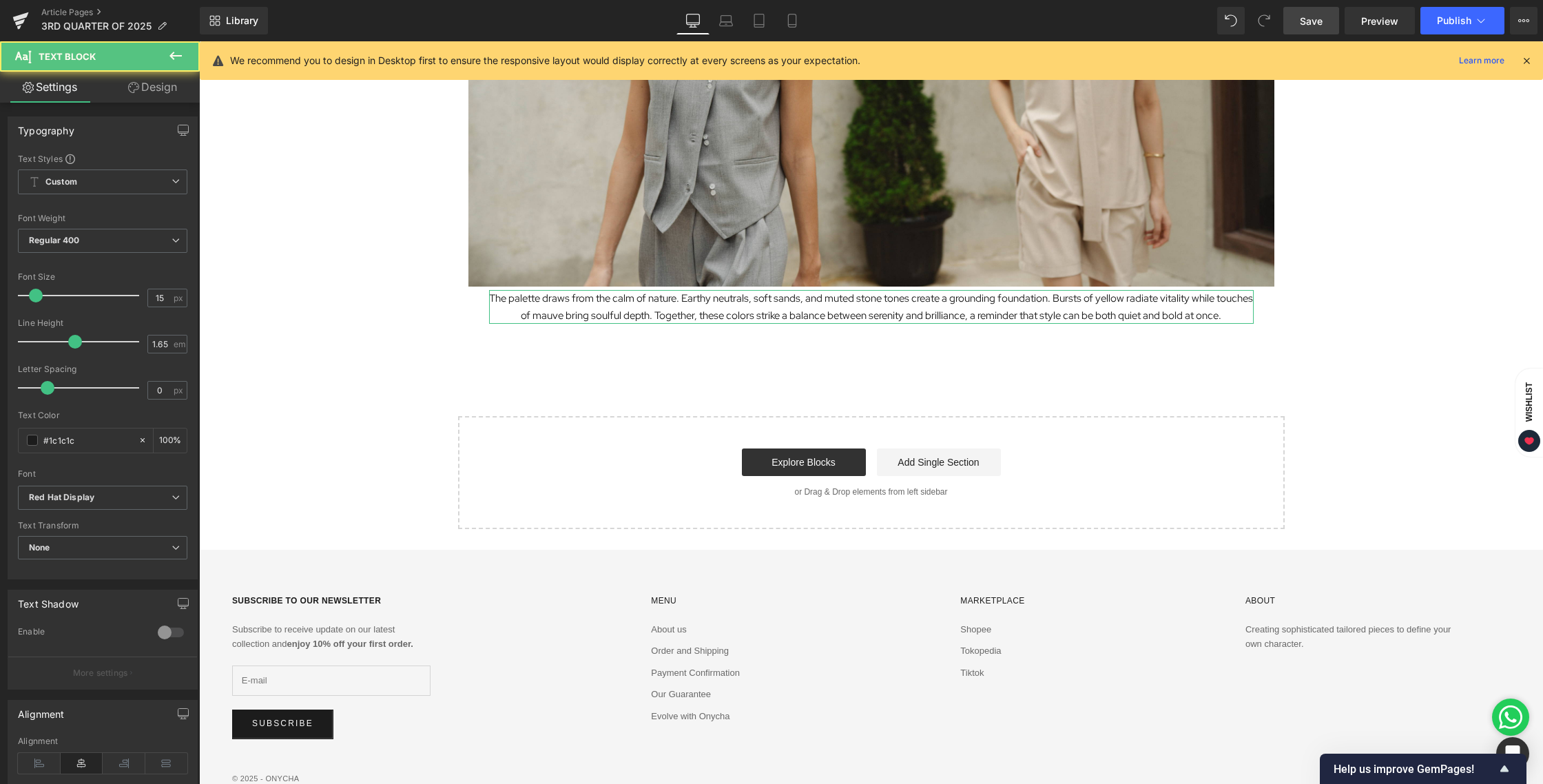
click at [149, 91] on link "Design" at bounding box center [152, 87] width 100 height 31
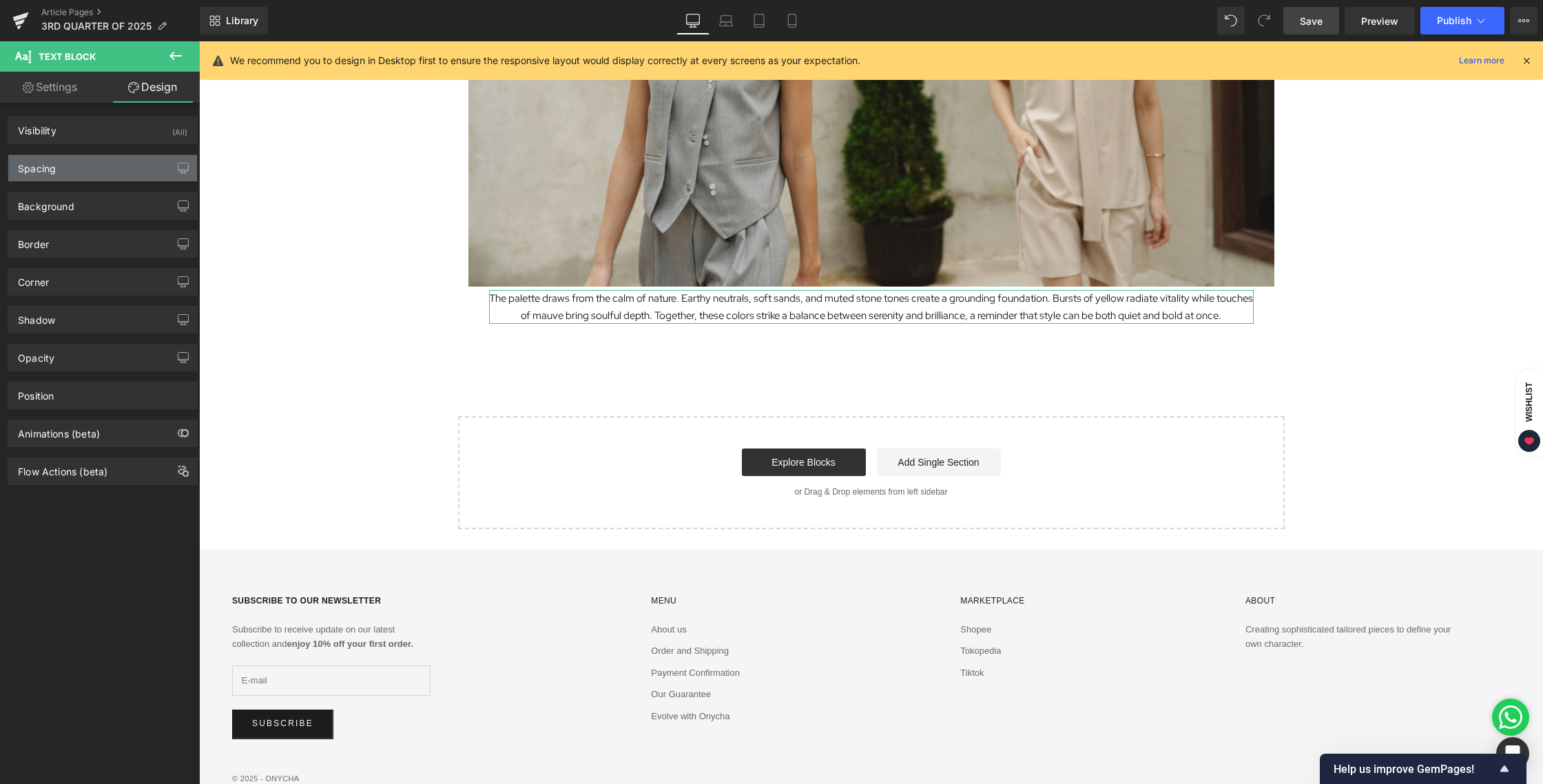
click at [78, 177] on div "Spacing" at bounding box center [102, 168] width 189 height 26
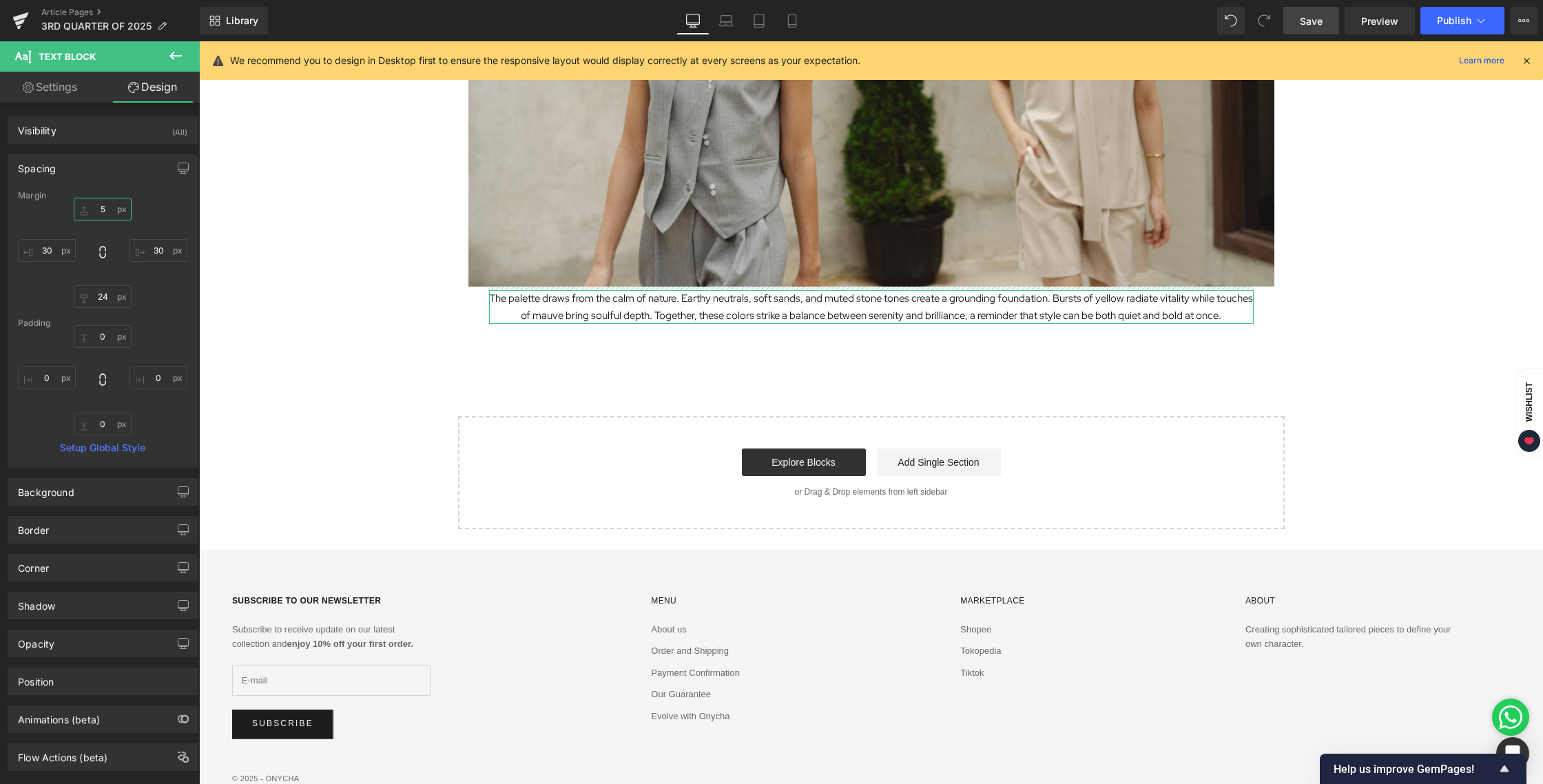
click at [100, 211] on input "5" at bounding box center [102, 209] width 58 height 23
type input "24"
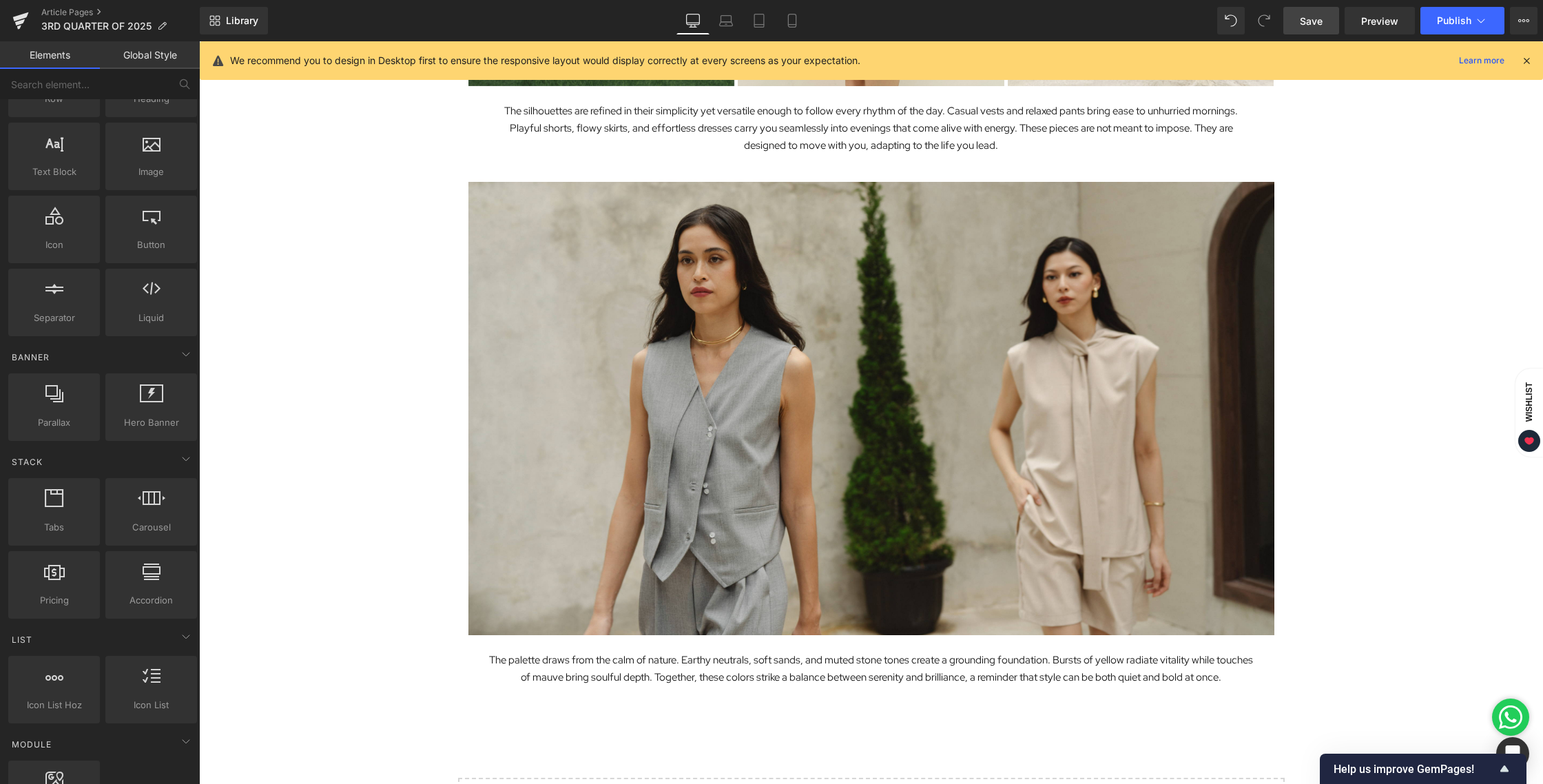
scroll to position [2208, 0]
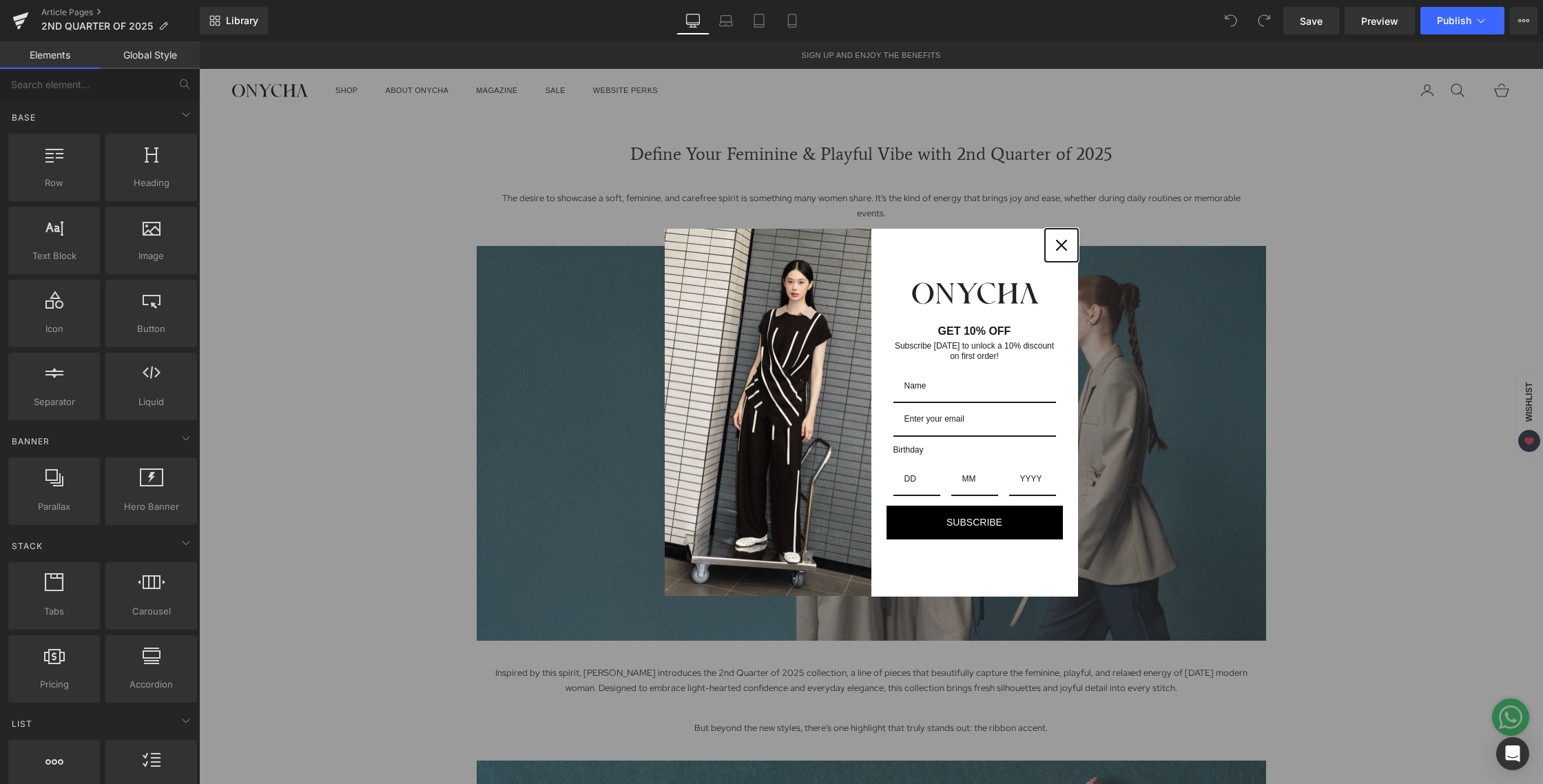
click at [1063, 242] on div "Close" at bounding box center [1061, 245] width 22 height 22
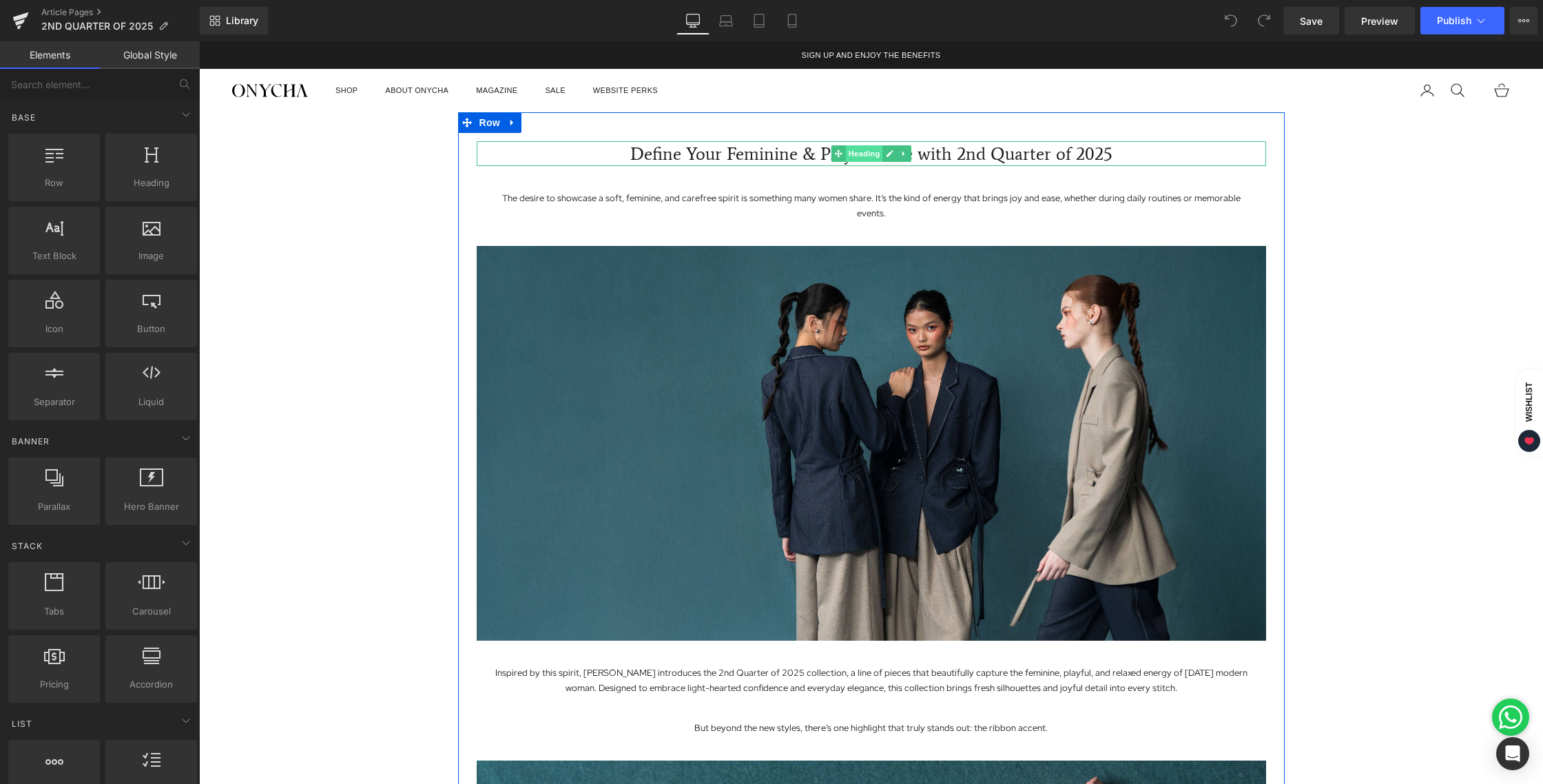
click at [855, 155] on span "Heading" at bounding box center [863, 153] width 37 height 17
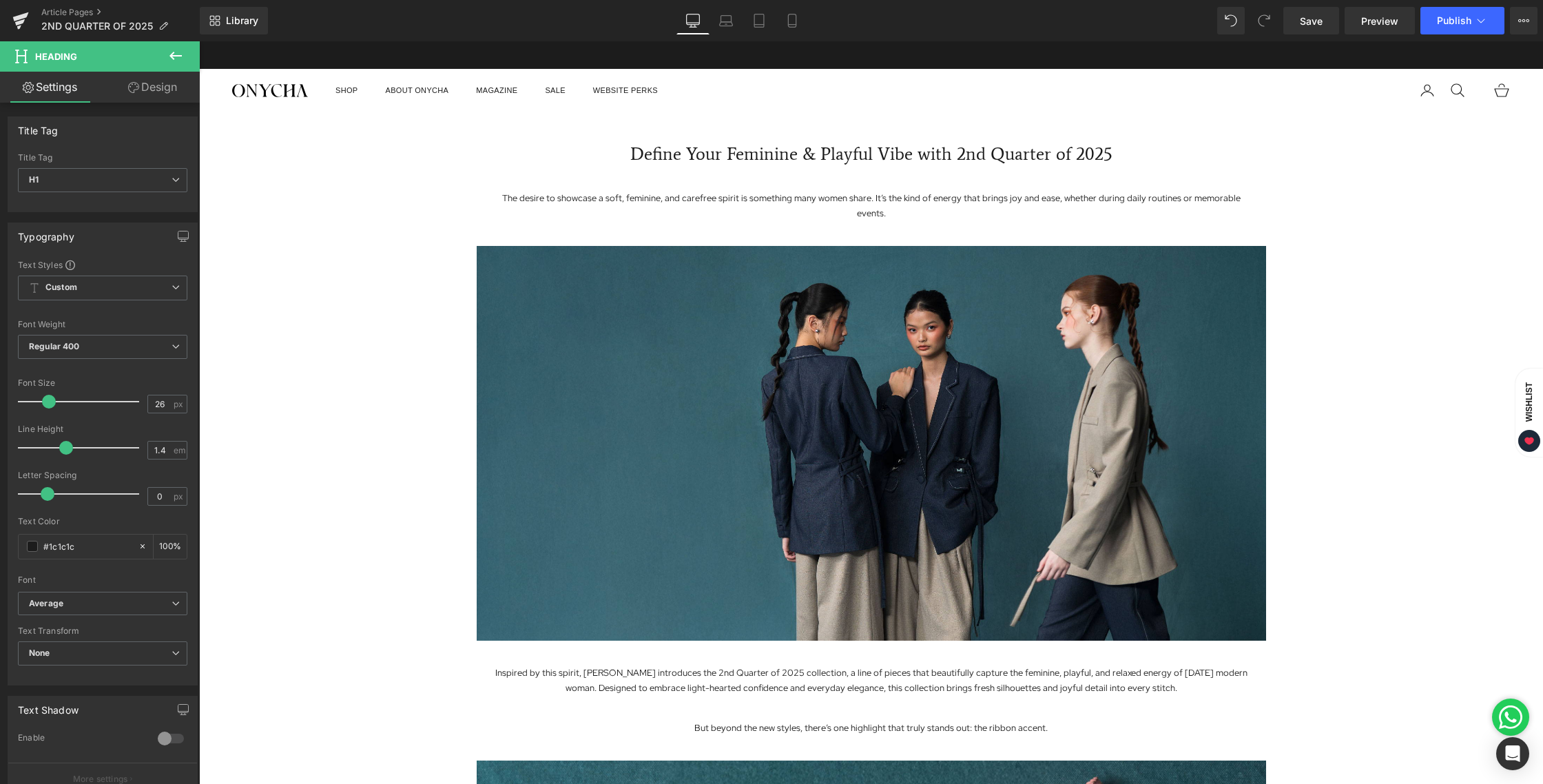
click at [877, 81] on x-header "Onycha Open navigation menu Shop Collections New Colors 2nd Quarter of 2025 1st…" at bounding box center [872, 90] width 1344 height 43
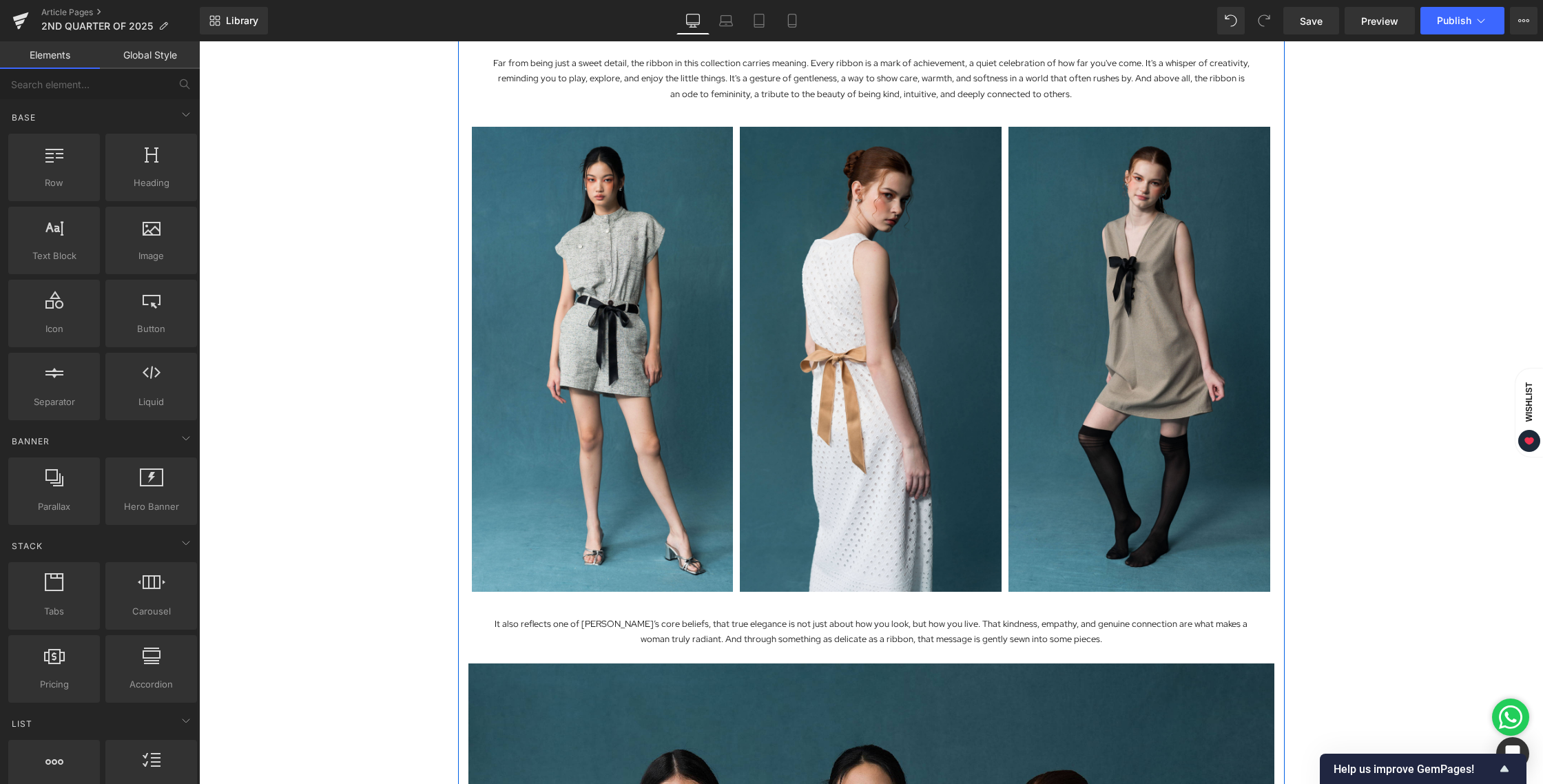
scroll to position [1519, 0]
